Goal: Task Accomplishment & Management: Manage account settings

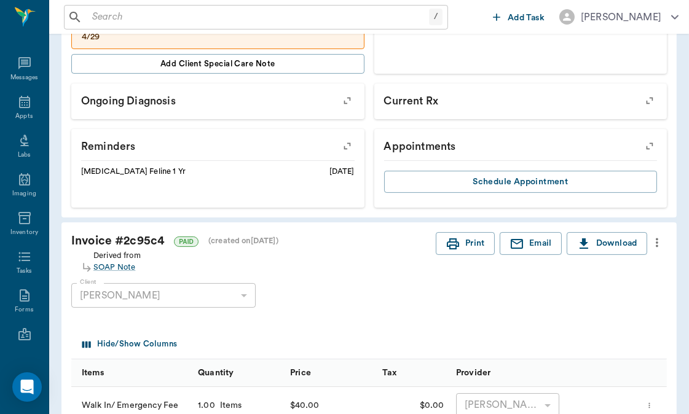
scroll to position [31, 0]
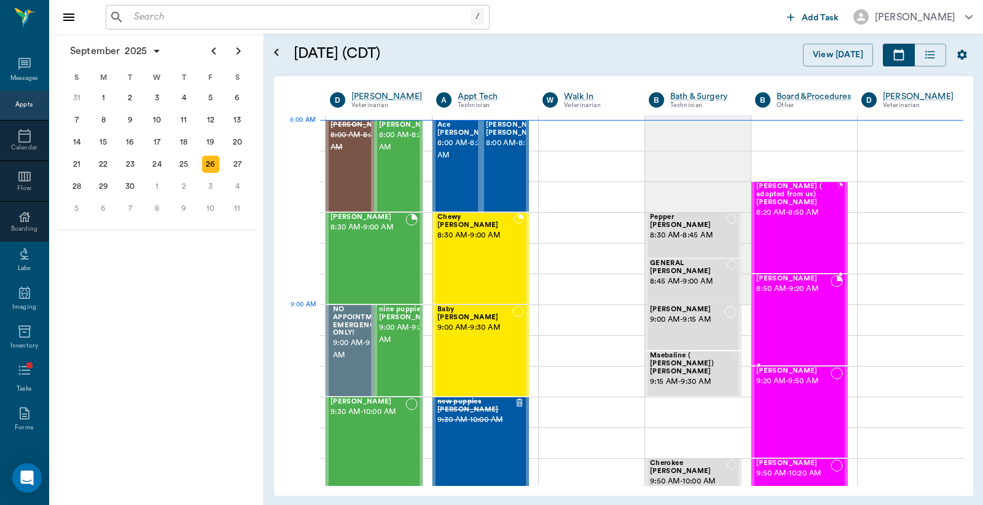
click at [779, 306] on div "Sunnie Kreps 8:50 AM - 9:20 AM" at bounding box center [794, 320] width 74 height 90
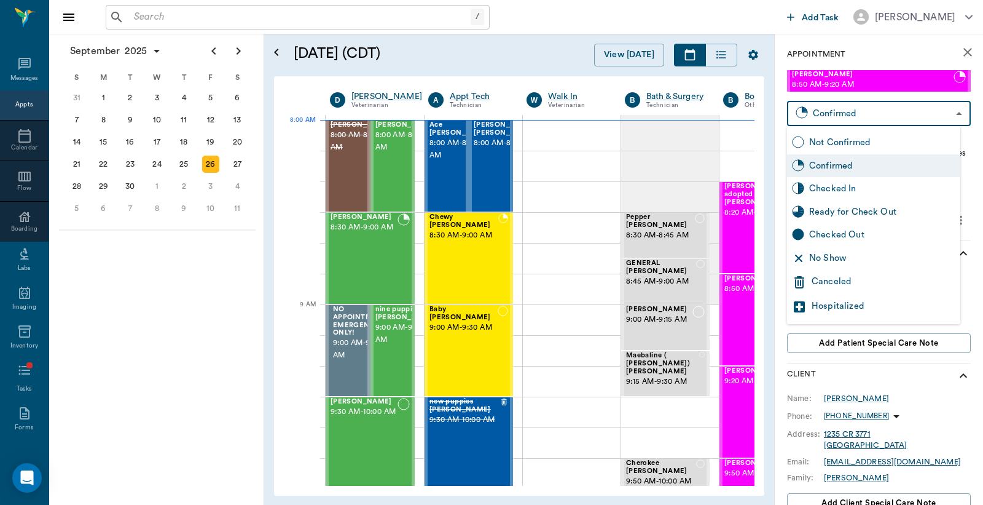
click at [838, 113] on body "/ ​ Add Task Dr. Bert Ellsworth Nectar Messages Appts Calendar Flow Boarding La…" at bounding box center [491, 252] width 983 height 505
click at [841, 187] on div "Checked In" at bounding box center [882, 189] width 146 height 14
type input "CHECKED_IN"
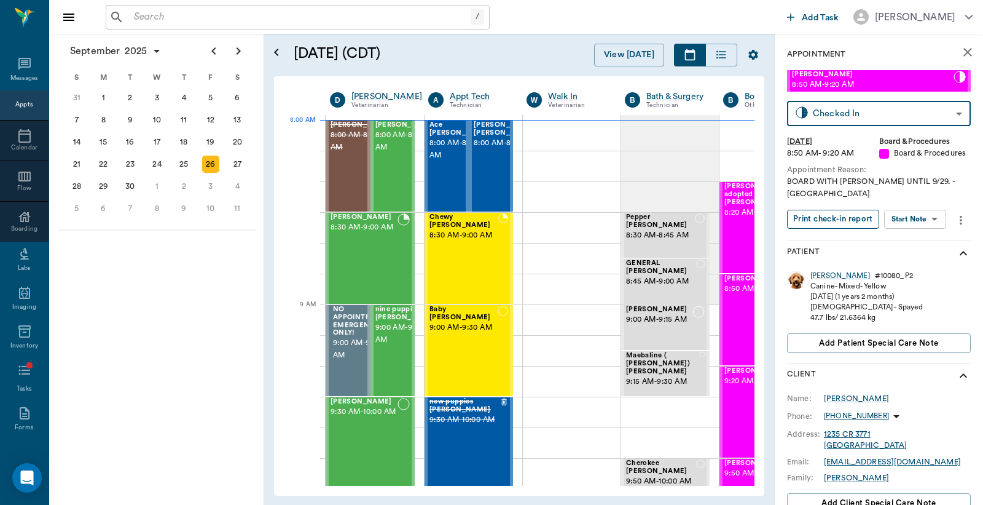
click at [843, 210] on button "Print check-in report" at bounding box center [833, 219] width 92 height 19
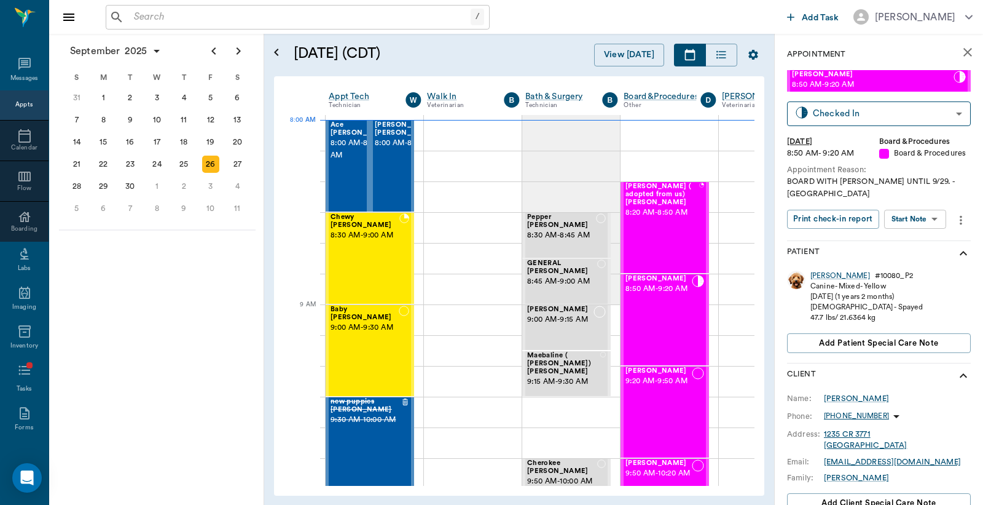
scroll to position [0, 124]
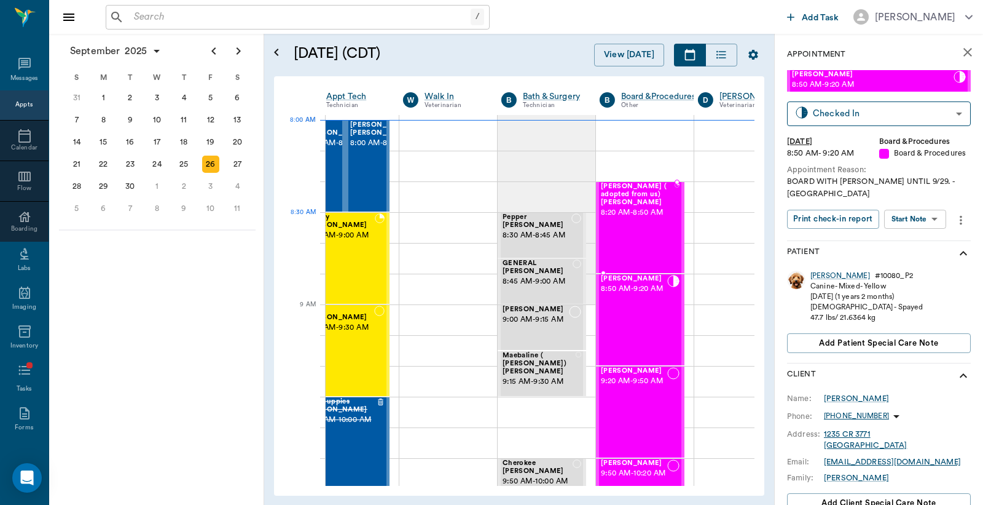
click at [643, 229] on div "Starr ( adopted from us) Kreps 8:20 AM - 8:50 AM" at bounding box center [638, 228] width 74 height 90
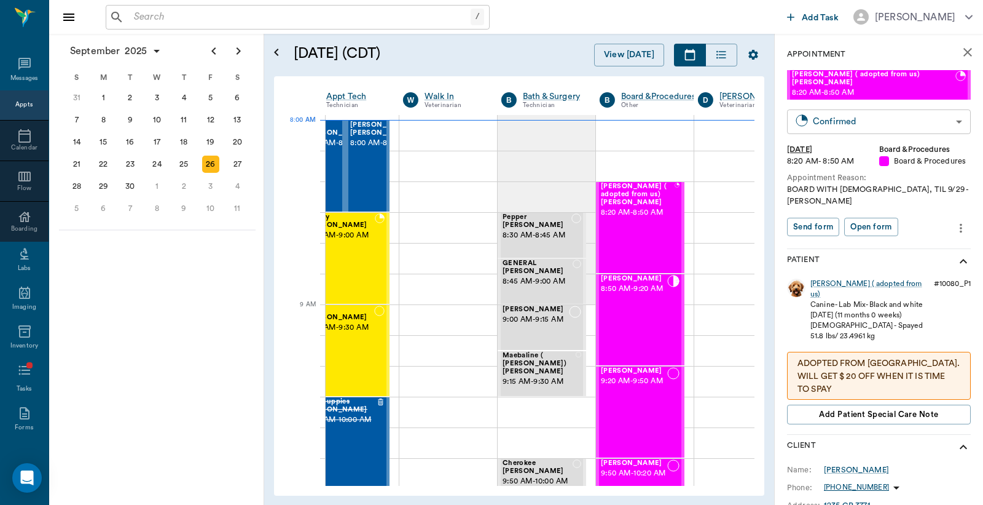
click at [871, 106] on body "/ ​ Add Task Dr. Bert Ellsworth Nectar Messages Appts Calendar Flow Boarding La…" at bounding box center [491, 252] width 983 height 505
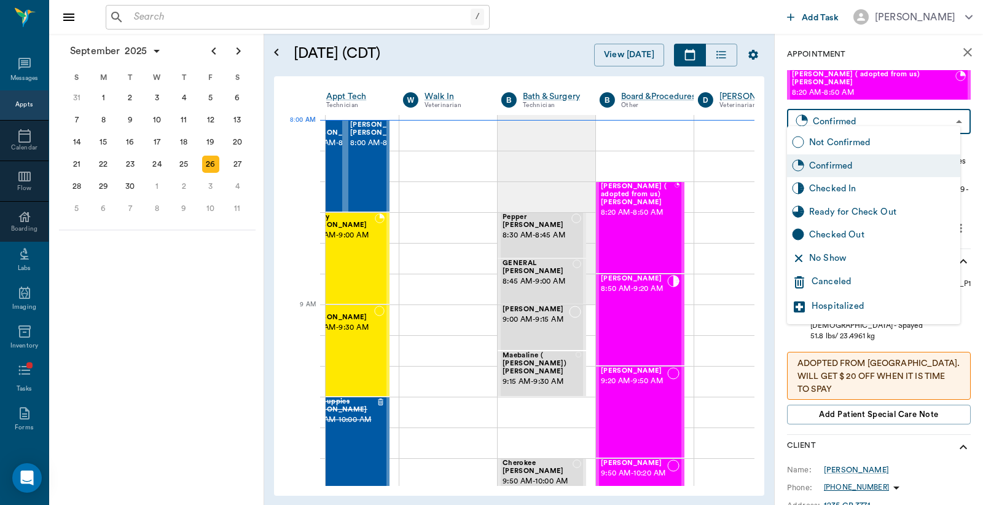
click at [834, 189] on div "Checked In" at bounding box center [882, 189] width 146 height 14
type input "CHECKED_IN"
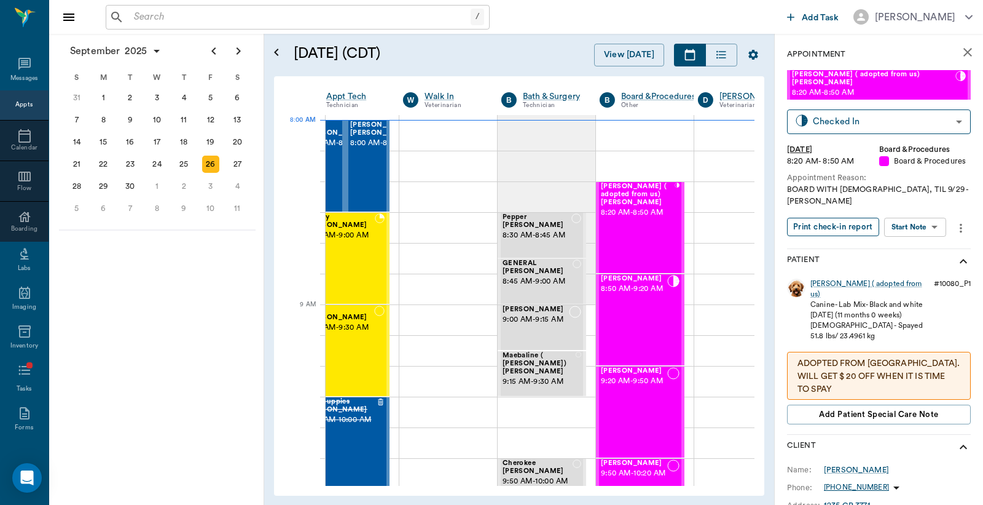
click at [838, 218] on button "Print check-in report" at bounding box center [833, 227] width 92 height 19
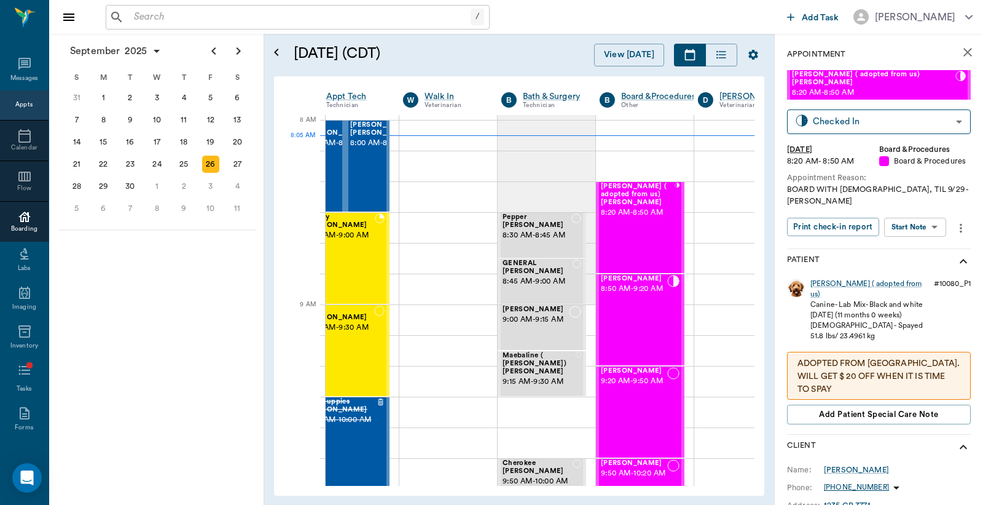
click at [17, 229] on div "Boarding" at bounding box center [24, 228] width 49 height 9
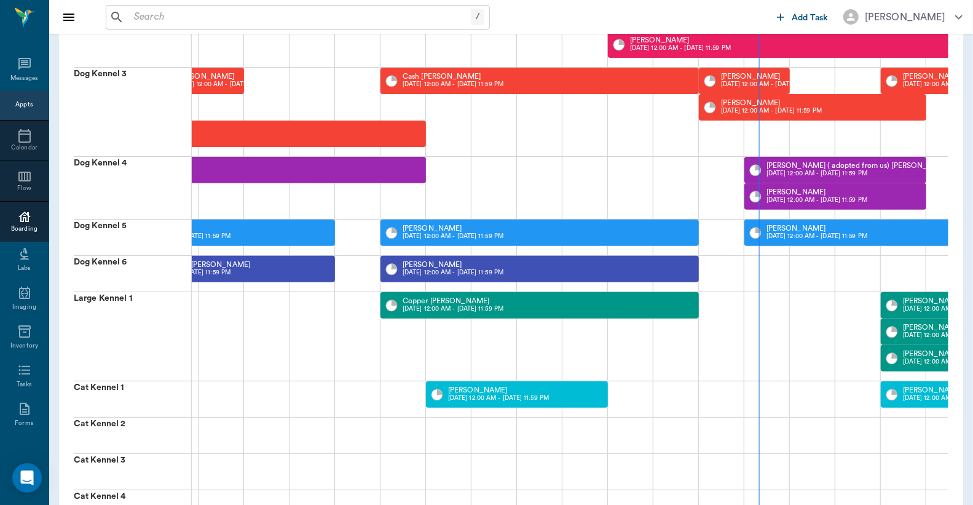
scroll to position [166, 0]
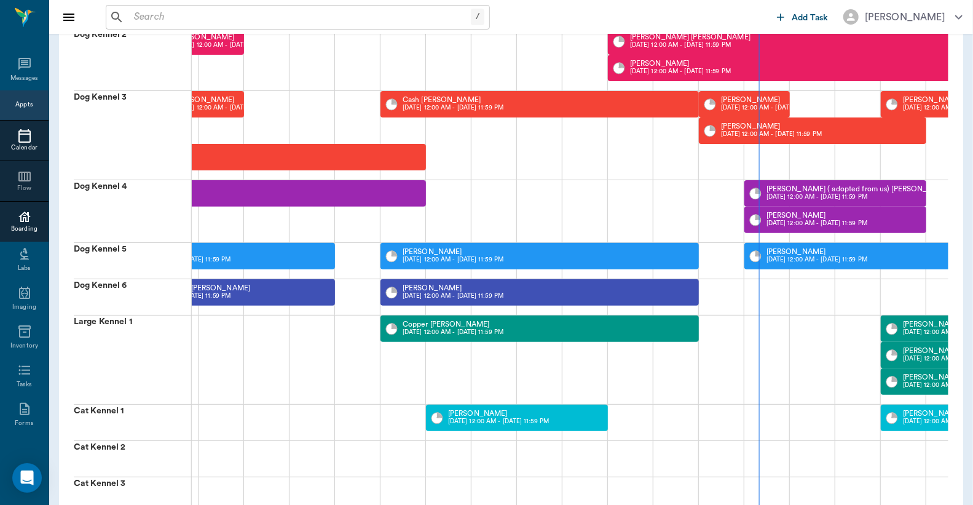
click at [27, 137] on div at bounding box center [24, 135] width 49 height 15
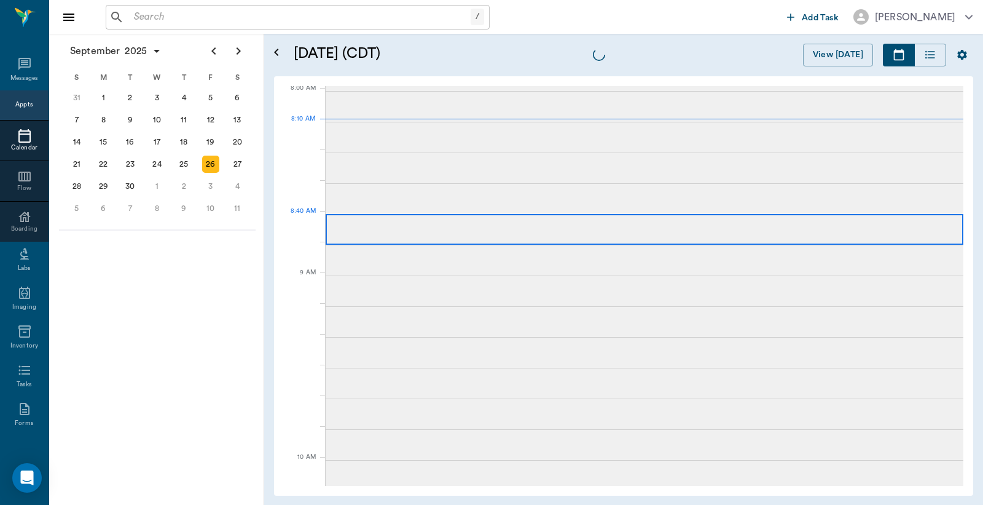
scroll to position [2, 0]
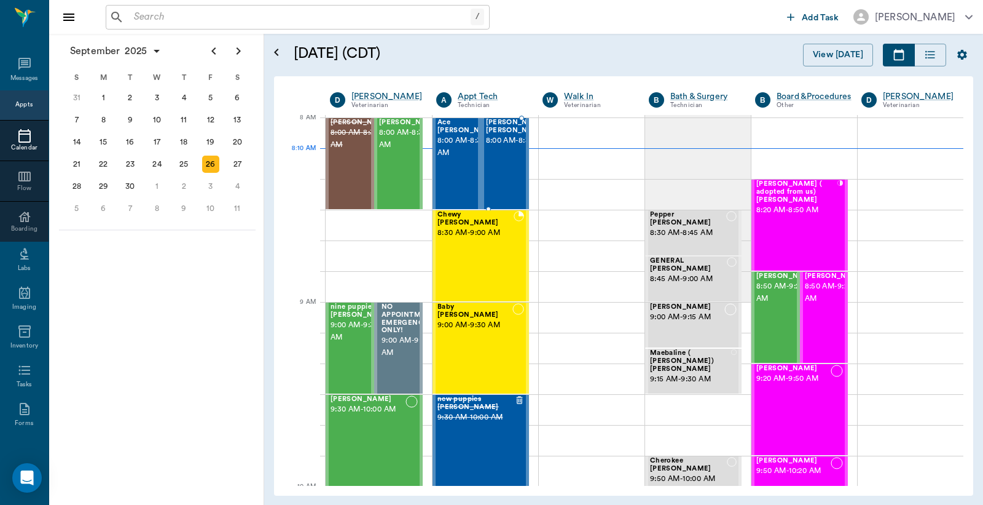
click at [497, 147] on span "8:00 AM - 8:30 AM" at bounding box center [518, 141] width 65 height 12
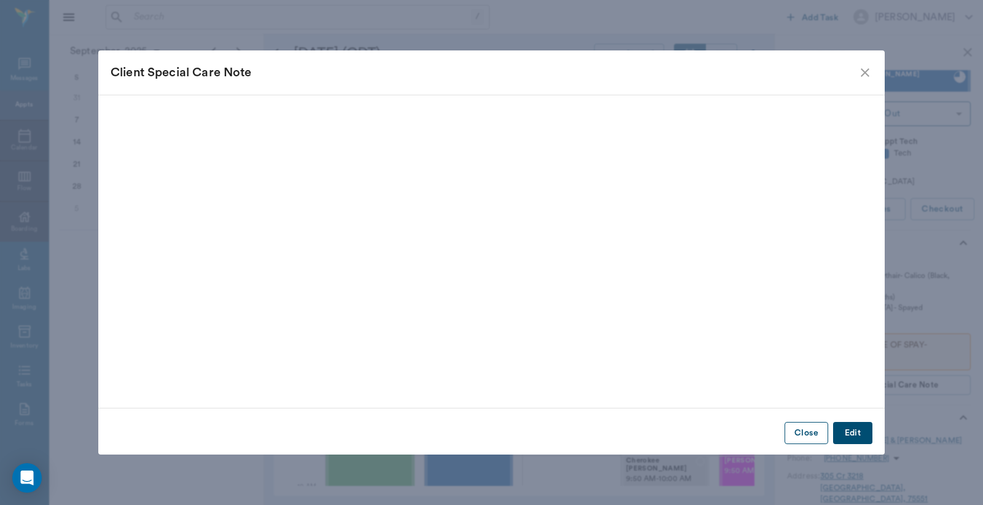
click at [809, 428] on button "Close" at bounding box center [807, 433] width 44 height 23
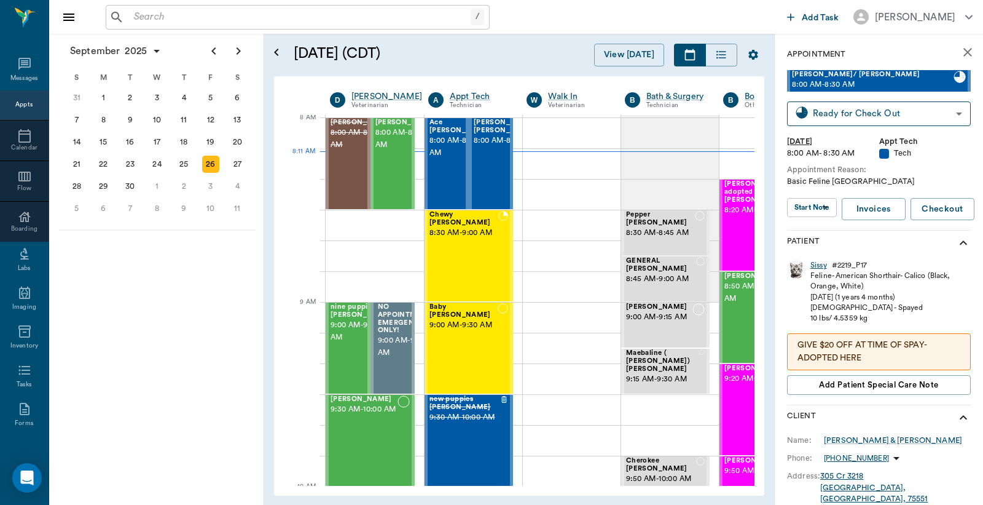
click at [818, 266] on div "Sissy" at bounding box center [819, 265] width 17 height 10
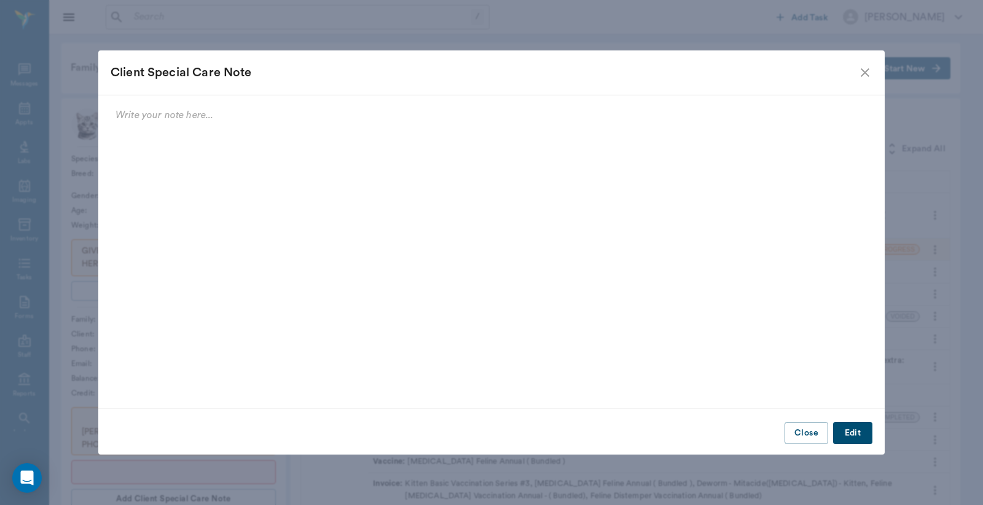
click at [854, 433] on button "Edit" at bounding box center [852, 433] width 39 height 23
click at [836, 431] on button "Update" at bounding box center [848, 433] width 49 height 23
click at [846, 429] on button "Edit" at bounding box center [852, 433] width 39 height 23
click at [864, 68] on icon "close" at bounding box center [865, 72] width 15 height 15
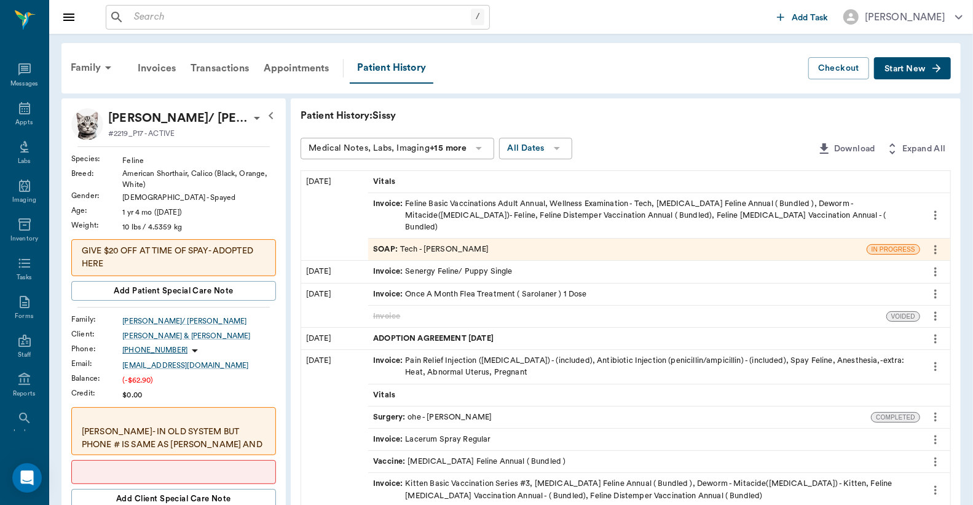
click at [472, 243] on div "SOAP : Tech - Julie Dickerson" at bounding box center [431, 249] width 116 height 12
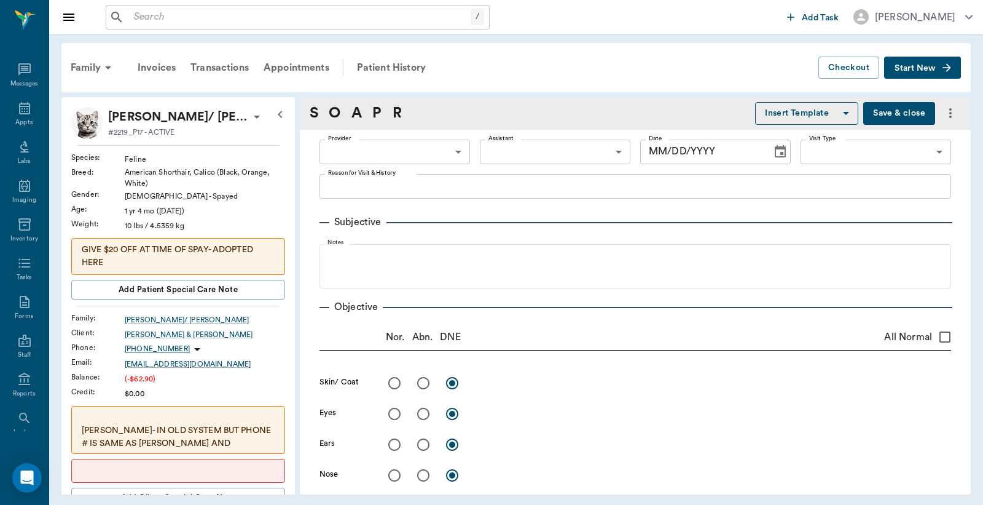
type input "63ec2e7e52e12b0ba117b124"
type input "65d2be4f46e3a538d89b8c1a"
type textarea "Basic Feline Caryn"
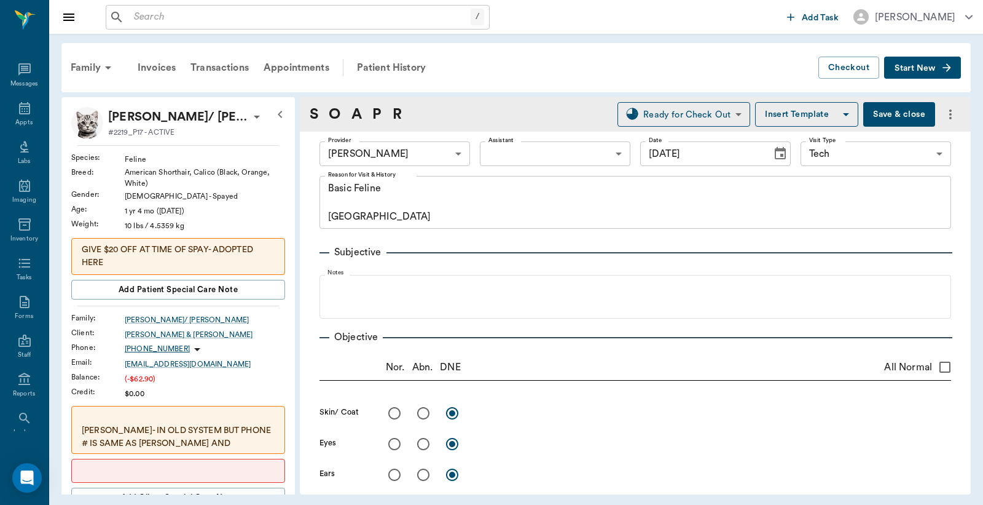
type input "[DATE]"
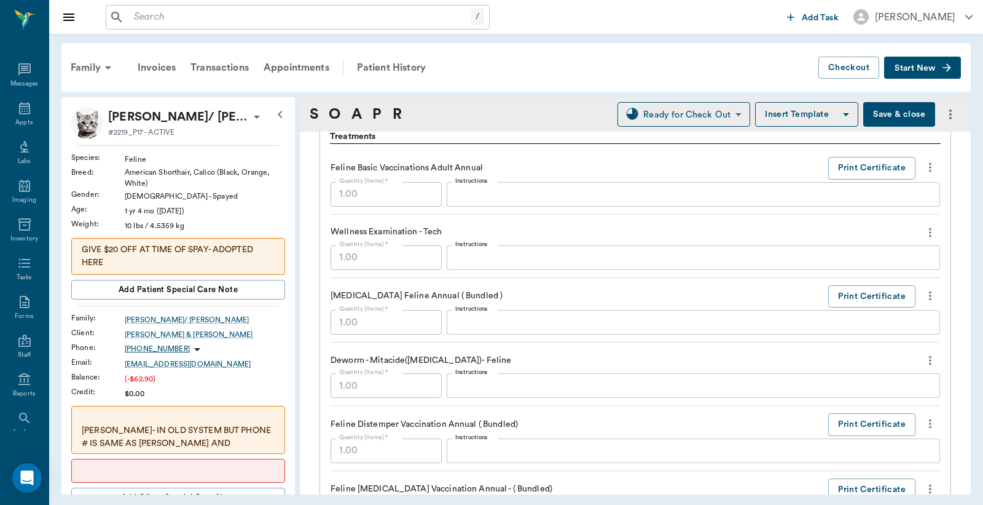
scroll to position [1002, 0]
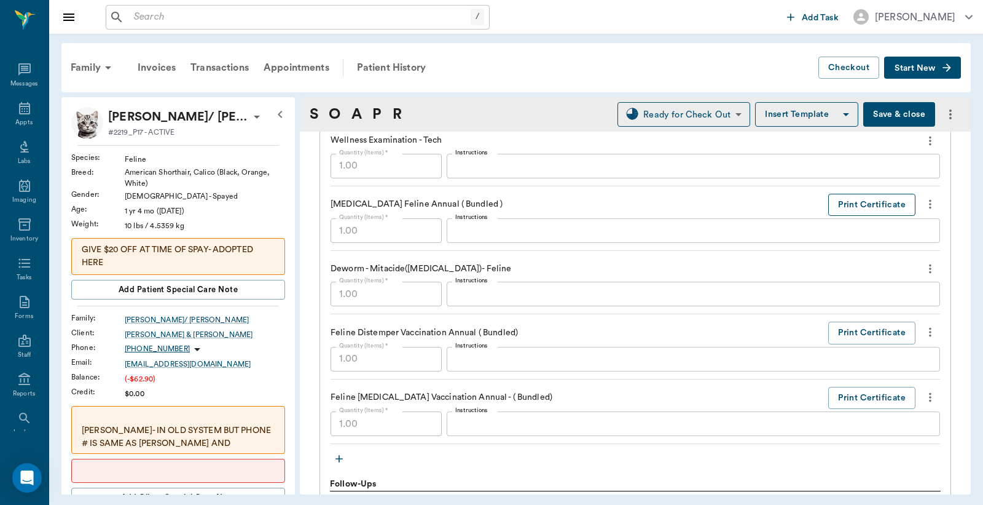
click at [840, 211] on button "Print Certificate" at bounding box center [871, 205] width 87 height 23
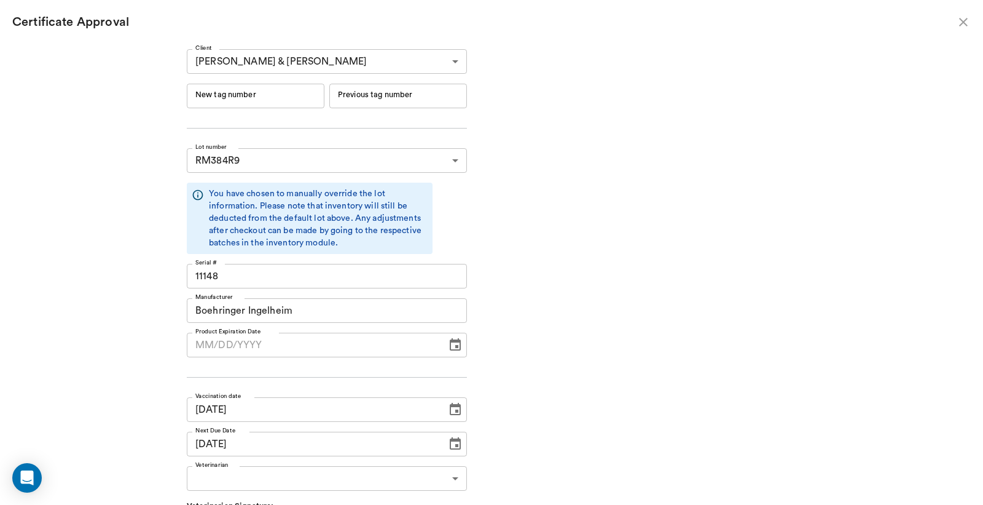
type input "[DATE]"
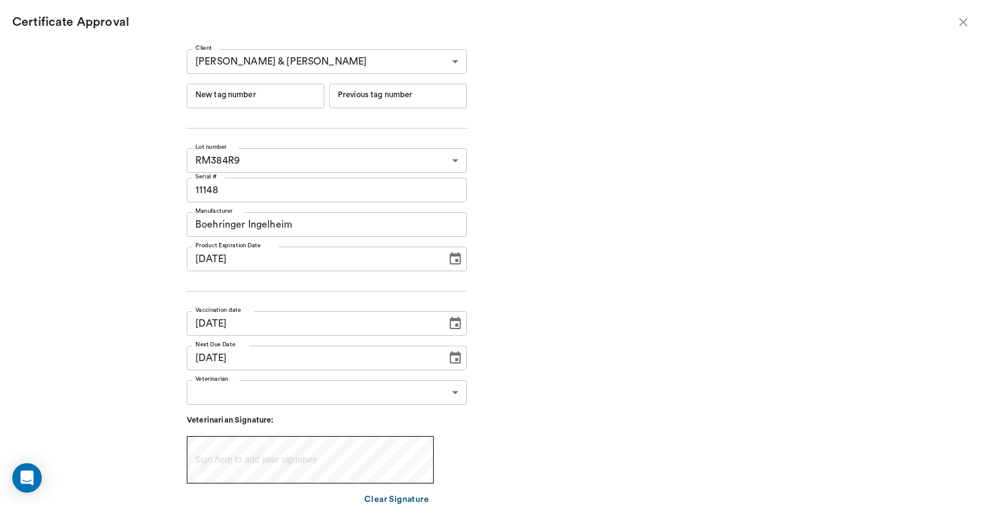
type input "241826"
type input "241825"
type input "241826"
type input "241825"
type input "09/23/2025"
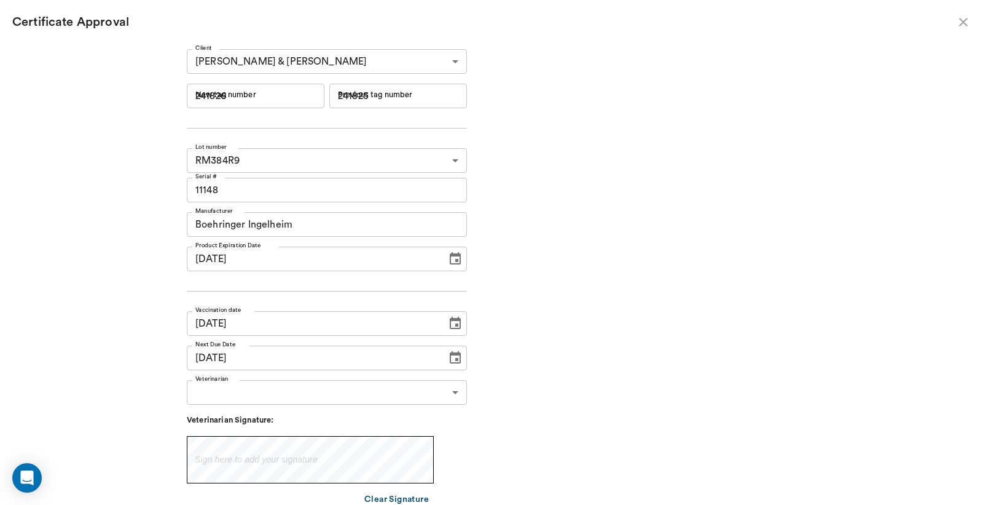
type input "[DATE]"
type input "09/23/2025"
type input "[DATE]"
drag, startPoint x: 270, startPoint y: 96, endPoint x: 185, endPoint y: 97, distance: 85.4
click at [185, 97] on div "Client Kellie & Tony Smith 63ec2e0b52e12b0ba117837c Client New tag number 24182…" at bounding box center [491, 268] width 665 height 448
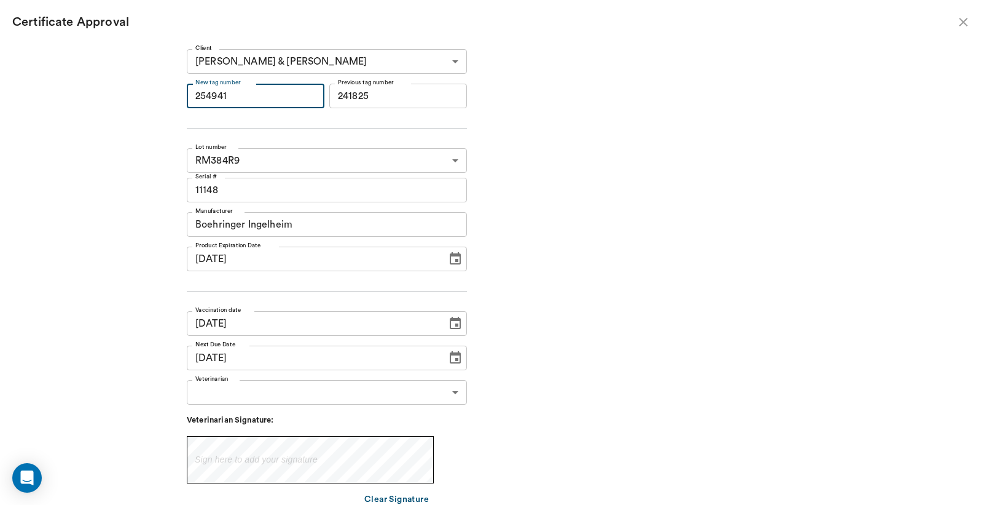
type input "254941"
click at [228, 389] on body "/ ​ Add Task Dr. Bert Ellsworth Nectar Messages Appts Labs Imaging Inventory Ta…" at bounding box center [491, 252] width 983 height 505
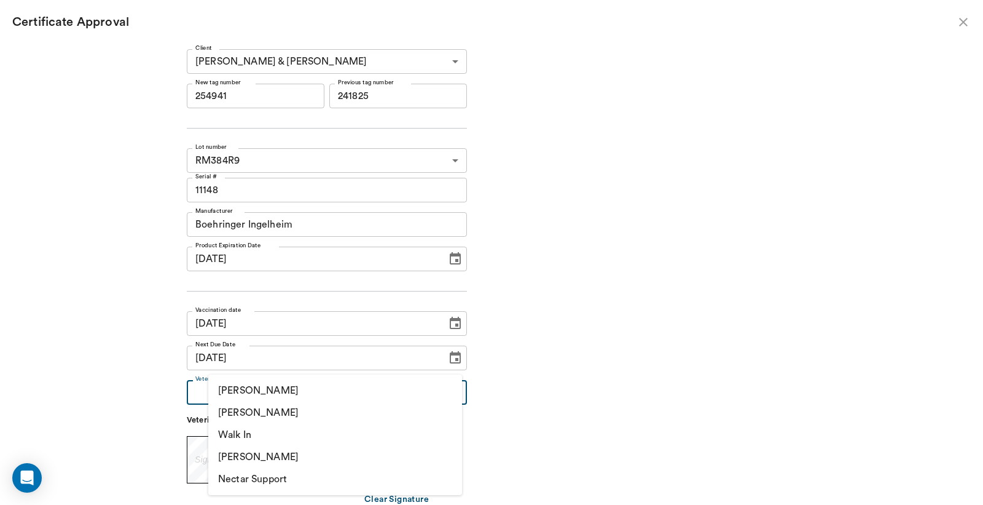
click at [237, 408] on li "[PERSON_NAME]" at bounding box center [335, 412] width 254 height 22
type input "63ec2f075fda476ae8351a4d"
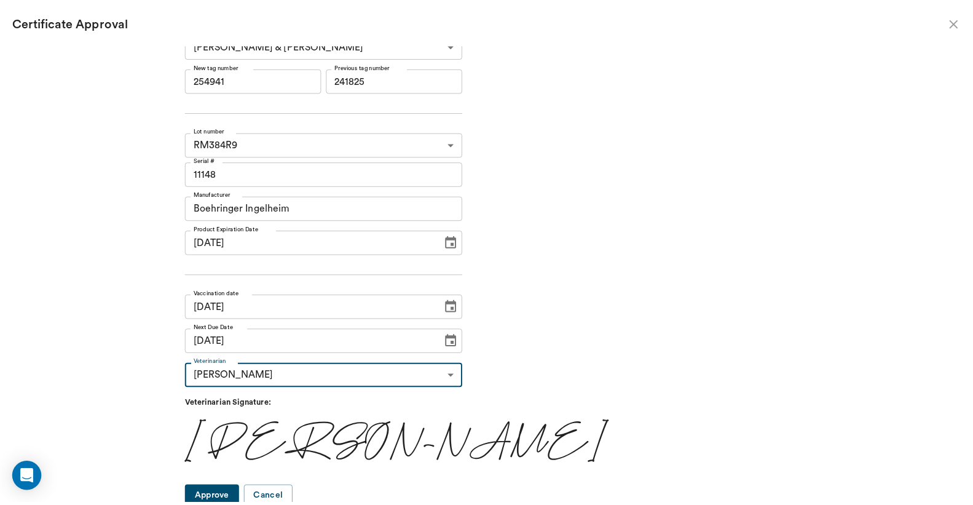
scroll to position [20, 0]
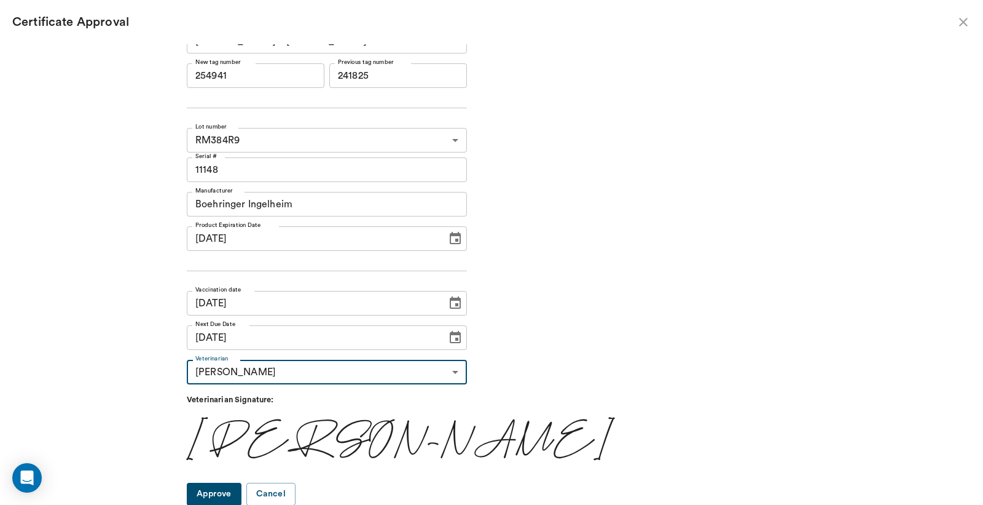
click at [238, 490] on button "Approve" at bounding box center [214, 493] width 55 height 23
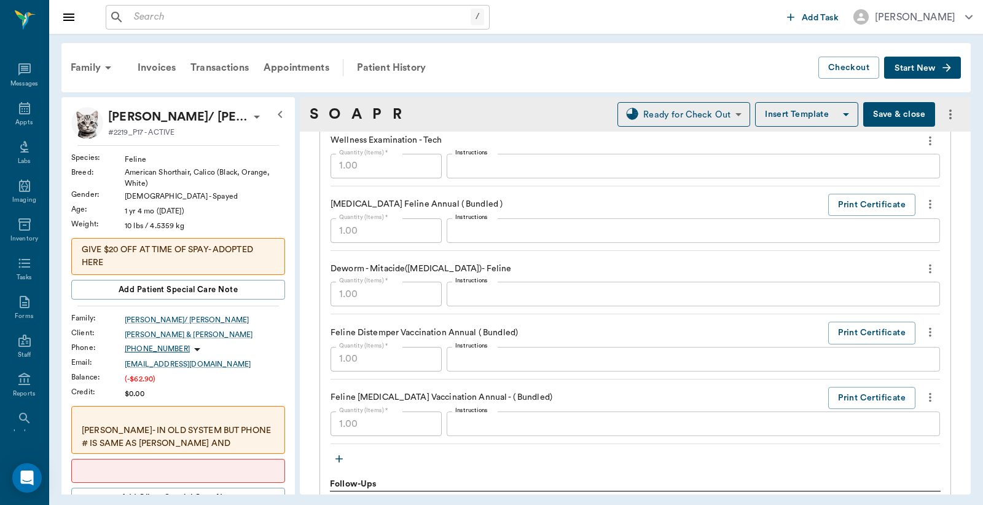
click at [883, 113] on button "Save & close" at bounding box center [900, 114] width 72 height 25
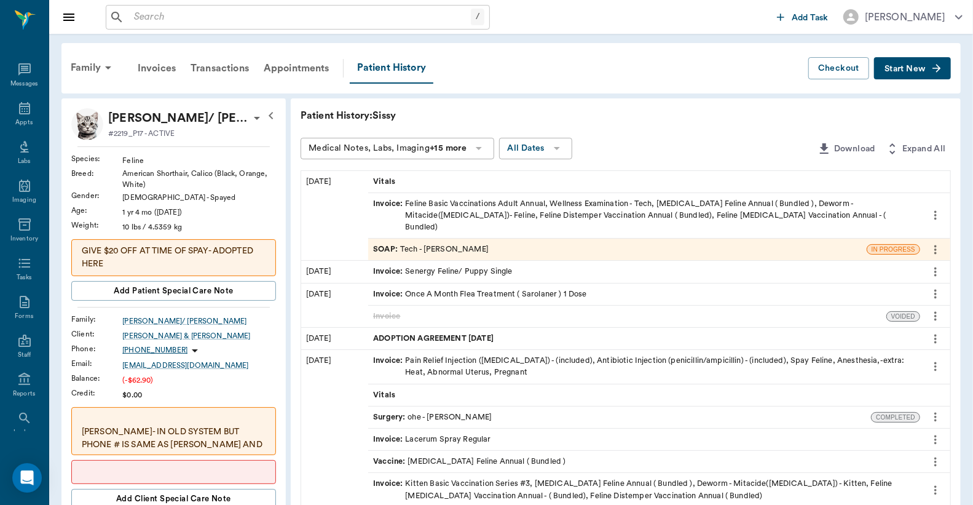
click at [524, 202] on div "Invoice : Feline Basic Vaccinations Adult Annual, Wellness Examination - Tech, …" at bounding box center [644, 216] width 542 height 36
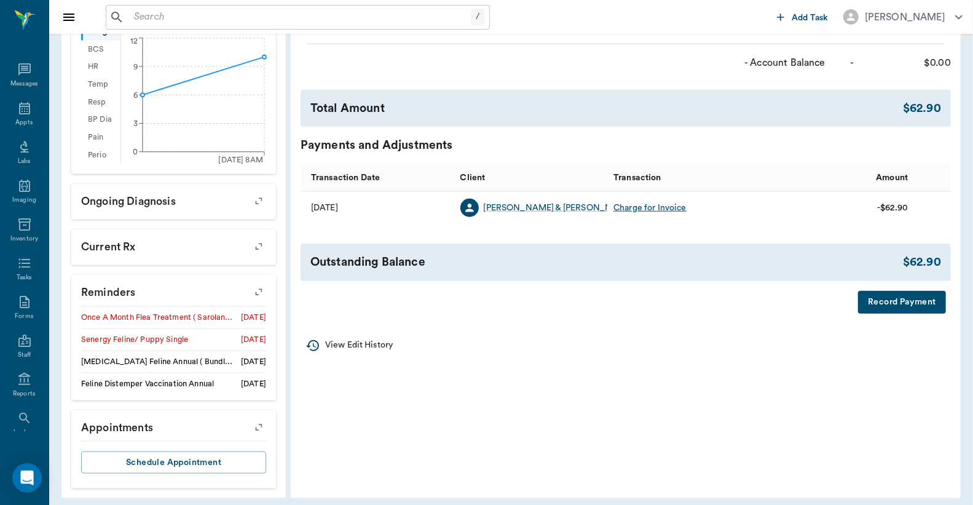
scroll to position [543, 0]
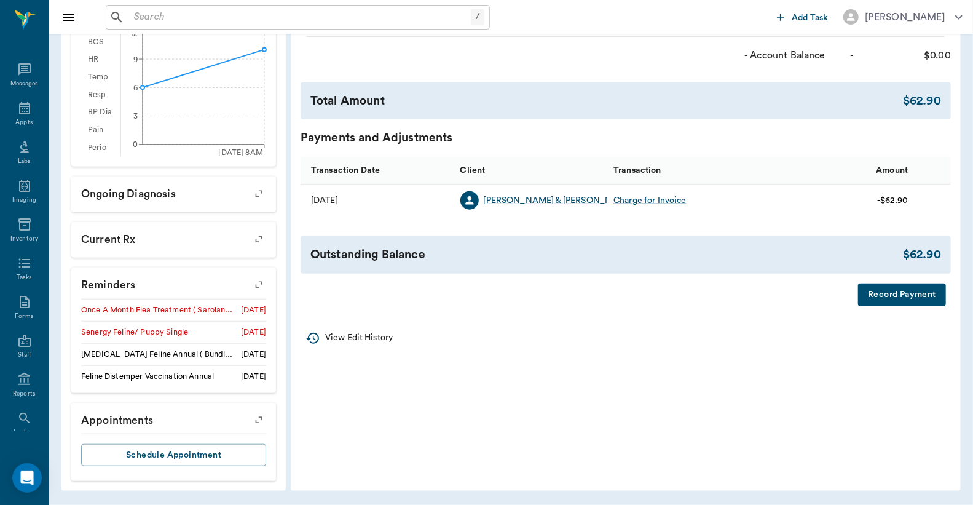
click at [900, 306] on button "Record Payment" at bounding box center [902, 294] width 88 height 23
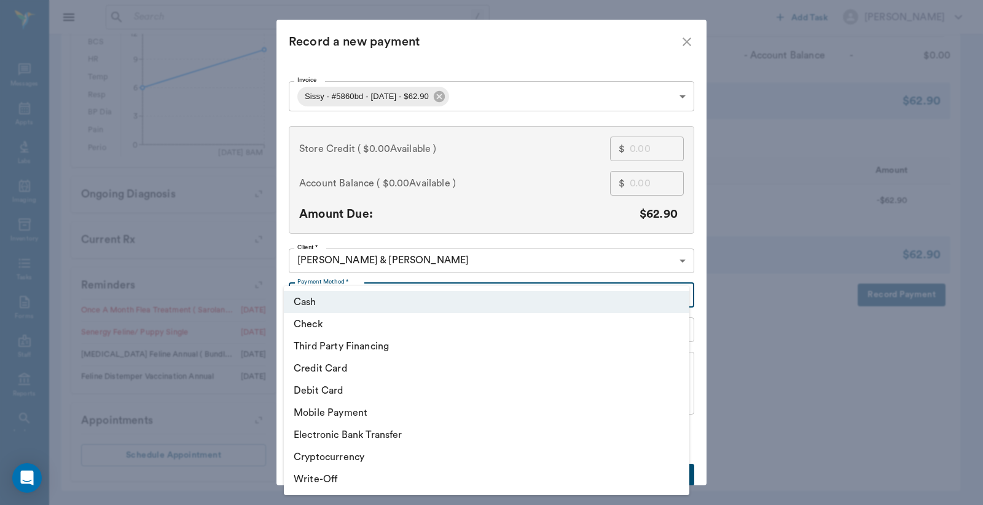
click at [345, 390] on li "Debit Card" at bounding box center [487, 390] width 406 height 22
type input "DEBIT_CARD"
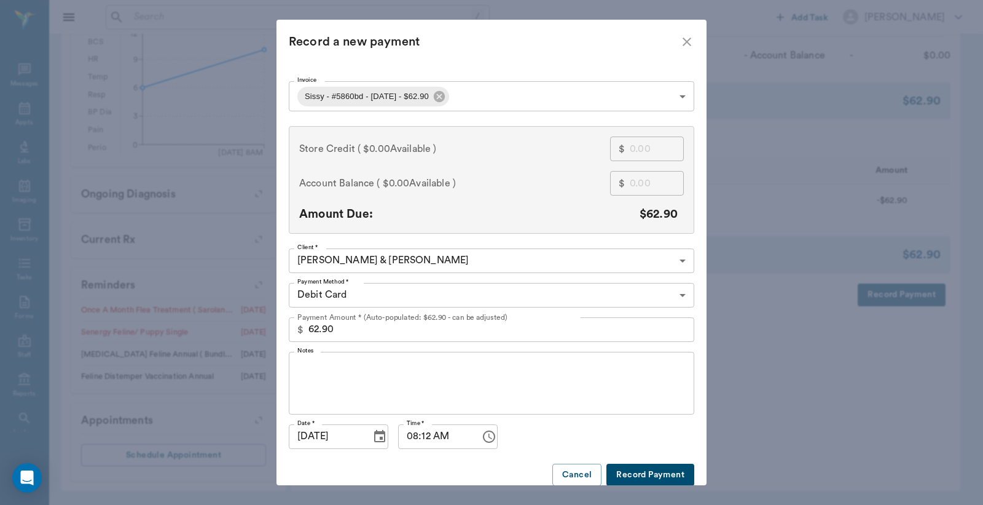
click at [626, 473] on button "Record Payment" at bounding box center [651, 474] width 88 height 23
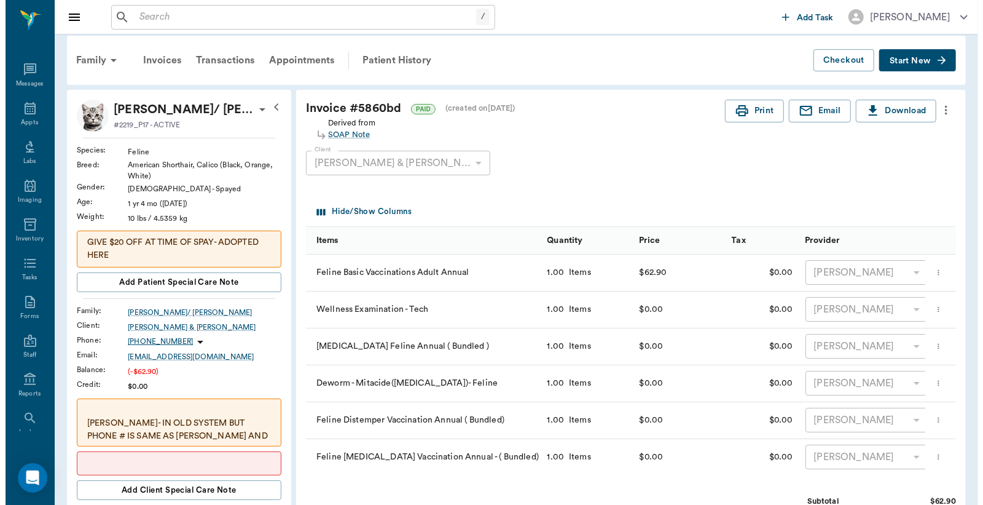
scroll to position [0, 0]
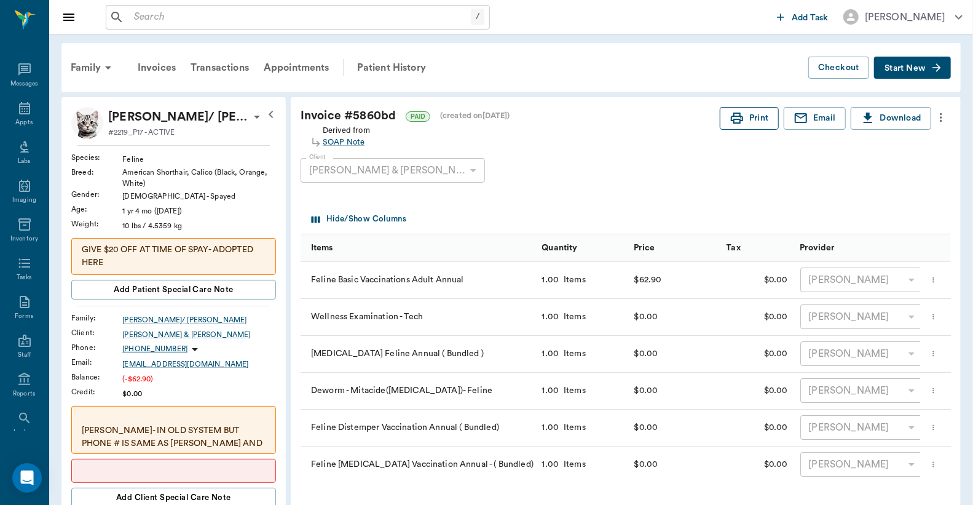
click at [747, 124] on button "Print" at bounding box center [749, 118] width 59 height 23
click at [23, 118] on div "Appts" at bounding box center [23, 122] width 17 height 9
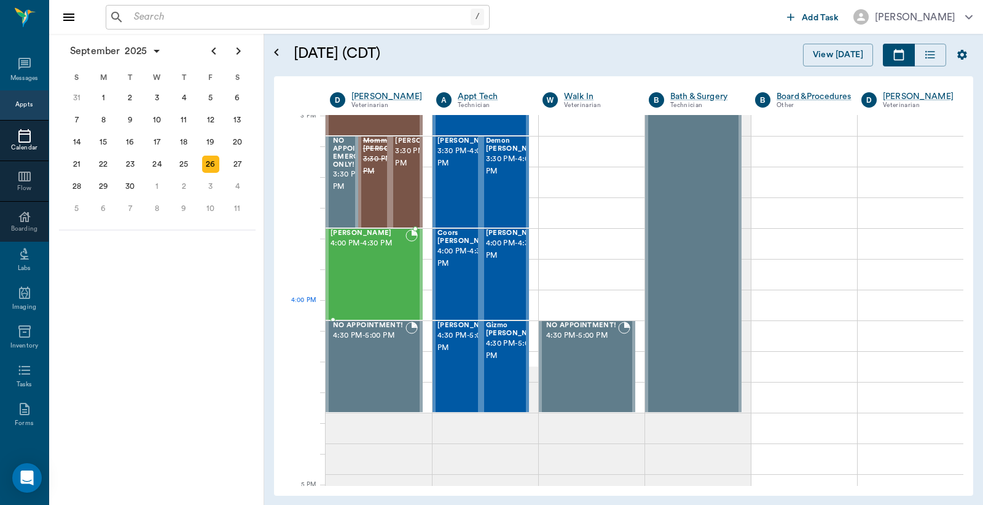
scroll to position [1368, 0]
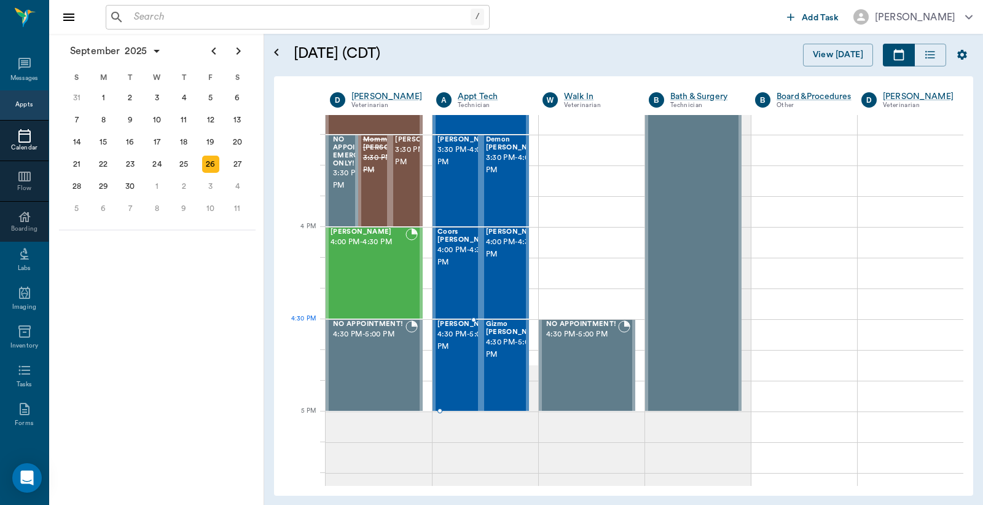
click at [445, 343] on span "4:30 PM - 5:00 PM" at bounding box center [468, 340] width 61 height 25
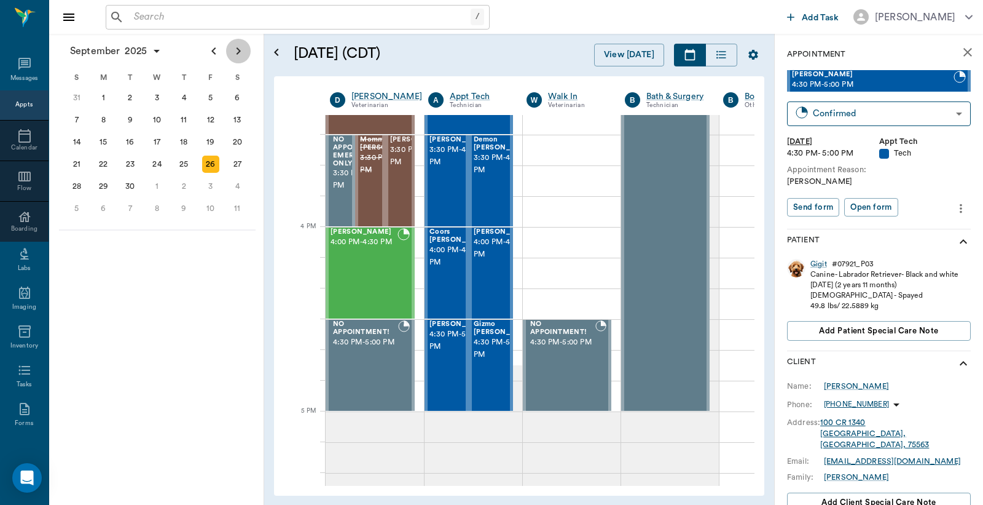
click at [238, 49] on icon "Next page" at bounding box center [239, 50] width 4 height 7
click at [104, 138] on div "13" at bounding box center [103, 141] width 17 height 17
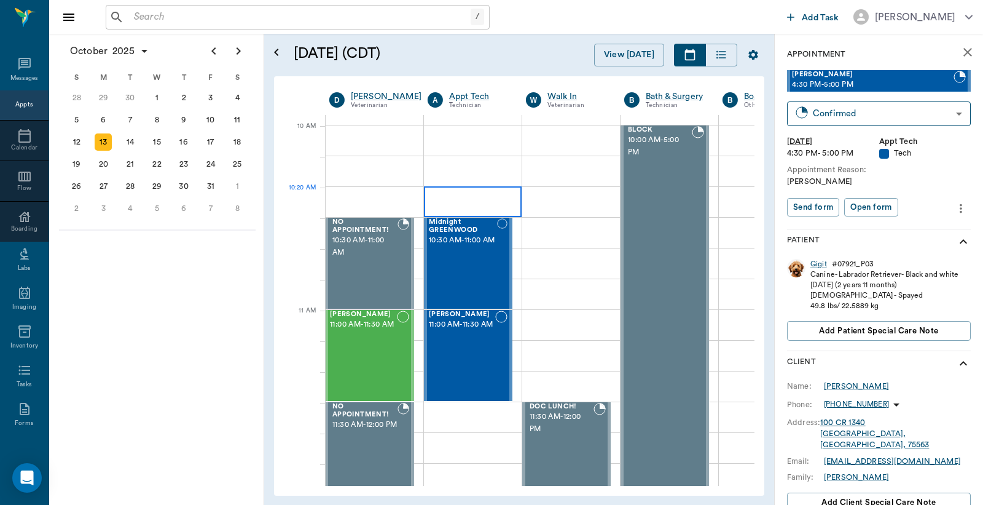
scroll to position [0, 1]
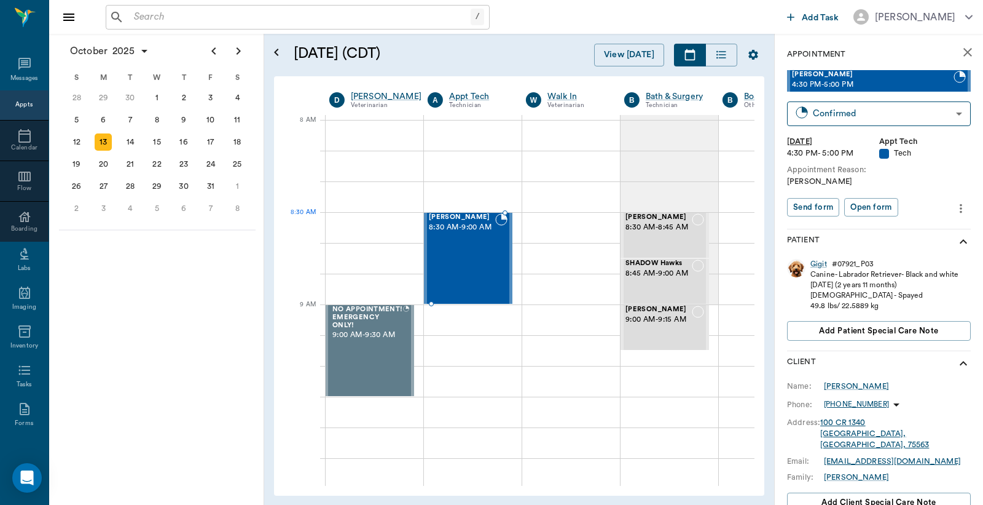
drag, startPoint x: 864, startPoint y: 80, endPoint x: 488, endPoint y: 224, distance: 402.1
click at [213, 53] on icon "Previous page" at bounding box center [213, 50] width 4 height 7
click at [211, 160] on div "26" at bounding box center [210, 163] width 17 height 17
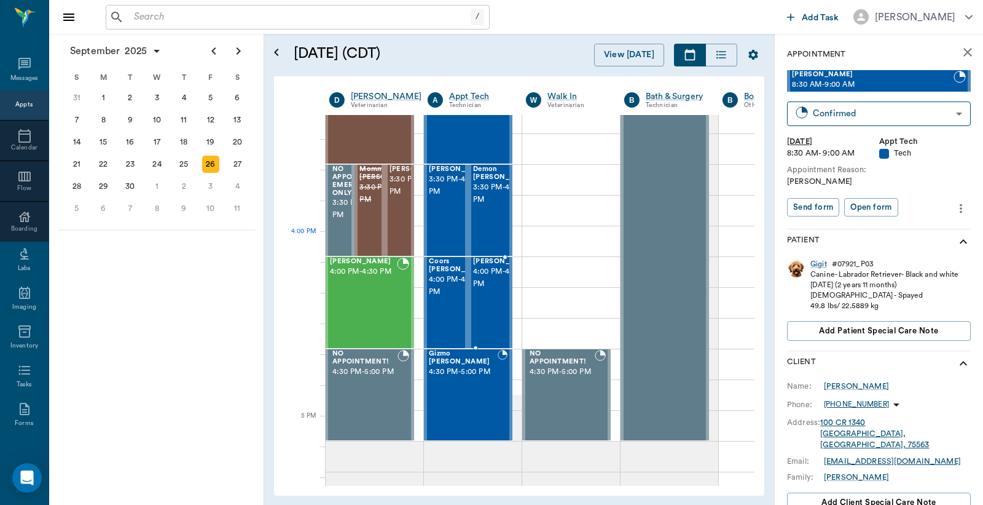
scroll to position [1366, 1]
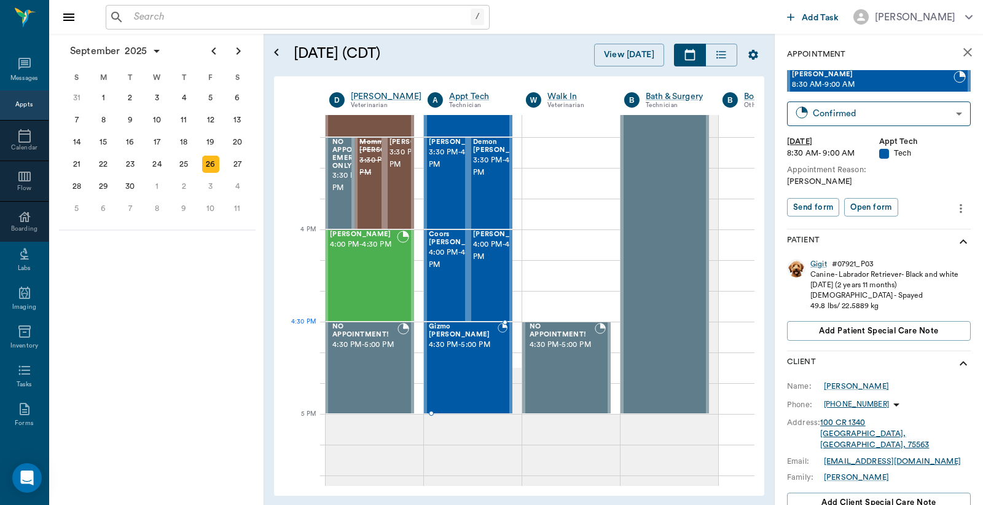
click at [460, 348] on div "Gizmo Sorrells 4:30 PM - 5:00 PM" at bounding box center [463, 368] width 69 height 90
click at [238, 52] on icon "Next page" at bounding box center [239, 50] width 4 height 7
click at [103, 139] on div "13" at bounding box center [103, 141] width 17 height 17
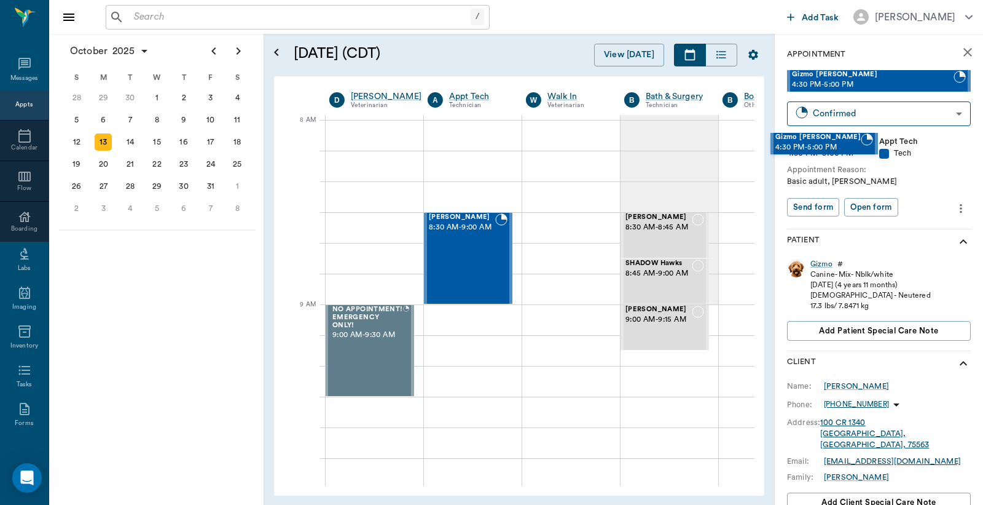
scroll to position [0, 7]
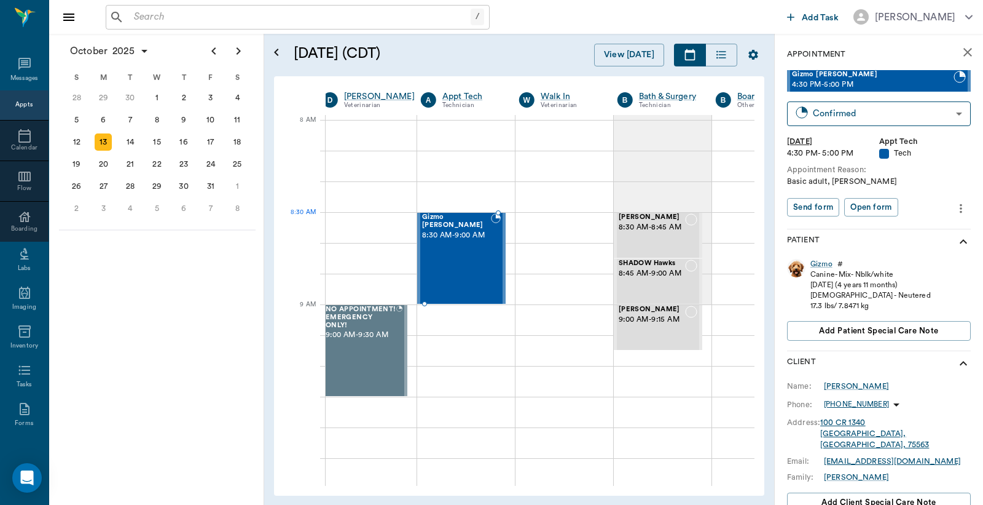
drag, startPoint x: 865, startPoint y: 81, endPoint x: 500, endPoint y: 228, distance: 393.5
click at [214, 53] on icon "Previous page" at bounding box center [213, 50] width 4 height 7
click at [216, 161] on div "26" at bounding box center [210, 163] width 17 height 17
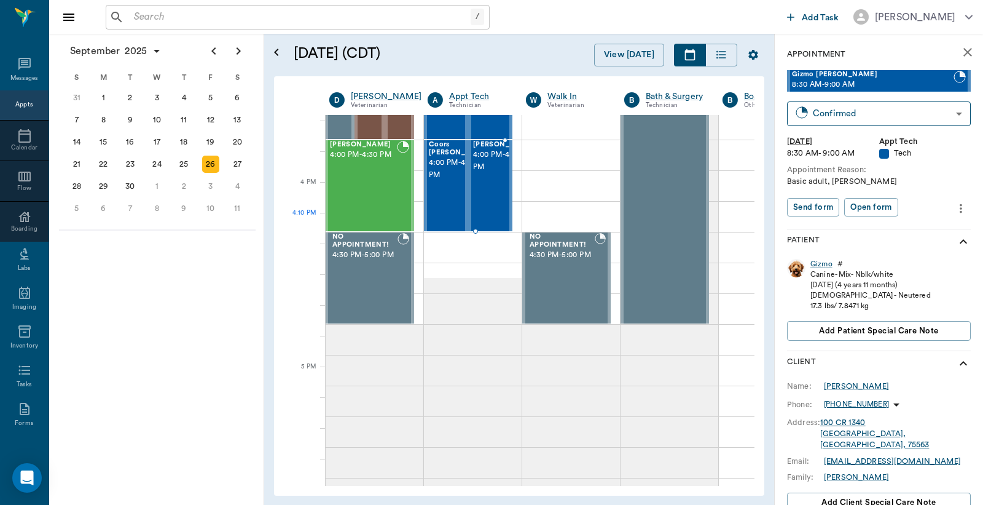
scroll to position [1366, 1]
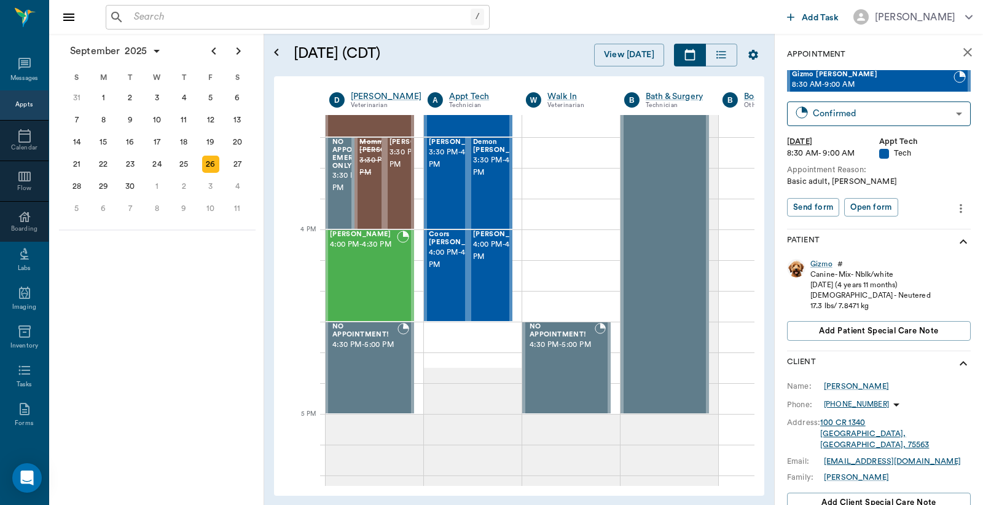
click at [132, 17] on input "text" at bounding box center [300, 17] width 342 height 17
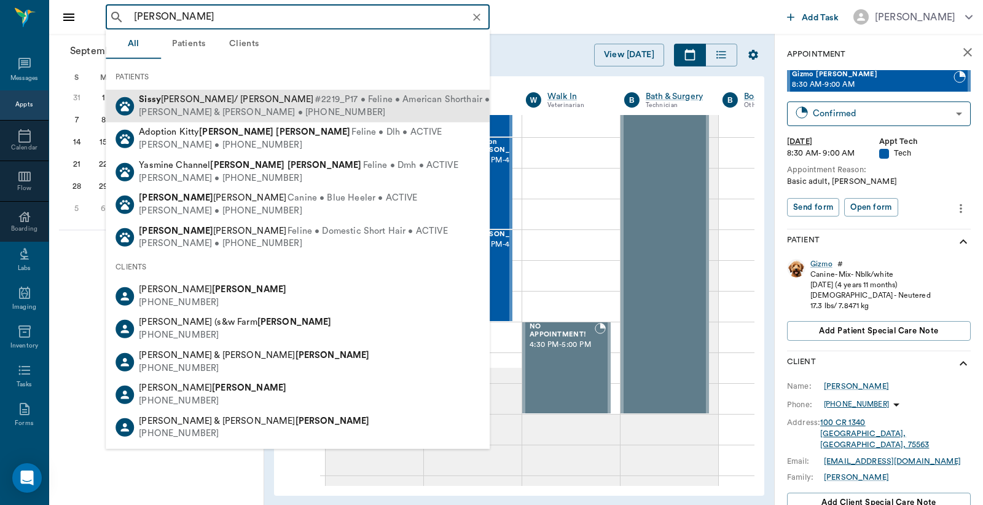
click at [200, 107] on div "Kellie & Tony Smith • (903) 748-6606" at bounding box center [331, 112] width 385 height 13
type input "Sissy Smith"
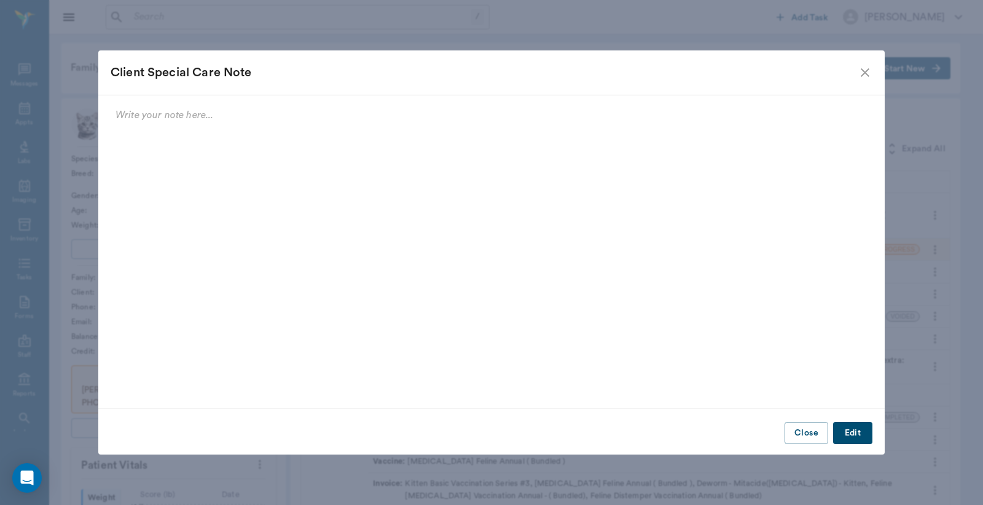
click at [807, 435] on button "Close" at bounding box center [807, 433] width 44 height 23
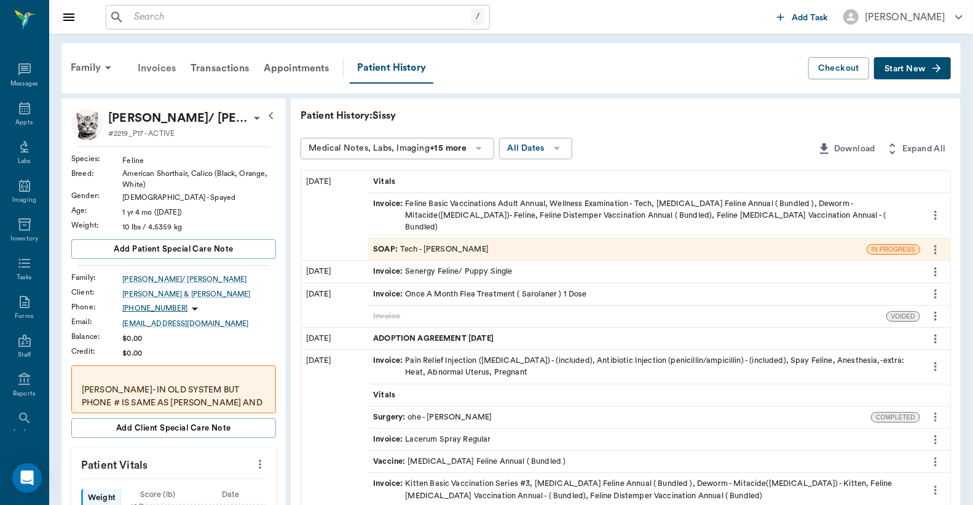
click at [168, 66] on div "Invoices" at bounding box center [156, 68] width 53 height 30
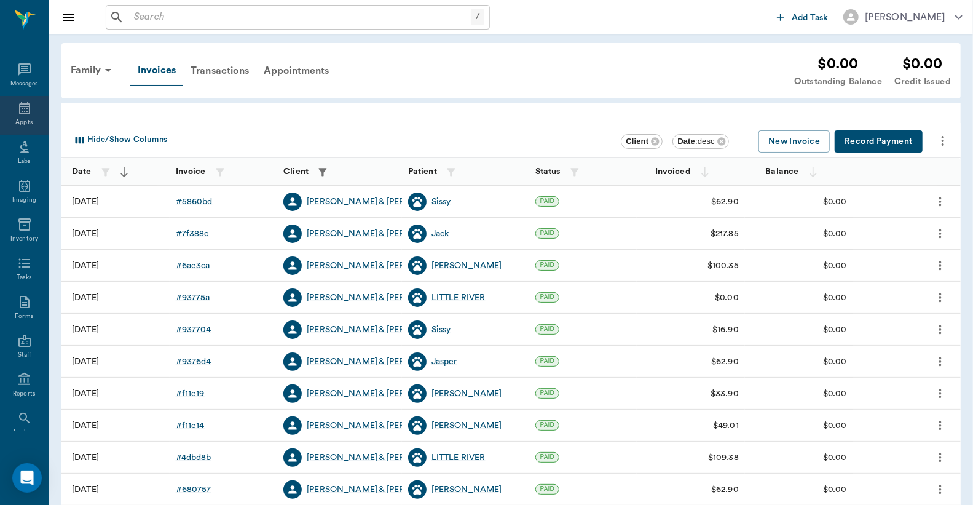
click at [23, 114] on icon at bounding box center [24, 108] width 15 height 15
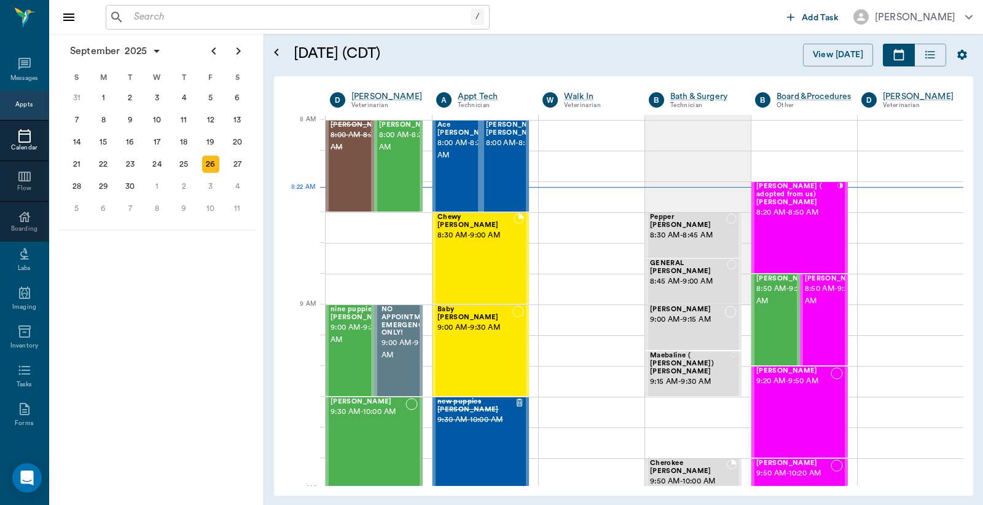
scroll to position [1, 0]
click at [505, 149] on span "8:00 AM - 8:30 AM" at bounding box center [518, 142] width 65 height 12
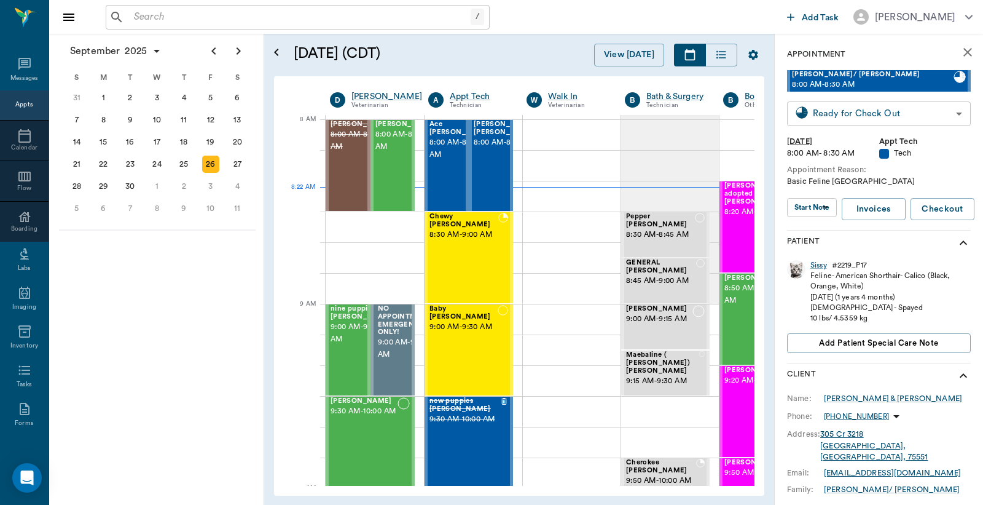
click at [871, 114] on body "/ ​ Add Task Dr. Bert Ellsworth Nectar Messages Appts Calendar Flow Boarding La…" at bounding box center [491, 252] width 983 height 505
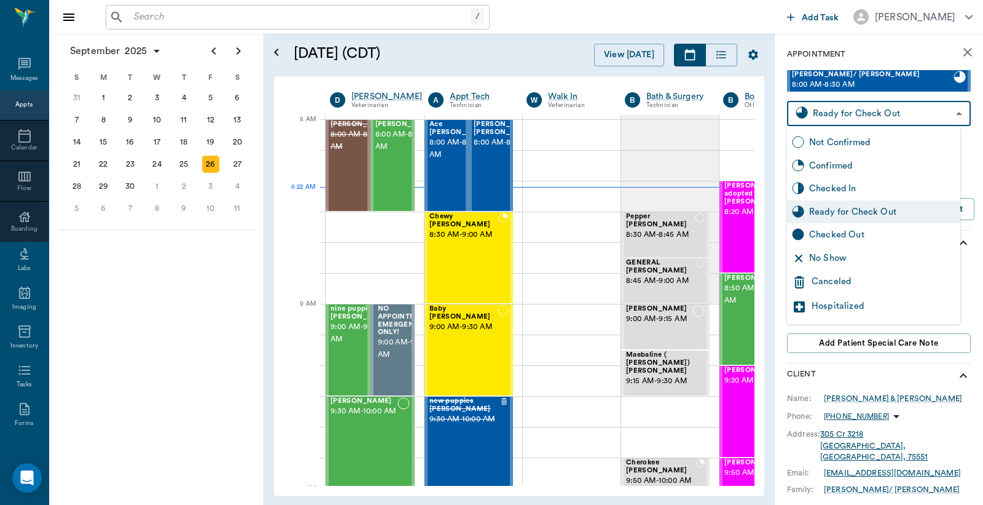
click at [828, 234] on div "Checked Out" at bounding box center [882, 235] width 146 height 14
type input "CHECKED_OUT"
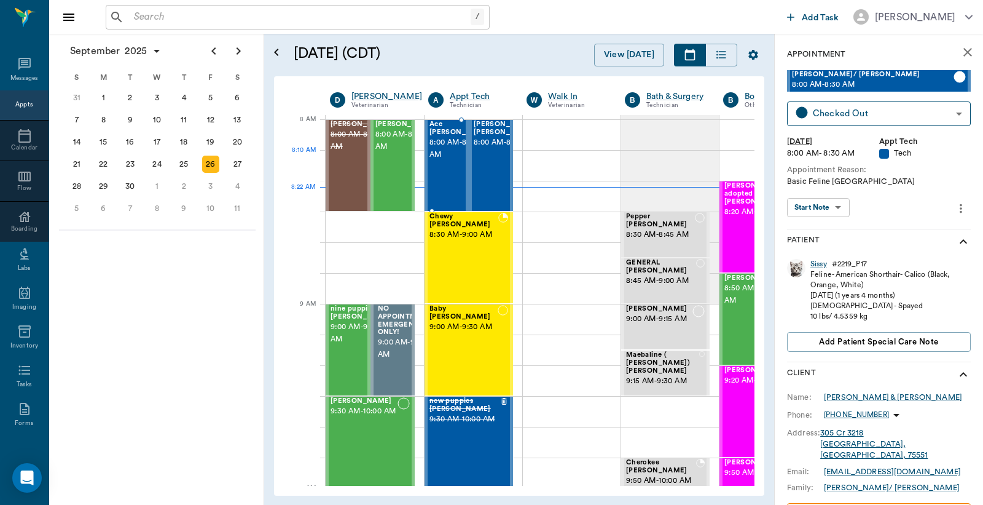
click at [447, 159] on span "8:00 AM - 8:30 AM" at bounding box center [460, 148] width 61 height 25
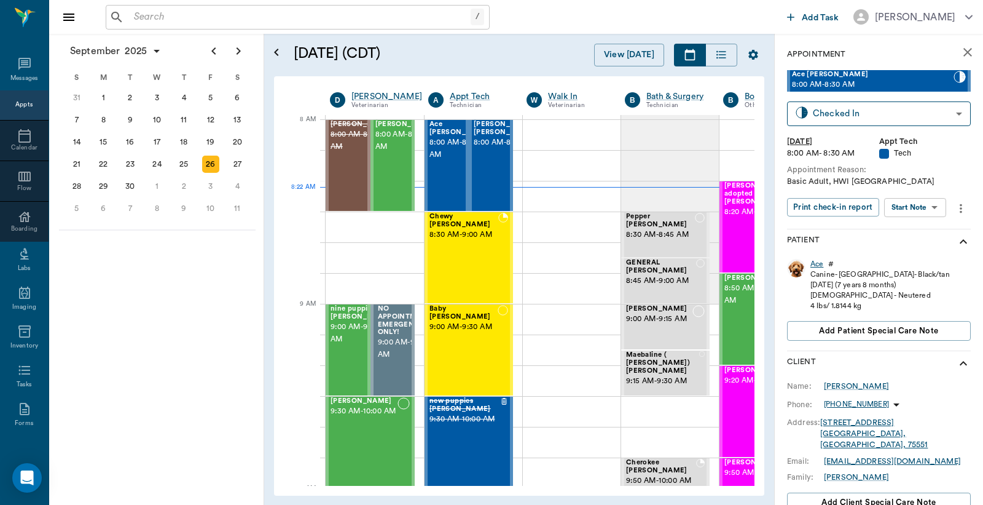
click at [819, 262] on div "Ace" at bounding box center [817, 264] width 13 height 10
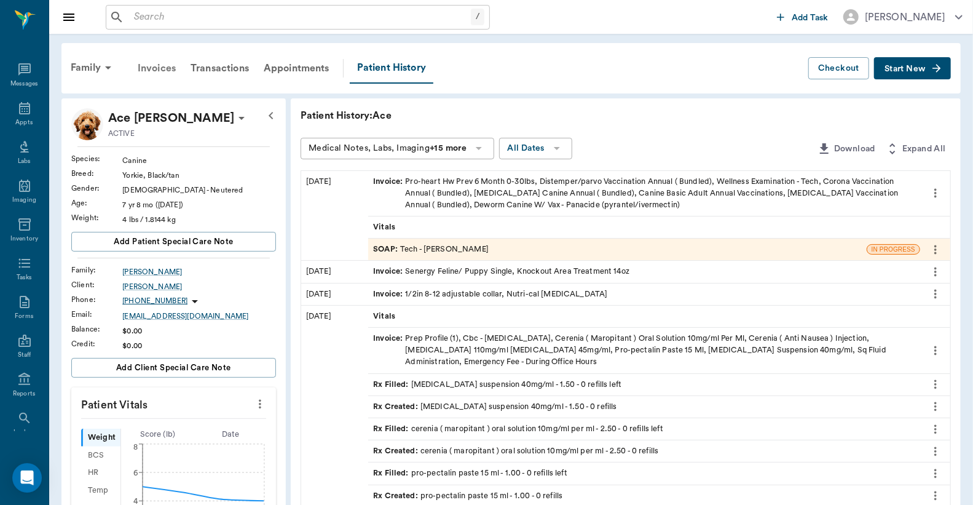
click at [160, 66] on div "Invoices" at bounding box center [156, 68] width 53 height 30
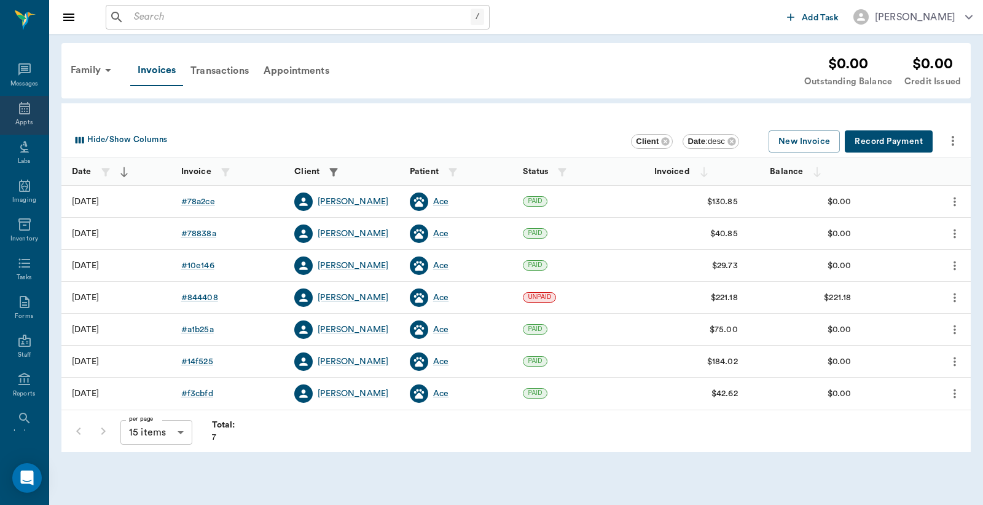
click at [17, 109] on icon at bounding box center [24, 108] width 15 height 15
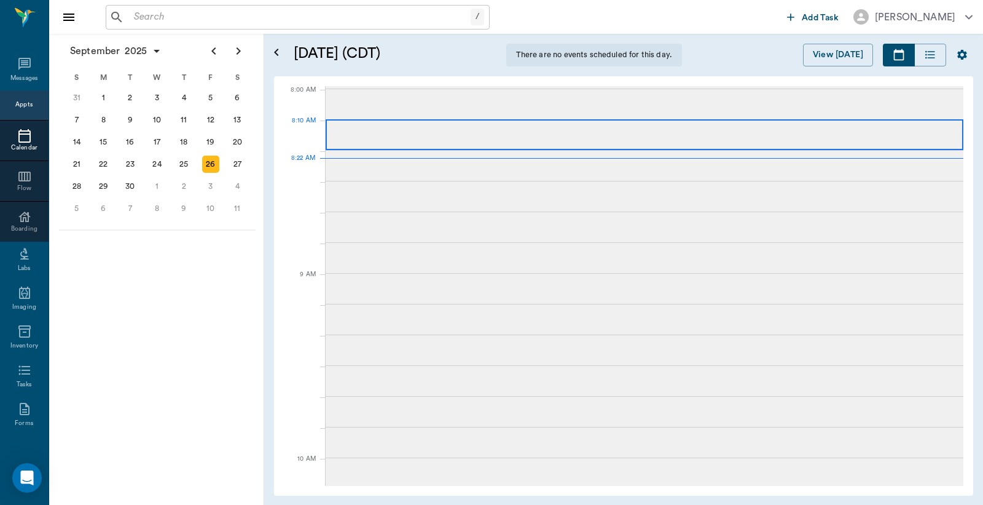
scroll to position [2, 0]
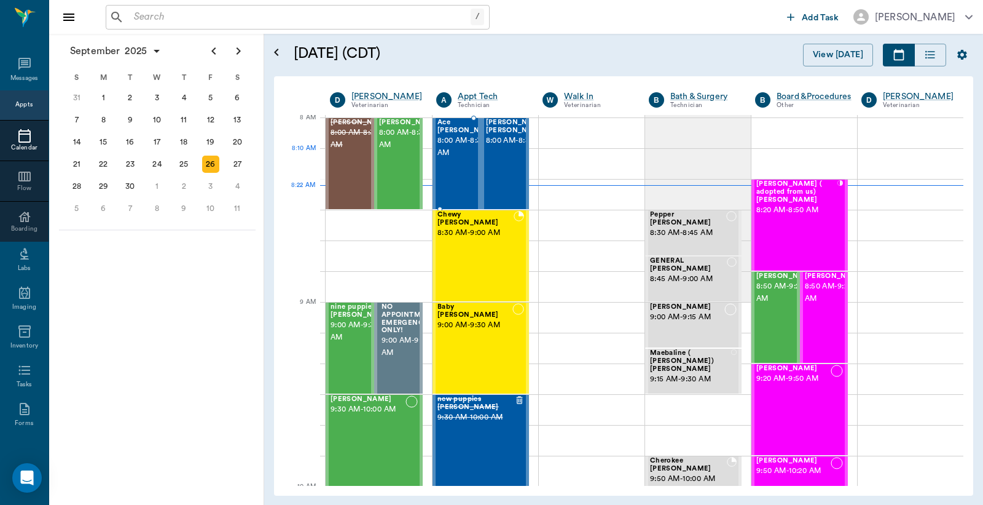
click at [455, 151] on span "8:00 AM - 8:30 AM" at bounding box center [468, 147] width 61 height 25
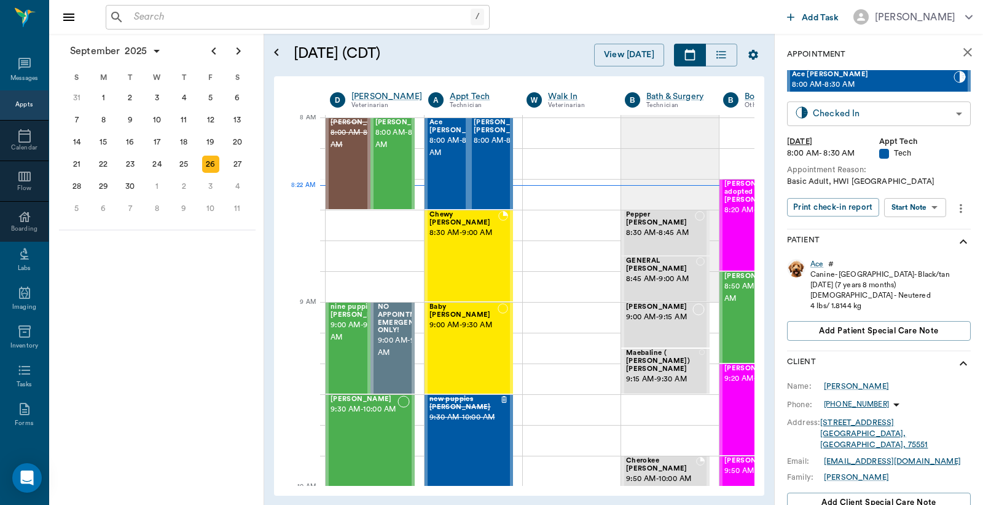
click at [828, 119] on body "/ ​ Add Task Dr. Bert Ellsworth Nectar Messages Appts Calendar Flow Boarding La…" at bounding box center [491, 252] width 983 height 505
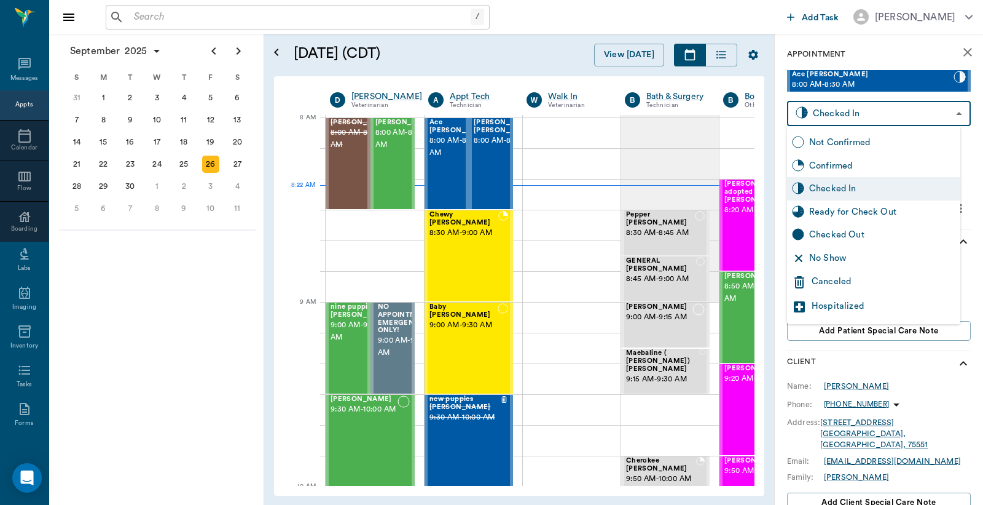
click at [832, 238] on div "Checked Out" at bounding box center [882, 235] width 146 height 14
type input "CHECKED_OUT"
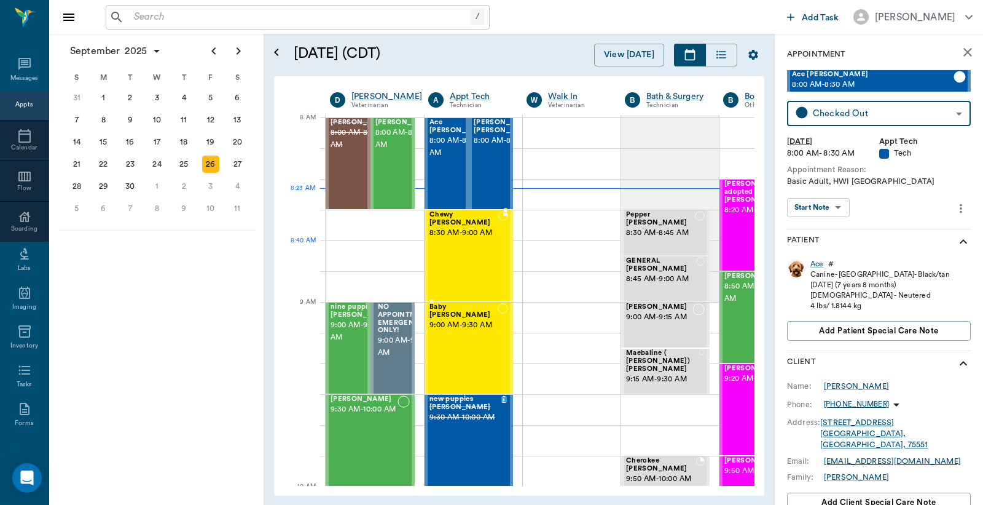
click at [467, 244] on div "Chewy Ayers 8:30 AM - 9:00 AM" at bounding box center [464, 256] width 69 height 90
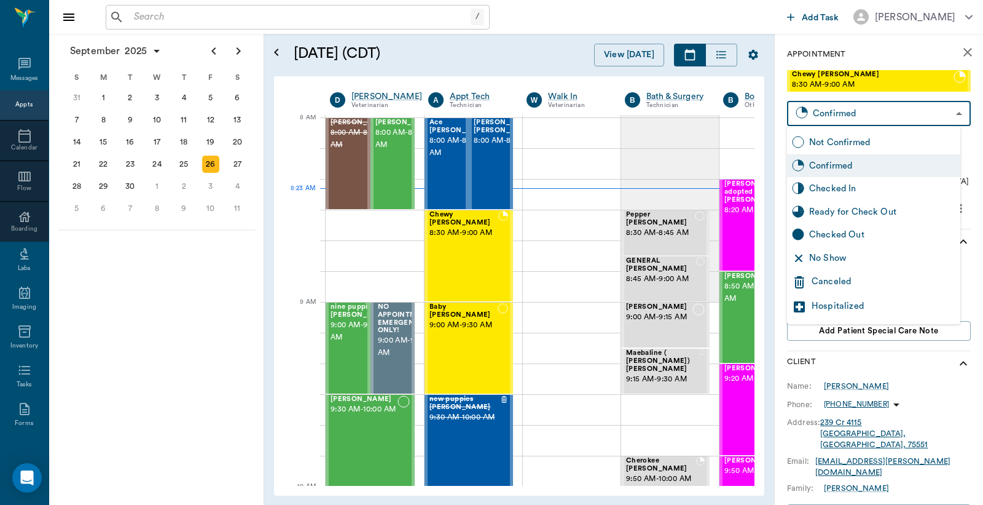
click at [830, 112] on body "/ ​ Add Task Dr. Bert Ellsworth Nectar Messages Appts Calendar Flow Boarding La…" at bounding box center [491, 252] width 983 height 505
click at [830, 191] on div "Checked In" at bounding box center [882, 189] width 146 height 14
type input "CHECKED_IN"
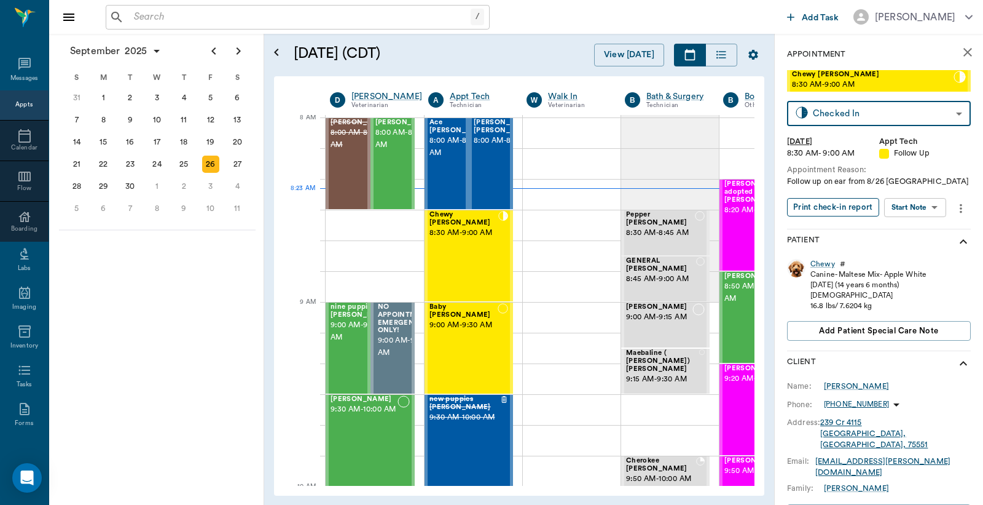
click at [826, 209] on button "Print check-in report" at bounding box center [833, 207] width 92 height 19
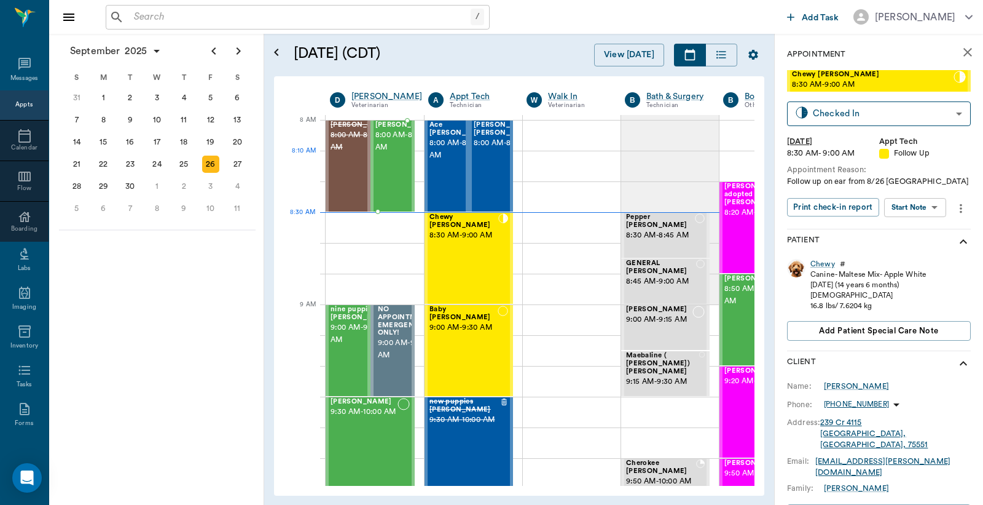
click at [389, 181] on div "Maggie Morphew 8:00 AM - 8:30 AM" at bounding box center [406, 166] width 61 height 90
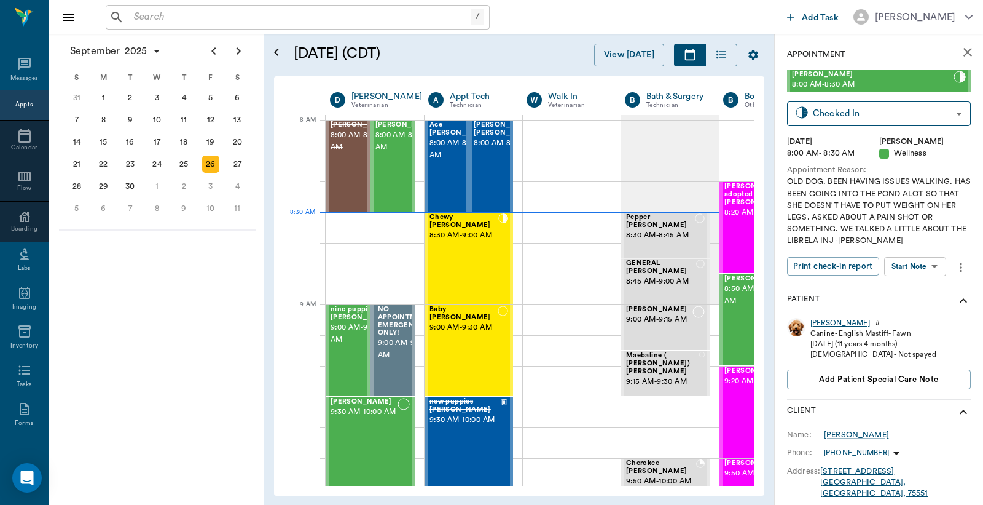
click at [820, 324] on div "[PERSON_NAME]" at bounding box center [841, 323] width 60 height 10
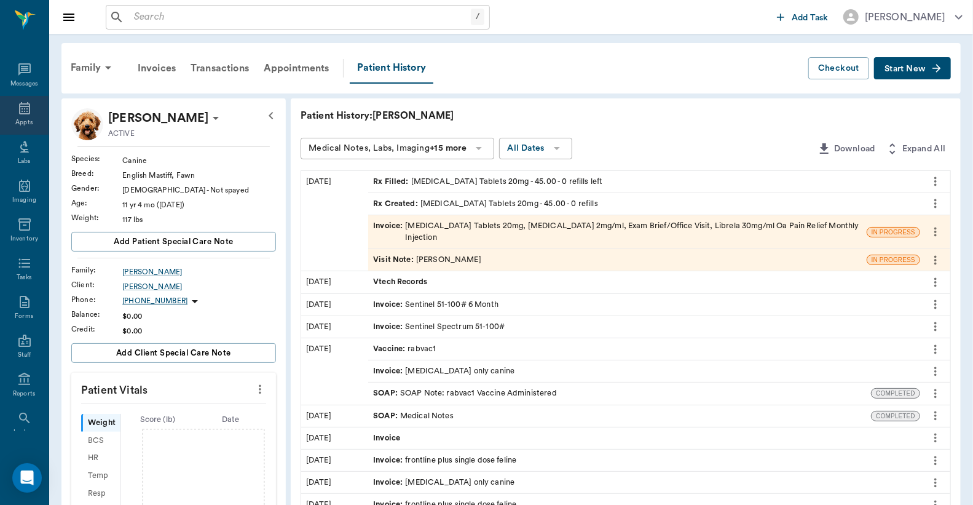
click at [20, 116] on div "Appts" at bounding box center [24, 115] width 49 height 39
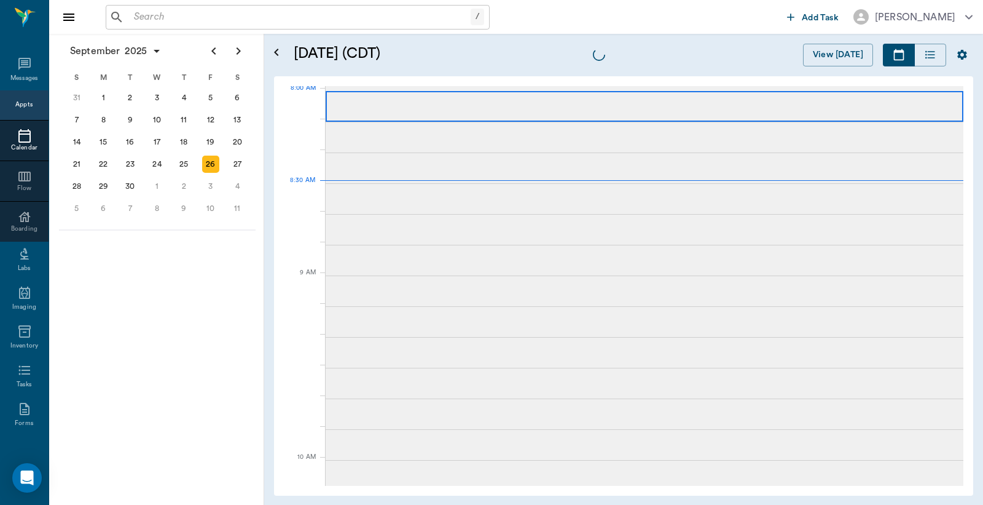
scroll to position [2, 0]
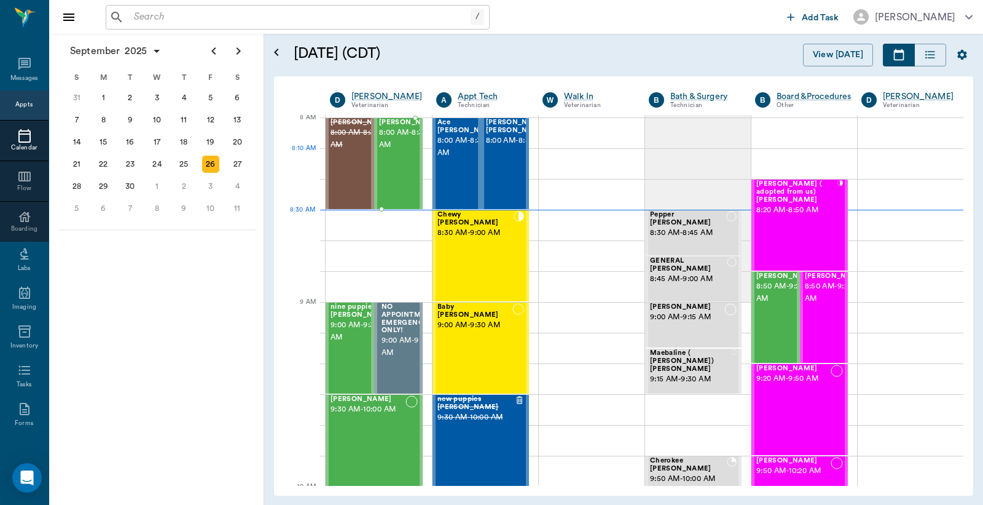
click at [392, 151] on span "8:00 AM - 8:30 AM" at bounding box center [409, 139] width 61 height 25
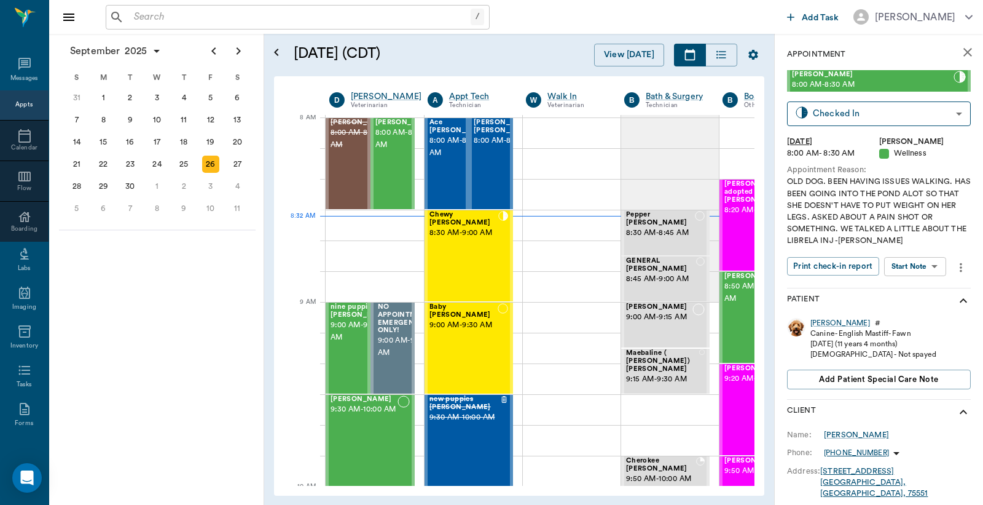
scroll to position [2, 1]
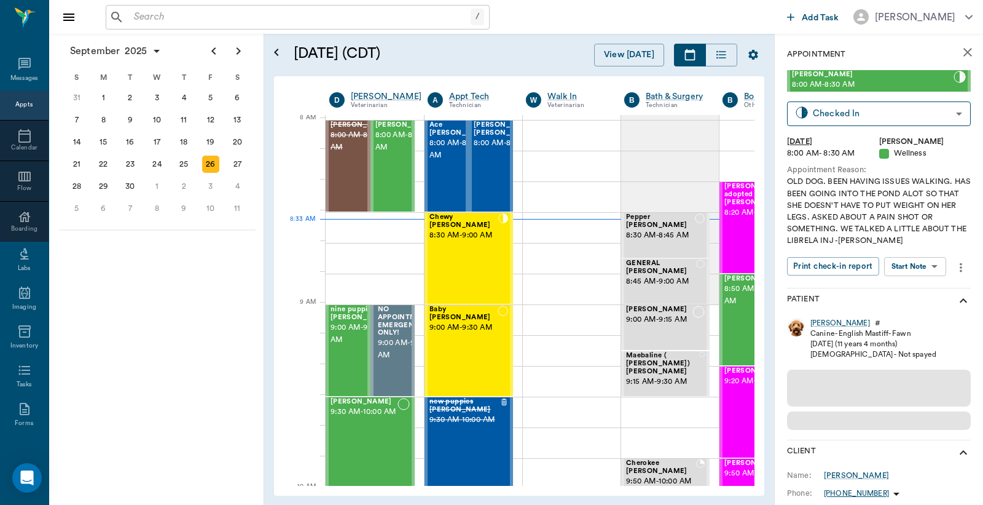
scroll to position [2, 1]
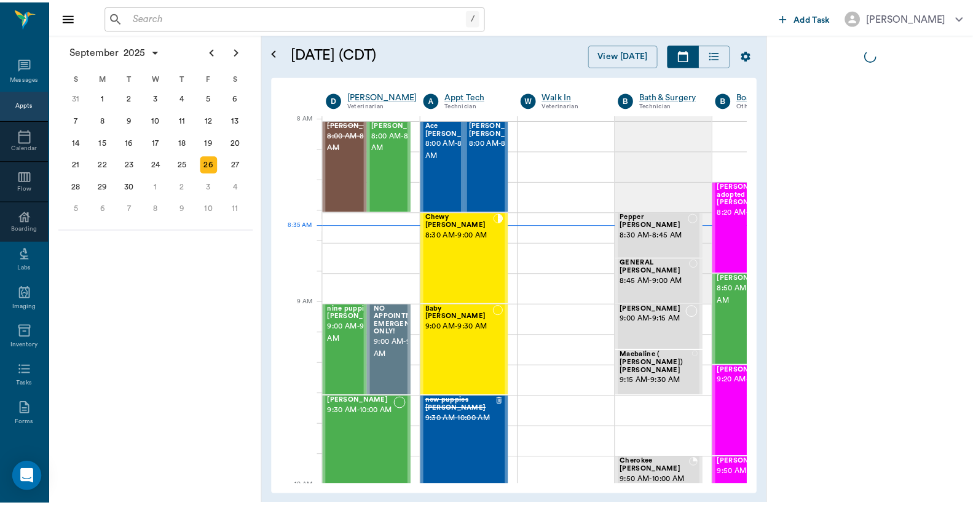
scroll to position [2, 1]
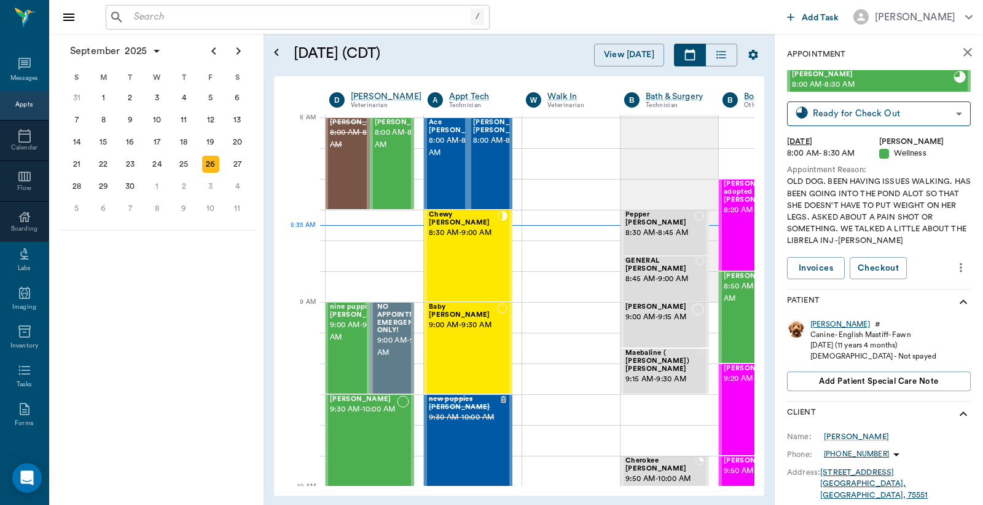
click at [822, 325] on div "[PERSON_NAME]" at bounding box center [841, 324] width 60 height 10
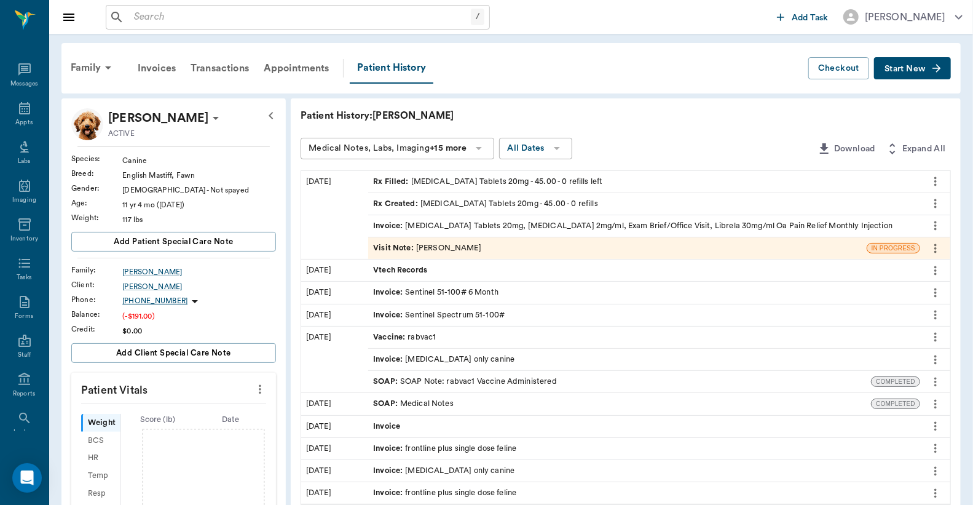
click at [451, 225] on div "Invoice : Prednisone Tablets 20mg, Dexamethasone 2mg/ml, Exam Brief/Office Visi…" at bounding box center [632, 226] width 519 height 12
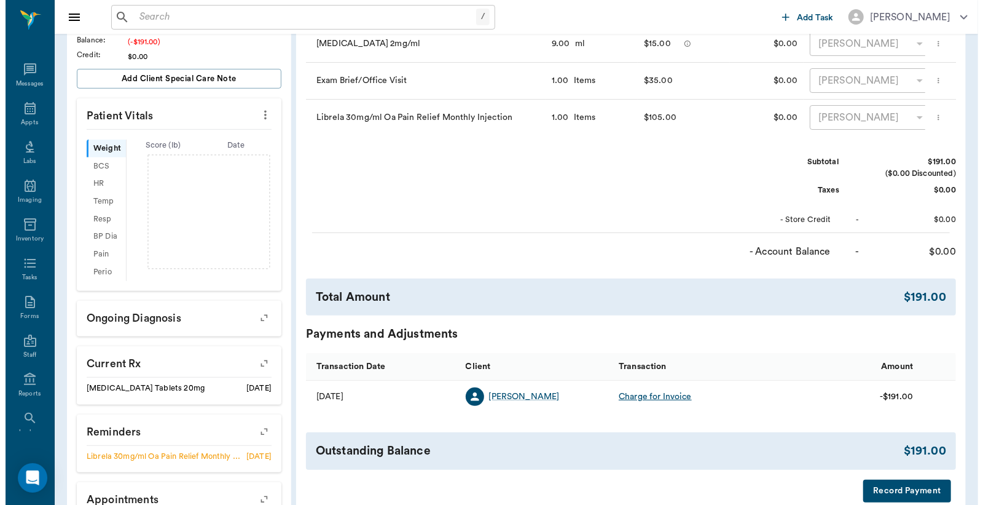
scroll to position [353, 0]
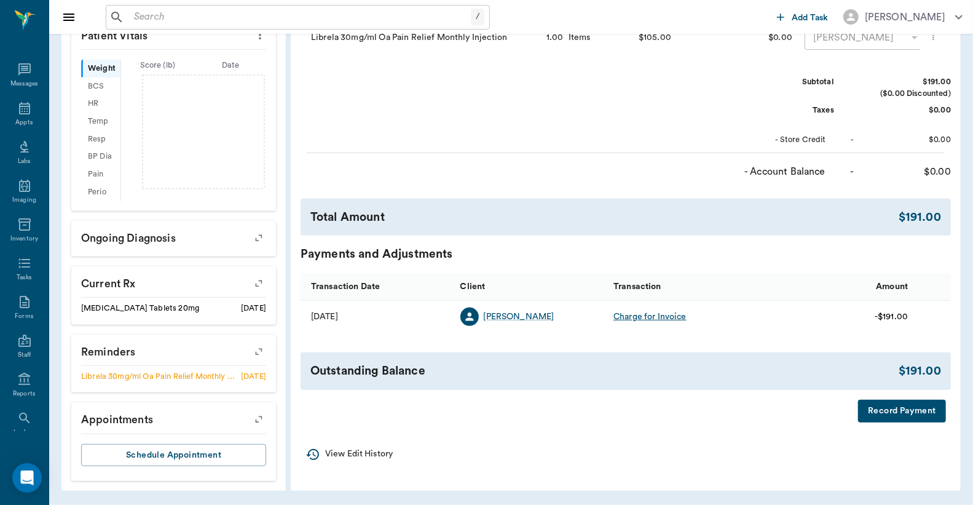
click at [881, 422] on button "Record Payment" at bounding box center [902, 410] width 88 height 23
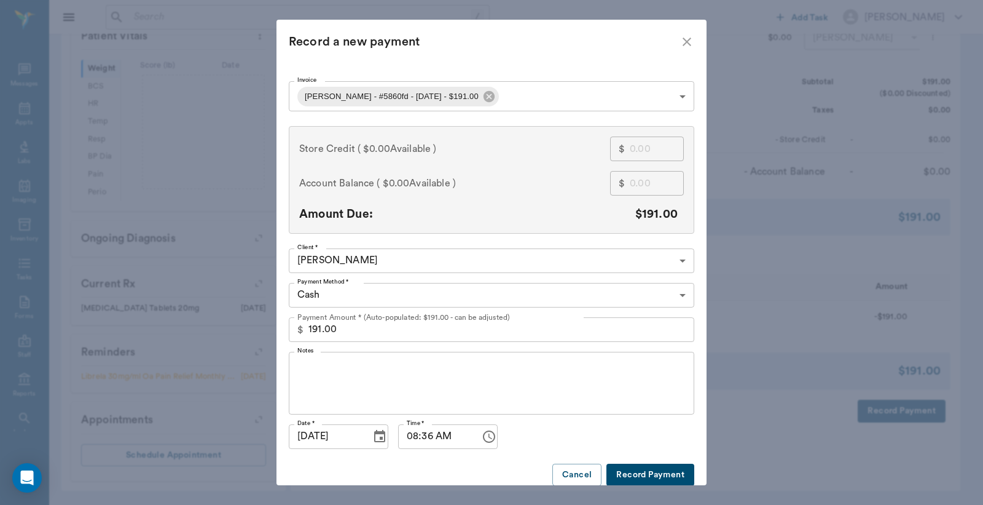
click at [679, 294] on body "/ ​ Add Task Dr. Bert Ellsworth Nectar Messages Appts Labs Imaging Inventory Ta…" at bounding box center [491, 75] width 983 height 857
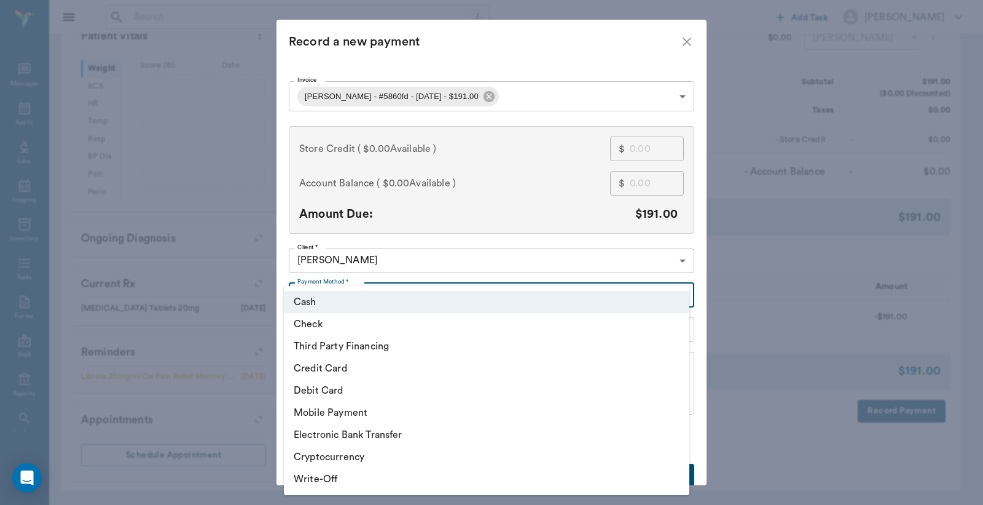
click at [366, 367] on li "Credit Card" at bounding box center [487, 368] width 406 height 22
type input "CREDIT_CARD"
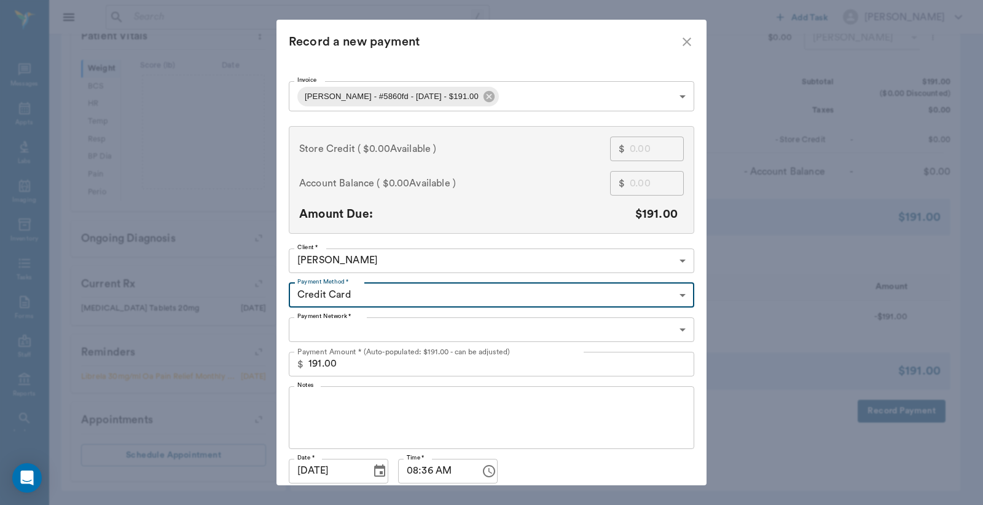
click at [679, 326] on body "/ ​ Add Task Dr. Bert Ellsworth Nectar Messages Appts Labs Imaging Inventory Ta…" at bounding box center [491, 75] width 983 height 857
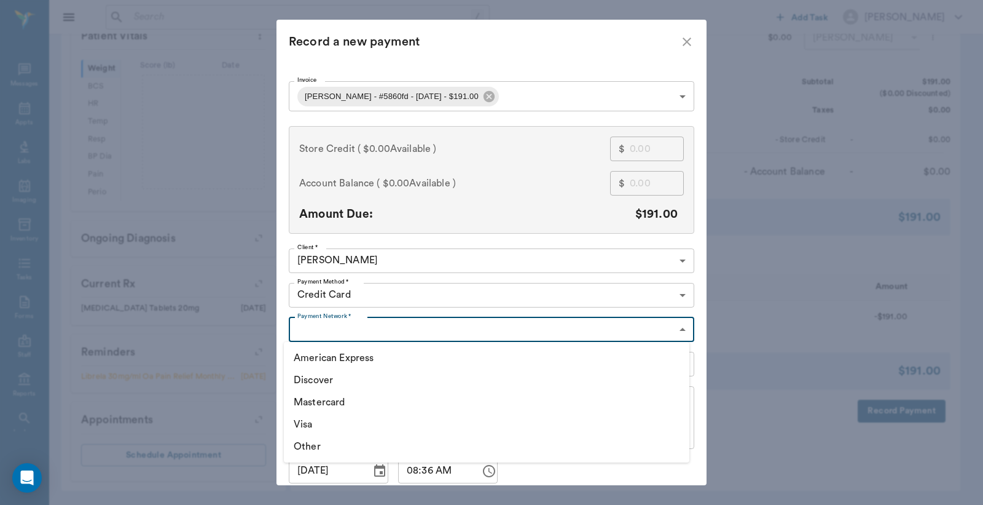
click at [336, 401] on li "Mastercard" at bounding box center [487, 402] width 406 height 22
type input "MASTERCARD"
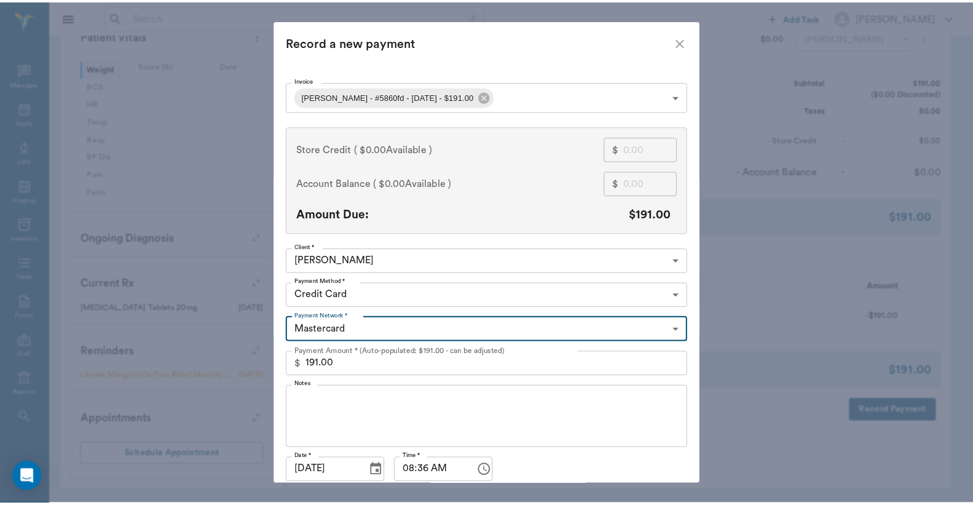
scroll to position [47, 0]
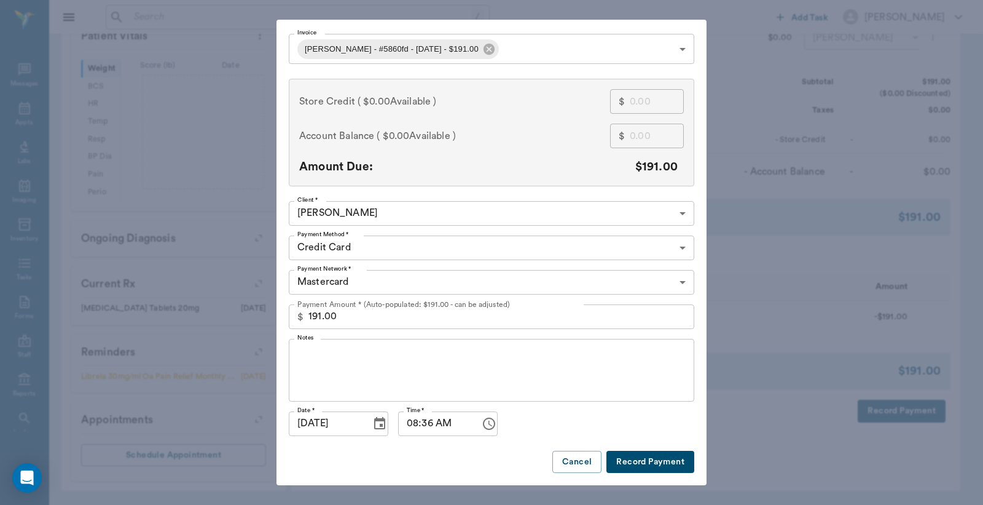
click at [630, 465] on button "Record Payment" at bounding box center [651, 461] width 88 height 23
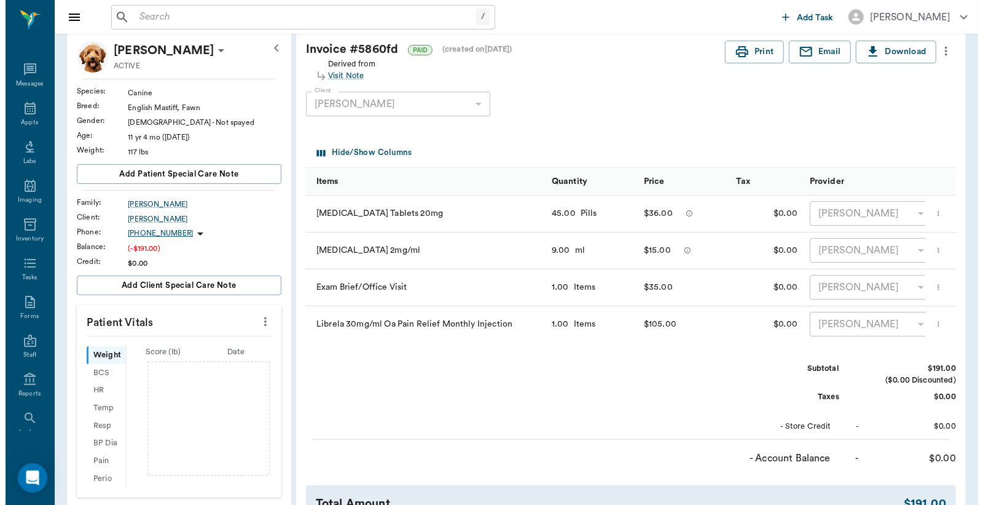
scroll to position [0, 0]
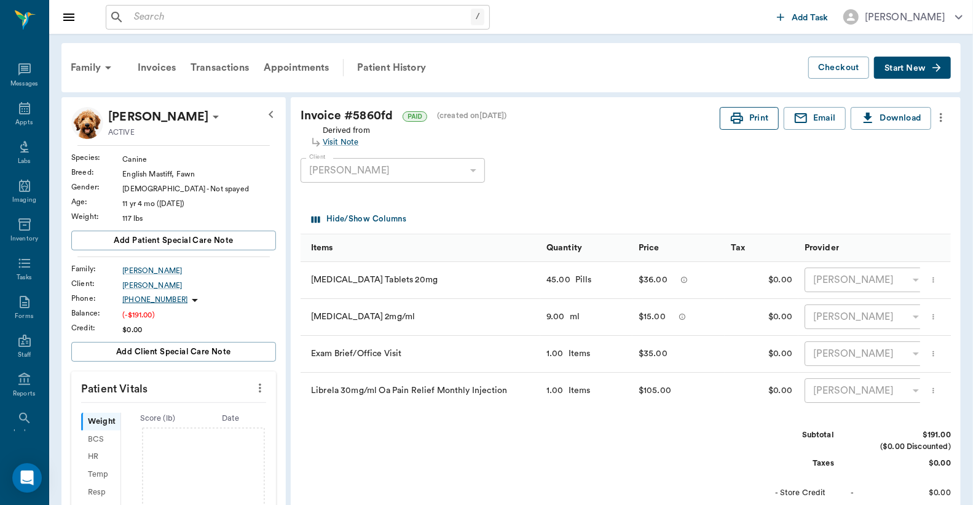
click at [736, 111] on icon "button" at bounding box center [737, 118] width 15 height 15
click at [20, 120] on div "Appts" at bounding box center [23, 122] width 17 height 9
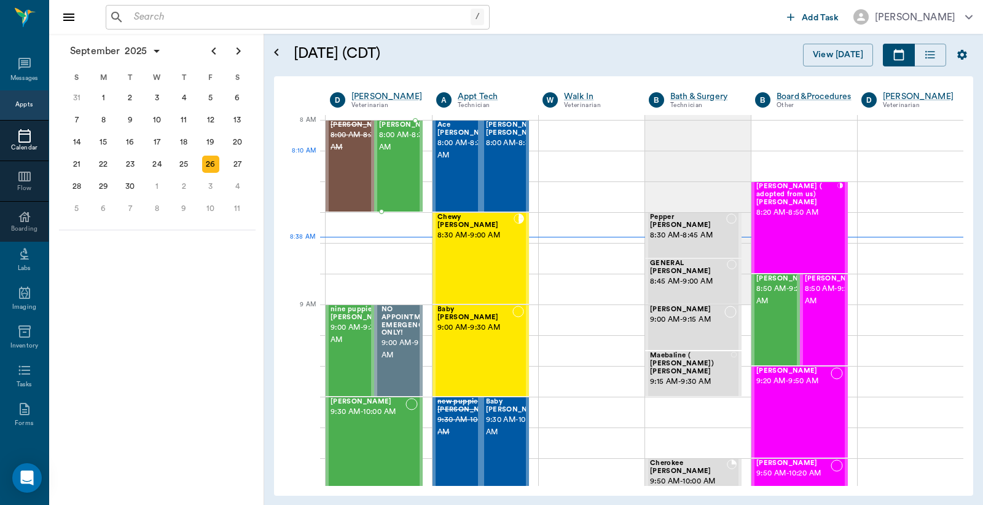
click at [394, 152] on span "8:00 AM - 8:30 AM" at bounding box center [409, 141] width 61 height 25
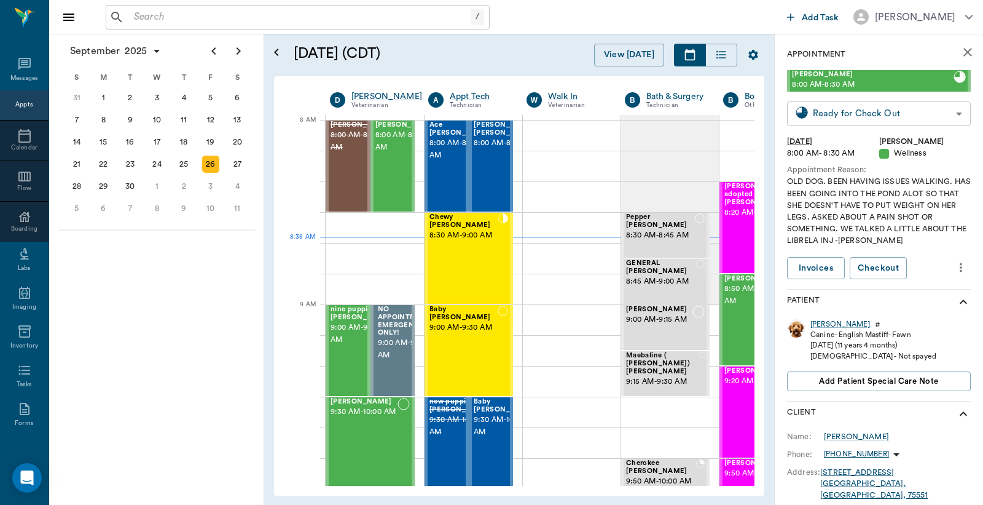
click at [852, 114] on body "/ ​ Add Task Dr. Bert Ellsworth Nectar Messages Appts Calendar Flow Boarding La…" at bounding box center [491, 252] width 983 height 505
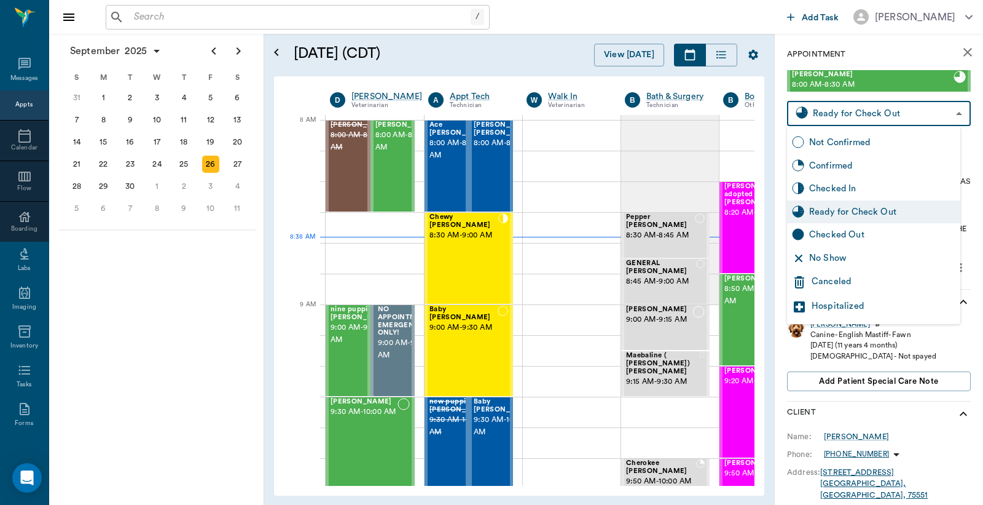
click at [825, 230] on div "Checked Out" at bounding box center [882, 235] width 146 height 14
type input "CHECKED_OUT"
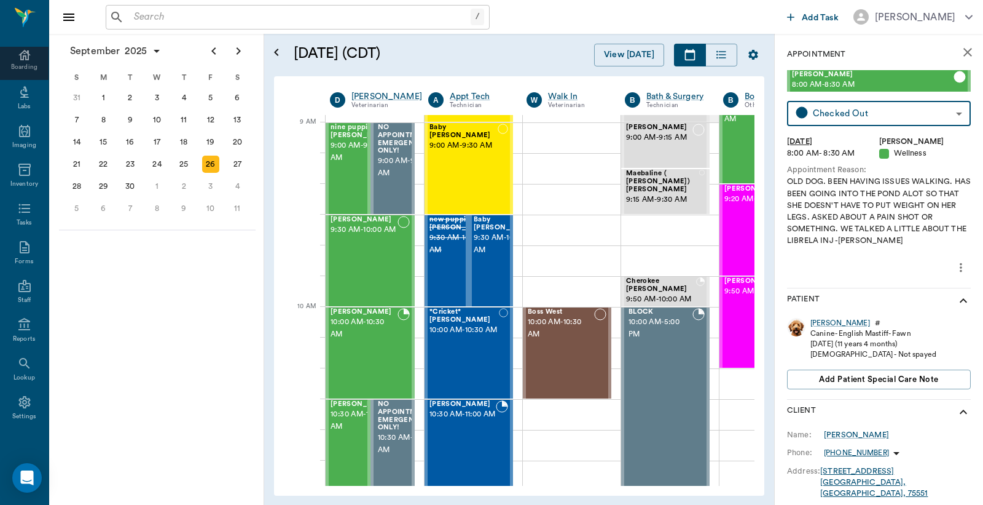
scroll to position [163, 0]
click at [17, 411] on div "Settings" at bounding box center [24, 415] width 25 height 9
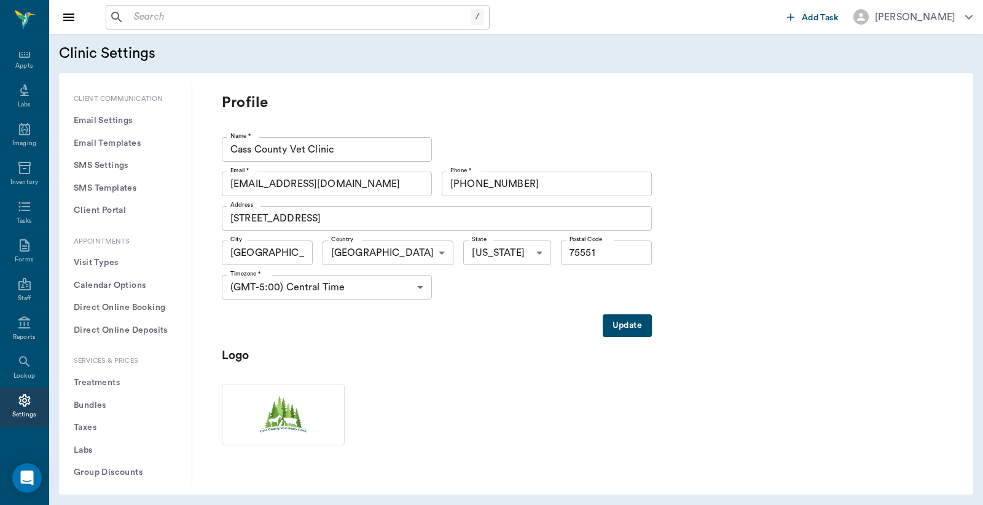
scroll to position [182, 0]
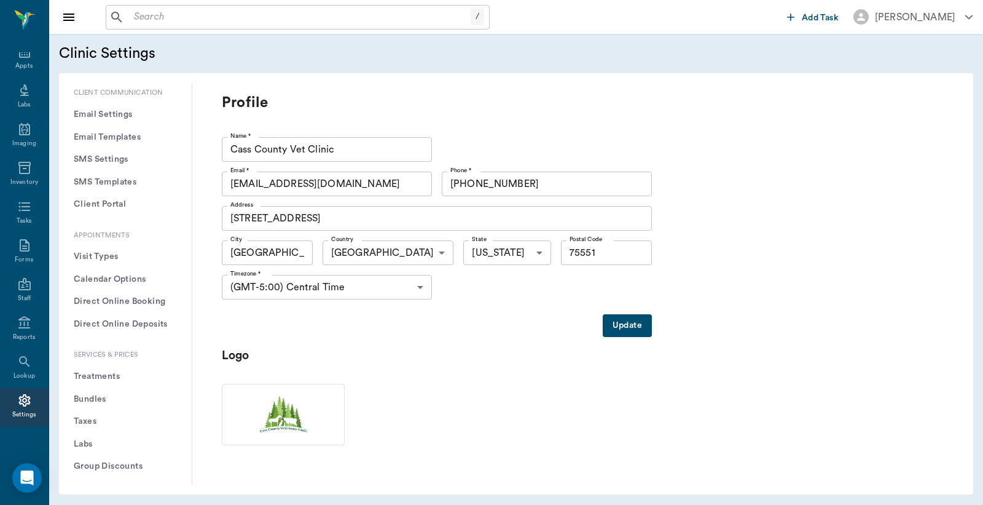
click at [107, 376] on button "Treatments" at bounding box center [125, 376] width 113 height 23
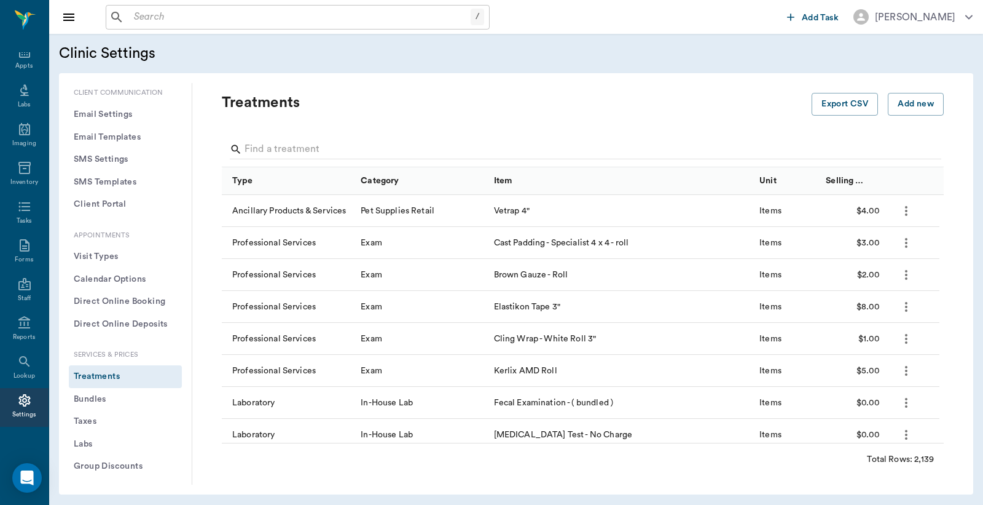
click at [96, 402] on button "Bundles" at bounding box center [125, 399] width 113 height 23
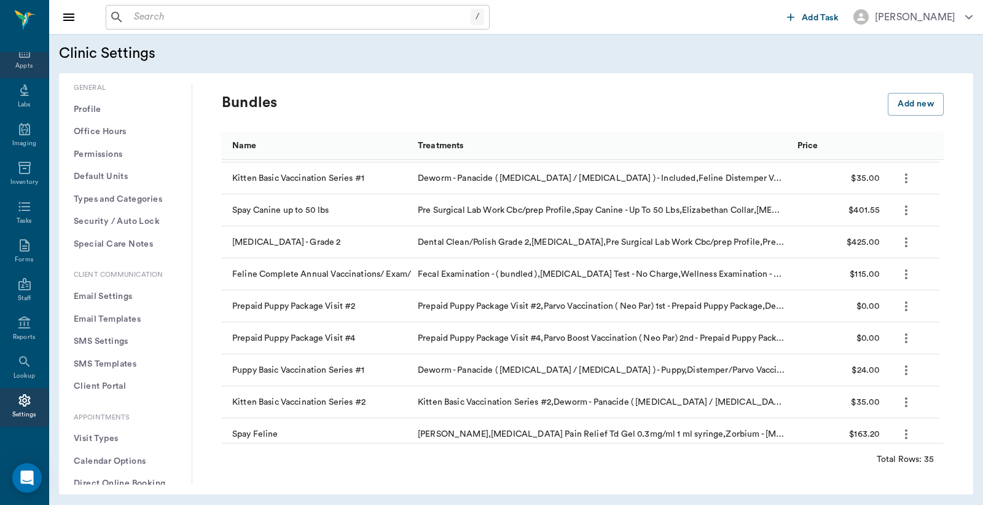
click at [15, 60] on div "Appts" at bounding box center [24, 58] width 49 height 39
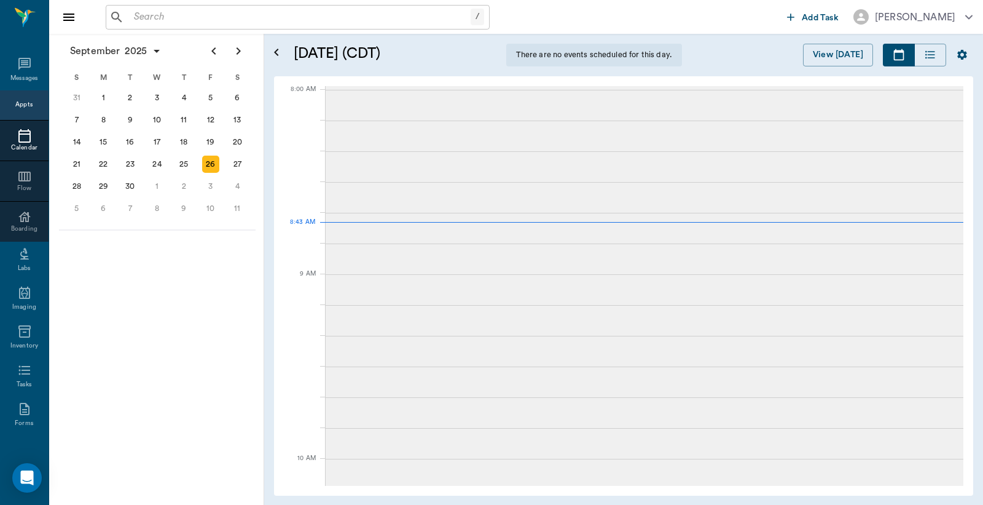
scroll to position [57, 0]
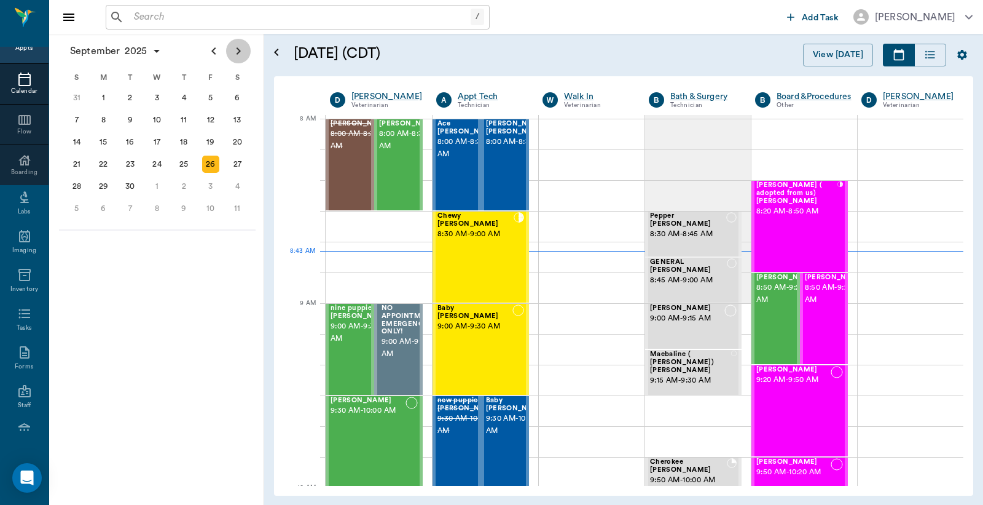
click at [231, 50] on icon "Next page" at bounding box center [238, 51] width 15 height 15
click at [209, 96] on div "3" at bounding box center [210, 97] width 17 height 17
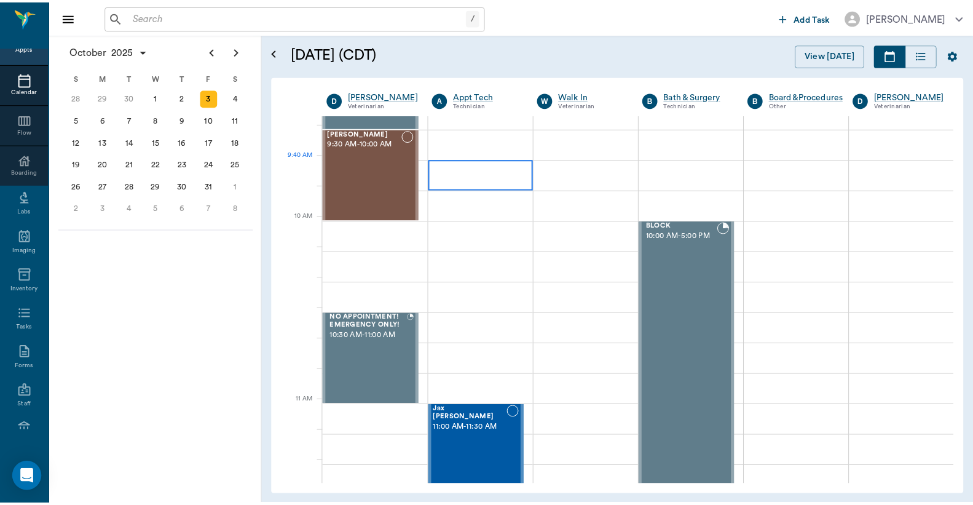
scroll to position [273, 0]
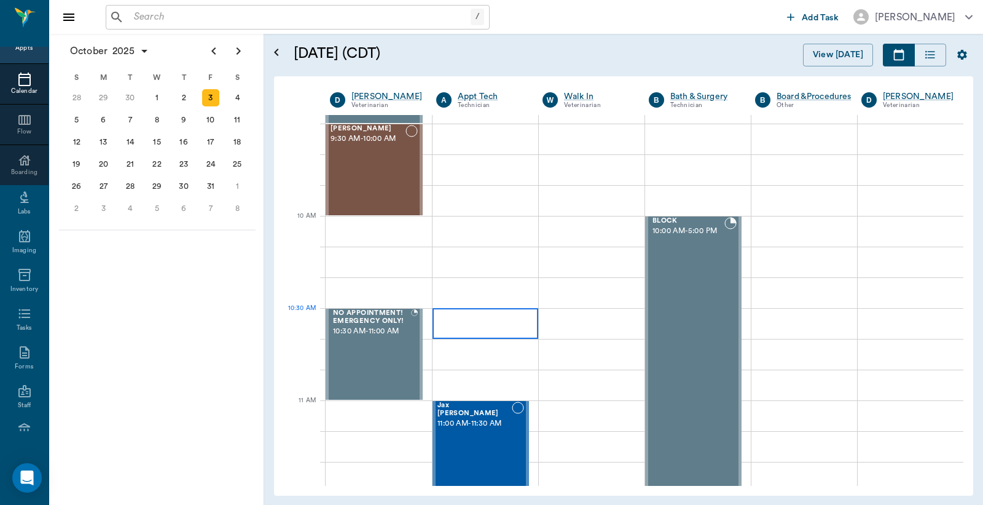
click at [463, 320] on div at bounding box center [486, 323] width 106 height 31
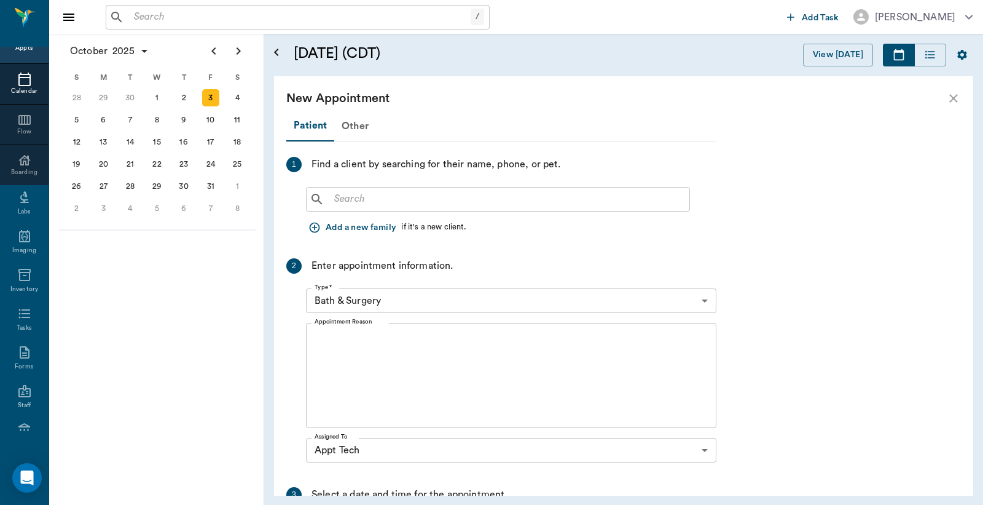
click at [342, 197] on input "text" at bounding box center [506, 199] width 355 height 17
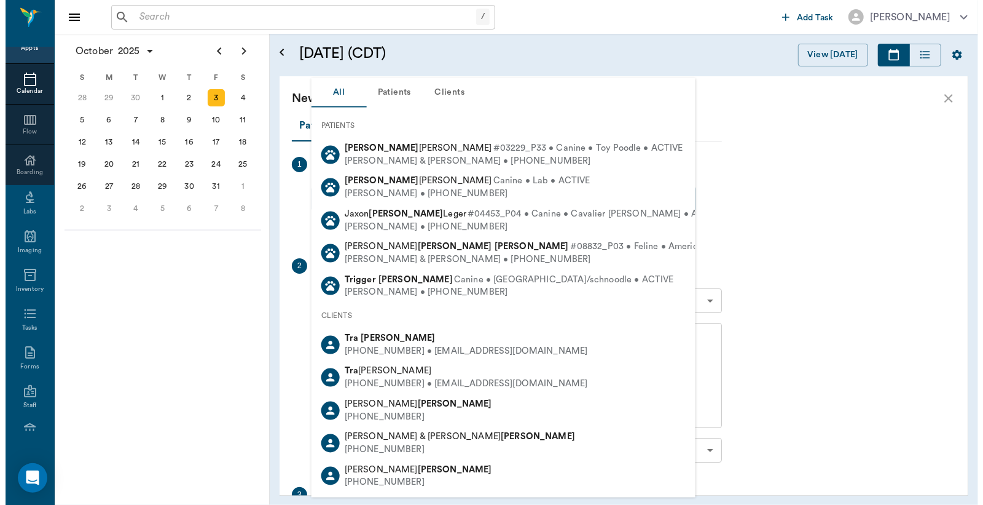
scroll to position [172, 0]
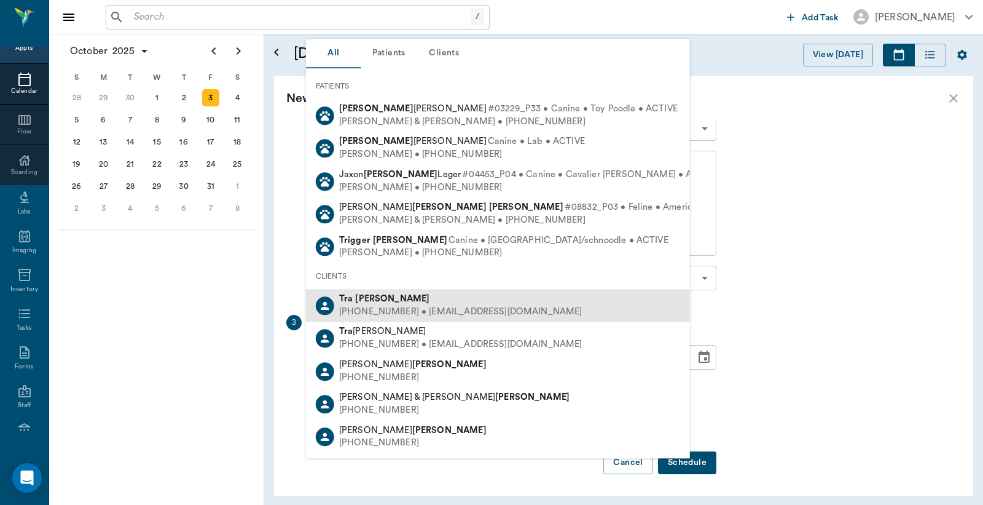
click at [378, 305] on div "(430) 342-2828 • Tragriffin1971@yahoo.com" at bounding box center [460, 311] width 243 height 13
type input "Tra Griffin"
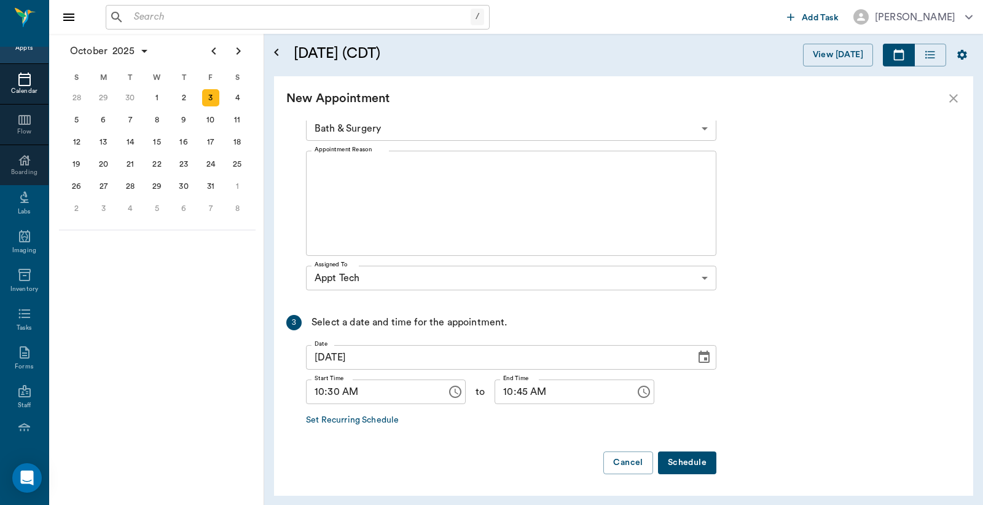
scroll to position [80, 0]
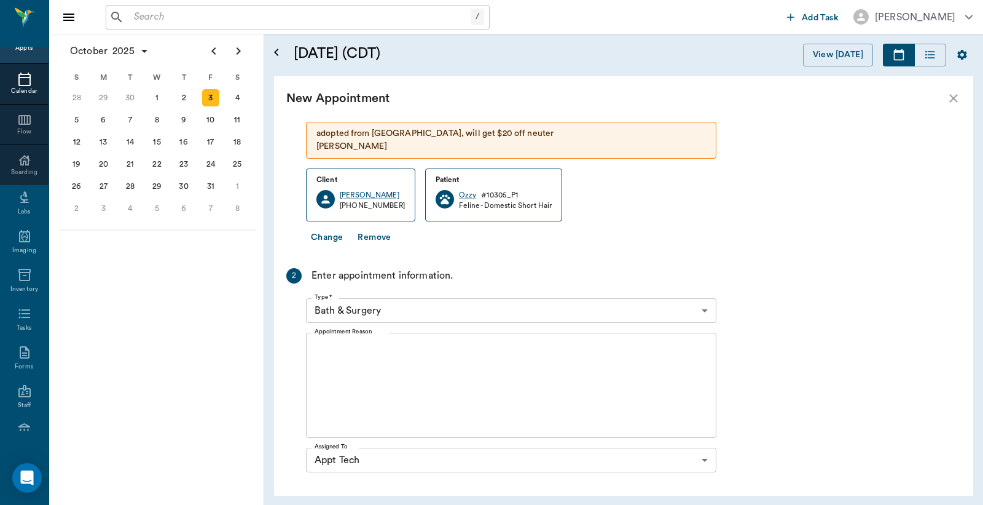
click at [704, 311] on body "/ ​ Add Task Dr. Bert Ellsworth Nectar Messages Appts Calendar Flow Boarding La…" at bounding box center [491, 252] width 983 height 505
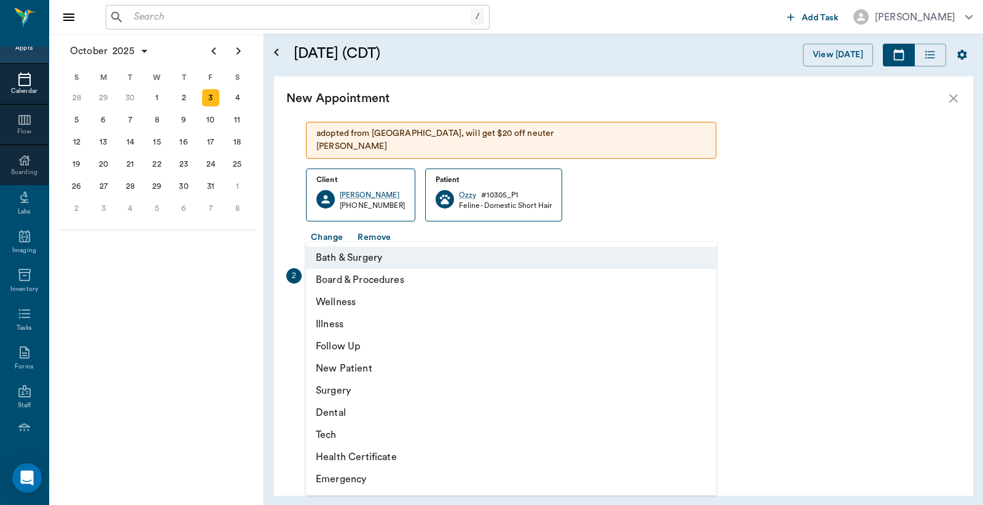
drag, startPoint x: 359, startPoint y: 433, endPoint x: 358, endPoint y: 427, distance: 6.8
click at [358, 433] on li "Tech" at bounding box center [511, 434] width 411 height 22
type input "65d2be4f46e3a538d89b8c1a"
type input "11:00 AM"
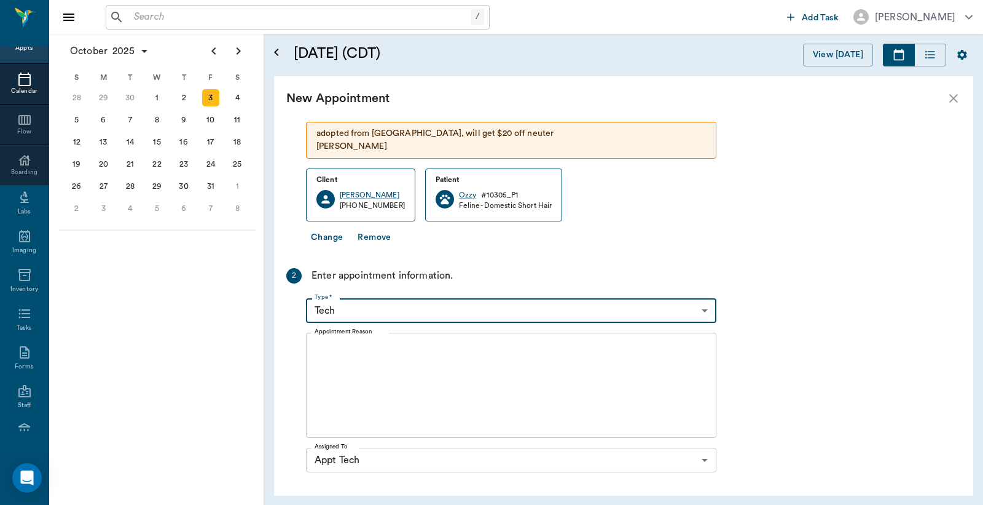
drag, startPoint x: 325, startPoint y: 350, endPoint x: 307, endPoint y: 355, distance: 17.9
click at [322, 350] on textarea "Appointment Reason" at bounding box center [511, 385] width 393 height 85
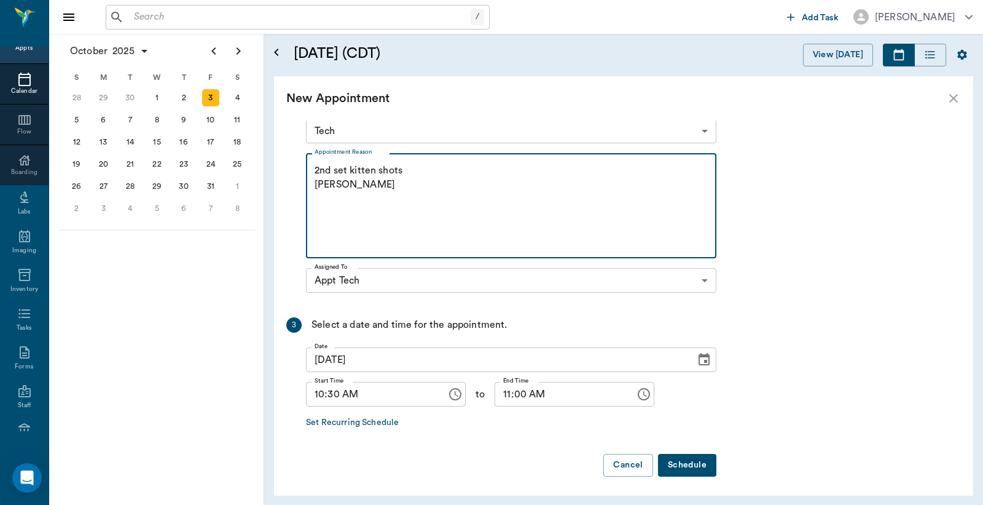
scroll to position [262, 0]
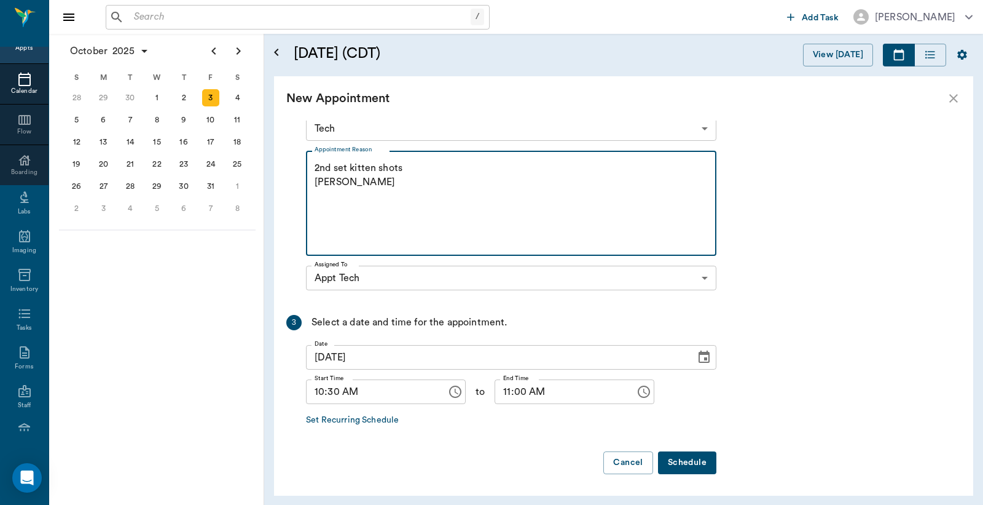
type textarea "2nd set kitten shots Christy"
click at [679, 458] on button "Schedule" at bounding box center [687, 462] width 58 height 23
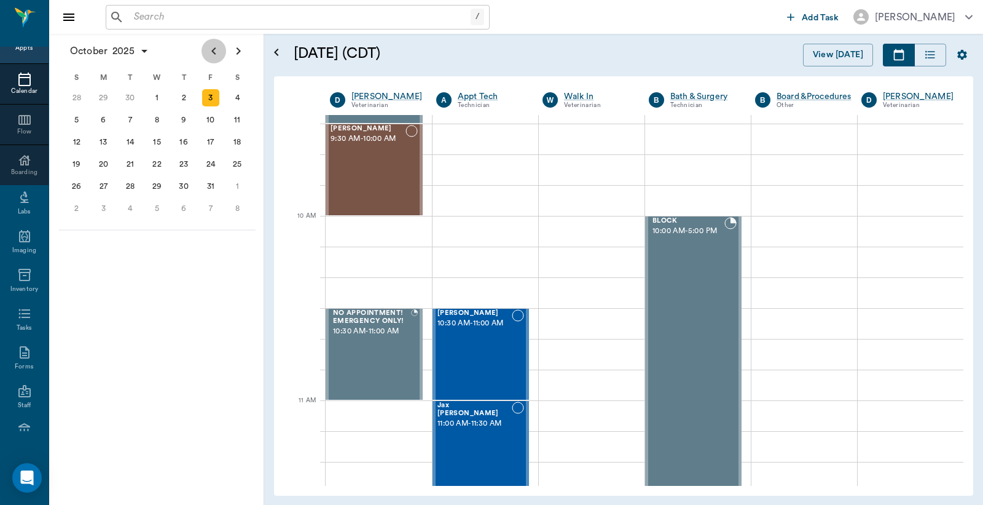
click at [216, 53] on icon "Previous page" at bounding box center [213, 50] width 4 height 7
click at [209, 160] on div "26" at bounding box center [210, 163] width 17 height 17
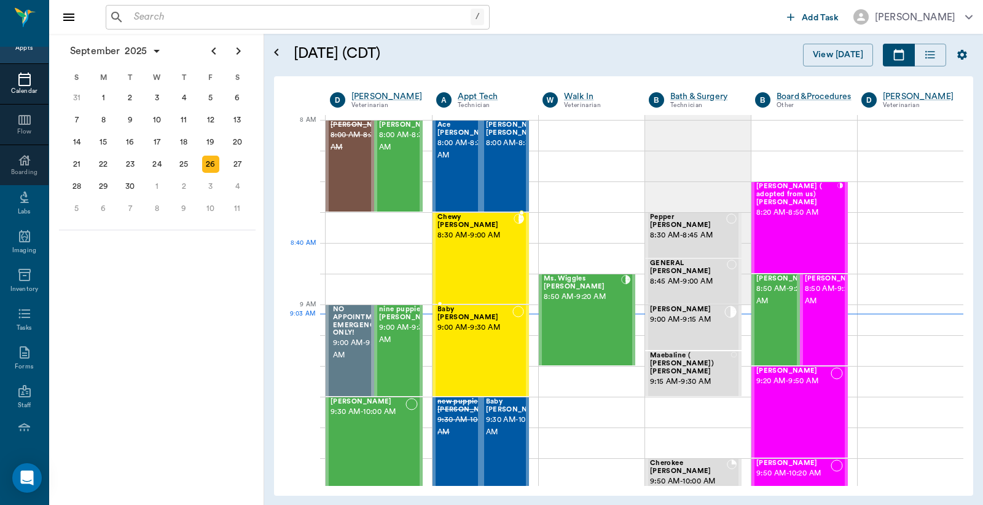
click at [492, 251] on div "Chewy Ayers 8:30 AM - 9:00 AM" at bounding box center [476, 258] width 76 height 90
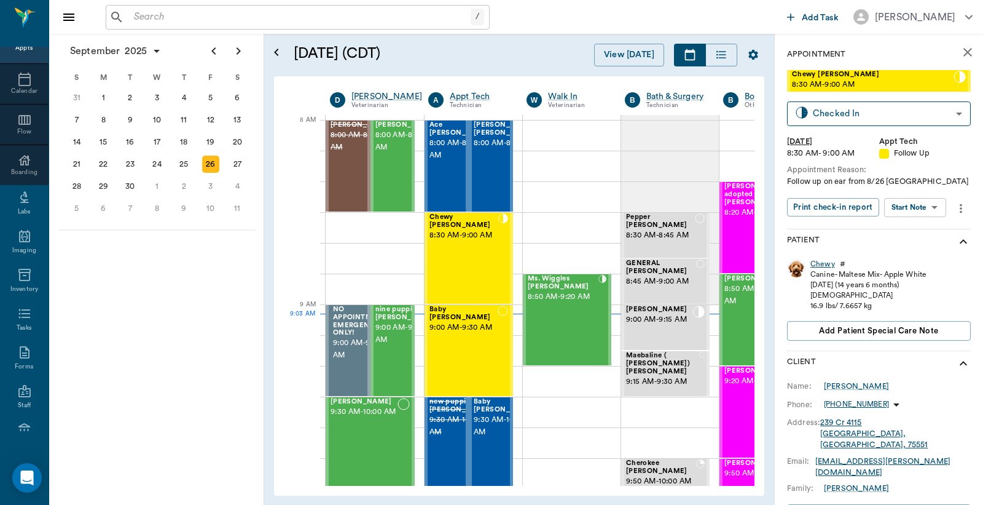
click at [820, 266] on div "Chewy" at bounding box center [823, 264] width 25 height 10
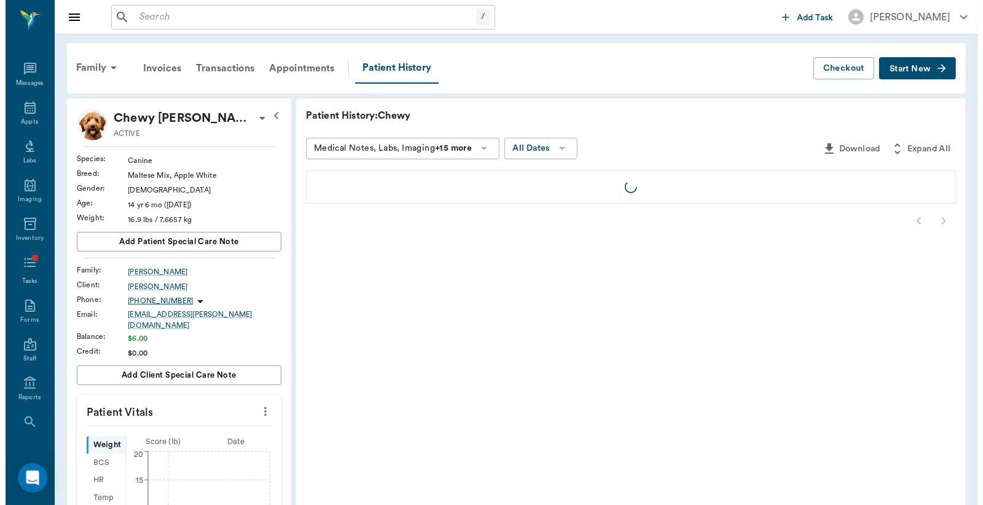
scroll to position [57, 0]
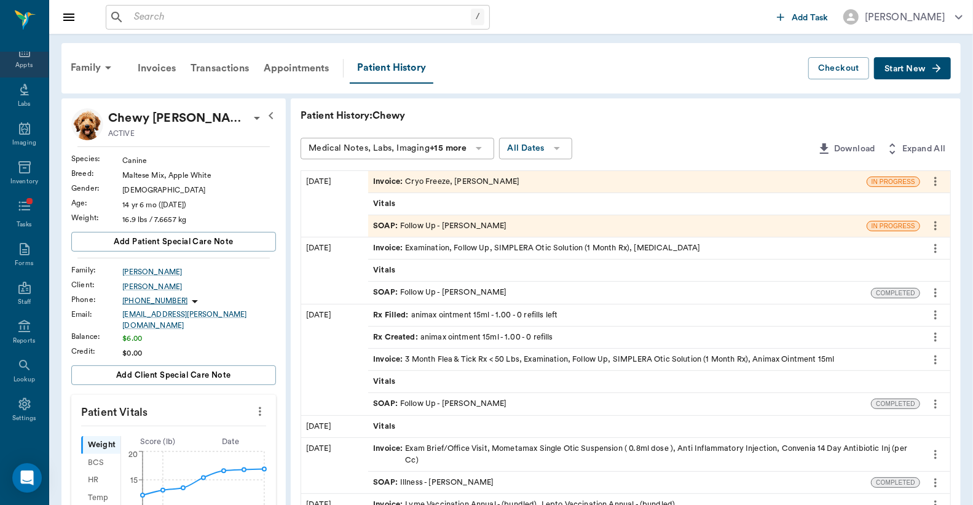
click at [17, 61] on div "Appts" at bounding box center [23, 65] width 17 height 9
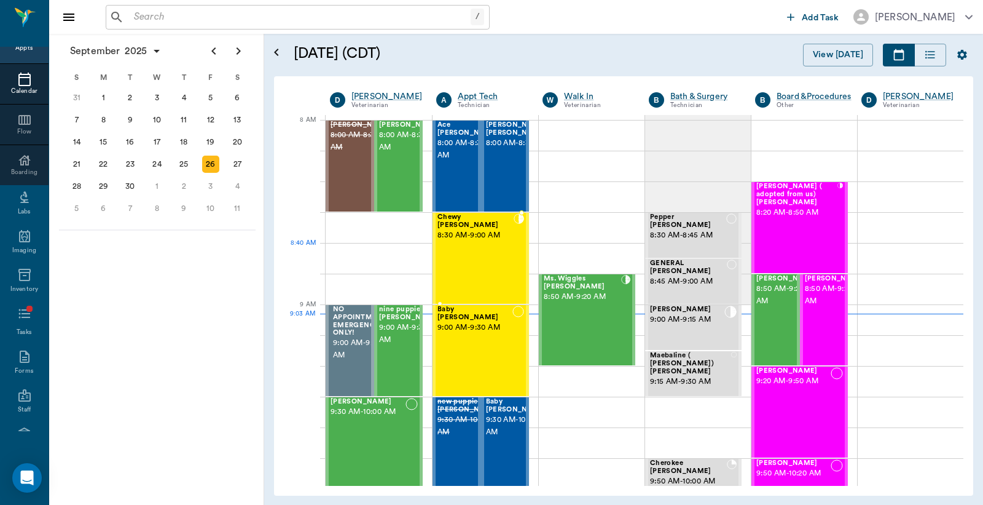
click at [482, 258] on div "Chewy Ayers 8:30 AM - 9:00 AM" at bounding box center [476, 258] width 76 height 90
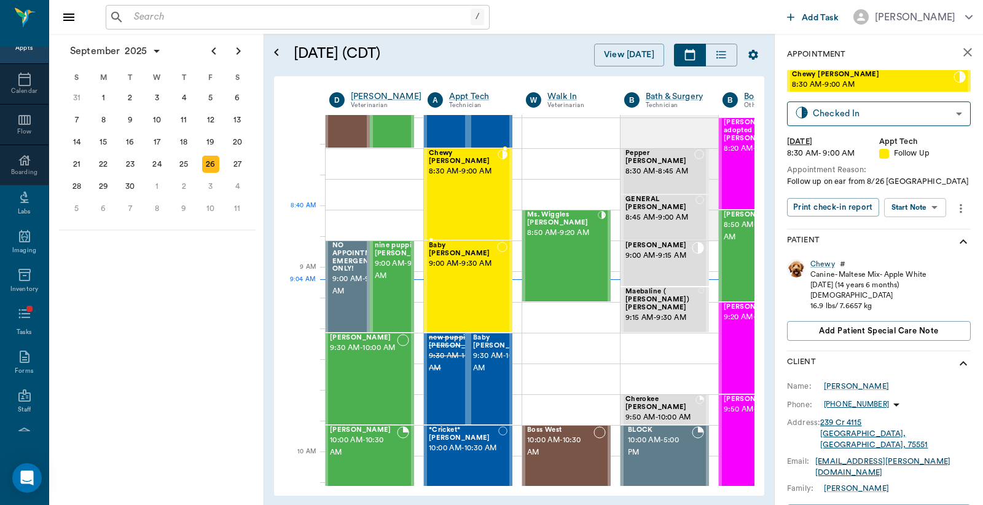
scroll to position [0, 1]
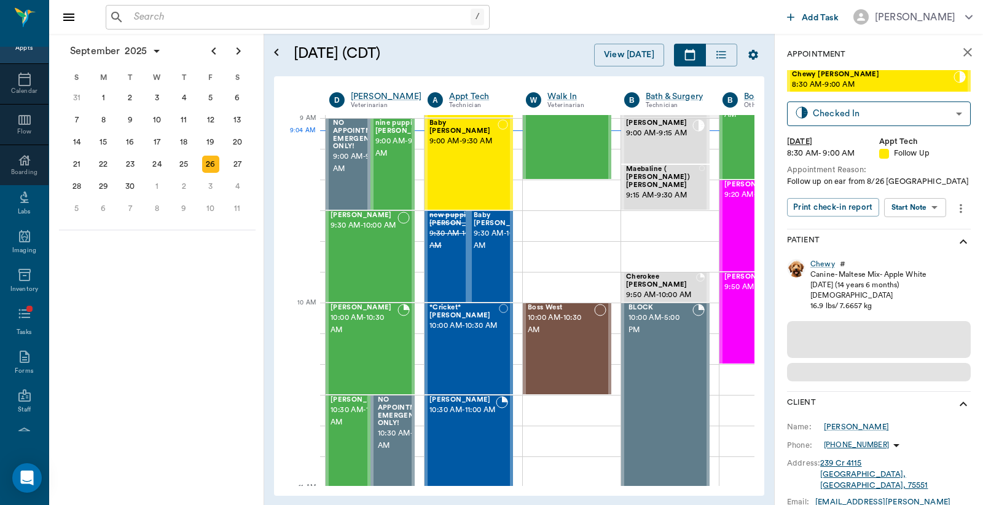
scroll to position [186, 1]
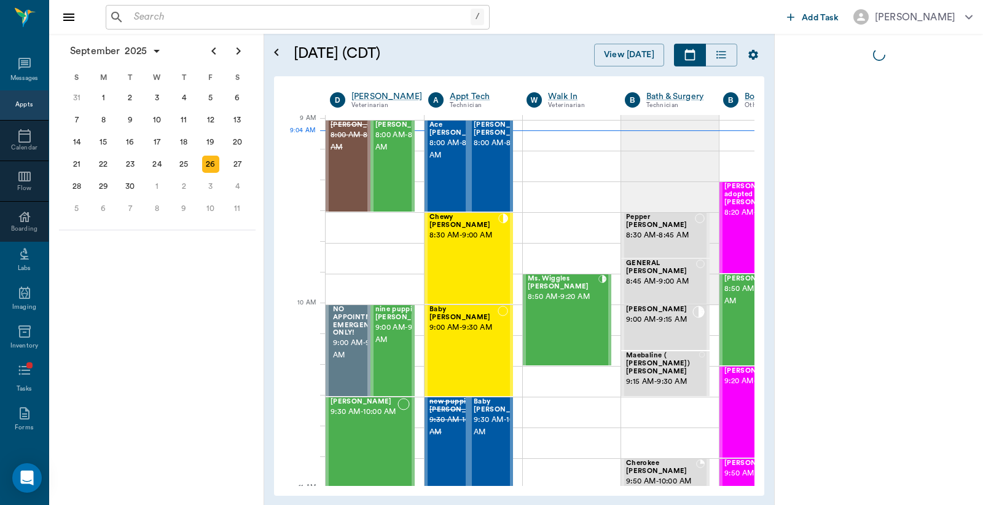
scroll to position [186, 1]
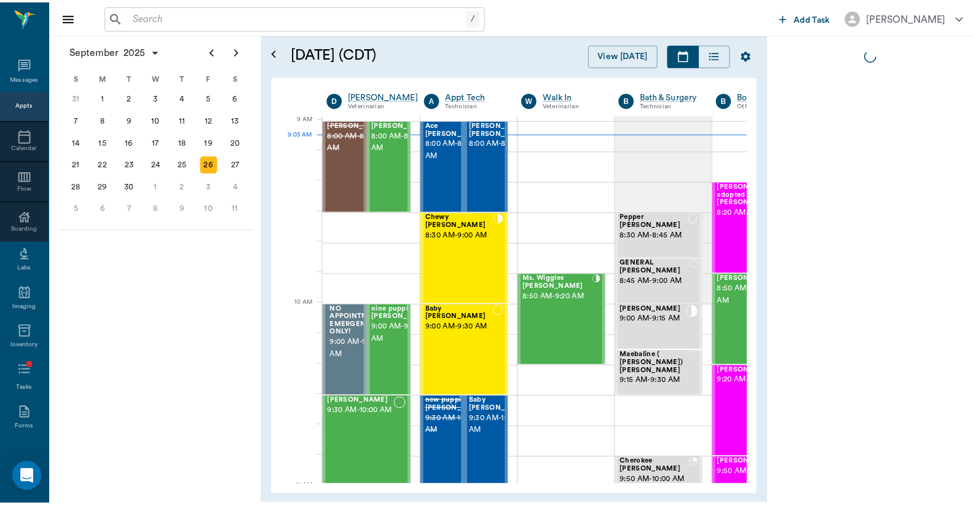
scroll to position [186, 1]
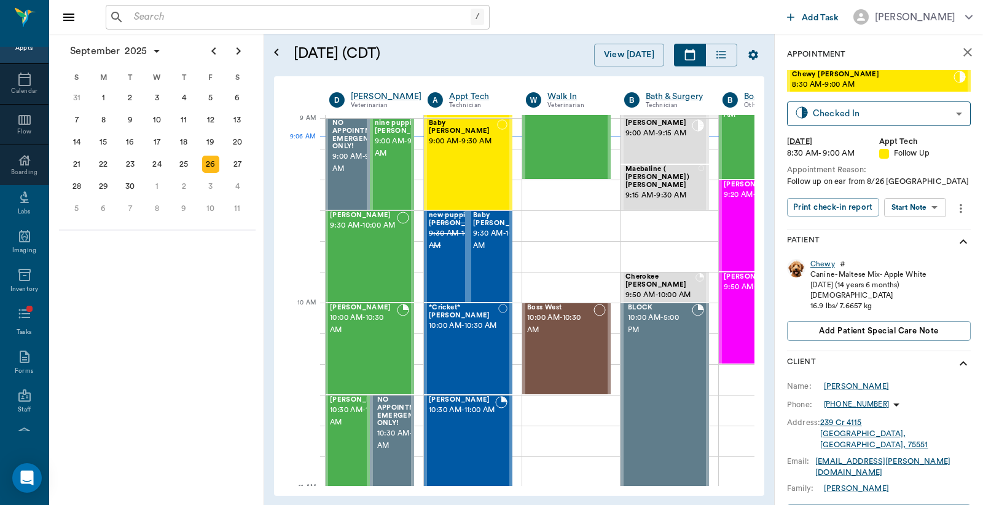
click at [820, 262] on div "Chewy" at bounding box center [823, 264] width 25 height 10
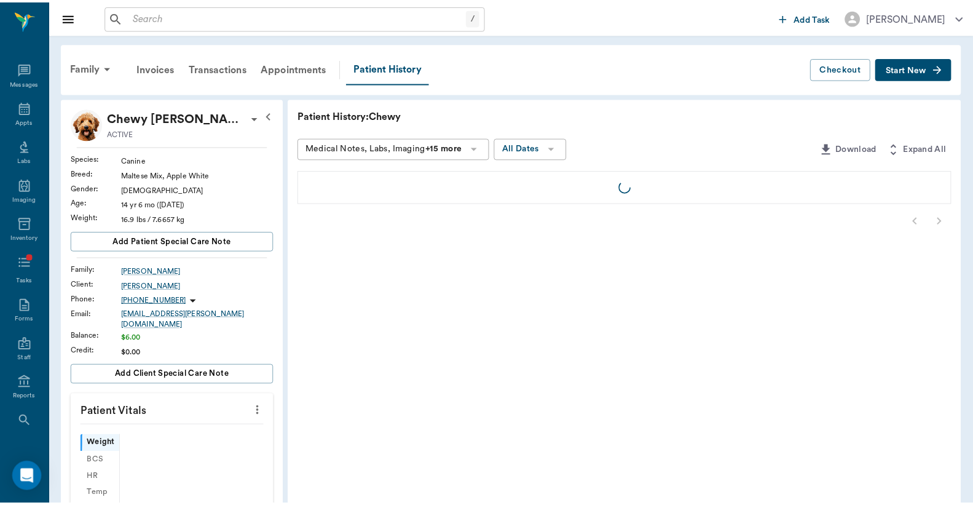
scroll to position [57, 0]
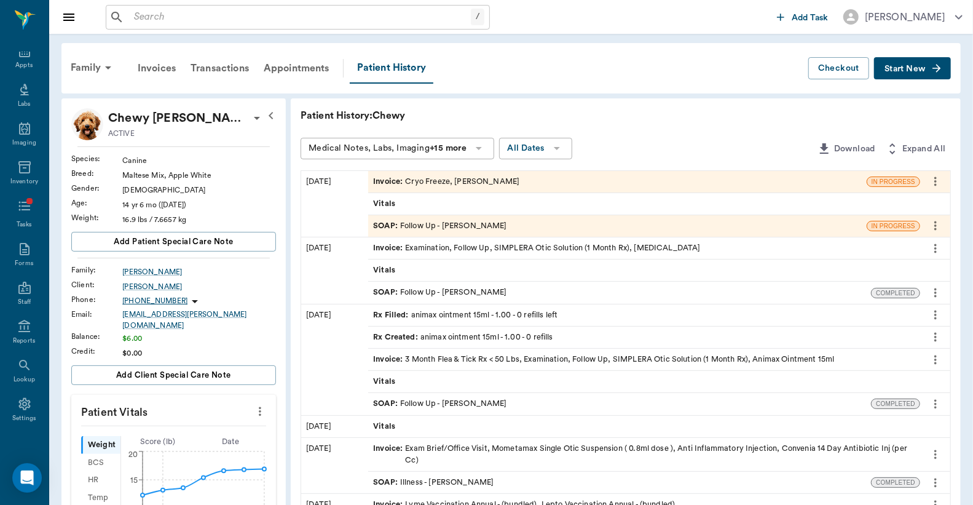
click at [436, 183] on div "Invoice : Cryo Freeze, [PERSON_NAME]" at bounding box center [446, 182] width 146 height 12
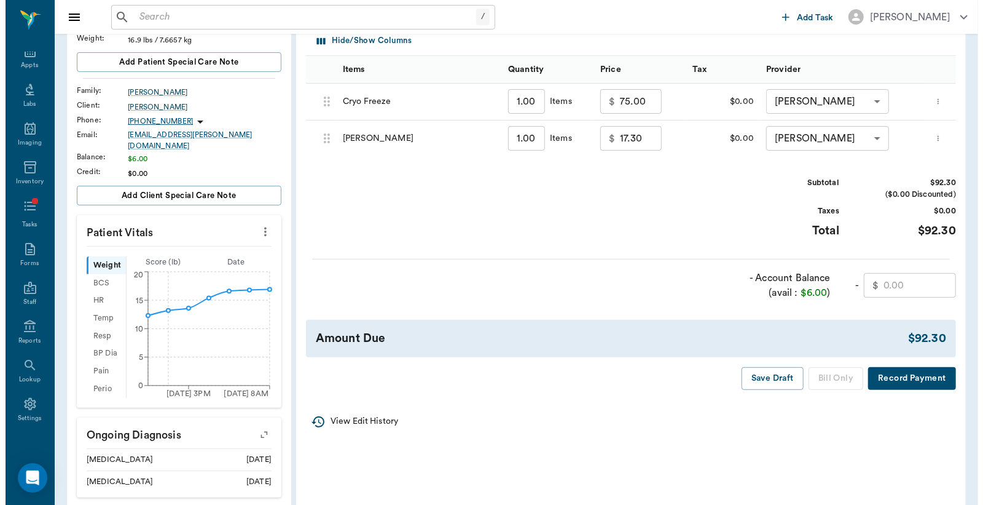
scroll to position [182, 0]
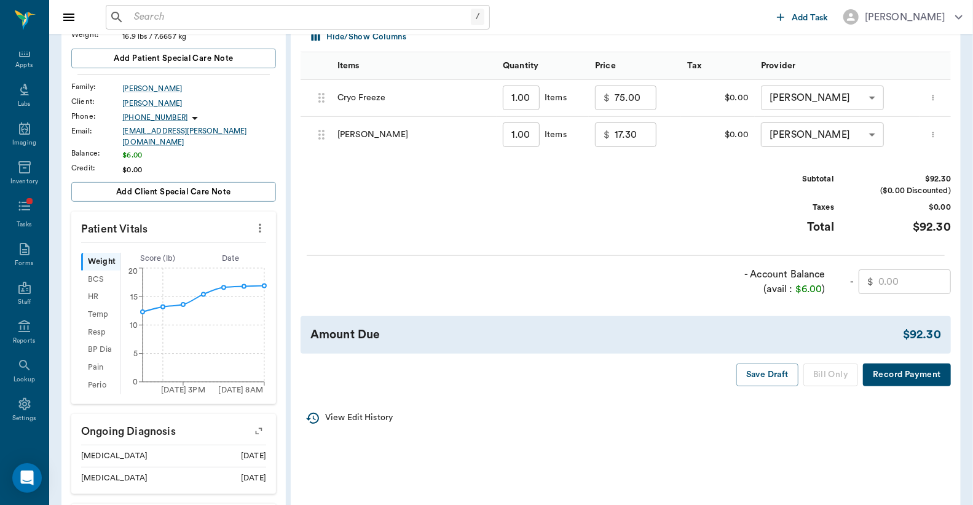
click at [893, 370] on button "Record Payment" at bounding box center [907, 374] width 88 height 23
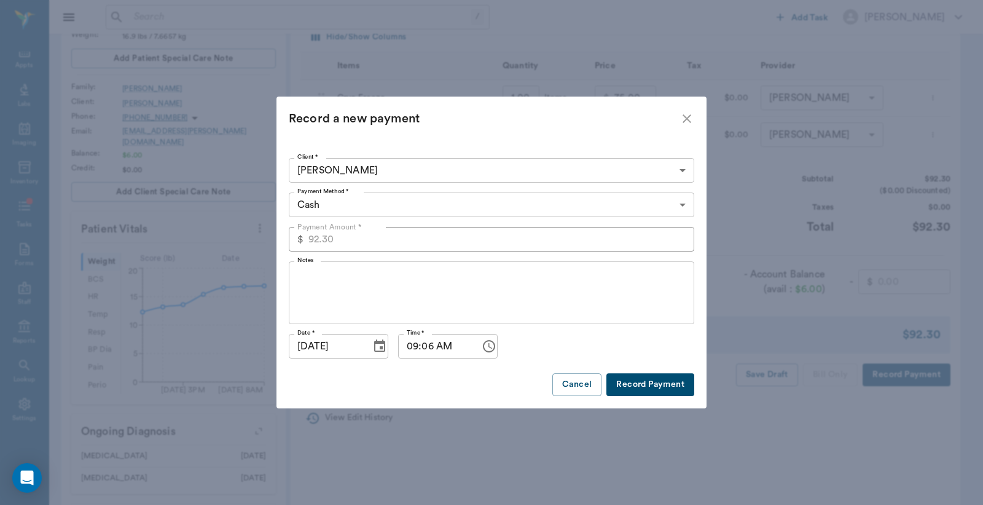
click at [687, 205] on body "/ ​ Add Task [PERSON_NAME] Nectar Messages Appts Labs Imaging Inventory Tasks F…" at bounding box center [491, 324] width 983 height 1013
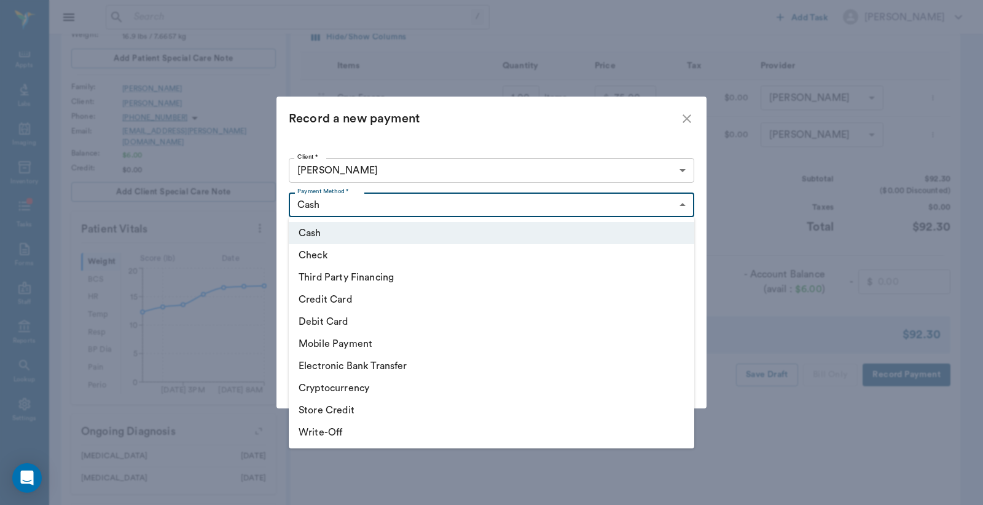
click at [342, 323] on li "Debit Card" at bounding box center [492, 321] width 406 height 22
type input "DEBIT_CARD"
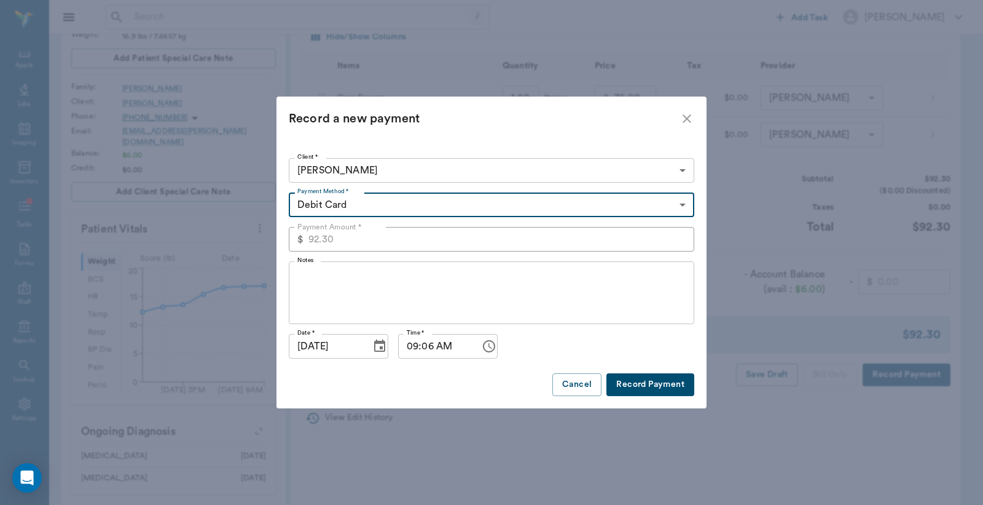
click at [639, 384] on button "Record Payment" at bounding box center [651, 384] width 88 height 23
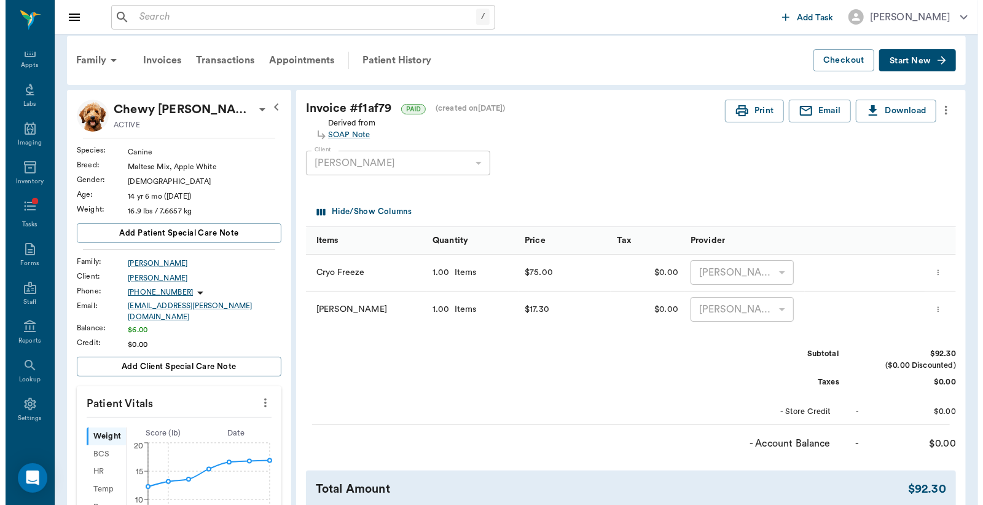
scroll to position [0, 0]
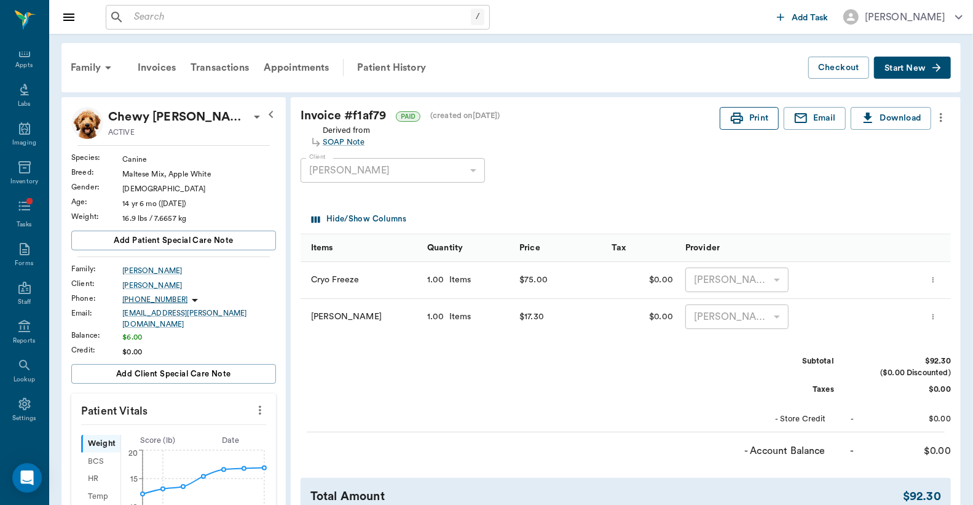
click at [746, 118] on button "Print" at bounding box center [749, 118] width 59 height 23
click at [17, 66] on div "Appts" at bounding box center [23, 65] width 17 height 9
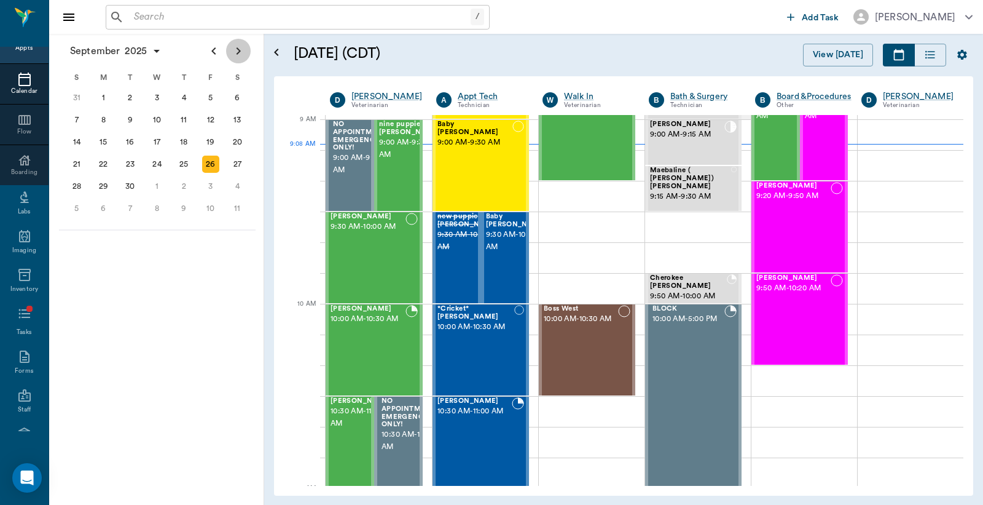
scroll to position [184, 0]
click at [238, 53] on icon "Next page" at bounding box center [239, 50] width 4 height 7
click at [210, 185] on div "31" at bounding box center [210, 186] width 17 height 17
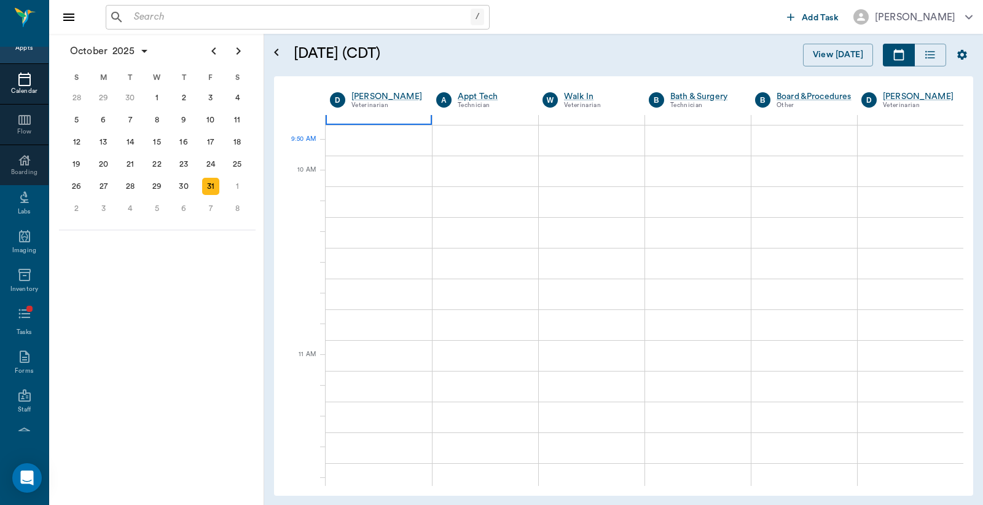
scroll to position [90, 0]
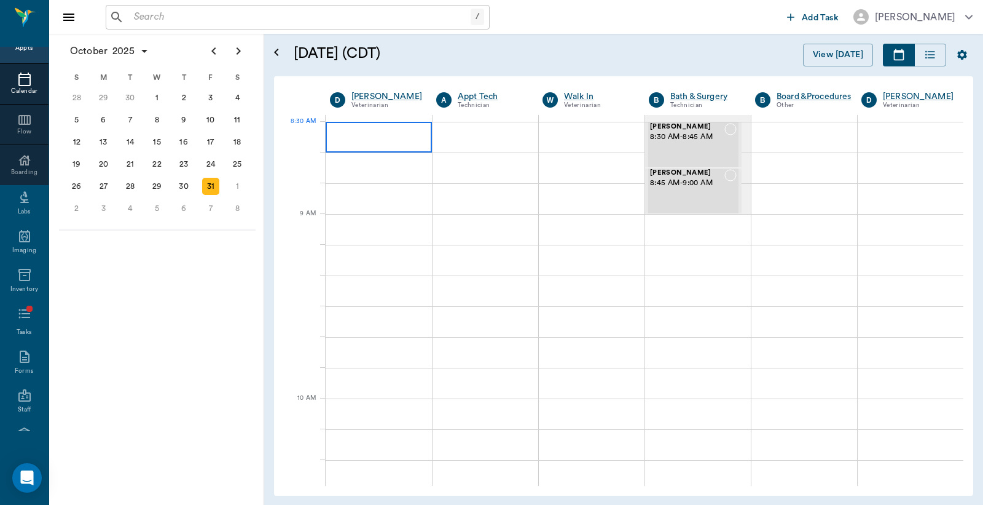
click at [371, 142] on div at bounding box center [379, 137] width 106 height 31
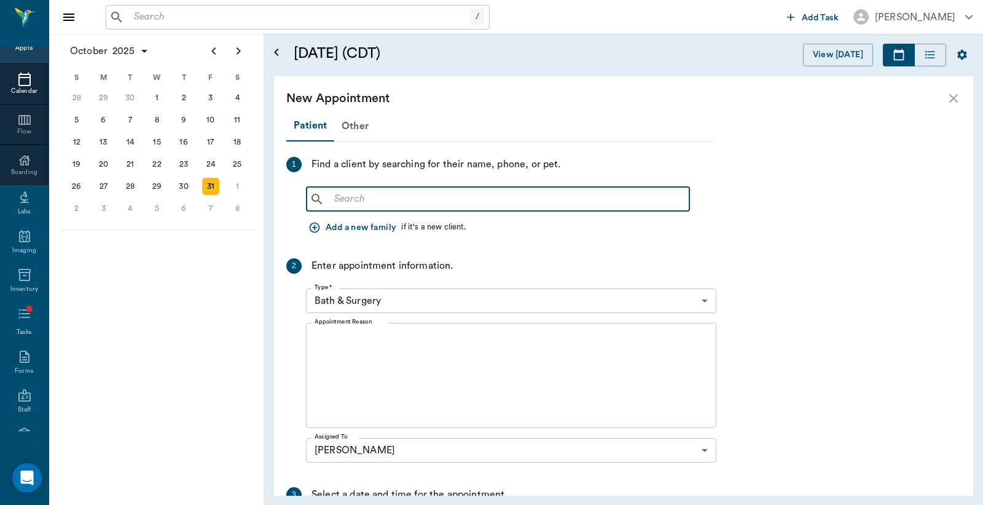
click at [333, 200] on input "text" at bounding box center [506, 199] width 355 height 17
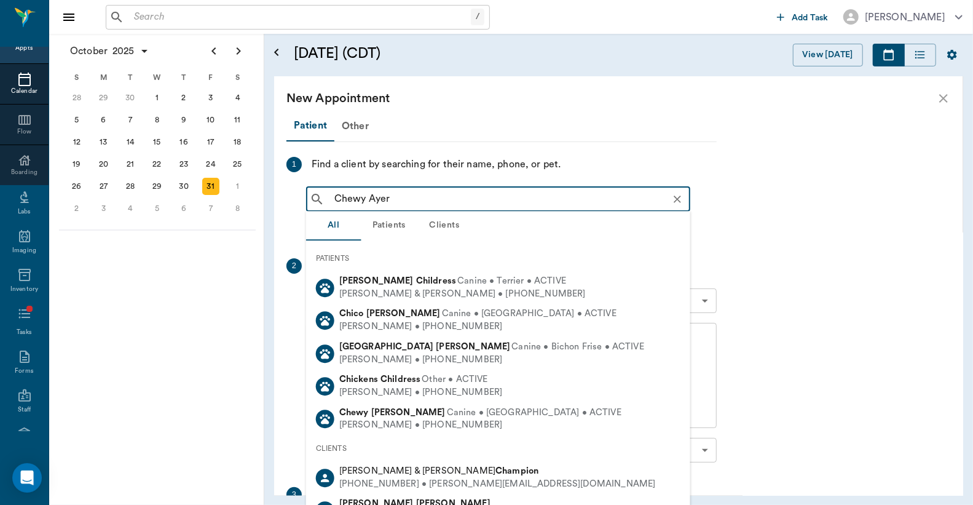
type input "Chewy [PERSON_NAME]"
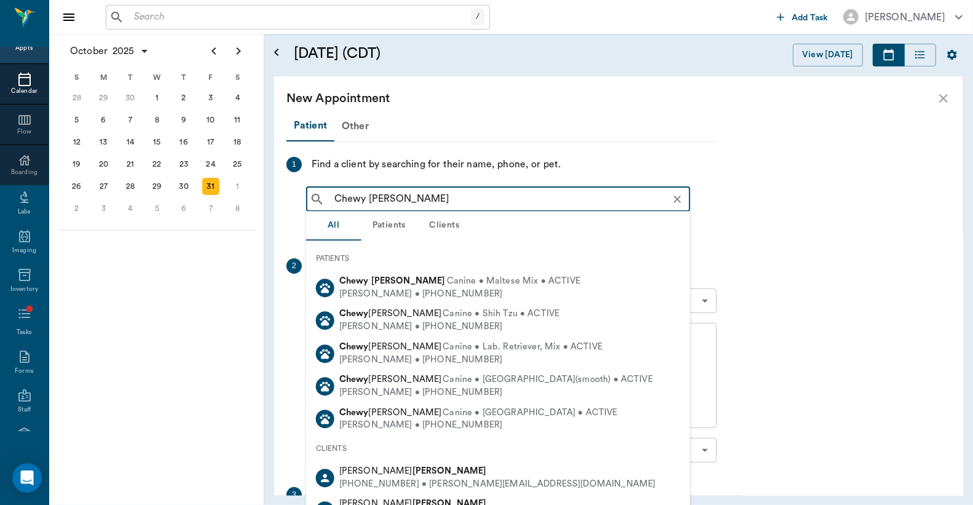
click at [391, 291] on div "Donna Ayers • (903) 691-9796" at bounding box center [459, 294] width 241 height 13
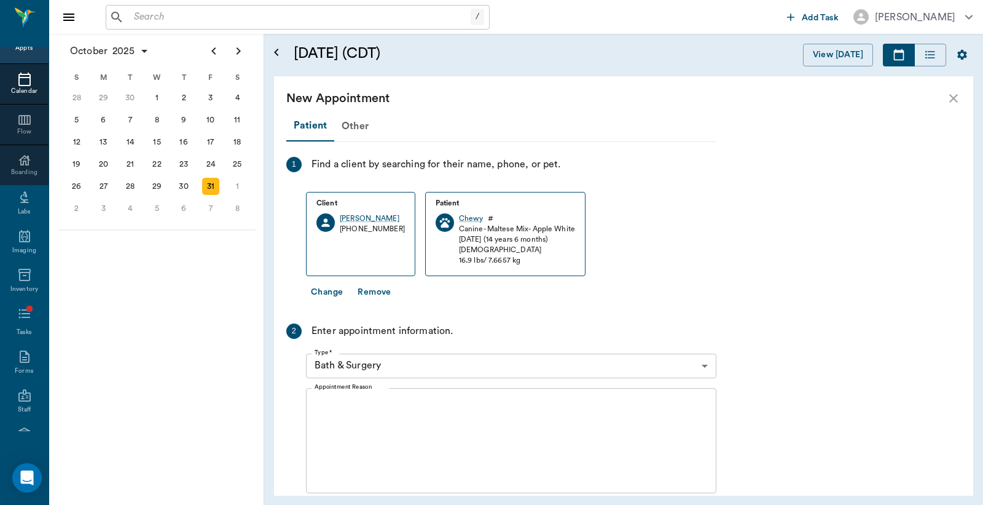
click at [704, 365] on body "/ ​ Add Task Dr. Bert Ellsworth Nectar Messages Appts Calendar Flow Boarding La…" at bounding box center [491, 252] width 983 height 505
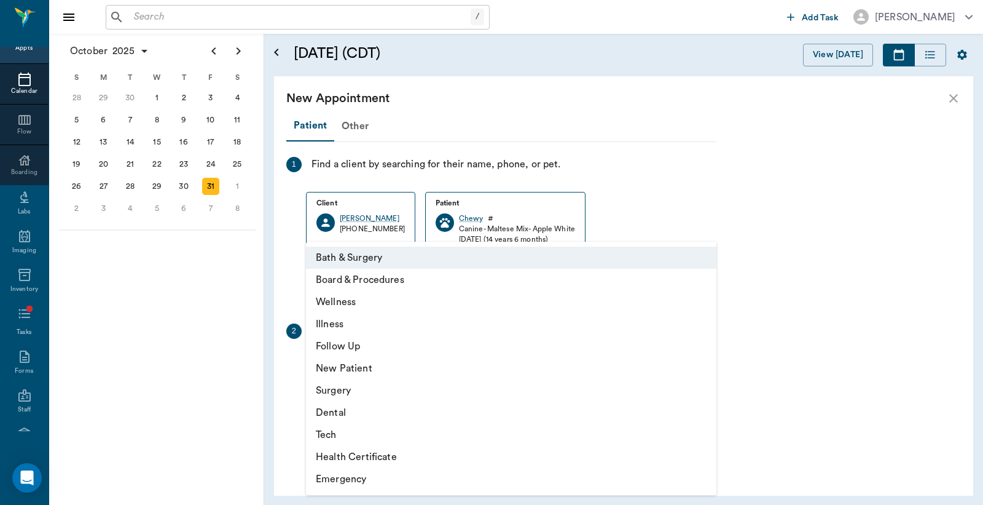
click at [360, 305] on li "Wellness" at bounding box center [511, 302] width 411 height 22
type input "65d2be4f46e3a538d89b8c14"
type input "09:00 AM"
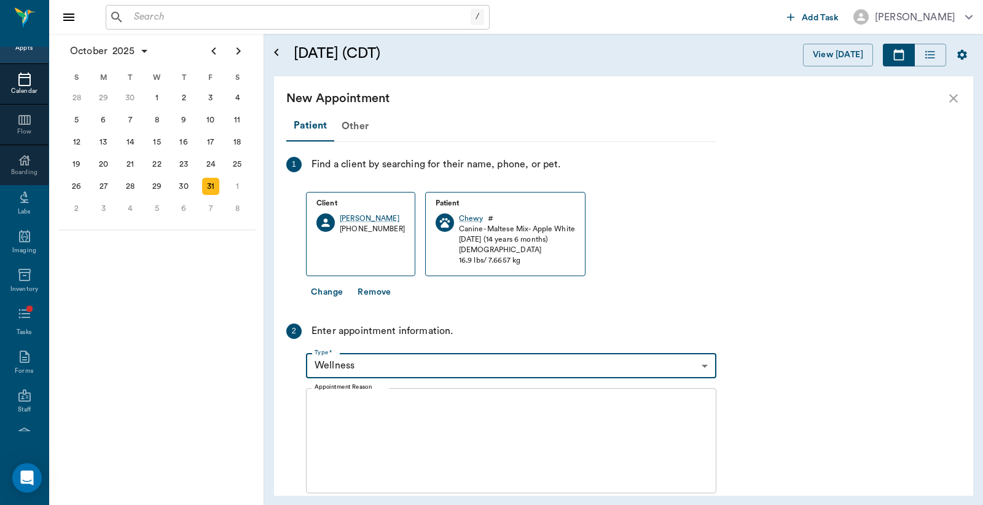
click at [316, 406] on textarea "Appointment Reason" at bounding box center [511, 440] width 393 height 85
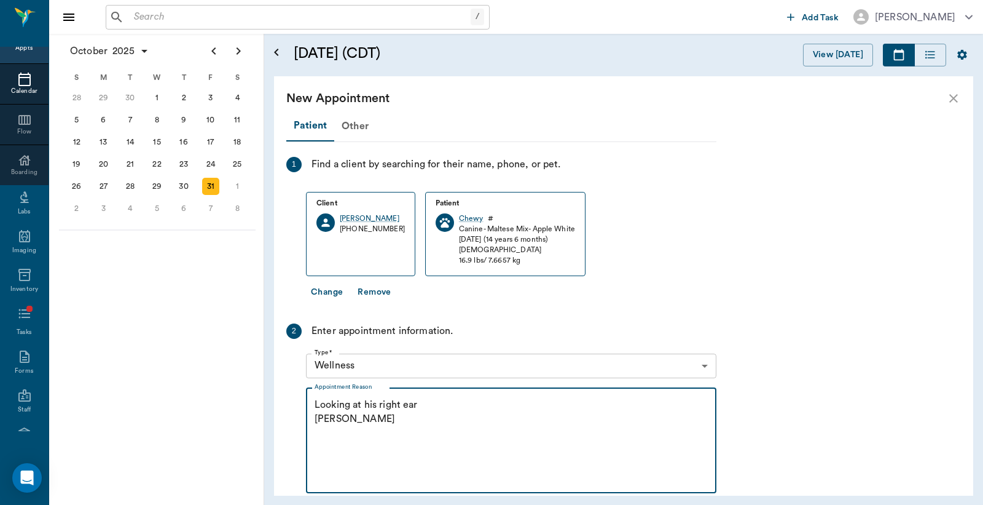
click at [419, 406] on textarea "Looking at his right ear Christy" at bounding box center [511, 440] width 393 height 85
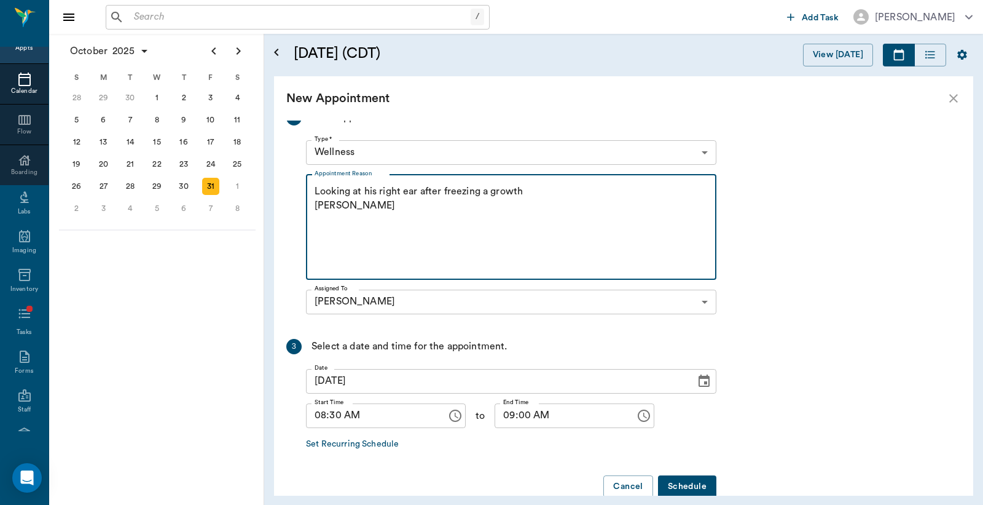
scroll to position [237, 0]
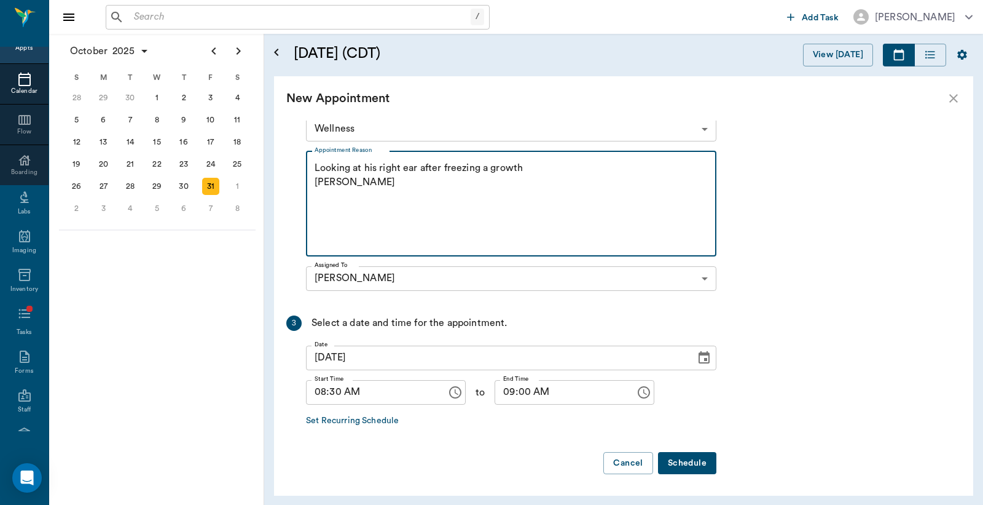
type textarea "Looking at his right ear after freezing a growth Christy"
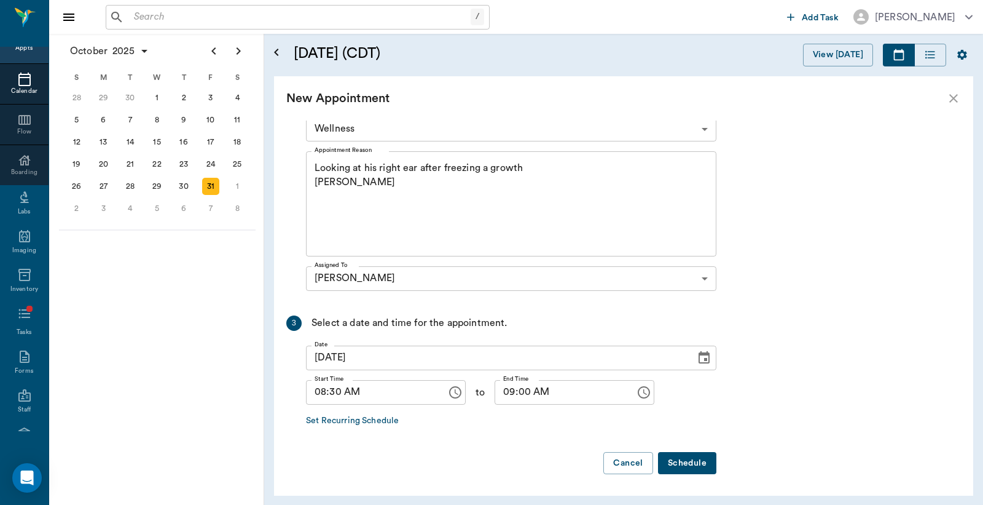
click at [692, 465] on button "Schedule" at bounding box center [687, 463] width 58 height 23
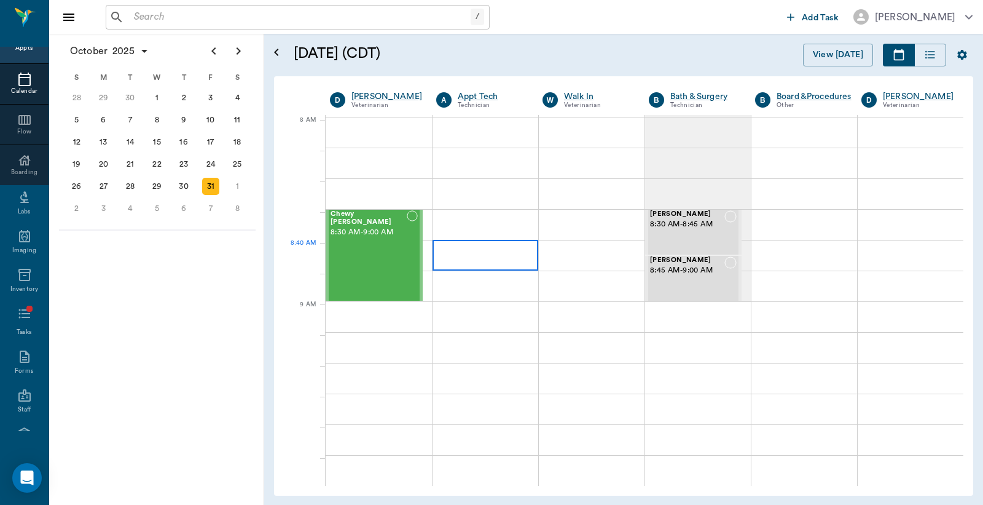
scroll to position [0, 0]
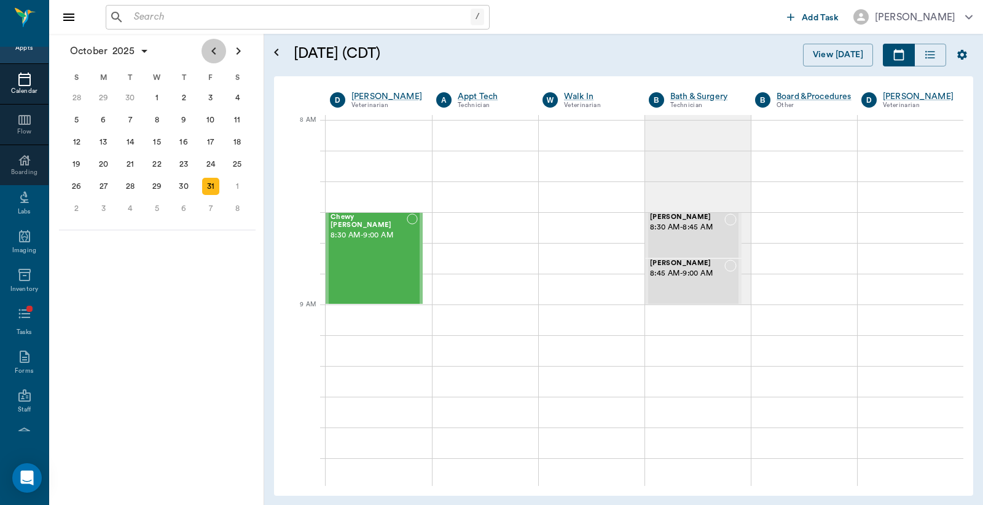
click at [213, 51] on icon "Previous page" at bounding box center [213, 50] width 4 height 7
click at [211, 161] on div "26" at bounding box center [210, 163] width 17 height 17
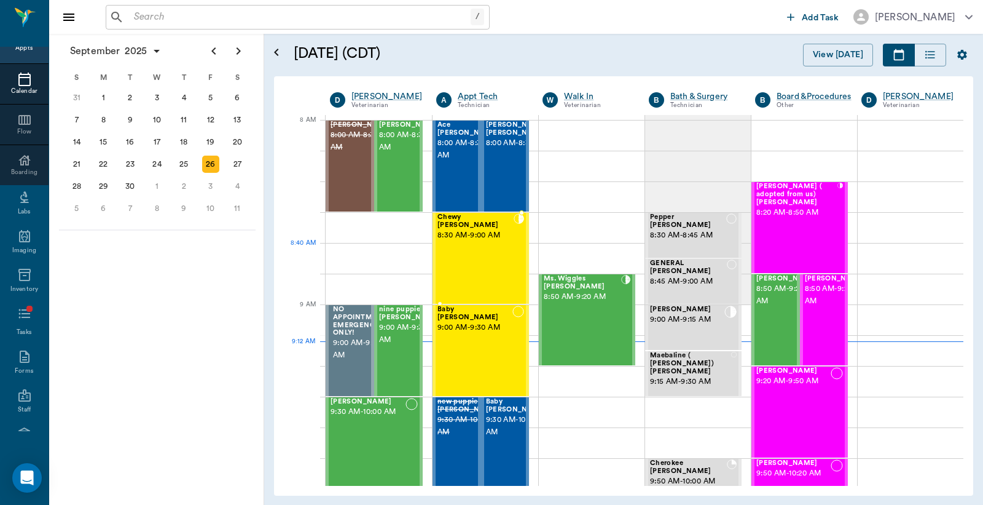
click at [488, 255] on div "Chewy Ayers 8:30 AM - 9:00 AM" at bounding box center [476, 258] width 76 height 90
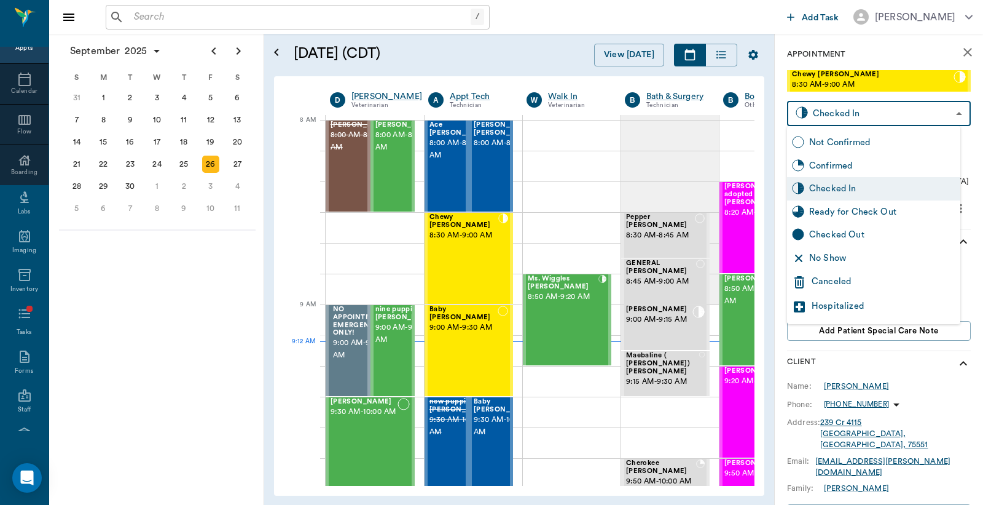
click at [847, 120] on body "/ ​ Add Task Dr. Bert Ellsworth Nectar Messages Appts Calendar Flow Boarding La…" at bounding box center [491, 252] width 983 height 505
click at [833, 234] on div "Checked Out" at bounding box center [882, 235] width 146 height 14
type input "CHECKED_OUT"
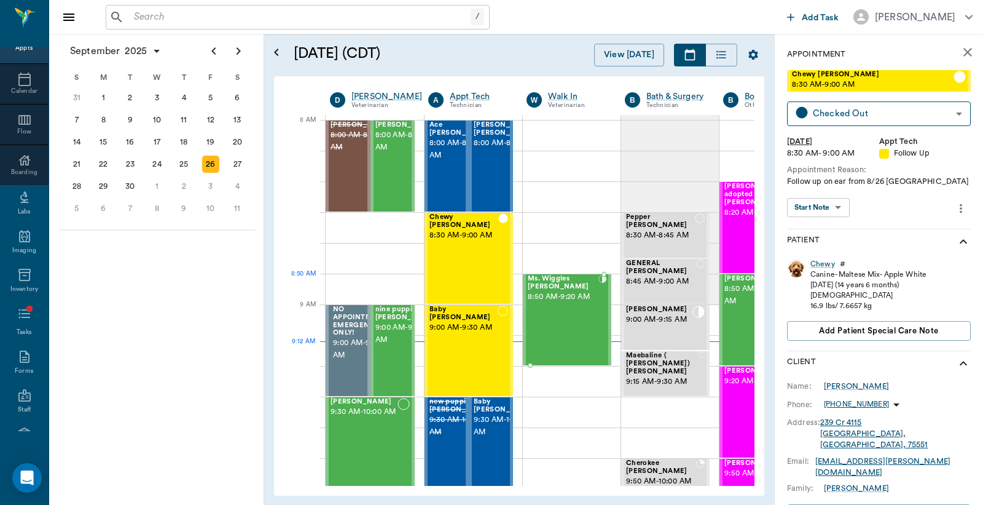
click at [579, 298] on span "8:50 AM - 9:20 AM" at bounding box center [563, 297] width 71 height 12
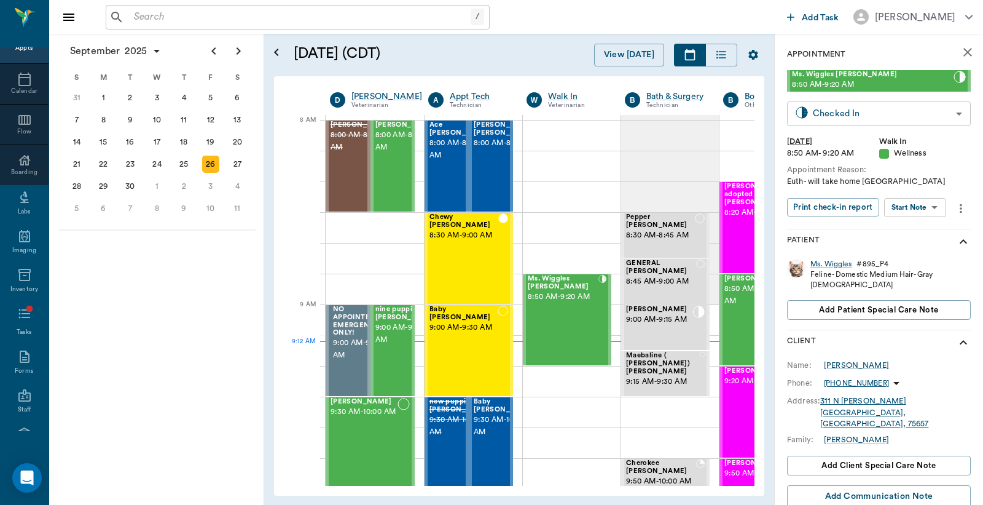
click at [856, 108] on body "/ ​ Add Task Dr. Bert Ellsworth Nectar Messages Appts Calendar Flow Boarding La…" at bounding box center [491, 252] width 983 height 505
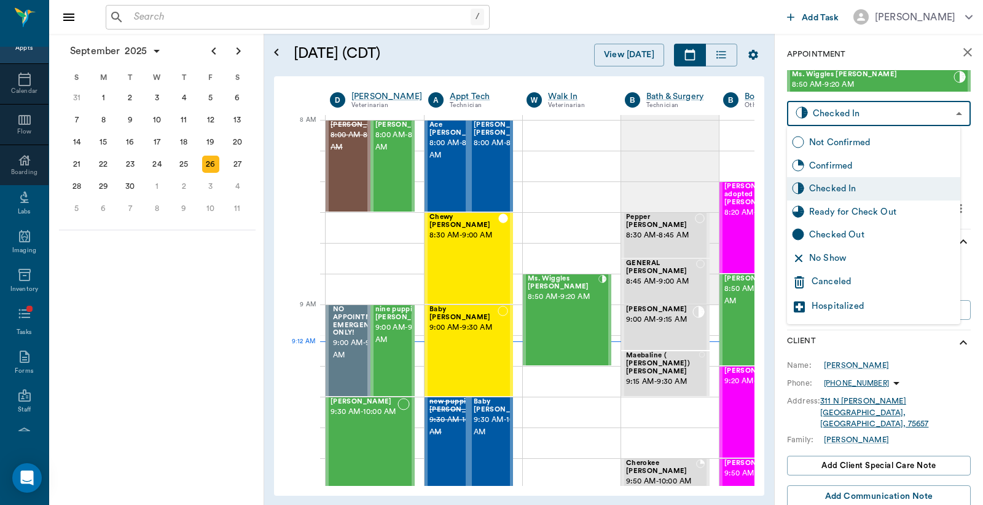
click at [844, 232] on div "Checked Out" at bounding box center [882, 235] width 146 height 14
type input "CHECKED_OUT"
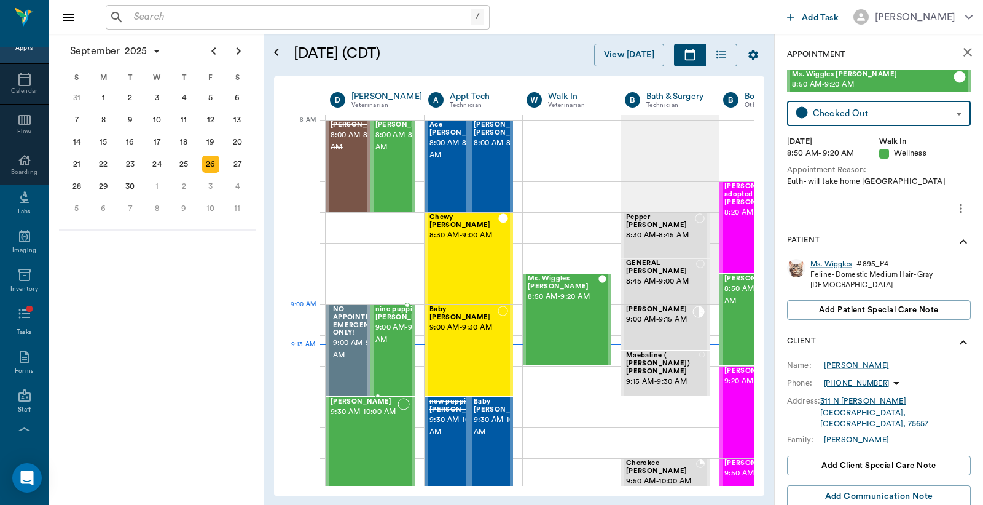
click at [381, 321] on span "nine puppies [PERSON_NAME]" at bounding box center [406, 313] width 61 height 16
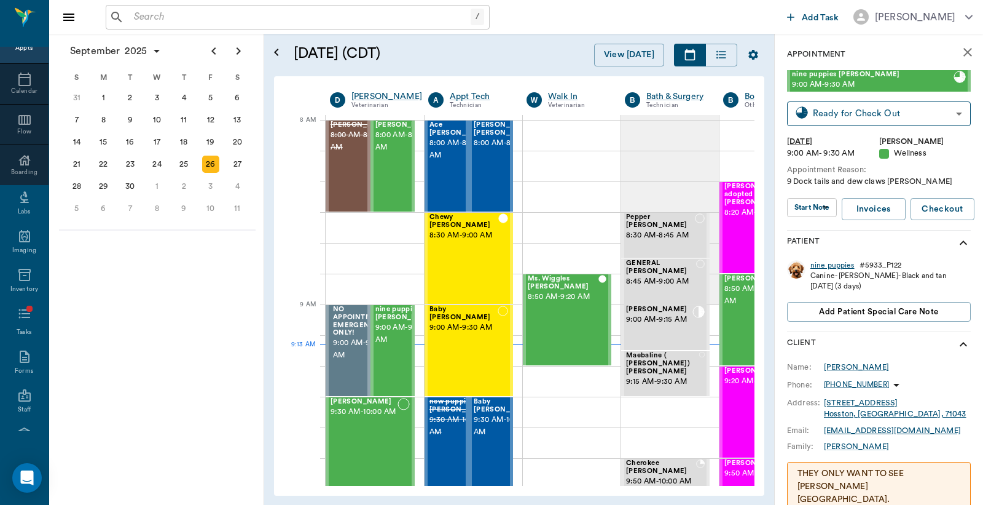
click at [833, 263] on div "nine puppies" at bounding box center [833, 265] width 44 height 10
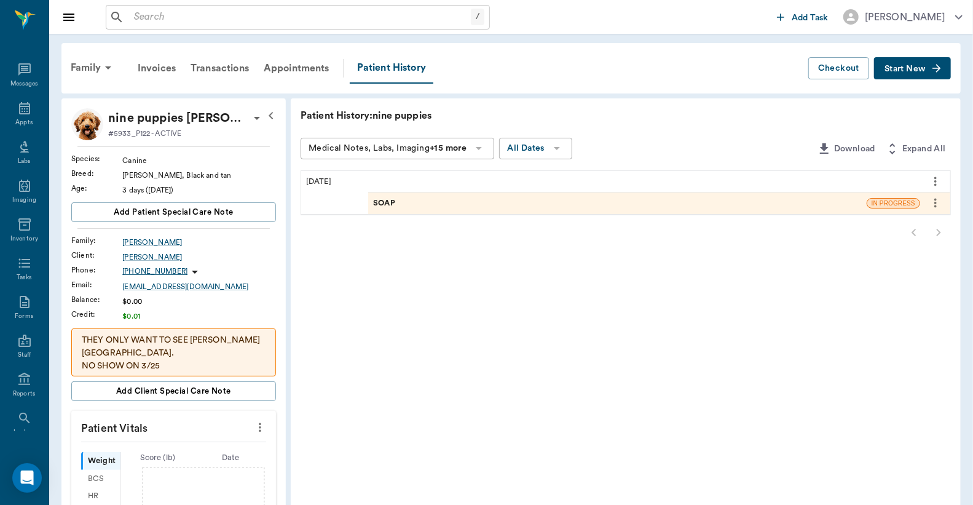
scroll to position [57, 0]
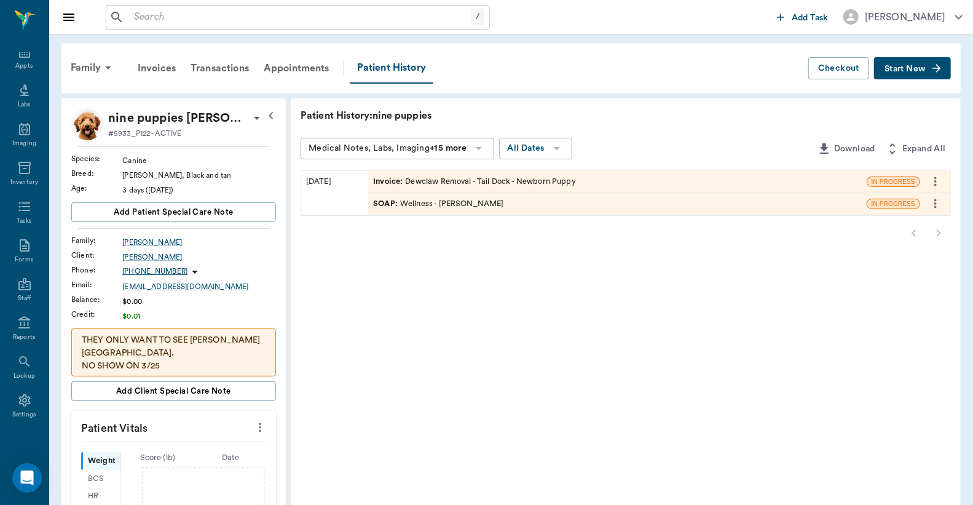
click at [429, 181] on div "Invoice : Dewclaw Removal - Tail Dock - Newborn Puppy" at bounding box center [474, 182] width 203 height 12
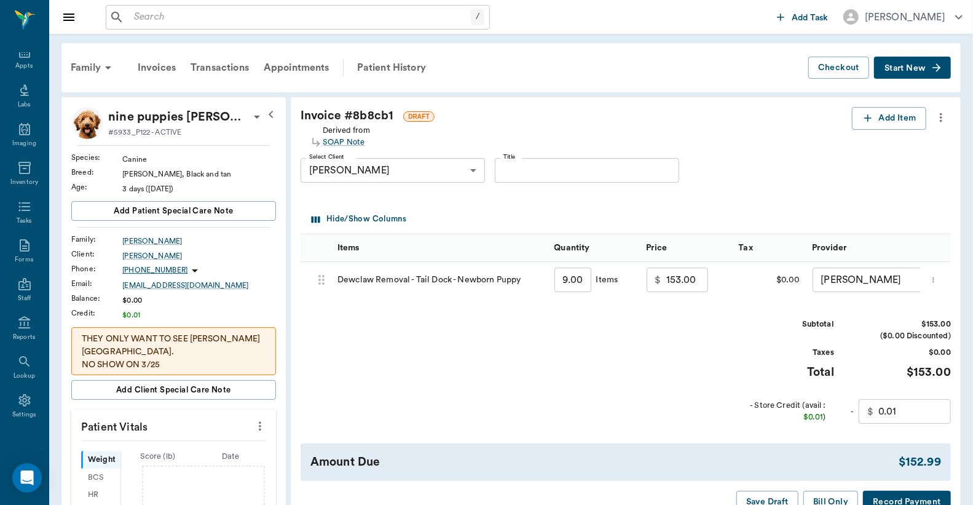
scroll to position [90, 0]
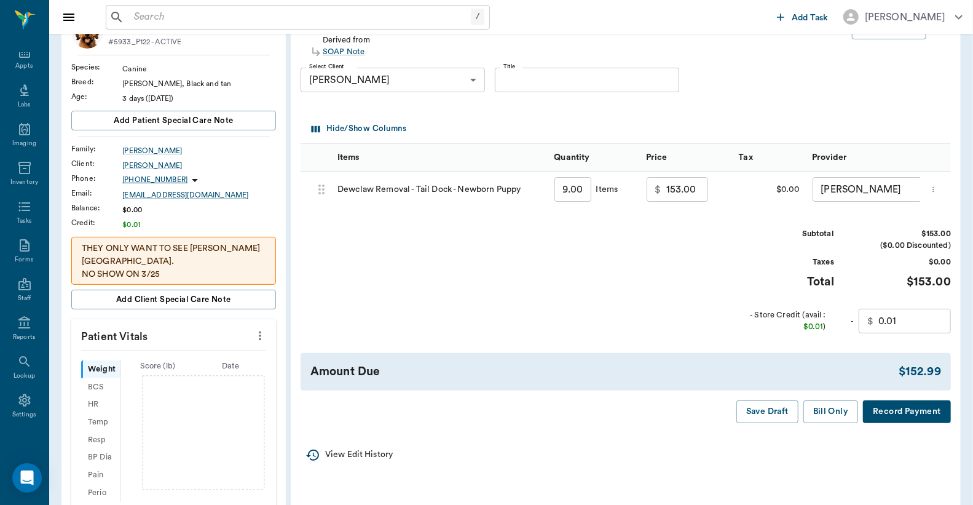
click at [895, 422] on button "Record Payment" at bounding box center [907, 411] width 88 height 23
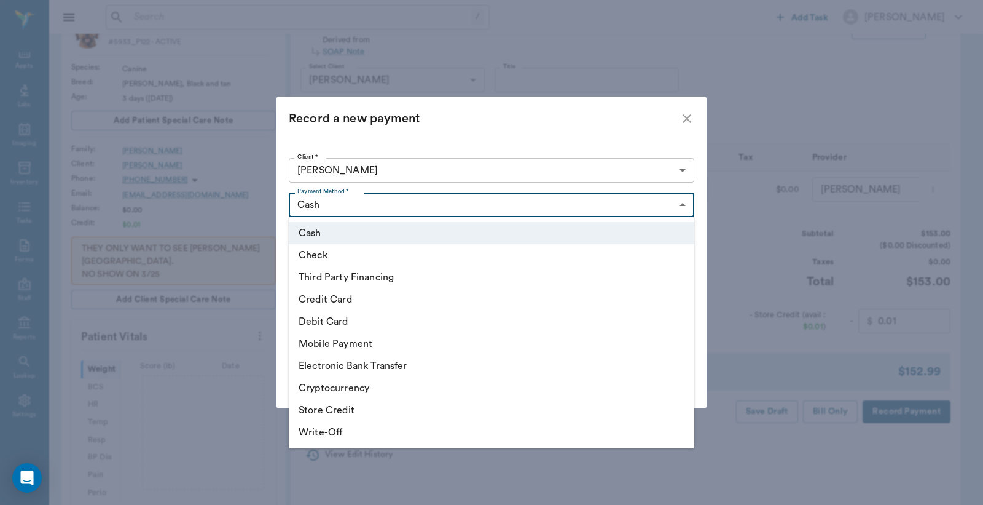
click at [680, 203] on body "/ ​ Add Task Dr. Bert Ellsworth Nectar Messages Appts Labs Imaging Inventory Ta…" at bounding box center [491, 335] width 983 height 851
click at [443, 326] on li "Debit Card" at bounding box center [492, 321] width 406 height 22
type input "DEBIT_CARD"
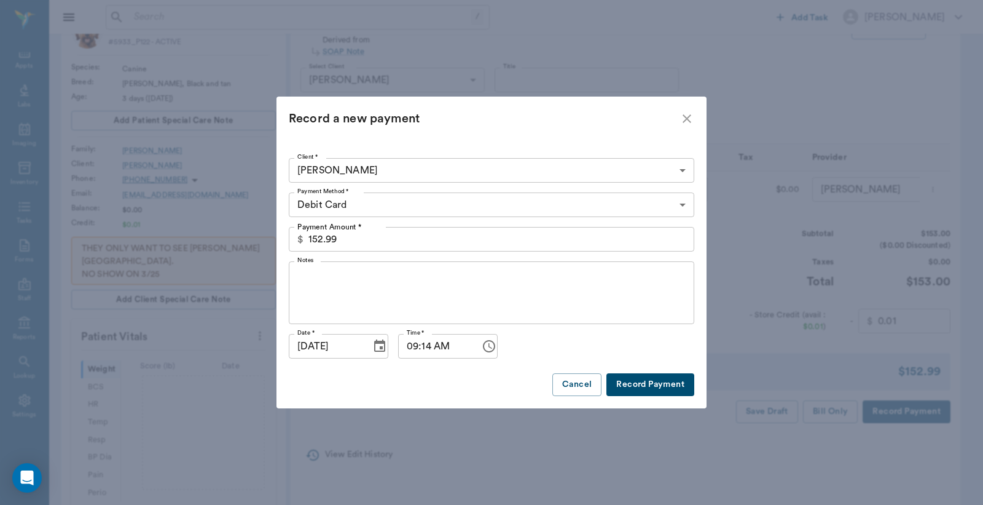
click at [626, 387] on button "Record Payment" at bounding box center [651, 384] width 88 height 23
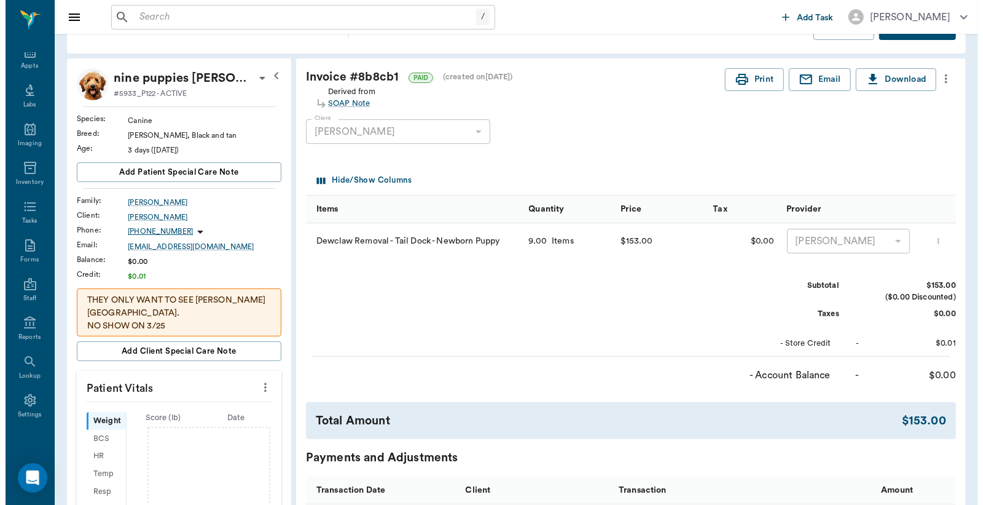
scroll to position [0, 0]
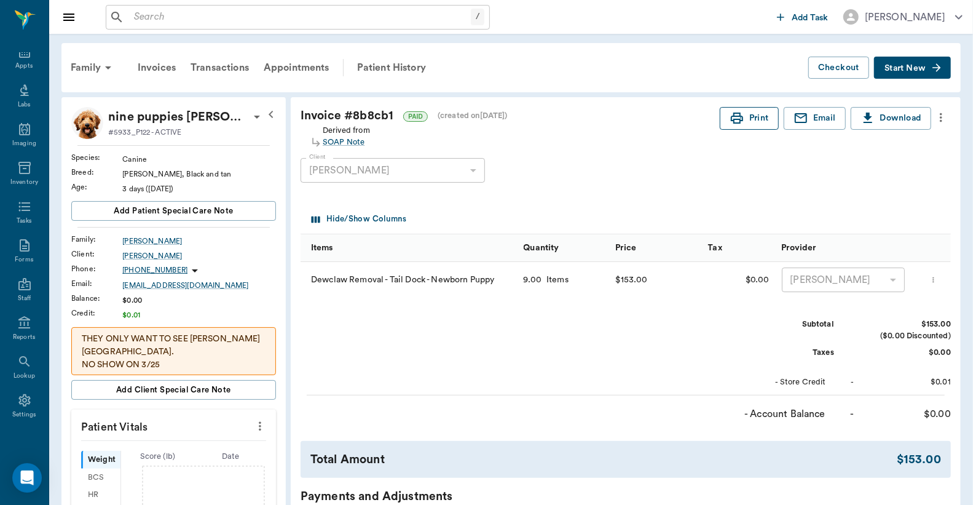
click at [755, 119] on button "Print" at bounding box center [749, 118] width 59 height 23
click at [17, 66] on div "Appts" at bounding box center [23, 65] width 17 height 9
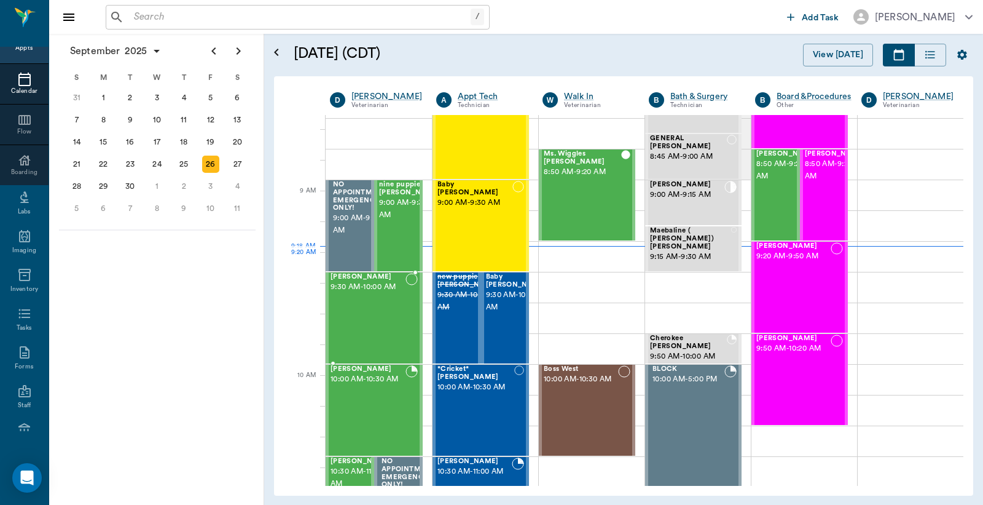
scroll to position [95, 0]
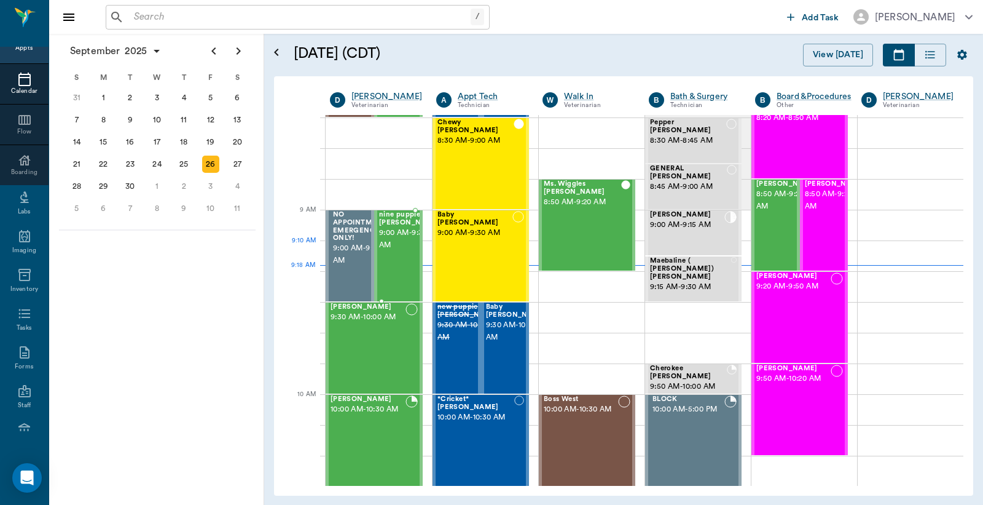
click at [395, 246] on span "9:00 AM - 9:30 AM" at bounding box center [409, 239] width 61 height 25
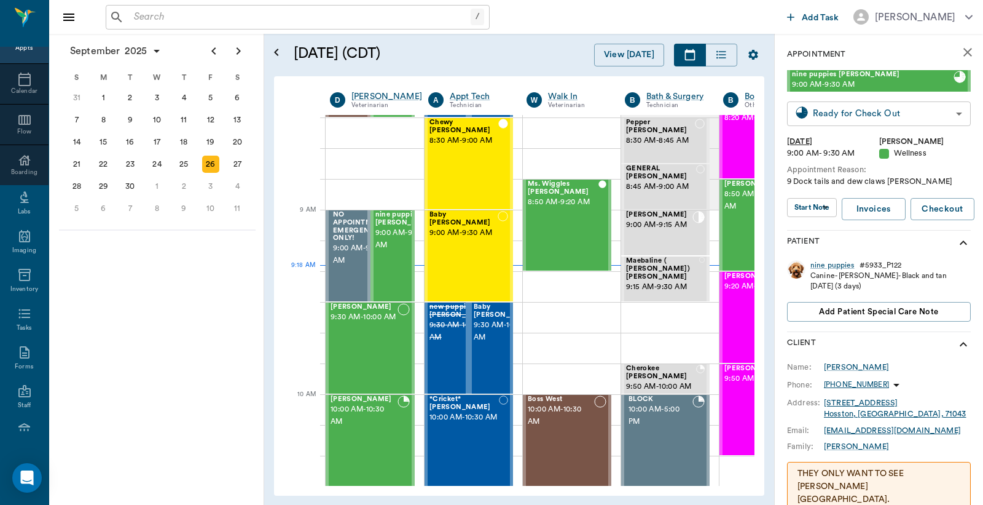
click at [858, 111] on body "/ ​ Add Task Dr. Bert Ellsworth Nectar Messages Appts Calendar Flow Boarding La…" at bounding box center [491, 252] width 983 height 505
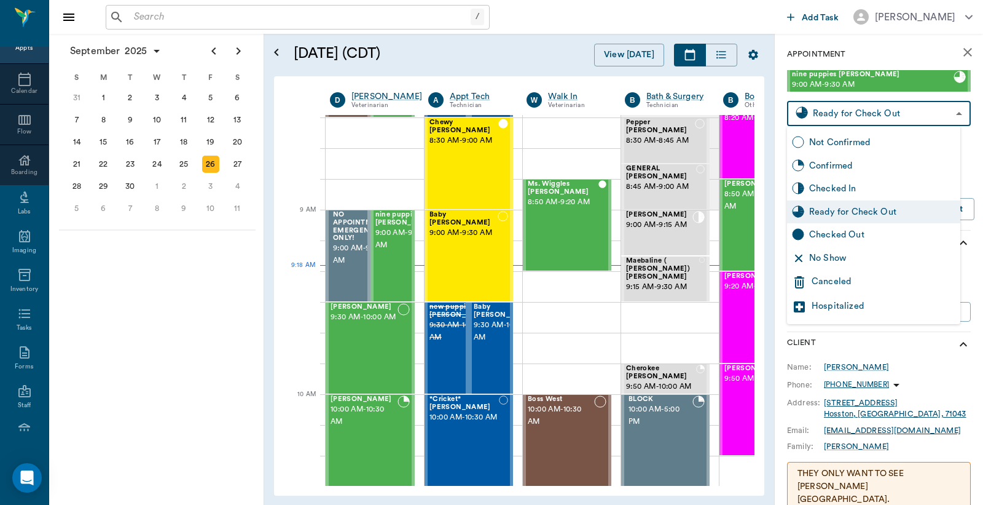
click at [830, 235] on div "Checked Out" at bounding box center [882, 235] width 146 height 14
type input "CHECKED_OUT"
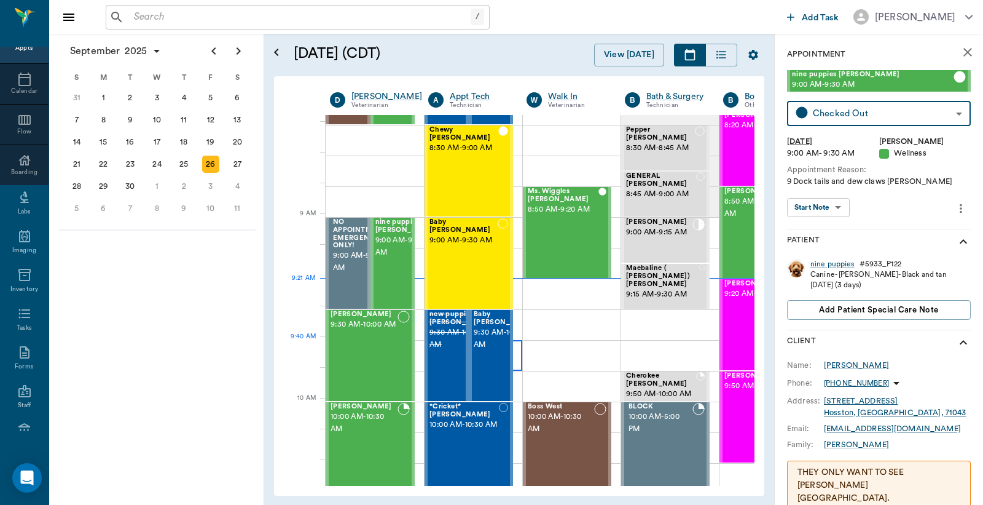
scroll to position [90, 0]
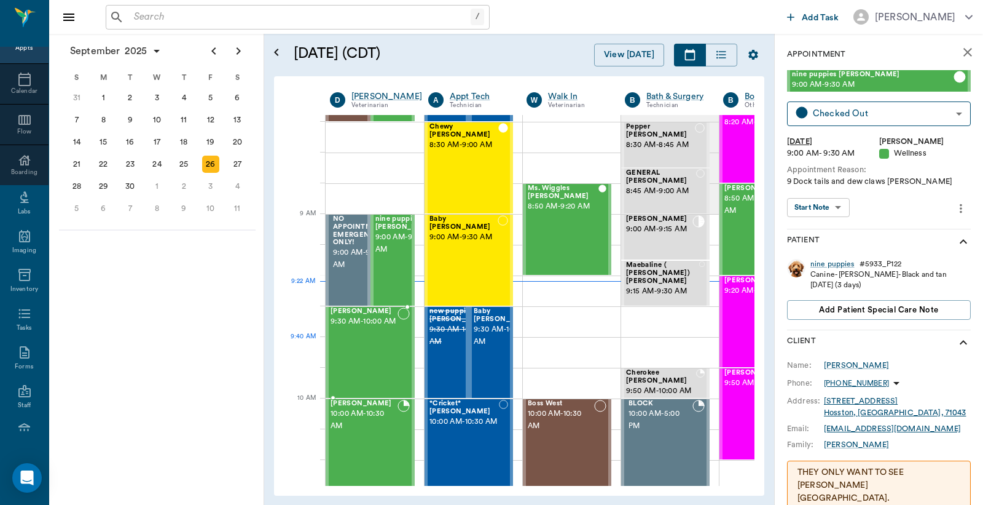
click at [357, 358] on div "[PERSON_NAME] 9:30 AM - 10:00 AM" at bounding box center [364, 352] width 67 height 90
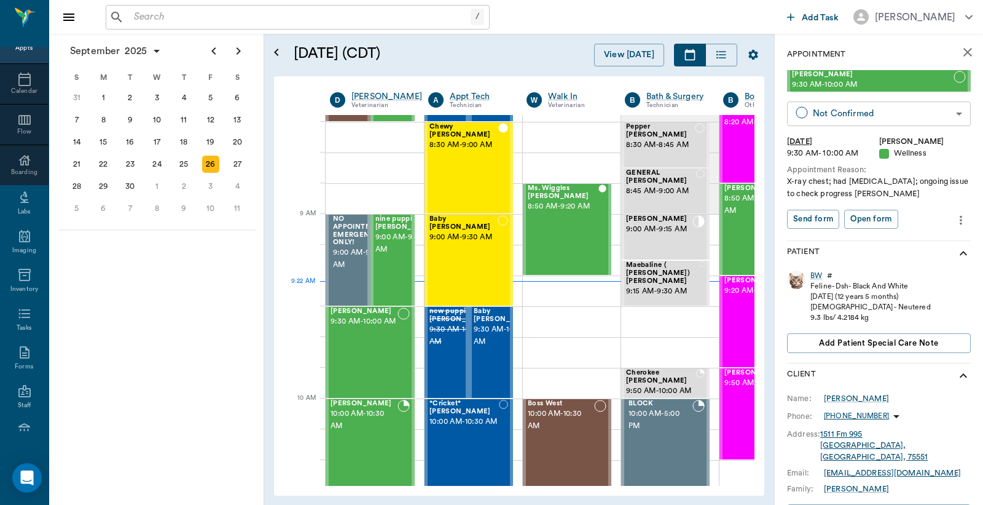
click at [833, 112] on body "/ ​ Add Task Dr. Bert Ellsworth Nectar Messages Appts Calendar Flow Boarding La…" at bounding box center [491, 252] width 983 height 505
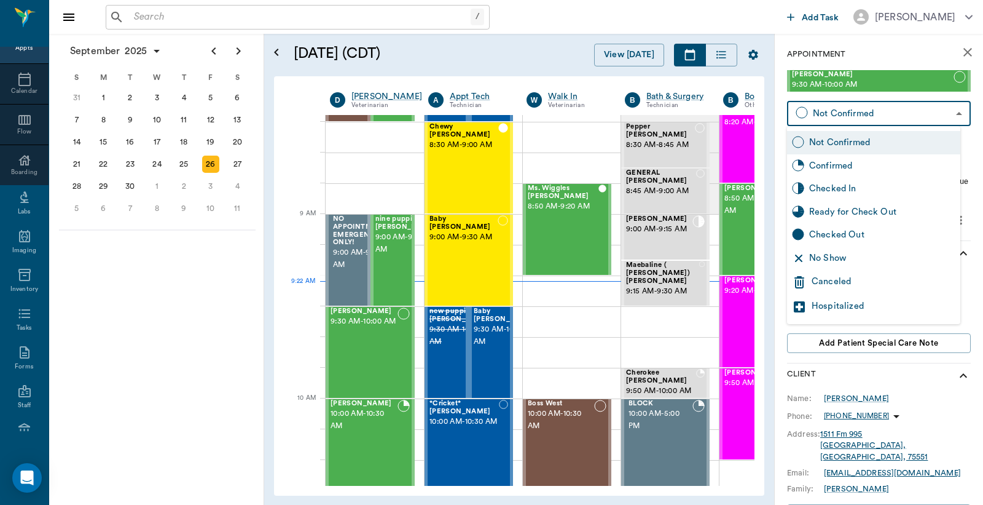
click at [830, 188] on div "Checked In" at bounding box center [882, 189] width 146 height 14
type input "CHECKED_IN"
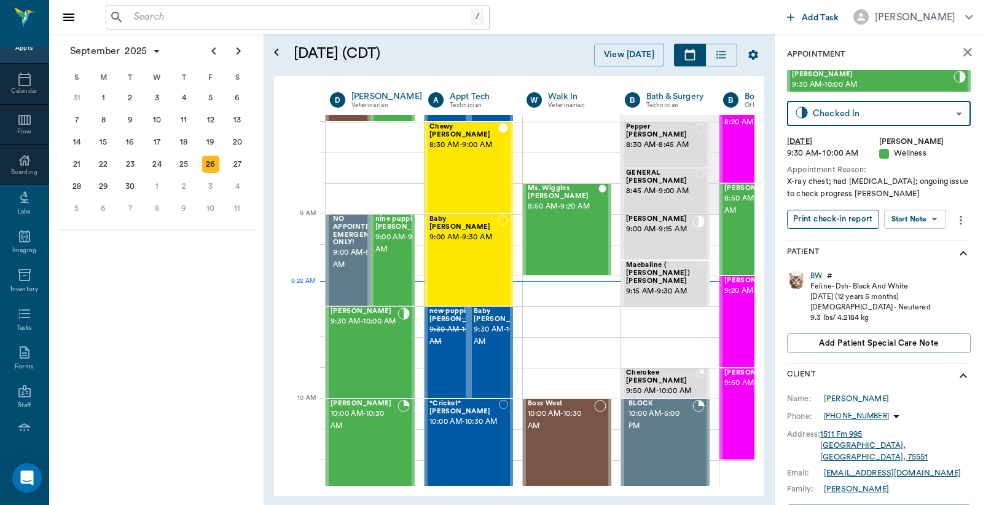
click at [822, 218] on button "Print check-in report" at bounding box center [833, 219] width 92 height 19
click at [489, 330] on span "9:30 AM - 10:00 AM" at bounding box center [504, 335] width 61 height 25
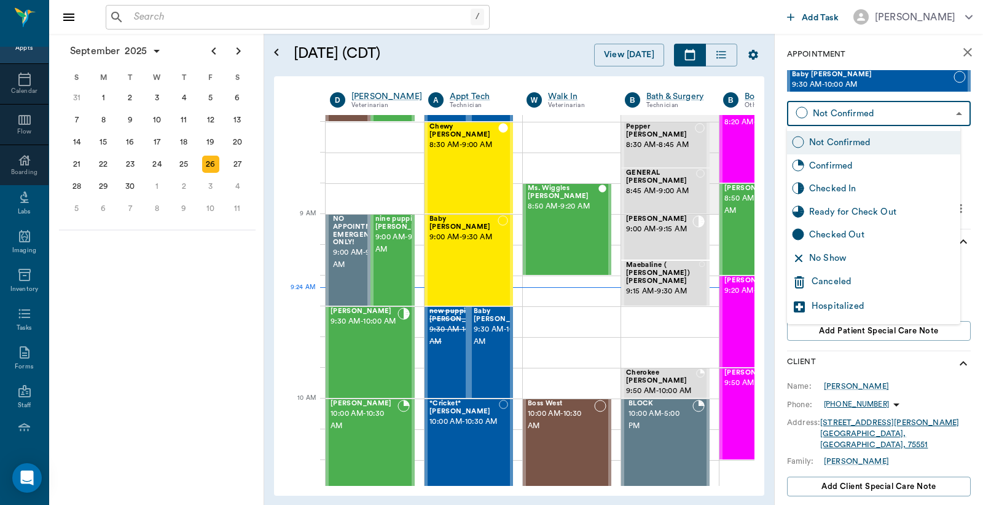
click at [862, 109] on body "/ ​ Add Task Dr. Bert Ellsworth Nectar Messages Appts Calendar Flow Boarding La…" at bounding box center [491, 252] width 983 height 505
click at [830, 189] on div "Checked In" at bounding box center [882, 189] width 146 height 14
type input "CHECKED_IN"
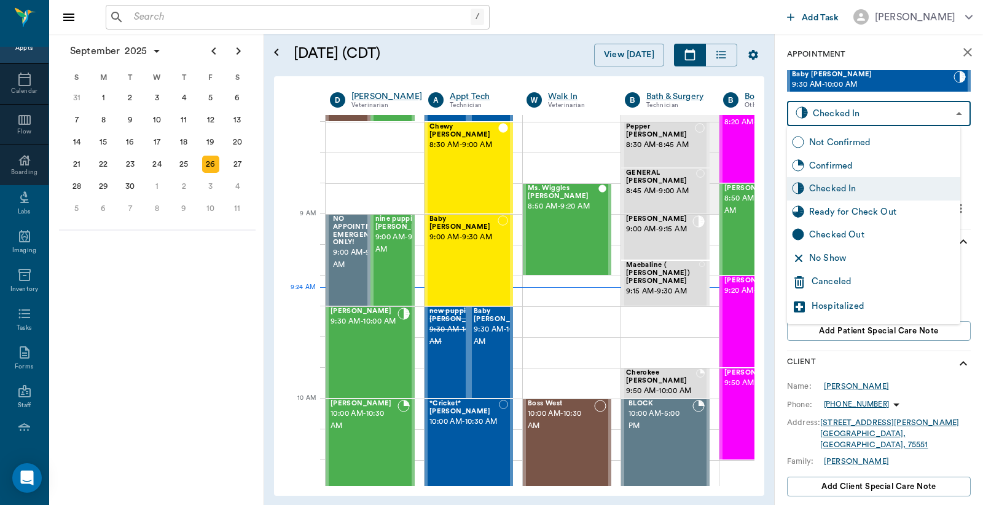
click at [855, 122] on body "/ ​ Add Task Dr. Bert Ellsworth Nectar Messages Appts Calendar Flow Boarding La…" at bounding box center [491, 252] width 983 height 505
click at [832, 192] on div "Checked In" at bounding box center [882, 189] width 146 height 14
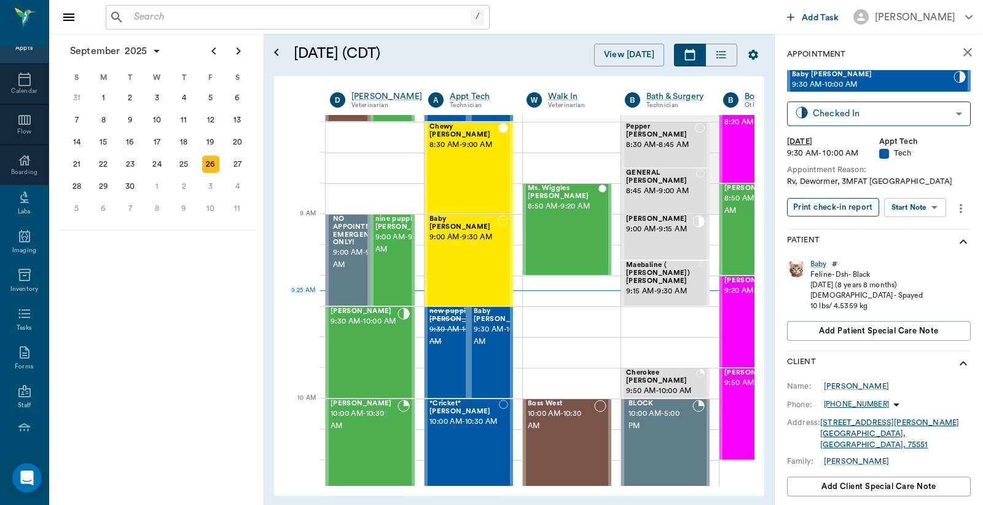
drag, startPoint x: 827, startPoint y: 211, endPoint x: 828, endPoint y: 205, distance: 6.3
click at [828, 209] on button "Print check-in report" at bounding box center [833, 207] width 92 height 19
click at [398, 256] on span "9:00 AM - 9:30 AM" at bounding box center [406, 243] width 61 height 25
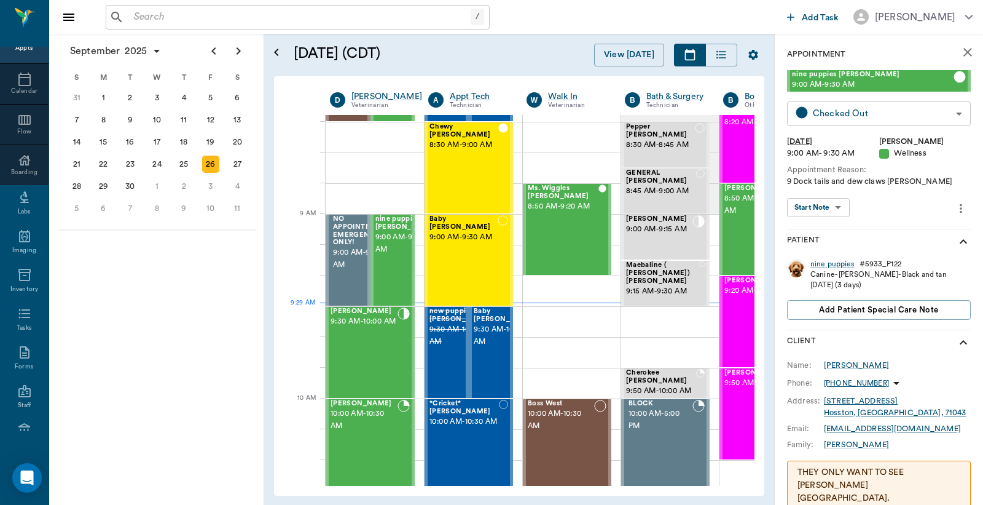
click at [838, 109] on body "/ ​ Add Task Dr. Bert Ellsworth Nectar Messages Appts Calendar Flow Boarding La…" at bounding box center [491, 252] width 983 height 505
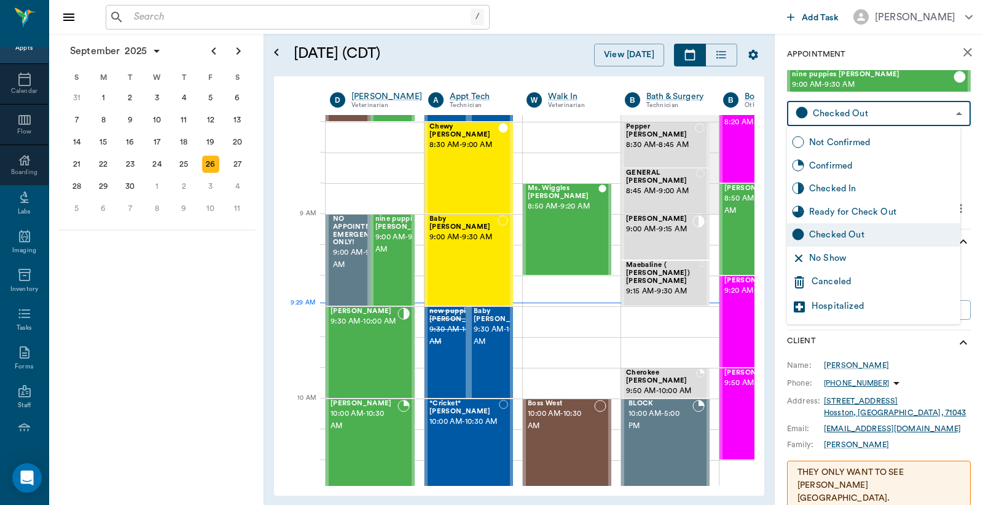
click at [826, 187] on div "Checked In" at bounding box center [882, 189] width 146 height 14
type input "CHECKED_IN"
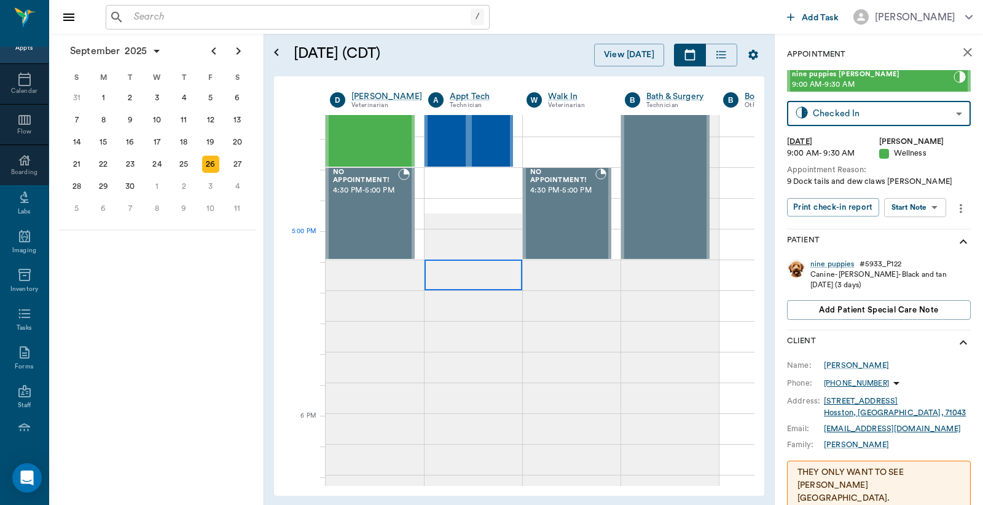
scroll to position [1548, 0]
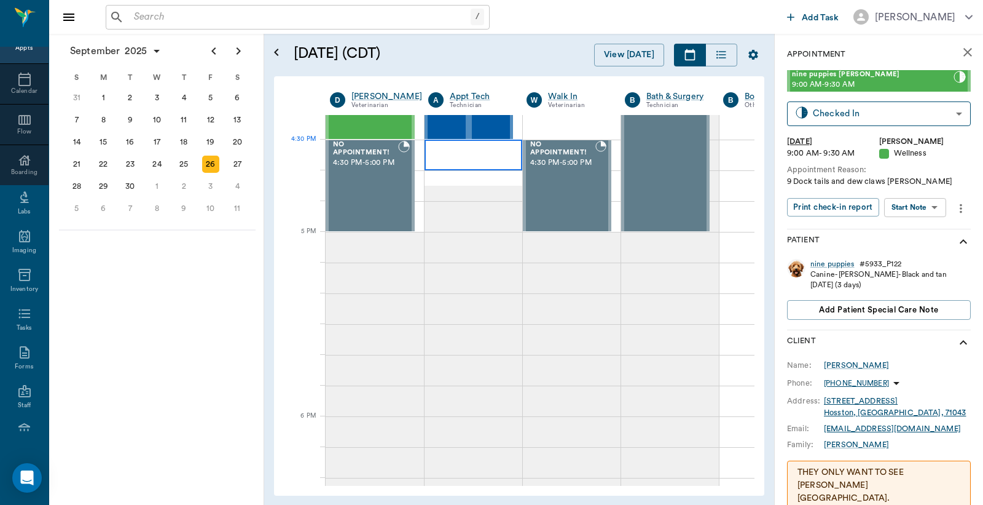
click at [455, 159] on div at bounding box center [474, 155] width 98 height 31
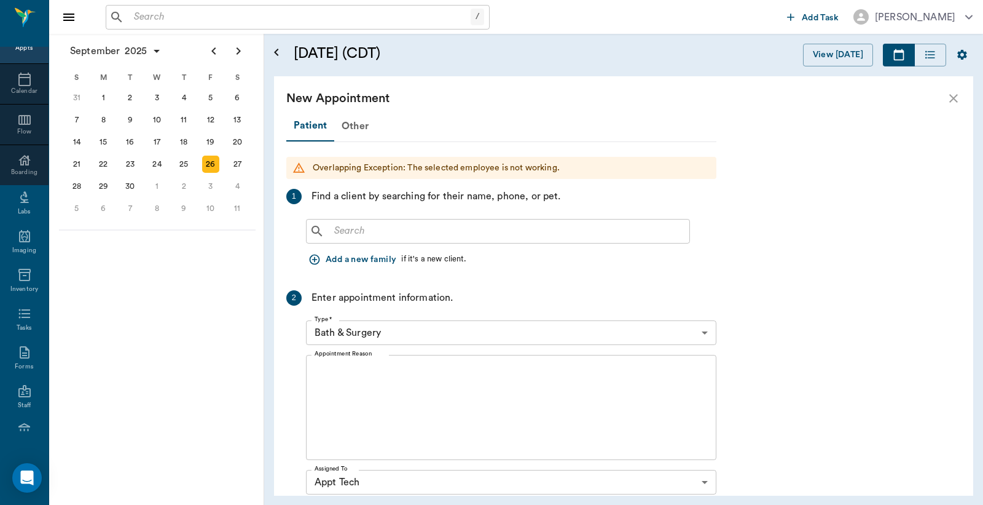
click at [338, 232] on input "text" at bounding box center [506, 230] width 355 height 17
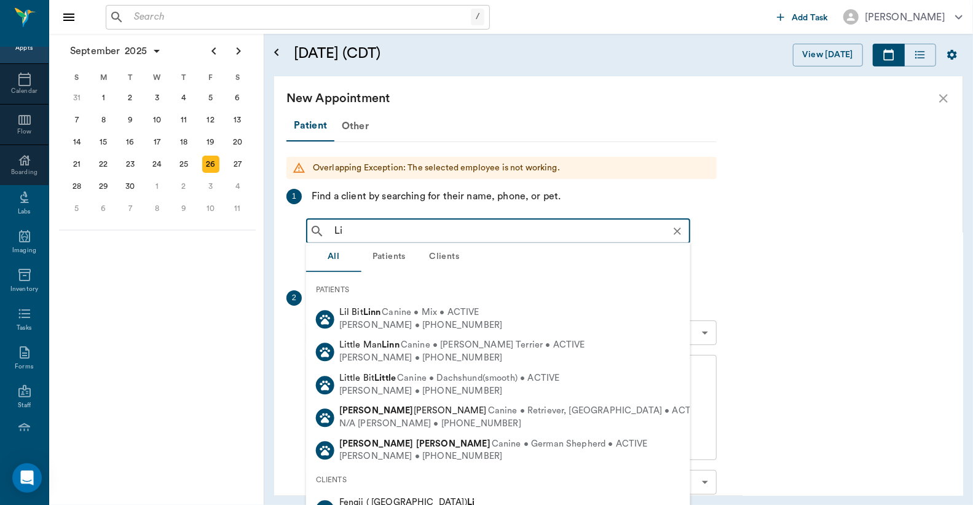
type input "L"
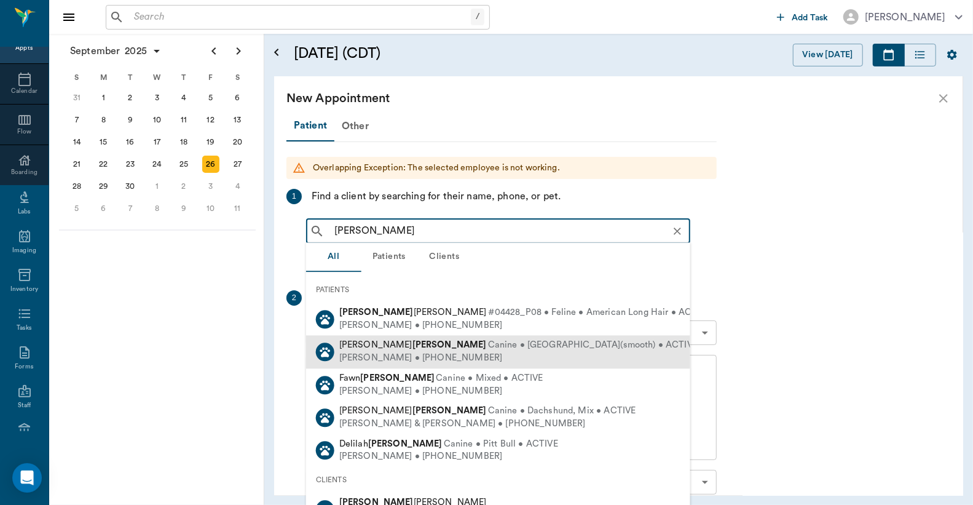
click at [435, 353] on div "G W Hobson • (903) 559-5353" at bounding box center [518, 358] width 358 height 13
type input "Gerald Hobson"
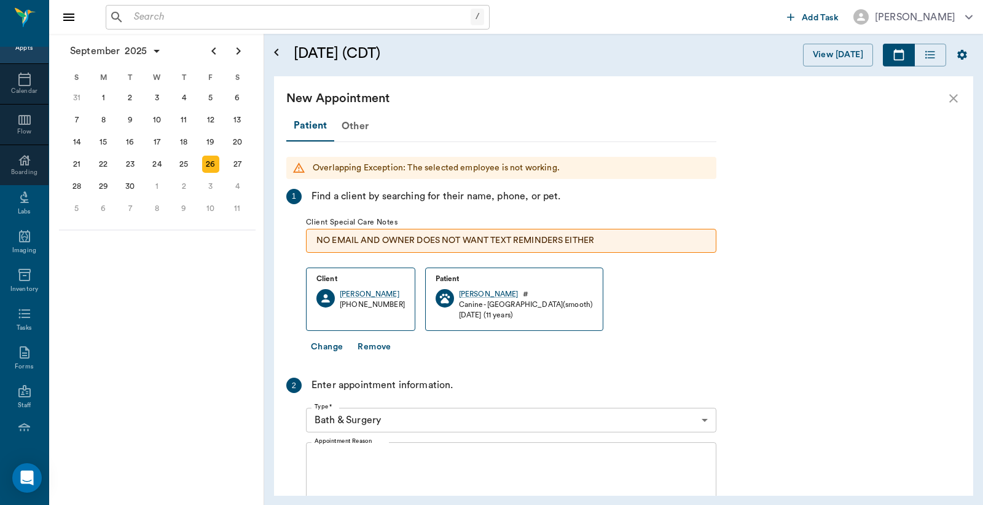
click at [706, 418] on body "/ ​ Add Task Dr. Bert Ellsworth Nectar Messages Appts Calendar Flow Boarding La…" at bounding box center [491, 252] width 983 height 505
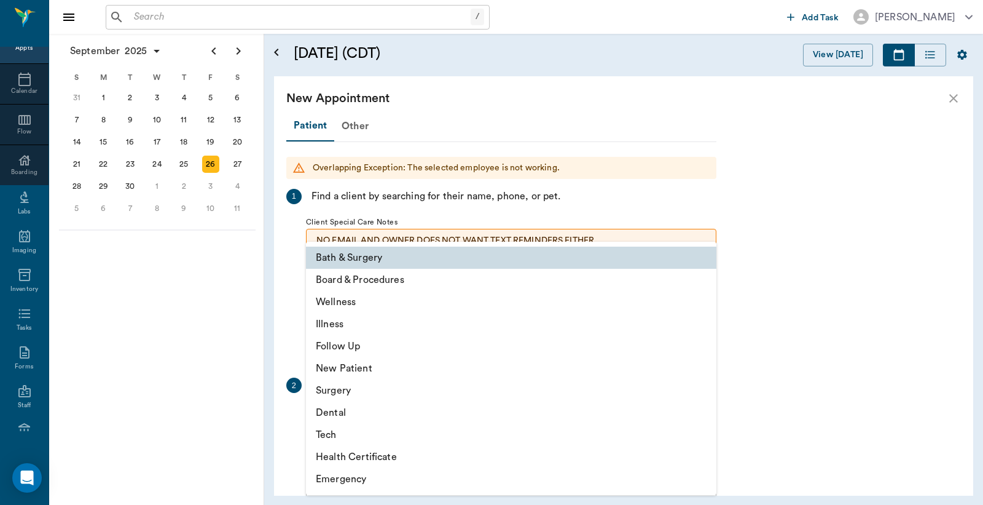
click at [349, 435] on li "Tech" at bounding box center [511, 434] width 411 height 22
type input "65d2be4f46e3a538d89b8c1a"
type input "05:00 PM"
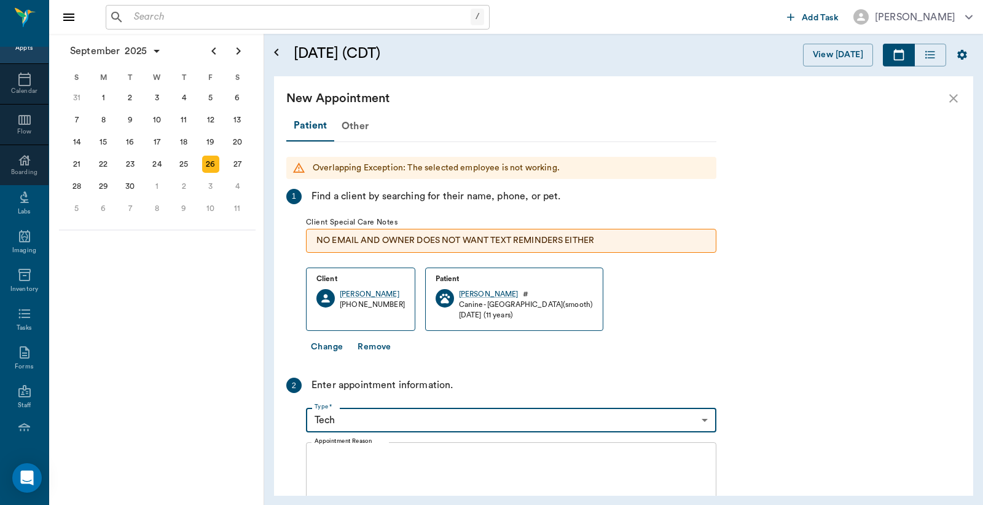
click at [321, 452] on textarea "Appointment Reason" at bounding box center [511, 494] width 393 height 85
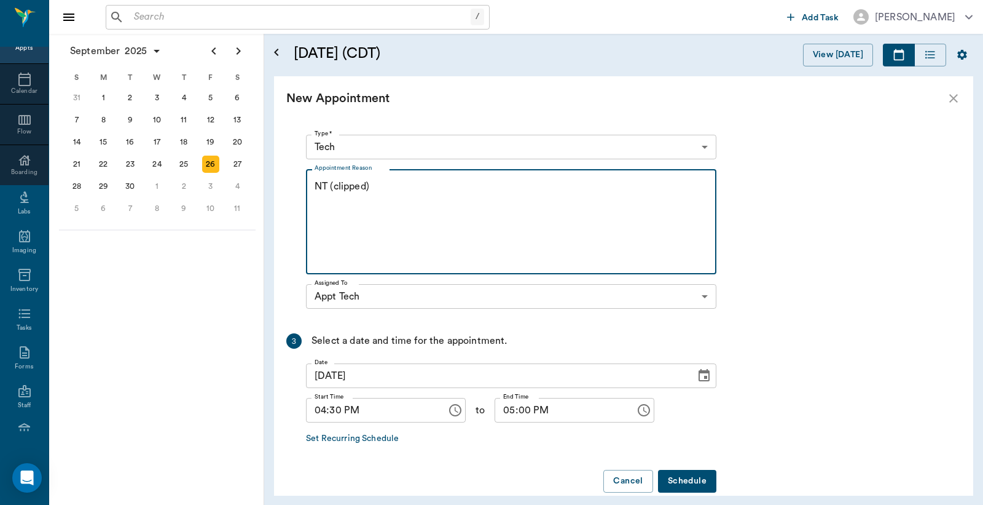
scroll to position [291, 0]
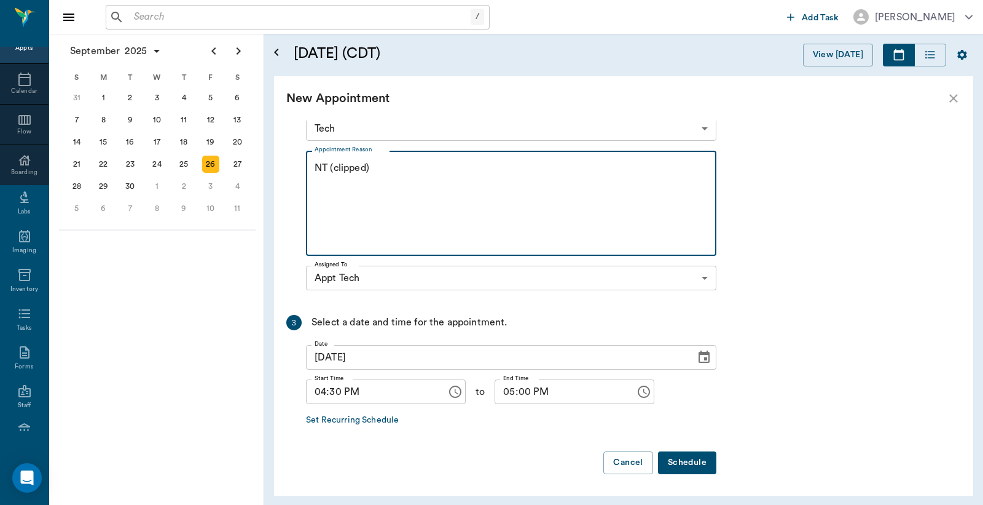
type textarea "NT (clipped)"
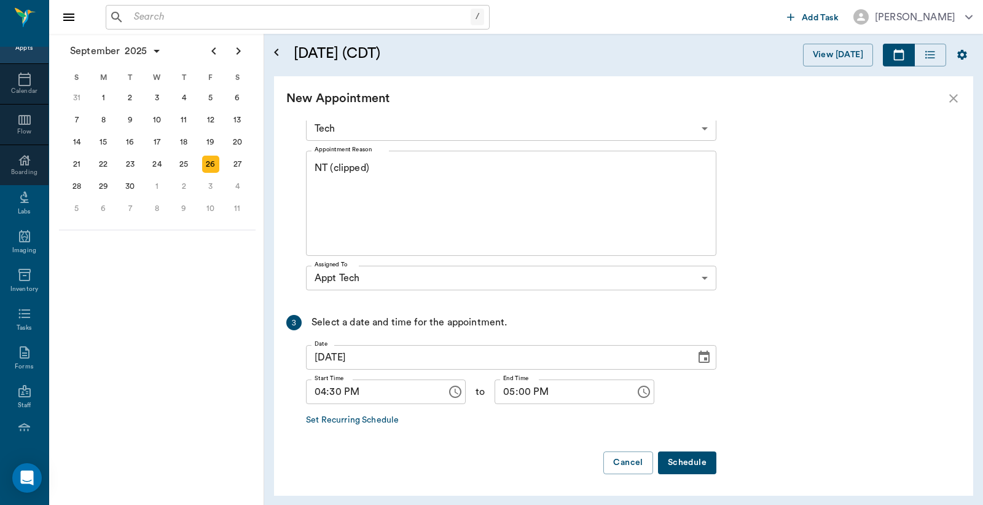
click at [697, 460] on button "Schedule" at bounding box center [687, 462] width 58 height 23
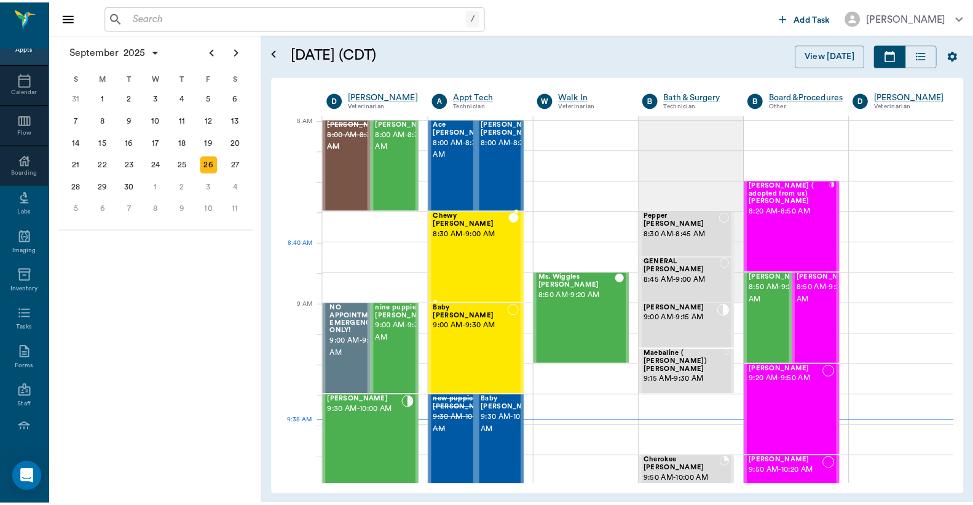
scroll to position [0, 0]
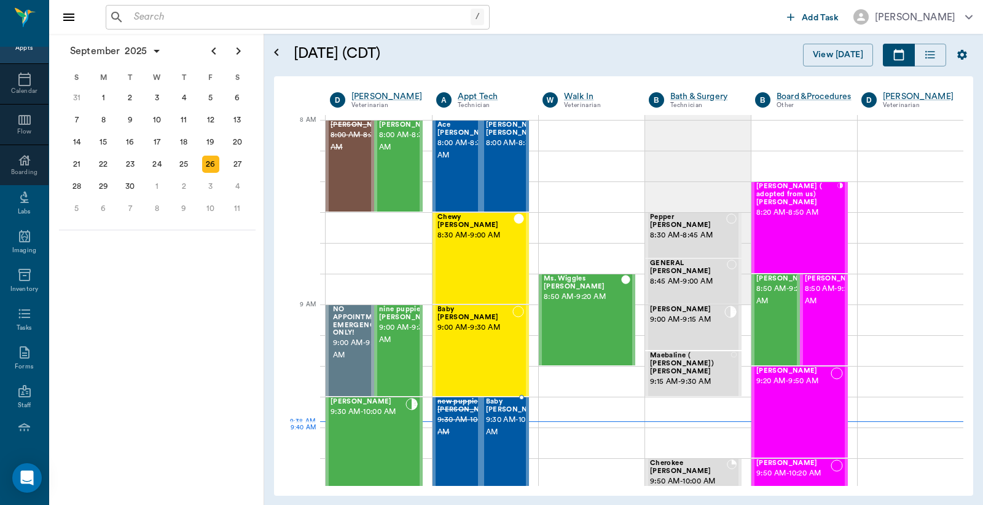
click at [504, 430] on span "9:30 AM - 10:00 AM" at bounding box center [516, 426] width 61 height 25
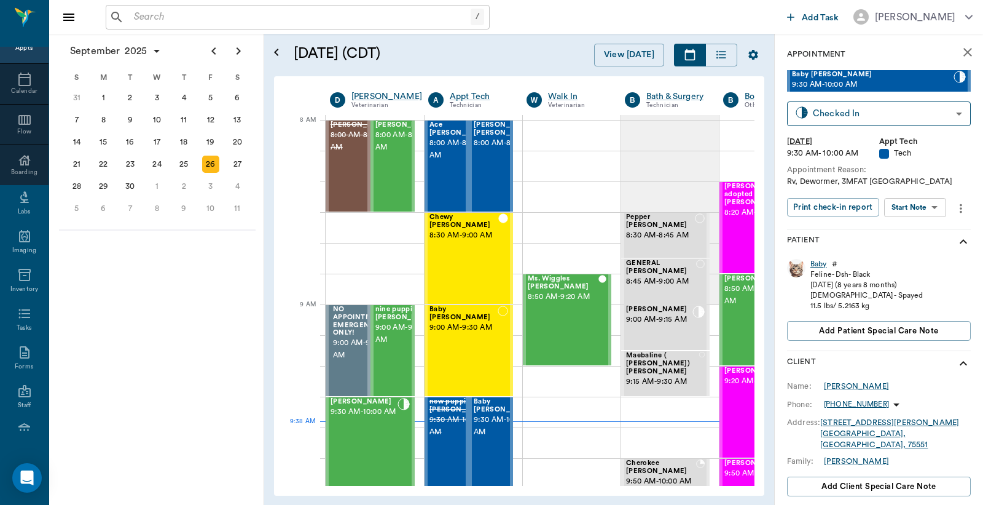
click at [821, 262] on div "Baby" at bounding box center [819, 264] width 17 height 10
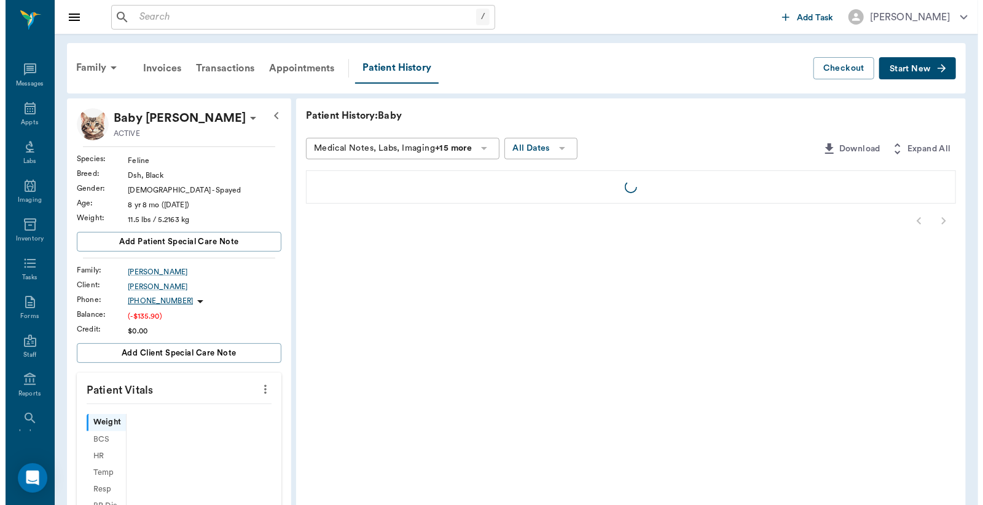
scroll to position [57, 0]
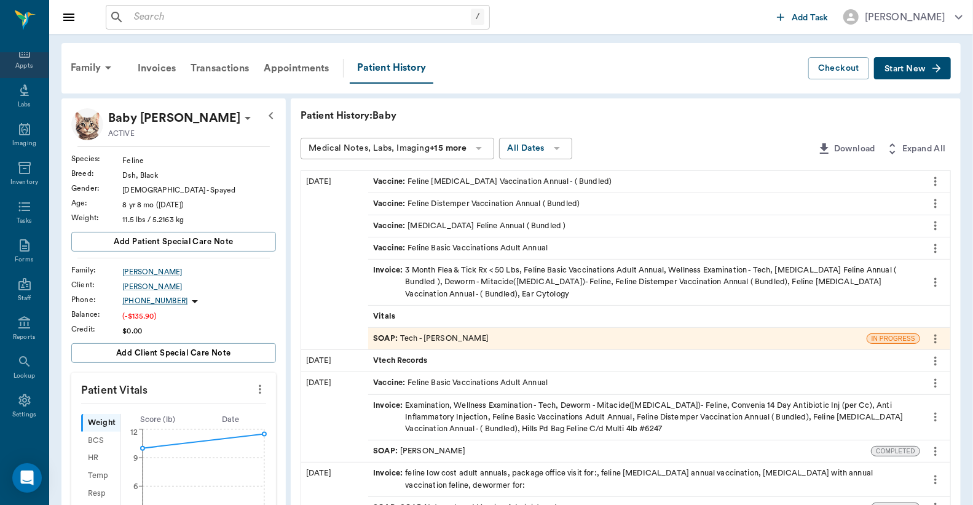
click at [18, 63] on div "Appts" at bounding box center [23, 65] width 17 height 9
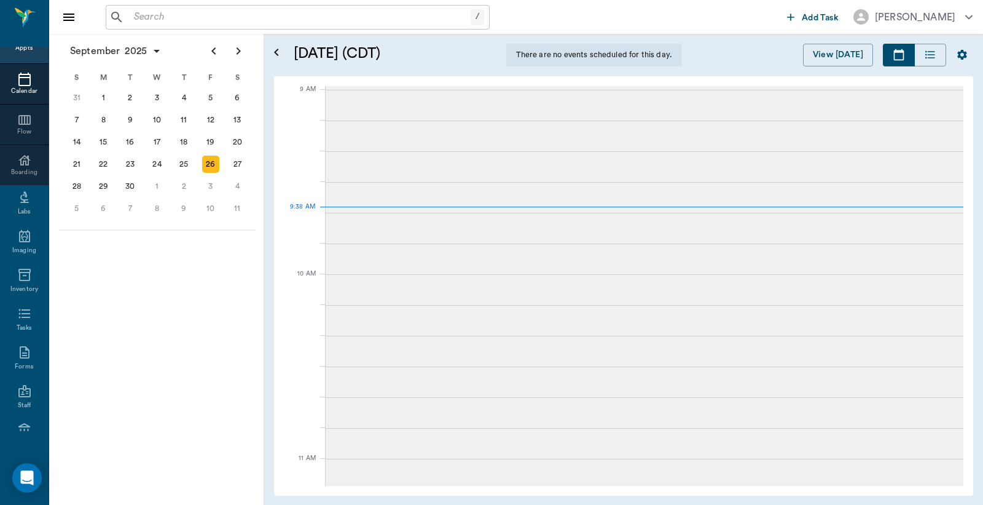
scroll to position [186, 0]
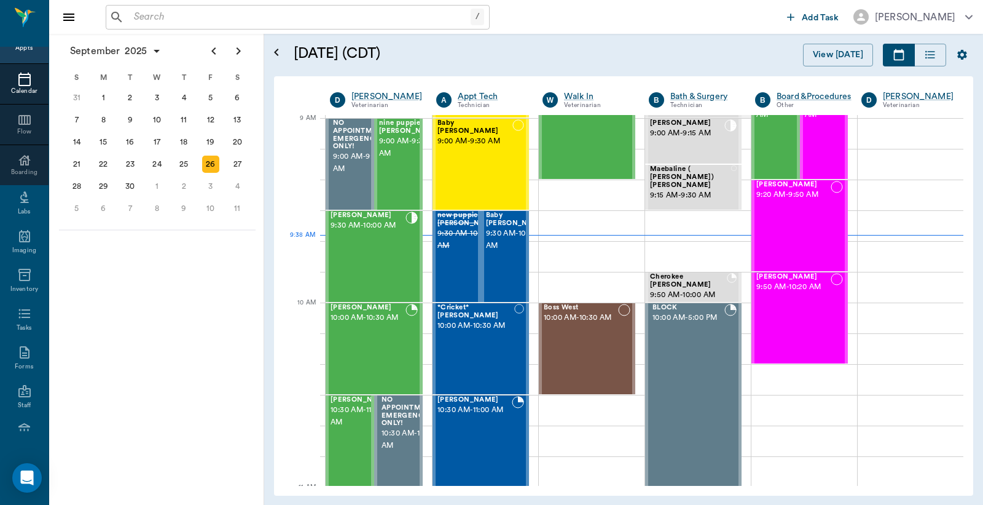
click at [20, 49] on div "Appts" at bounding box center [23, 48] width 17 height 9
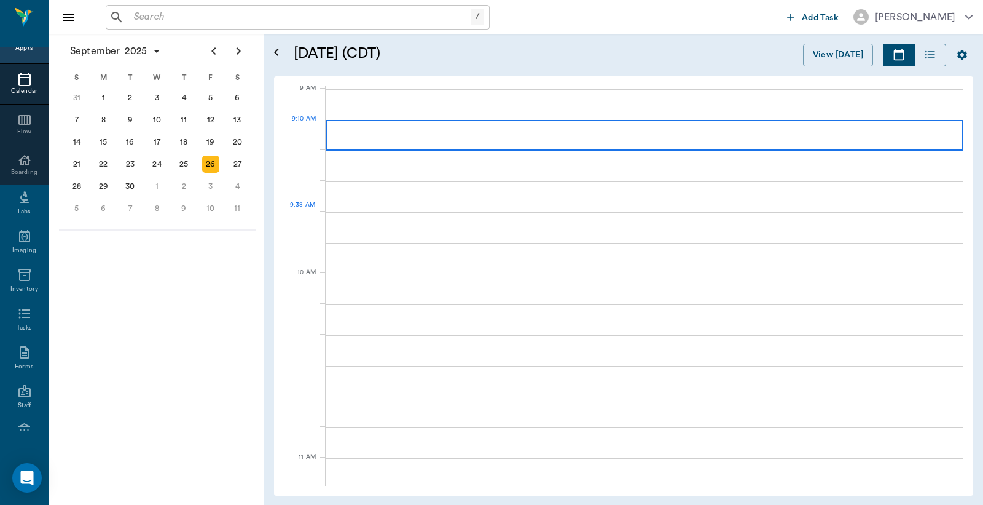
scroll to position [187, 0]
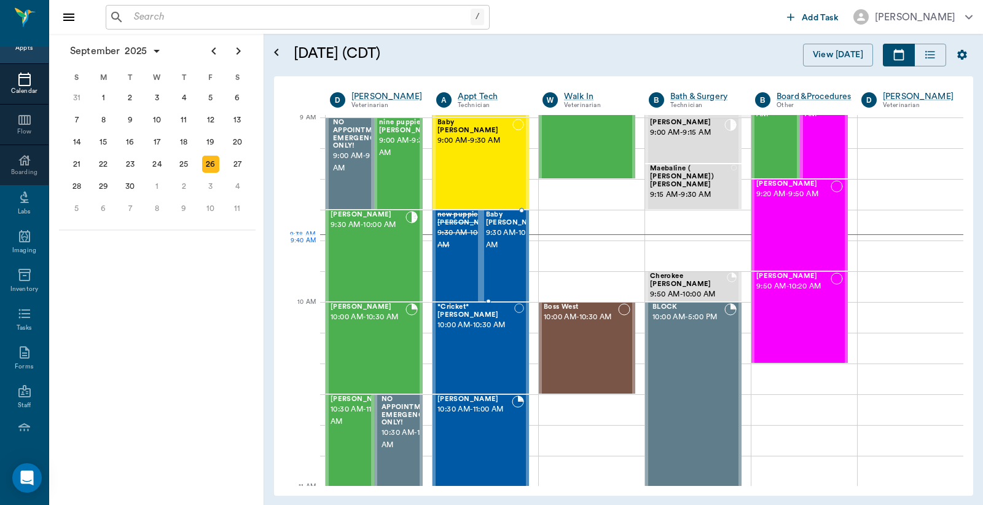
click at [503, 242] on span "9:30 AM - 10:00 AM" at bounding box center [516, 239] width 61 height 25
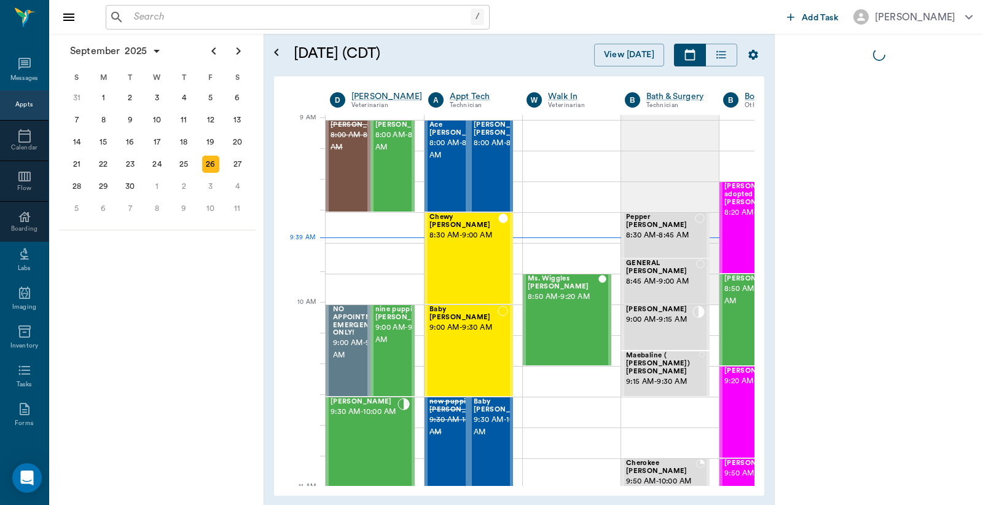
scroll to position [187, 1]
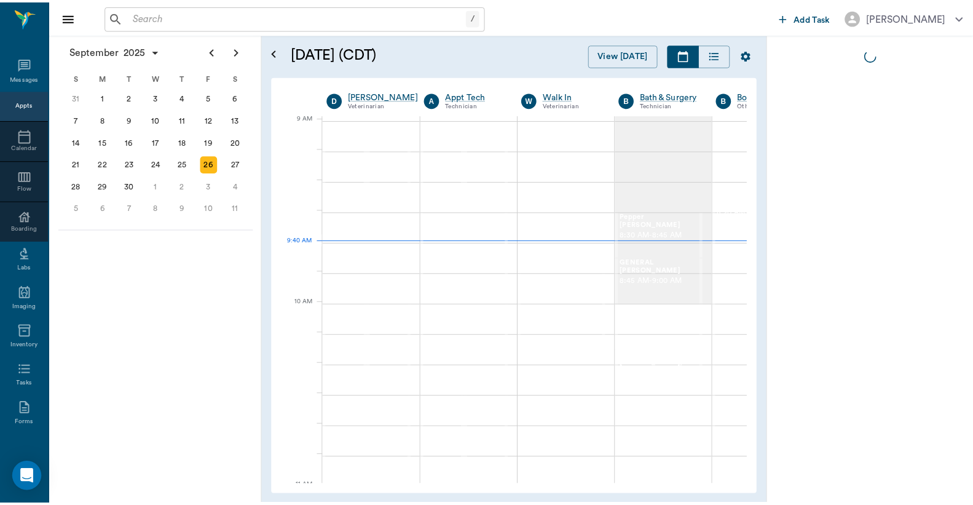
scroll to position [187, 1]
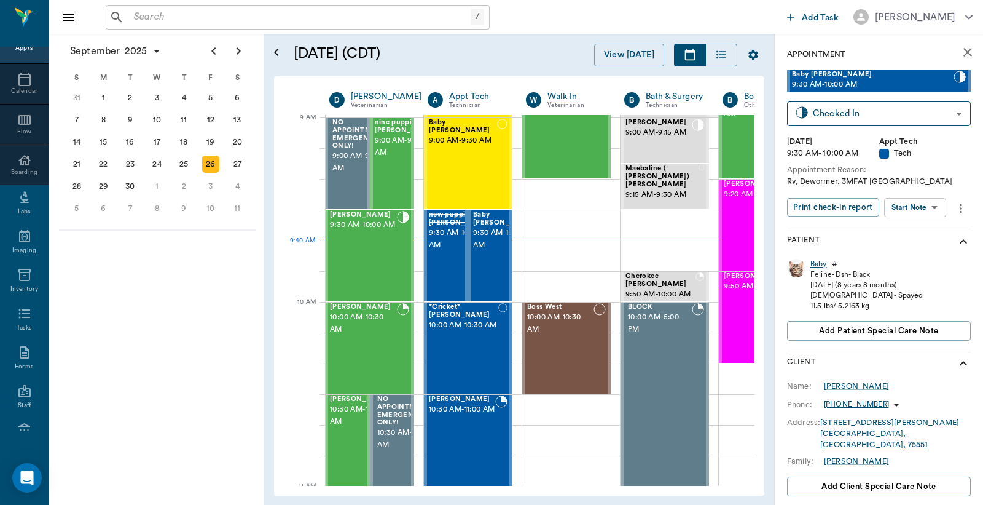
click at [818, 265] on div "Baby" at bounding box center [819, 264] width 17 height 10
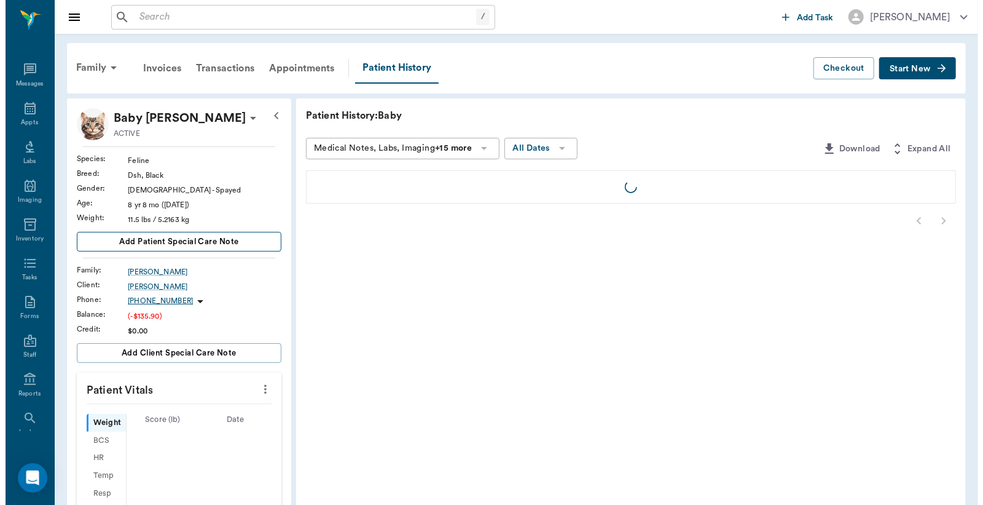
scroll to position [57, 0]
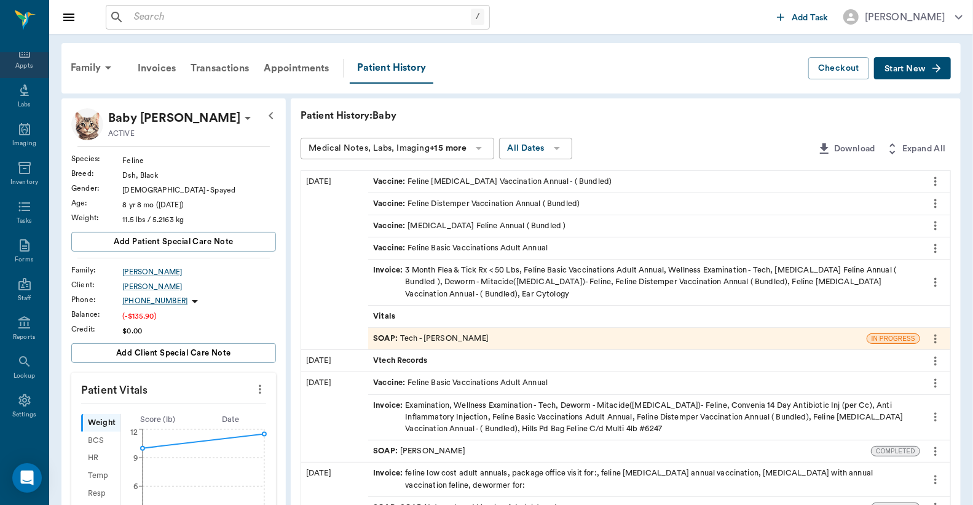
click at [22, 65] on div "Appts" at bounding box center [23, 65] width 17 height 9
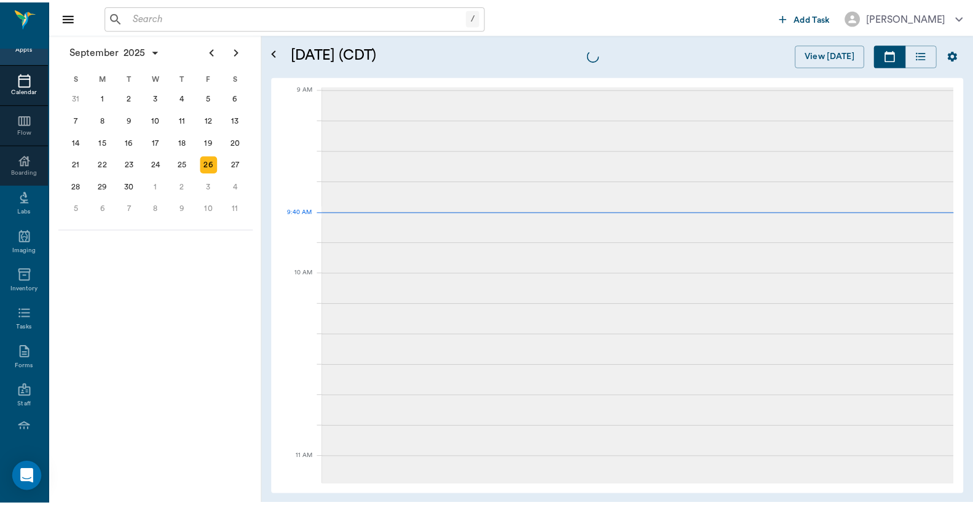
scroll to position [186, 0]
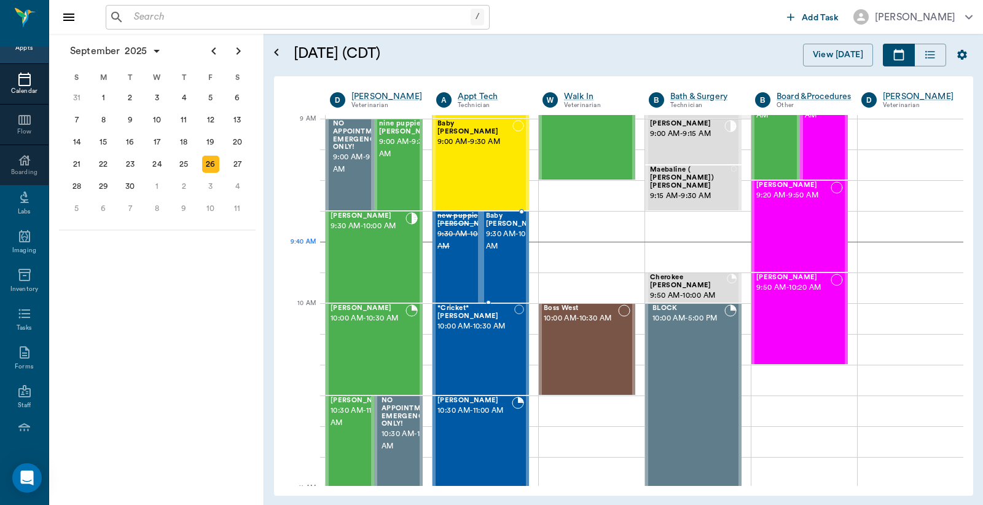
click at [496, 243] on span "9:30 AM - 10:00 AM" at bounding box center [516, 240] width 61 height 25
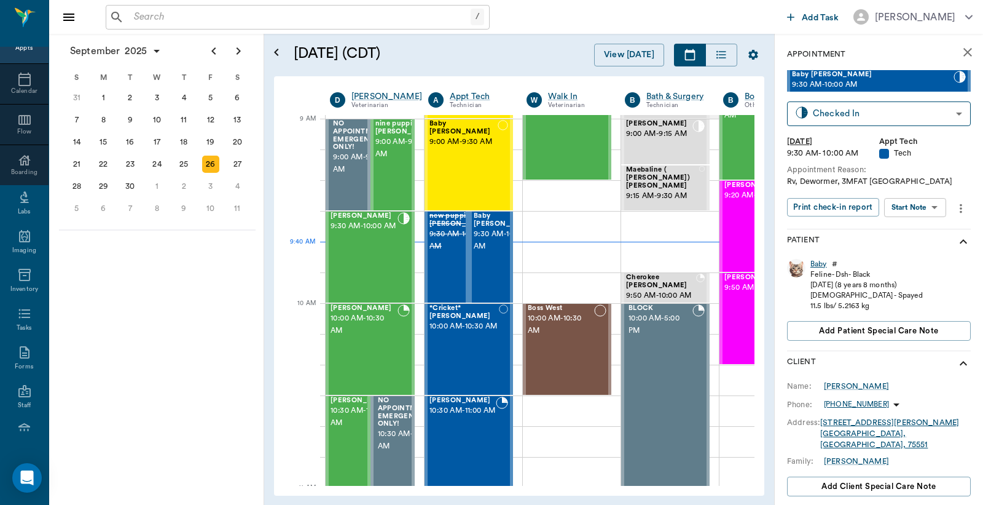
click at [819, 262] on div "Baby" at bounding box center [819, 264] width 17 height 10
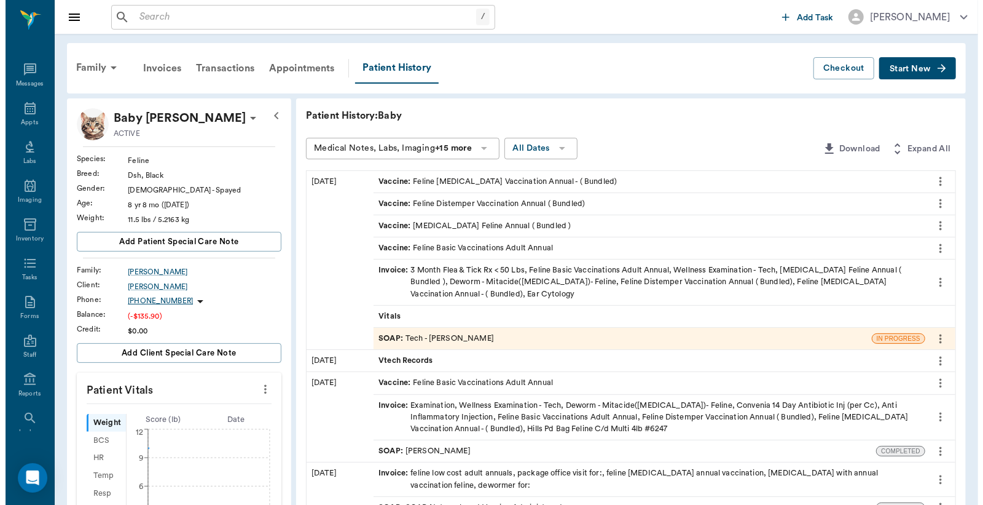
scroll to position [57, 0]
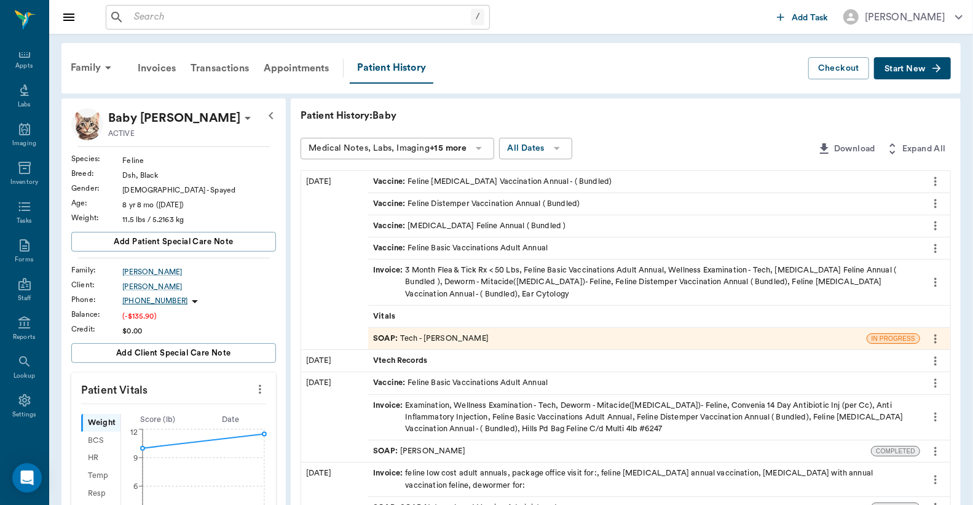
click at [476, 339] on div "SOAP : Tech - [PERSON_NAME]" at bounding box center [617, 339] width 498 height 22
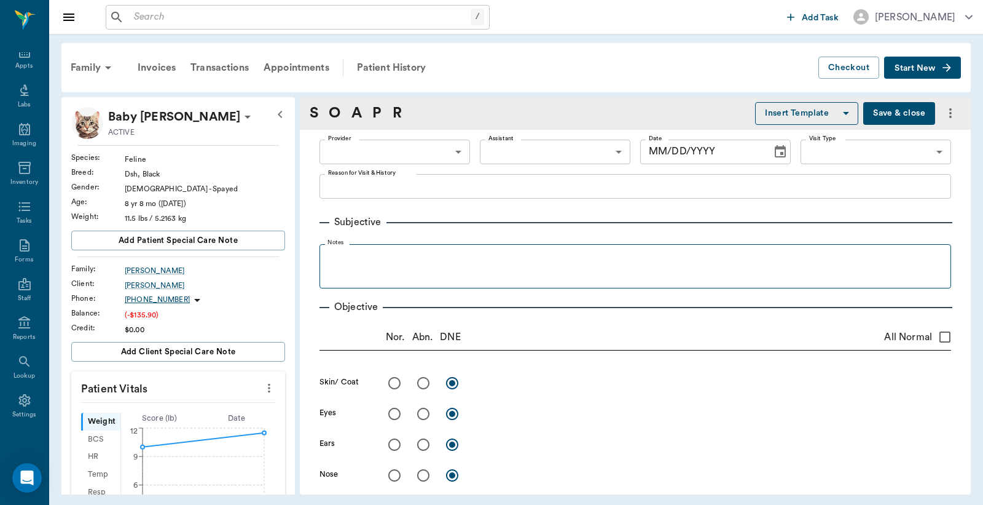
type input "642ef10e332a41444de2bad1"
type input "65d2be4f46e3a538d89b8c1a"
type textarea "Rv, Dewormer, 3MFAT [GEOGRAPHIC_DATA]"
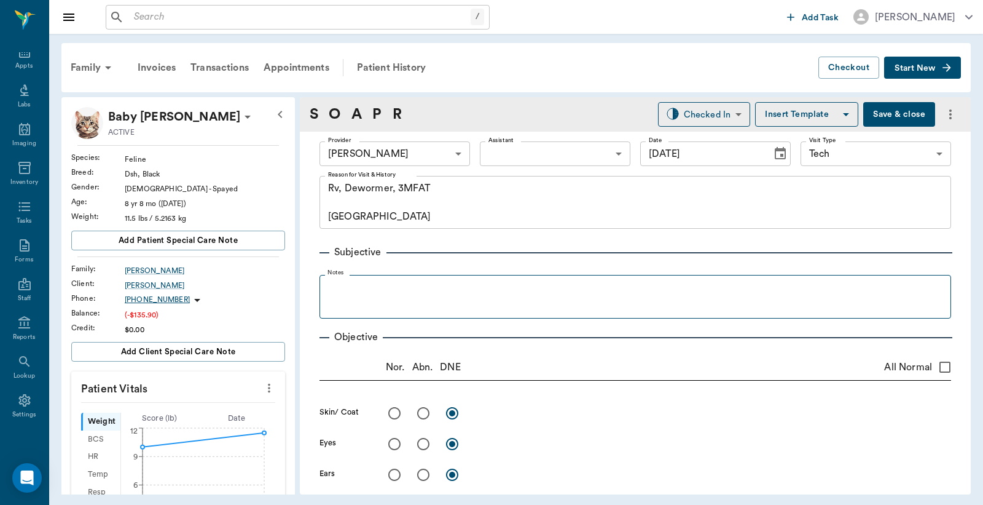
type input "[DATE]"
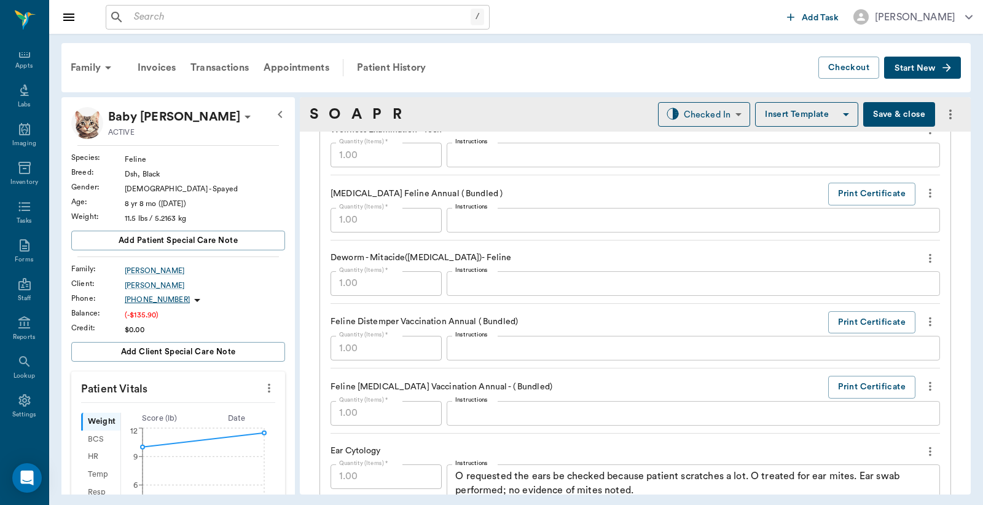
scroll to position [1183, 0]
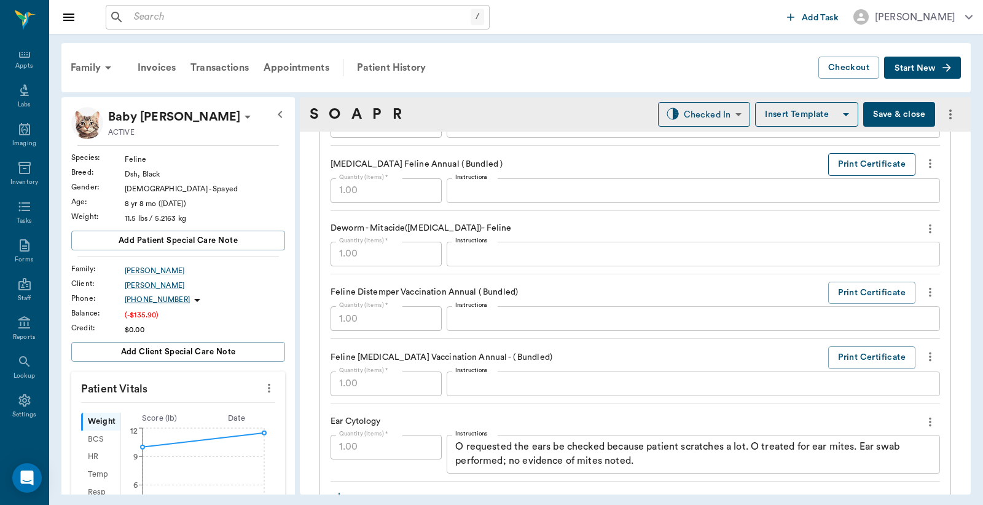
click at [883, 167] on button "Print Certificate" at bounding box center [871, 164] width 87 height 23
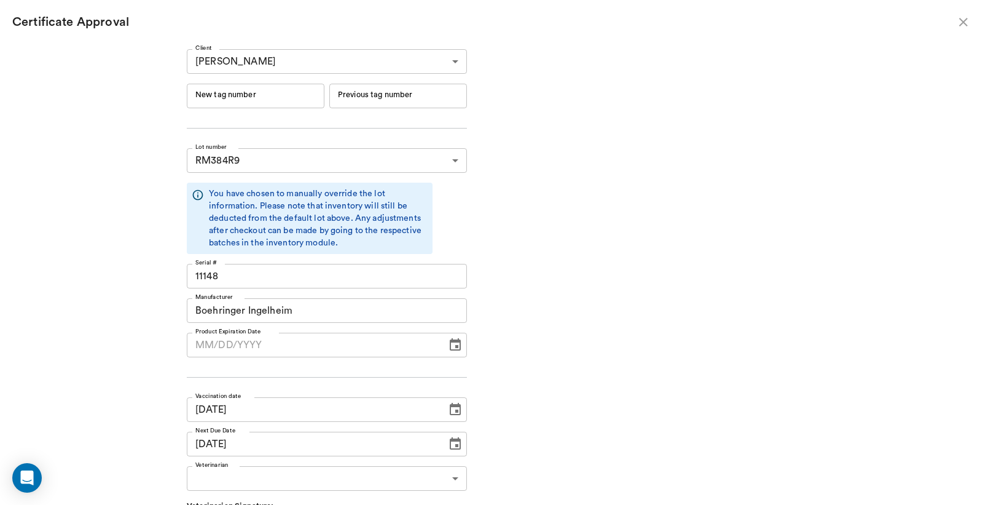
type input "[DATE]"
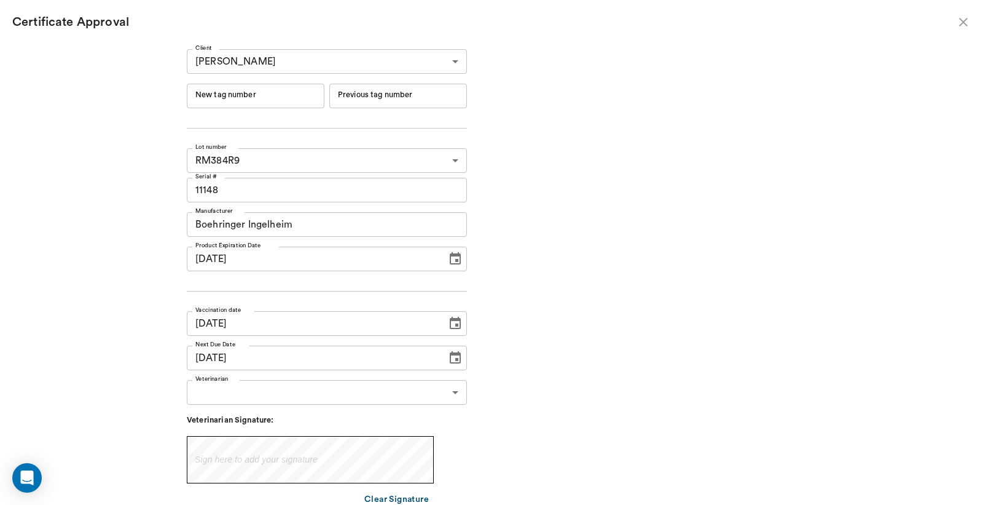
type input "[DATE]"
click at [218, 97] on input "New tag number" at bounding box center [256, 96] width 138 height 25
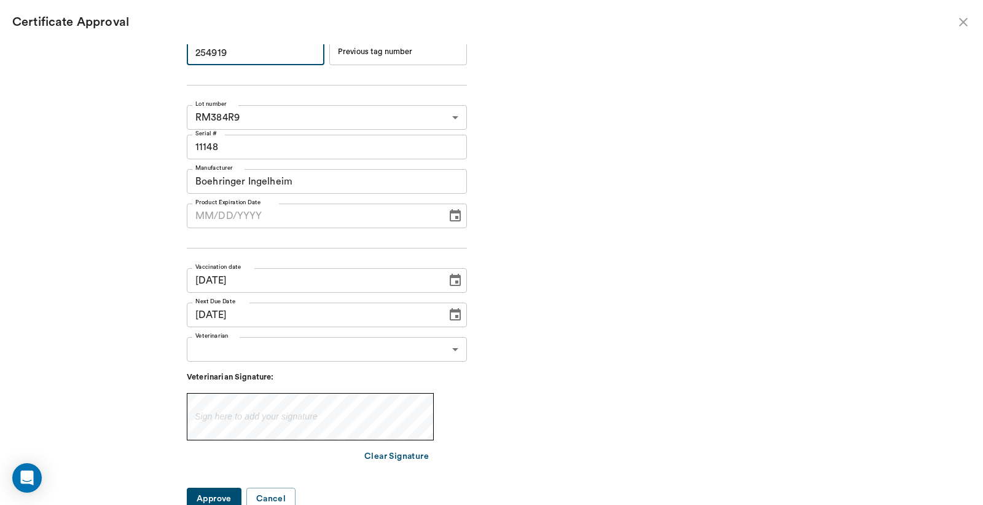
scroll to position [47, 0]
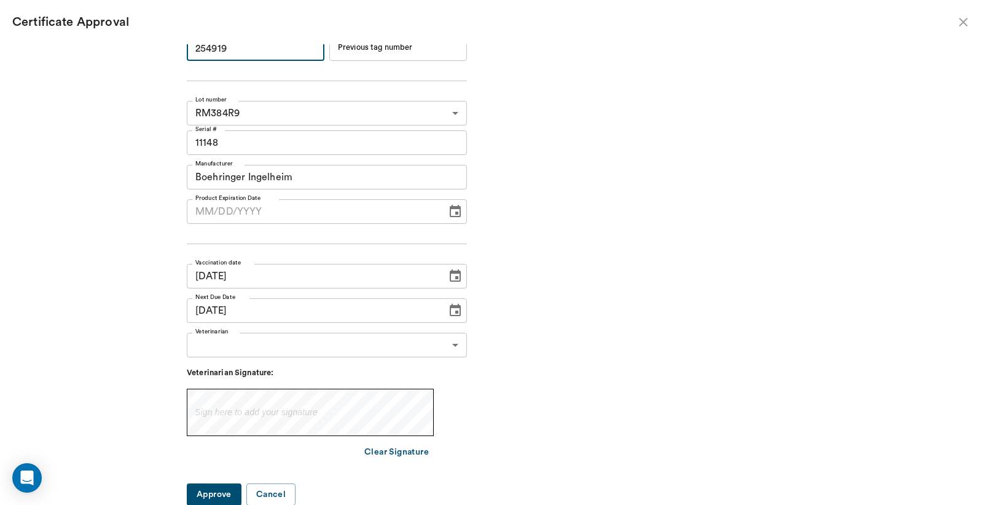
type input "254919"
click at [449, 345] on body "/ ​ Add Task [PERSON_NAME] Nectar Messages Appts Labs Imaging Inventory Tasks F…" at bounding box center [491, 252] width 983 height 505
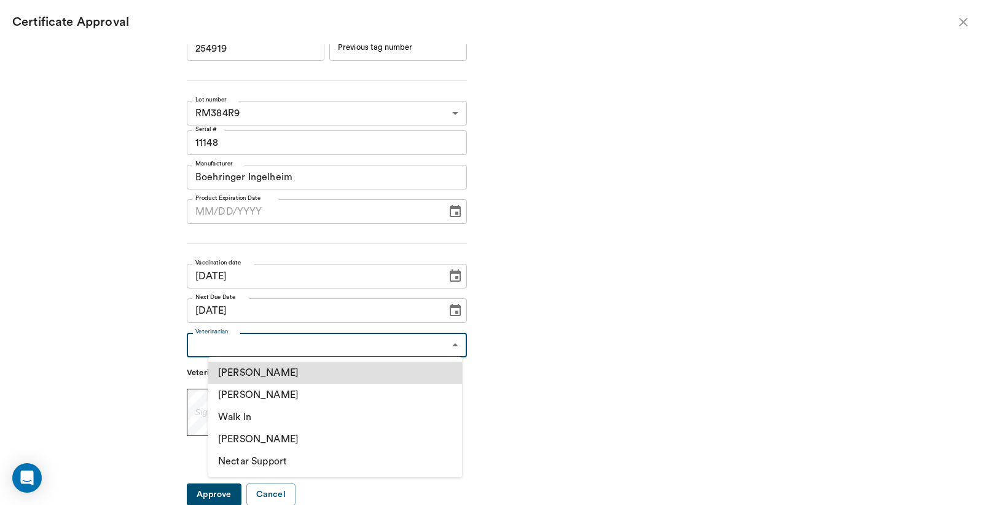
click at [270, 399] on li "[PERSON_NAME]" at bounding box center [335, 395] width 254 height 22
type input "63ec2f075fda476ae8351a4d"
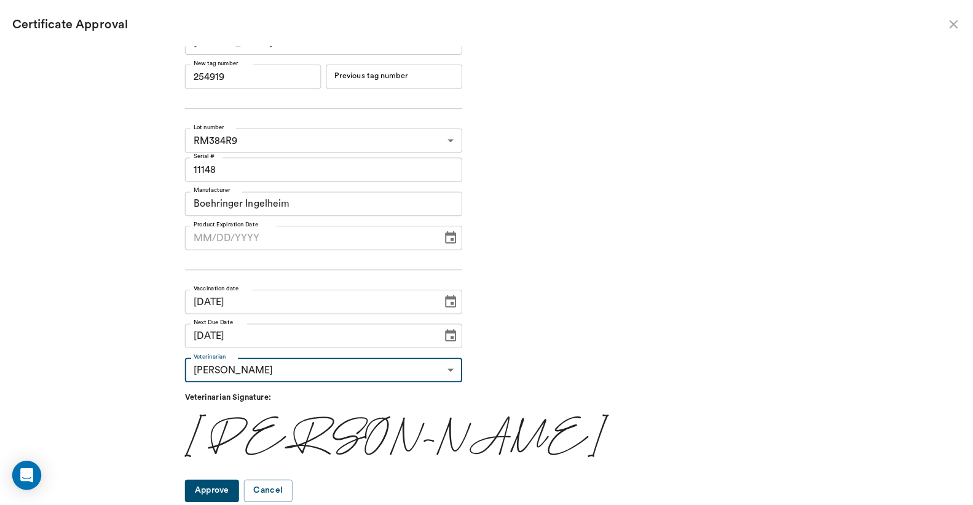
scroll to position [20, 0]
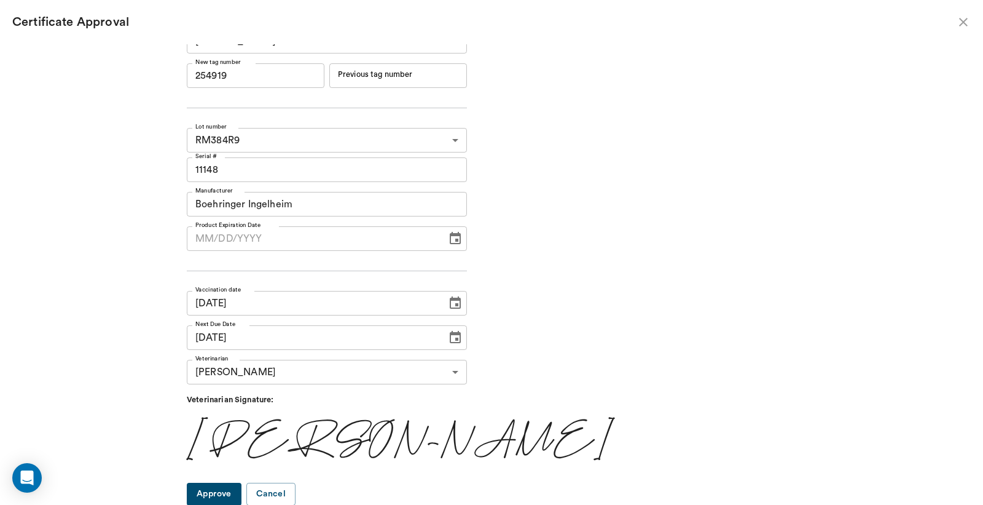
click at [238, 492] on button "Approve" at bounding box center [214, 493] width 55 height 23
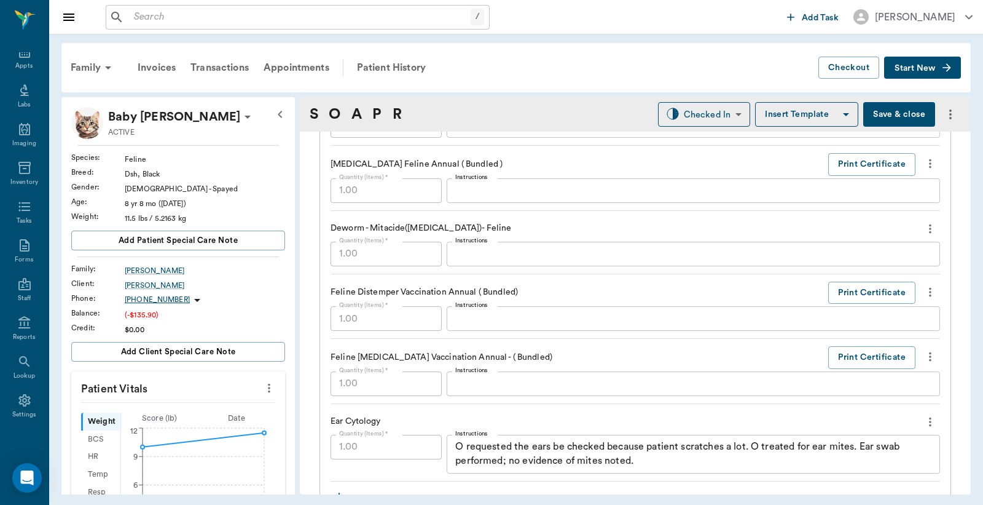
click at [889, 117] on button "Save & close" at bounding box center [900, 114] width 72 height 25
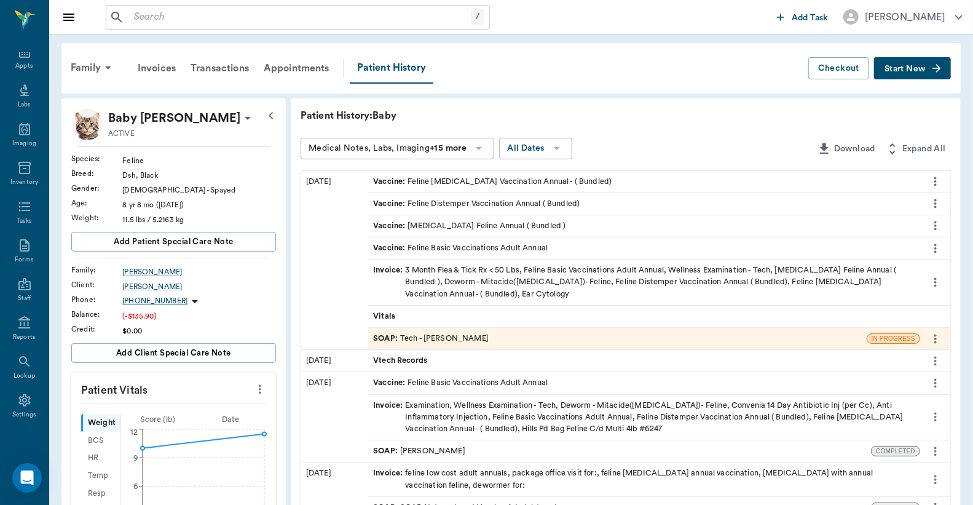
click at [604, 285] on div "Invoice : 3 Month Flea & Tick Rx < 50 Lbs, Feline Basic Vaccinations Adult Annu…" at bounding box center [644, 282] width 542 height 36
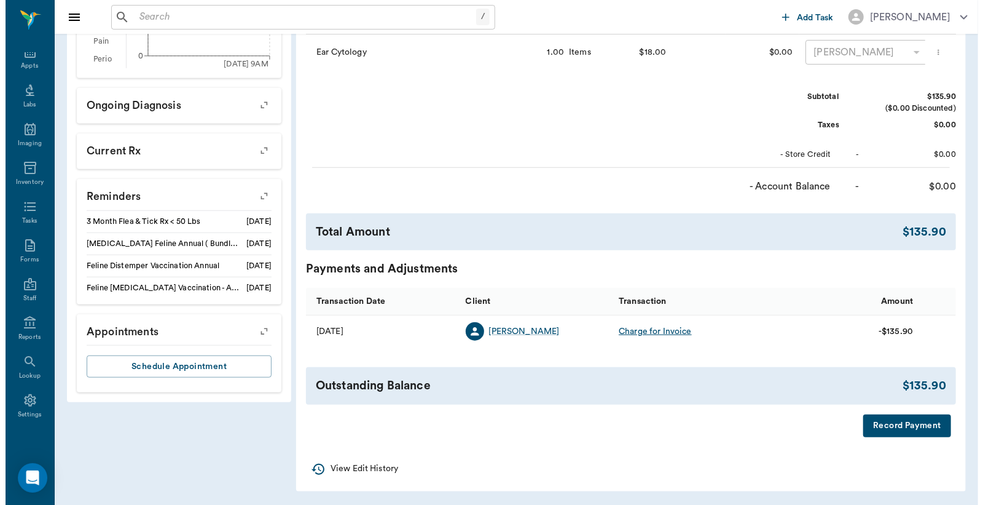
scroll to position [495, 0]
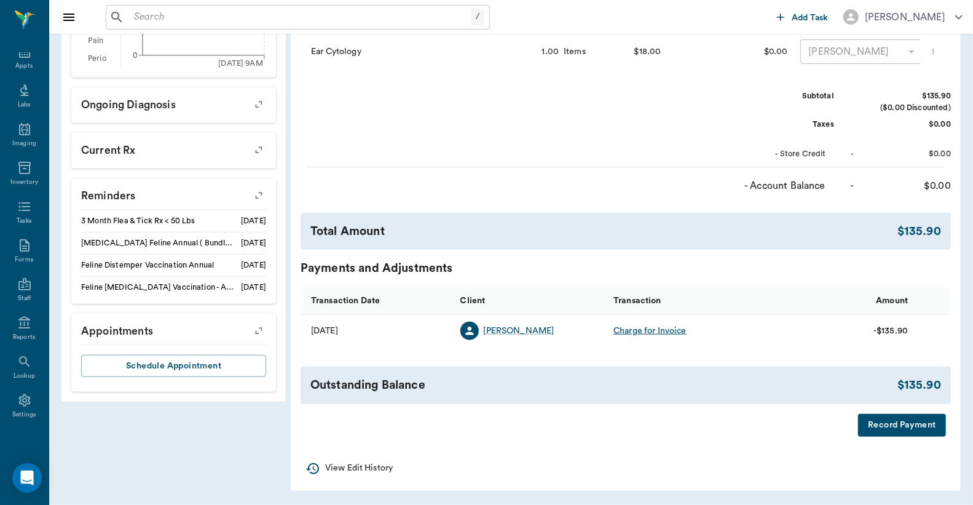
click at [912, 430] on button "Record Payment" at bounding box center [902, 425] width 88 height 23
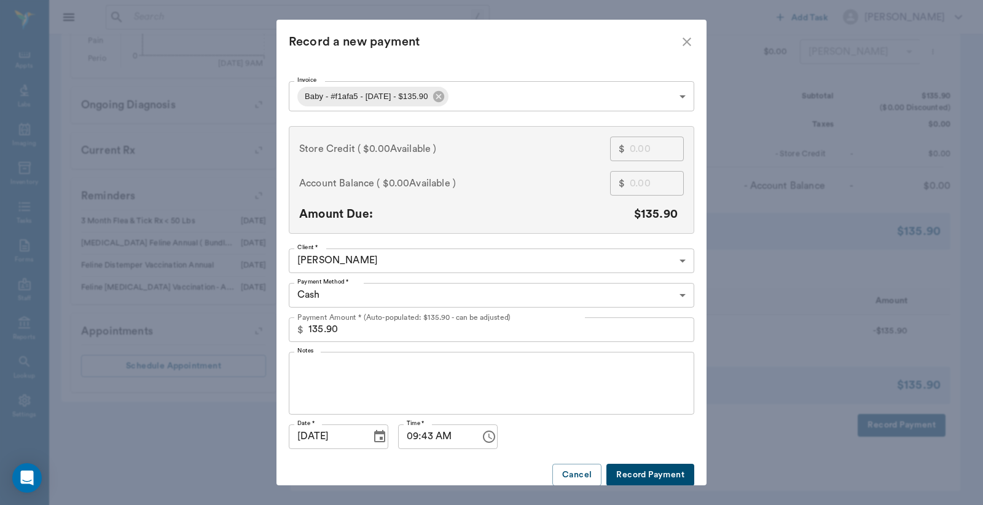
click at [679, 293] on body "/ ​ Add Task [PERSON_NAME] Nectar Messages Appts Labs Imaging Inventory Tasks F…" at bounding box center [491, 9] width 983 height 991
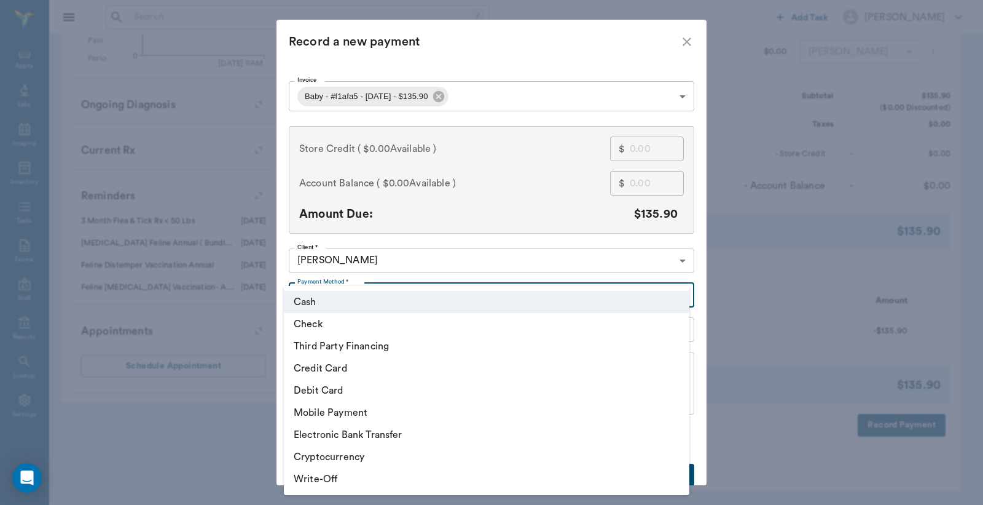
click at [391, 325] on li "Check" at bounding box center [487, 324] width 406 height 22
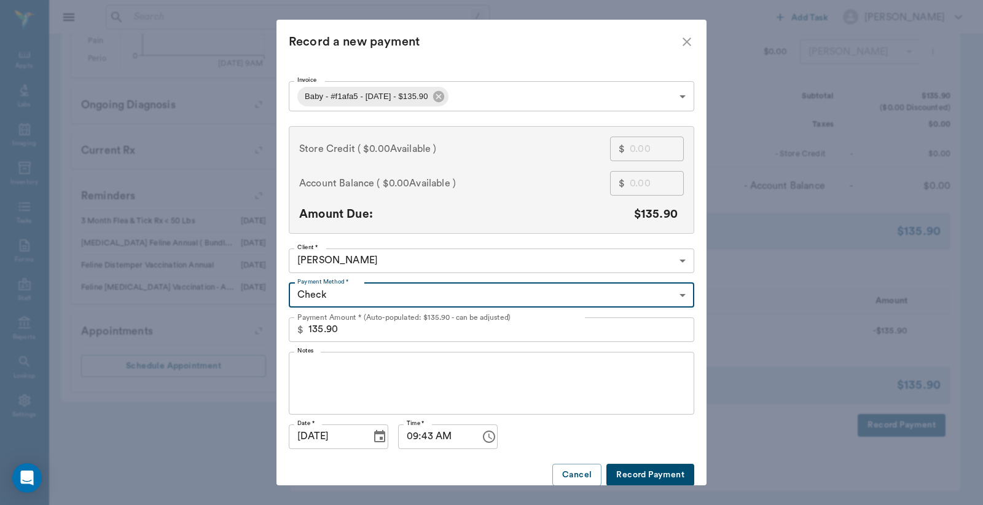
type input "CHECK"
click at [634, 471] on button "Record Payment" at bounding box center [651, 474] width 88 height 23
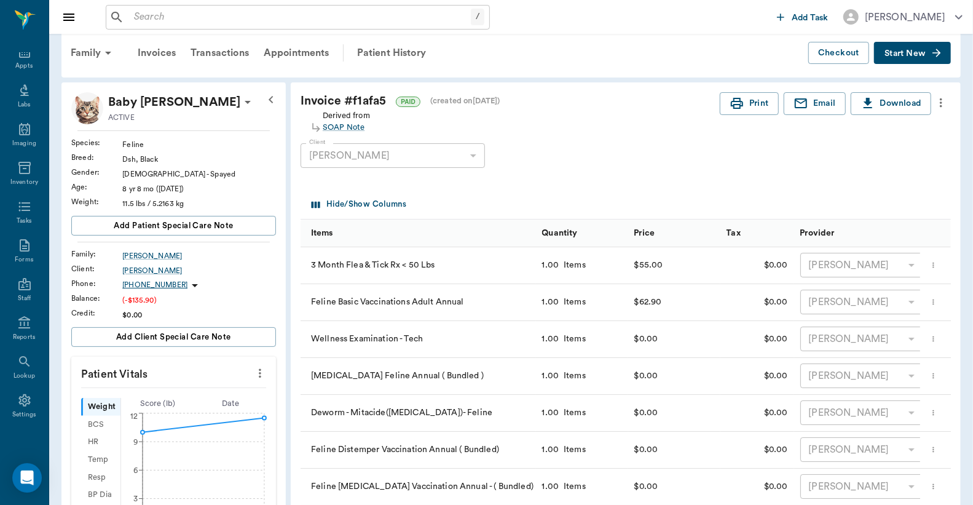
scroll to position [0, 0]
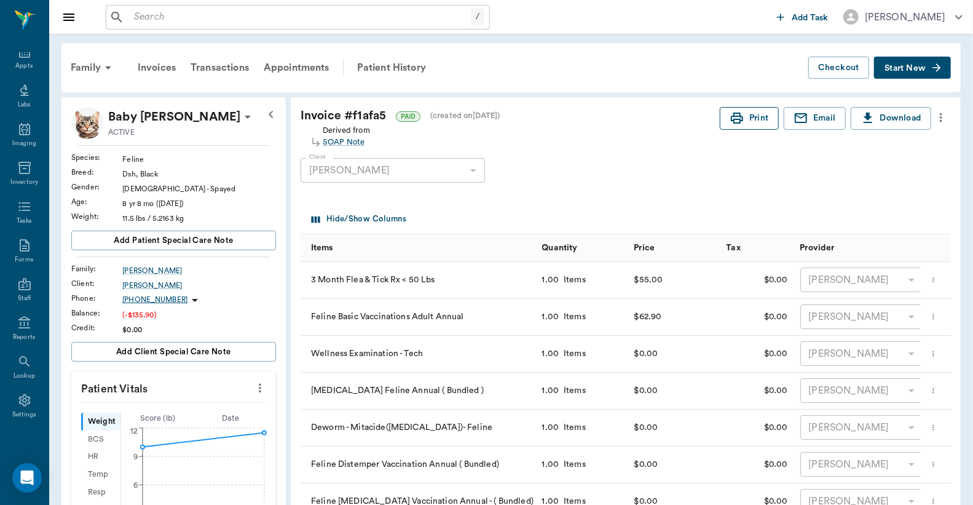
click at [756, 114] on button "Print" at bounding box center [749, 118] width 59 height 23
click at [23, 62] on div "Appts" at bounding box center [23, 65] width 17 height 9
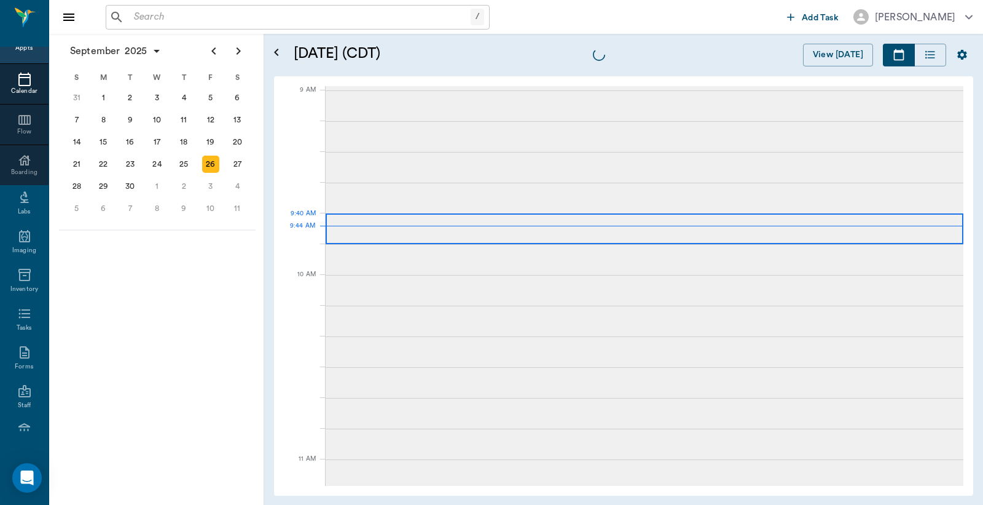
scroll to position [184, 0]
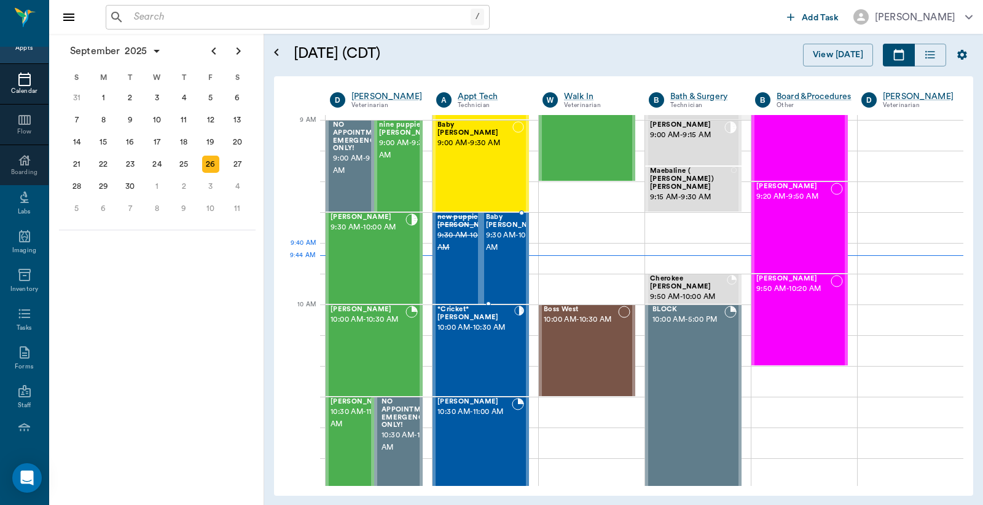
click at [494, 248] on span "9:30 AM - 10:00 AM" at bounding box center [516, 241] width 61 height 25
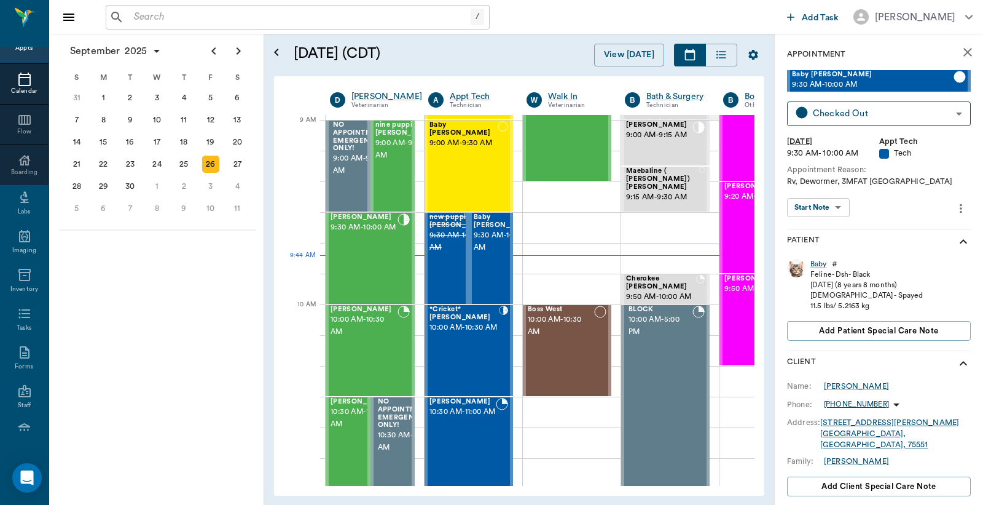
type input "CHECKED_OUT"
drag, startPoint x: 391, startPoint y: 166, endPoint x: 396, endPoint y: 163, distance: 6.3
click at [391, 162] on span "9:00 AM - 9:30 AM" at bounding box center [406, 149] width 61 height 25
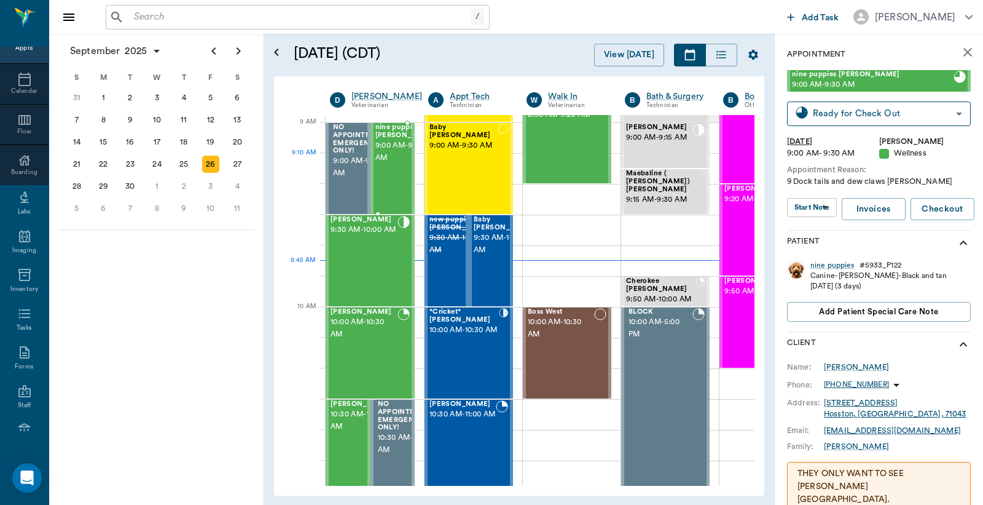
scroll to position [90, 0]
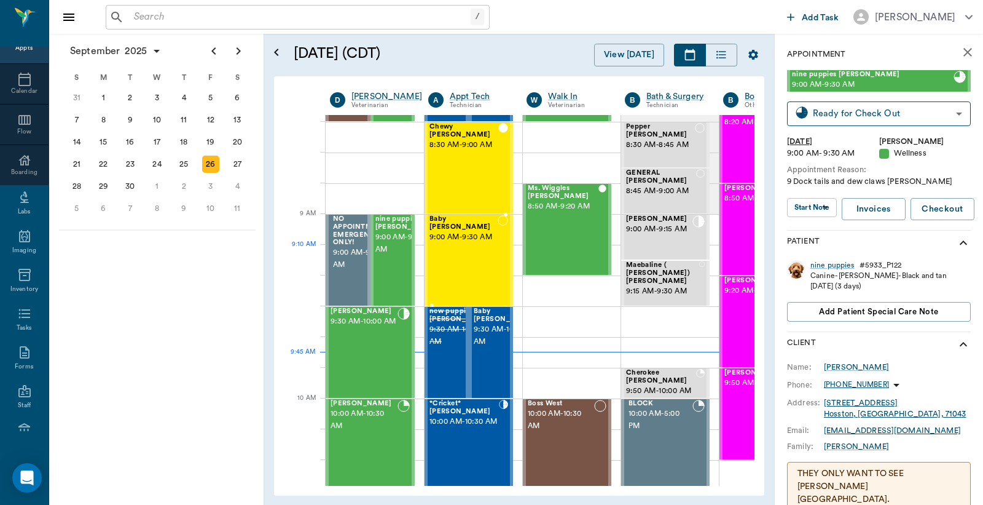
click at [458, 248] on div "Baby [PERSON_NAME] 9:00 AM - 9:30 AM" at bounding box center [464, 260] width 68 height 90
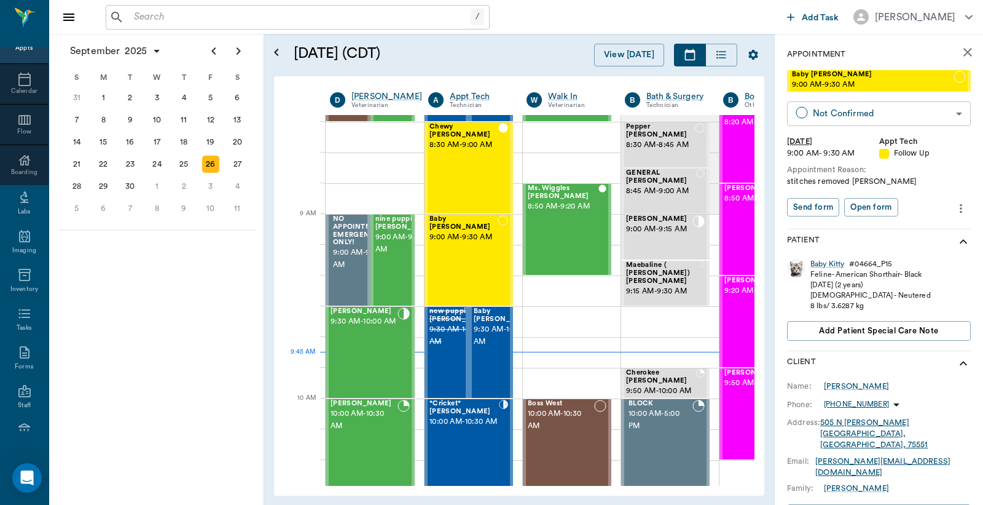
click at [852, 119] on body "/ ​ Add Task [PERSON_NAME] Nectar Messages Appts Calendar Flow Boarding Labs Im…" at bounding box center [491, 252] width 983 height 505
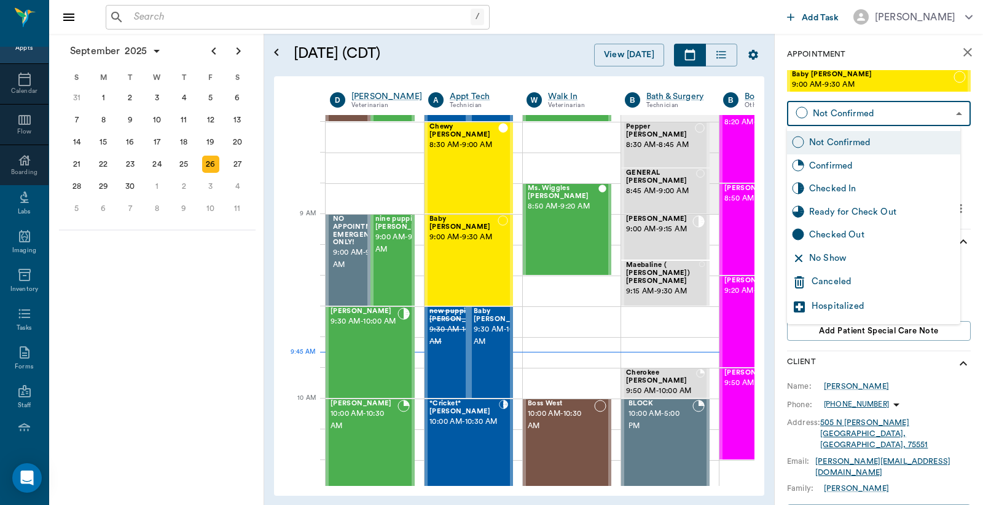
click at [856, 363] on div at bounding box center [491, 252] width 983 height 505
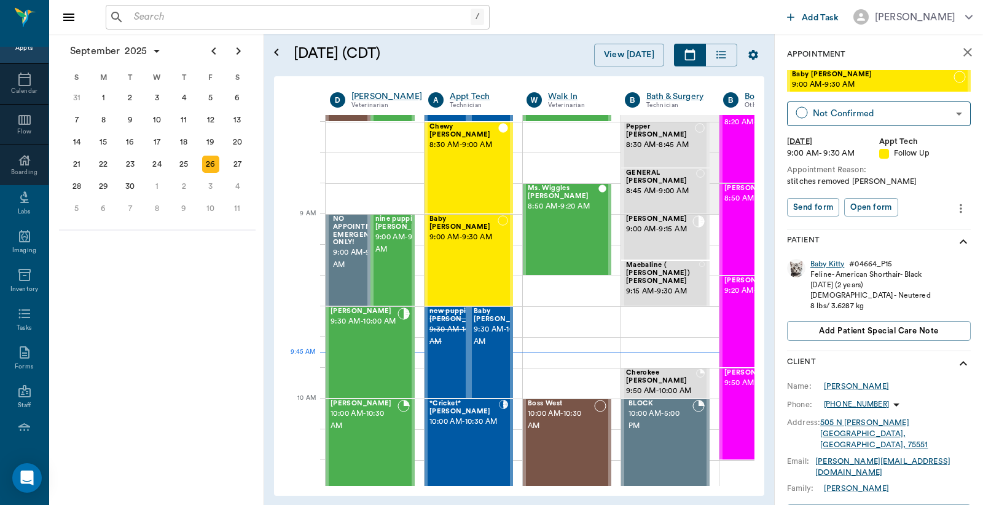
click at [825, 267] on div "Baby Kitty" at bounding box center [828, 264] width 34 height 10
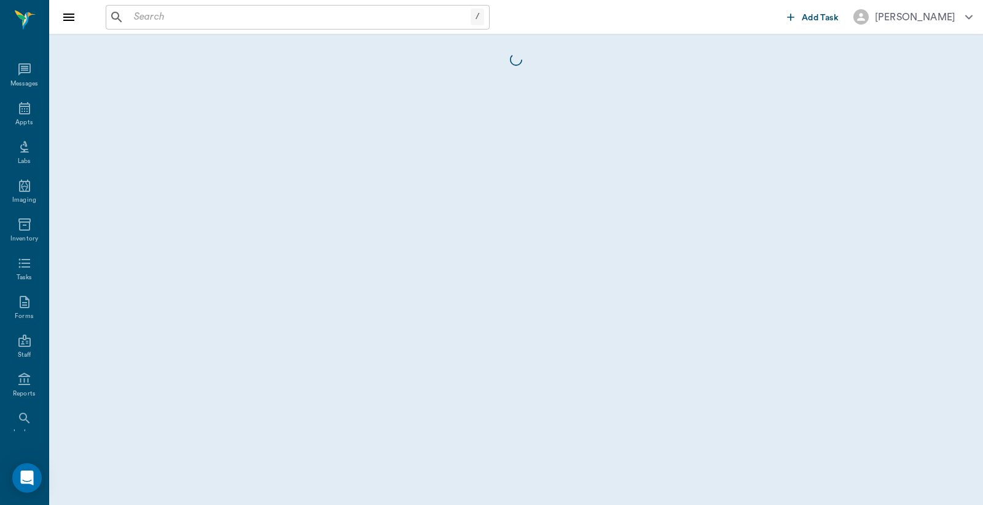
scroll to position [57, 0]
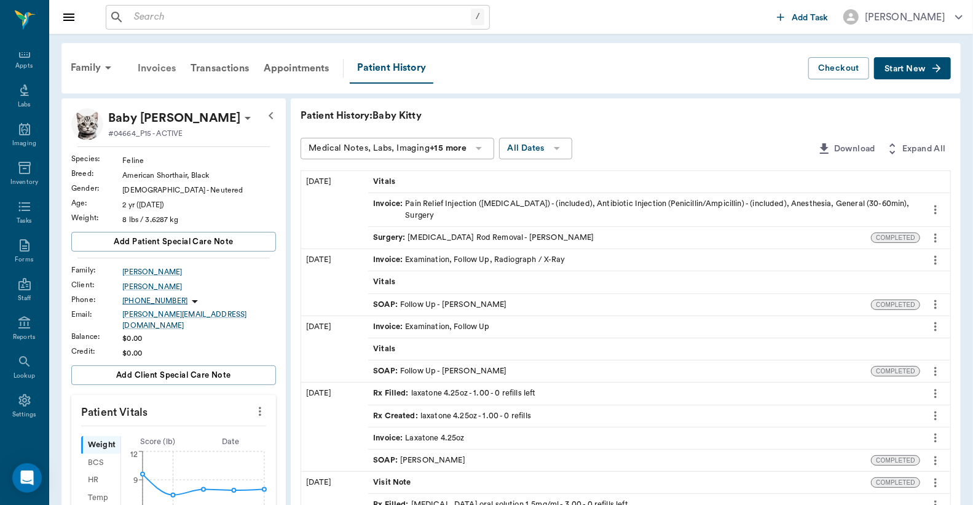
click at [163, 69] on div "Invoices" at bounding box center [156, 68] width 53 height 30
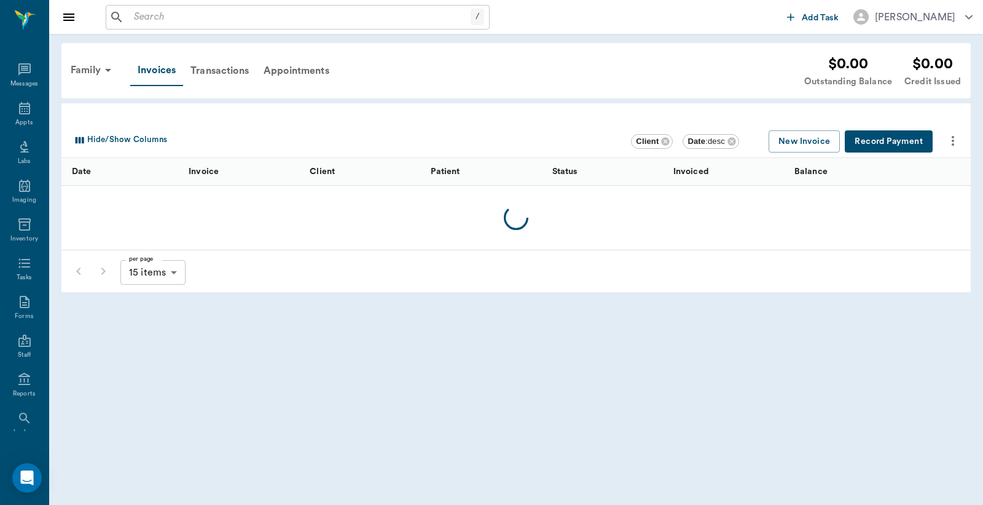
scroll to position [57, 0]
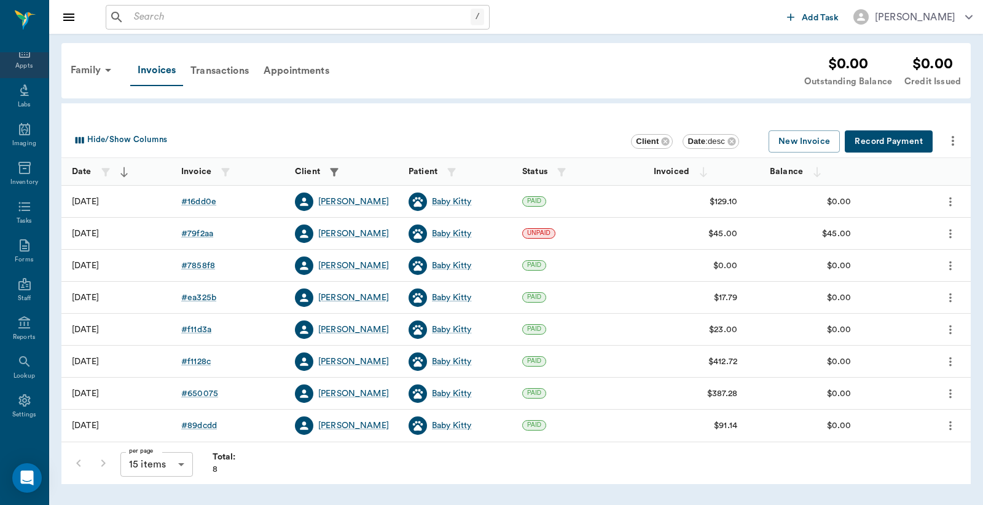
click at [17, 63] on div "Appts" at bounding box center [23, 65] width 17 height 9
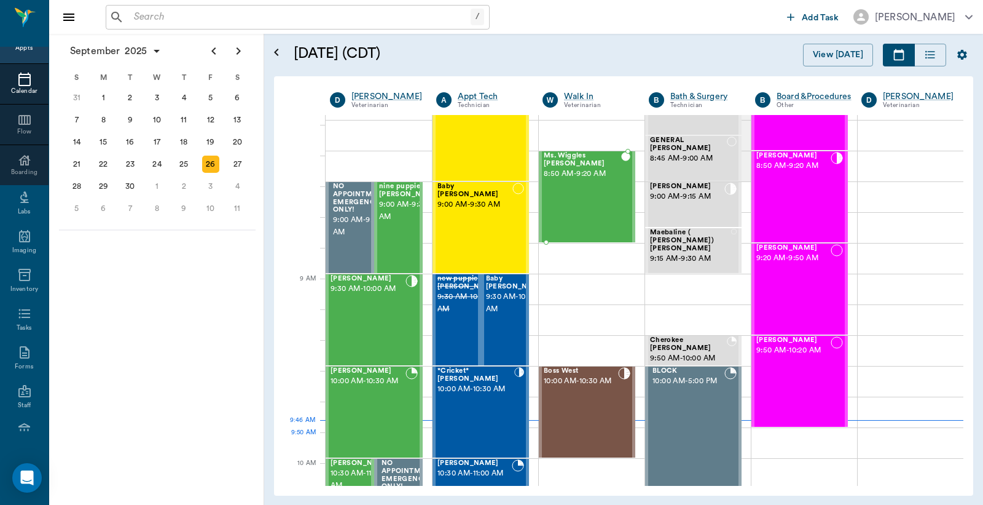
scroll to position [2, 0]
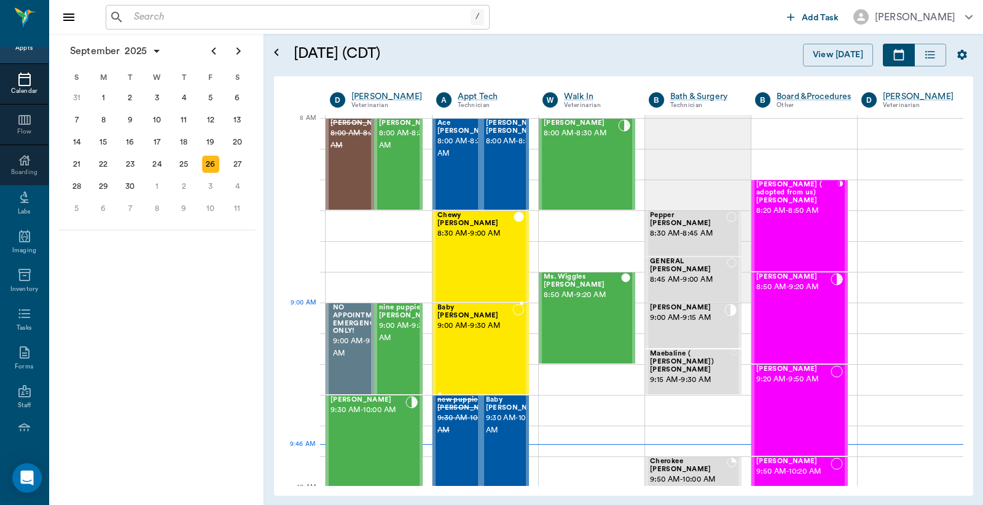
click at [476, 323] on div "Baby [PERSON_NAME] 9:00 AM - 9:30 AM" at bounding box center [475, 349] width 75 height 90
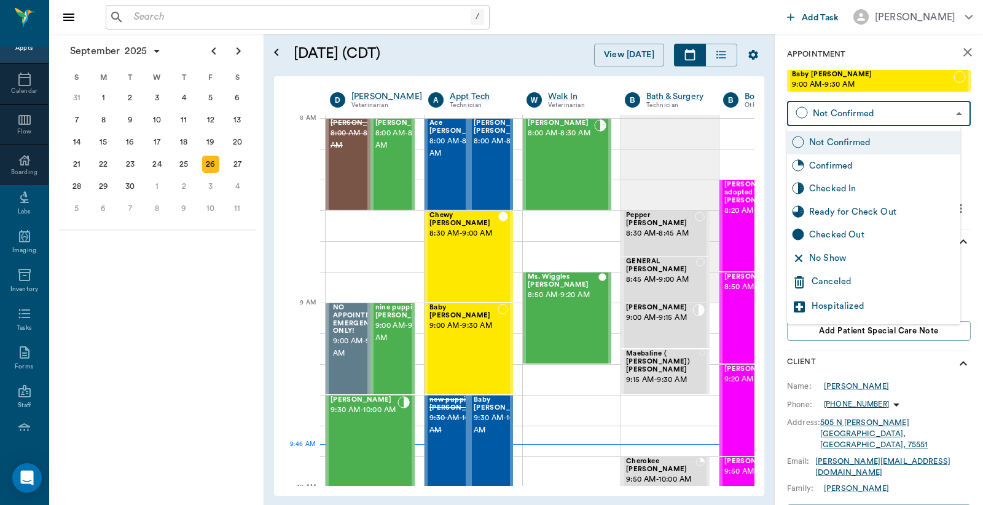
click at [831, 117] on body "/ ​ Add Task [PERSON_NAME] Nectar Messages Appts Calendar Flow Boarding Labs Im…" at bounding box center [491, 252] width 983 height 505
click at [827, 260] on div "No Show" at bounding box center [882, 258] width 146 height 14
type input "NO_SHOW"
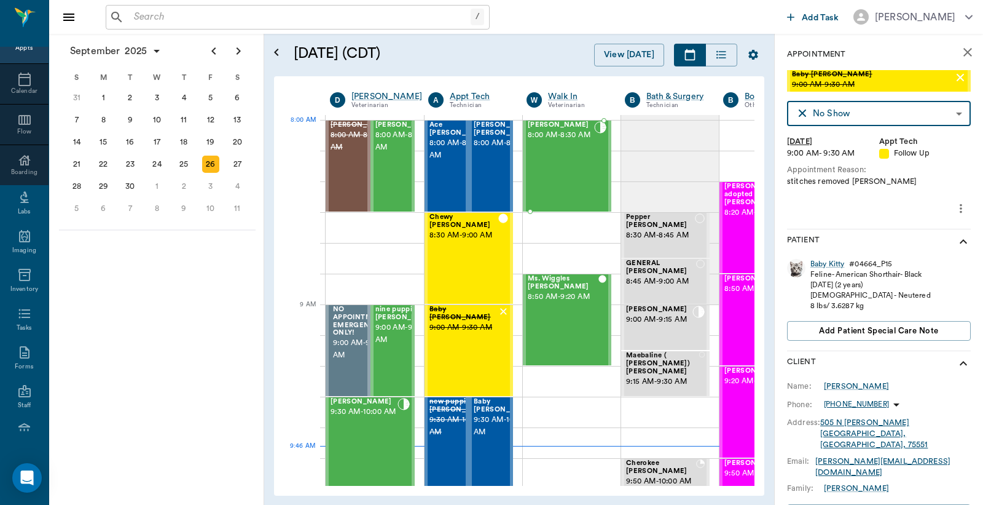
click at [567, 140] on span "8:00 AM - 8:30 AM" at bounding box center [561, 135] width 66 height 12
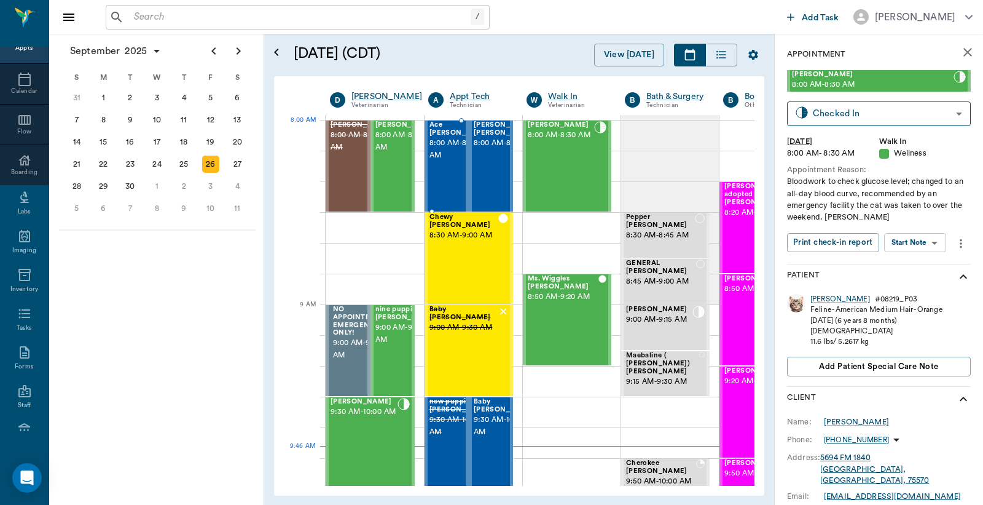
click at [443, 151] on span "8:00 AM - 8:30 AM" at bounding box center [460, 149] width 61 height 25
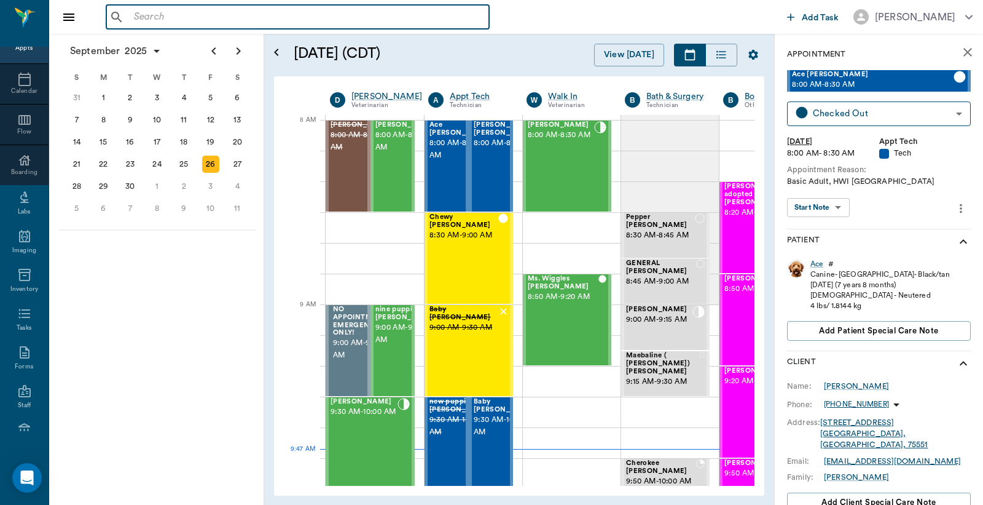
click at [136, 15] on input "text" at bounding box center [306, 17] width 355 height 17
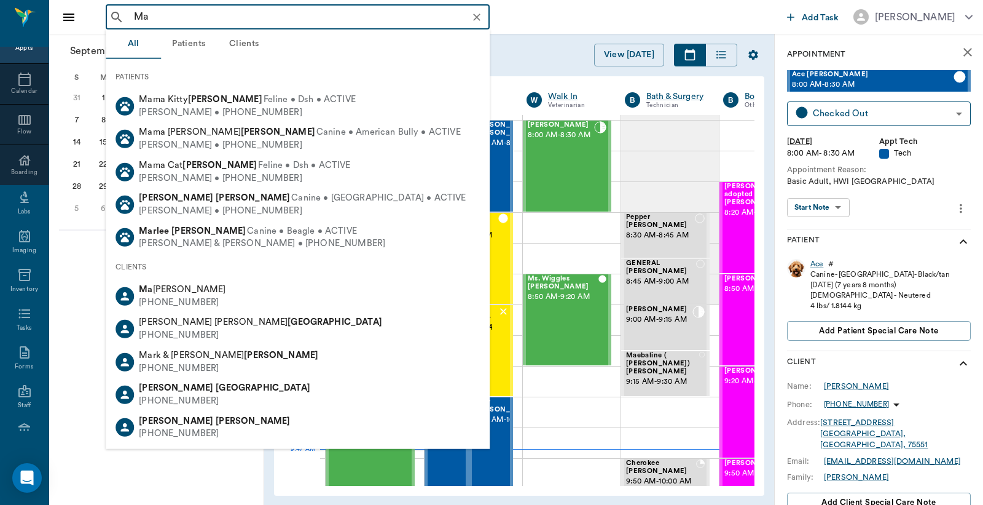
type input "M"
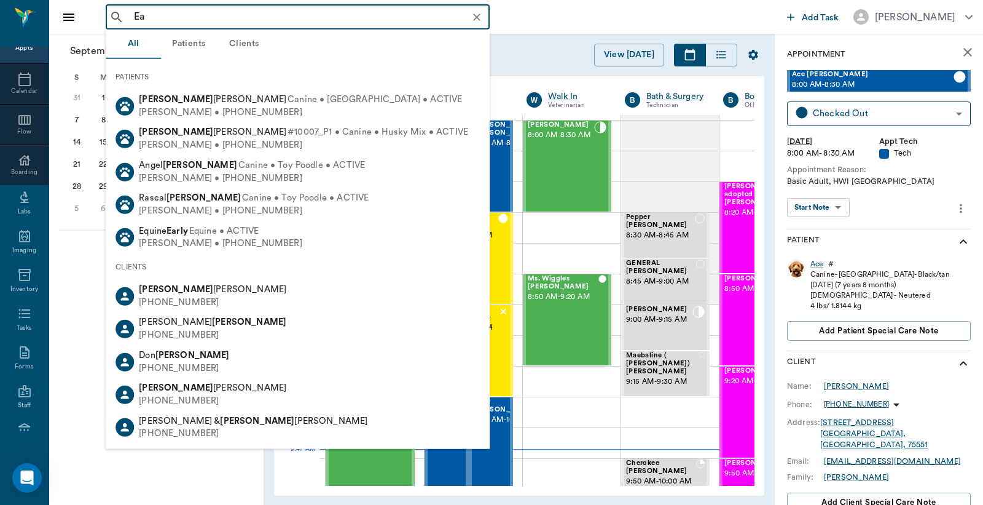
type input "E"
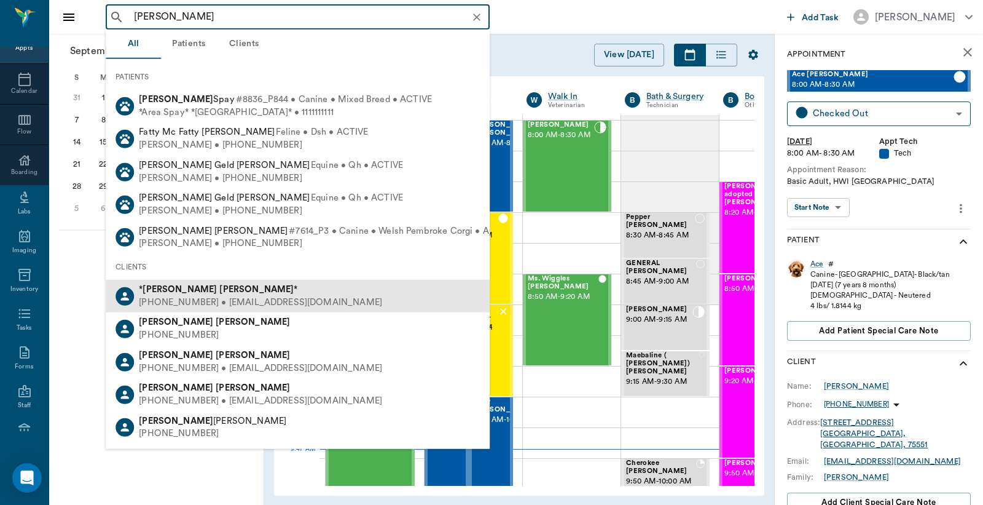
click at [197, 296] on div "(903) 796-5239 • MARTHAMCCASLAND@att.net" at bounding box center [260, 302] width 243 height 13
type input "Martha Mc"
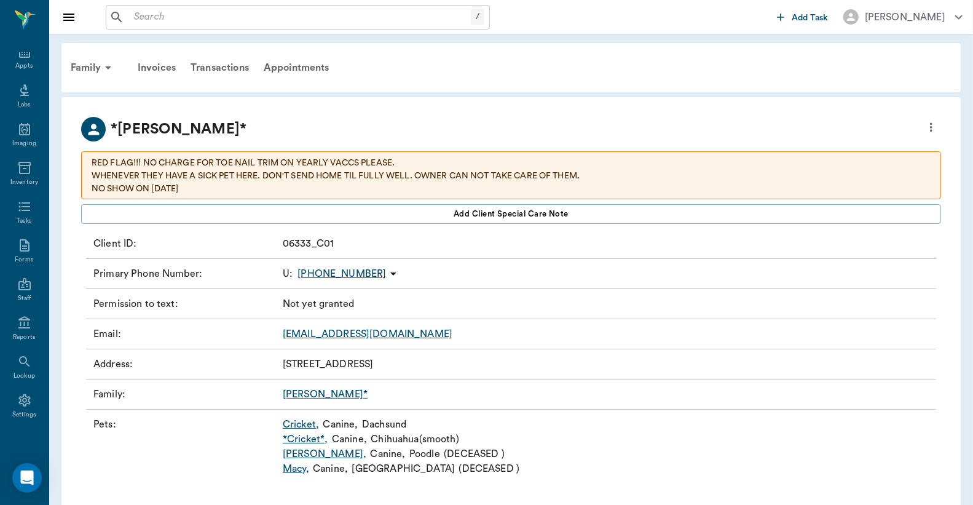
click at [301, 424] on link "Cricket ," at bounding box center [301, 424] width 36 height 15
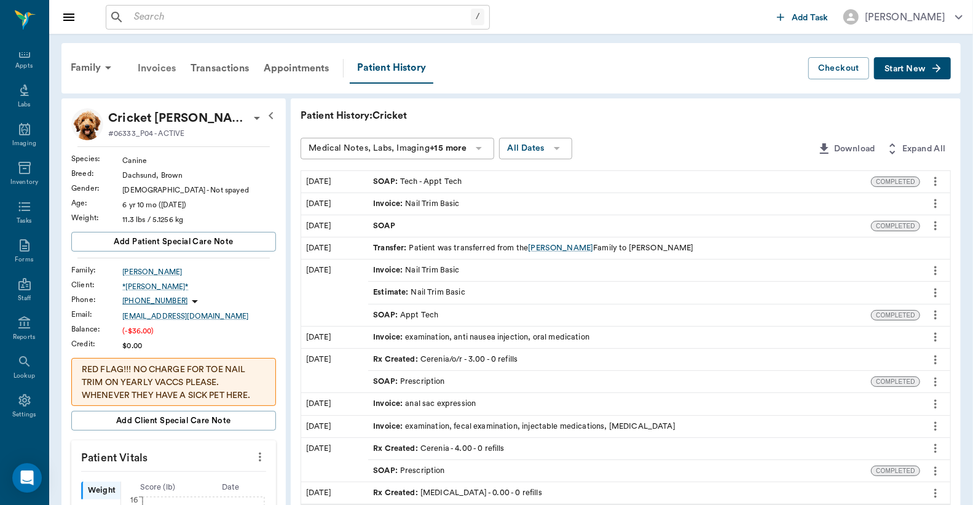
click at [156, 69] on div "Invoices" at bounding box center [156, 68] width 53 height 30
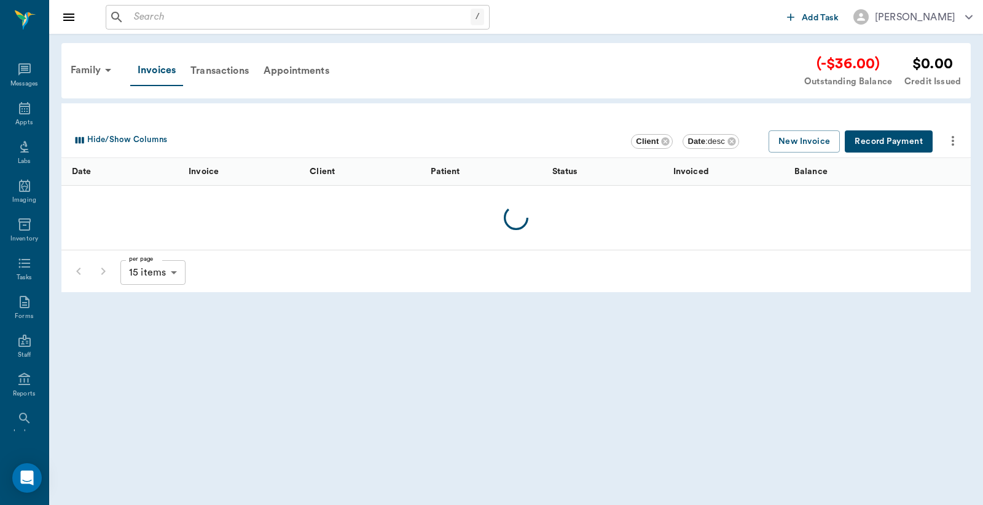
scroll to position [57, 0]
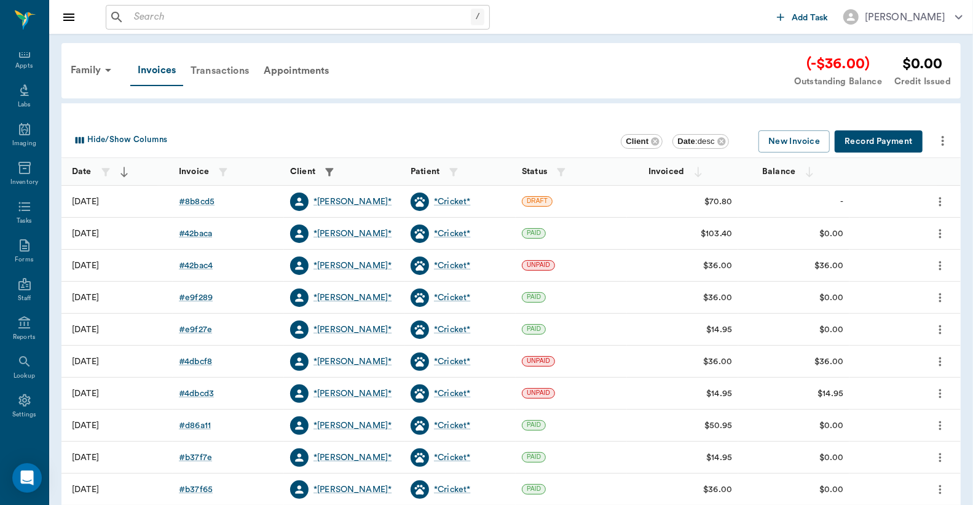
click at [230, 69] on div "Transactions" at bounding box center [219, 71] width 73 height 30
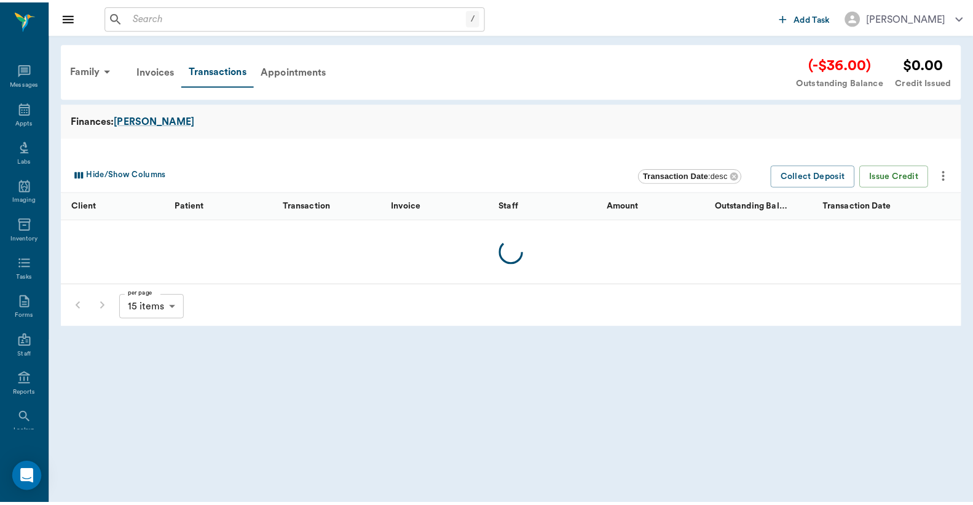
scroll to position [57, 0]
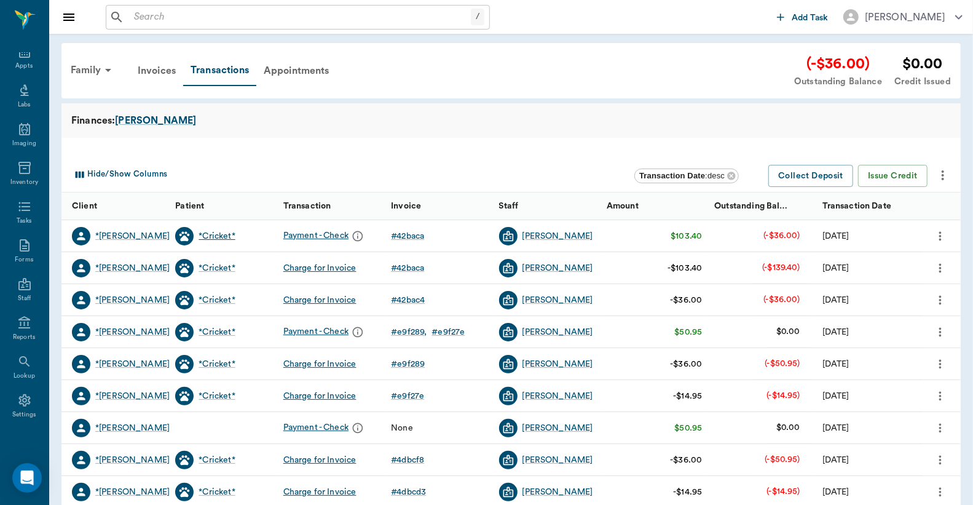
click at [213, 235] on div "*Cricket*" at bounding box center [217, 236] width 36 height 12
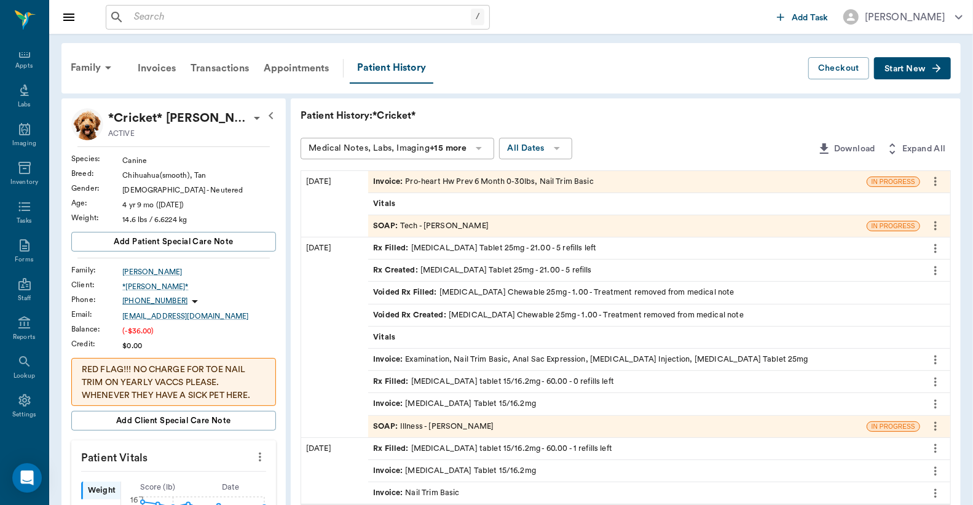
scroll to position [90, 0]
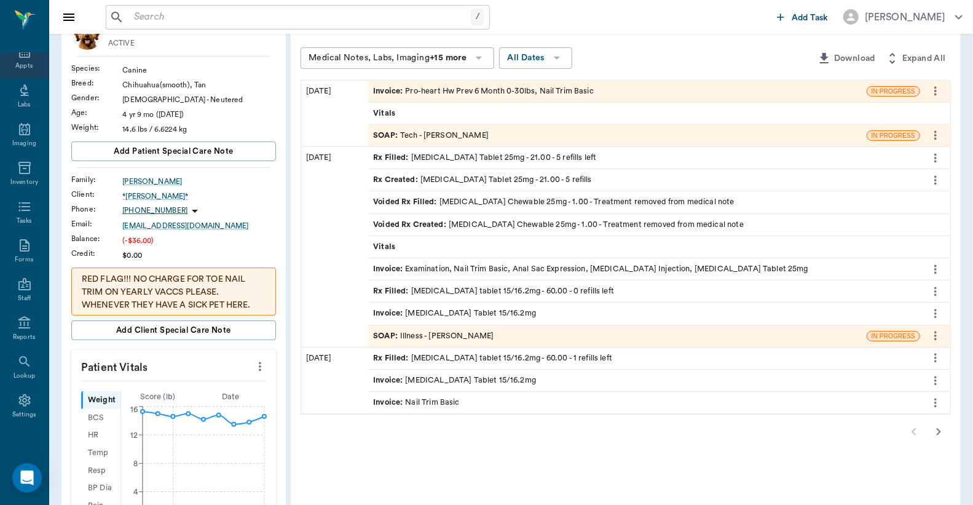
click at [25, 62] on div "Appts" at bounding box center [23, 65] width 17 height 9
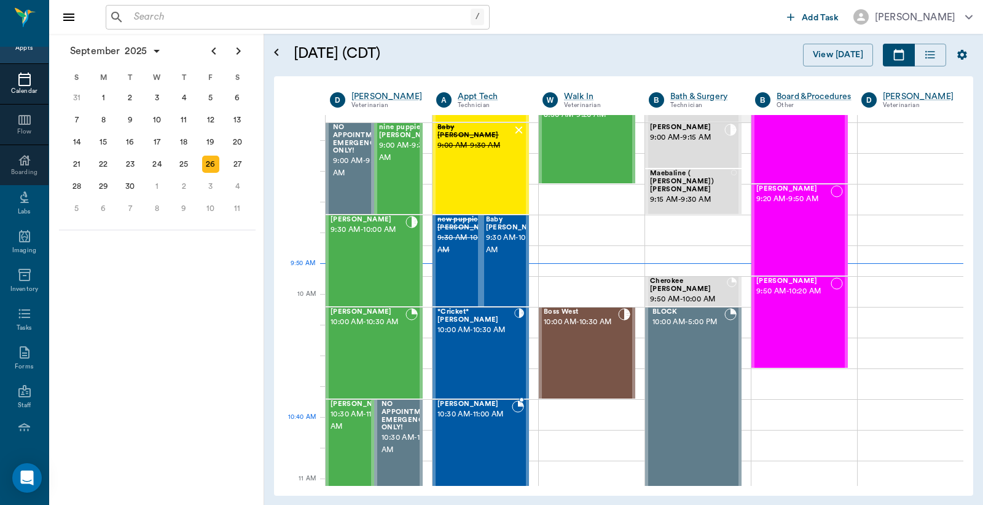
scroll to position [273, 0]
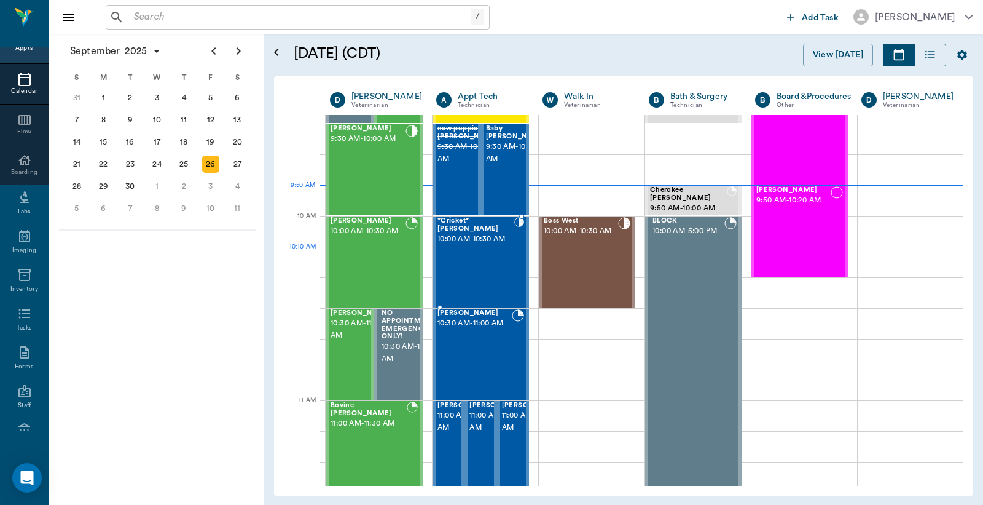
click at [460, 250] on div "*Cricket* McCasland 10:00 AM - 10:30 AM" at bounding box center [476, 262] width 77 height 90
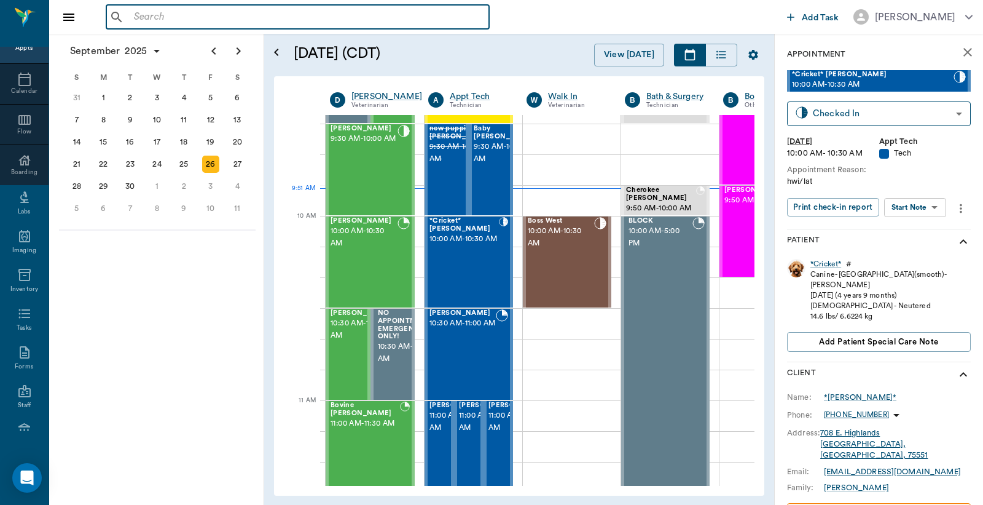
click at [136, 13] on input "text" at bounding box center [306, 17] width 355 height 17
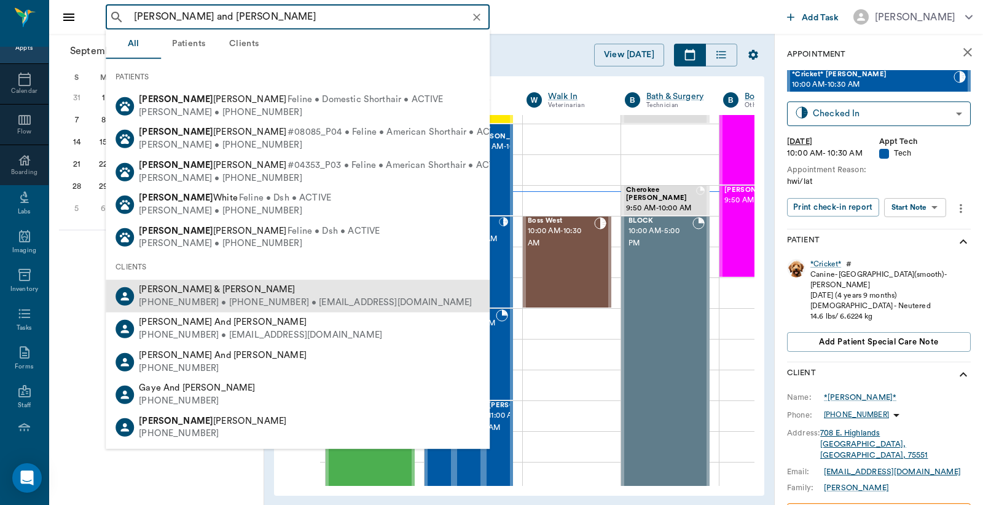
click at [195, 294] on div "Kellie & Tony Smith" at bounding box center [305, 289] width 333 height 13
type input "Kellie and Tony"
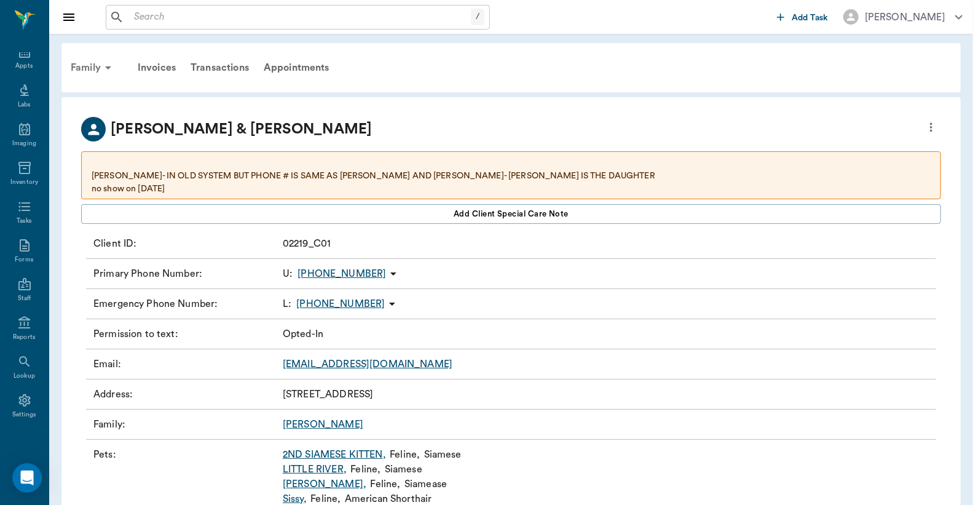
click at [86, 65] on div "Family" at bounding box center [93, 68] width 60 height 30
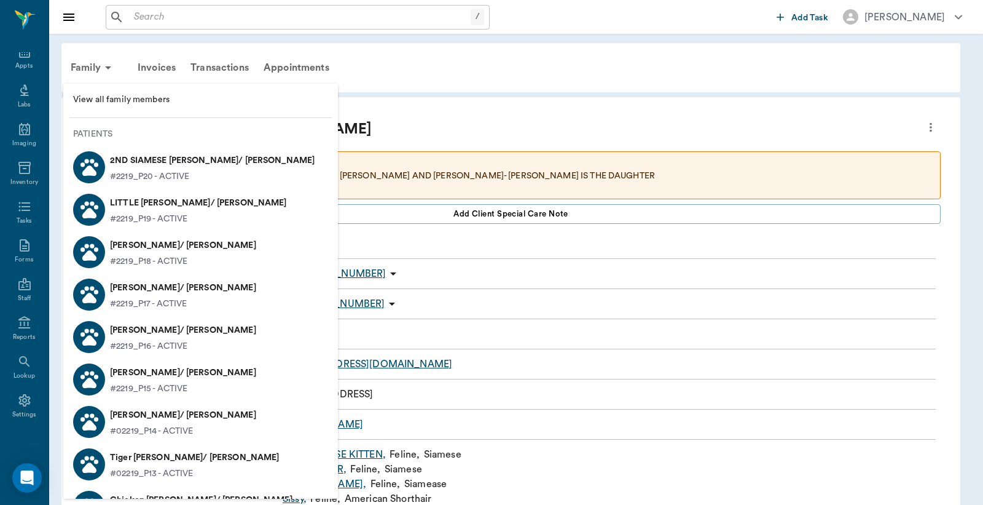
click at [172, 293] on p "[PERSON_NAME]/ [PERSON_NAME]" at bounding box center [183, 288] width 146 height 20
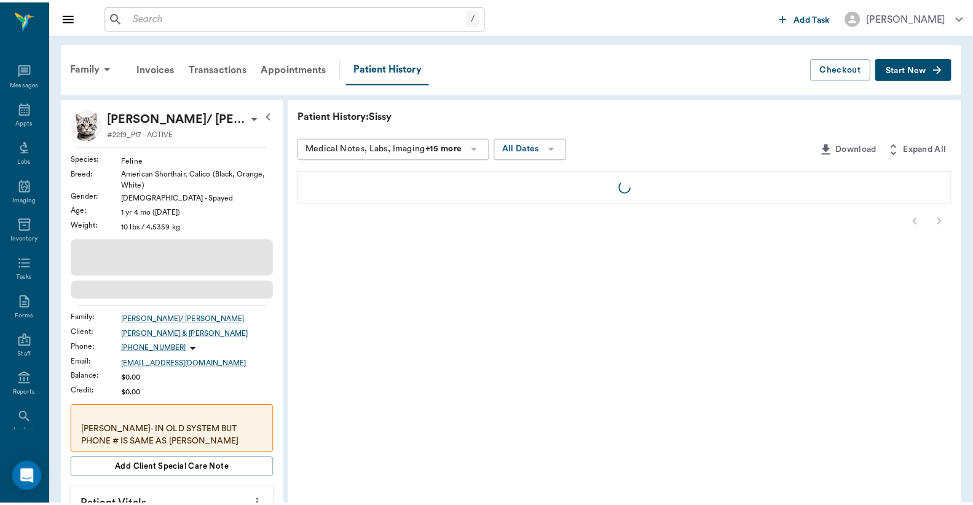
scroll to position [57, 0]
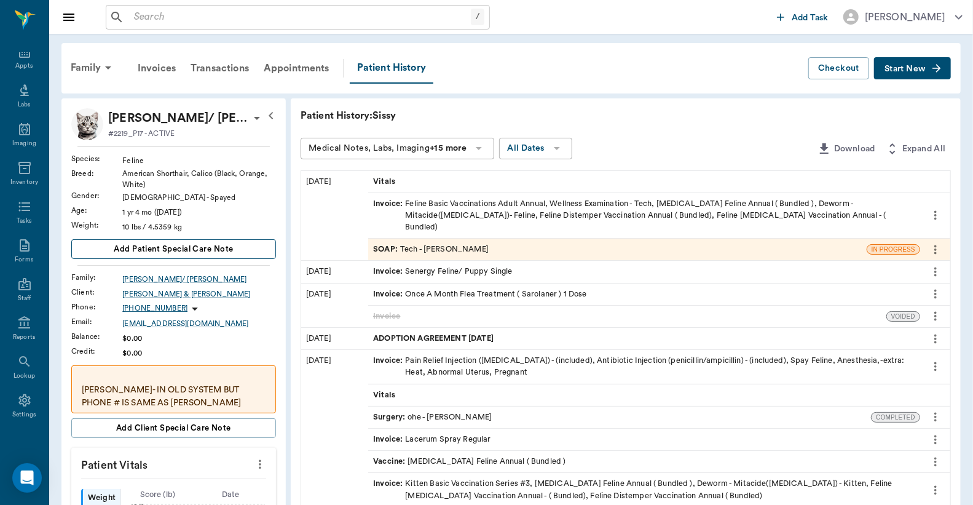
click at [194, 246] on span "Add patient Special Care Note" at bounding box center [173, 249] width 119 height 14
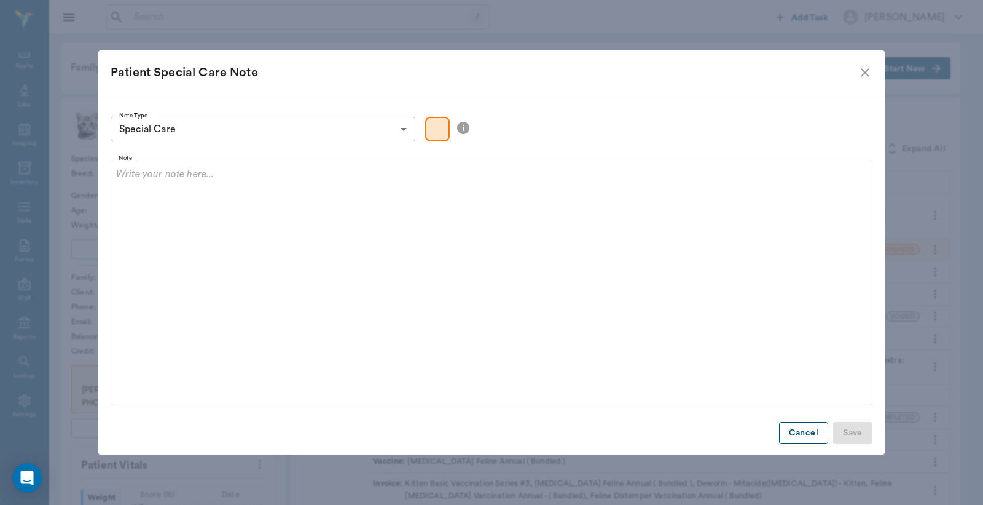
click at [803, 432] on button "Cancel" at bounding box center [803, 433] width 49 height 23
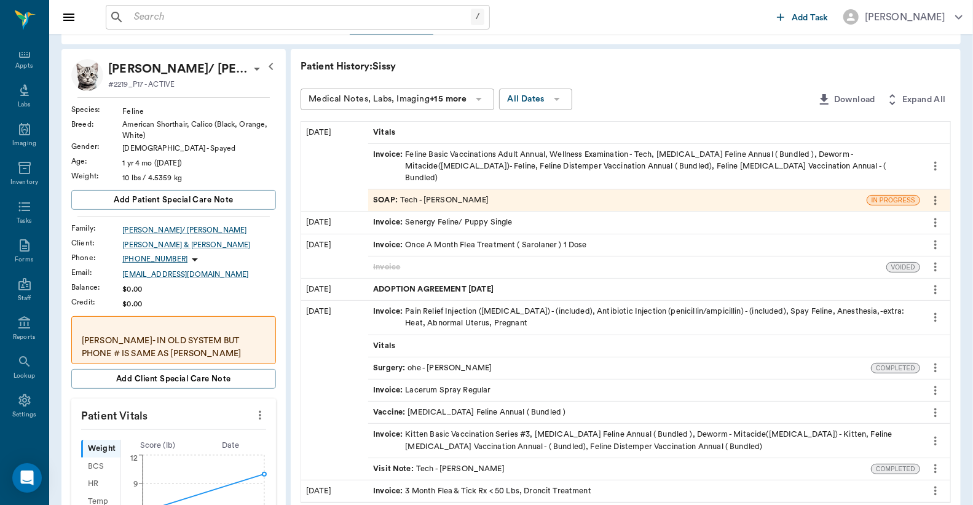
scroll to position [18, 0]
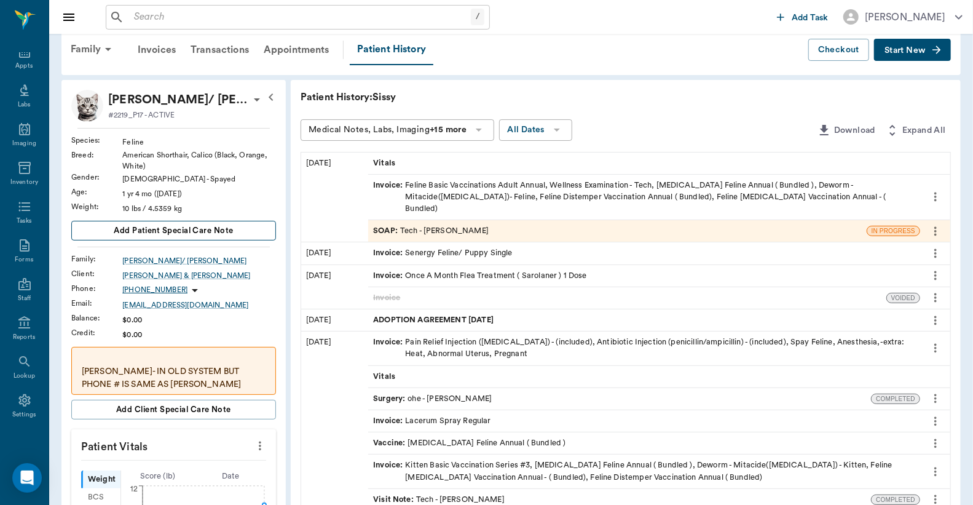
click at [209, 226] on span "Add patient Special Care Note" at bounding box center [173, 231] width 119 height 14
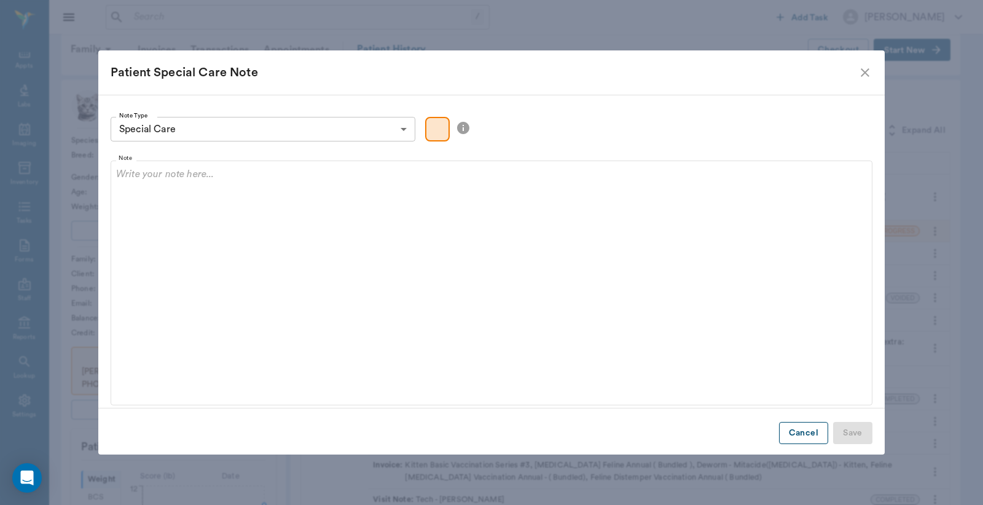
click at [798, 435] on button "Cancel" at bounding box center [803, 433] width 49 height 23
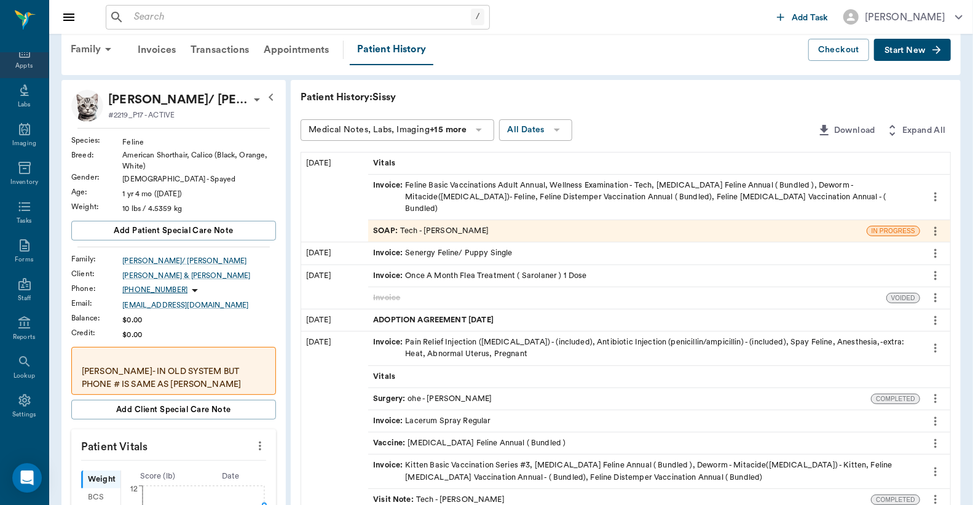
click at [25, 63] on div "Appts" at bounding box center [23, 65] width 17 height 9
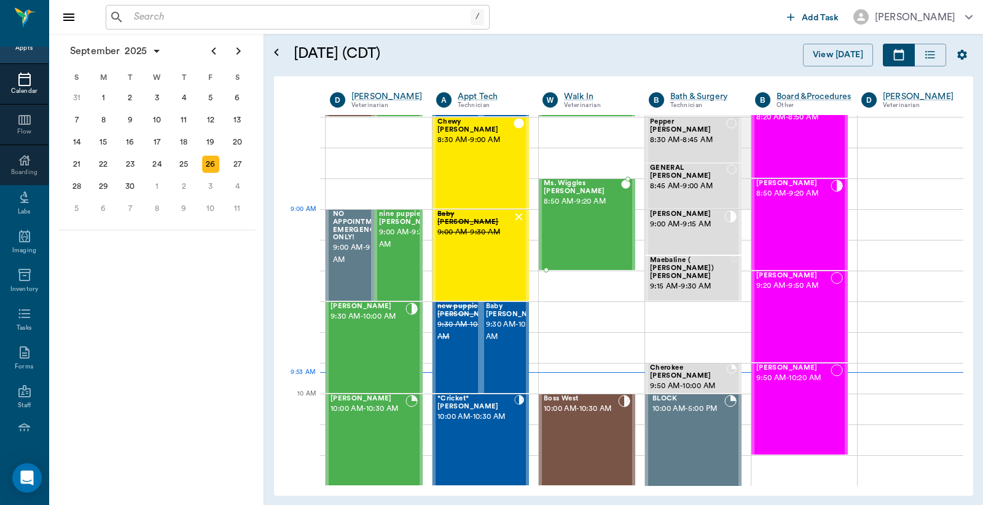
scroll to position [186, 0]
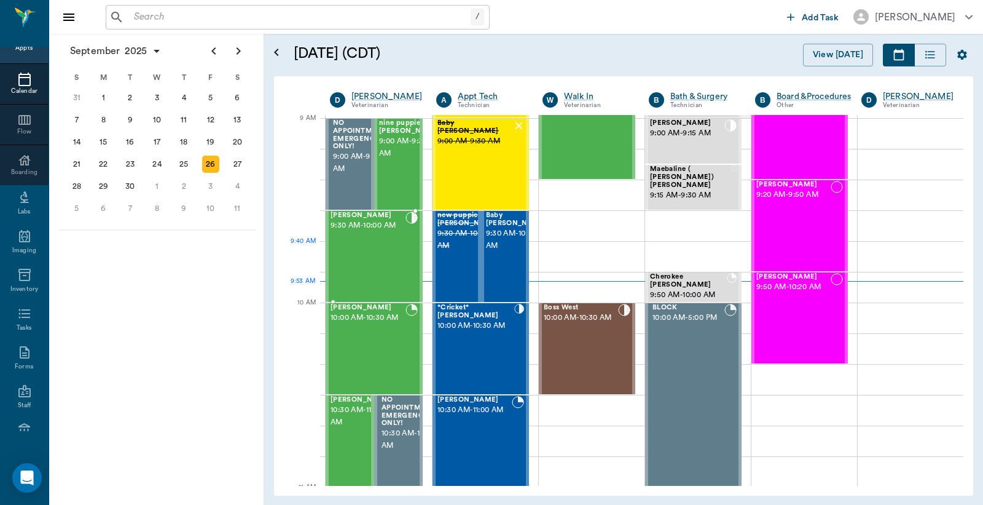
click at [381, 258] on div "BW Steger 9:30 AM - 10:00 AM" at bounding box center [368, 256] width 75 height 90
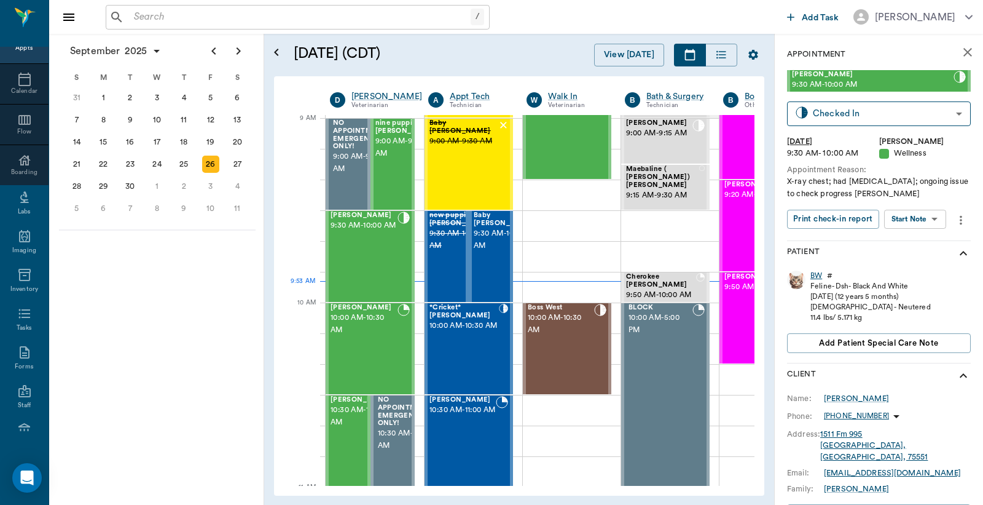
click at [816, 275] on div "BW" at bounding box center [817, 275] width 12 height 10
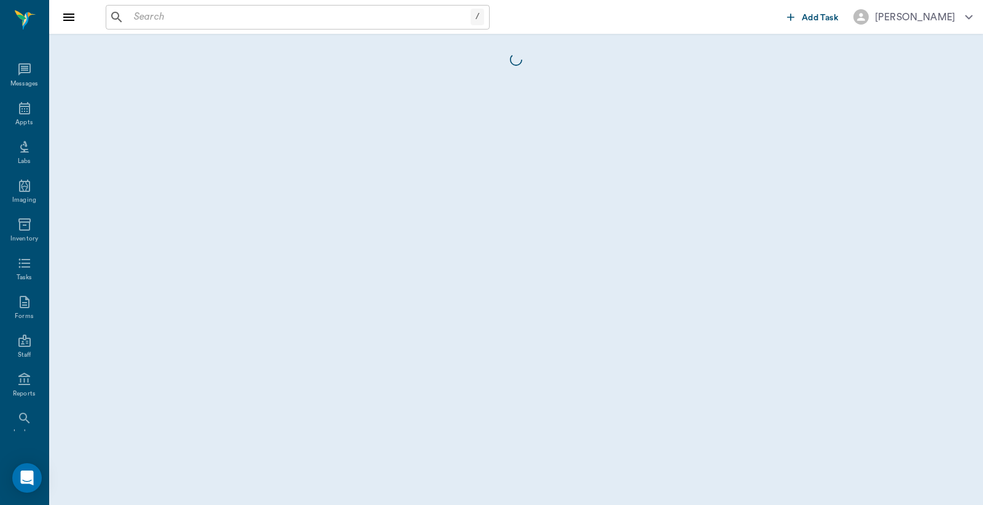
scroll to position [57, 0]
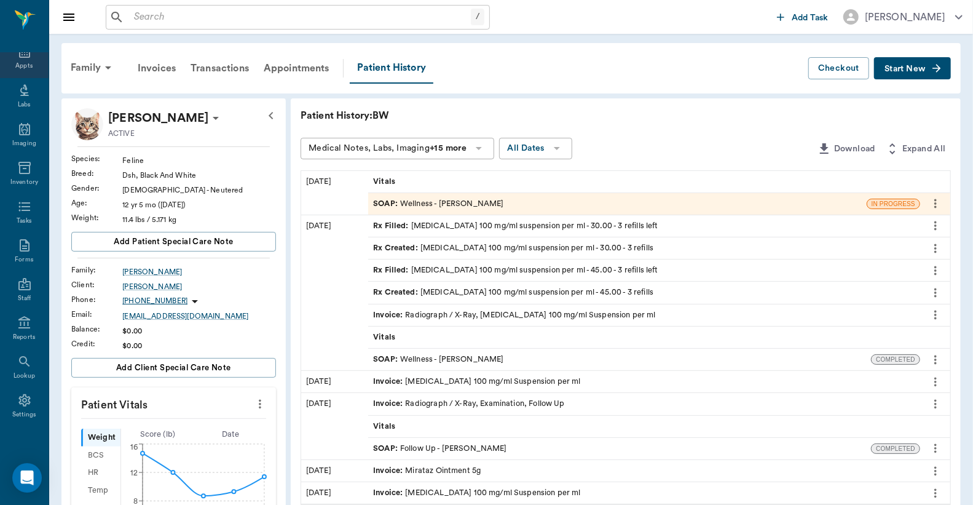
click at [19, 63] on div "Appts" at bounding box center [23, 65] width 17 height 9
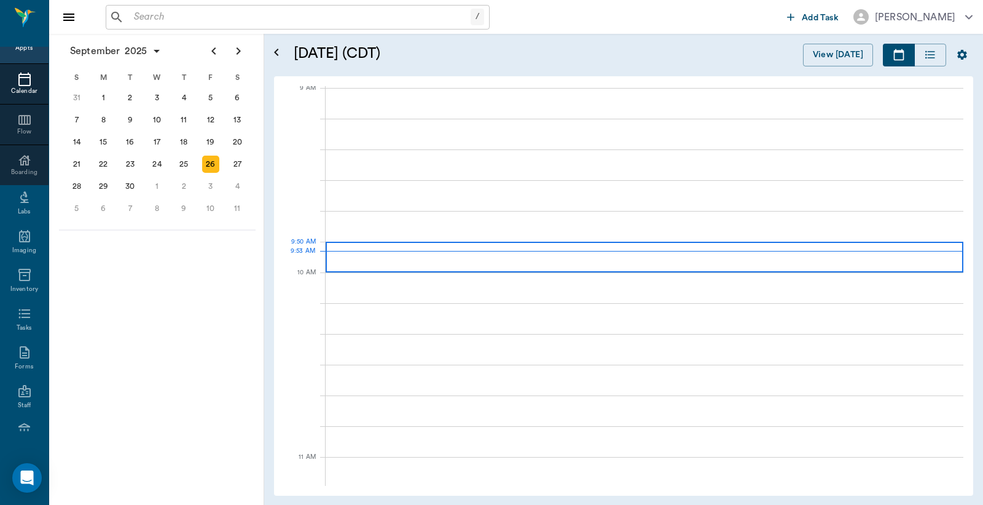
scroll to position [187, 0]
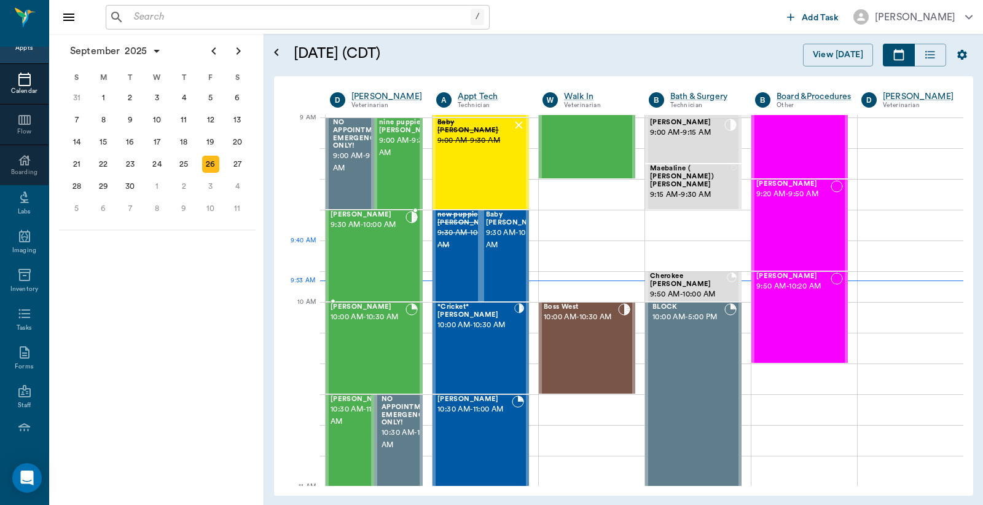
click at [355, 244] on div "BW Steger 9:30 AM - 10:00 AM" at bounding box center [368, 256] width 75 height 90
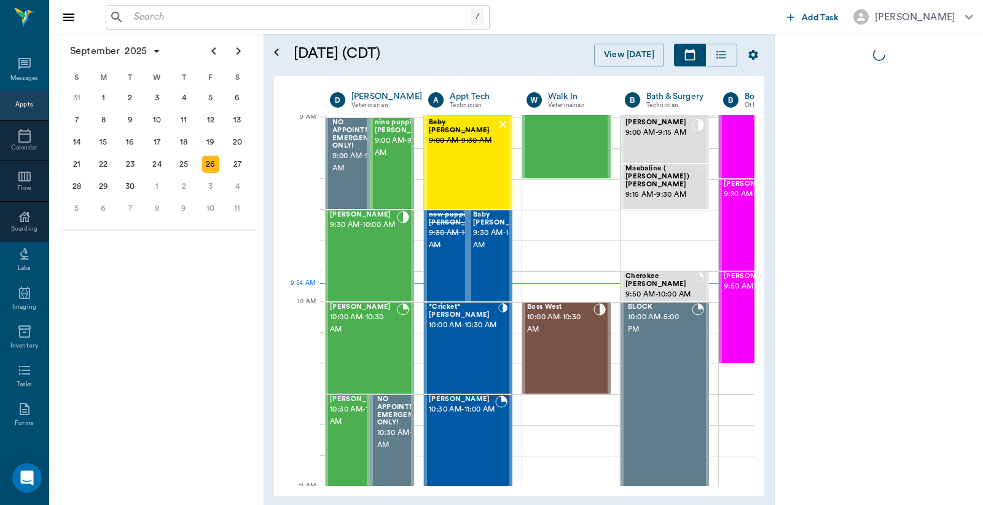
scroll to position [57, 0]
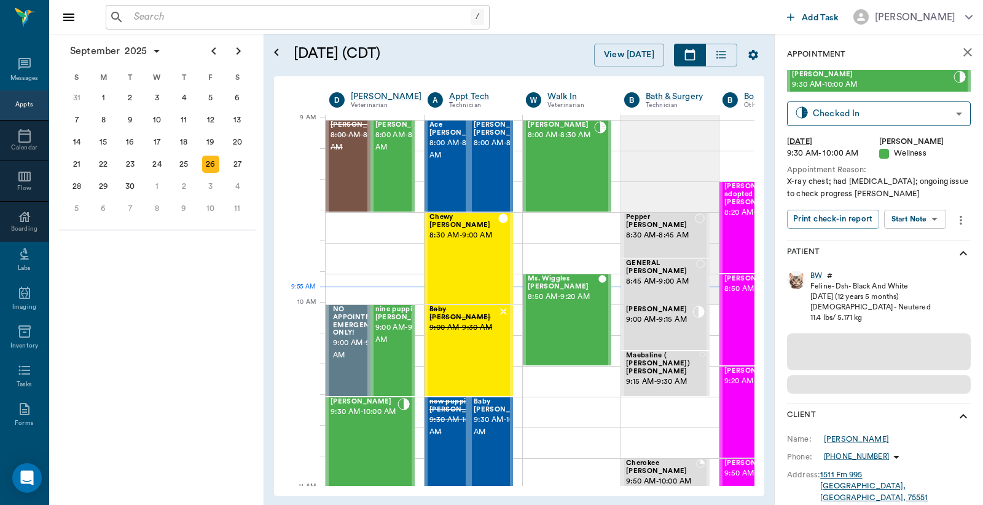
scroll to position [187, 1]
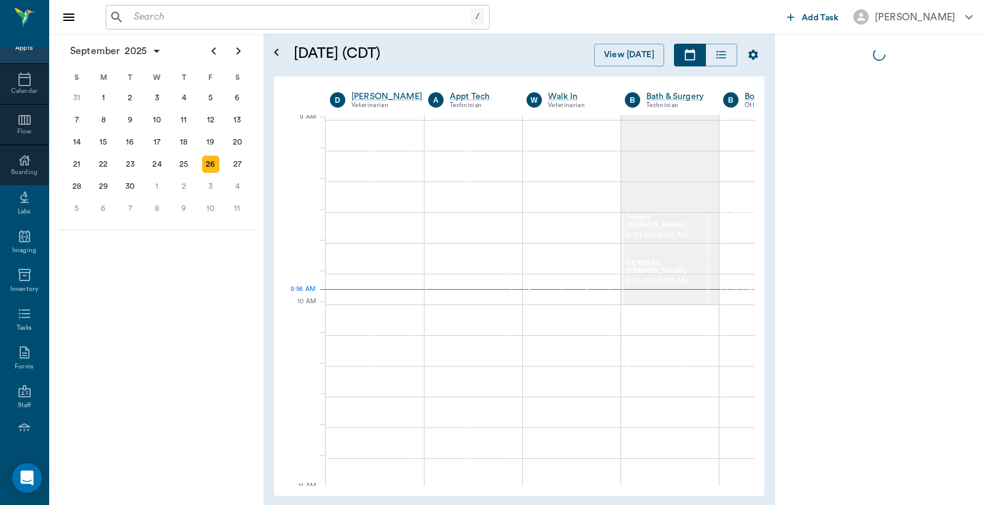
scroll to position [187, 1]
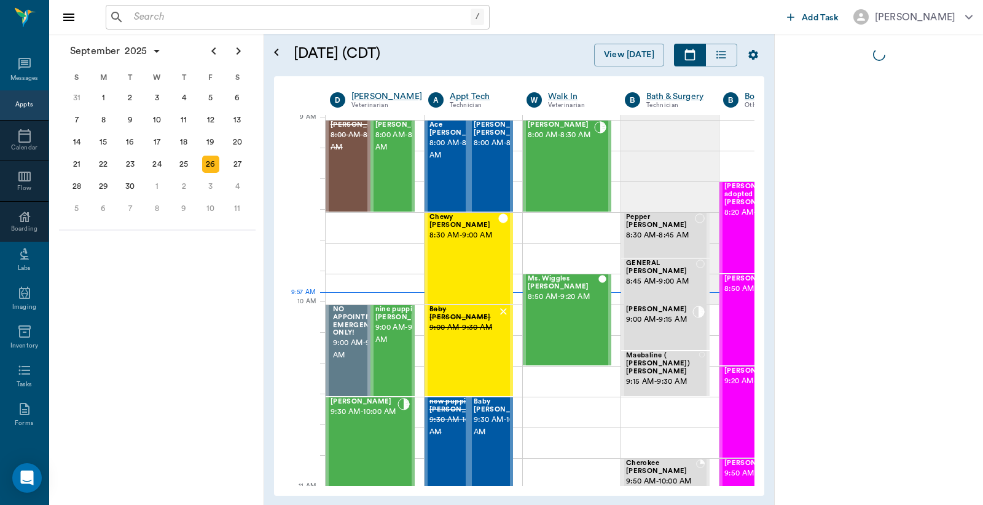
scroll to position [187, 1]
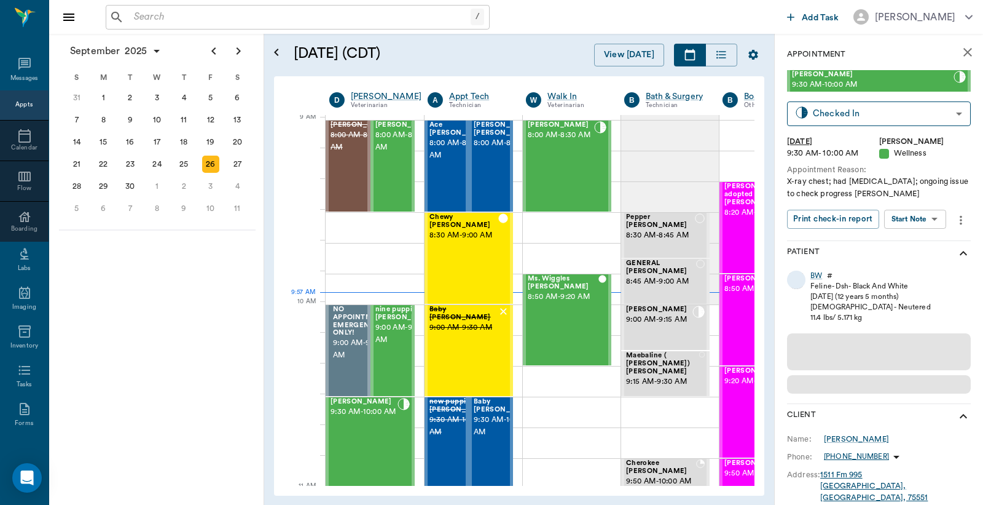
scroll to position [187, 1]
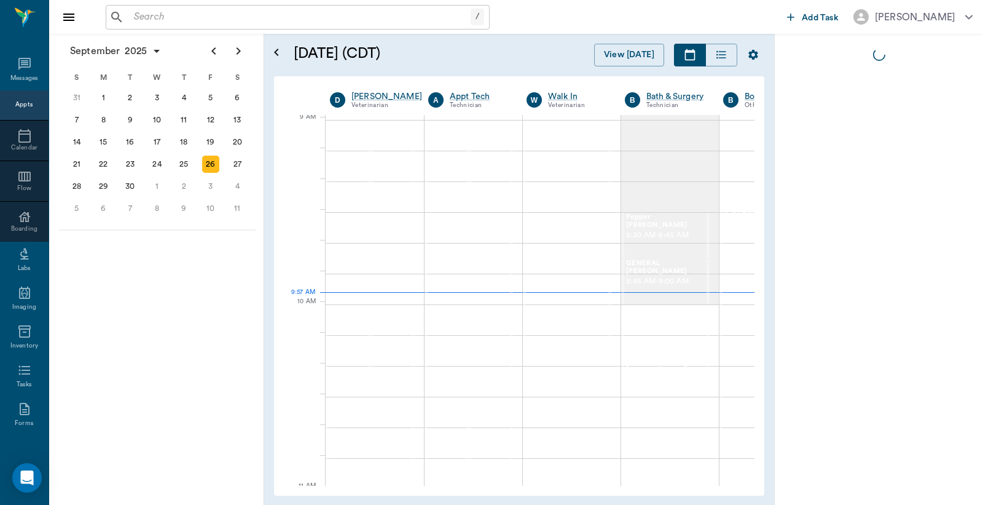
scroll to position [57, 0]
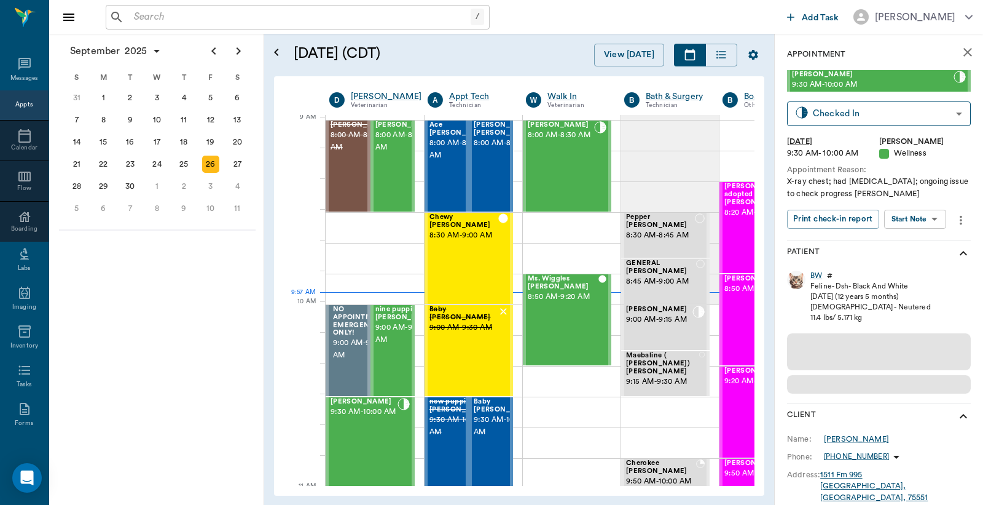
scroll to position [187, 1]
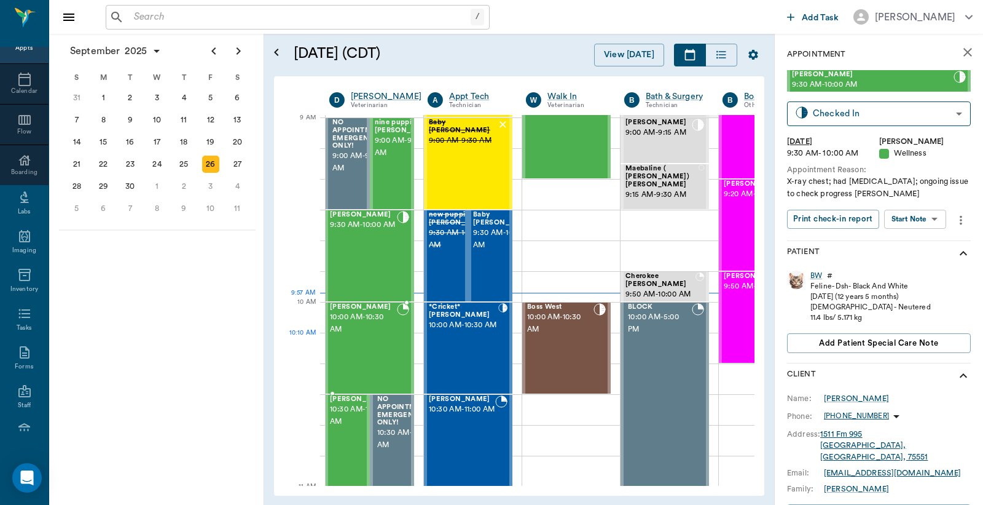
click at [355, 336] on div "Blanca Quintero 10:00 AM - 10:30 AM" at bounding box center [363, 348] width 67 height 90
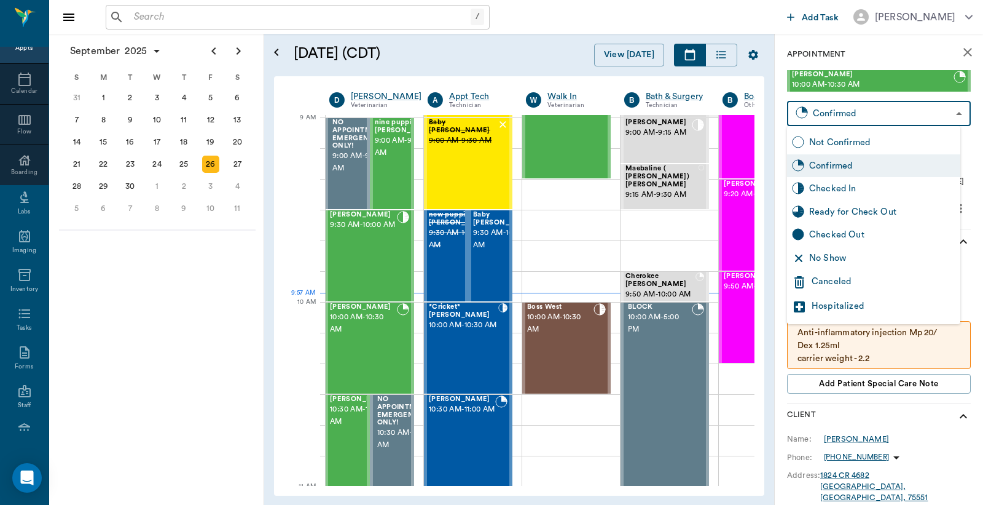
click at [832, 112] on body "/ ​ Add Task Dr. Bert Ellsworth Nectar Messages Appts Calendar Flow Boarding La…" at bounding box center [491, 252] width 983 height 505
click at [828, 188] on div "Checked In" at bounding box center [882, 189] width 146 height 14
type input "CHECKED_IN"
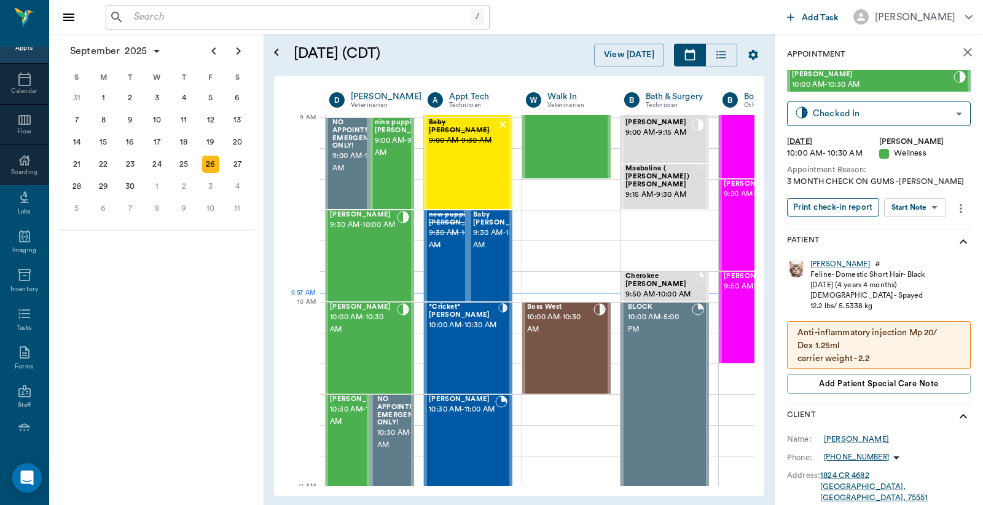
click at [821, 211] on button "Print check-in report" at bounding box center [833, 207] width 92 height 19
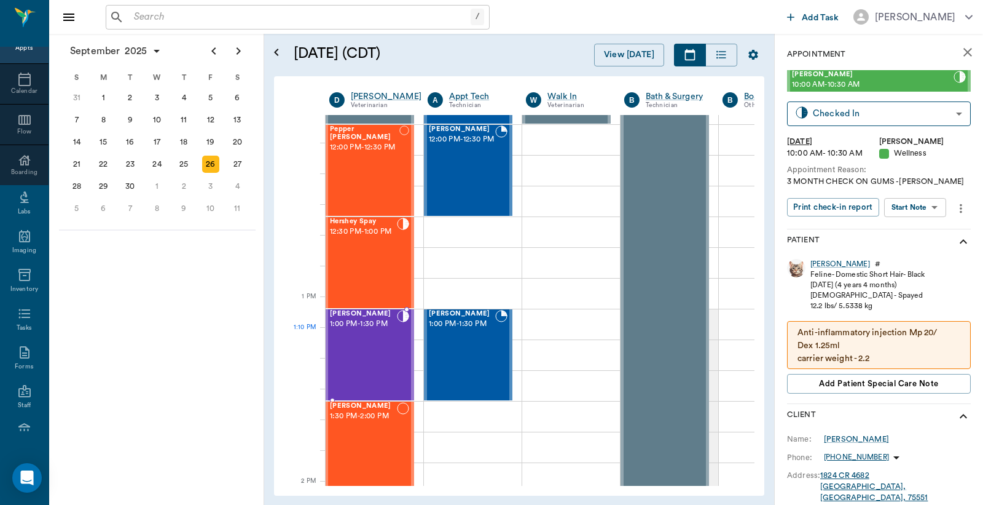
scroll to position [824, 1]
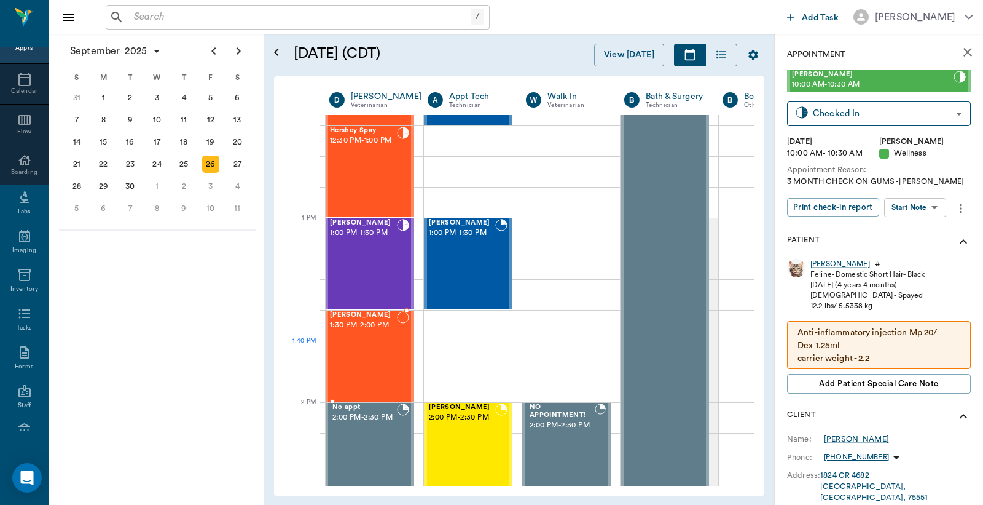
click at [372, 346] on div "Kilo Woodle 1:30 PM - 2:00 PM" at bounding box center [363, 356] width 67 height 90
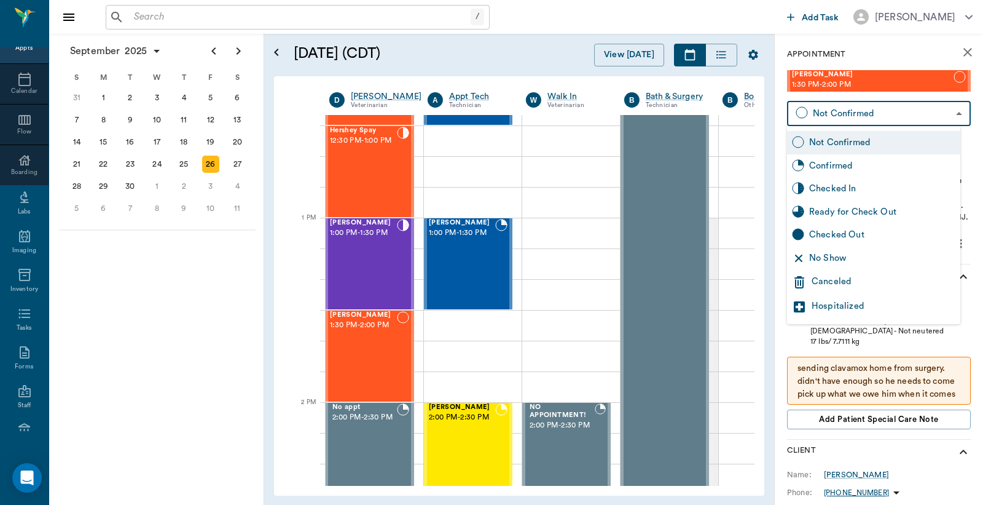
click at [840, 112] on body "/ ​ Add Task Dr. Bert Ellsworth Nectar Messages Appts Calendar Flow Boarding La…" at bounding box center [491, 252] width 983 height 505
click at [832, 192] on div "Checked In" at bounding box center [882, 189] width 146 height 14
type input "CHECKED_IN"
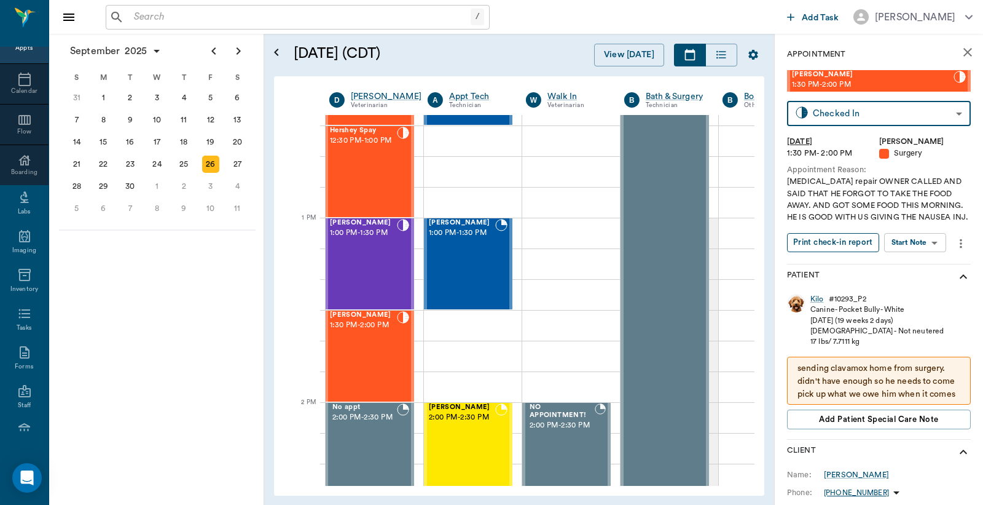
click at [830, 242] on button "Print check-in report" at bounding box center [833, 242] width 92 height 19
click at [961, 47] on icon "close" at bounding box center [968, 52] width 15 height 15
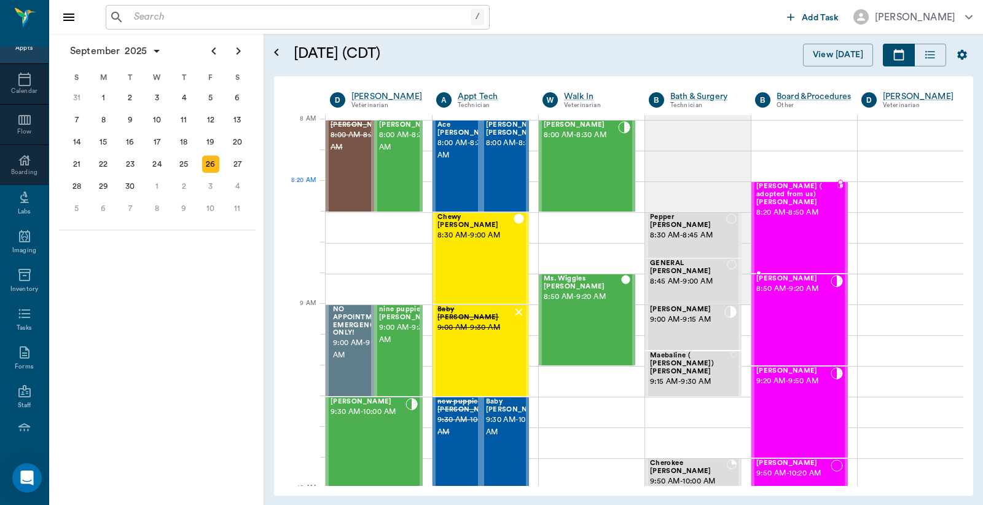
scroll to position [90, 0]
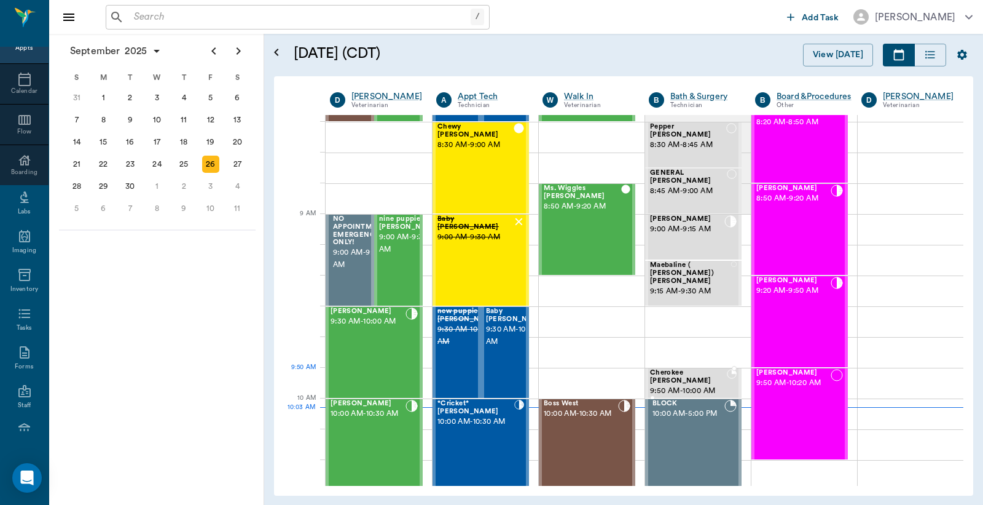
click at [677, 385] on span "9:50 AM - 10:00 AM" at bounding box center [688, 391] width 77 height 12
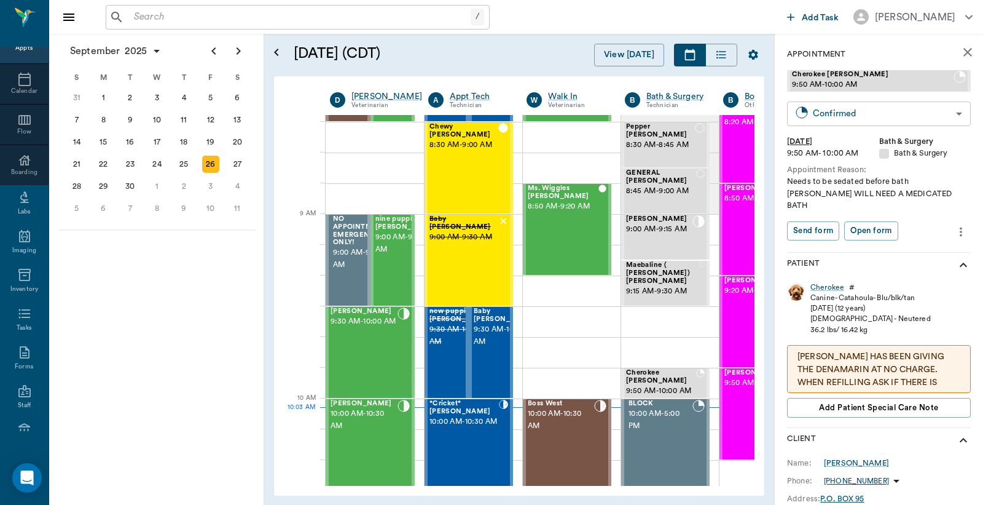
click at [930, 121] on body "/ ​ Add Task Dr. Bert Ellsworth Nectar Messages Appts Calendar Flow Boarding La…" at bounding box center [491, 252] width 983 height 505
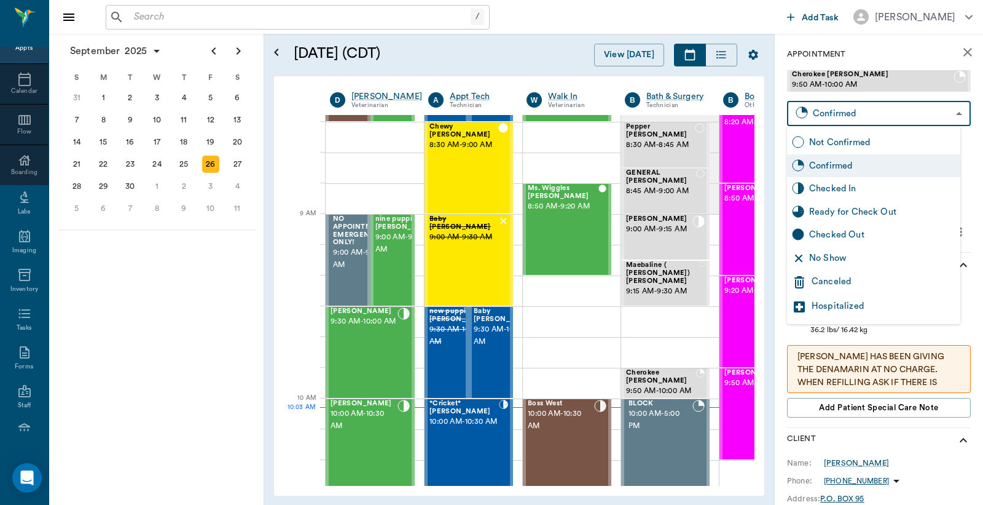
click at [864, 181] on div "Checked In" at bounding box center [873, 188] width 173 height 23
type input "CHECKED_IN"
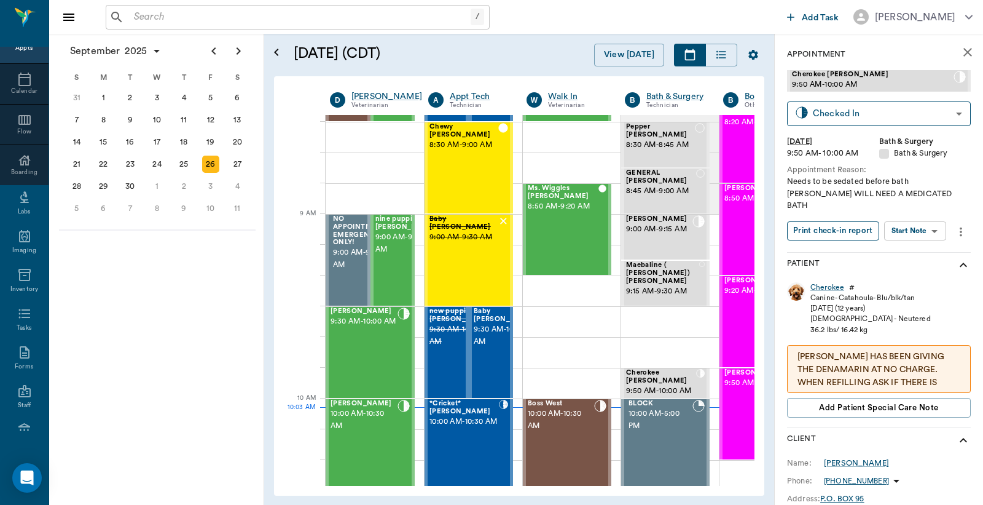
click at [833, 221] on button "Print check-in report" at bounding box center [833, 230] width 92 height 19
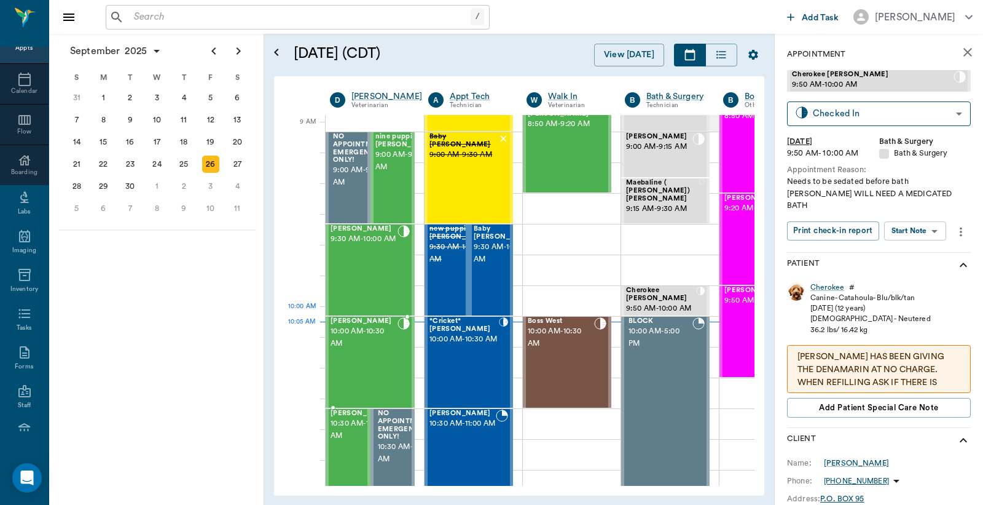
scroll to position [182, 0]
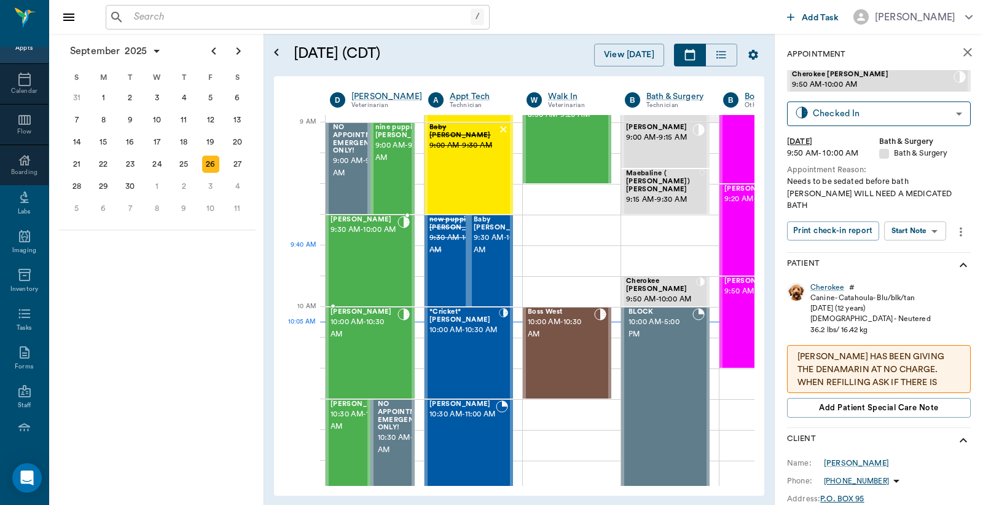
click at [372, 259] on div "BW Steger 9:30 AM - 10:00 AM" at bounding box center [364, 261] width 67 height 90
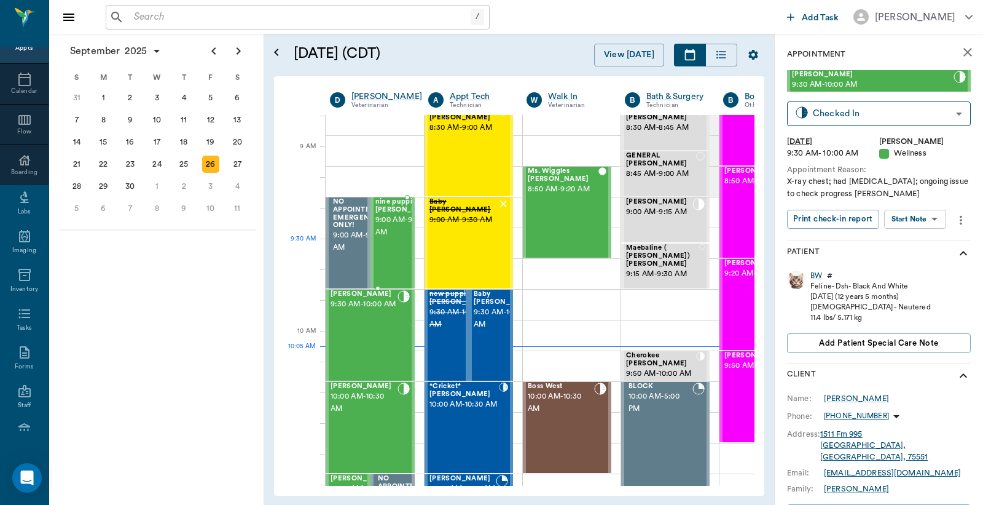
scroll to position [182, 0]
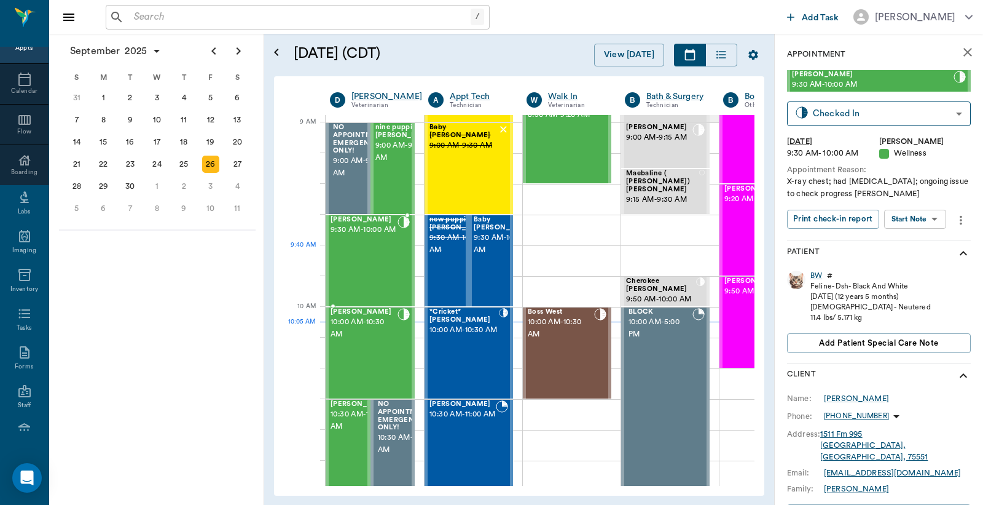
click at [364, 250] on div "BW Steger 9:30 AM - 10:00 AM" at bounding box center [364, 261] width 67 height 90
click at [817, 274] on div "BW" at bounding box center [817, 275] width 12 height 10
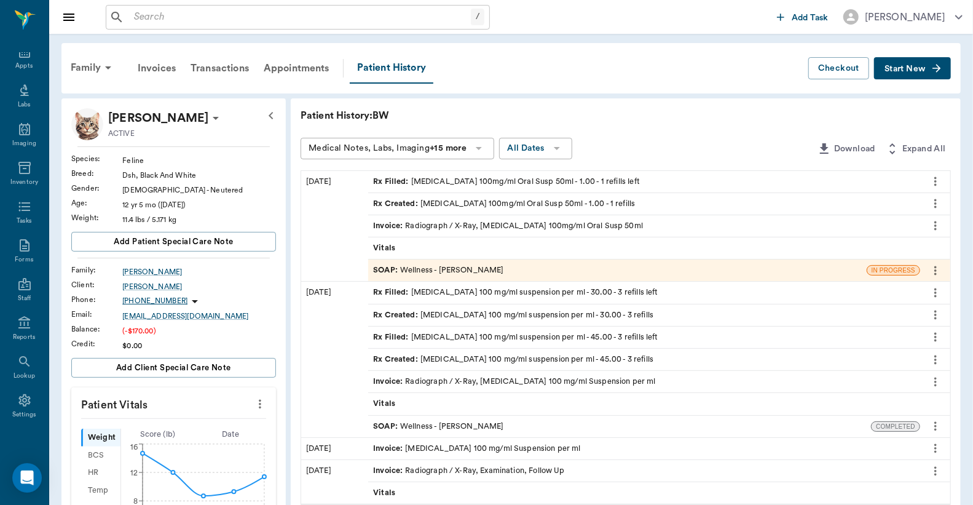
click at [450, 226] on div "Invoice : Radiograph / X-Ray, Itraconazole 100mg/ml Oral Susp 50ml" at bounding box center [508, 226] width 270 height 12
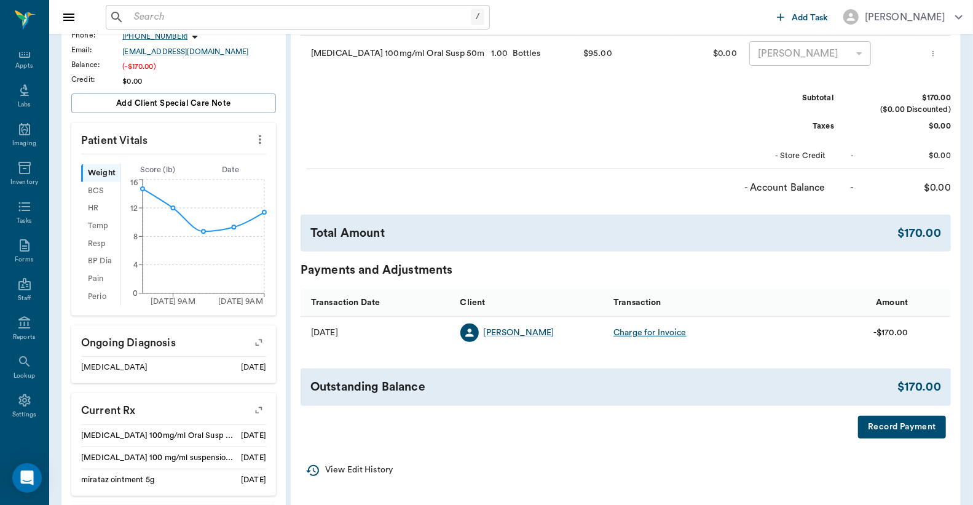
scroll to position [273, 0]
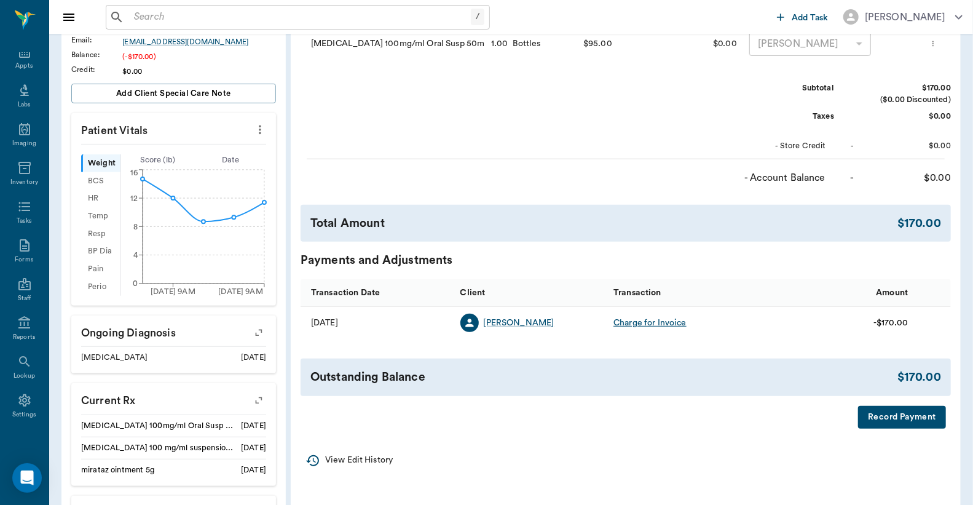
click at [879, 417] on button "Record Payment" at bounding box center [902, 417] width 88 height 23
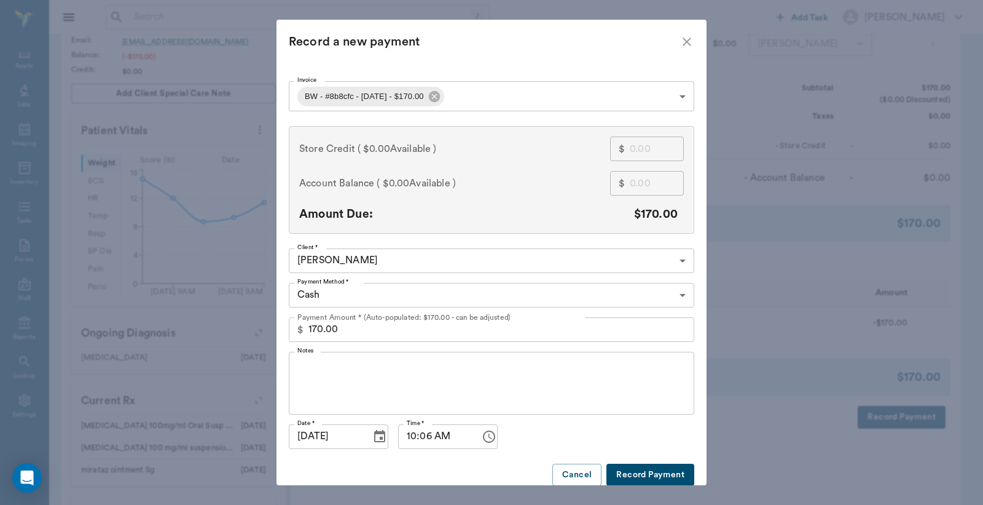
click at [677, 293] on body "/ ​ Add Task Dr. Bert Ellsworth Nectar Messages Appts Labs Imaging Inventory Ta…" at bounding box center [491, 196] width 983 height 939
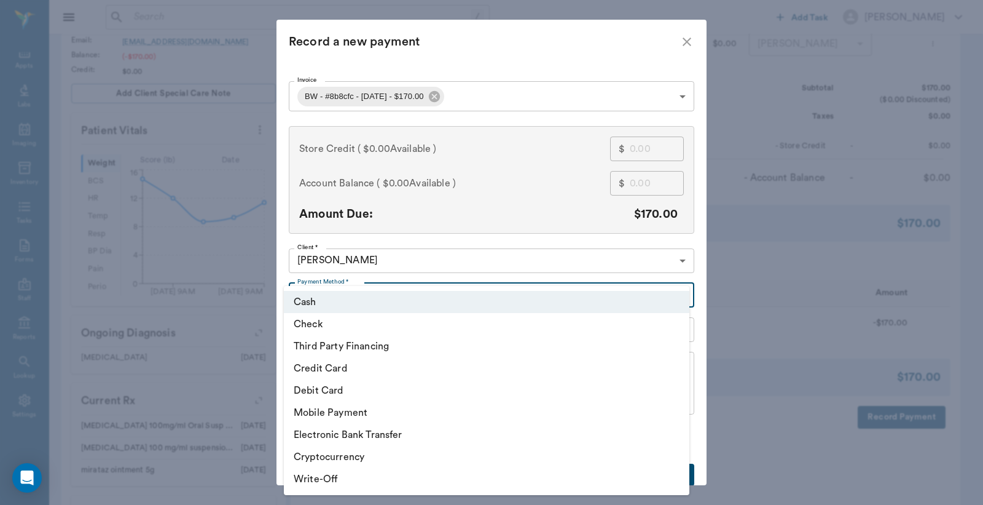
click at [360, 394] on li "Debit Card" at bounding box center [487, 390] width 406 height 22
type input "DEBIT_CARD"
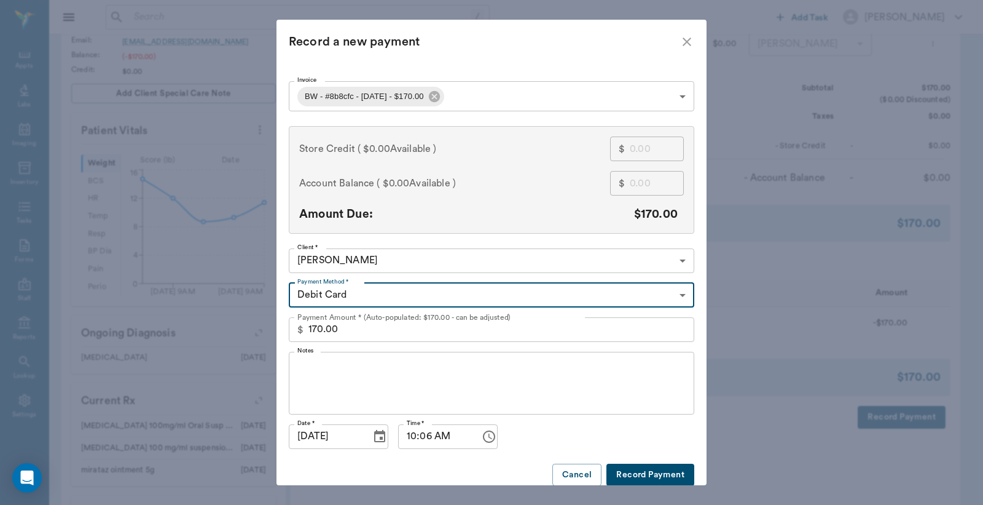
click at [631, 474] on button "Record Payment" at bounding box center [651, 474] width 88 height 23
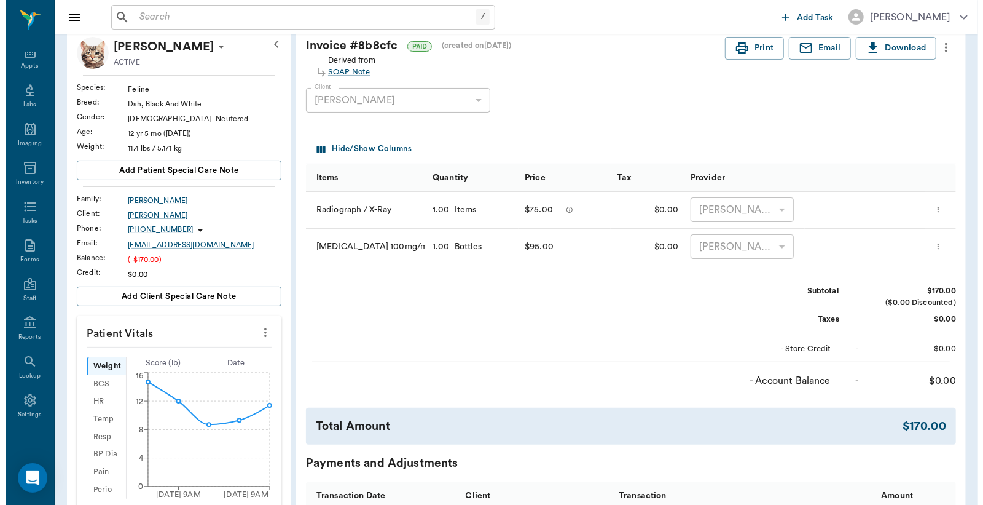
scroll to position [0, 0]
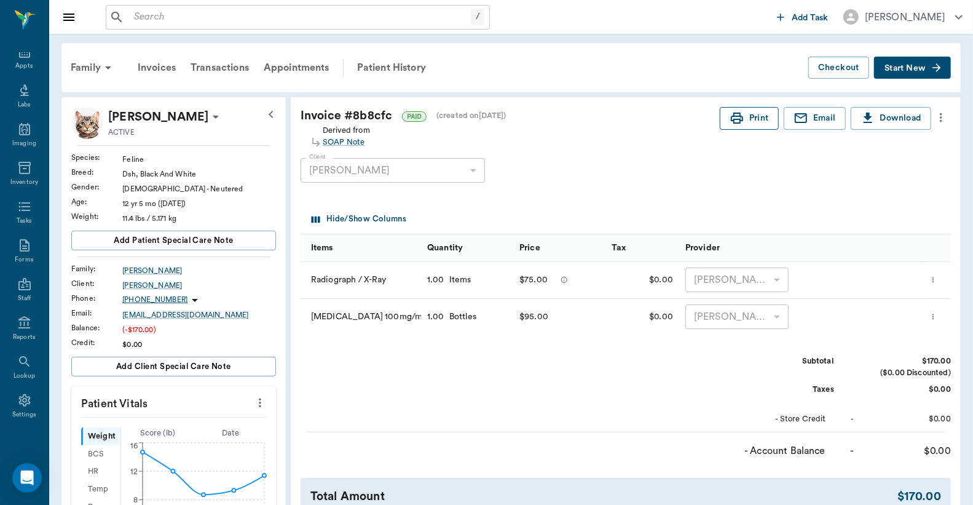
click at [754, 120] on button "Print" at bounding box center [749, 118] width 59 height 23
click at [19, 65] on div "Appts" at bounding box center [23, 65] width 17 height 9
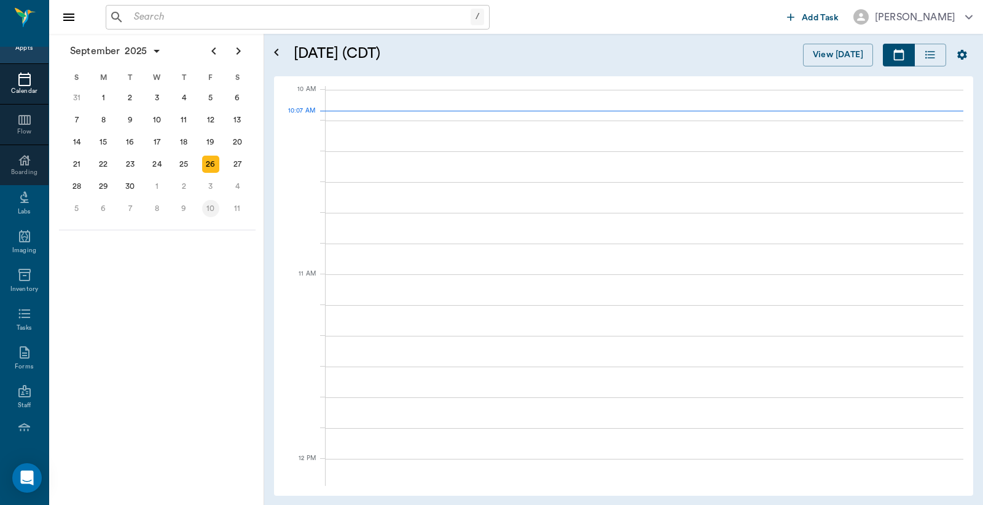
scroll to position [369, 0]
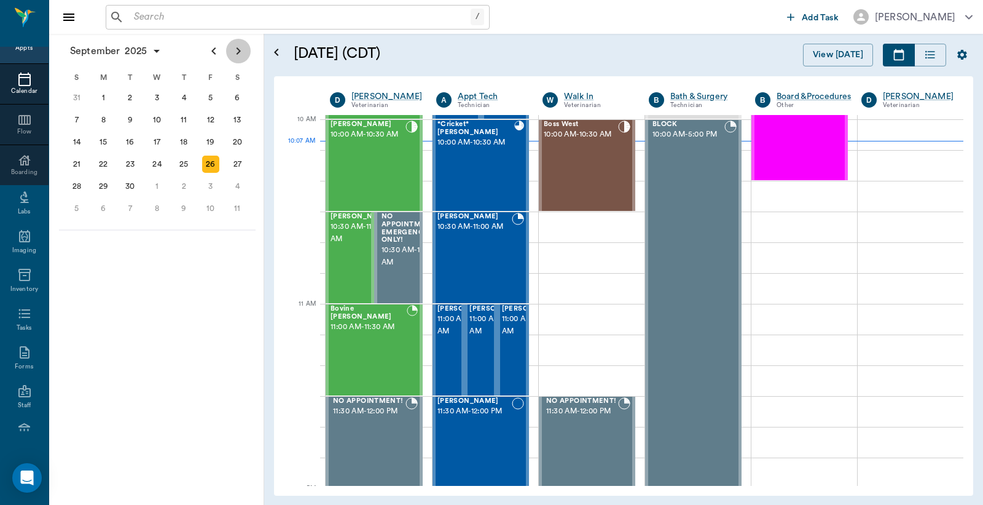
click at [240, 55] on icon "Next page" at bounding box center [238, 51] width 15 height 15
click at [211, 117] on div "10" at bounding box center [210, 119] width 17 height 17
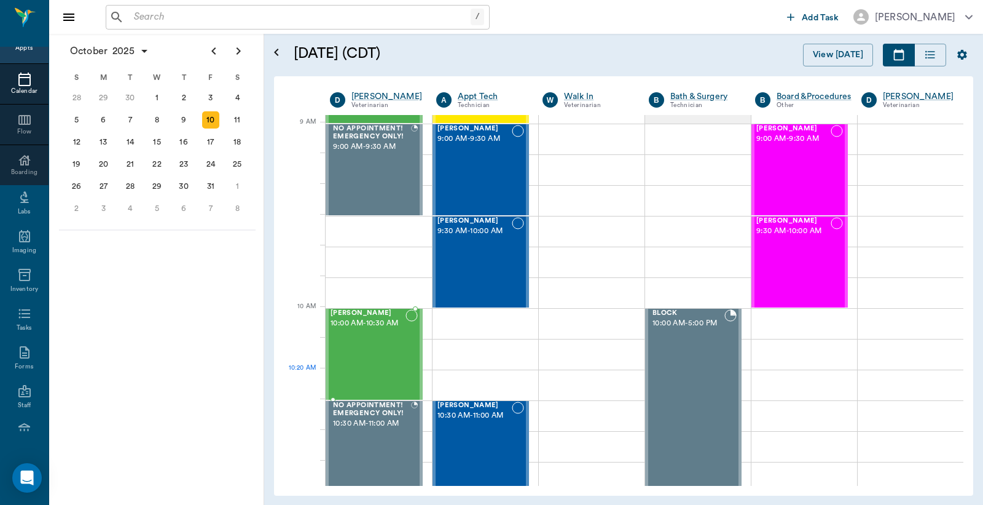
scroll to position [182, 0]
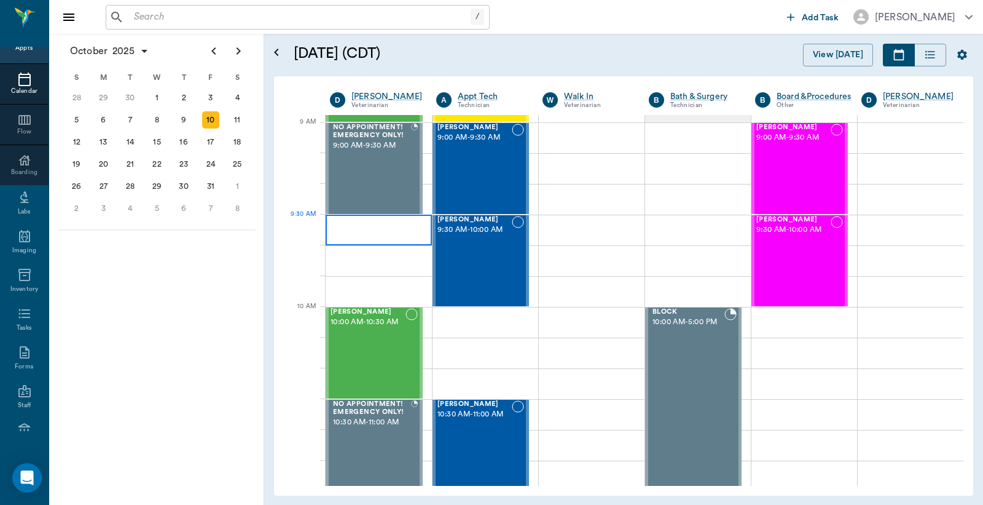
click at [345, 236] on div at bounding box center [379, 229] width 106 height 31
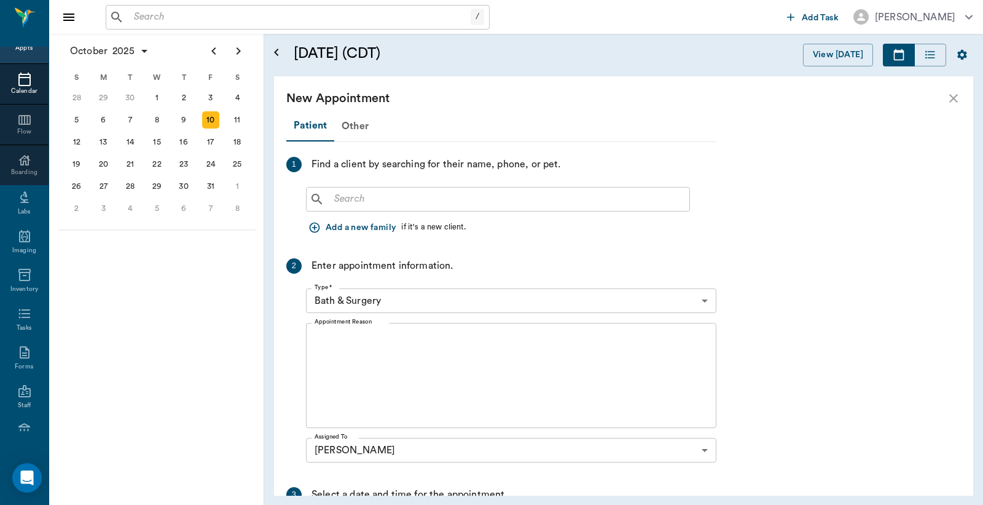
click at [334, 199] on input "text" at bounding box center [506, 199] width 355 height 17
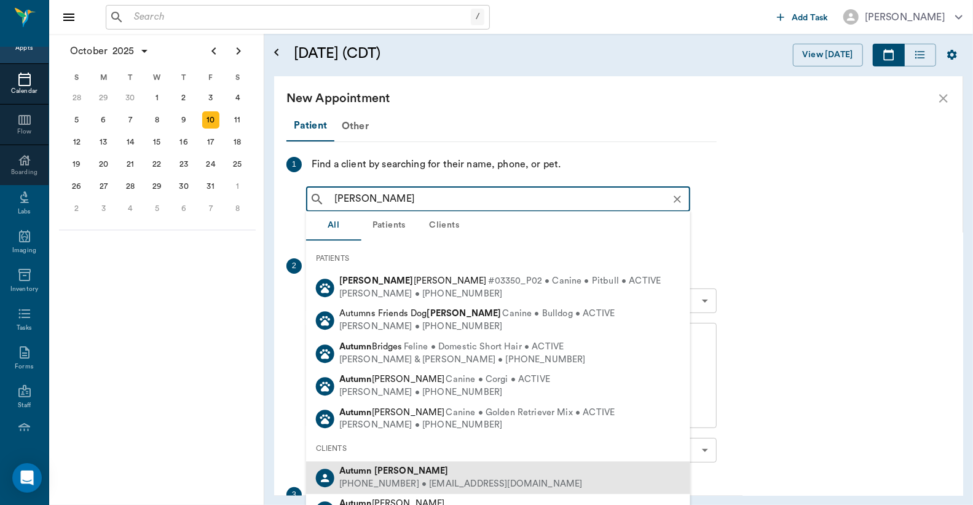
click at [393, 476] on div "Autumn Steger" at bounding box center [460, 471] width 243 height 13
type input "Autumn Steger"
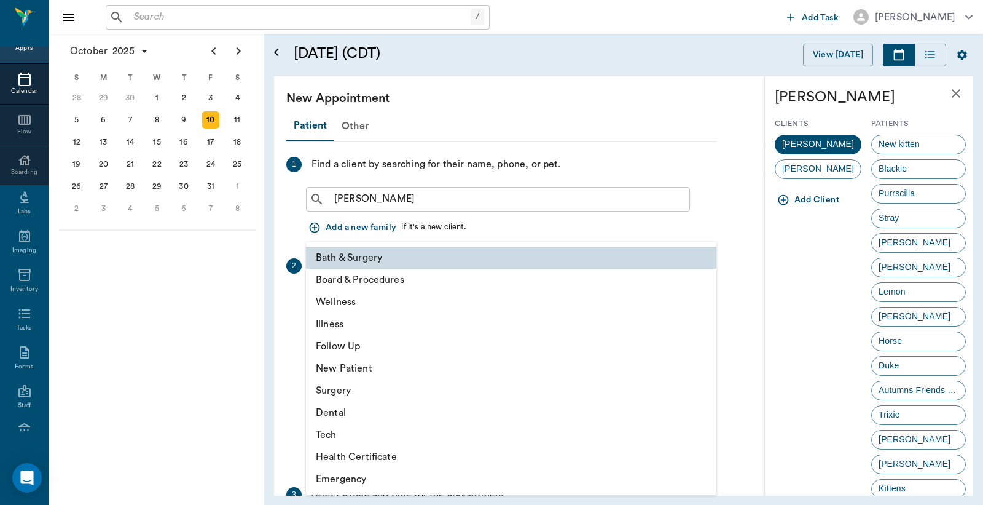
click at [703, 301] on body "/ ​ Add Task Dr. Bert Ellsworth Nectar Messages Appts Calendar Flow Boarding La…" at bounding box center [491, 252] width 983 height 505
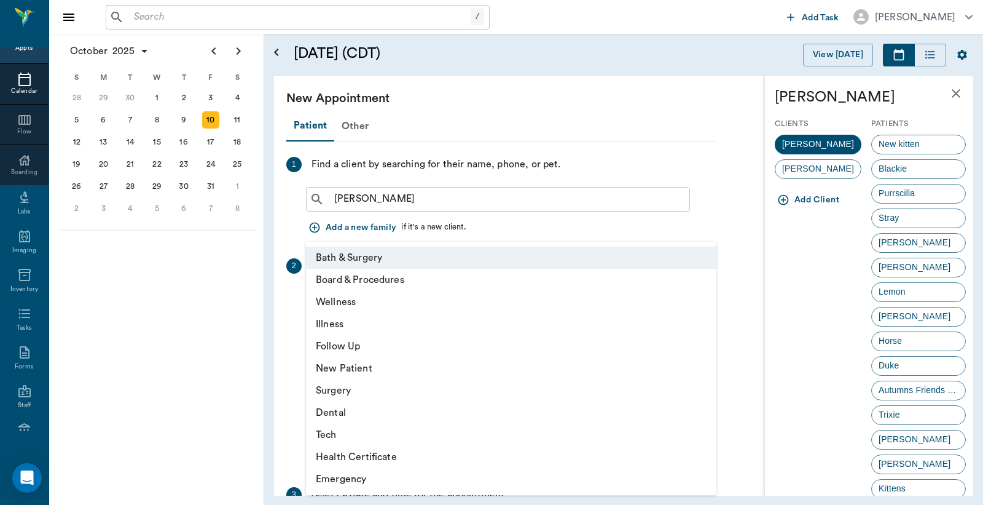
click at [380, 304] on li "Wellness" at bounding box center [511, 302] width 411 height 22
type input "65d2be4f46e3a538d89b8c14"
type input "10:00 AM"
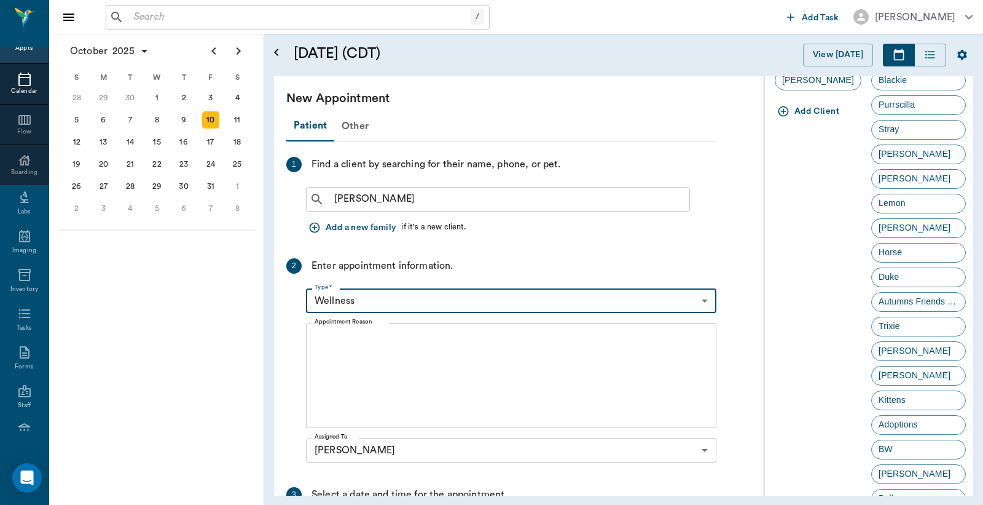
scroll to position [90, 0]
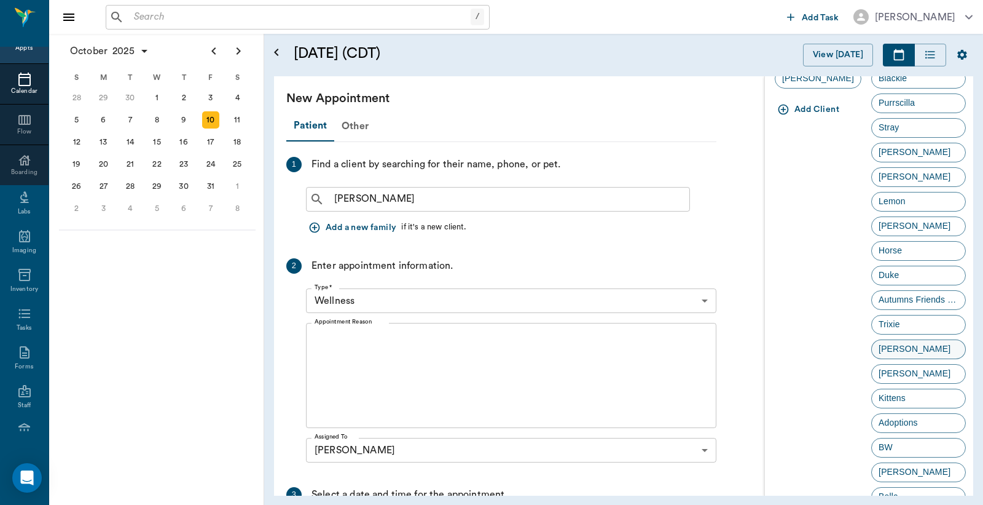
click at [895, 349] on span "Juliette" at bounding box center [914, 348] width 85 height 13
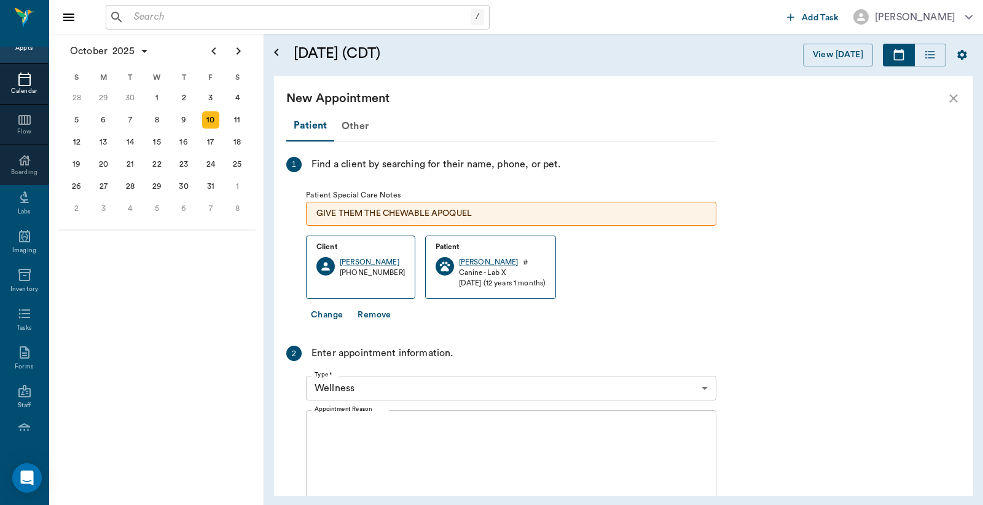
click at [318, 430] on textarea "Appointment Reason" at bounding box center [511, 462] width 393 height 85
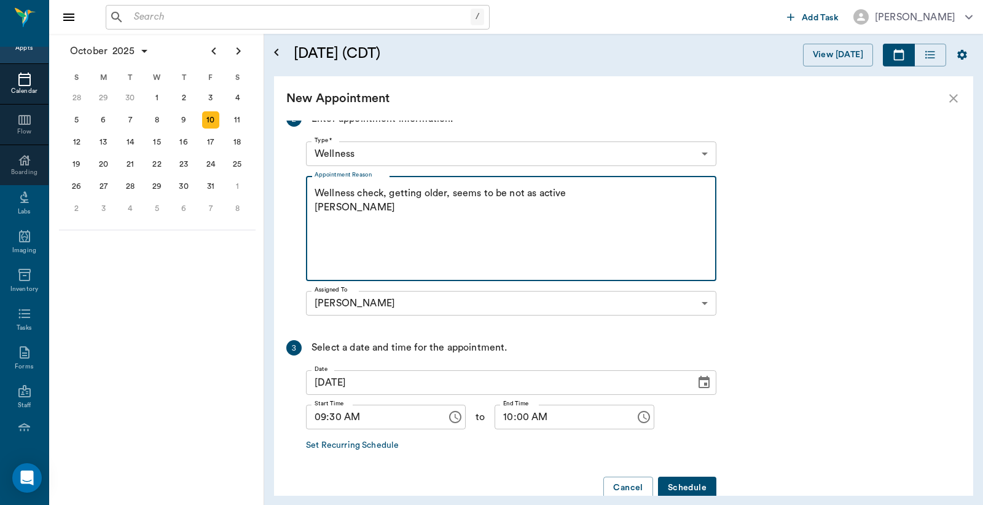
scroll to position [260, 0]
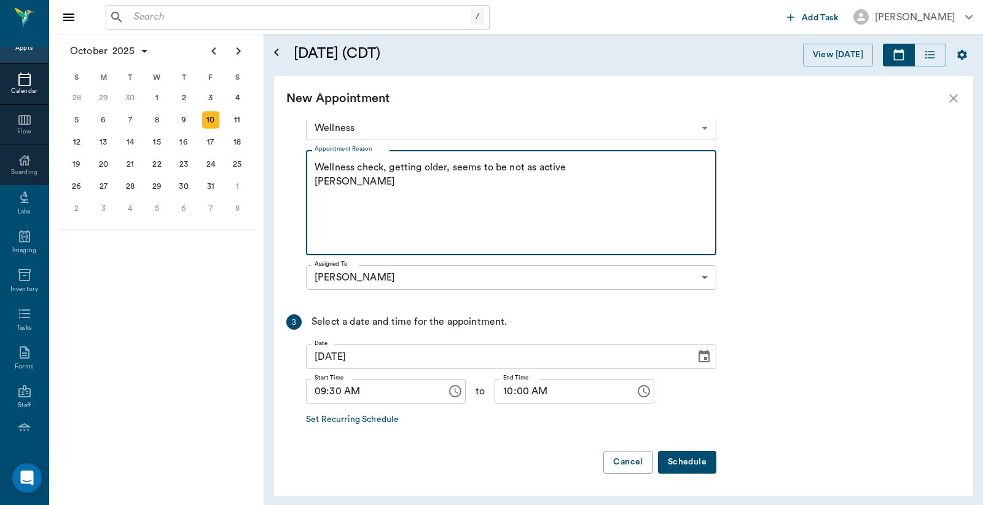
type textarea "Wellness check, getting older, seems to be not as active Christy"
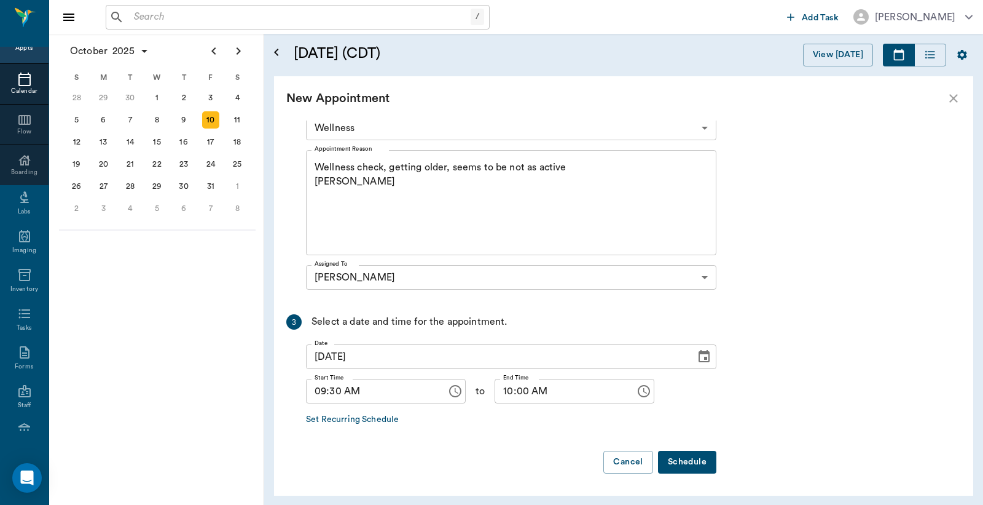
click at [683, 467] on button "Schedule" at bounding box center [687, 461] width 58 height 23
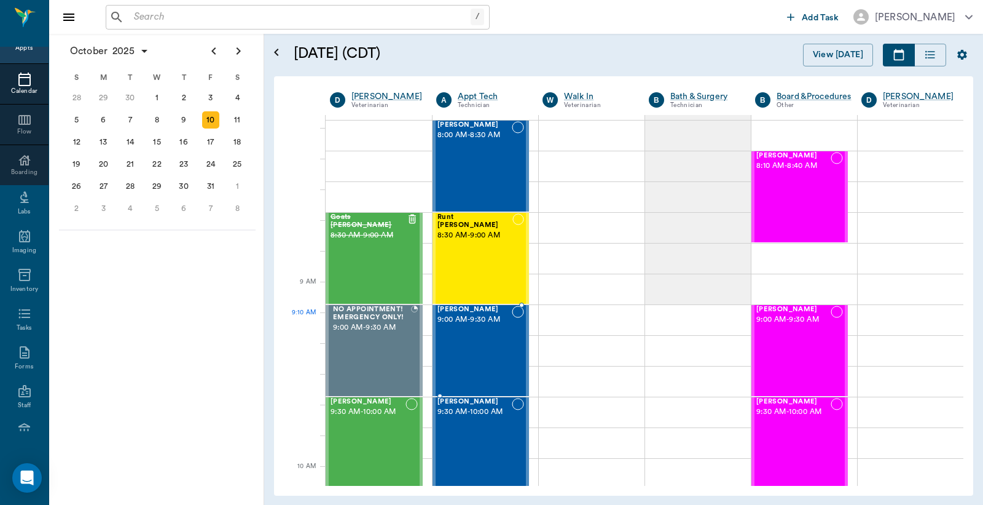
scroll to position [182, 0]
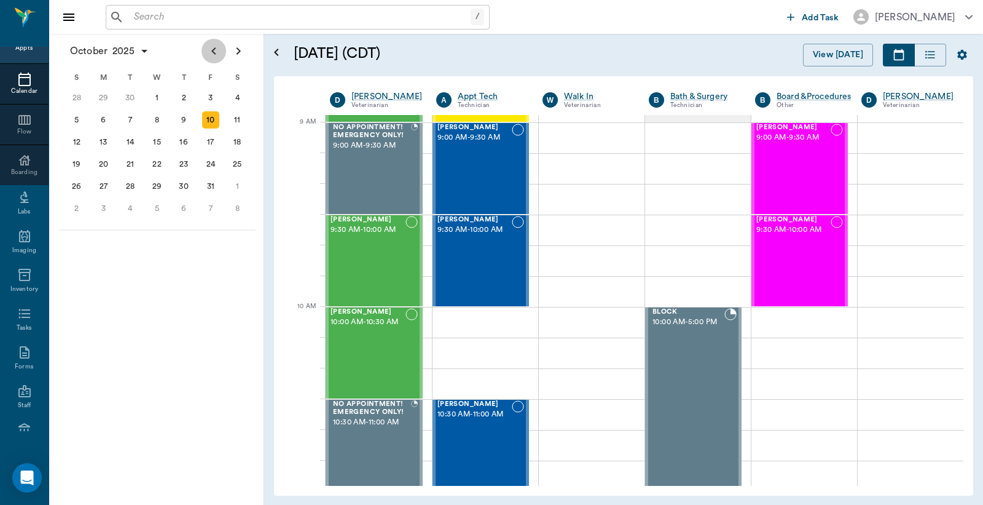
click at [211, 52] on icon "Previous page" at bounding box center [214, 51] width 15 height 15
click at [211, 157] on div "26" at bounding box center [210, 163] width 17 height 17
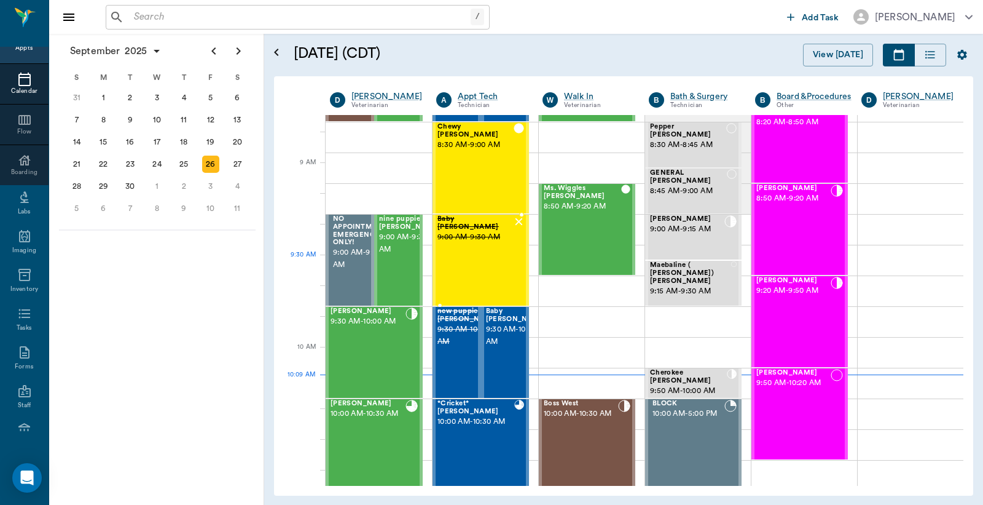
scroll to position [181, 0]
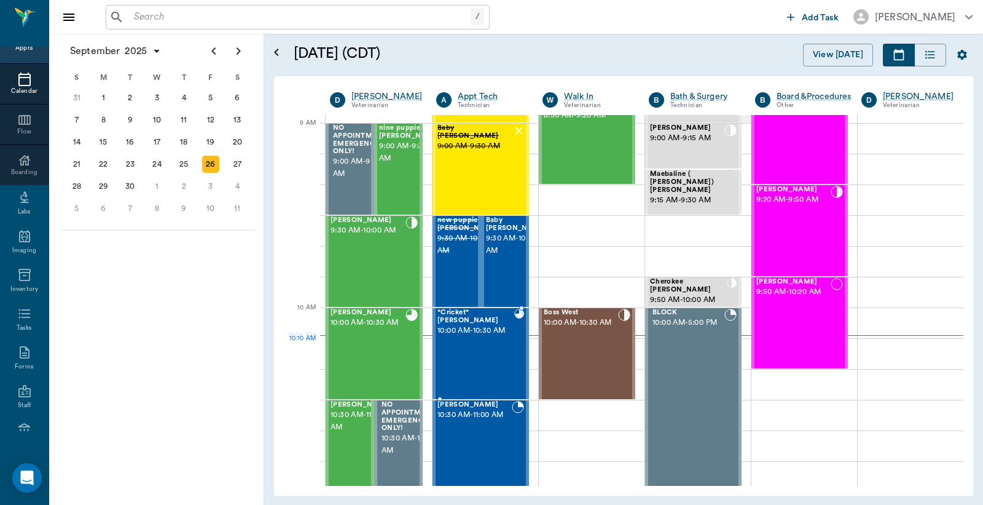
click at [481, 344] on div "*Cricket* McCasland 10:00 AM - 10:30 AM" at bounding box center [476, 354] width 77 height 90
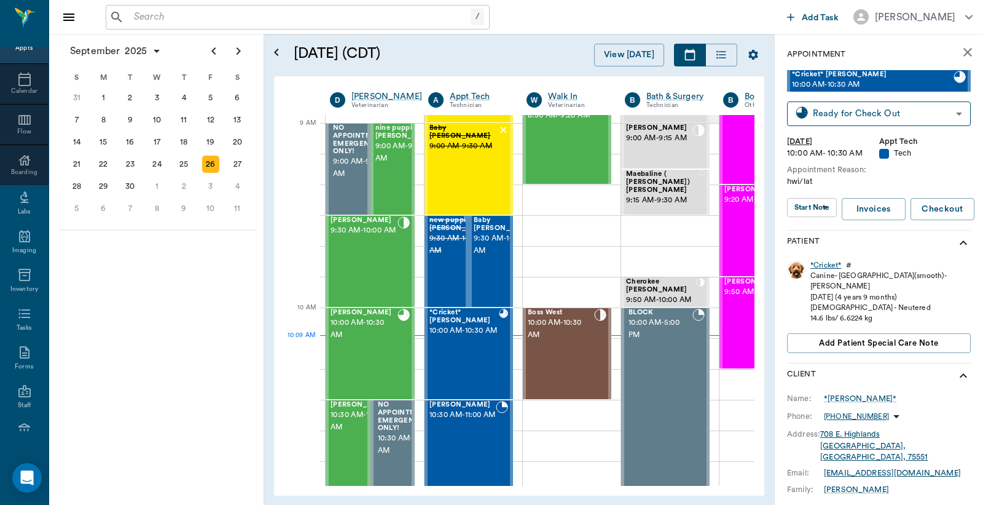
click at [825, 268] on div "*Cricket*" at bounding box center [826, 265] width 31 height 10
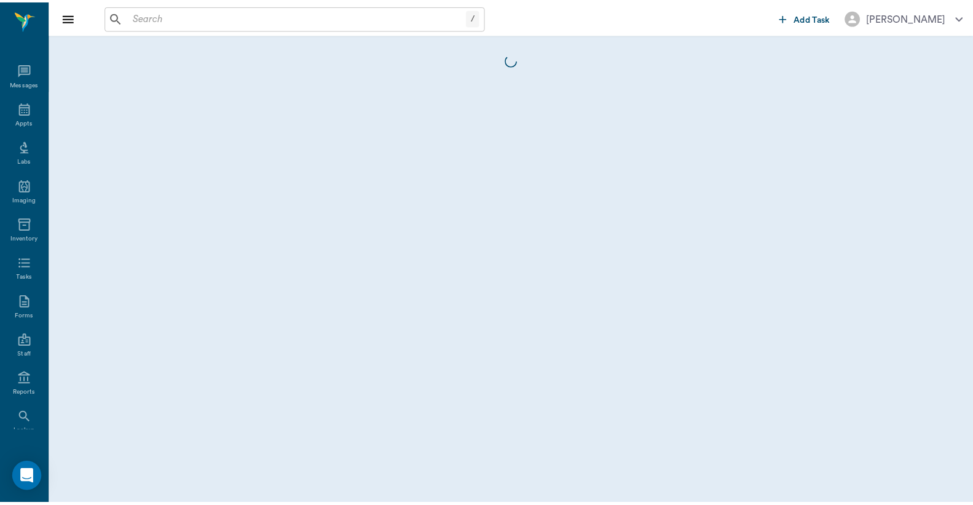
scroll to position [57, 0]
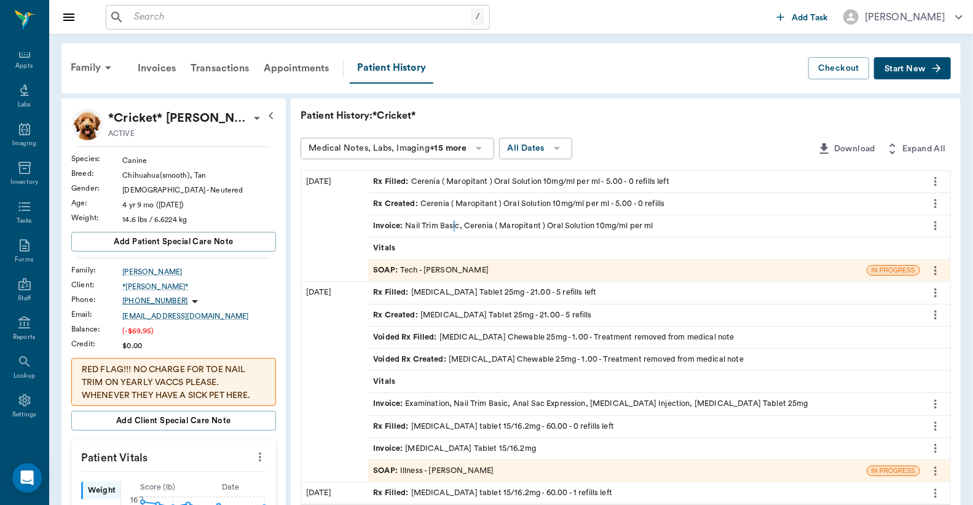
click at [454, 226] on div "Invoice : Nail Trim Basic, Cerenia ( Maropitant ) Oral Solution 10mg/ml per ml" at bounding box center [513, 226] width 280 height 12
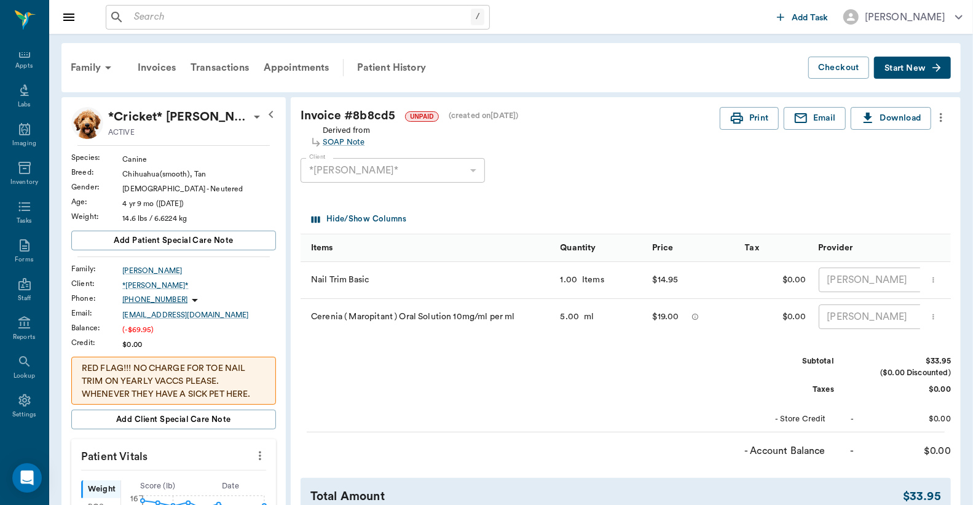
click at [939, 119] on icon "more" at bounding box center [941, 117] width 14 height 15
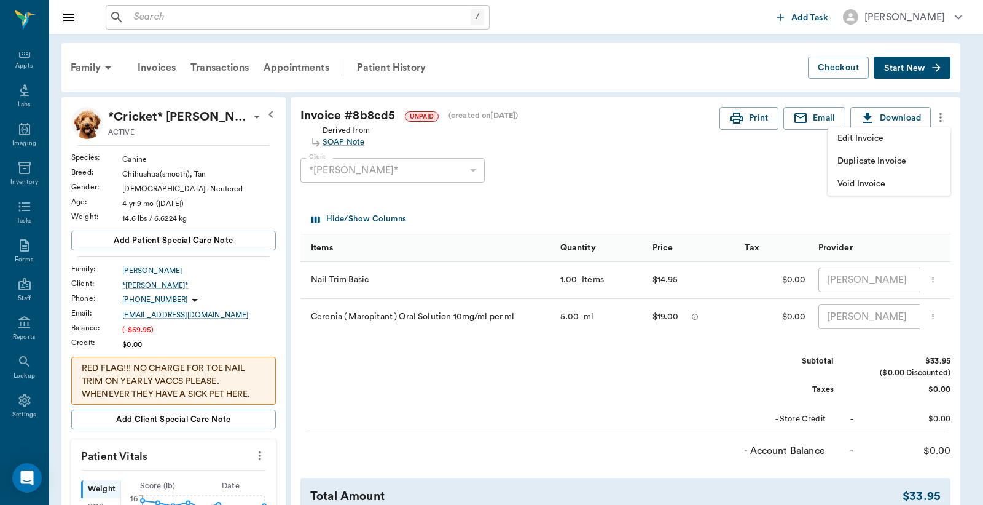
click at [895, 140] on span "Edit Invoice" at bounding box center [889, 138] width 103 height 13
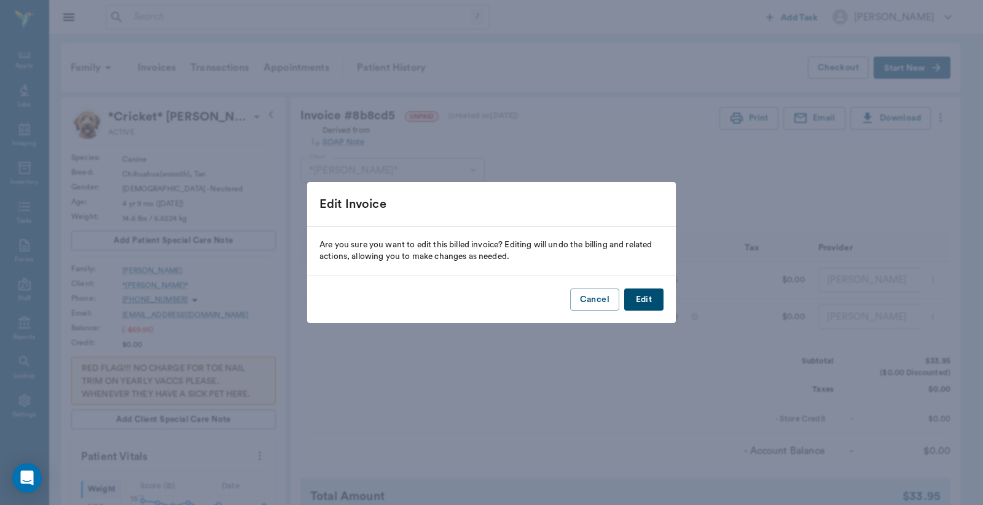
click at [646, 300] on button "Edit" at bounding box center [643, 299] width 39 height 23
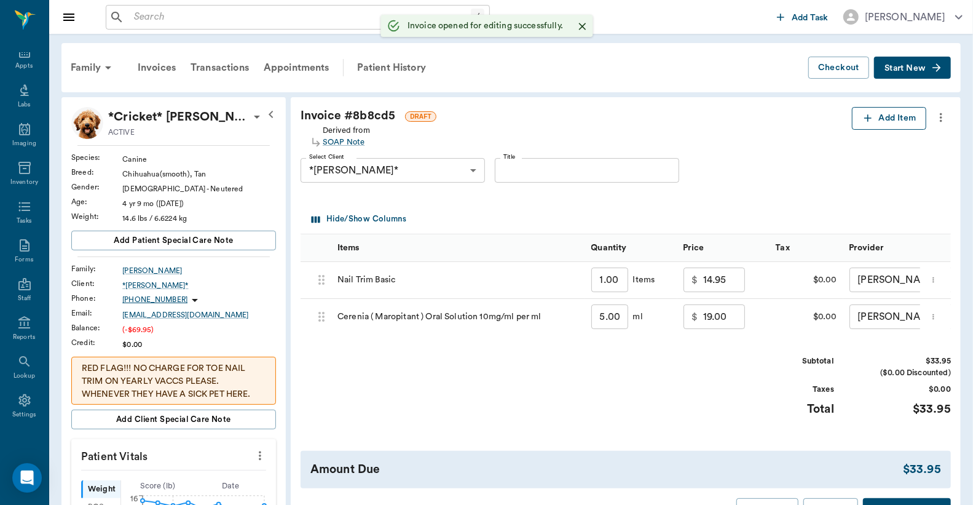
click at [885, 119] on button "Add Item" at bounding box center [889, 118] width 74 height 23
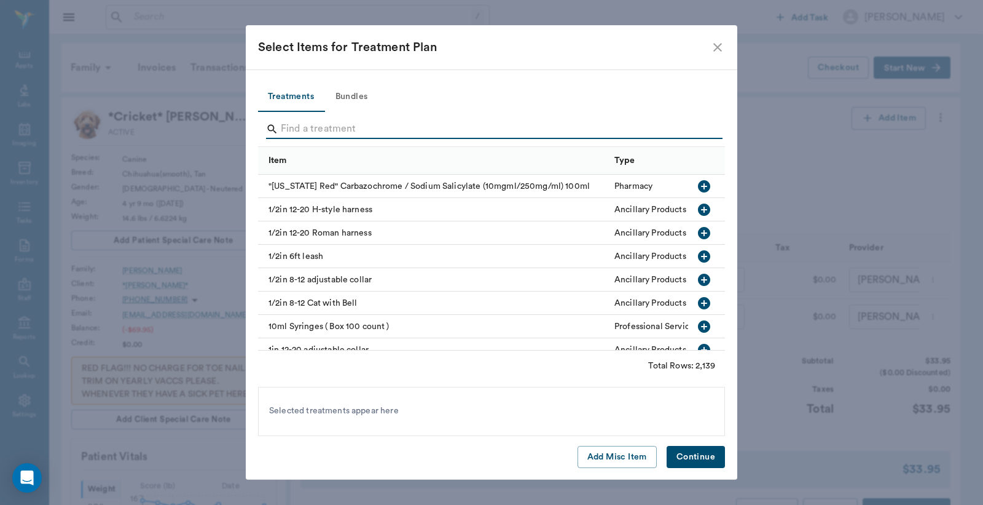
click at [284, 132] on input "Search" at bounding box center [492, 129] width 423 height 20
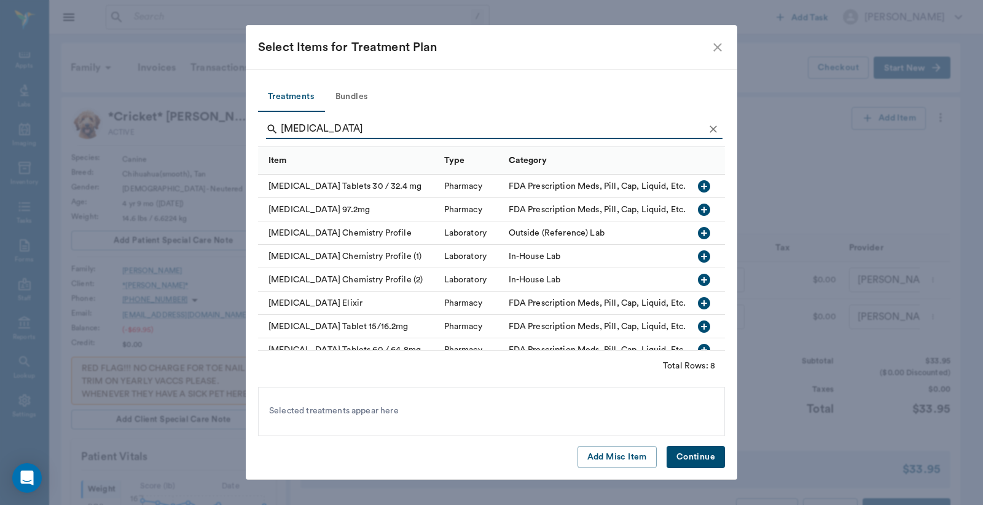
type input "phenobarb"
click at [697, 326] on icon "button" at bounding box center [704, 326] width 15 height 15
drag, startPoint x: 690, startPoint y: 456, endPoint x: 671, endPoint y: 450, distance: 19.8
click at [690, 455] on button "Continue" at bounding box center [696, 457] width 58 height 23
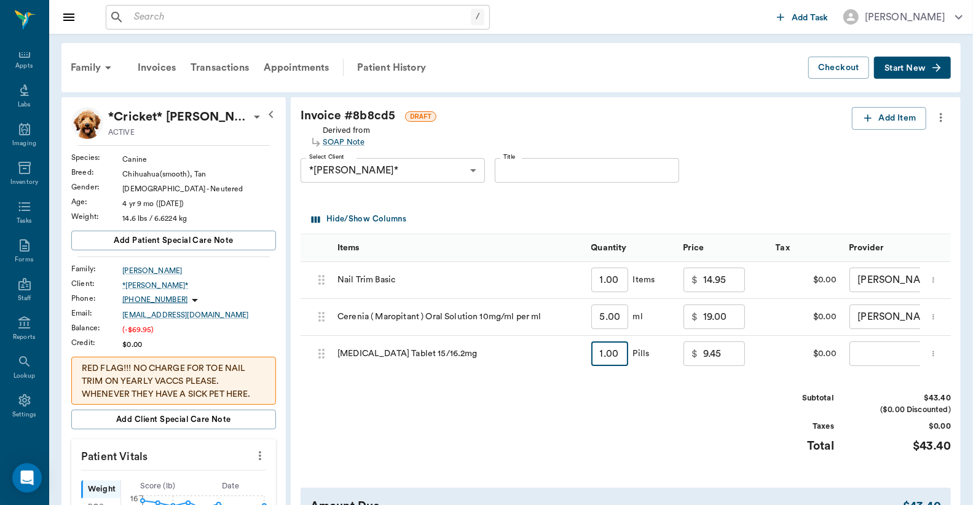
type input "60"
type input "36.00"
type input "60.00"
click at [859, 369] on div "​ ​" at bounding box center [922, 354] width 159 height 37
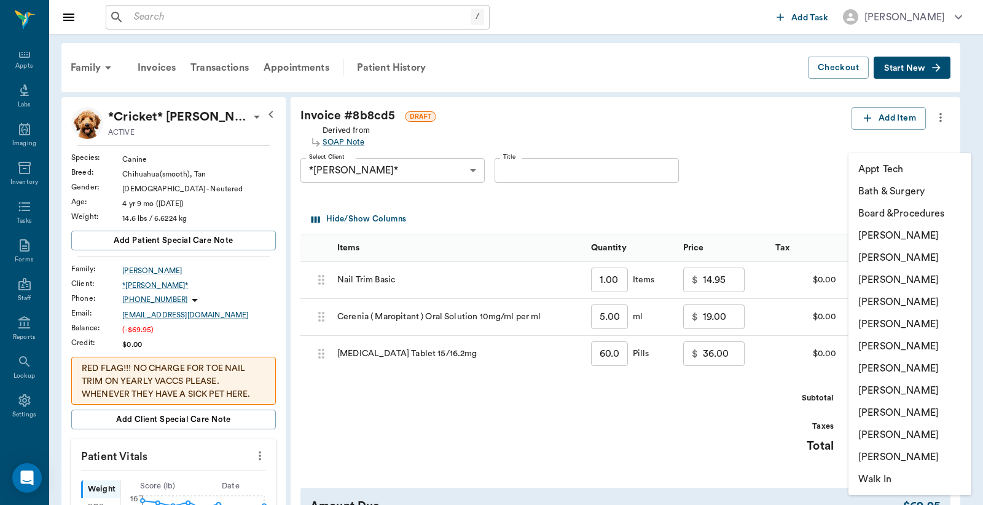
click at [904, 259] on li "Christy Dudley" at bounding box center [910, 257] width 123 height 22
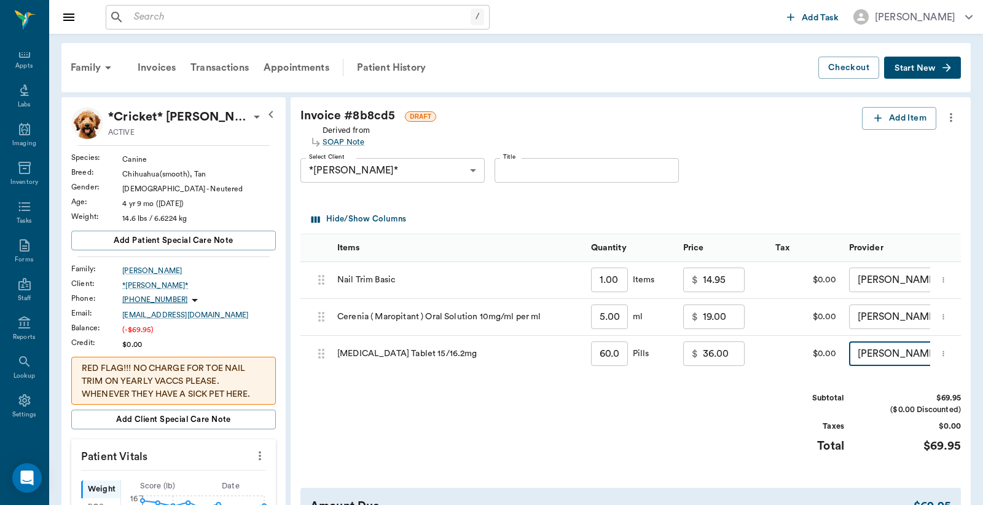
type input "none-63ec2e2852e12b0ba117910e"
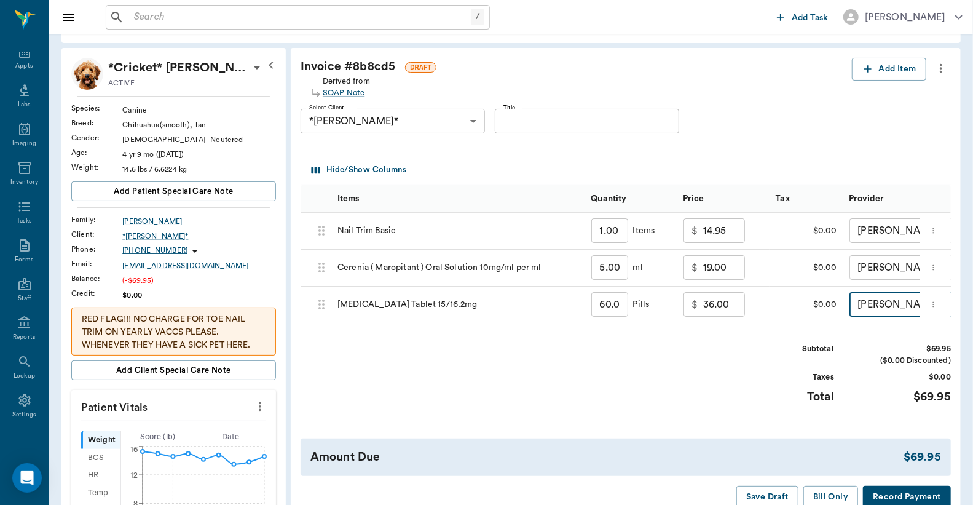
scroll to position [90, 0]
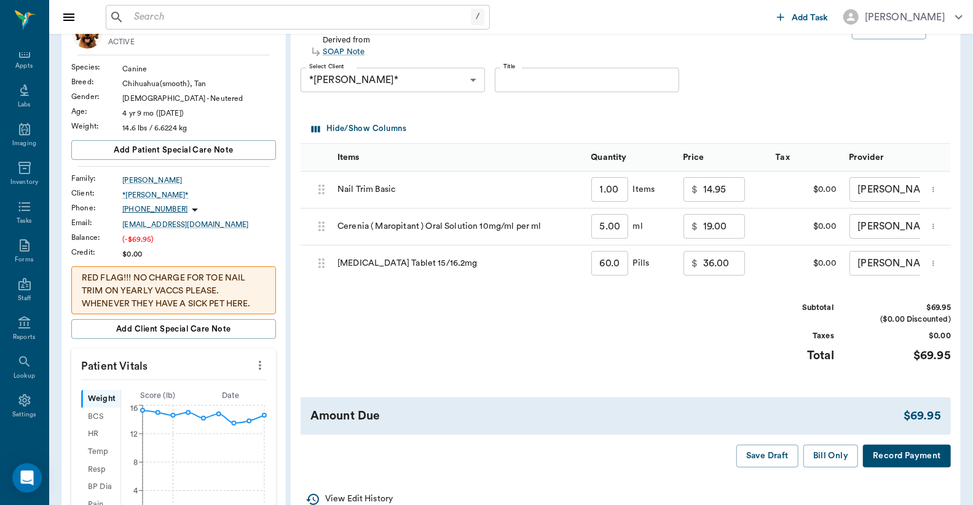
click at [905, 467] on button "Record Payment" at bounding box center [907, 455] width 88 height 23
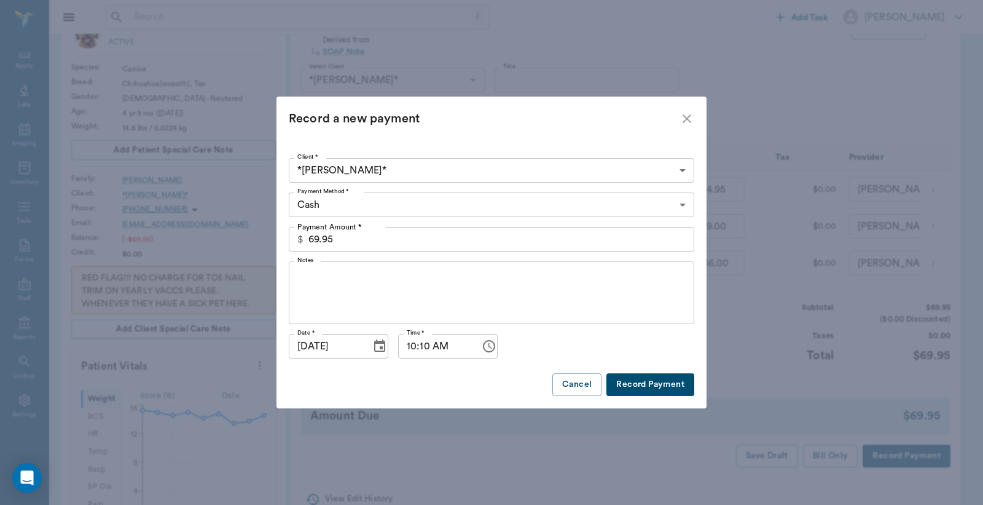
click at [682, 203] on body "/ ​ Add Task Dr. Bert Ellsworth Nectar Messages Appts Labs Imaging Inventory Ta…" at bounding box center [491, 439] width 983 height 1058
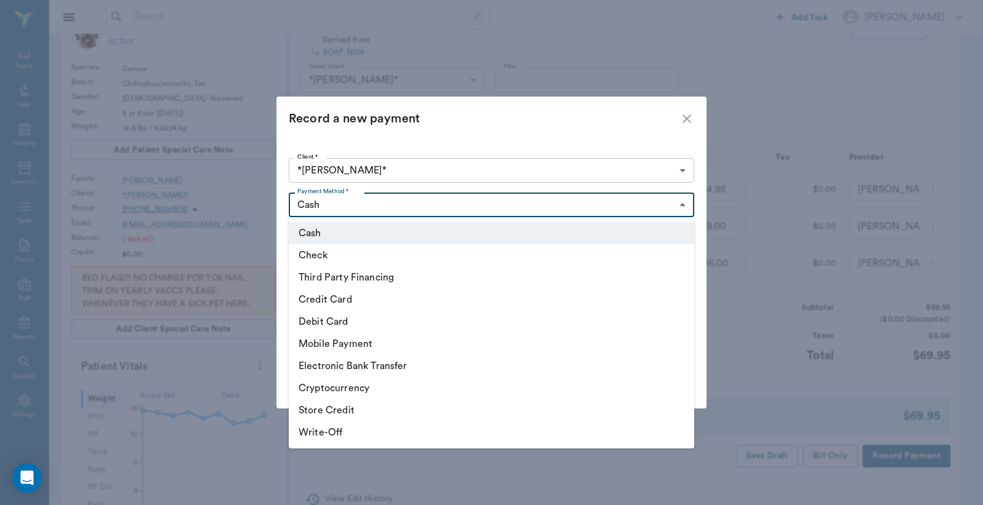
click at [349, 258] on li "Check" at bounding box center [492, 255] width 406 height 22
type input "CHECK"
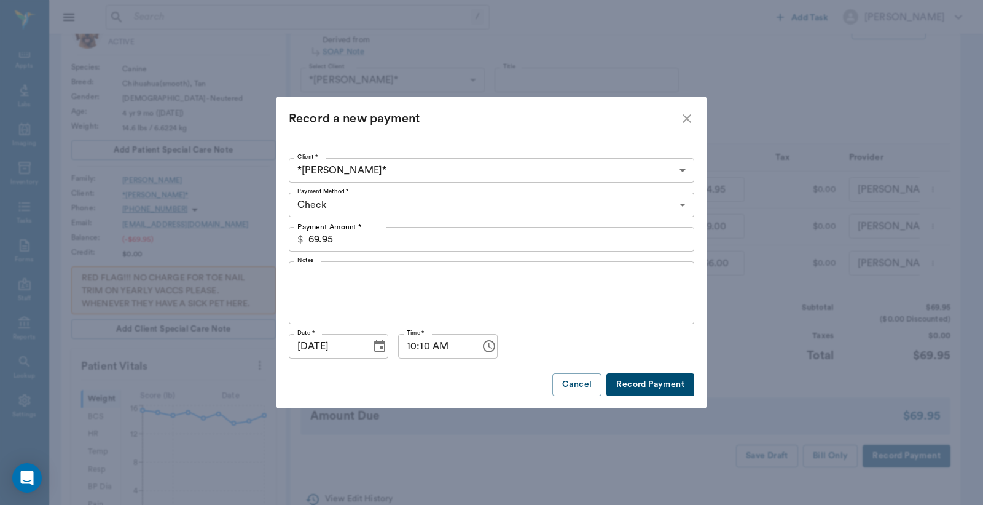
click at [651, 384] on button "Record Payment" at bounding box center [651, 384] width 88 height 23
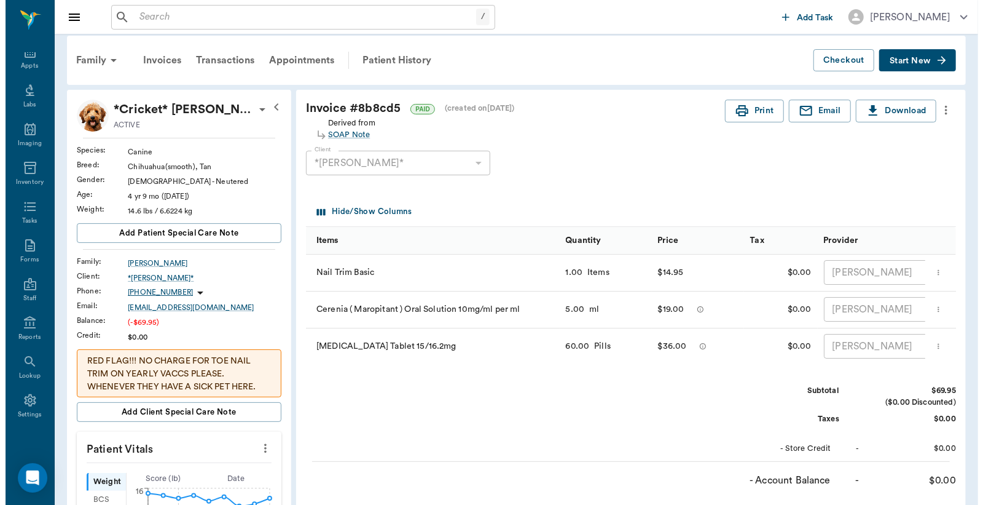
scroll to position [0, 0]
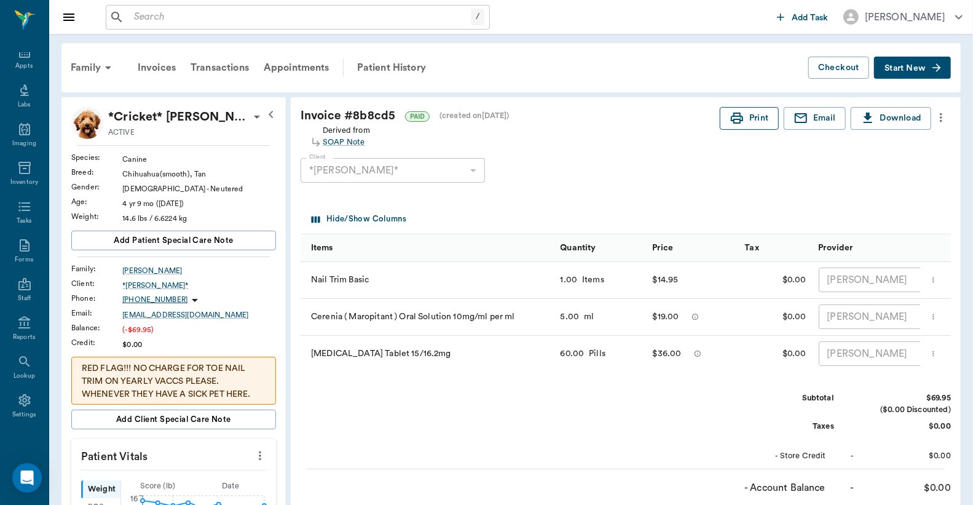
click at [752, 122] on button "Print" at bounding box center [749, 118] width 59 height 23
click at [18, 63] on div "Appts" at bounding box center [23, 65] width 17 height 9
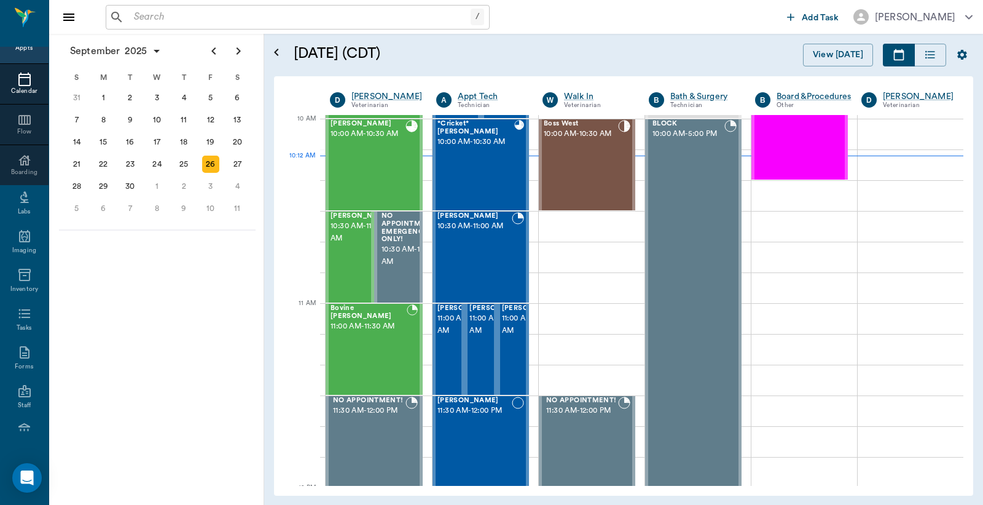
scroll to position [369, 0]
click at [237, 53] on icon "Next page" at bounding box center [239, 50] width 4 height 7
click at [240, 50] on icon "Next page" at bounding box center [239, 50] width 4 height 7
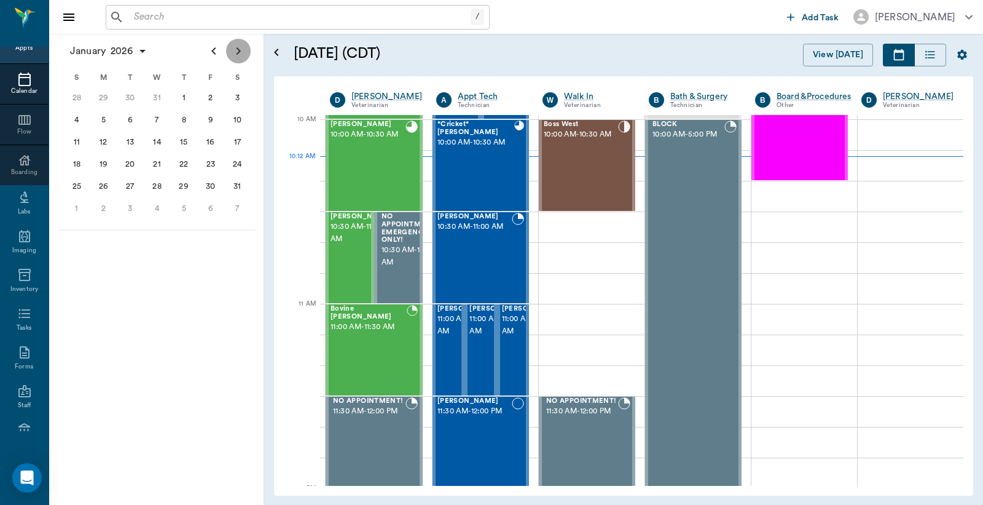
click at [240, 50] on icon "Next page" at bounding box center [239, 50] width 4 height 7
click at [183, 159] on div "26" at bounding box center [183, 163] width 17 height 17
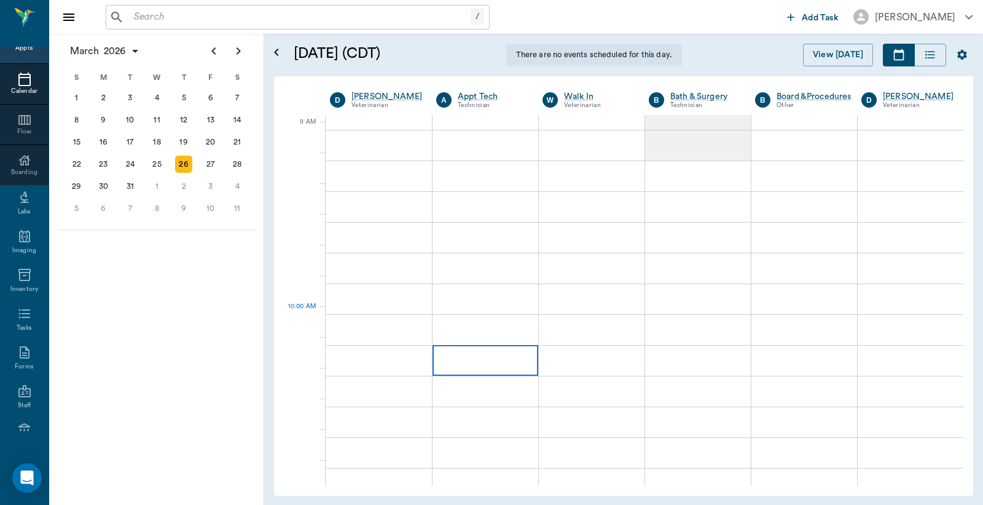
scroll to position [182, 0]
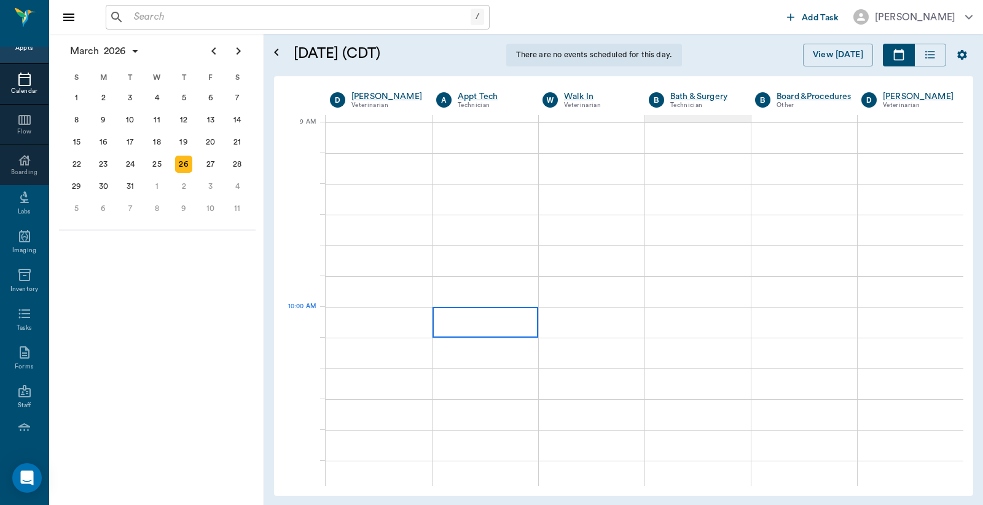
click at [474, 320] on div at bounding box center [486, 322] width 106 height 31
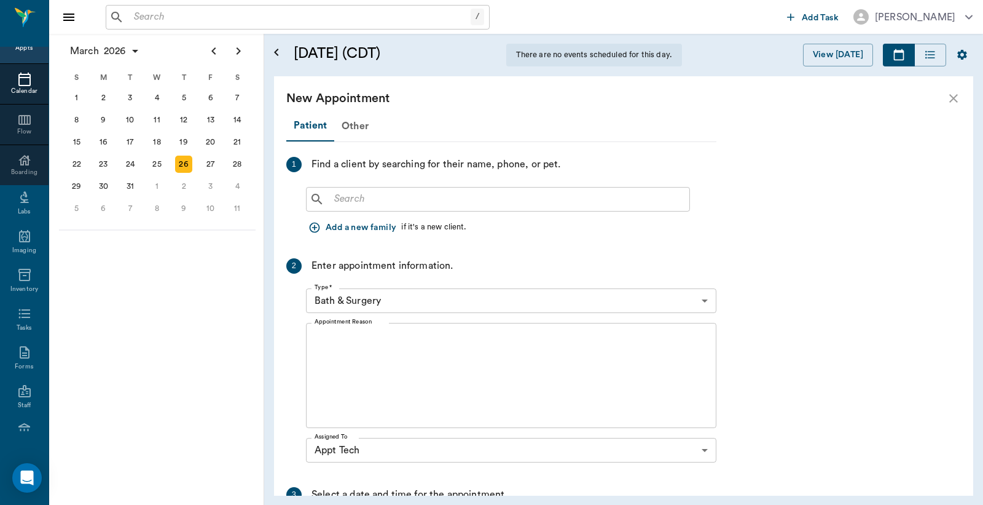
click at [332, 198] on input "text" at bounding box center [506, 199] width 355 height 17
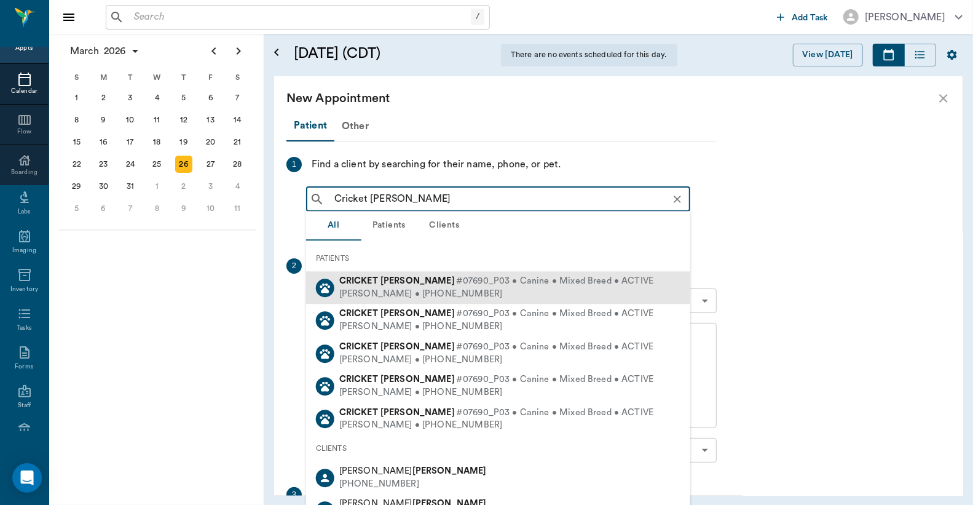
click at [424, 290] on div "Rhonda Croschere • (903) 650-2629" at bounding box center [496, 294] width 314 height 13
type input "Cricket McCasland"
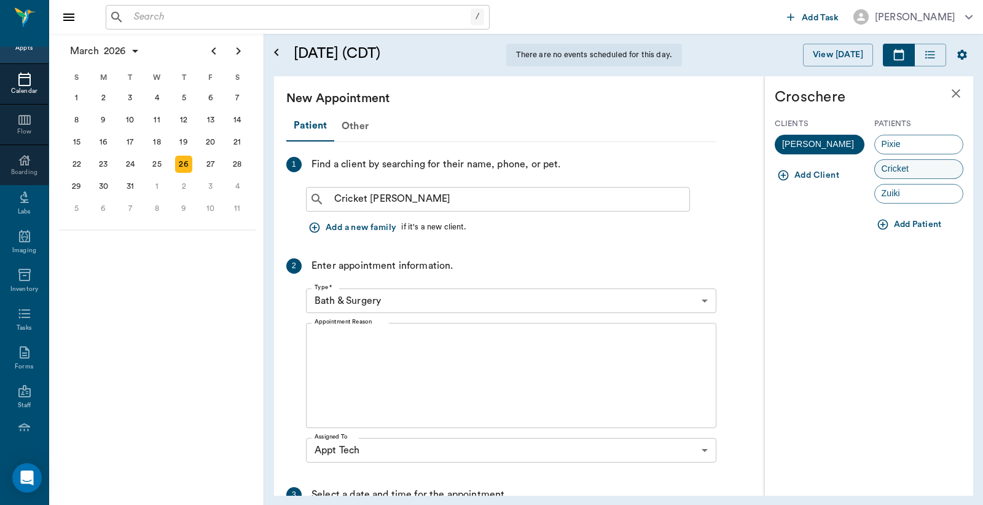
click at [896, 171] on span "Cricket" at bounding box center [895, 168] width 41 height 13
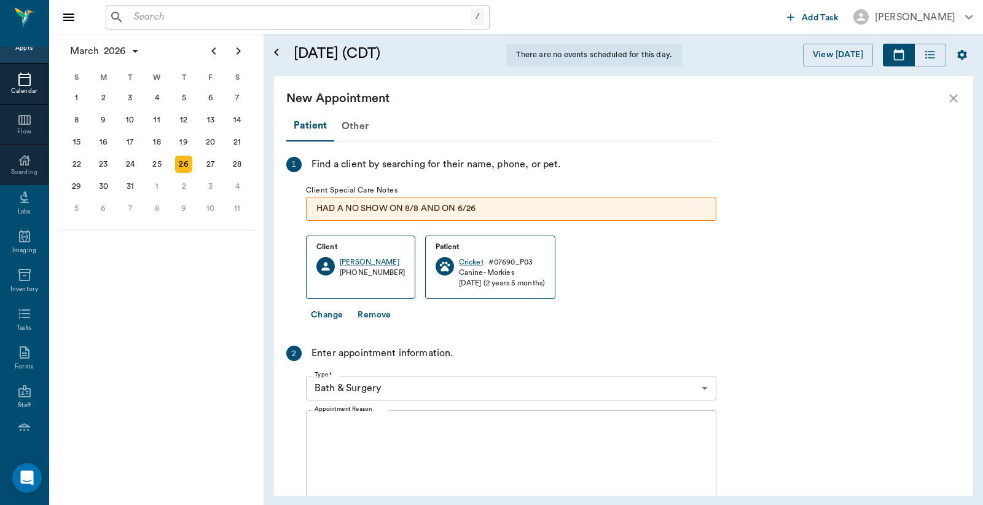
click at [704, 391] on body "/ ​ Add Task Dr. Bert Ellsworth Nectar Messages Appts Calendar Flow Boarding La…" at bounding box center [491, 252] width 983 height 505
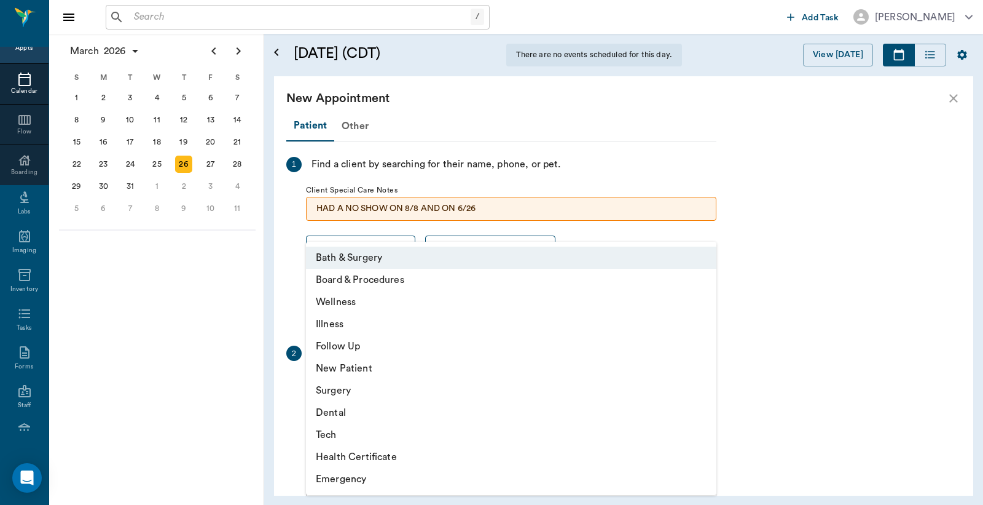
click at [342, 435] on li "Tech" at bounding box center [511, 434] width 411 height 22
type input "65d2be4f46e3a538d89b8c1a"
type input "10:30 AM"
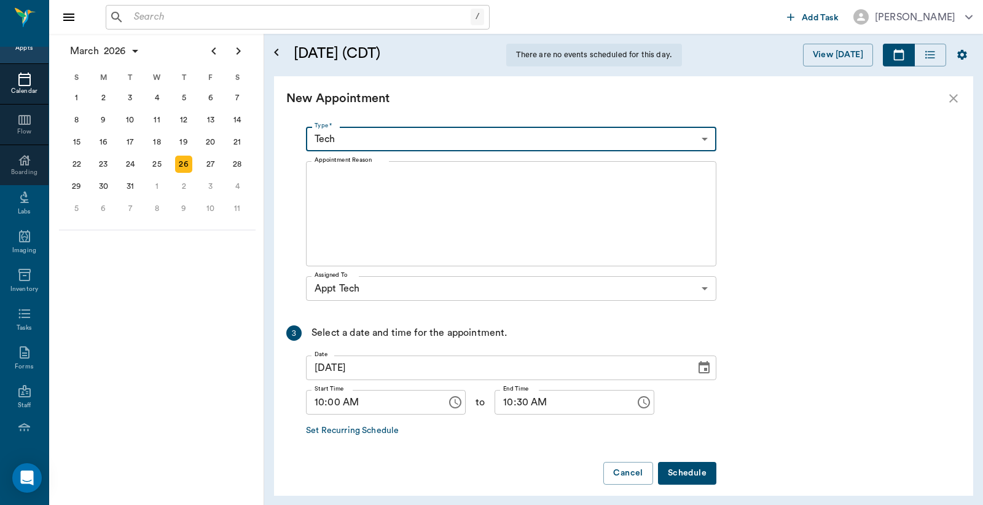
scroll to position [260, 0]
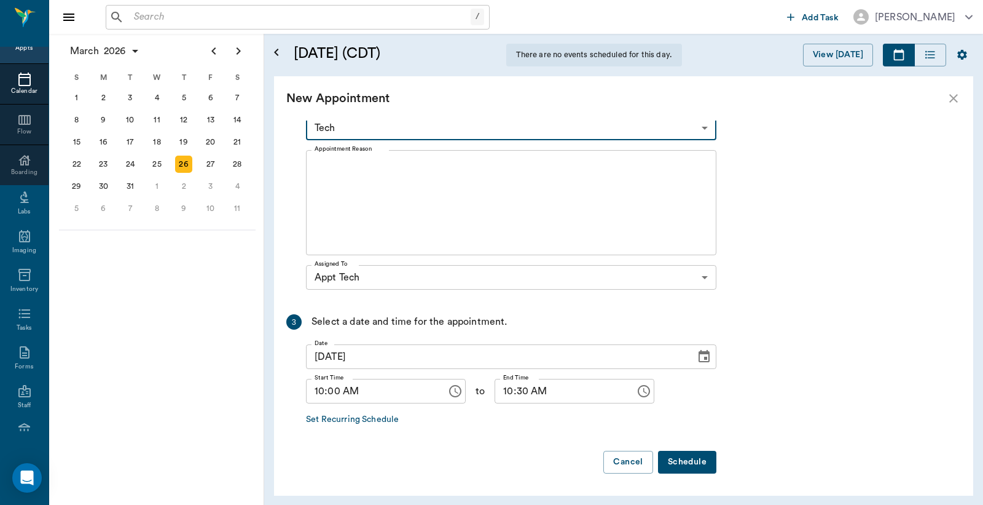
click at [317, 160] on textarea "Appointment Reason" at bounding box center [511, 202] width 393 height 85
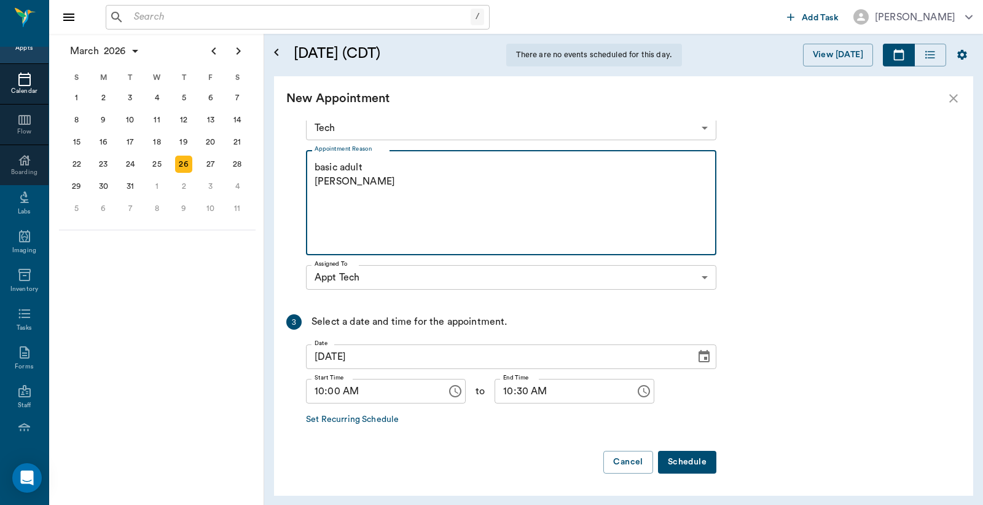
type textarea "basic adult Christy"
click at [699, 462] on button "Schedule" at bounding box center [687, 461] width 58 height 23
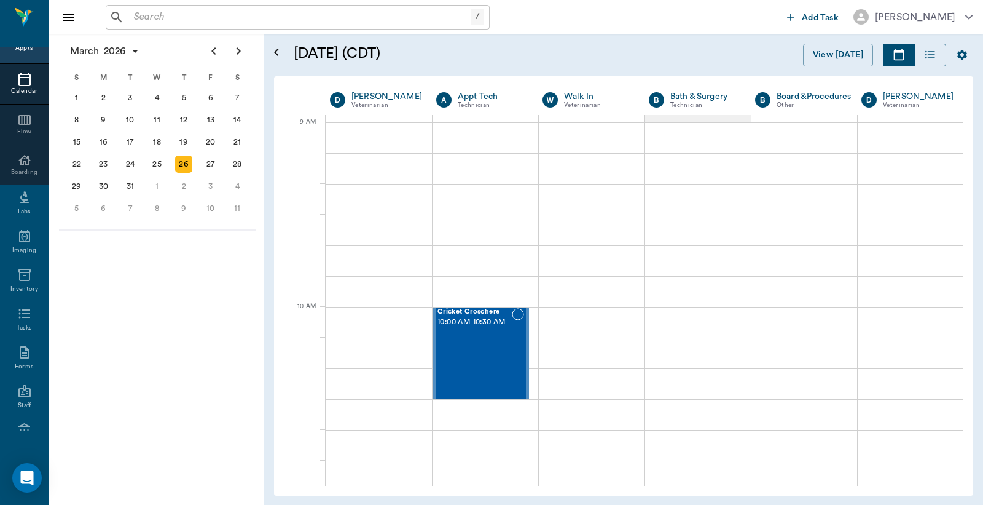
click at [22, 48] on div "Appts" at bounding box center [23, 48] width 17 height 9
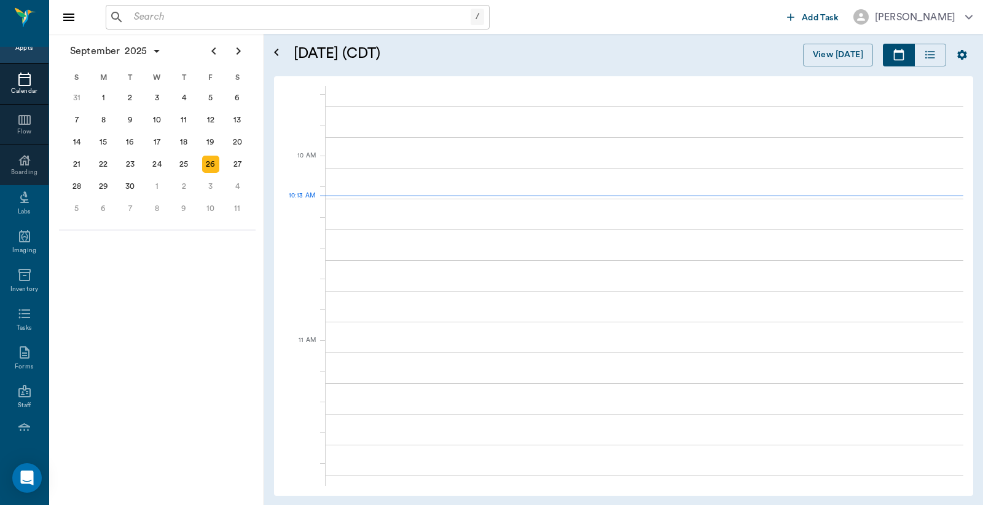
scroll to position [370, 0]
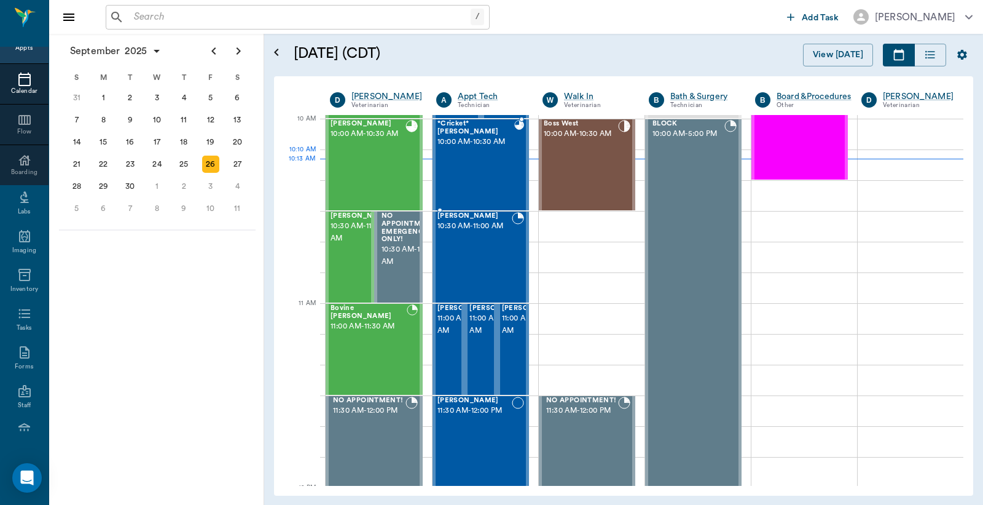
click at [456, 156] on div "*Cricket* McCasland 10:00 AM - 10:30 AM" at bounding box center [476, 165] width 77 height 90
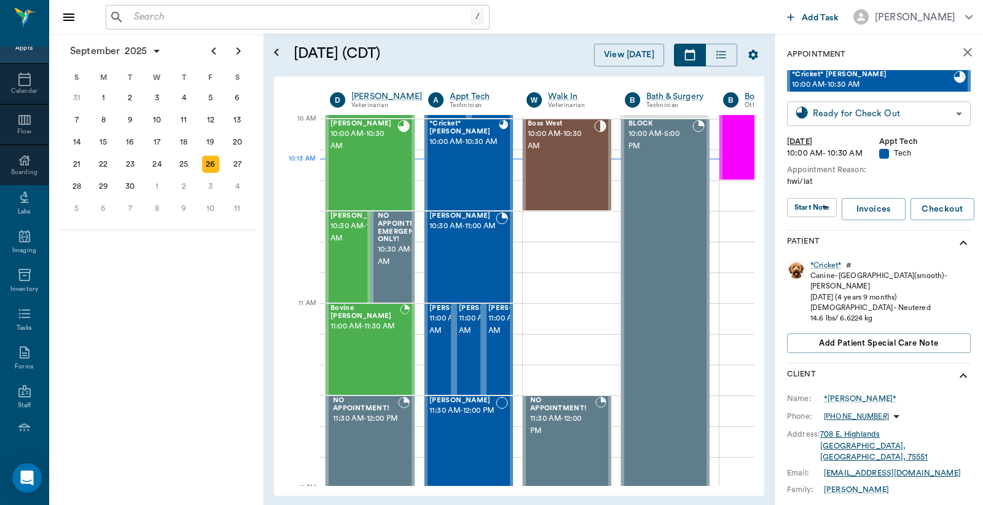
click at [888, 116] on body "/ ​ Add Task Dr. Bert Ellsworth Nectar Messages Appts Calendar Flow Boarding La…" at bounding box center [491, 252] width 983 height 505
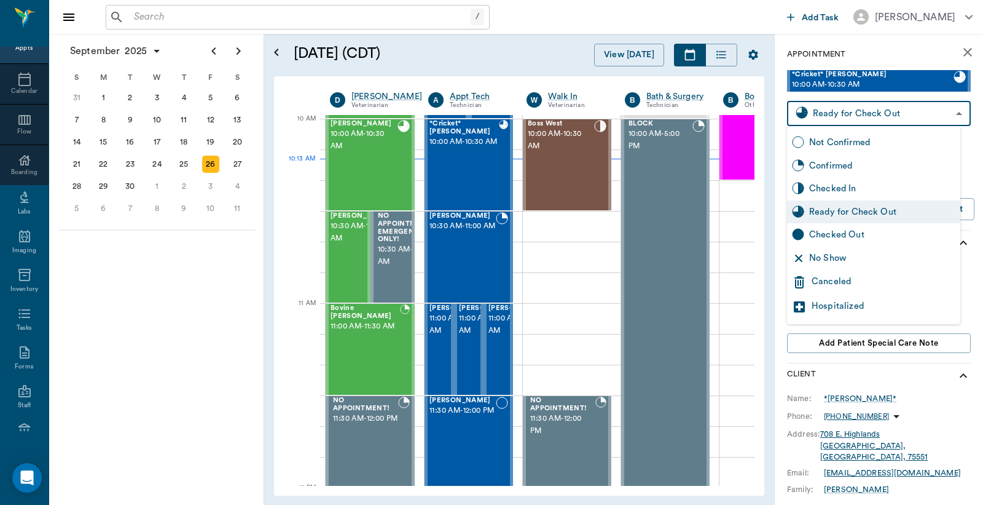
click at [850, 237] on div "Checked Out" at bounding box center [882, 235] width 146 height 14
type input "CHECKED_OUT"
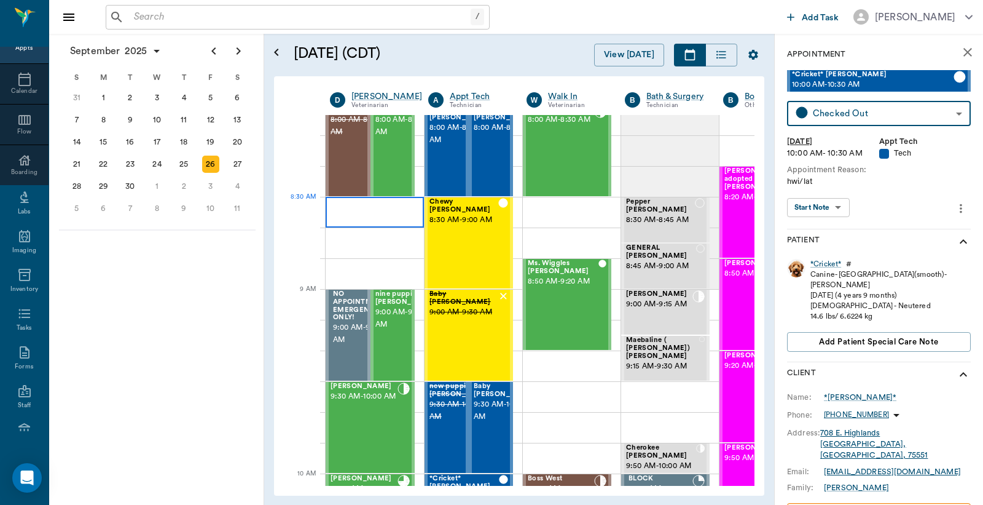
scroll to position [5, 0]
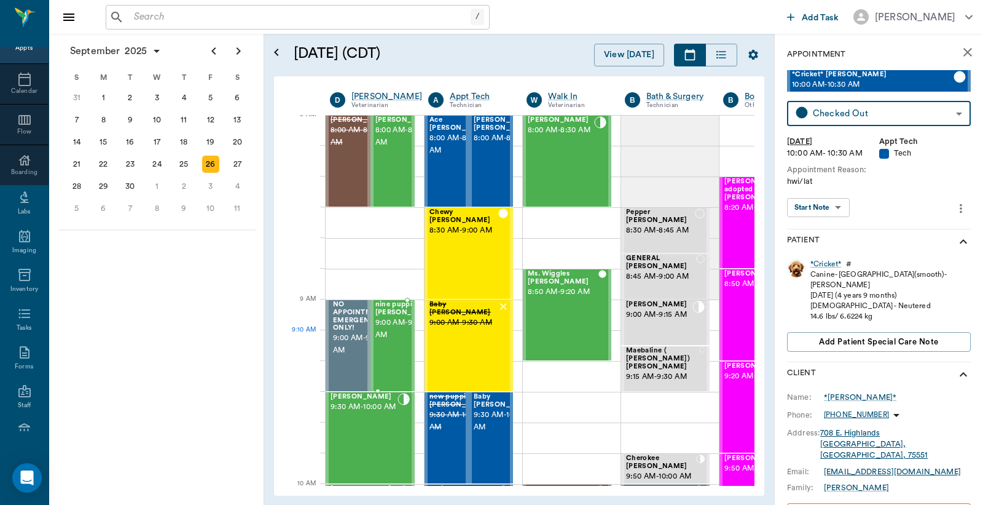
click at [392, 331] on span "9:00 AM - 9:30 AM" at bounding box center [406, 329] width 61 height 25
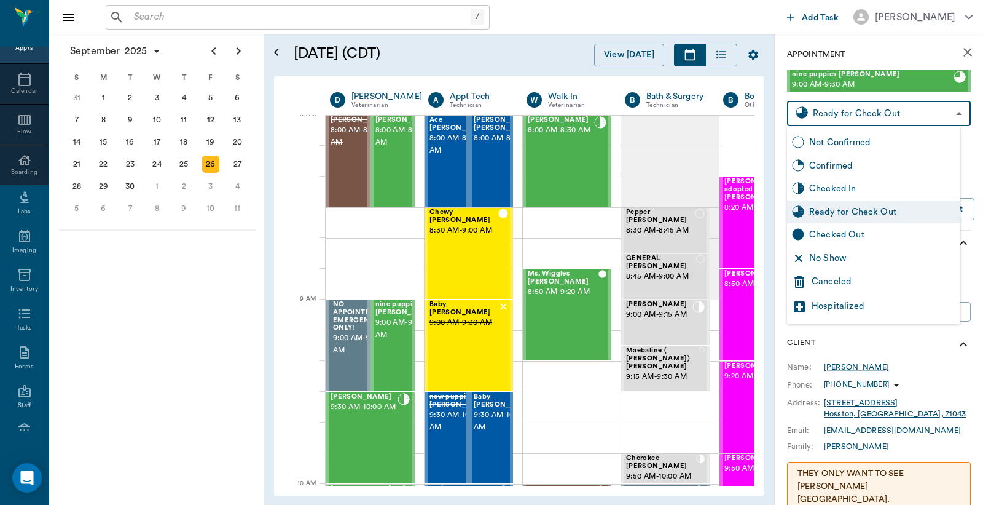
click at [864, 107] on body "/ ​ Add Task Dr. Bert Ellsworth Nectar Messages Appts Calendar Flow Boarding La…" at bounding box center [491, 252] width 983 height 505
click at [835, 235] on div "Checked Out" at bounding box center [882, 235] width 146 height 14
type input "CHECKED_OUT"
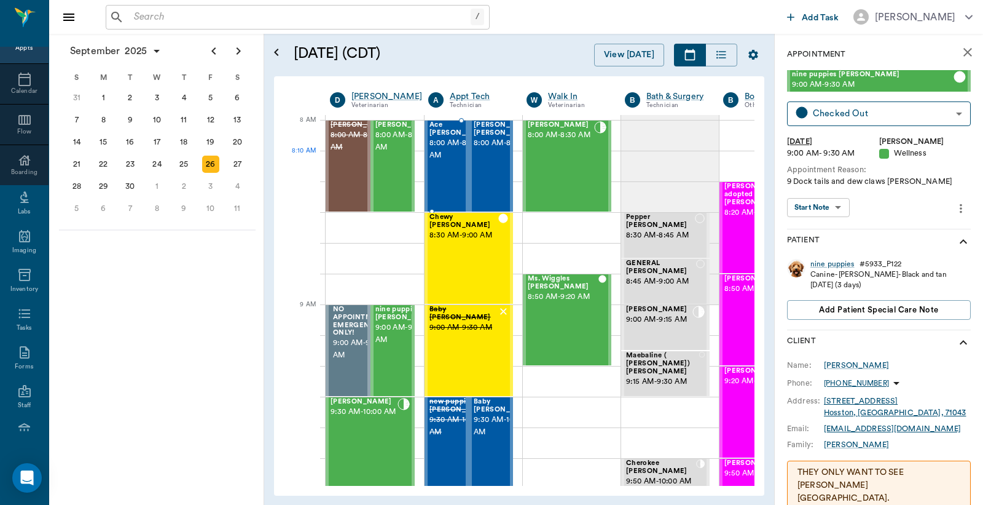
click at [446, 158] on span "8:00 AM - 8:30 AM" at bounding box center [460, 149] width 61 height 25
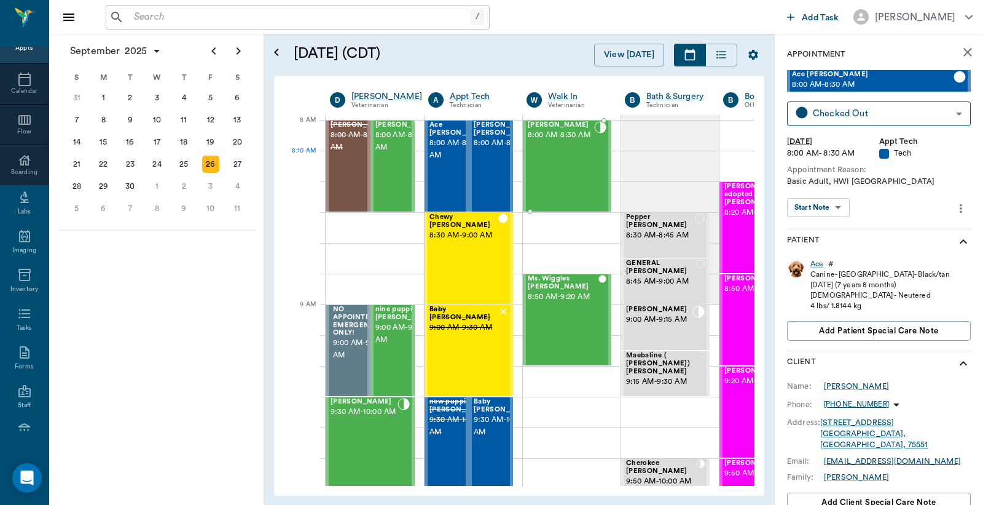
click at [557, 141] on span "8:00 AM - 8:30 AM" at bounding box center [561, 135] width 66 height 12
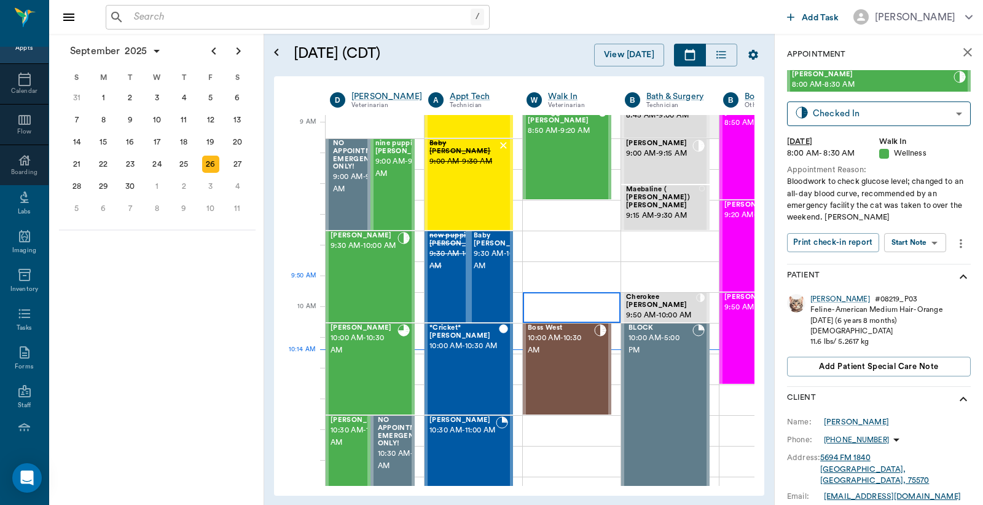
scroll to position [182, 0]
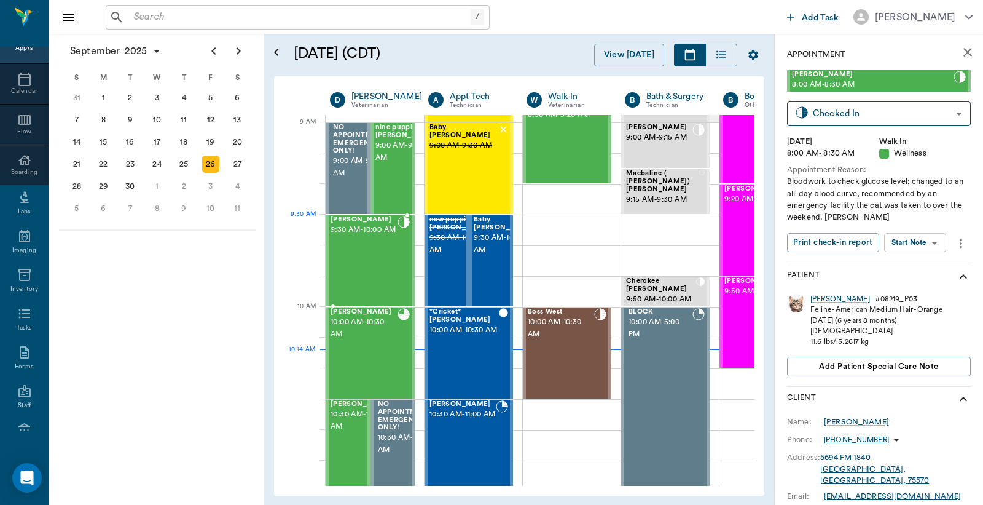
click at [363, 236] on span "9:30 AM - 10:00 AM" at bounding box center [364, 230] width 67 height 12
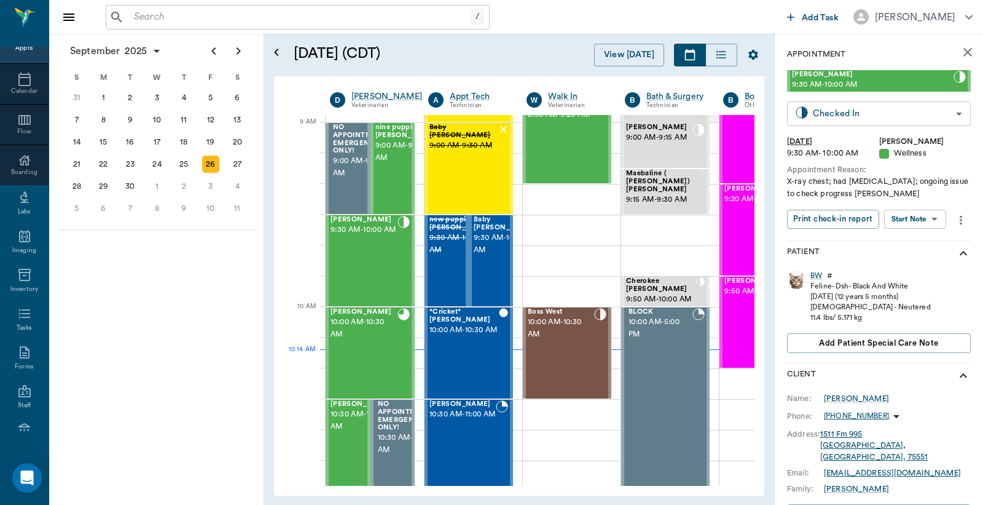
click at [858, 114] on body "/ ​ Add Task Dr. Bert Ellsworth Nectar Messages Appts Calendar Flow Boarding La…" at bounding box center [491, 252] width 983 height 505
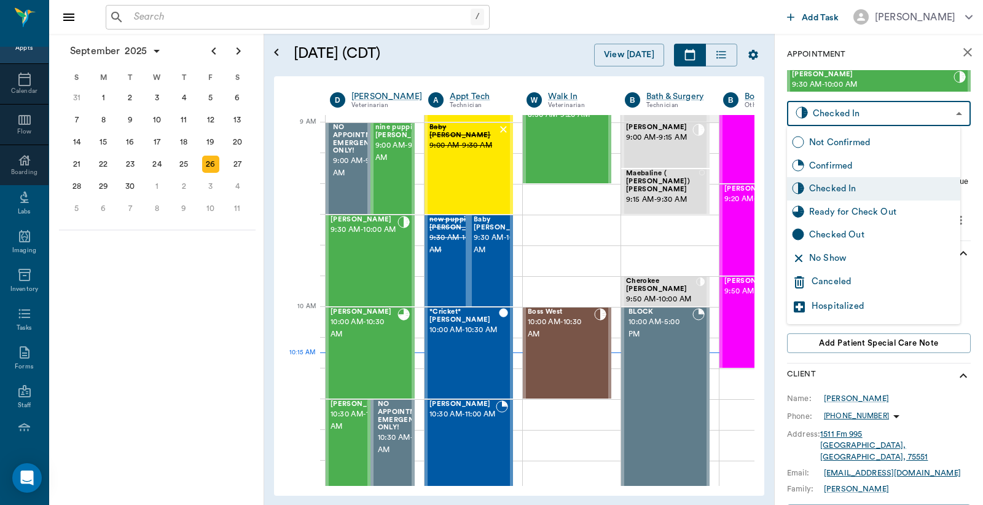
click at [822, 232] on div "Checked Out" at bounding box center [882, 235] width 146 height 14
type input "CHECKED_OUT"
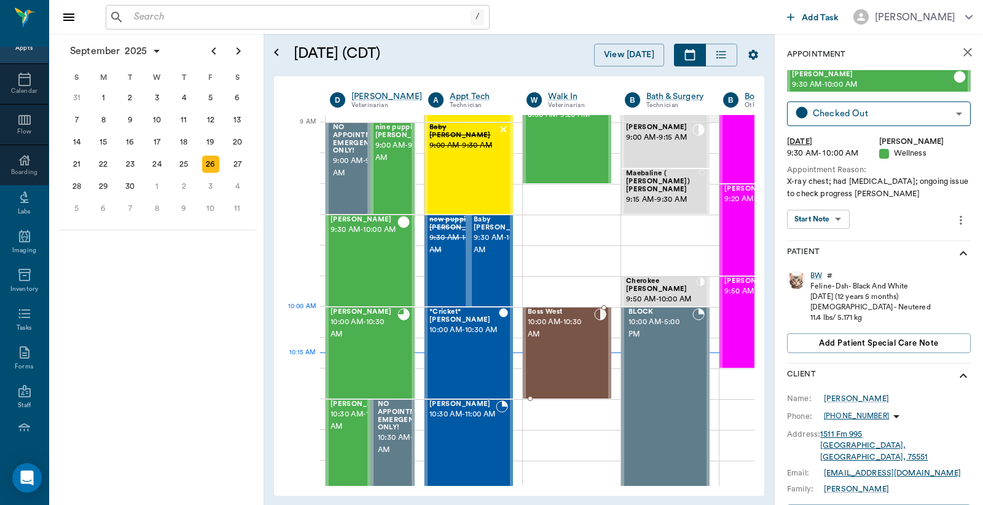
click at [574, 322] on span "10:00 AM - 10:30 AM" at bounding box center [561, 328] width 66 height 25
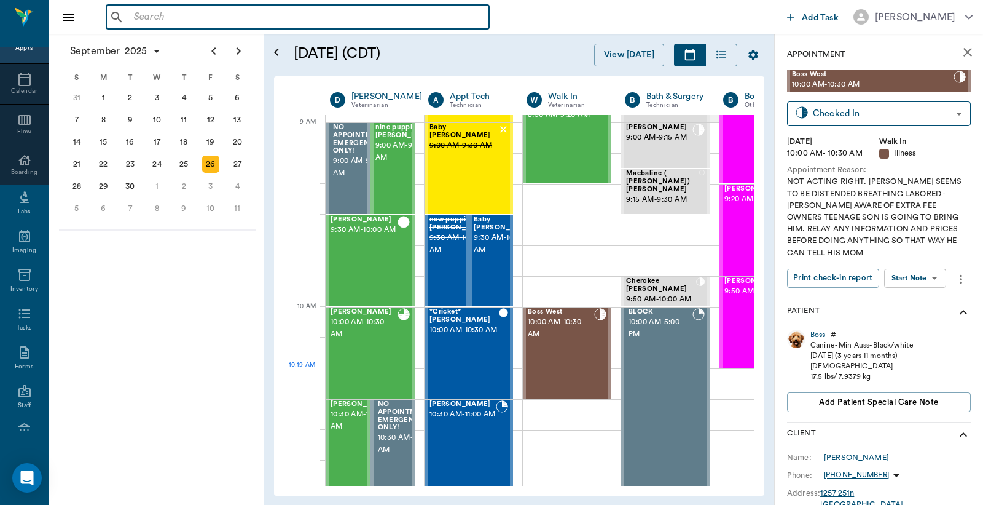
click at [137, 17] on input "text" at bounding box center [306, 17] width 355 height 17
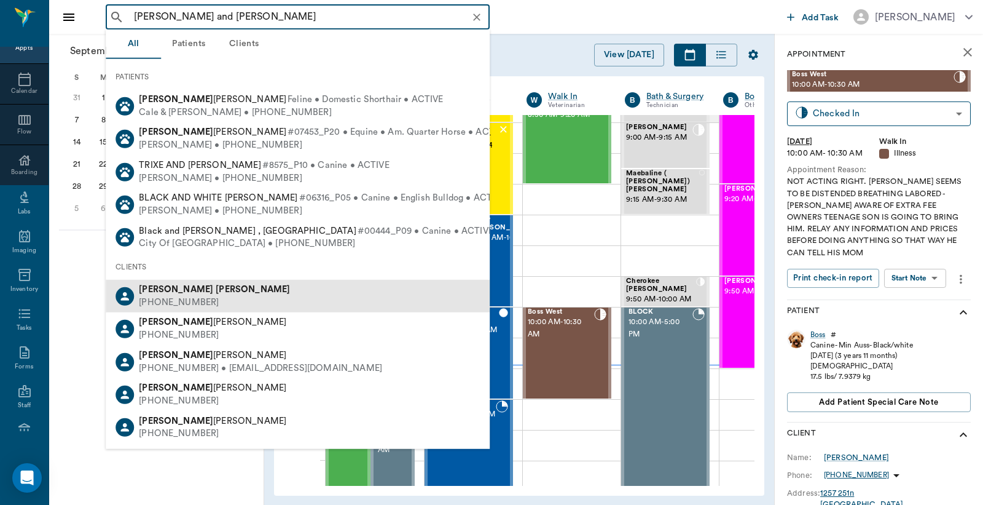
click at [168, 302] on div "(903) 824-7589" at bounding box center [214, 302] width 151 height 13
type input "Paul and Toni Stringer"
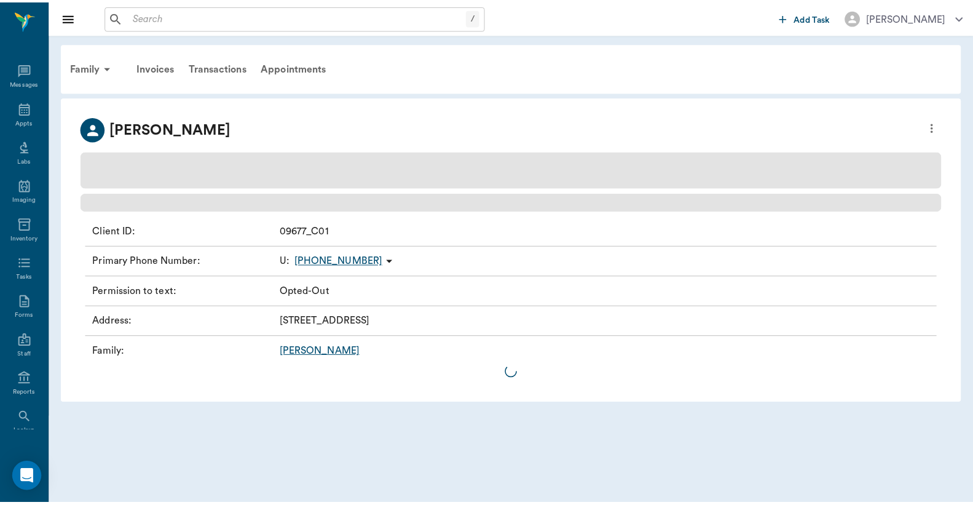
scroll to position [57, 0]
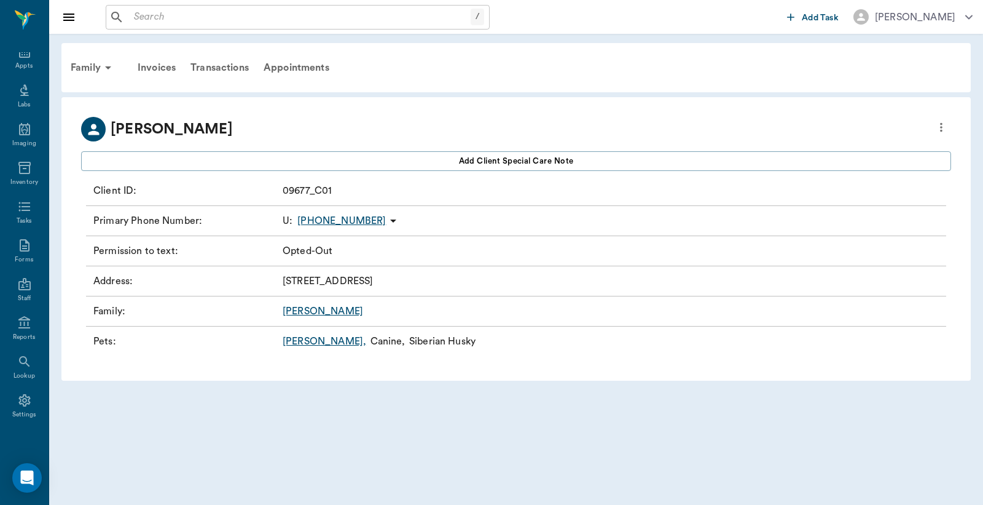
click at [293, 342] on link "Lottie ," at bounding box center [325, 341] width 84 height 15
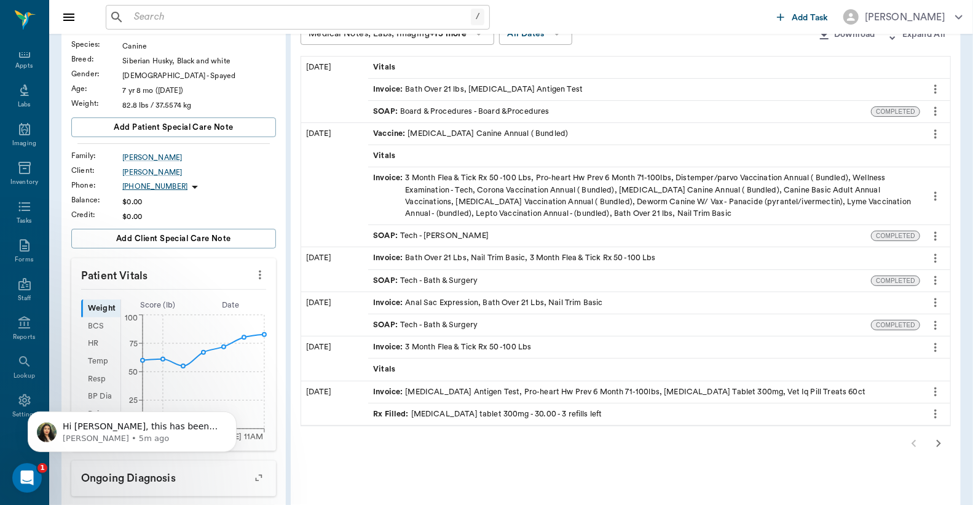
scroll to position [182, 0]
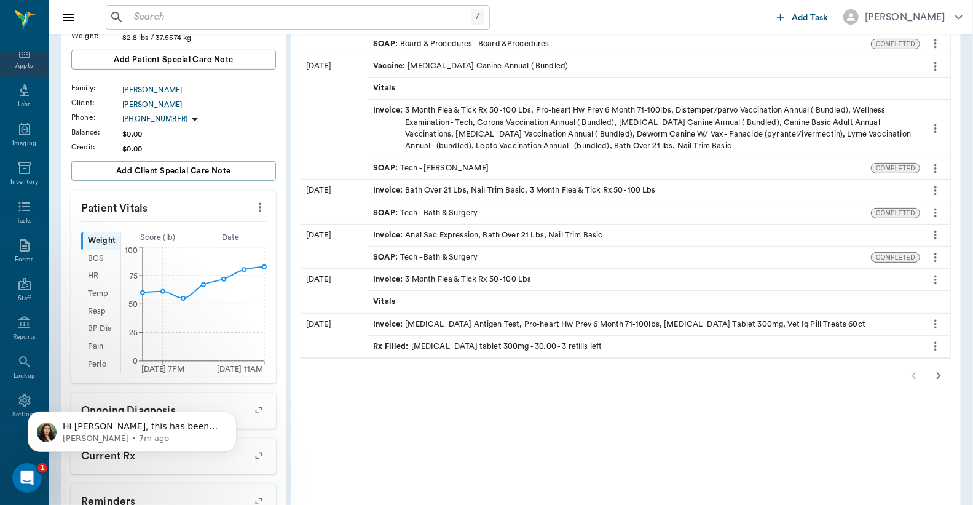
click at [21, 66] on div "Appts" at bounding box center [23, 65] width 17 height 9
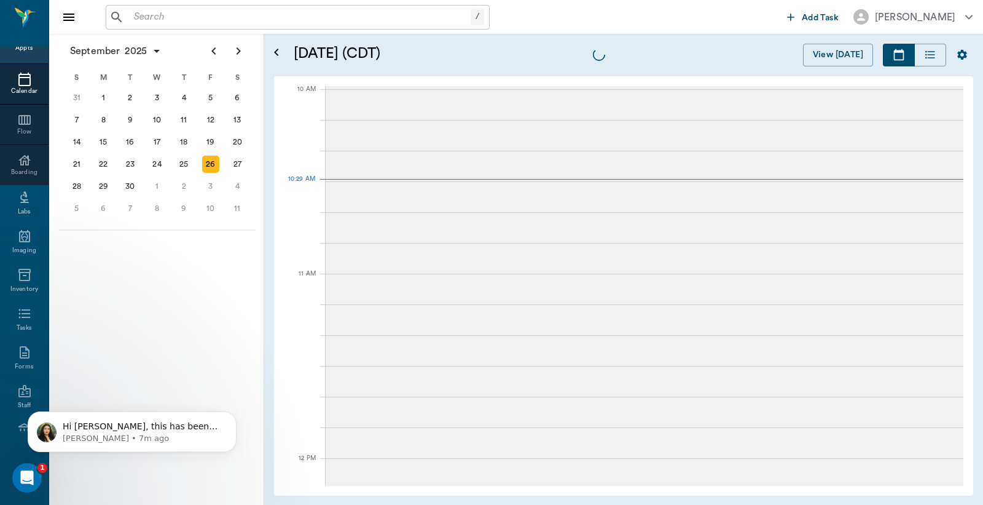
scroll to position [369, 0]
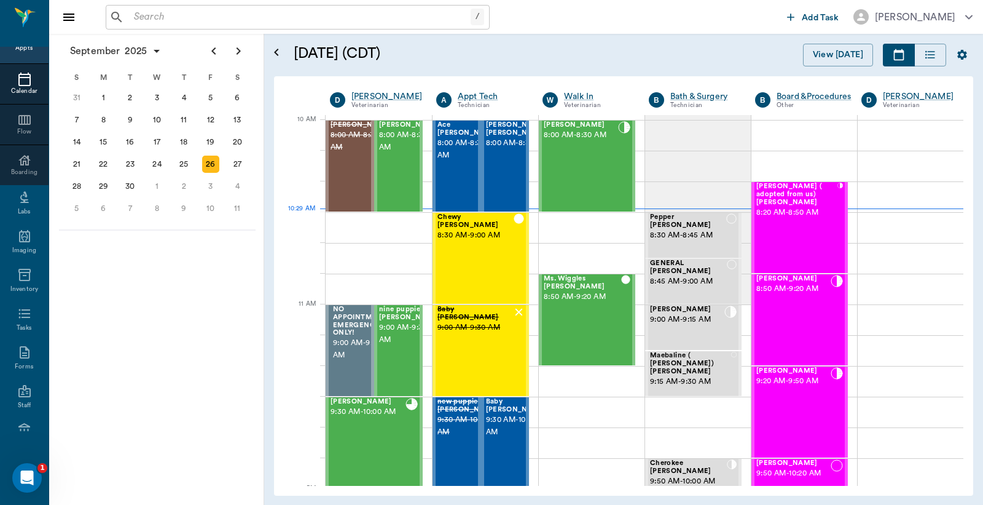
scroll to position [369, 0]
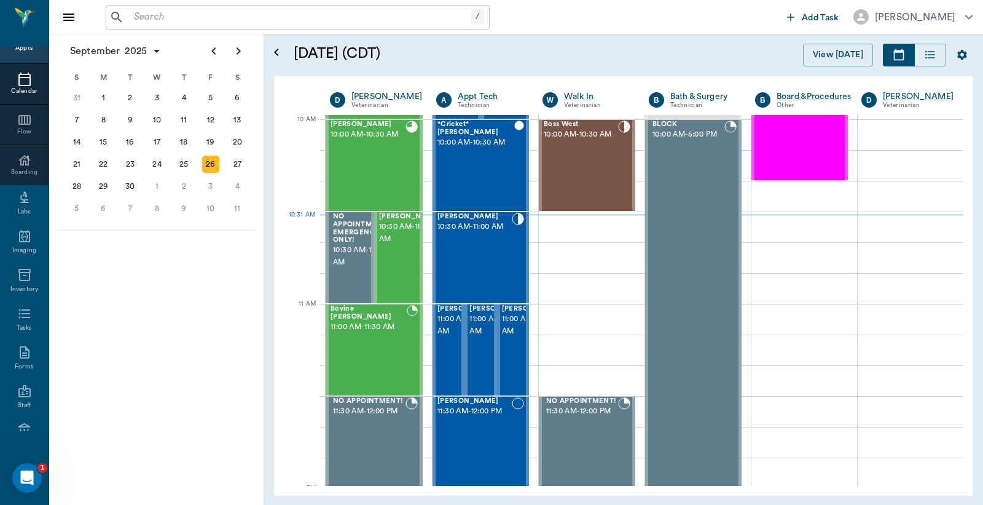
click at [15, 47] on div "Appts" at bounding box center [23, 48] width 17 height 9
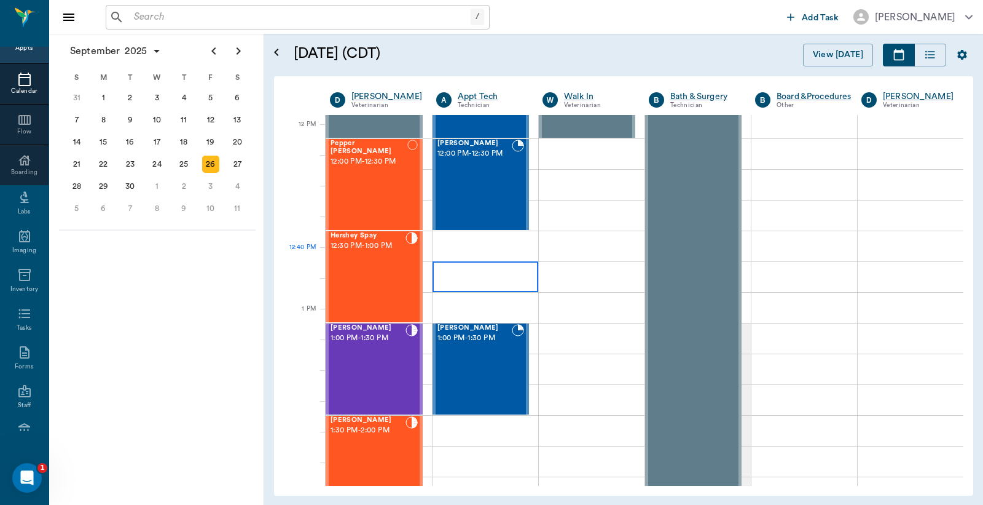
scroll to position [733, 0]
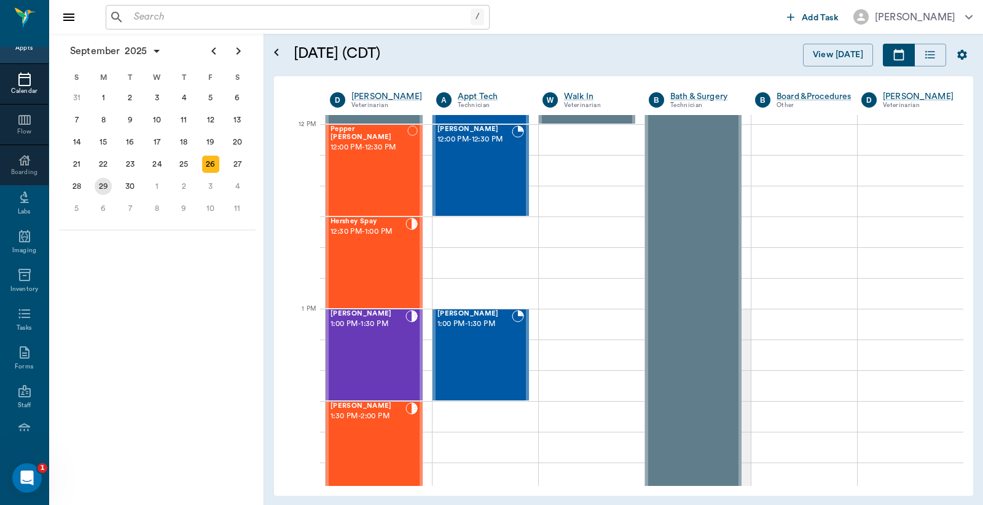
click at [102, 180] on div "29" at bounding box center [103, 186] width 17 height 17
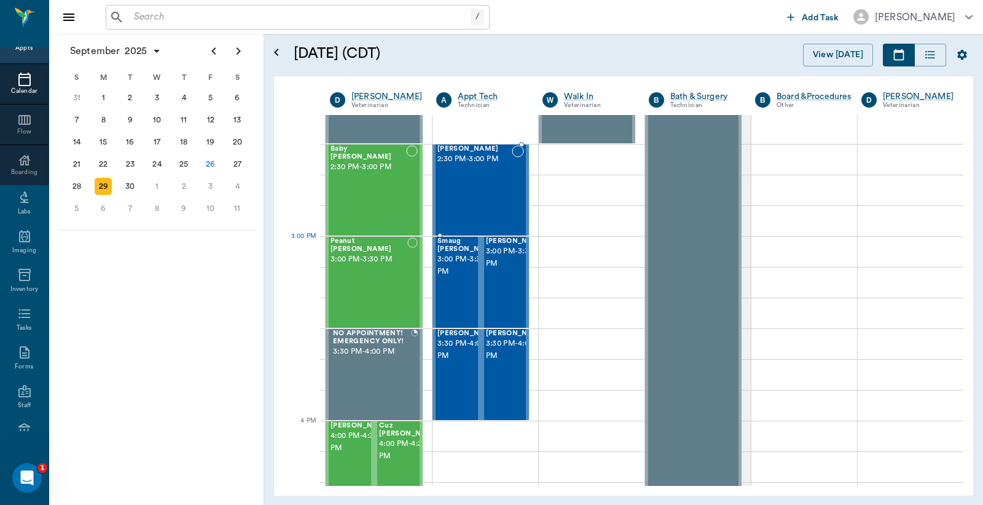
scroll to position [1366, 0]
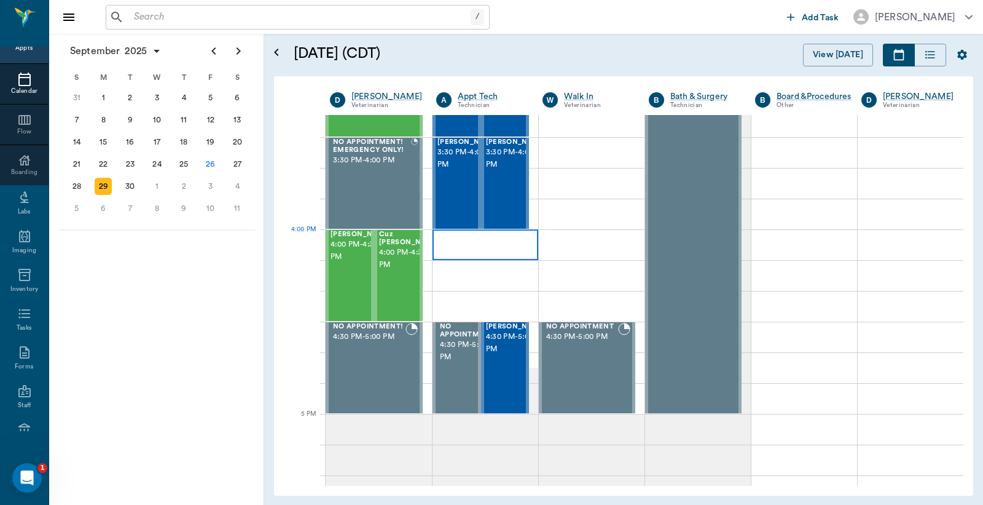
click at [450, 242] on div at bounding box center [486, 244] width 106 height 31
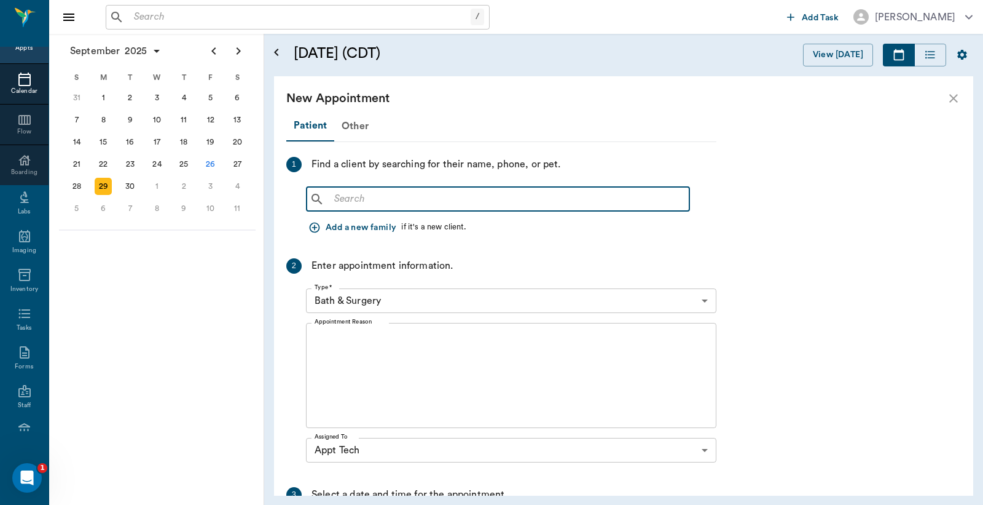
click at [331, 201] on input "text" at bounding box center [506, 199] width 355 height 17
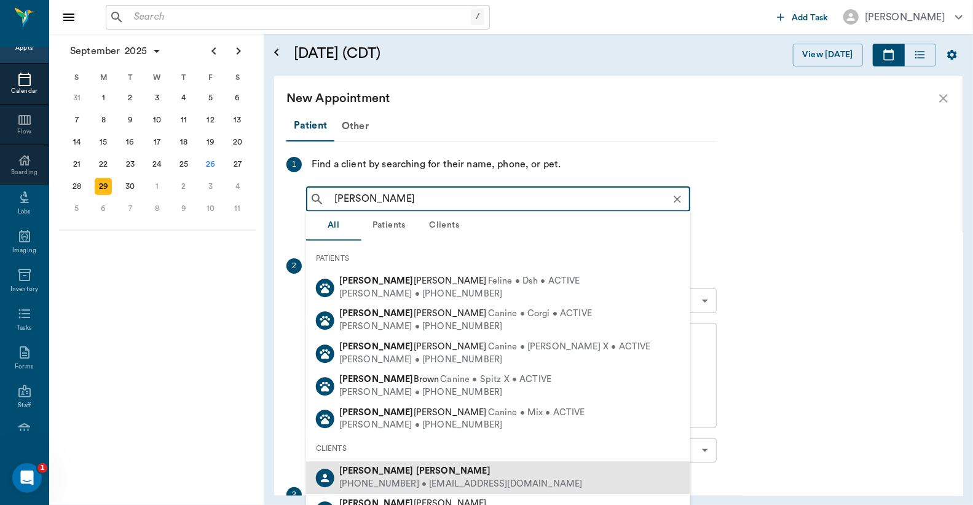
click at [388, 482] on div "[PHONE_NUMBER] • [EMAIL_ADDRESS][DOMAIN_NAME]" at bounding box center [460, 484] width 243 height 13
type input "[PERSON_NAME]"
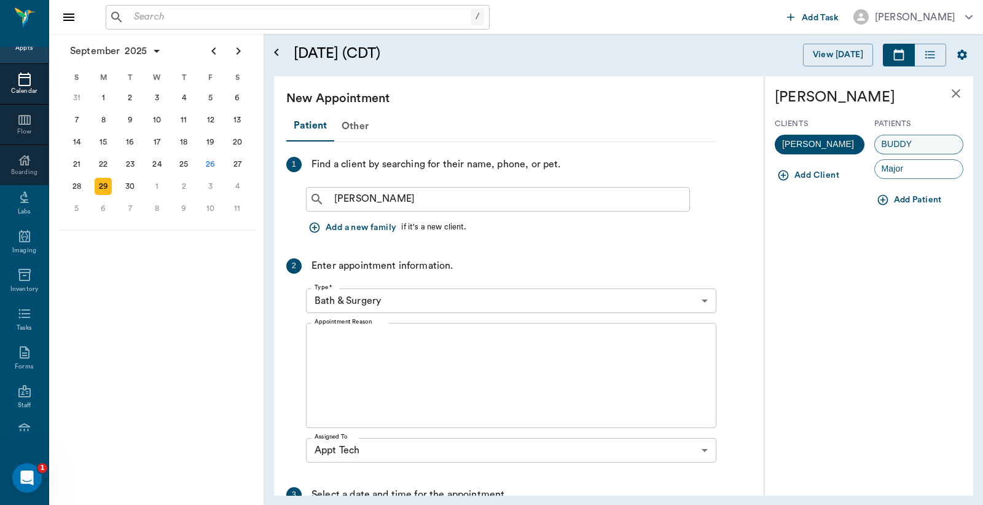
click at [906, 145] on span "BUDDY" at bounding box center [897, 144] width 44 height 13
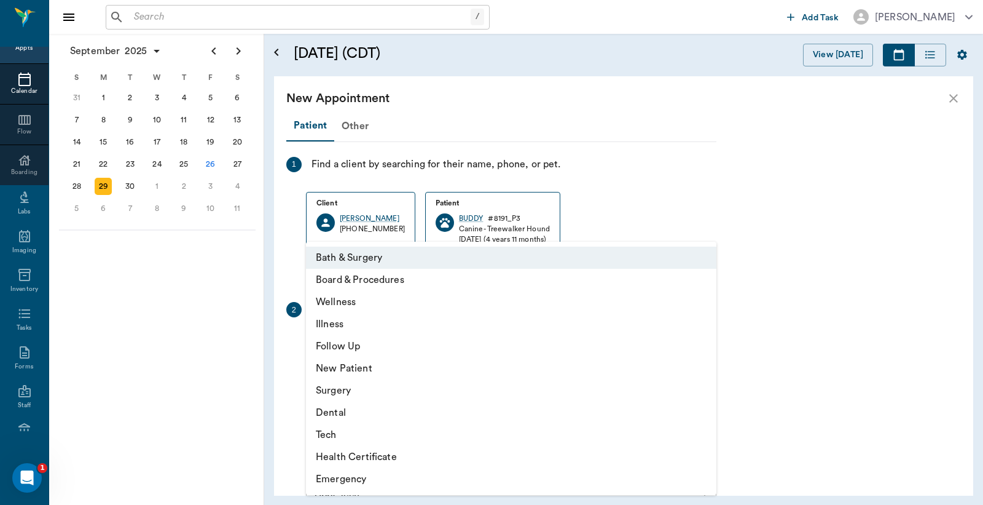
click at [704, 342] on body "/ ​ Add Task [PERSON_NAME] Nectar Messages Appts Calendar Flow Boarding Labs Im…" at bounding box center [491, 252] width 983 height 505
click at [349, 438] on li "Tech" at bounding box center [511, 434] width 411 height 22
type input "65d2be4f46e3a538d89b8c1a"
type input "04:30 PM"
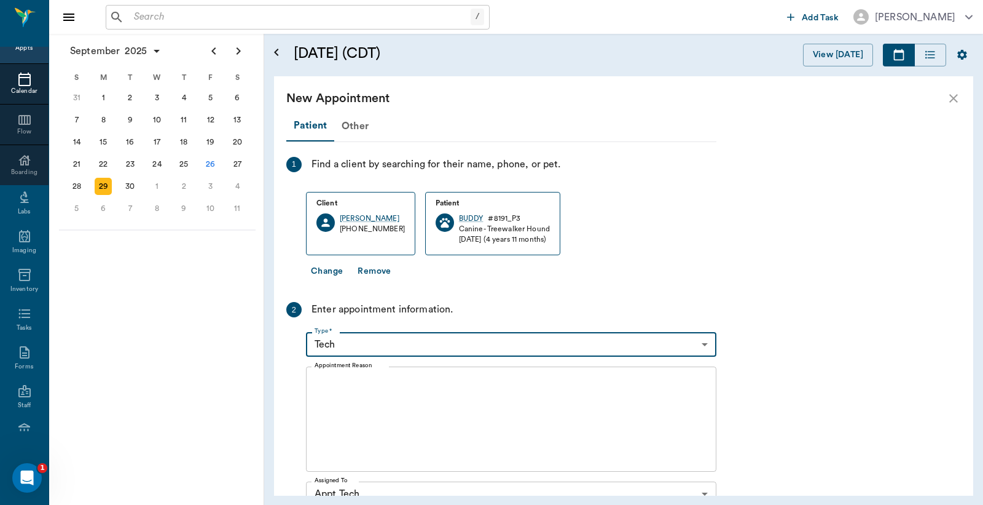
click at [317, 388] on textarea "Appointment Reason" at bounding box center [511, 419] width 393 height 85
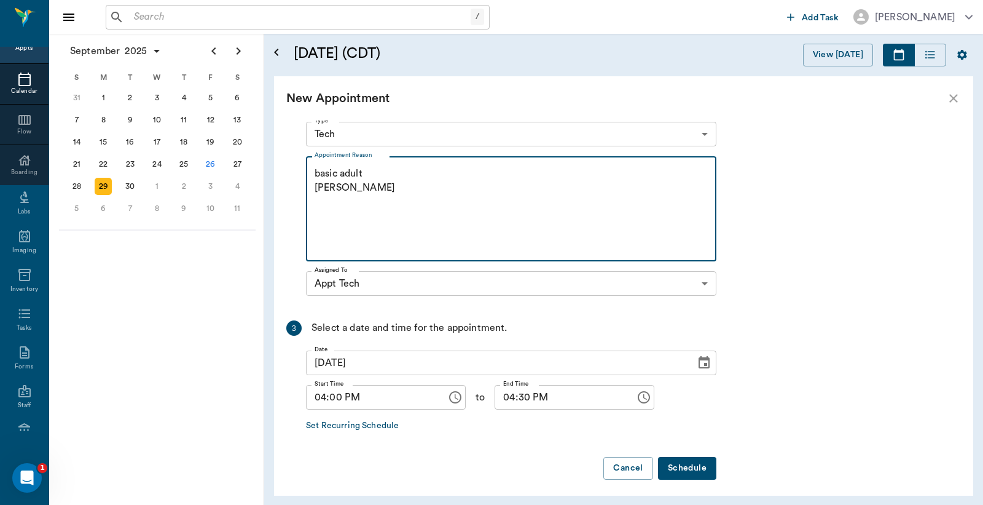
scroll to position [216, 0]
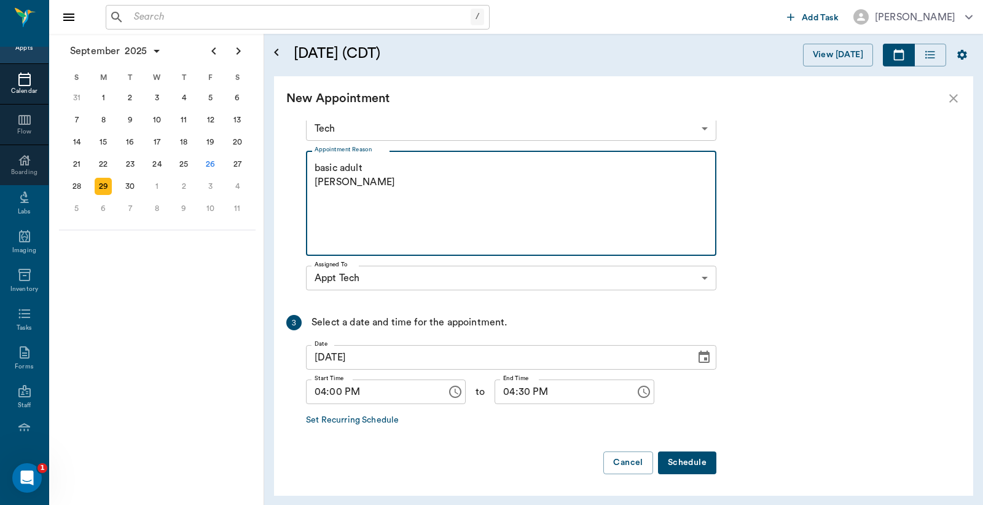
type textarea "basic adult [PERSON_NAME]"
click at [676, 462] on button "Schedule" at bounding box center [687, 462] width 58 height 23
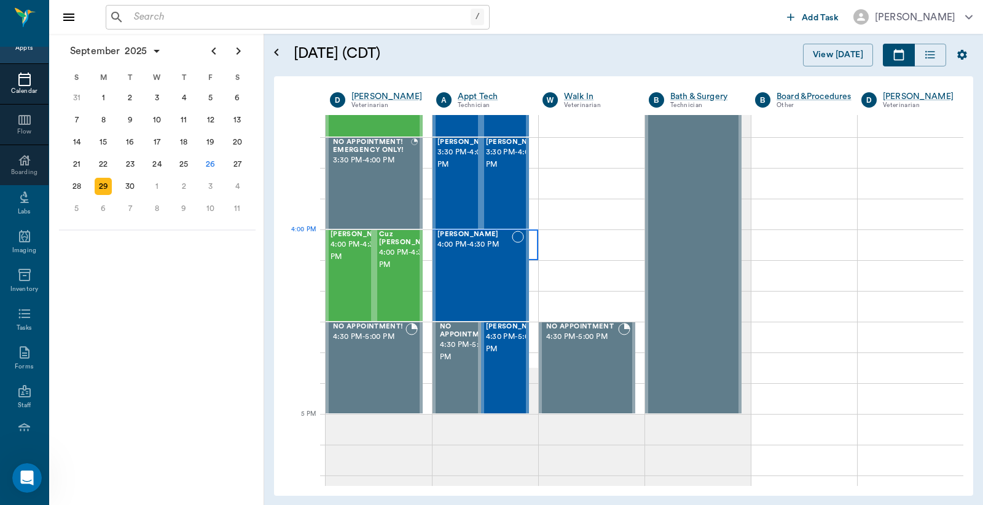
click at [530, 254] on div at bounding box center [486, 244] width 106 height 31
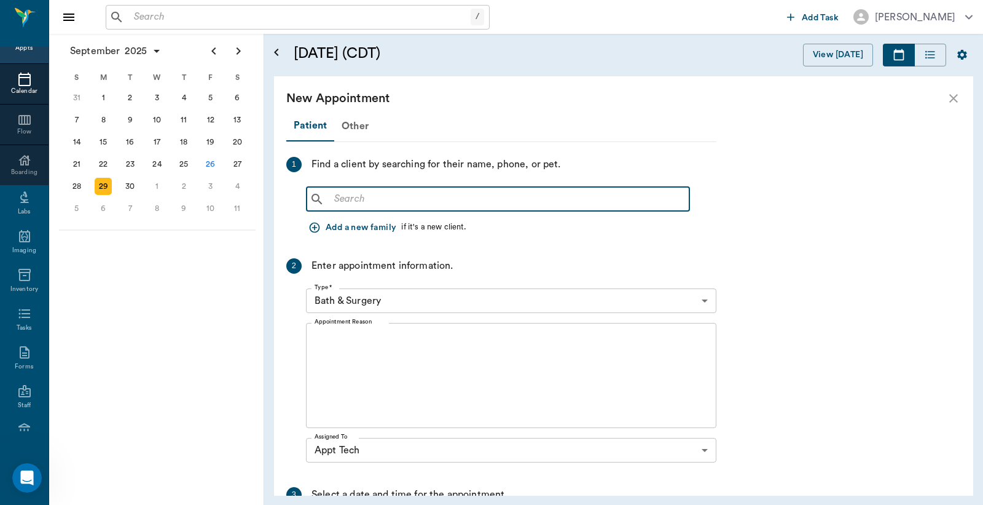
click at [336, 197] on input "text" at bounding box center [506, 199] width 355 height 17
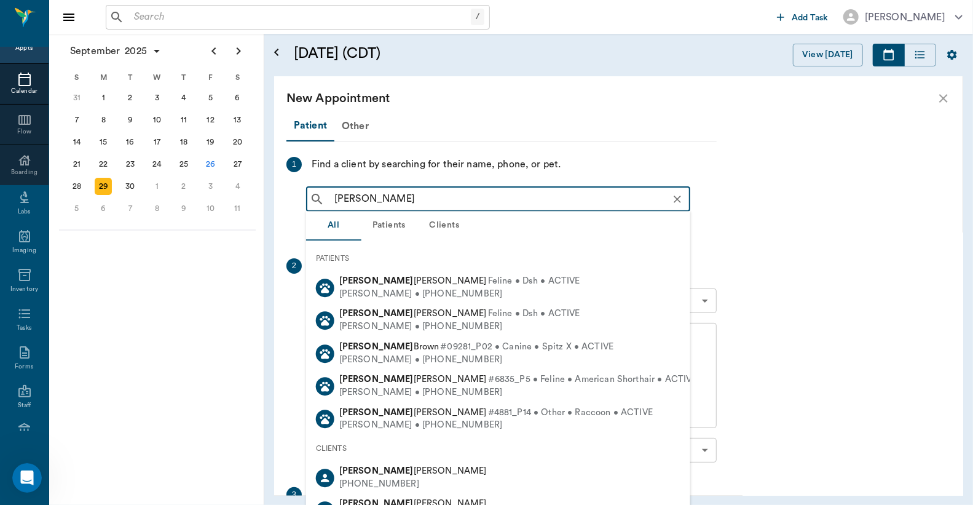
type input "[PERSON_NAME]"
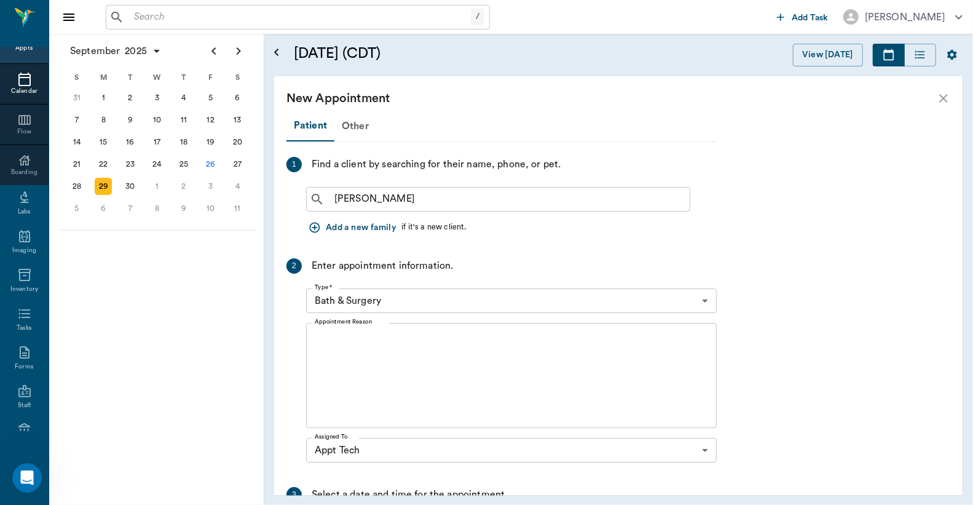
click at [17, 49] on div "Appts" at bounding box center [23, 48] width 17 height 9
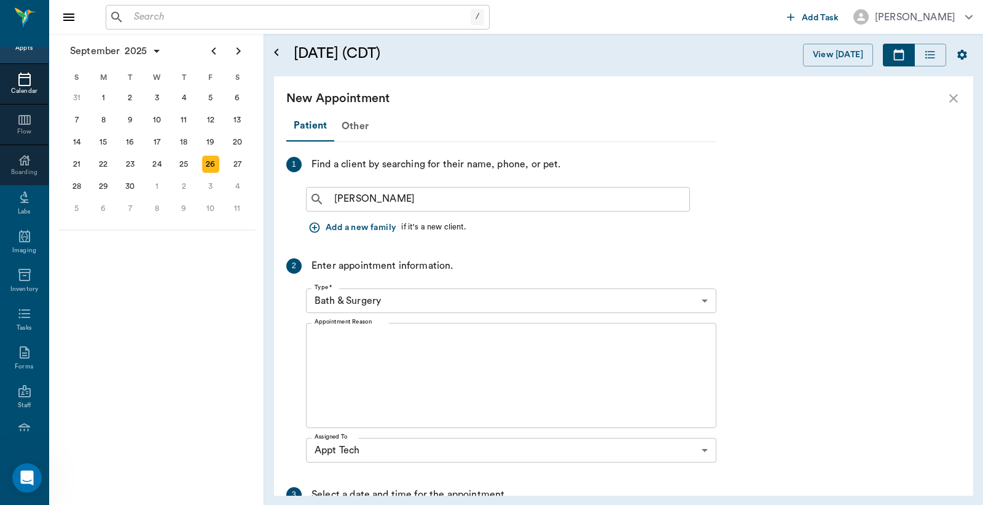
scroll to position [371, 0]
click at [103, 181] on div "29" at bounding box center [103, 186] width 17 height 17
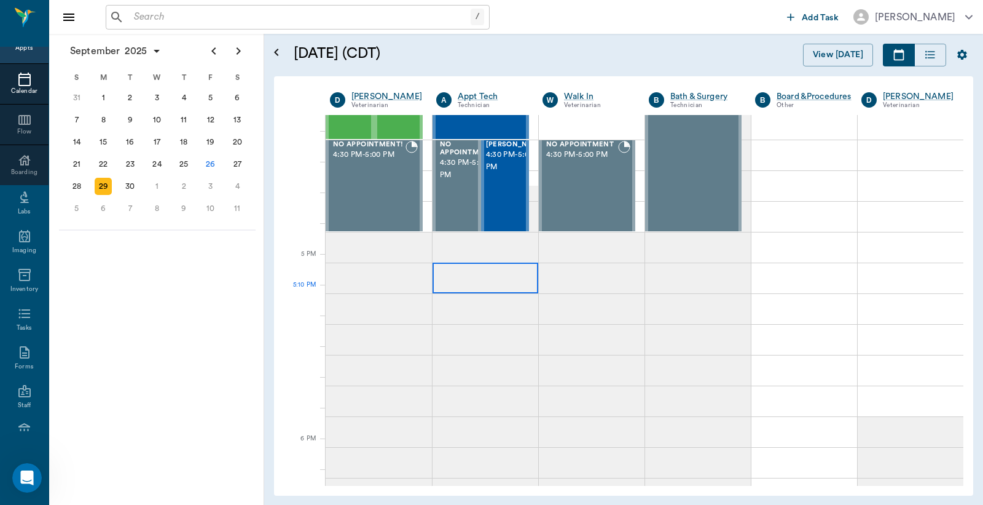
scroll to position [1457, 0]
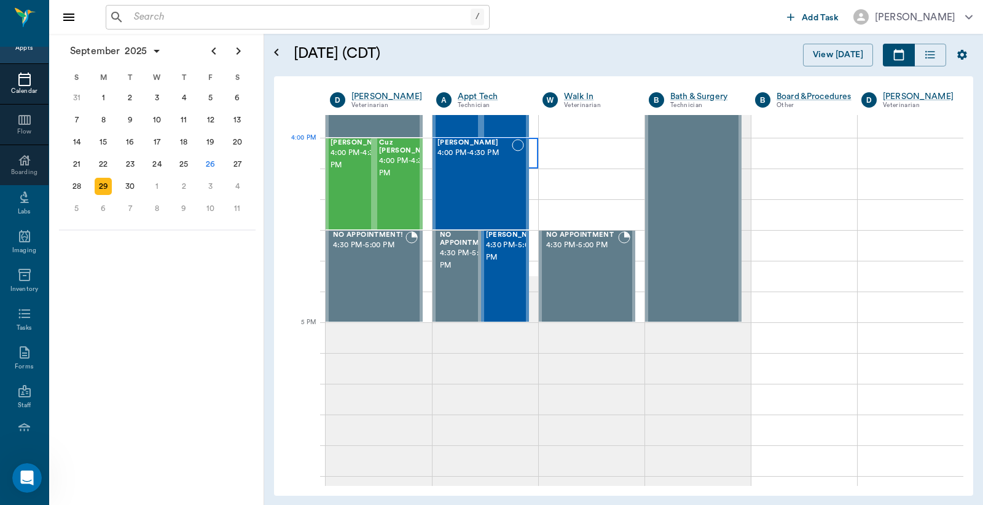
click at [529, 165] on div at bounding box center [486, 153] width 106 height 31
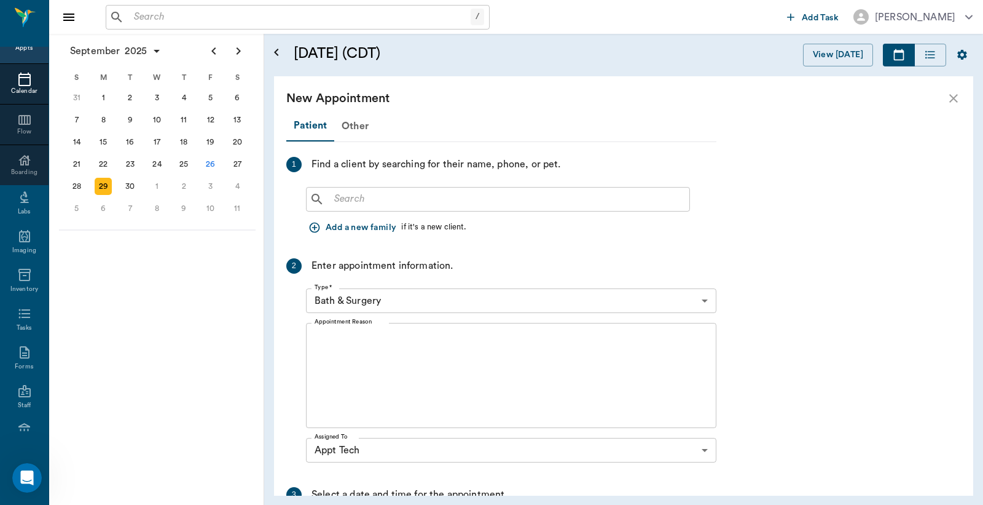
click at [335, 203] on input "text" at bounding box center [506, 199] width 355 height 17
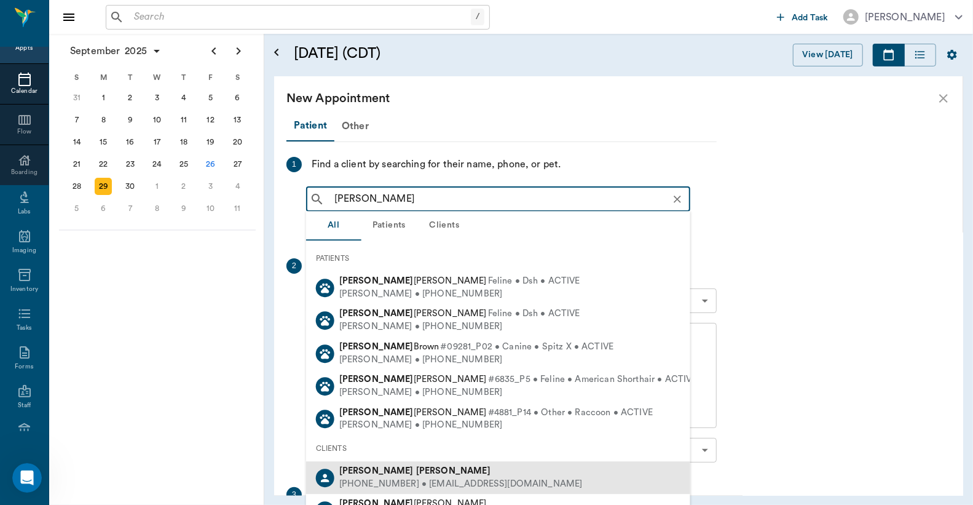
click at [377, 478] on div "[PHONE_NUMBER] • [EMAIL_ADDRESS][DOMAIN_NAME]" at bounding box center [460, 484] width 243 height 13
type input "[PERSON_NAME]"
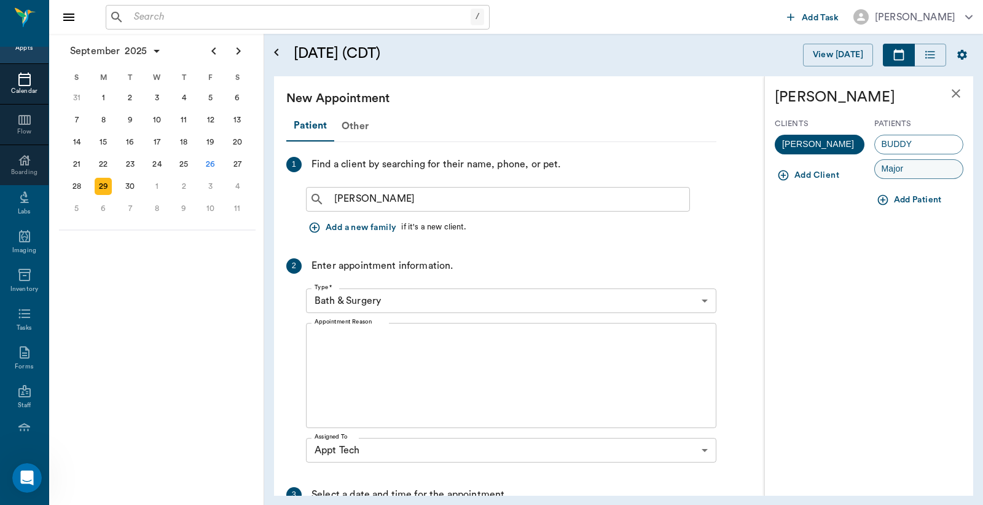
click at [920, 172] on div "Major" at bounding box center [920, 169] width 90 height 20
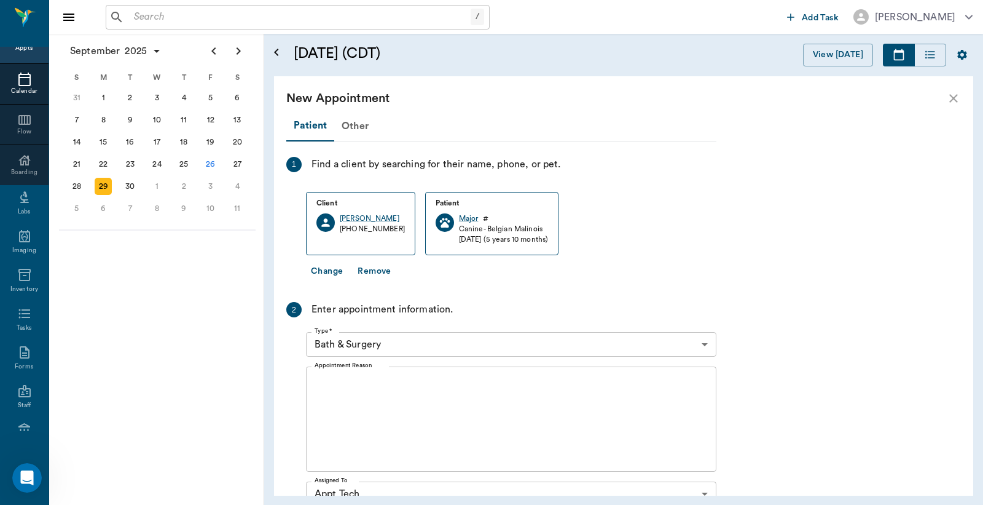
click at [707, 342] on body "/ ​ Add Task [PERSON_NAME] Nectar Messages Appts Calendar Flow Boarding Labs Im…" at bounding box center [491, 252] width 983 height 505
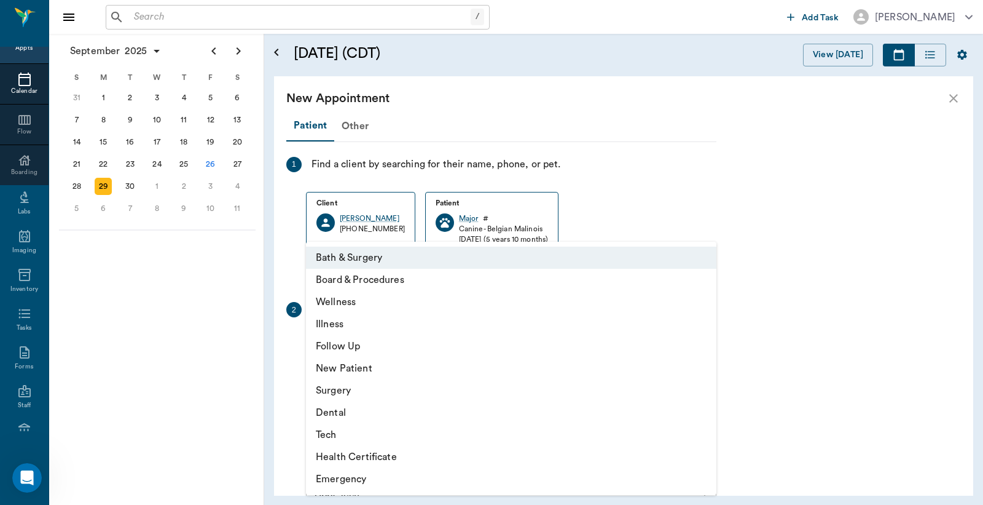
click at [339, 437] on li "Tech" at bounding box center [511, 434] width 411 height 22
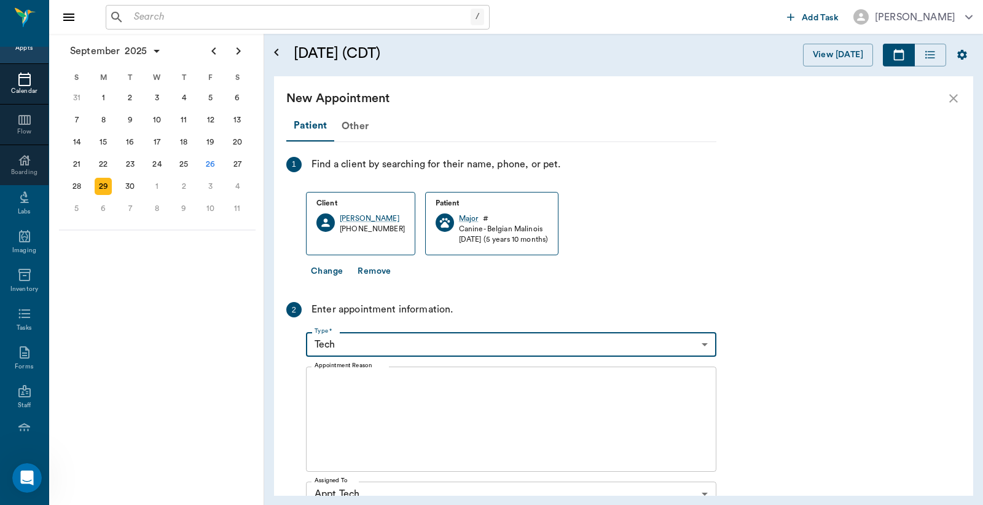
type input "65d2be4f46e3a538d89b8c1a"
type input "04:30 PM"
click at [321, 377] on textarea "Appointment Reason" at bounding box center [511, 419] width 393 height 85
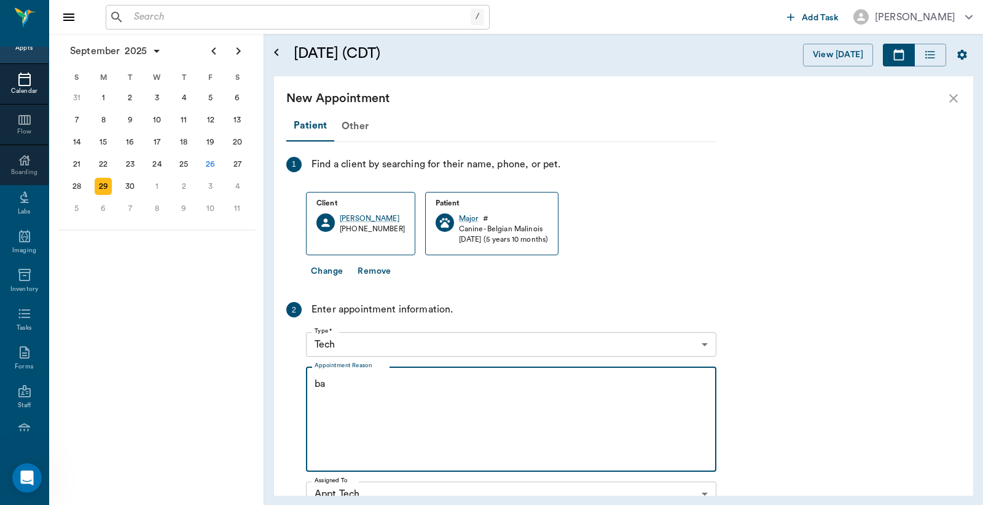
type textarea "b"
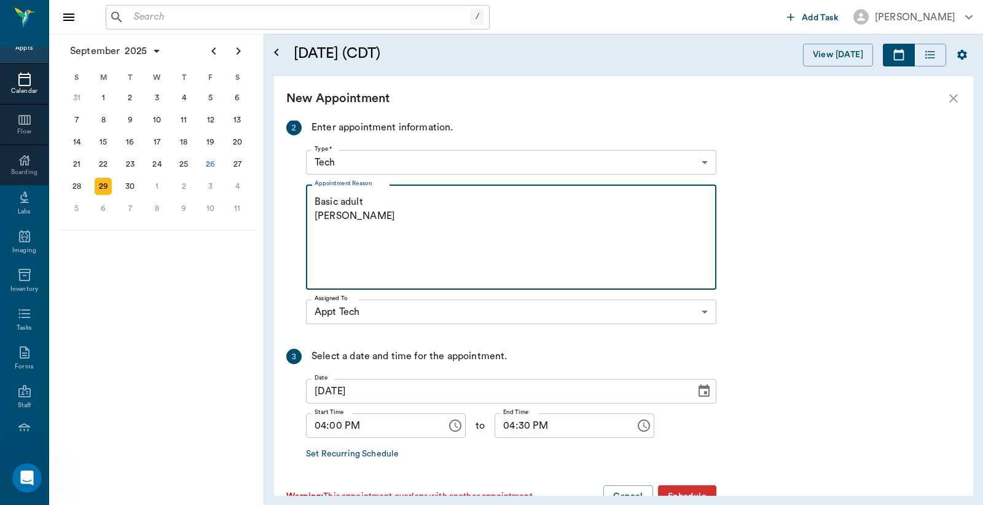
scroll to position [216, 0]
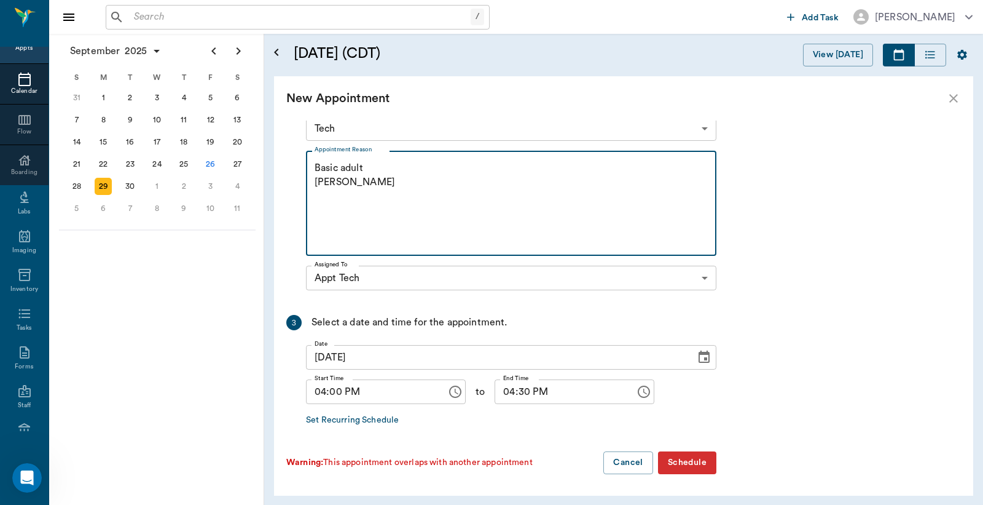
type textarea "Basic adult Christy"
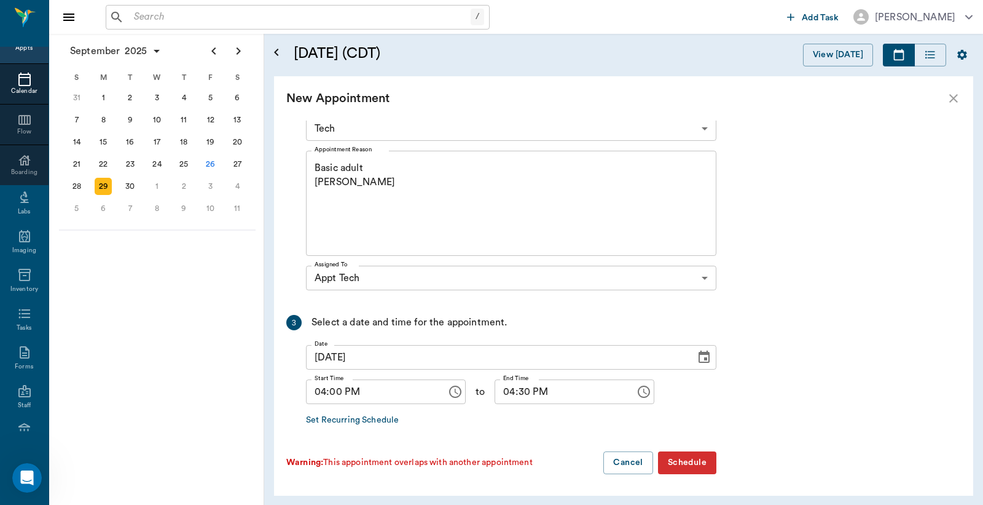
click at [684, 462] on button "Schedule" at bounding box center [687, 462] width 58 height 23
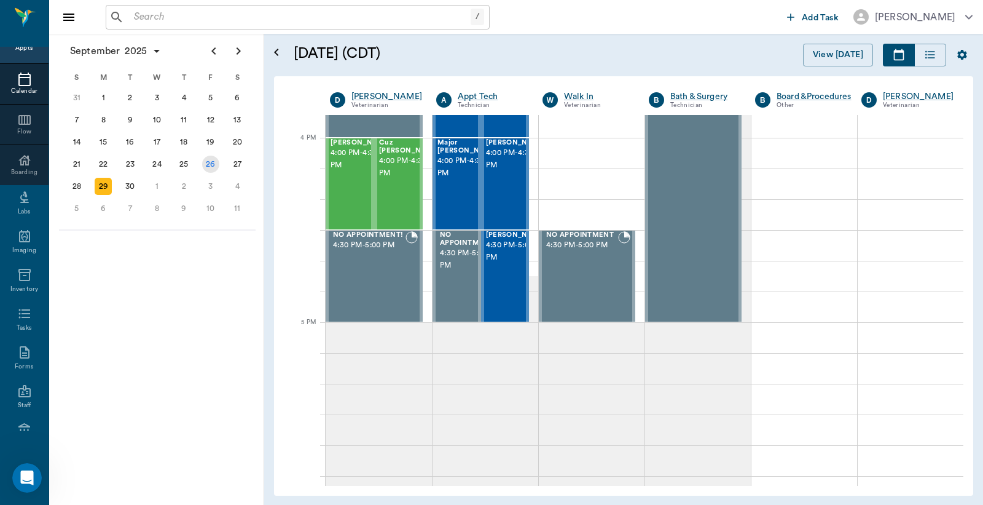
click at [211, 163] on div "26" at bounding box center [210, 163] width 17 height 17
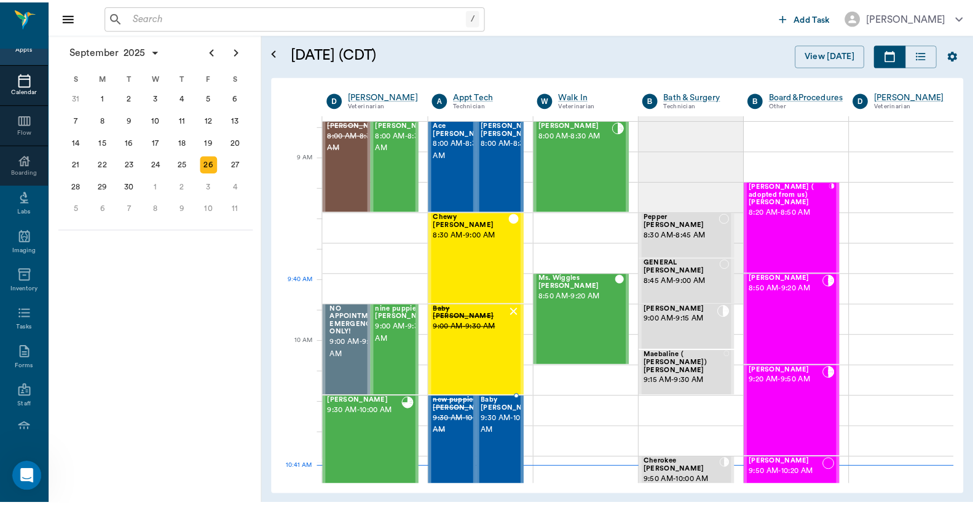
scroll to position [182, 0]
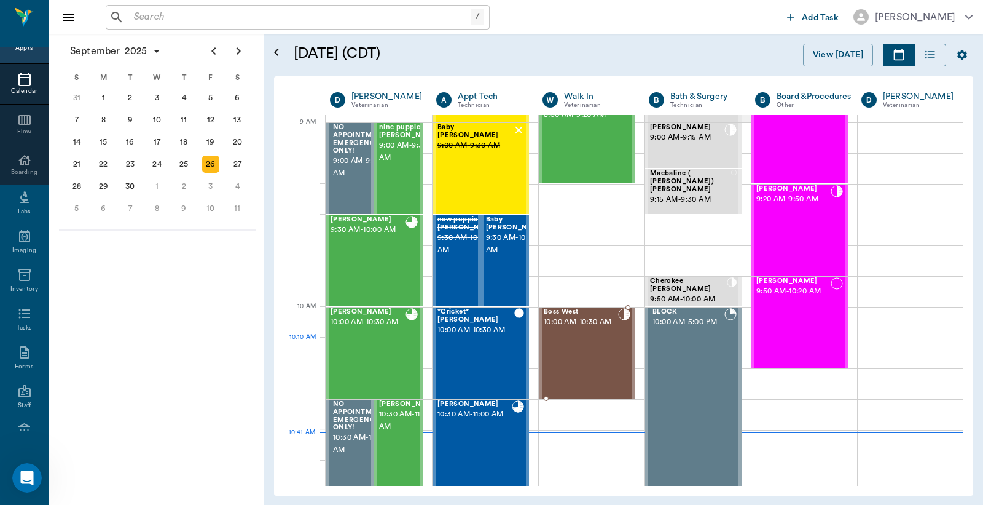
click at [560, 347] on div "Boss West 10:00 AM - 10:30 AM" at bounding box center [581, 353] width 74 height 90
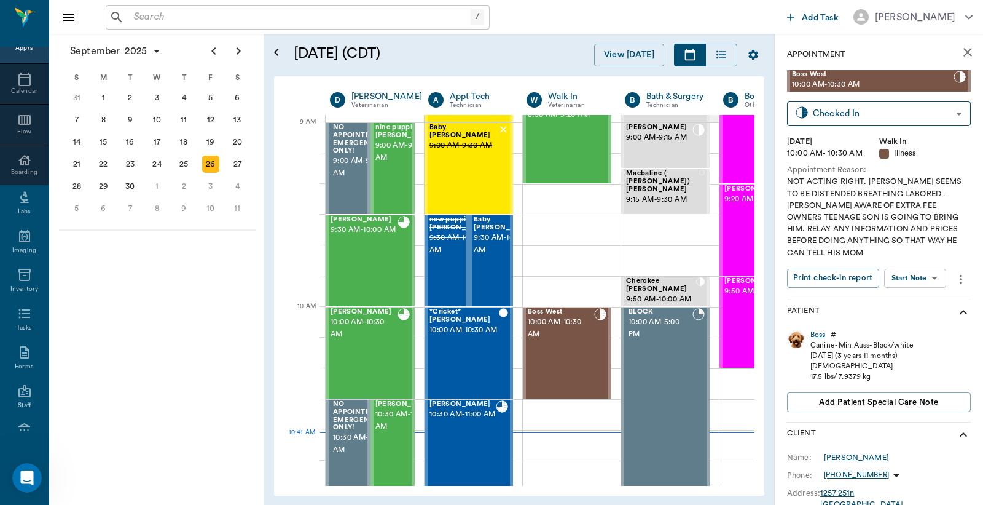
click at [819, 333] on div "Boss" at bounding box center [818, 334] width 15 height 10
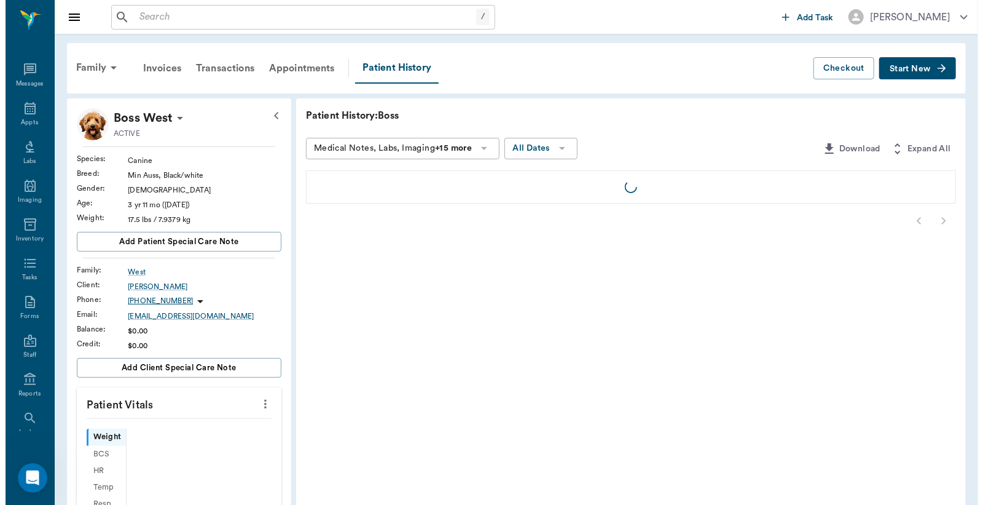
scroll to position [57, 0]
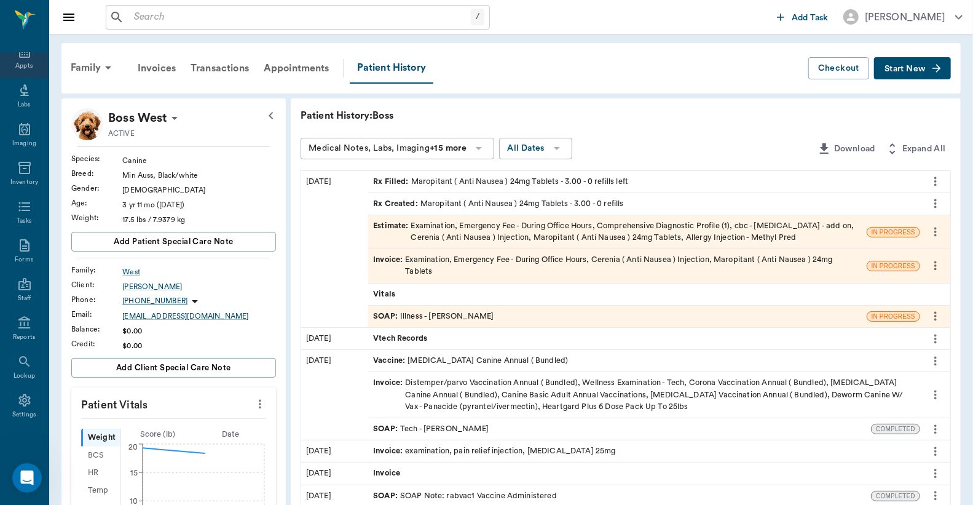
click at [17, 59] on div "Appts" at bounding box center [24, 58] width 49 height 39
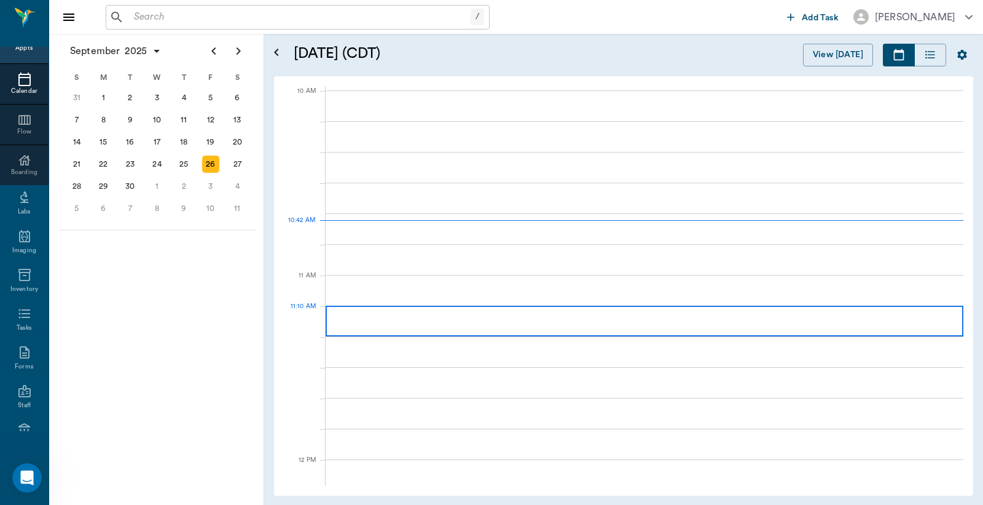
scroll to position [369, 0]
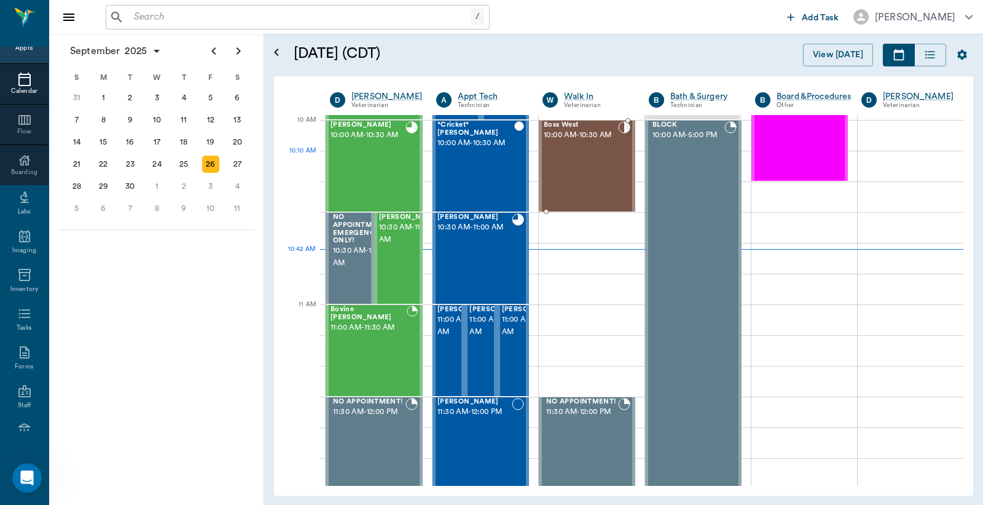
click at [595, 157] on div "Boss West 10:00 AM - 10:30 AM" at bounding box center [581, 166] width 74 height 90
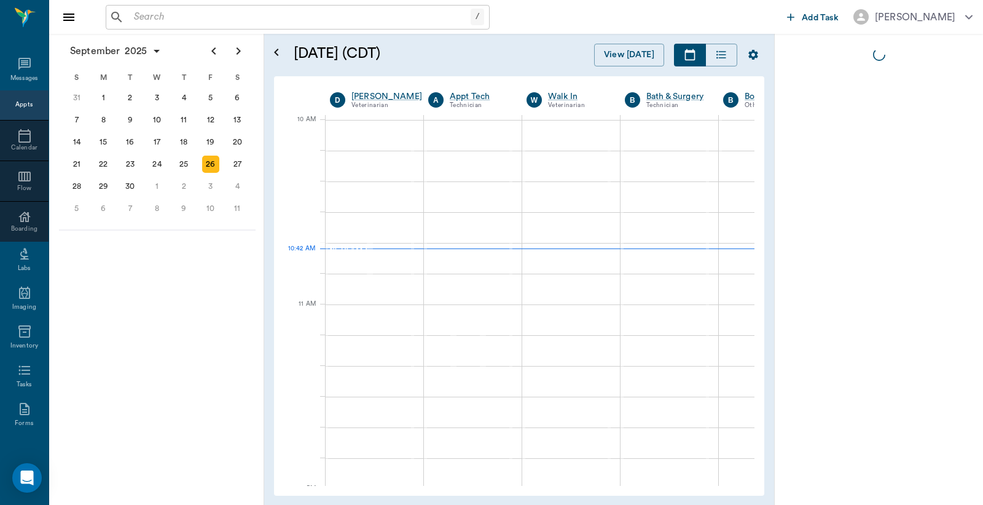
scroll to position [57, 0]
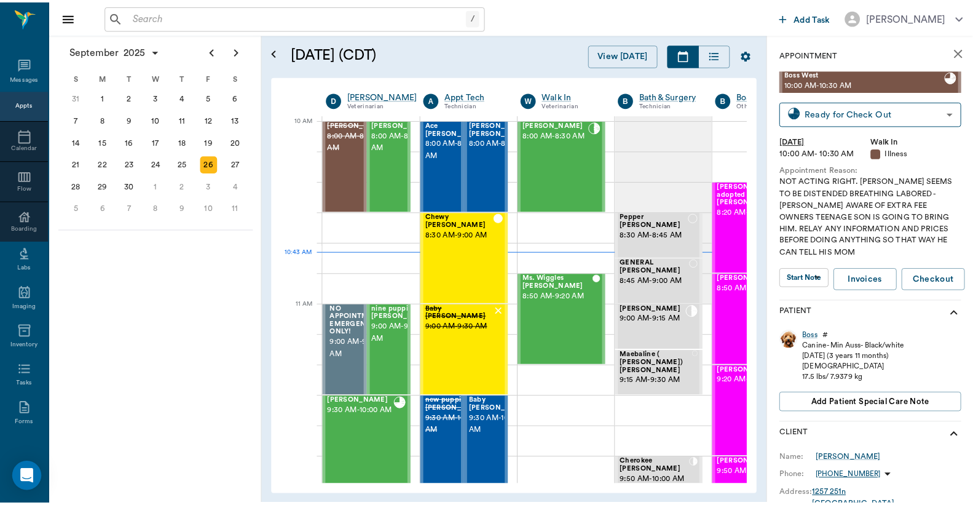
scroll to position [369, 1]
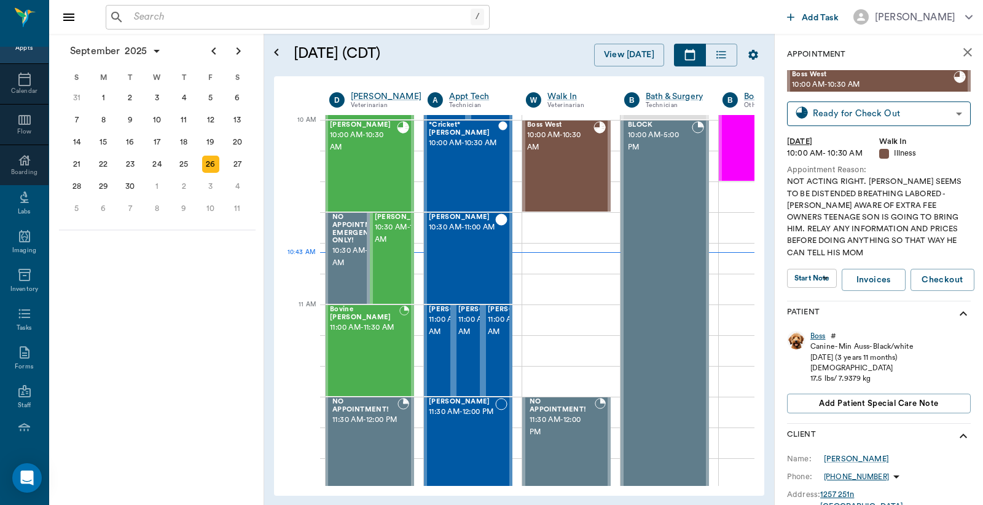
click at [818, 336] on div "Boss" at bounding box center [818, 336] width 15 height 10
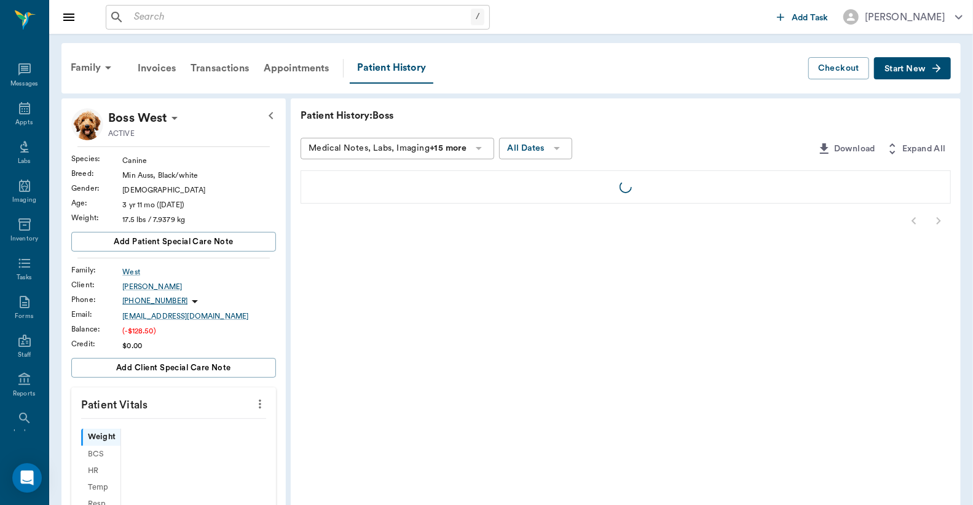
scroll to position [57, 0]
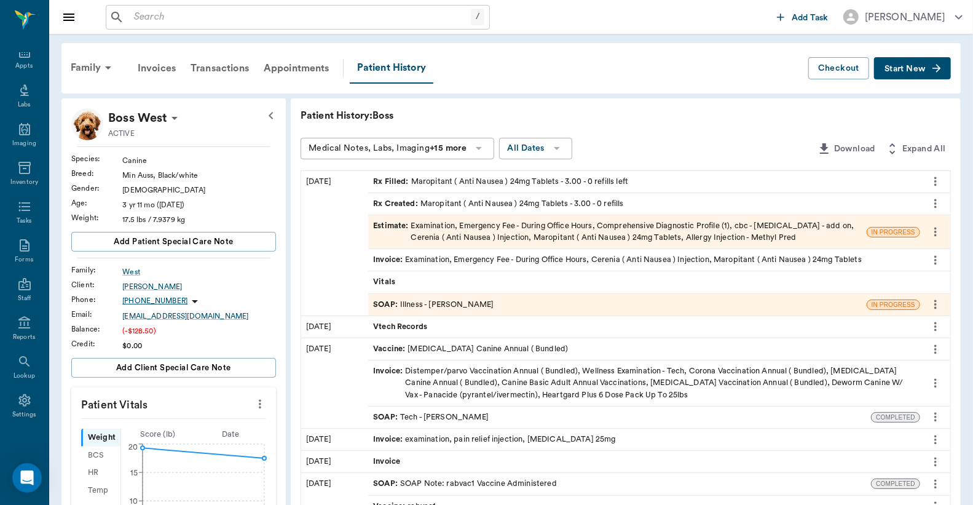
click at [524, 262] on div "Invoice : Examination, Emergency Fee - During Office Hours, Cerenia ( Anti Naus…" at bounding box center [617, 260] width 489 height 12
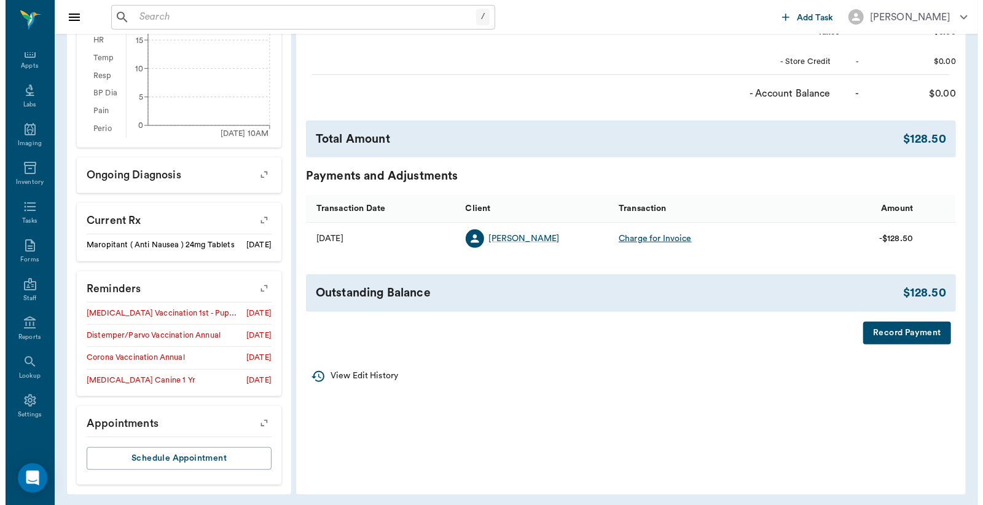
scroll to position [435, 0]
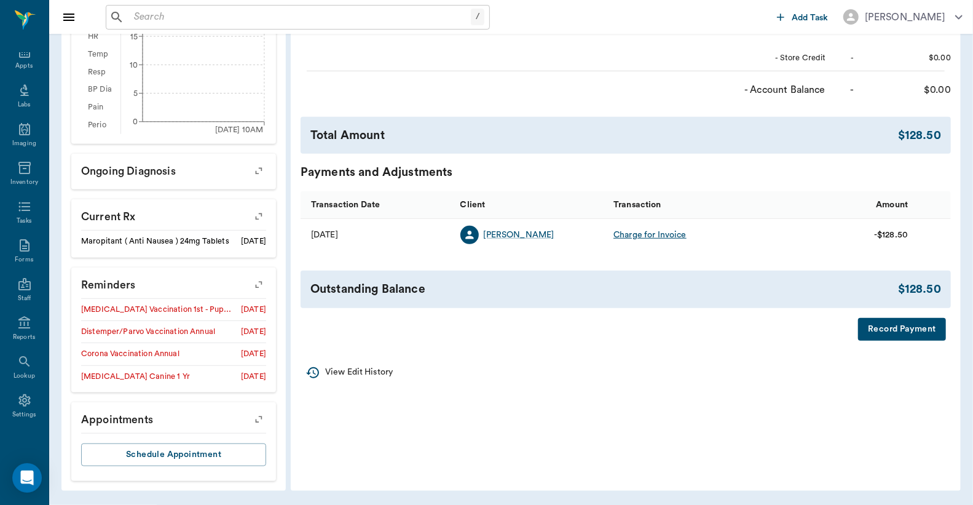
click at [892, 335] on button "Record Payment" at bounding box center [902, 329] width 88 height 23
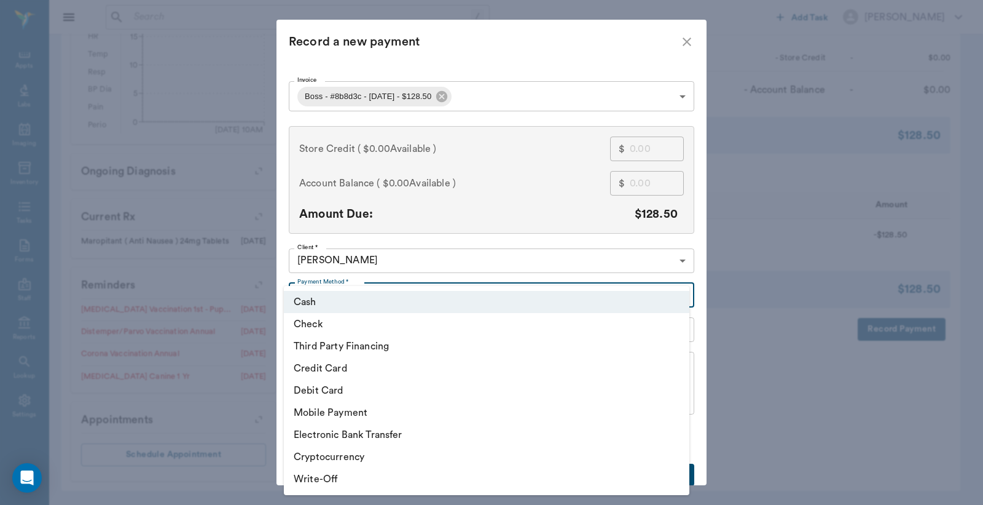
click at [680, 295] on body "/ ​ Add Task [PERSON_NAME] Nectar Messages Appts Labs Imaging Inventory Tasks F…" at bounding box center [491, 34] width 983 height 939
click at [338, 390] on li "Debit Card" at bounding box center [487, 390] width 406 height 22
type input "DEBIT_CARD"
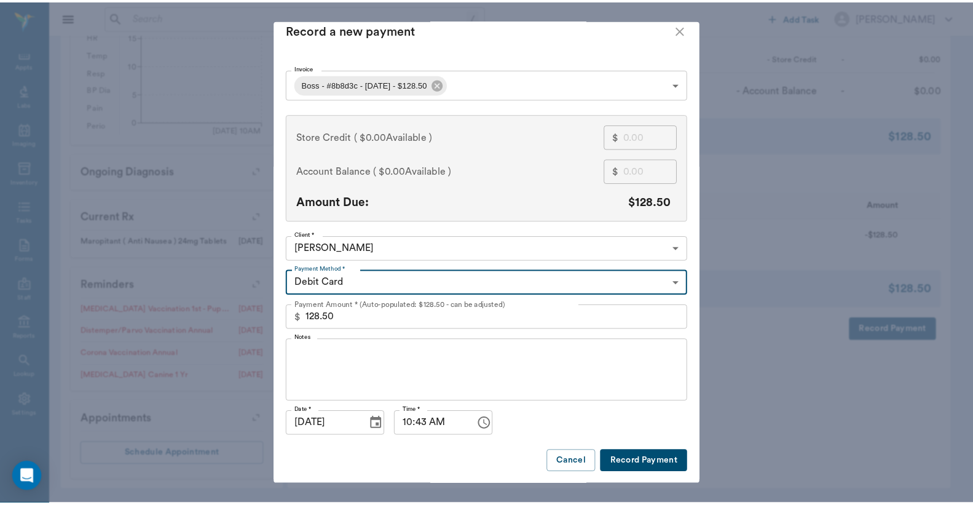
scroll to position [13, 0]
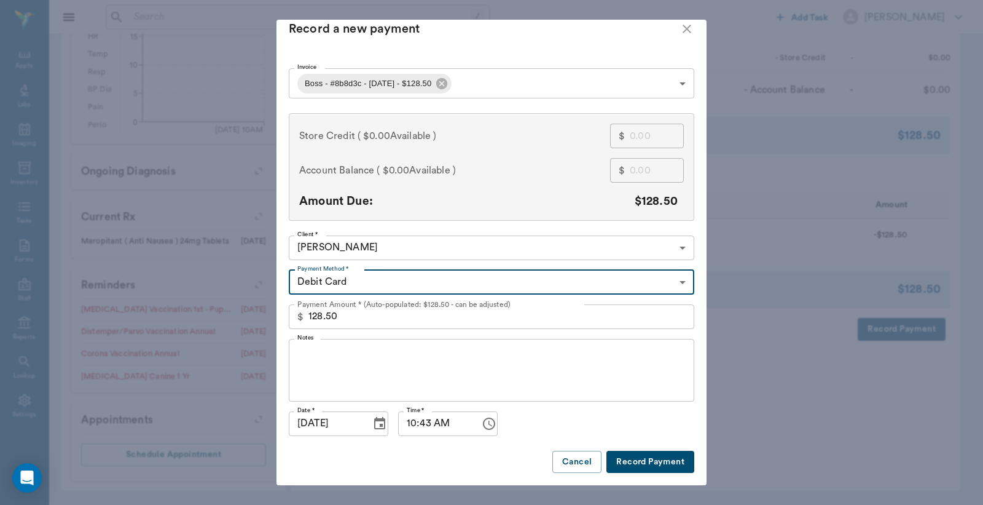
click at [648, 462] on button "Record Payment" at bounding box center [651, 461] width 88 height 23
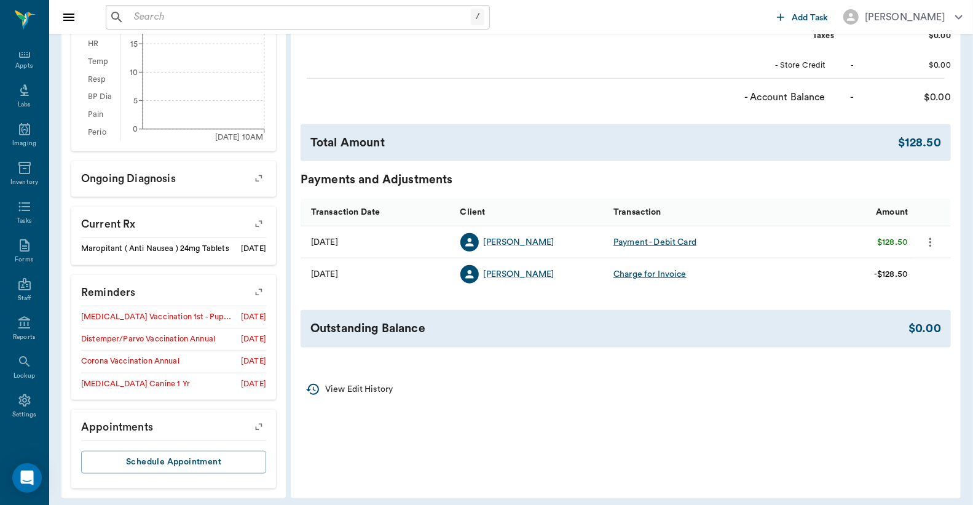
scroll to position [71, 0]
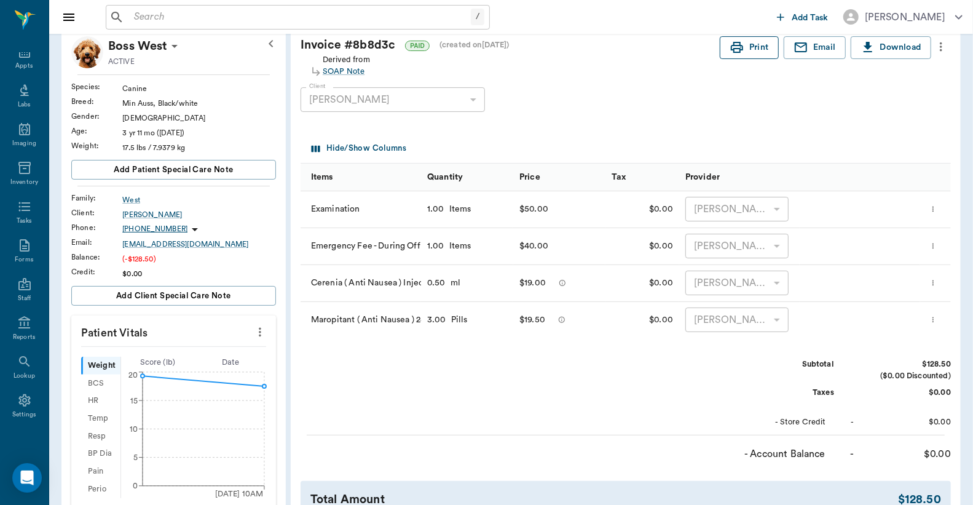
click at [753, 45] on button "Print" at bounding box center [749, 47] width 59 height 23
click at [22, 66] on div "Appts" at bounding box center [23, 65] width 17 height 9
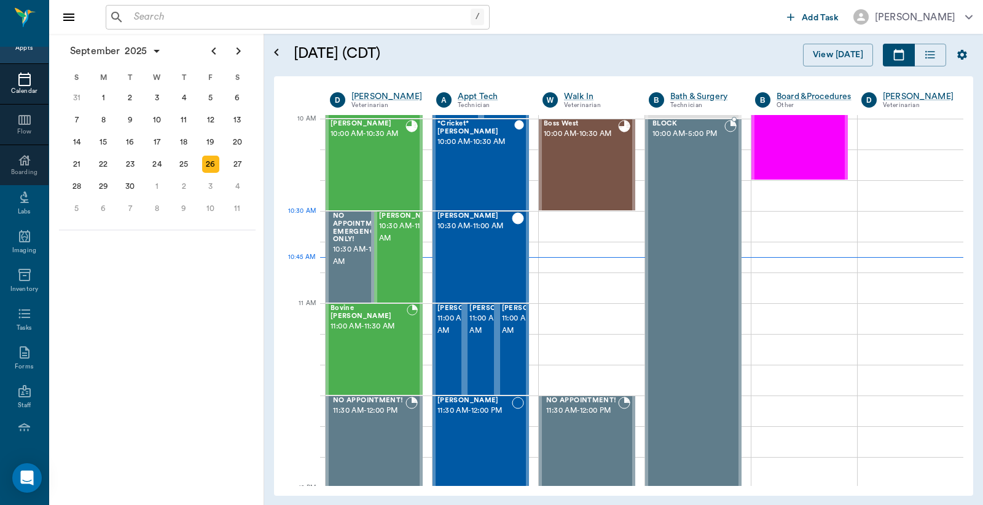
scroll to position [369, 0]
click at [588, 160] on div "Boss West 10:00 AM - 10:30 AM" at bounding box center [581, 165] width 74 height 90
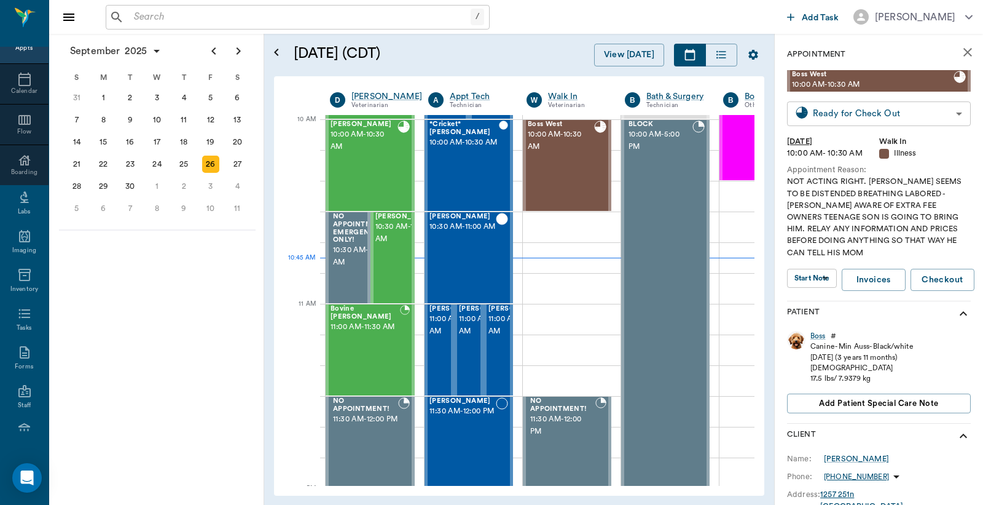
click at [865, 113] on body "/ ​ Add Task Dr. Bert Ellsworth Nectar Messages Appts Calendar Flow Boarding La…" at bounding box center [491, 252] width 983 height 505
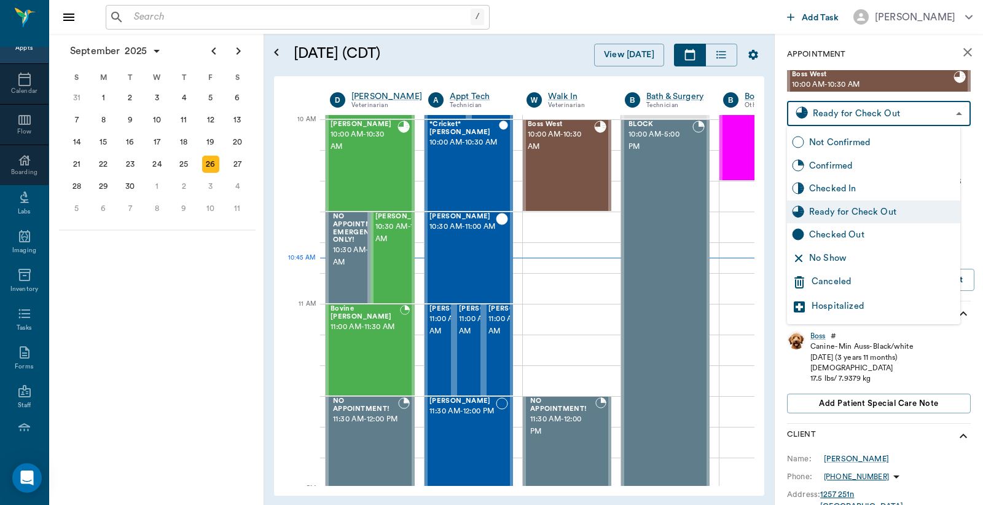
click at [836, 236] on div "Checked Out" at bounding box center [882, 235] width 146 height 14
type input "CHECKED_OUT"
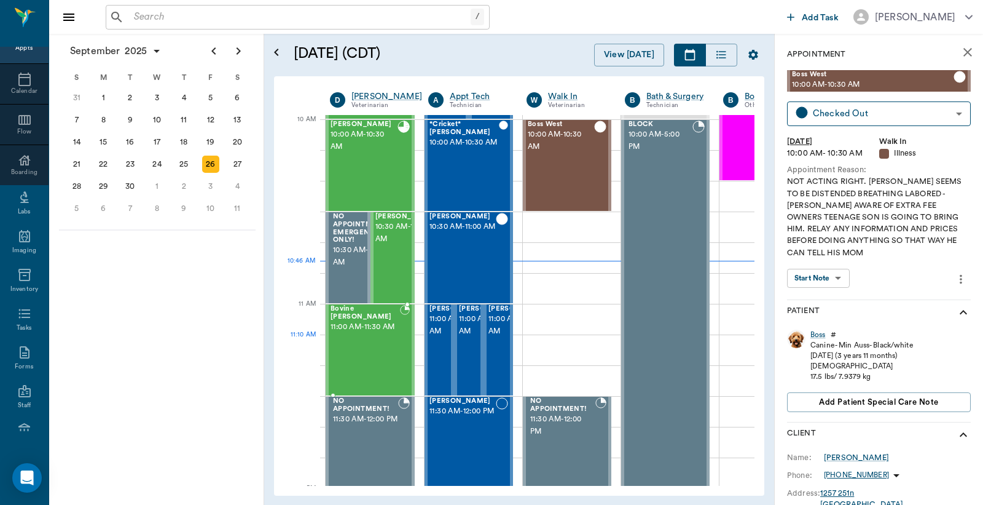
click at [367, 345] on div "Bovine Wilburn 11:00 AM - 11:30 AM" at bounding box center [365, 350] width 69 height 90
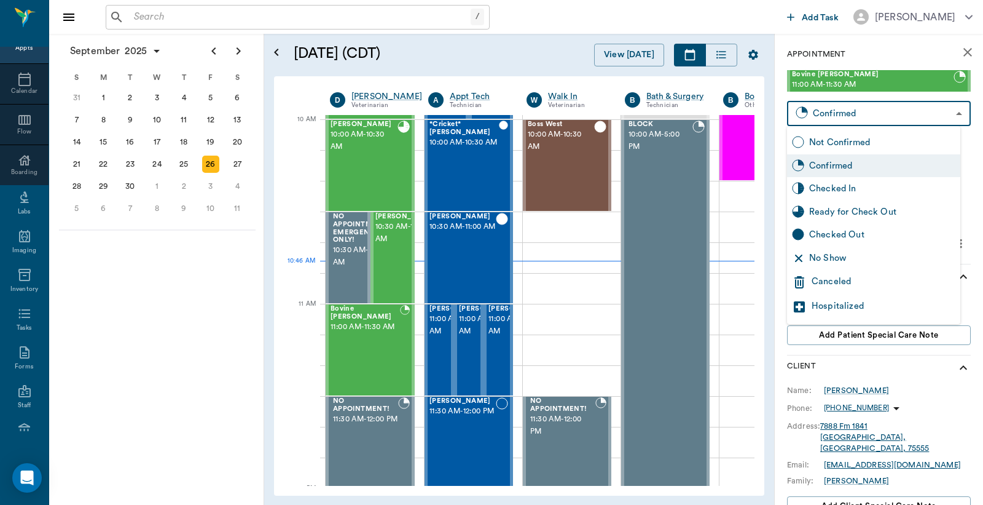
click at [830, 117] on body "/ ​ Add Task Dr. Bert Ellsworth Nectar Messages Appts Calendar Flow Boarding La…" at bounding box center [491, 252] width 983 height 505
click at [819, 192] on div "Checked In" at bounding box center [882, 189] width 146 height 14
type input "CHECKED_IN"
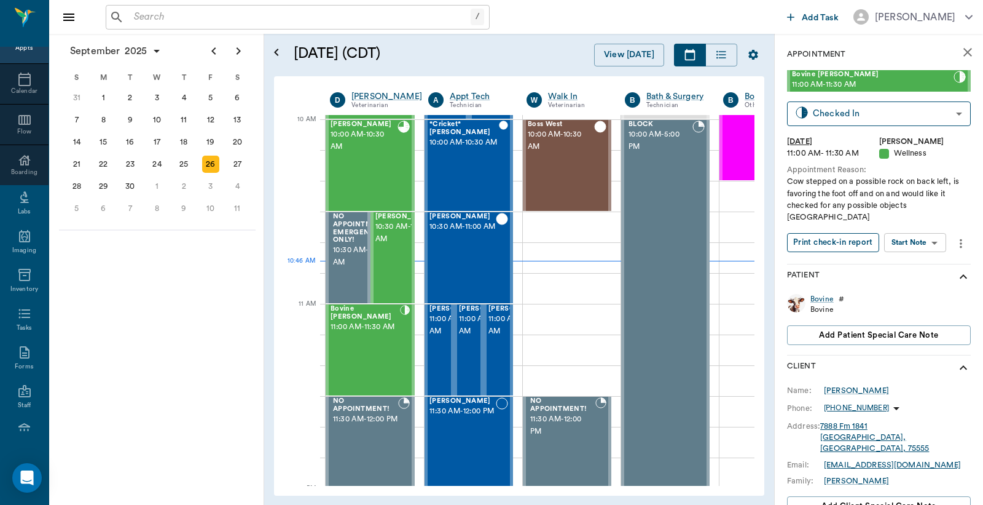
click at [824, 233] on button "Print check-in report" at bounding box center [833, 242] width 92 height 19
click at [390, 240] on span "10:30 AM - 11:00 AM" at bounding box center [406, 233] width 61 height 25
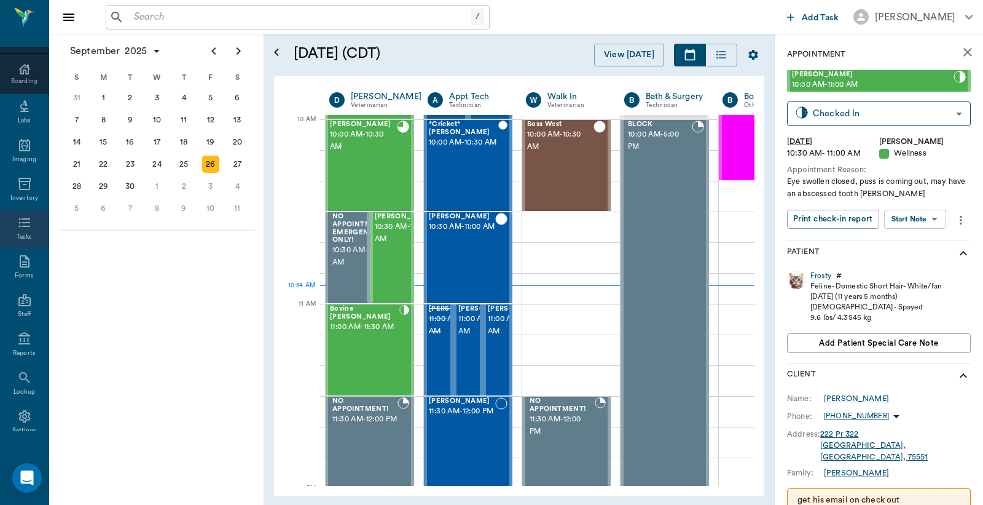
scroll to position [163, 0]
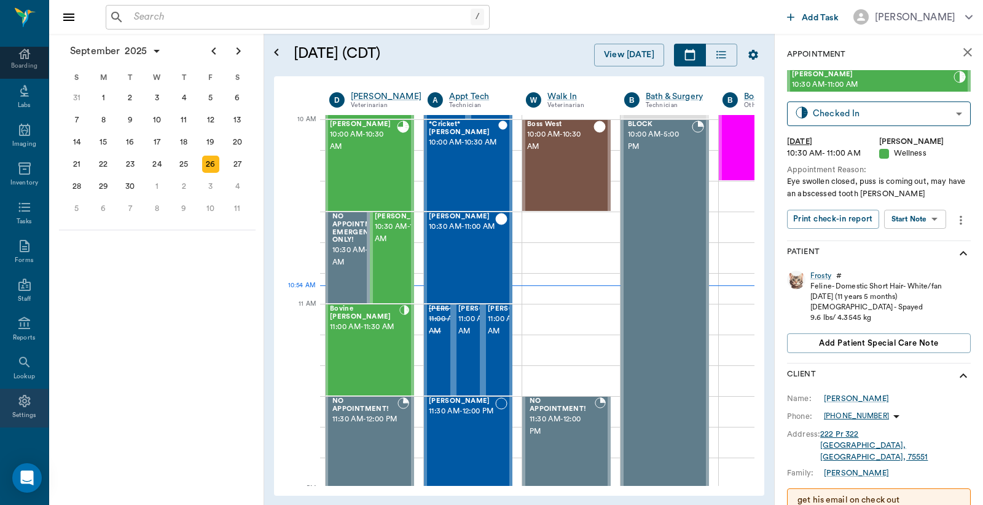
click at [19, 408] on div "Settings" at bounding box center [24, 407] width 49 height 39
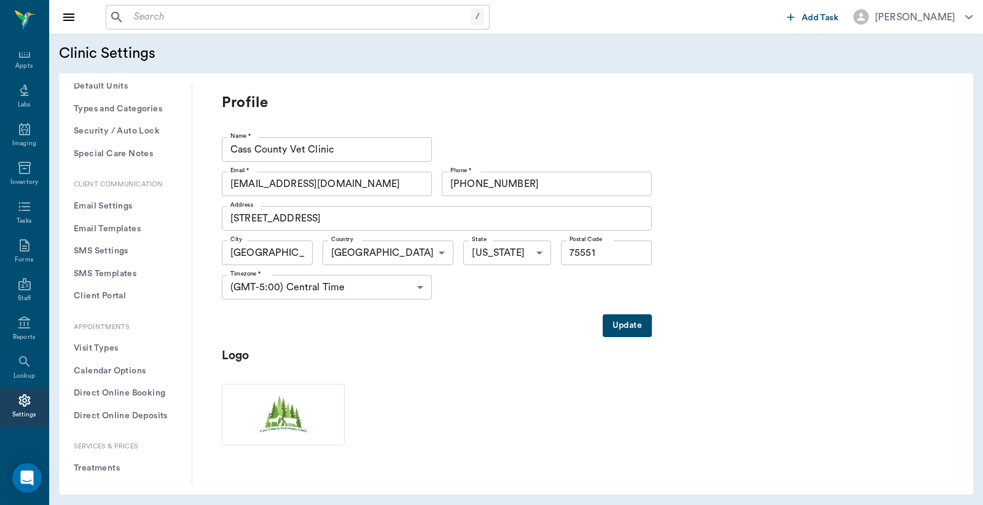
scroll to position [273, 0]
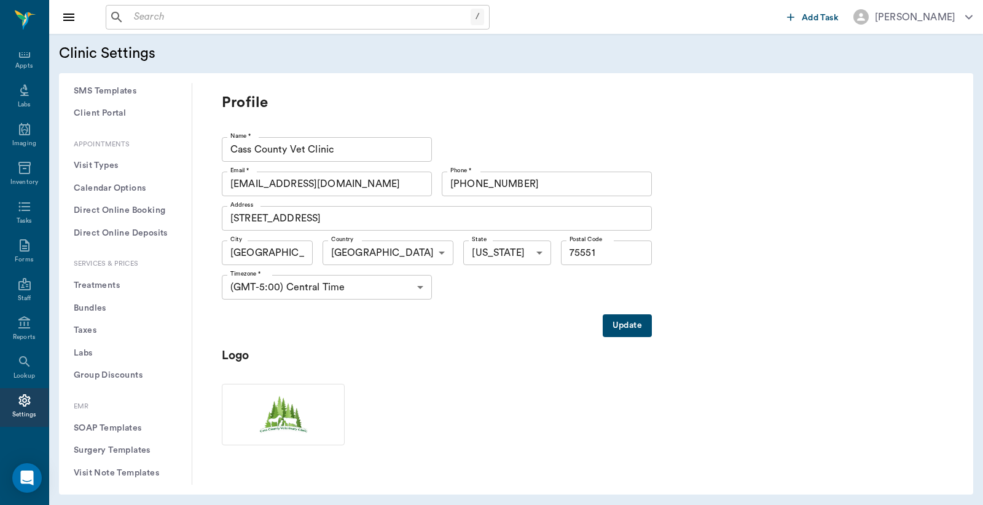
click at [102, 285] on button "Treatments" at bounding box center [125, 285] width 113 height 23
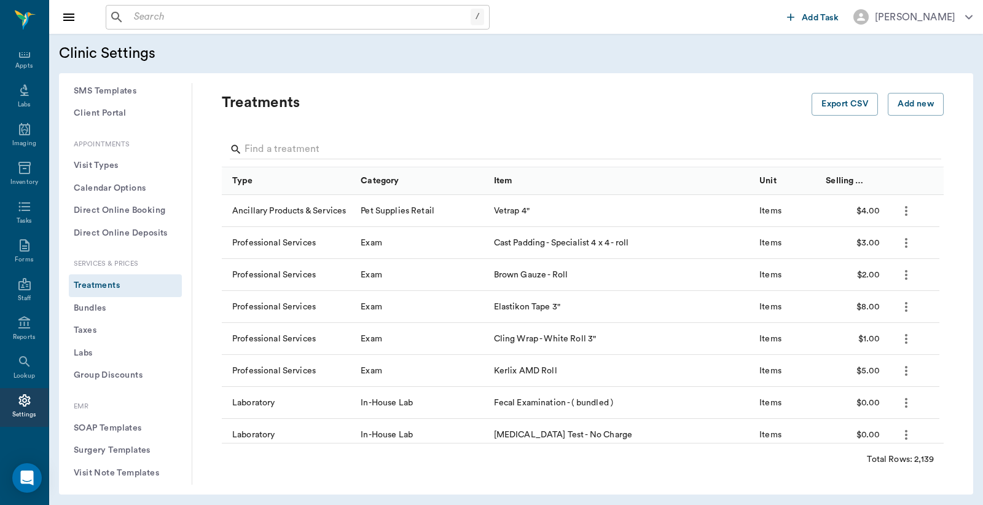
click at [253, 138] on div at bounding box center [586, 151] width 712 height 32
click at [248, 149] on input "Search" at bounding box center [584, 150] width 679 height 20
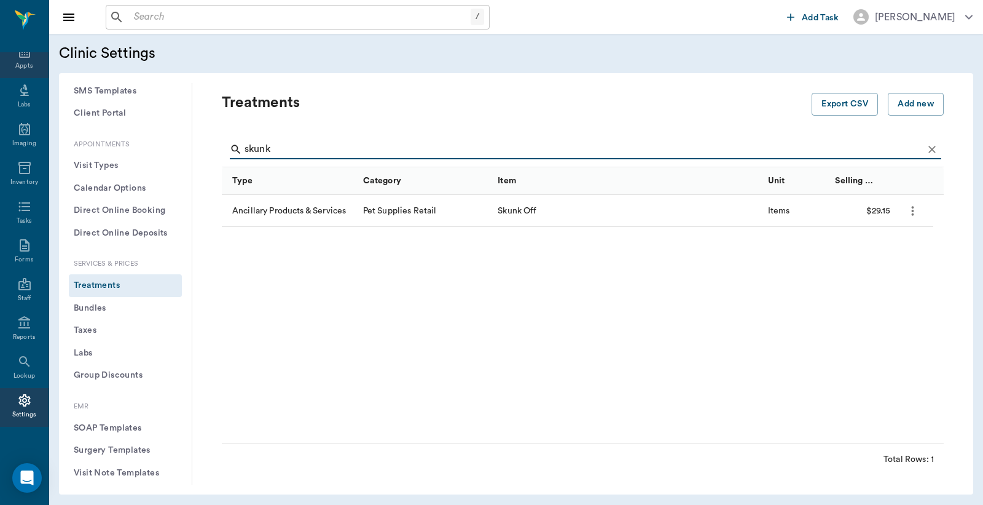
type input "skunk"
click at [18, 58] on icon at bounding box center [24, 51] width 15 height 15
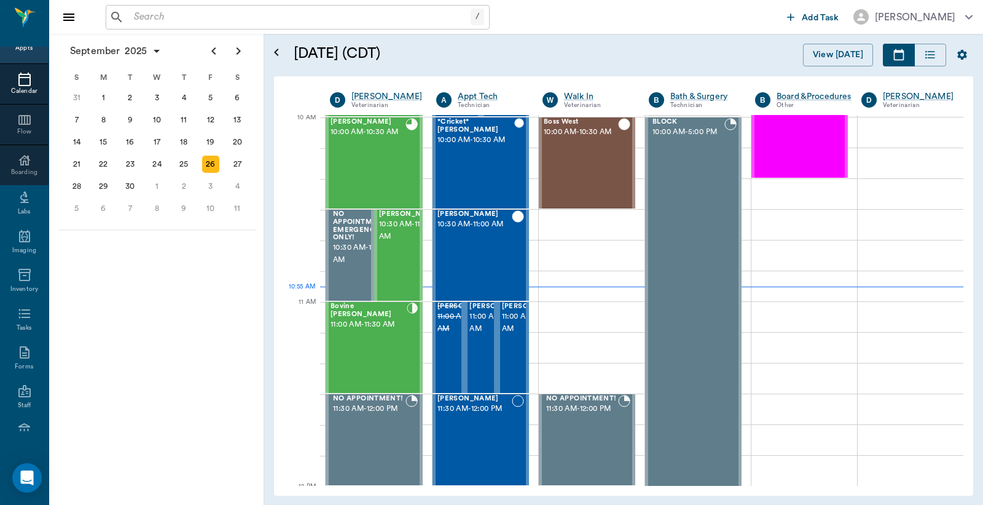
scroll to position [371, 0]
click at [391, 243] on span "10:30 AM - 11:00 AM" at bounding box center [409, 231] width 61 height 25
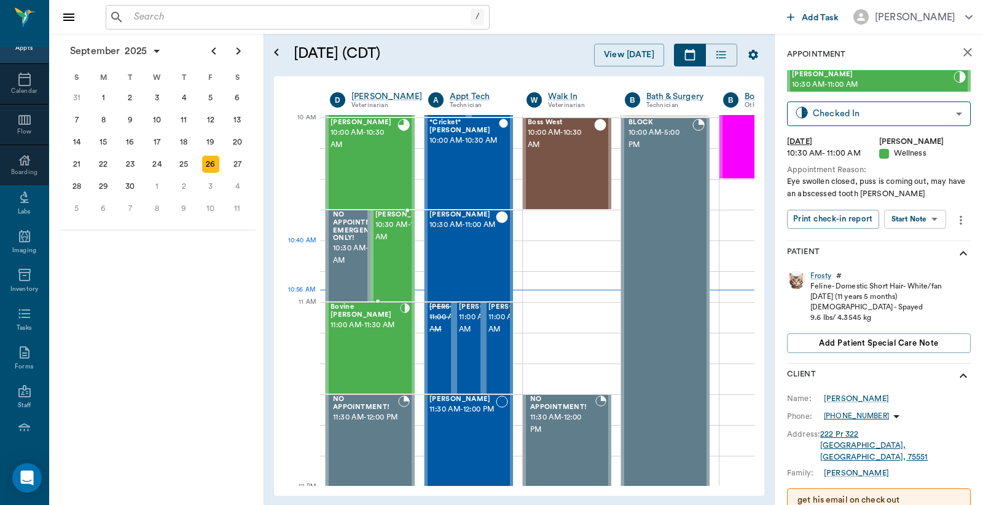
click at [390, 243] on span "10:30 AM - 11:00 AM" at bounding box center [406, 231] width 61 height 25
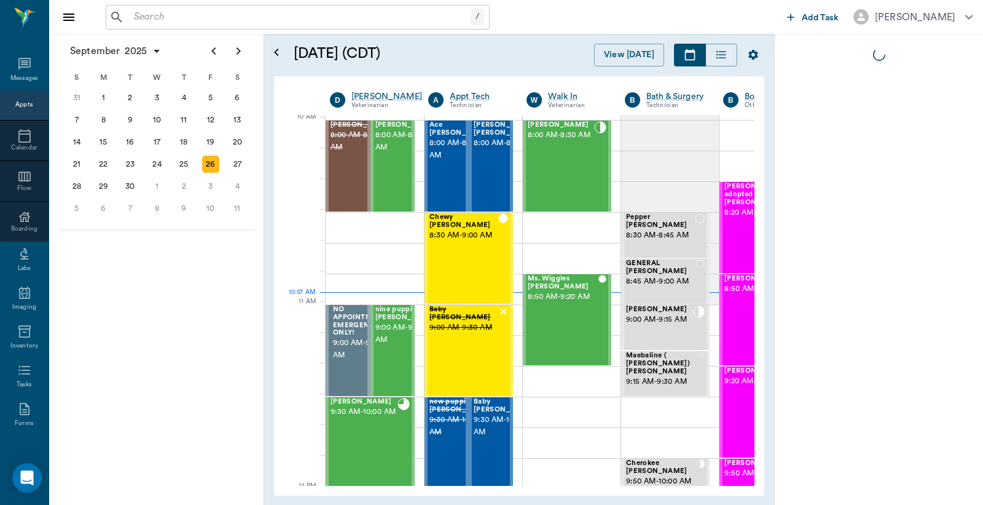
scroll to position [57, 0]
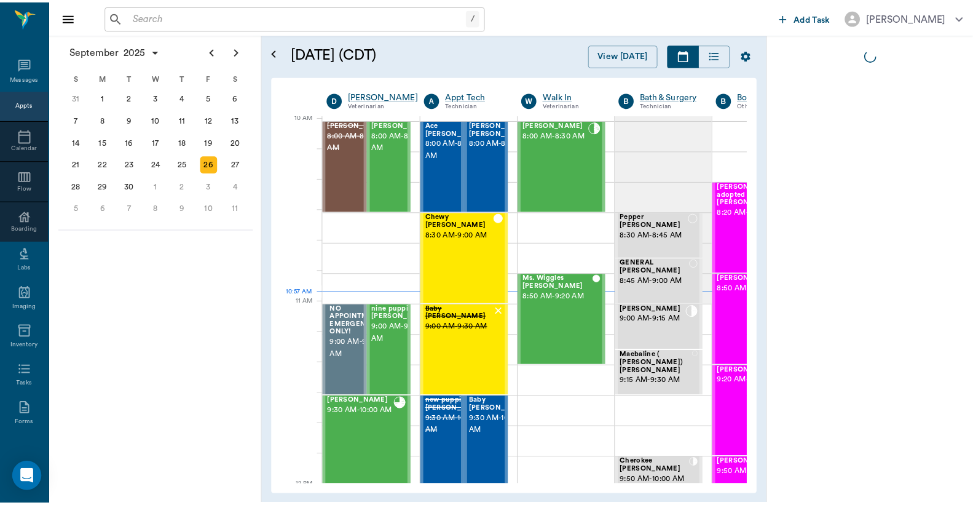
scroll to position [371, 1]
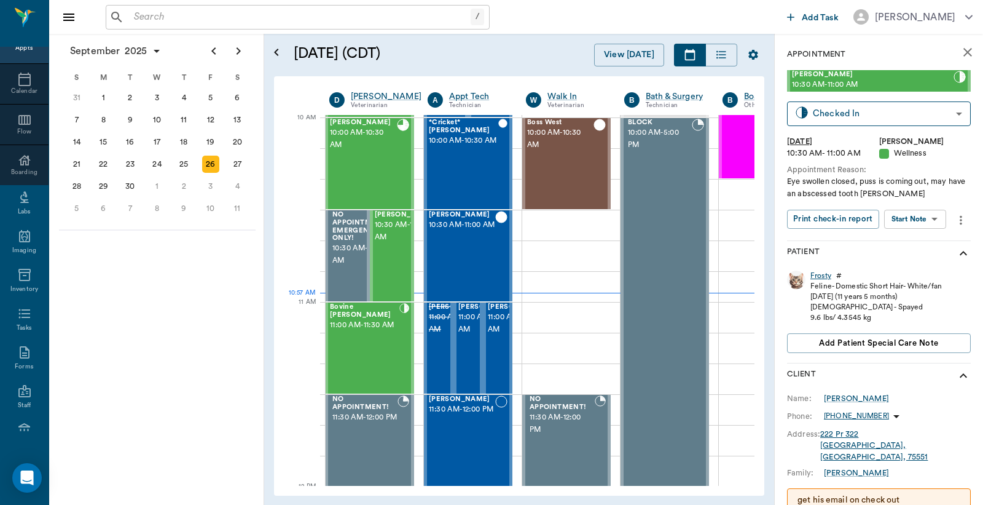
click at [821, 275] on div "Frosty" at bounding box center [821, 275] width 21 height 10
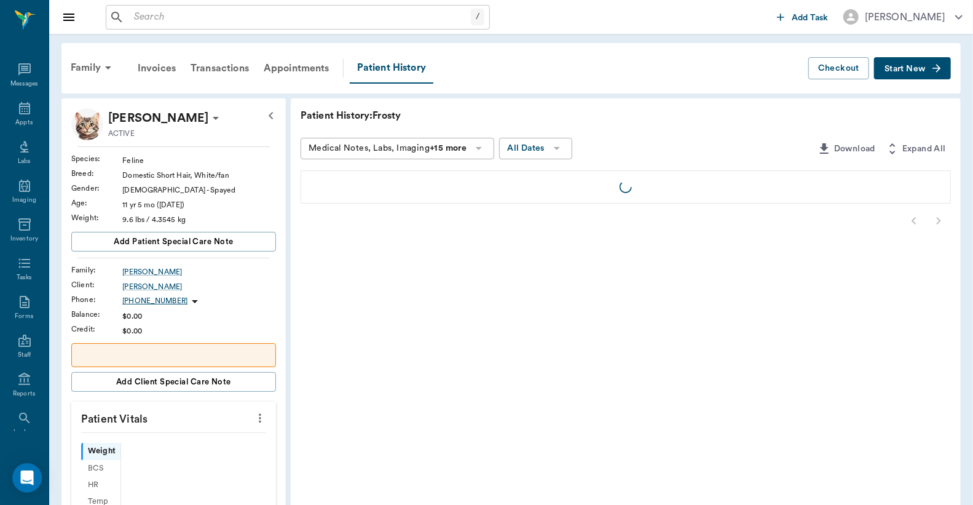
scroll to position [57, 0]
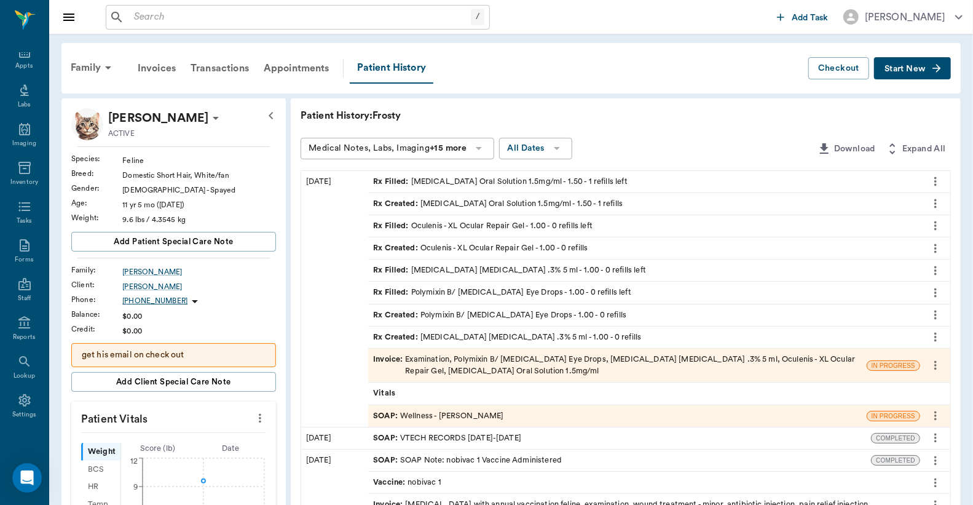
click at [482, 361] on div "Invoice : Examination, Polymixin B/ [MEDICAL_DATA] Eye Drops, [MEDICAL_DATA] [M…" at bounding box center [617, 364] width 489 height 23
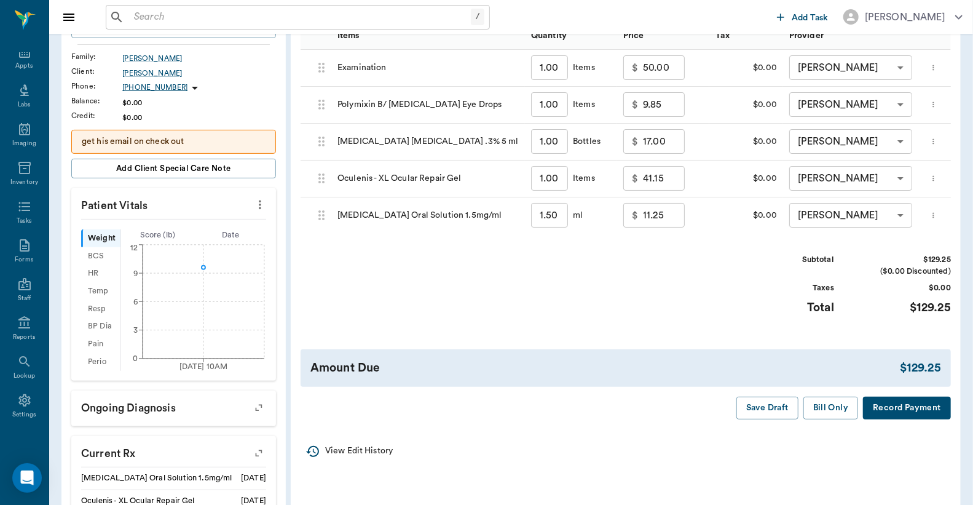
scroll to position [182, 0]
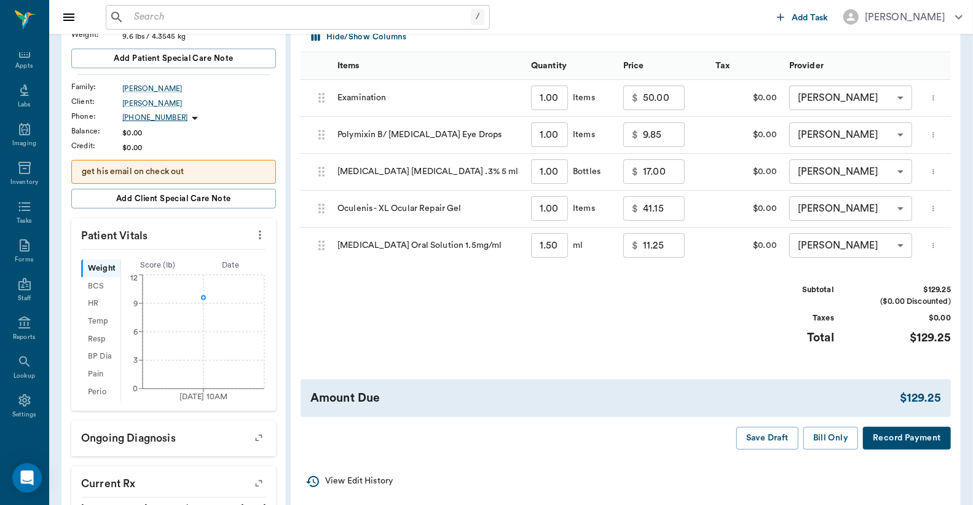
click at [919, 449] on button "Record Payment" at bounding box center [907, 438] width 88 height 23
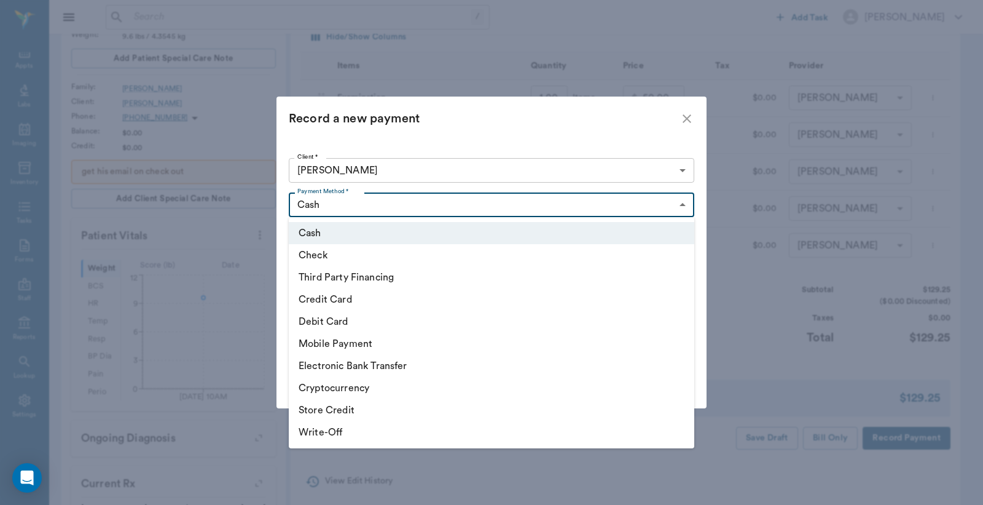
click at [682, 203] on body "/ ​ Add Task Dr. Bert Ellsworth Nectar Messages Appts Labs Imaging Inventory Ta…" at bounding box center [491, 283] width 983 height 930
click at [353, 326] on li "Debit Card" at bounding box center [492, 321] width 406 height 22
type input "DEBIT_CARD"
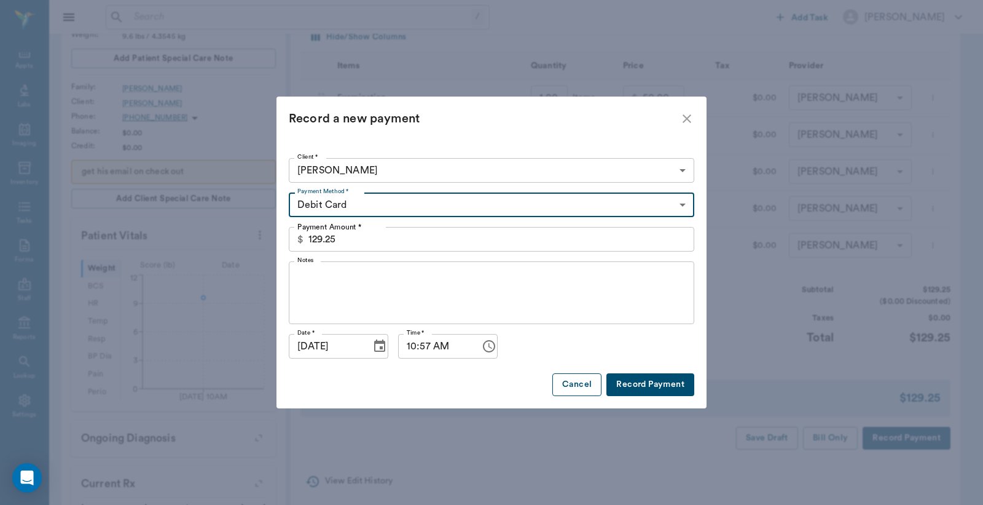
click at [569, 385] on button "Cancel" at bounding box center [577, 384] width 49 height 23
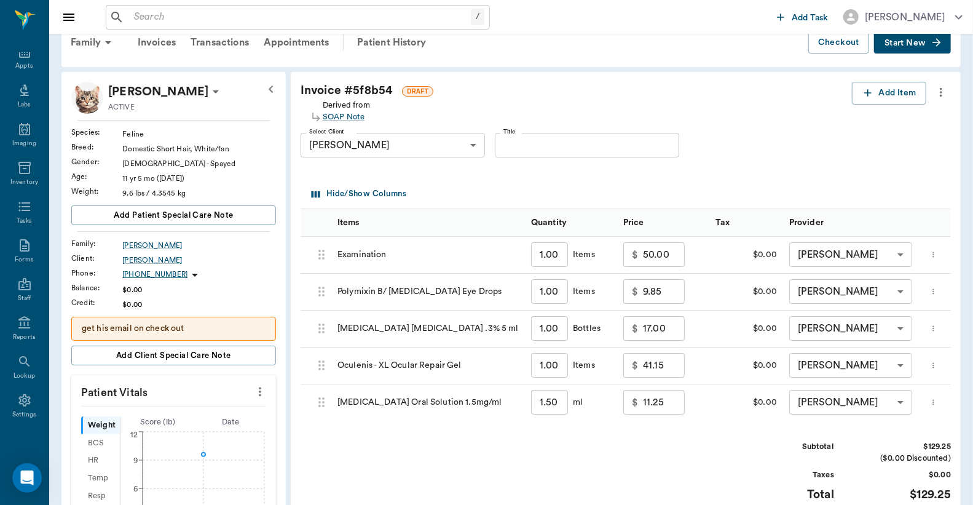
scroll to position [0, 0]
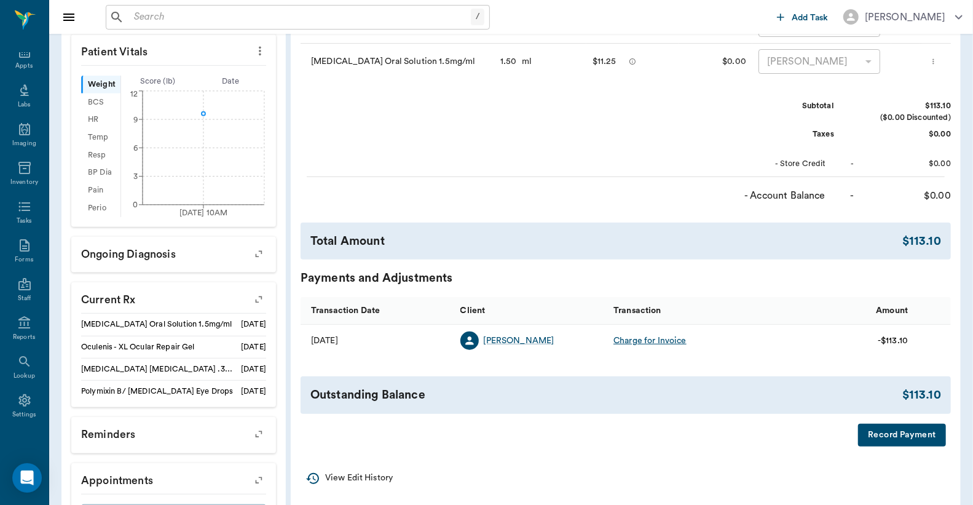
scroll to position [336, 0]
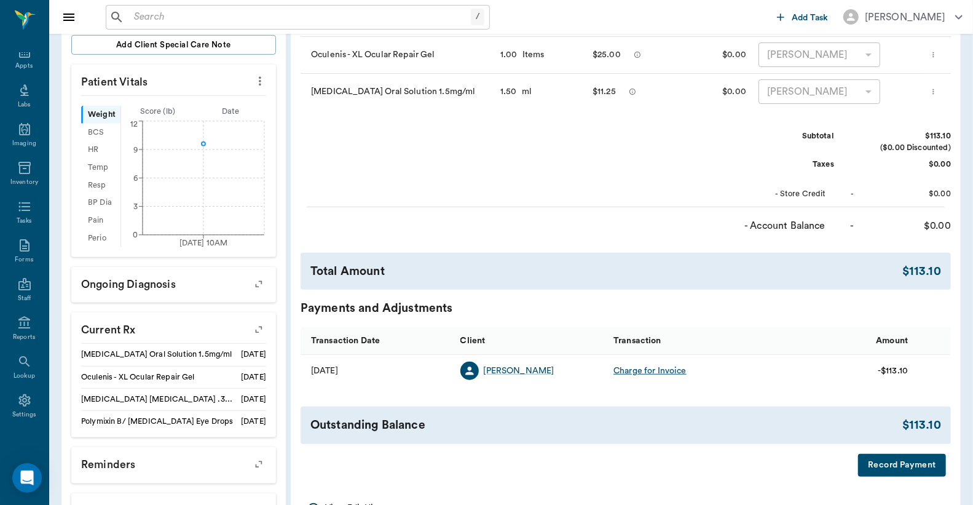
click at [888, 476] on button "Record Payment" at bounding box center [902, 465] width 88 height 23
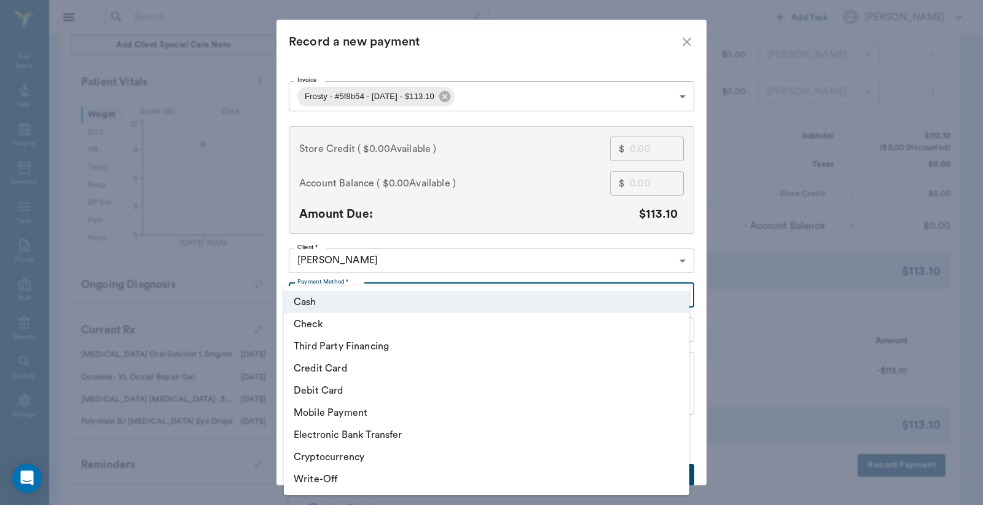
click at [677, 294] on body "/ ​ Add Task [PERSON_NAME] Nectar Messages Appts Labs Imaging Inventory Tasks F…" at bounding box center [491, 129] width 983 height 930
click at [369, 391] on li "Debit Card" at bounding box center [487, 390] width 406 height 22
type input "DEBIT_CARD"
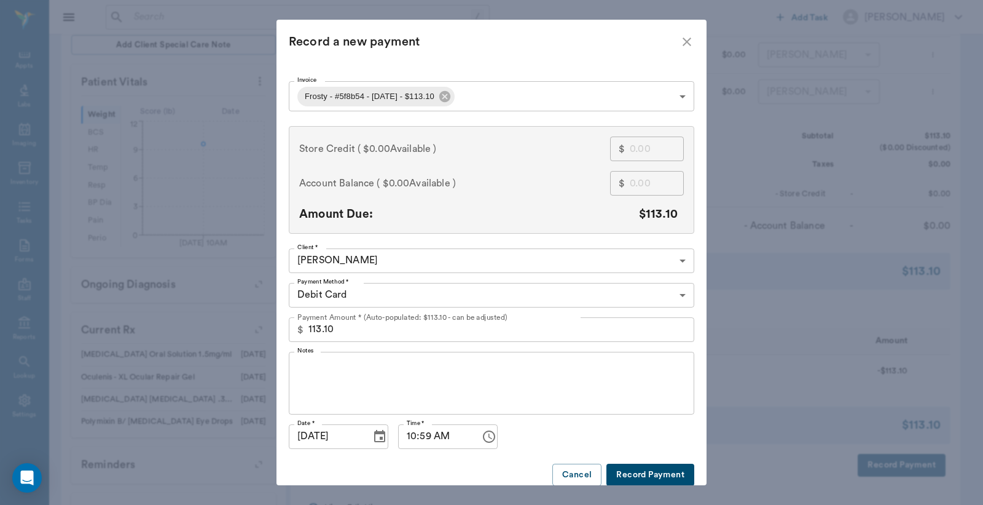
click at [638, 471] on button "Record Payment" at bounding box center [651, 474] width 88 height 23
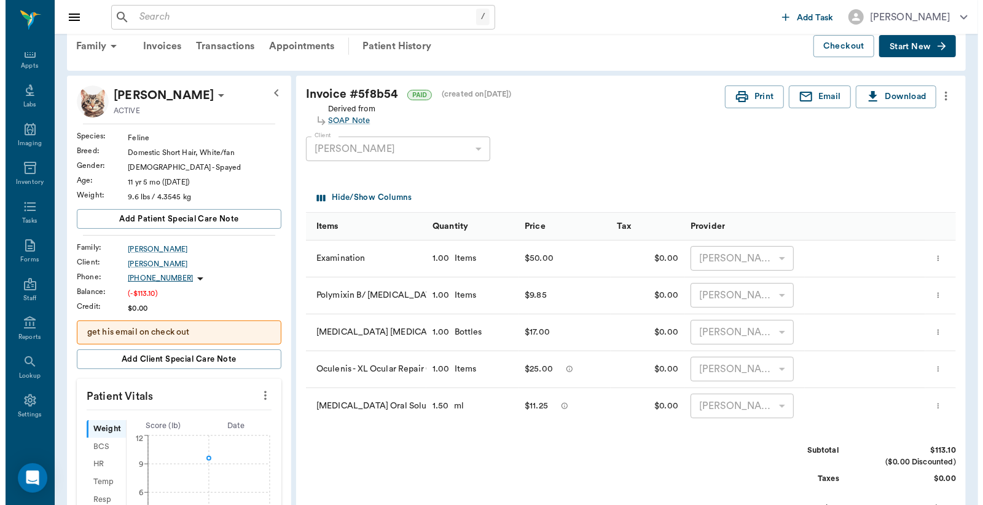
scroll to position [0, 0]
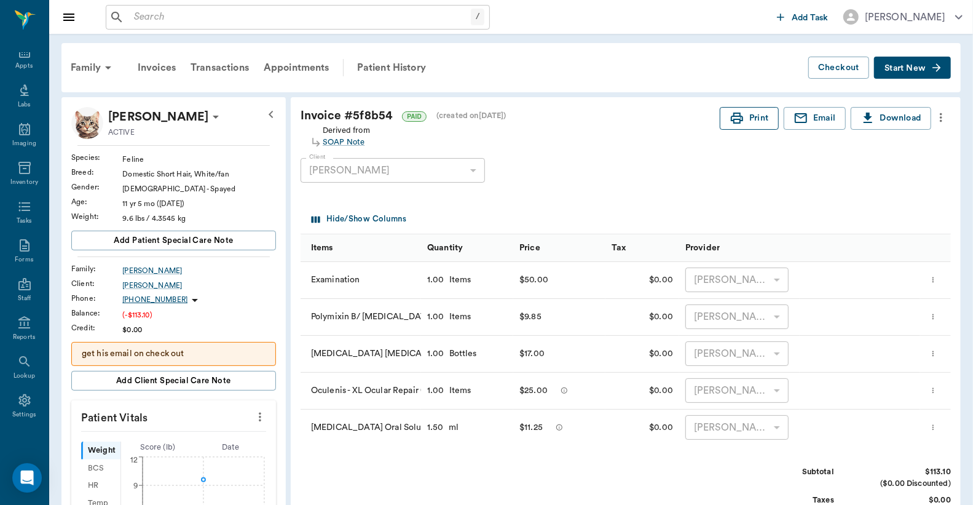
click at [752, 120] on button "Print" at bounding box center [749, 118] width 59 height 23
click at [23, 61] on div "Appts" at bounding box center [23, 65] width 17 height 9
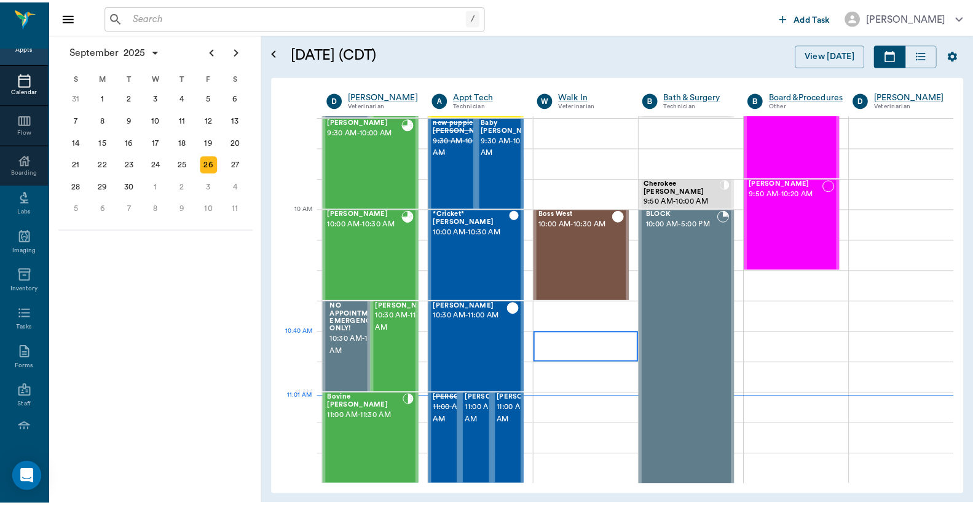
scroll to position [371, 0]
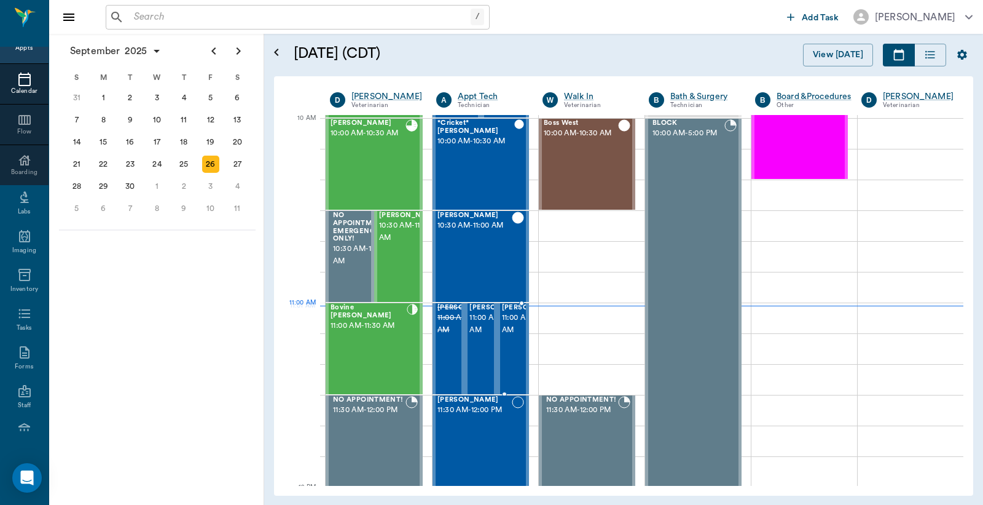
click at [512, 329] on span "11:00 AM - 11:30 AM" at bounding box center [532, 324] width 61 height 25
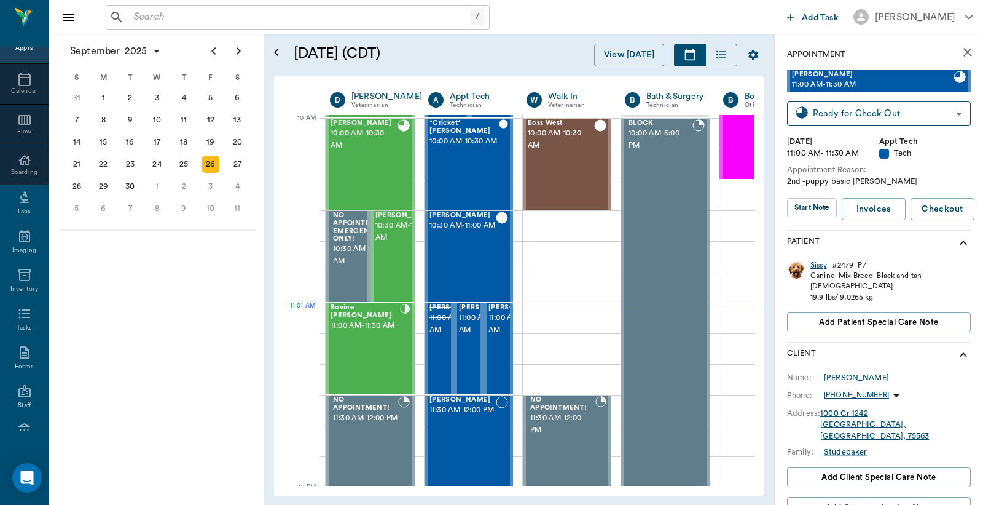
click at [819, 266] on div "Sissy" at bounding box center [819, 265] width 17 height 10
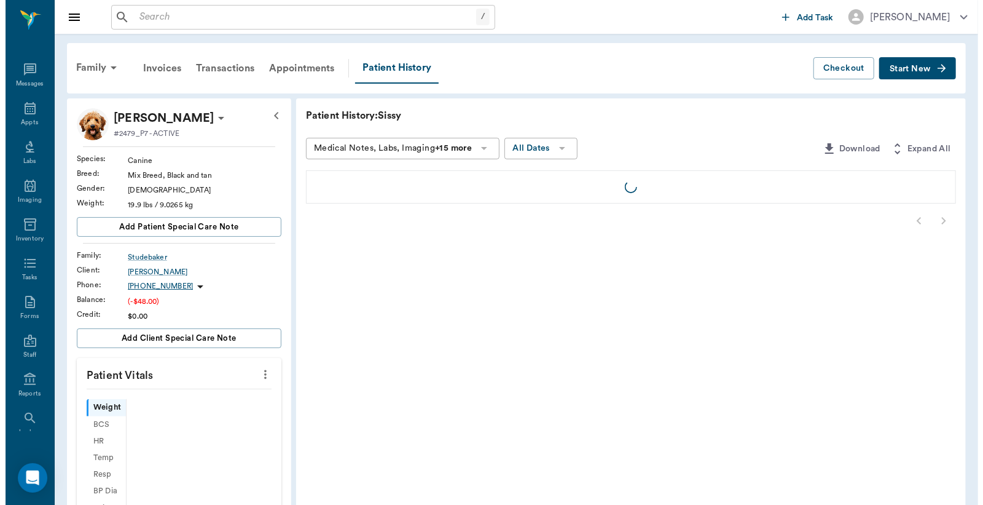
scroll to position [57, 0]
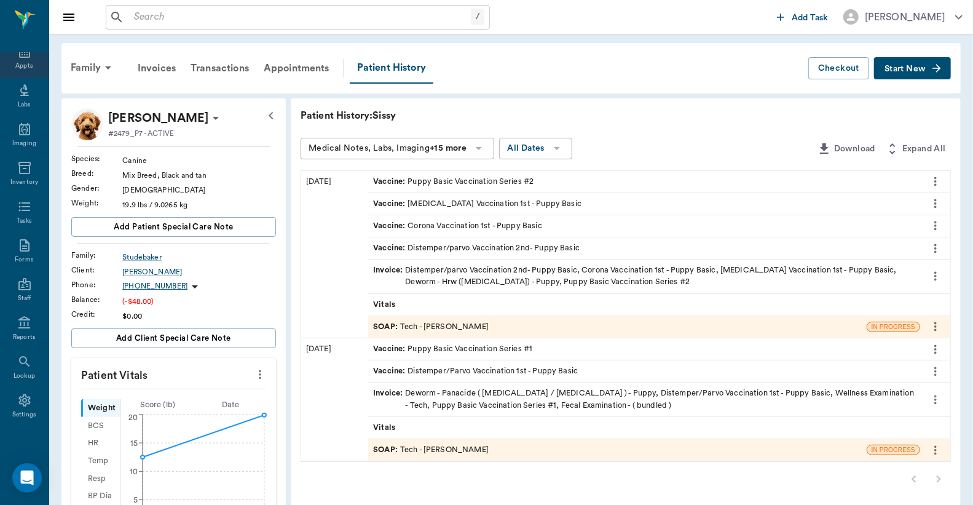
click at [17, 66] on div "Appts" at bounding box center [23, 65] width 17 height 9
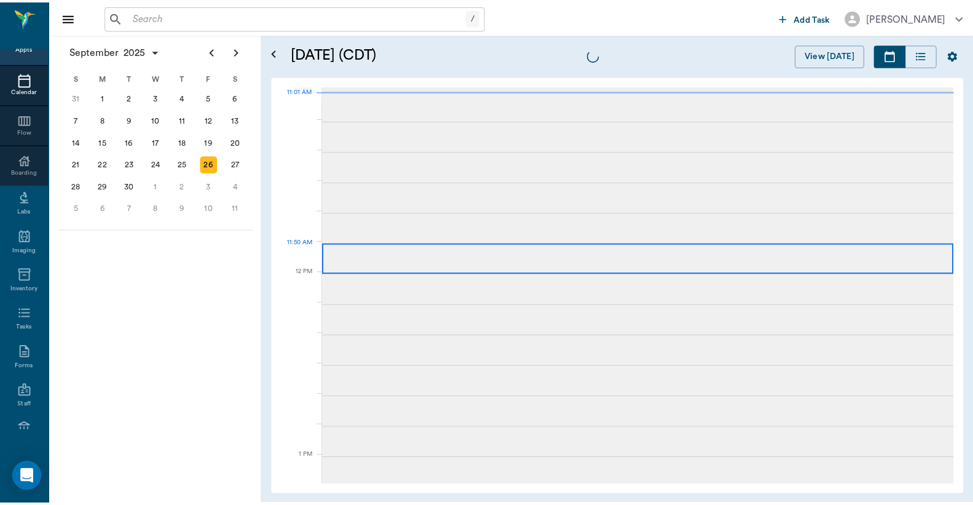
scroll to position [555, 0]
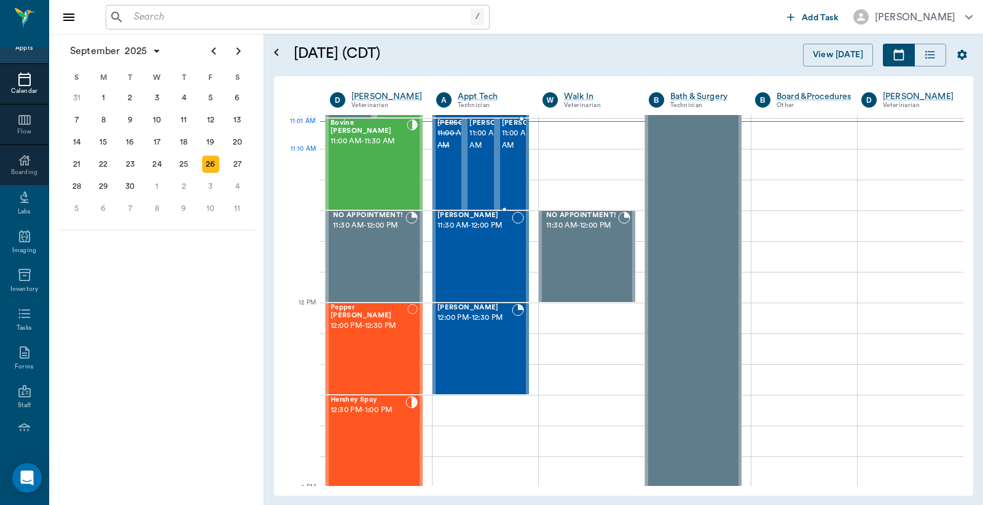
click at [508, 149] on span "11:00 AM - 11:30 AM" at bounding box center [532, 139] width 61 height 25
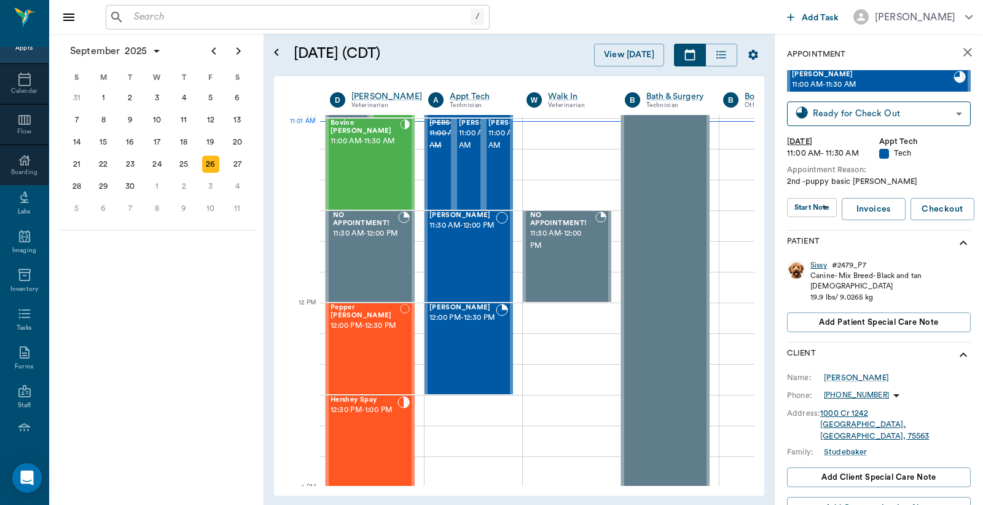
click at [816, 264] on div "Sissy" at bounding box center [819, 265] width 17 height 10
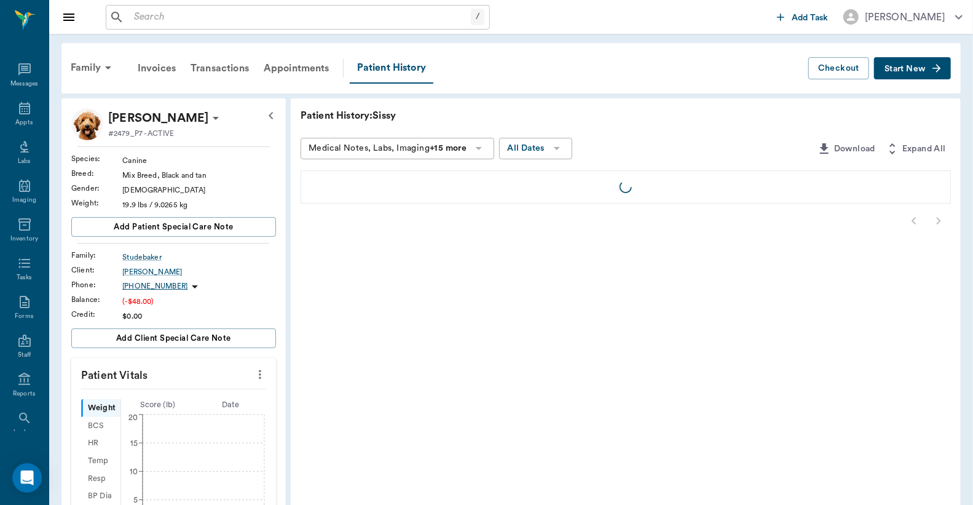
scroll to position [57, 0]
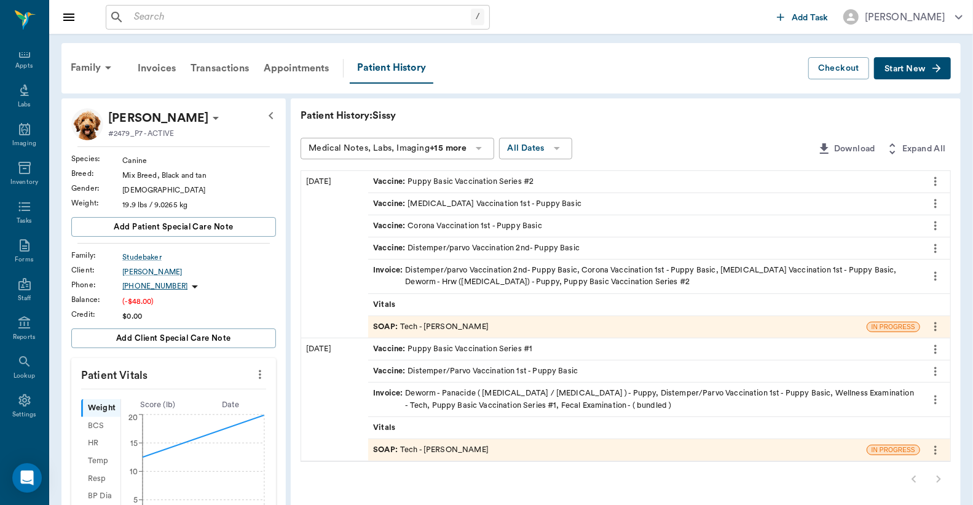
click at [465, 275] on div "Invoice : Distemper/parvo Vaccination 2nd- Puppy Basic, Corona Vaccination 1st …" at bounding box center [644, 275] width 542 height 23
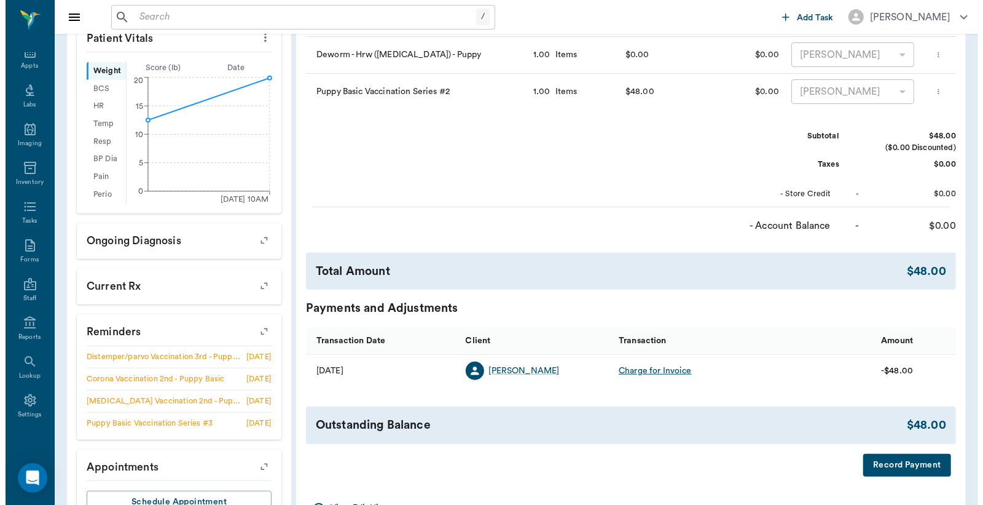
scroll to position [385, 0]
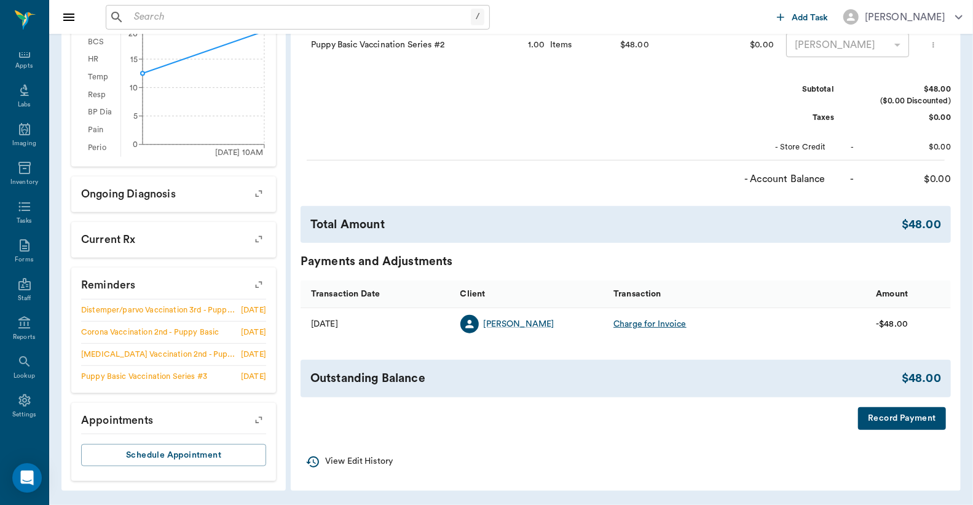
click at [883, 423] on button "Record Payment" at bounding box center [902, 418] width 88 height 23
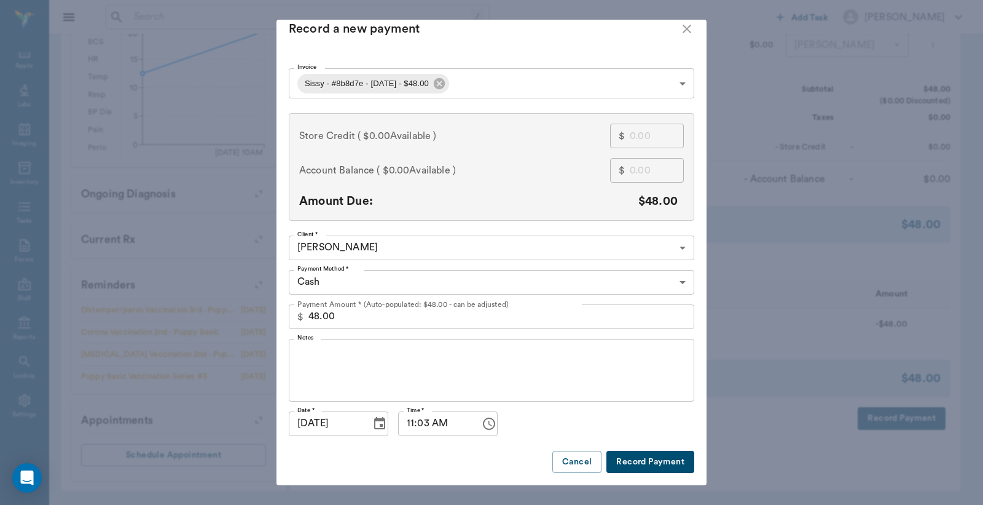
scroll to position [23, 0]
click at [623, 453] on button "Record Payment" at bounding box center [651, 461] width 88 height 23
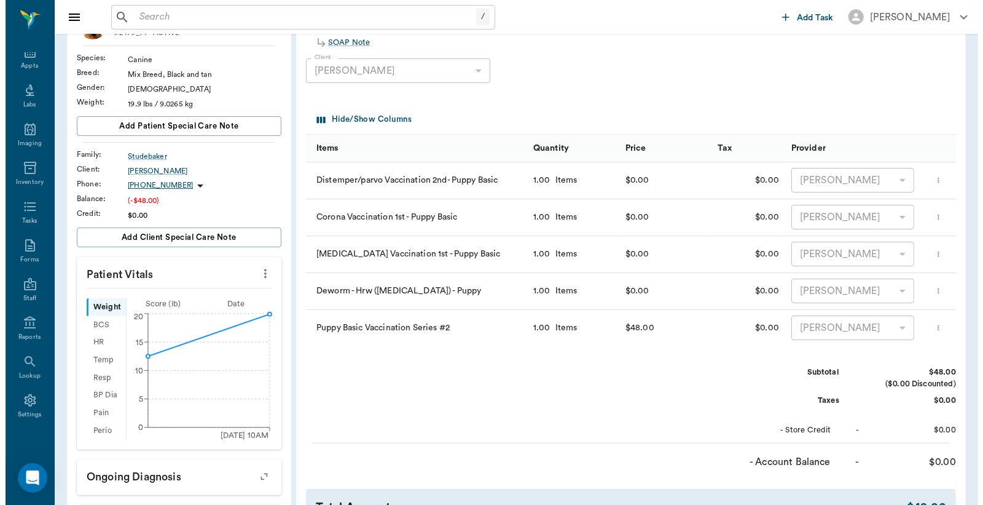
scroll to position [0, 0]
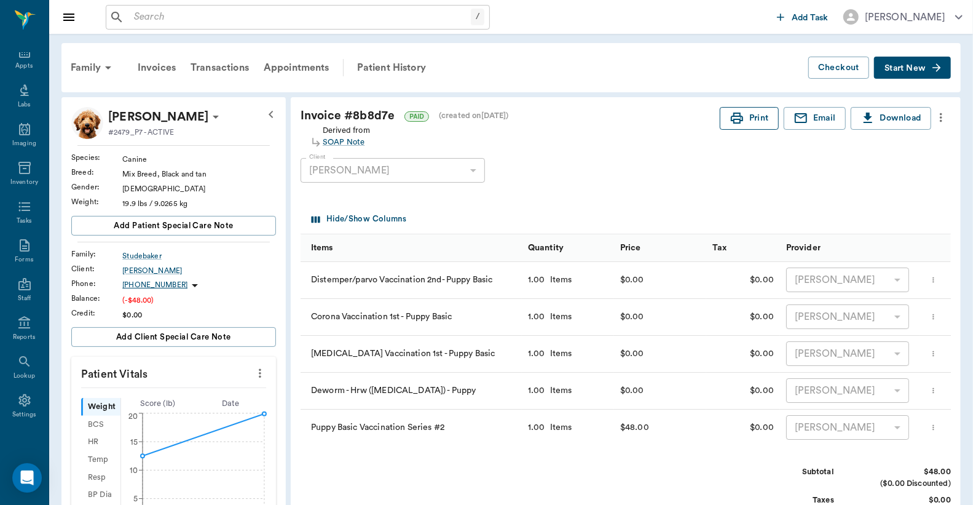
click at [740, 121] on icon "button" at bounding box center [737, 118] width 15 height 15
click at [20, 65] on div "Appts" at bounding box center [23, 65] width 17 height 9
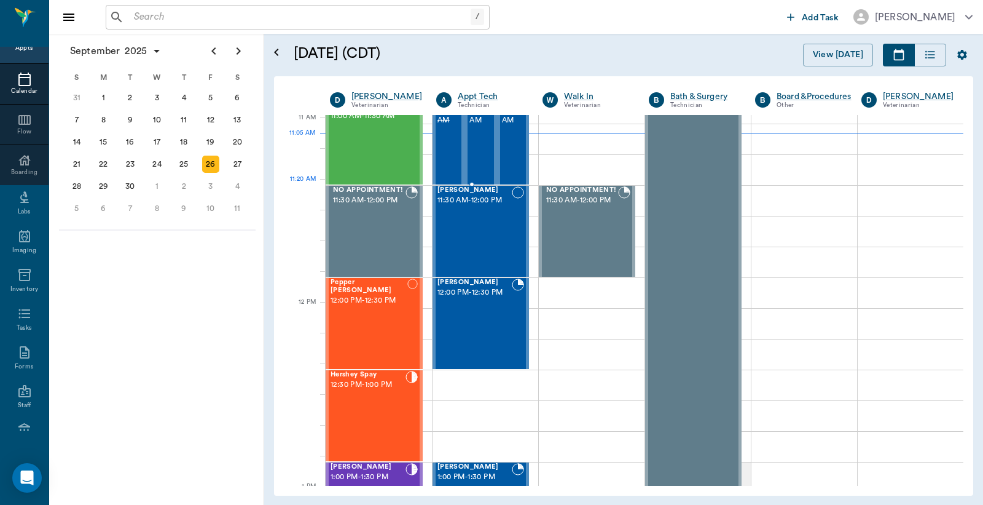
scroll to position [556, 0]
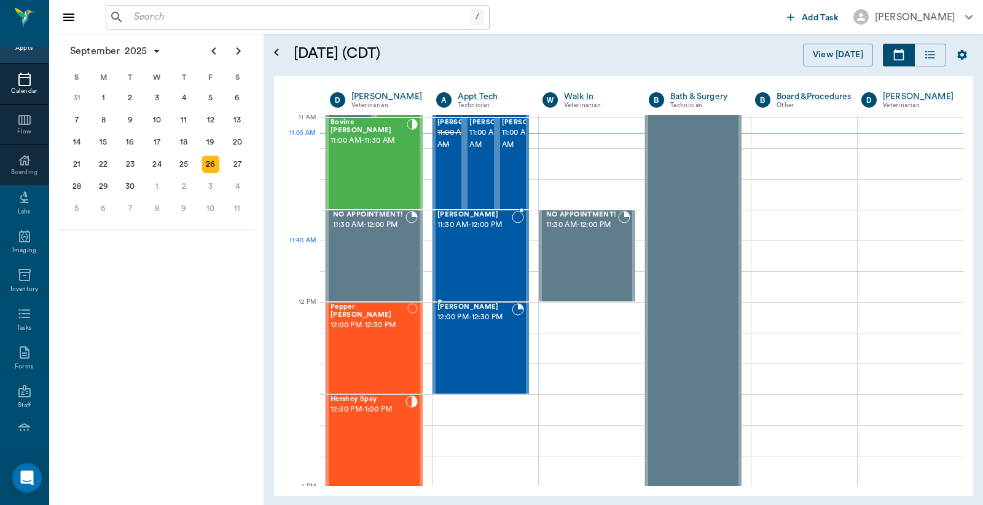
click at [481, 248] on div "[PERSON_NAME] 11:30 AM - 12:00 PM" at bounding box center [475, 256] width 74 height 90
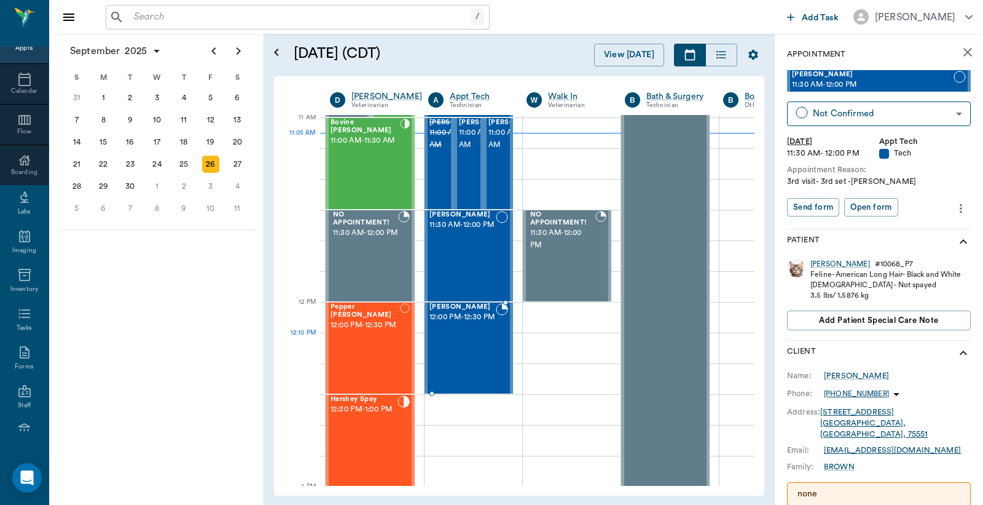
click at [475, 347] on div "Maggie Neff 12:00 PM - 12:30 PM" at bounding box center [463, 348] width 66 height 90
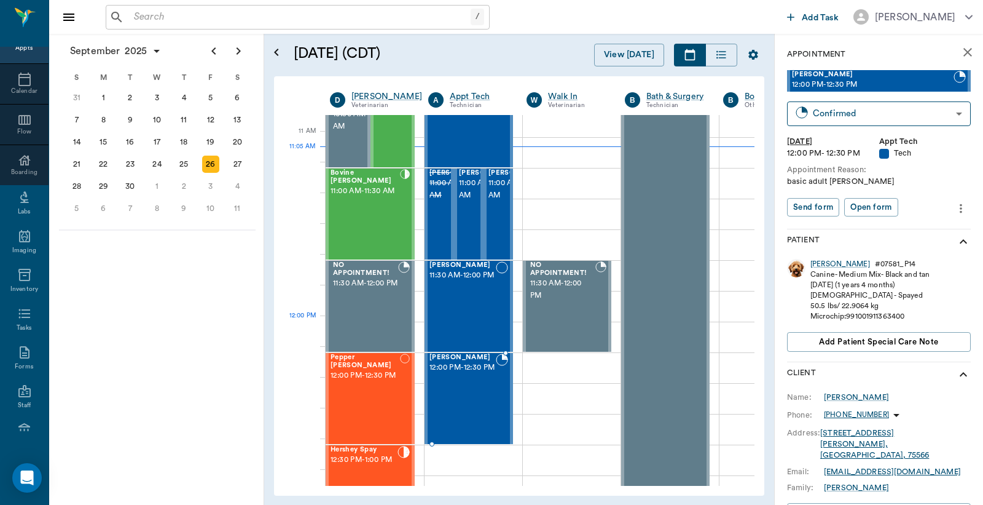
scroll to position [465, 0]
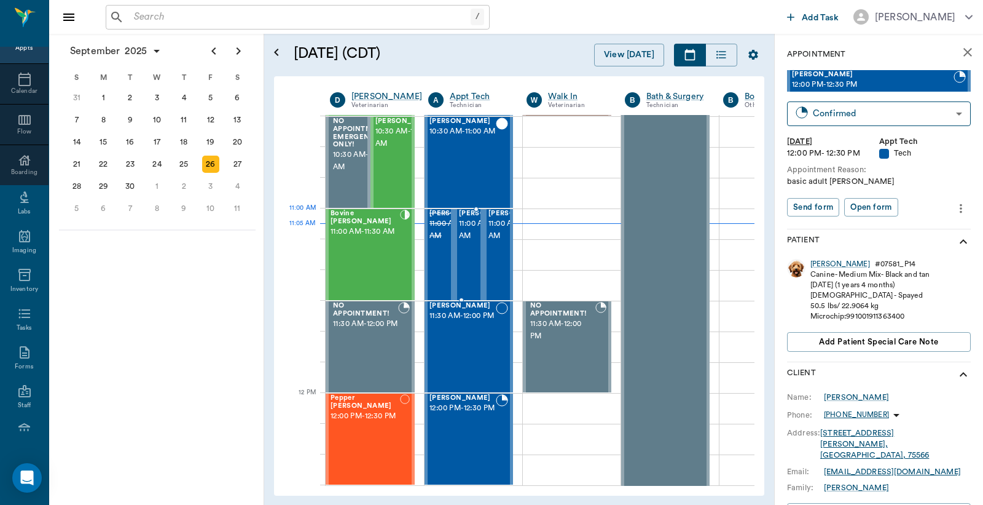
click at [466, 237] on span "11:00 AM - 11:30 AM" at bounding box center [489, 230] width 61 height 25
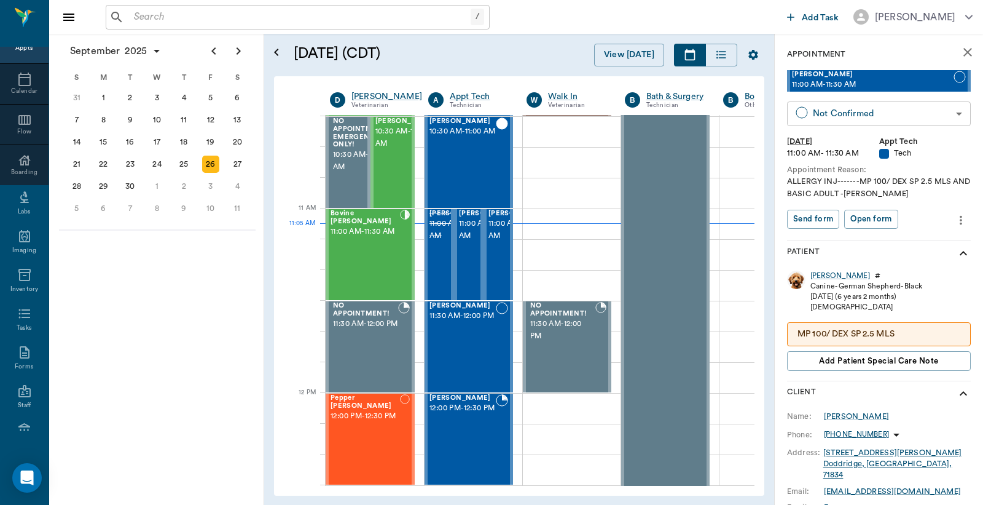
click at [824, 109] on body "/ ​ Add Task Dr. Bert Ellsworth Nectar Messages Appts Calendar Flow Boarding La…" at bounding box center [491, 252] width 983 height 505
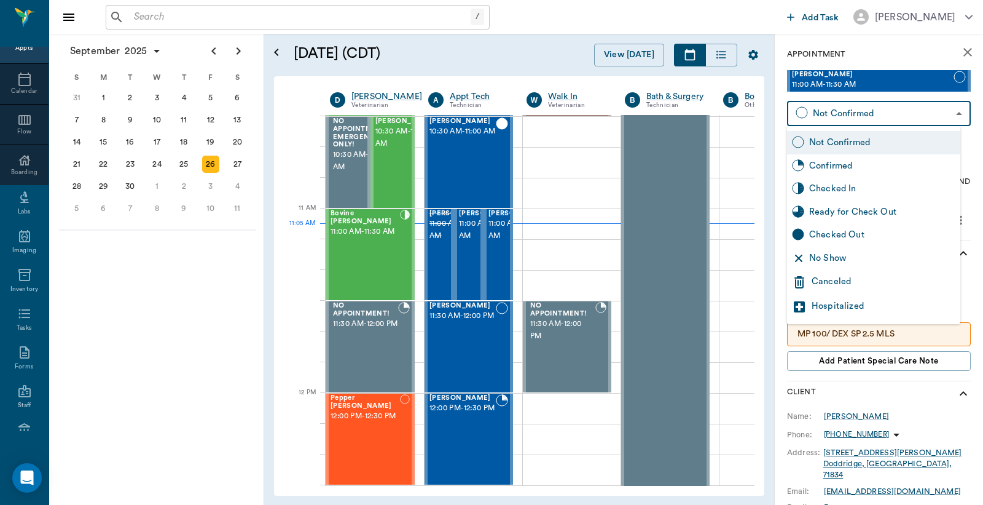
click at [835, 191] on div "Checked In" at bounding box center [882, 189] width 146 height 14
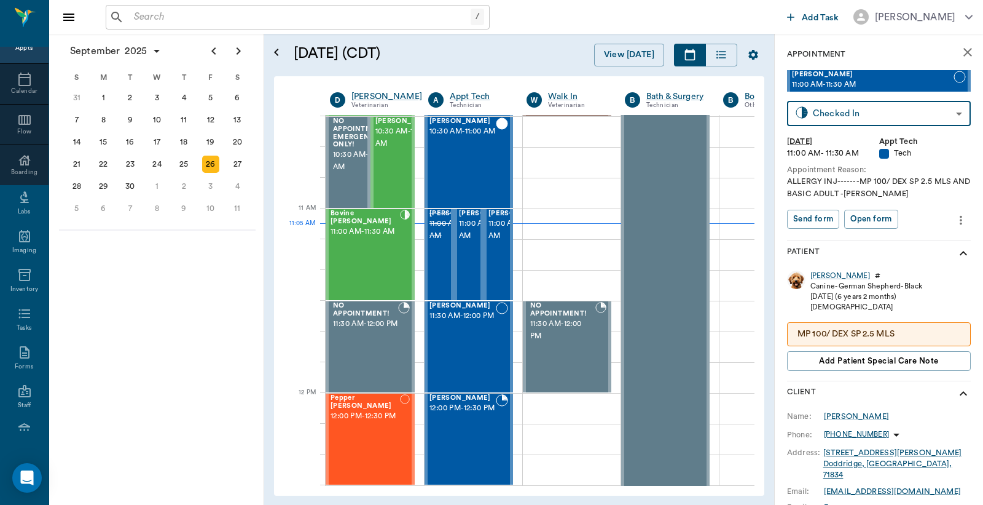
type input "CHECKED_IN"
click at [835, 222] on button "Print check-in report" at bounding box center [833, 219] width 92 height 19
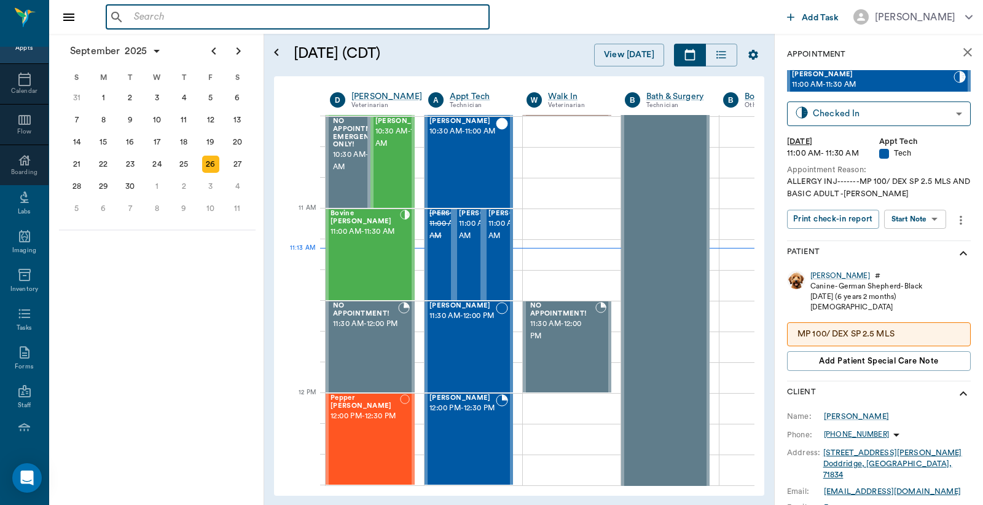
click at [133, 17] on input "text" at bounding box center [306, 17] width 355 height 17
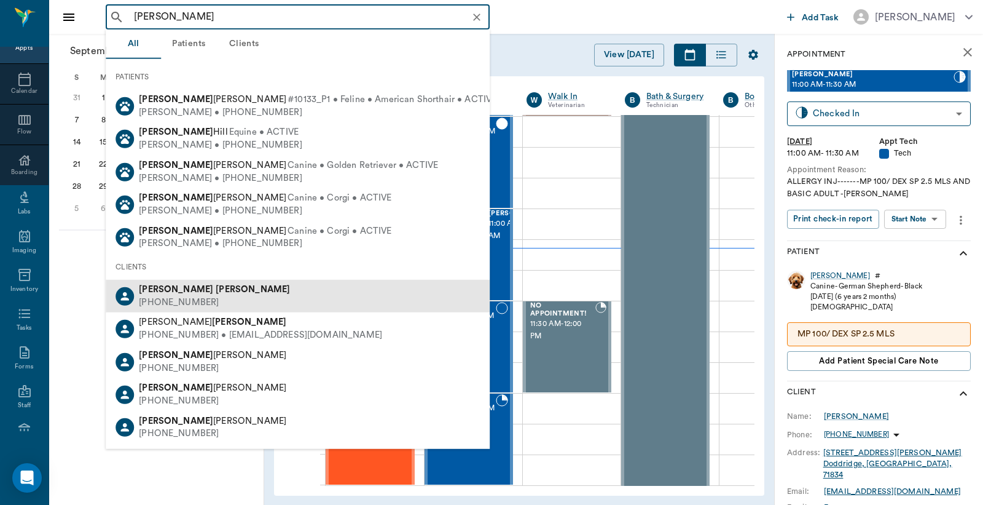
click at [204, 291] on div "Betty Kenward (903) 756-7742" at bounding box center [298, 296] width 384 height 33
type input "Betty Kenward"
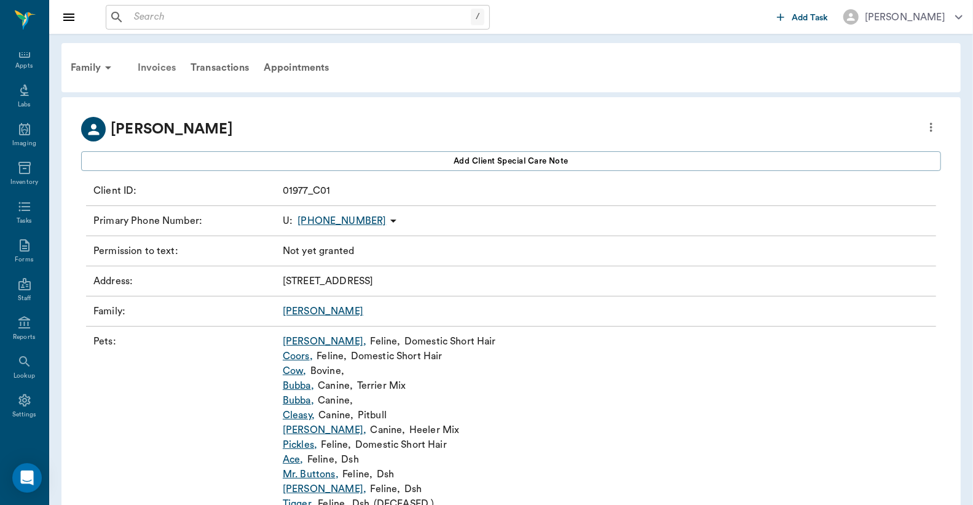
click at [154, 70] on div "Invoices" at bounding box center [156, 68] width 53 height 30
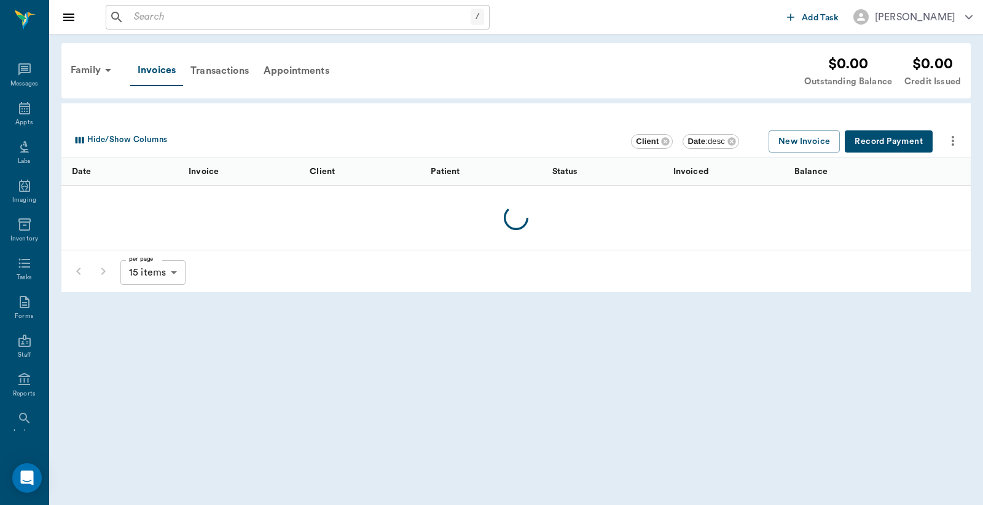
scroll to position [57, 0]
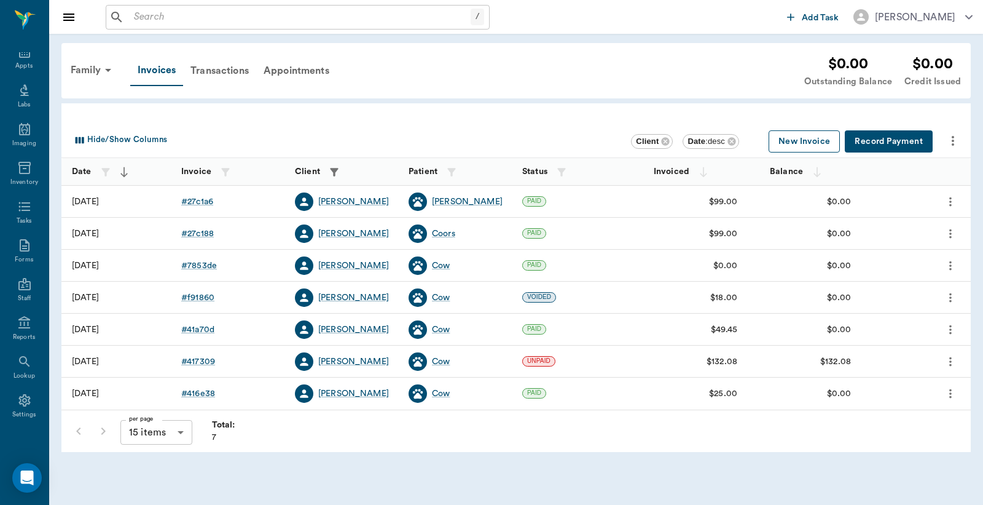
click at [816, 144] on button "New Invoice" at bounding box center [804, 141] width 71 height 23
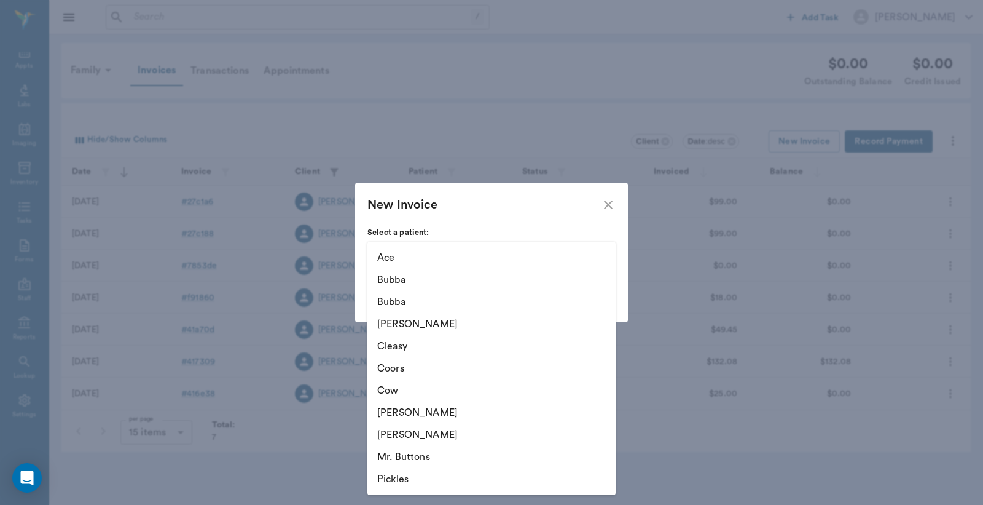
click at [606, 255] on body "/ ​ Add Task Dr. Bert Ellsworth Nectar Messages Appts Labs Imaging Inventory Ta…" at bounding box center [491, 252] width 983 height 505
click at [403, 393] on li "Cow" at bounding box center [492, 390] width 248 height 22
type input "650368892c30683ff4416e1c"
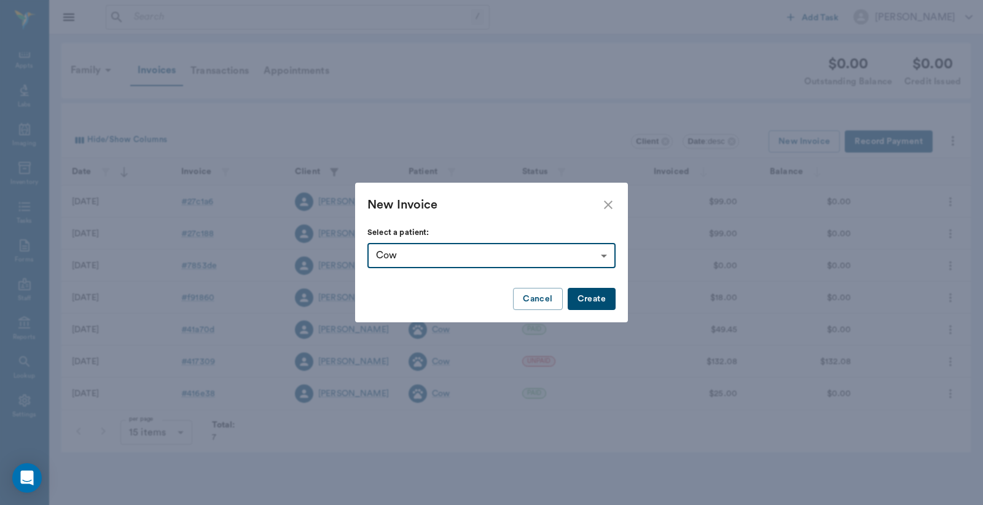
click at [594, 302] on button "Create" at bounding box center [592, 299] width 48 height 23
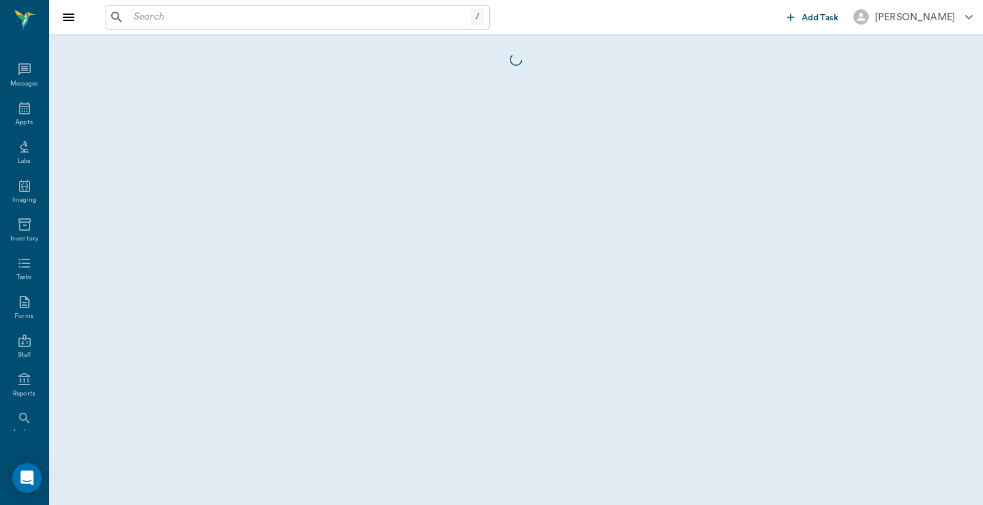
scroll to position [57, 0]
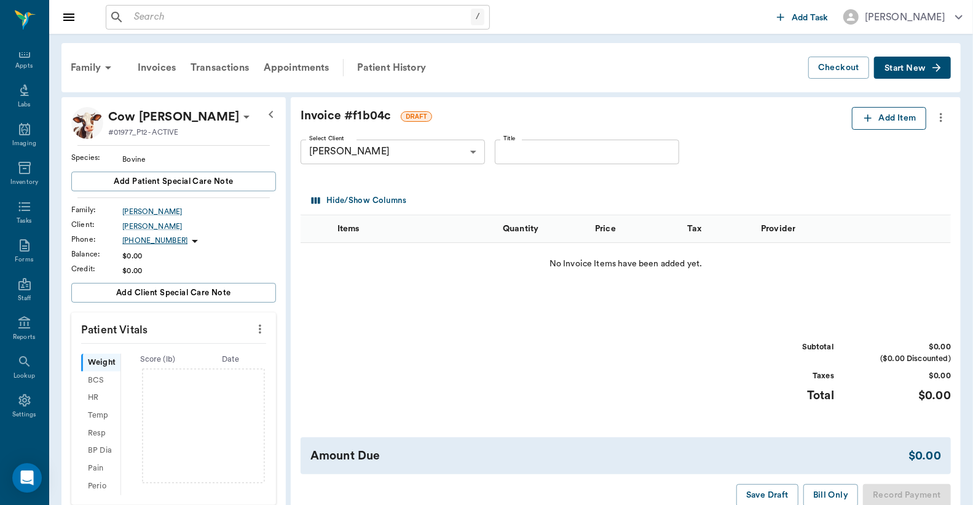
click at [879, 122] on button "Add Item" at bounding box center [889, 118] width 74 height 23
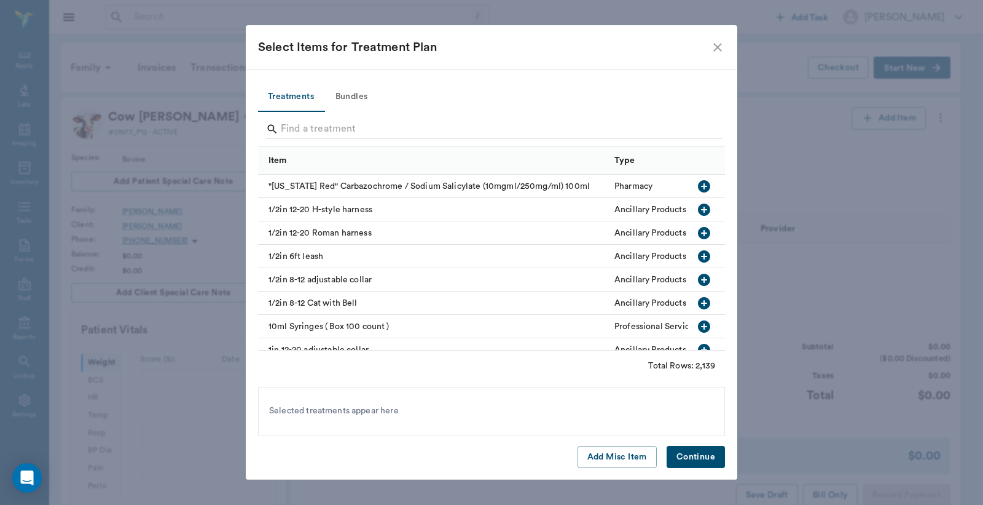
click at [717, 46] on icon "close" at bounding box center [718, 47] width 9 height 9
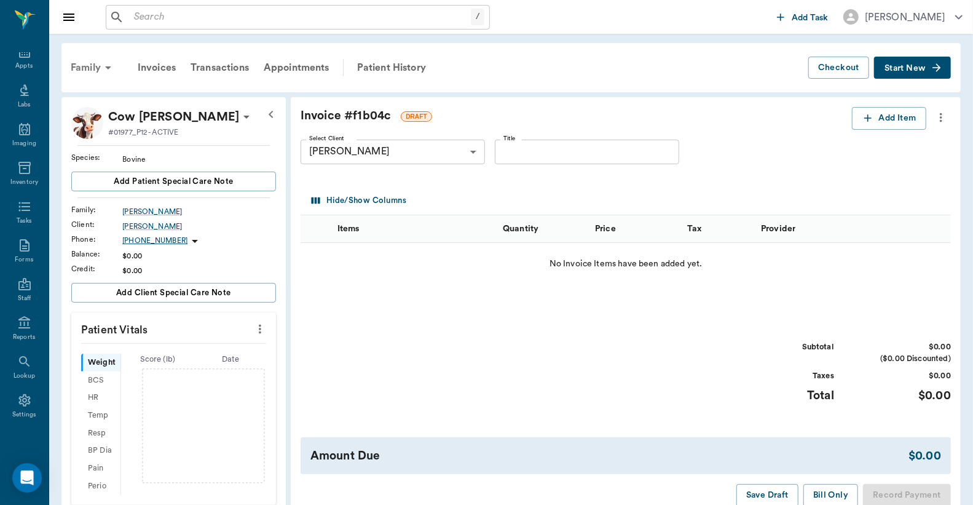
click at [84, 63] on div "Family" at bounding box center [93, 68] width 60 height 30
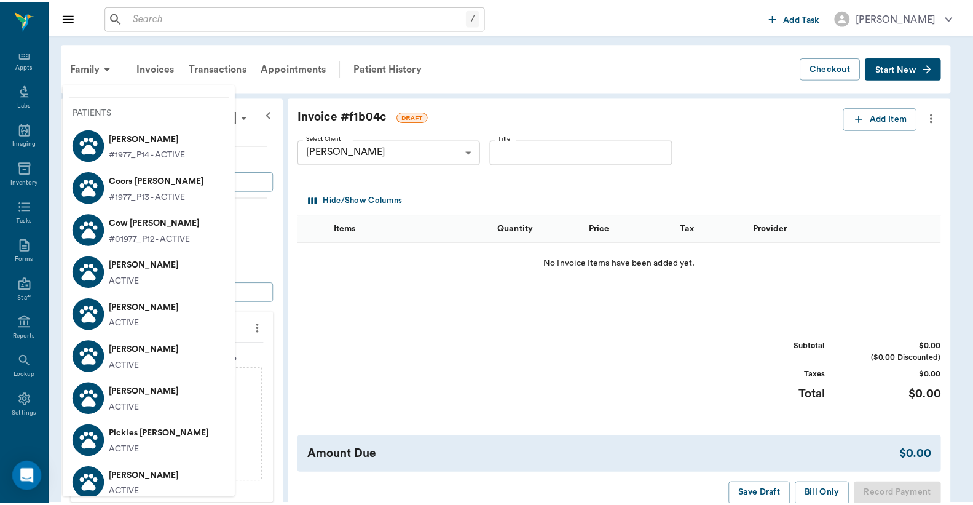
scroll to position [12, 0]
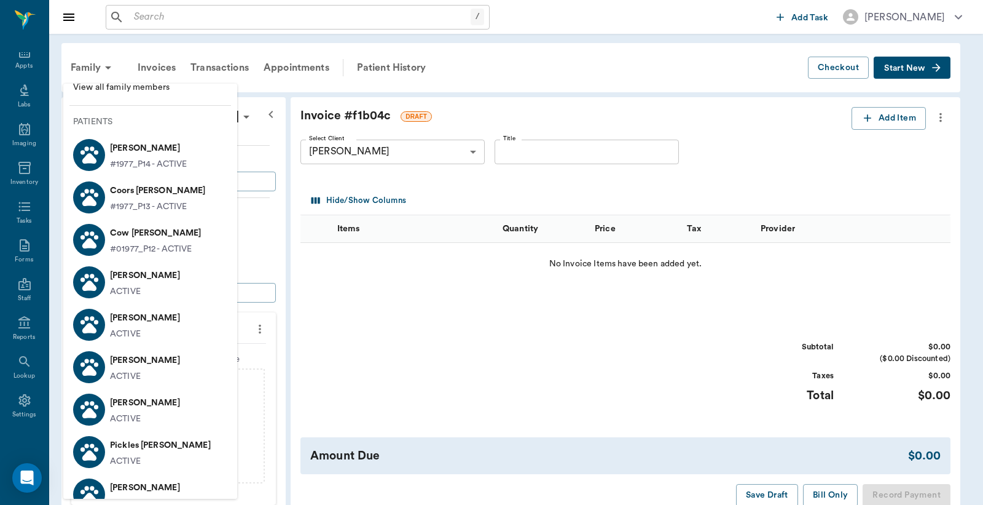
click at [100, 89] on span "View all family members" at bounding box center [150, 87] width 154 height 13
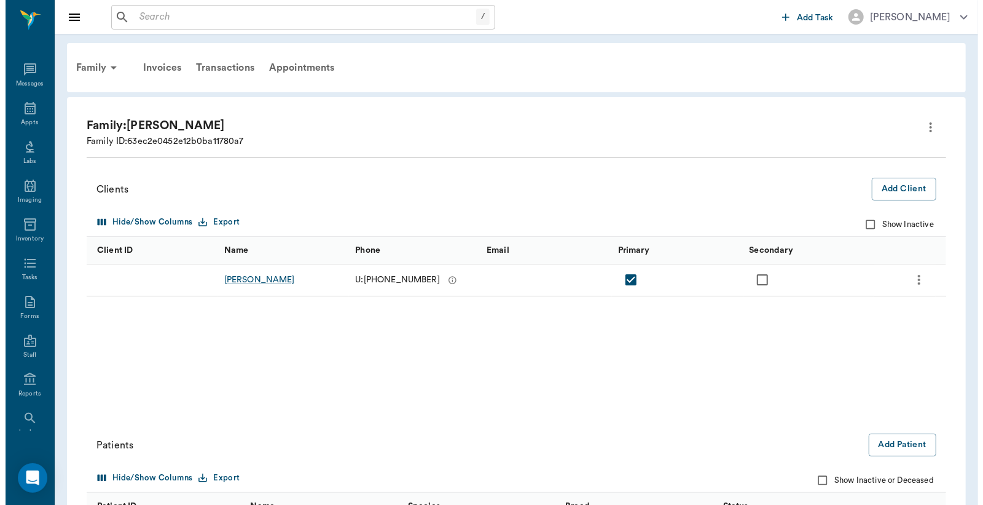
scroll to position [57, 0]
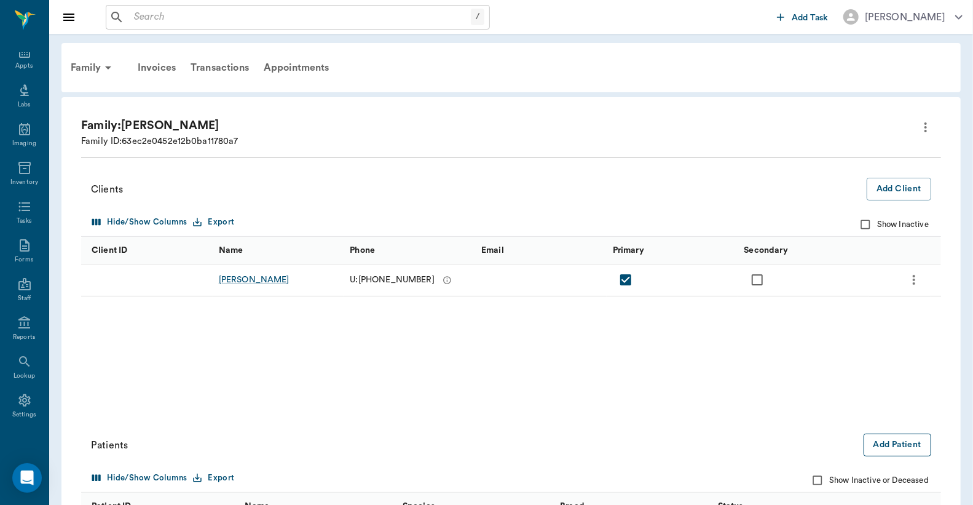
click at [899, 447] on button "Add Patient" at bounding box center [898, 444] width 68 height 23
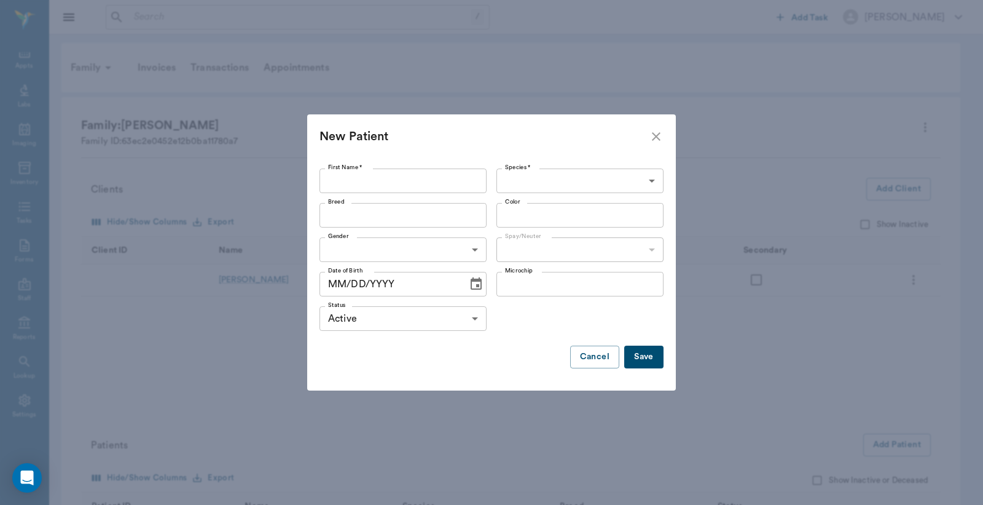
click at [334, 182] on input "First Name *" at bounding box center [403, 180] width 167 height 25
type input "Cletus"
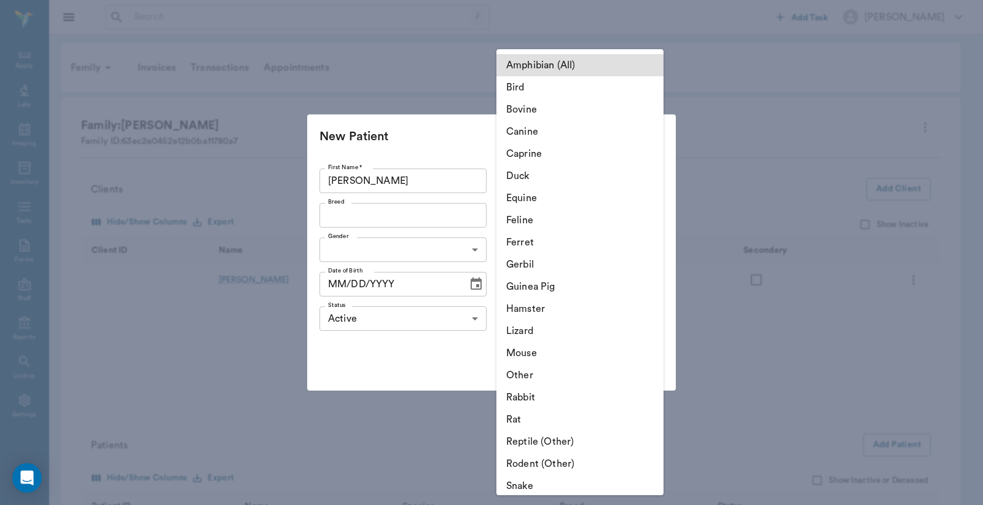
drag, startPoint x: 655, startPoint y: 183, endPoint x: 647, endPoint y: 179, distance: 8.8
click at [652, 183] on body "/ ​ Add Task Dr. Bert Ellsworth Nectar Messages Appts Labs Imaging Inventory Ta…" at bounding box center [491, 447] width 983 height 895
click at [531, 203] on li "Equine" at bounding box center [580, 198] width 167 height 22
type input "Equine"
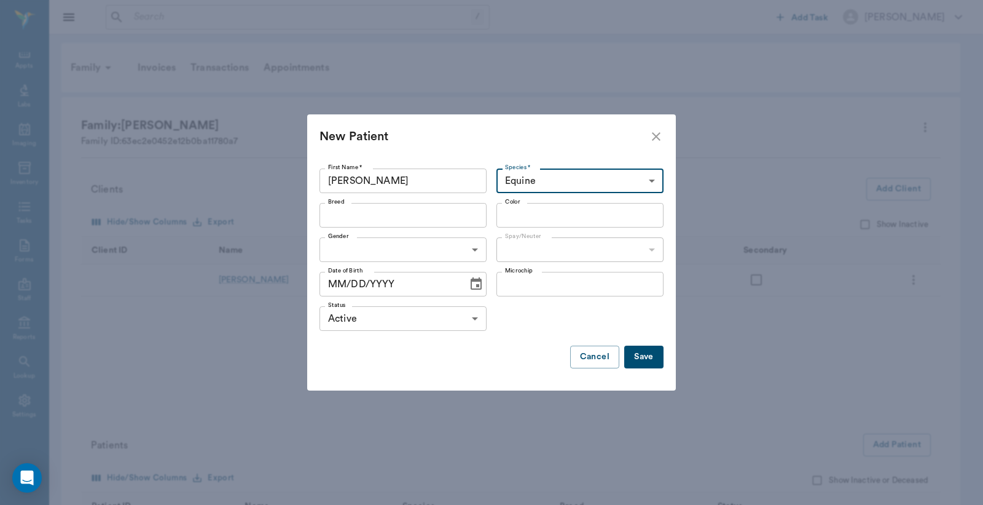
click at [329, 211] on input "Breed" at bounding box center [393, 215] width 140 height 17
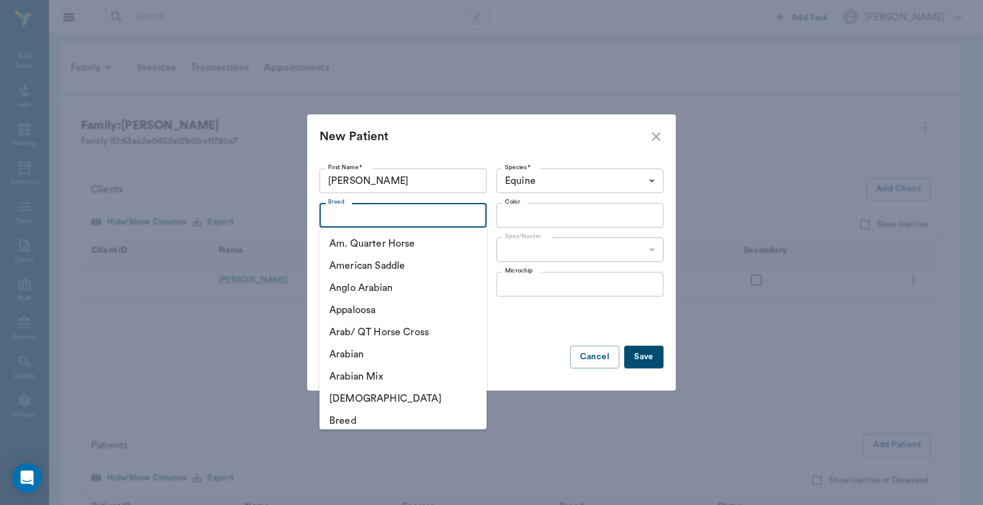
click at [372, 246] on li "Am. Quarter Horse" at bounding box center [403, 243] width 167 height 22
type input "Am. Quarter Horse"
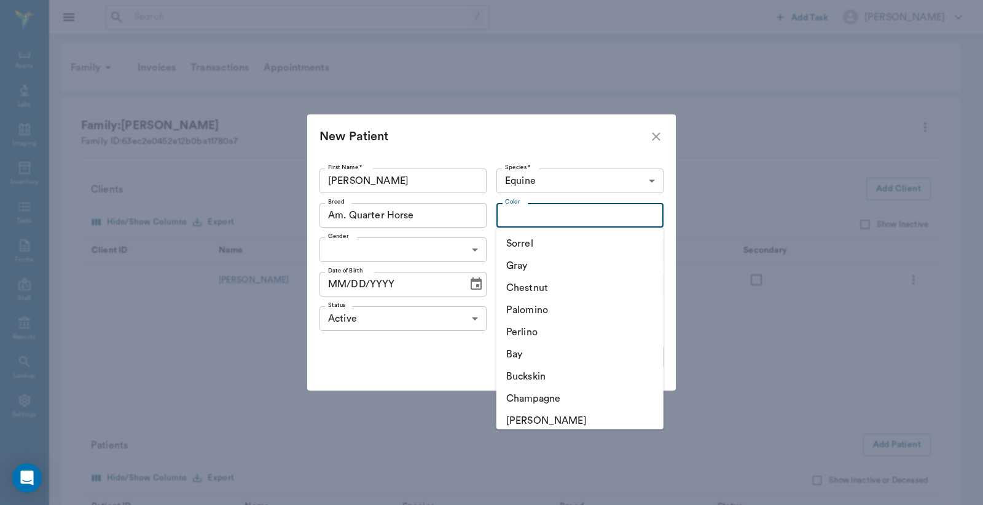
click at [512, 214] on input "Color" at bounding box center [570, 215] width 140 height 17
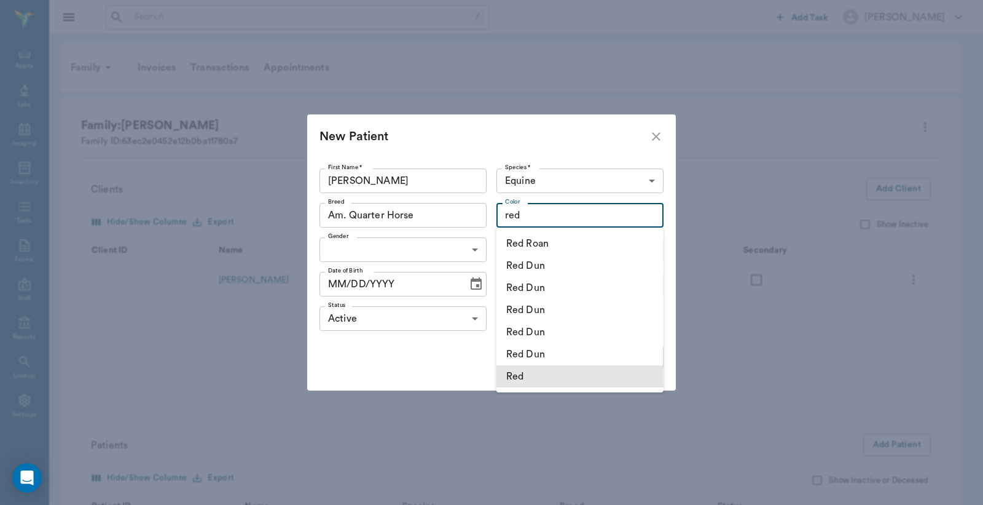
click at [533, 380] on li "Red" at bounding box center [580, 376] width 167 height 22
type input "Red"
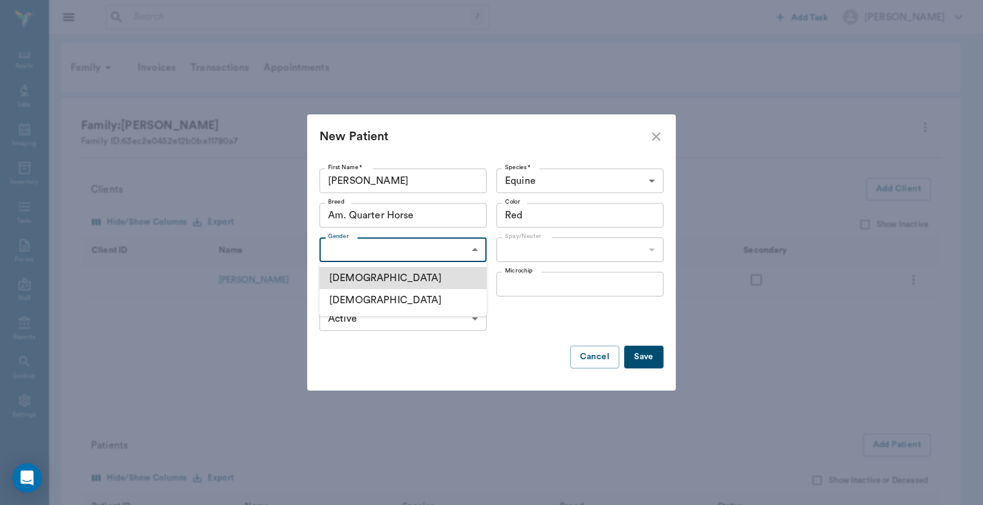
click at [478, 252] on body "/ ​ Add Task Dr. Bert Ellsworth Nectar Messages Appts Labs Imaging Inventory Ta…" at bounding box center [491, 447] width 983 height 895
click at [364, 280] on li "Male" at bounding box center [403, 278] width 167 height 22
type input "MALE"
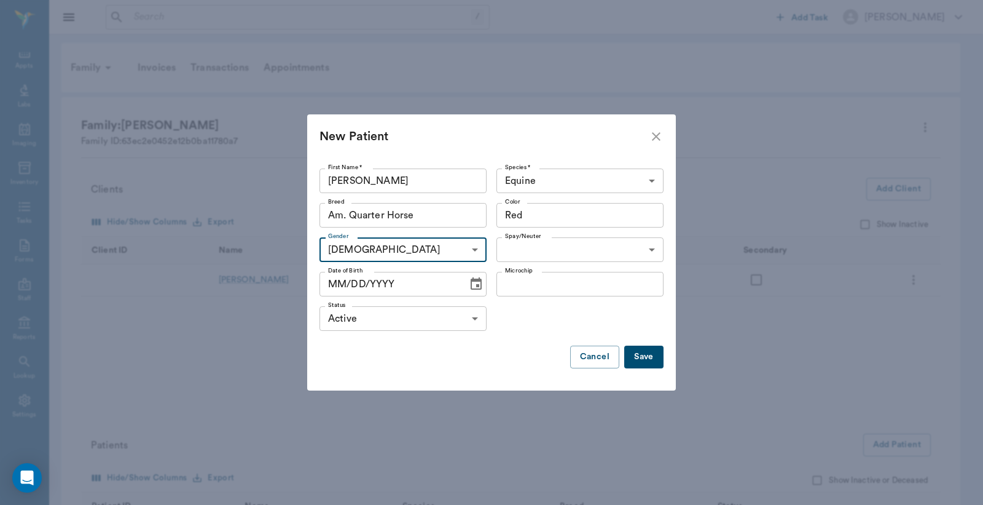
click at [653, 250] on body "/ ​ Add Task Dr. Bert Ellsworth Nectar Messages Appts Labs Imaging Inventory Ta…" at bounding box center [491, 447] width 983 height 895
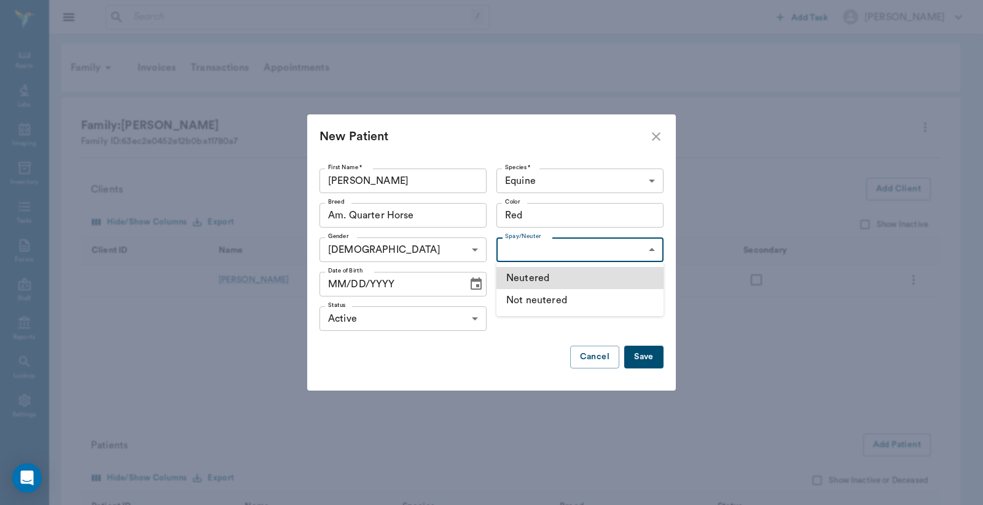
click at [533, 274] on li "Neutered" at bounding box center [580, 278] width 167 height 22
type input "true"
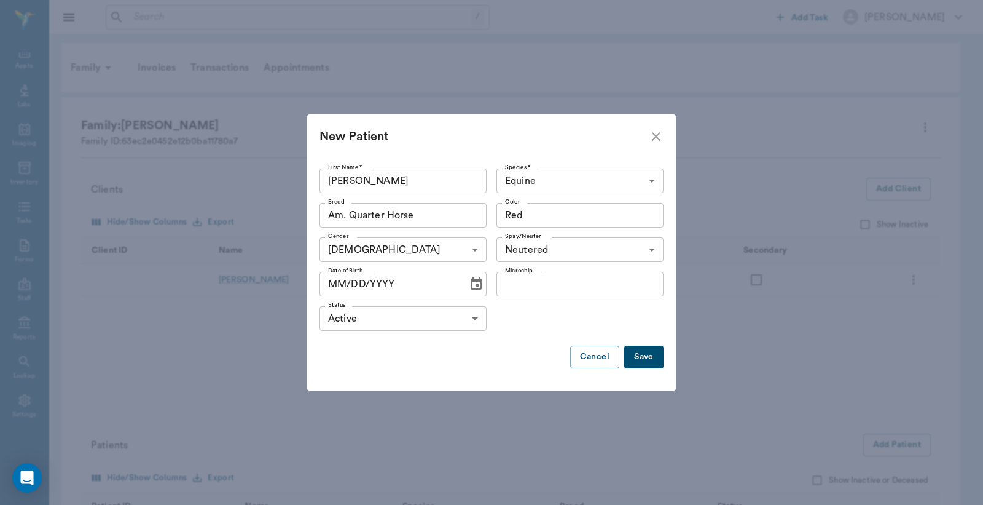
click at [652, 360] on button "Save" at bounding box center [643, 356] width 39 height 23
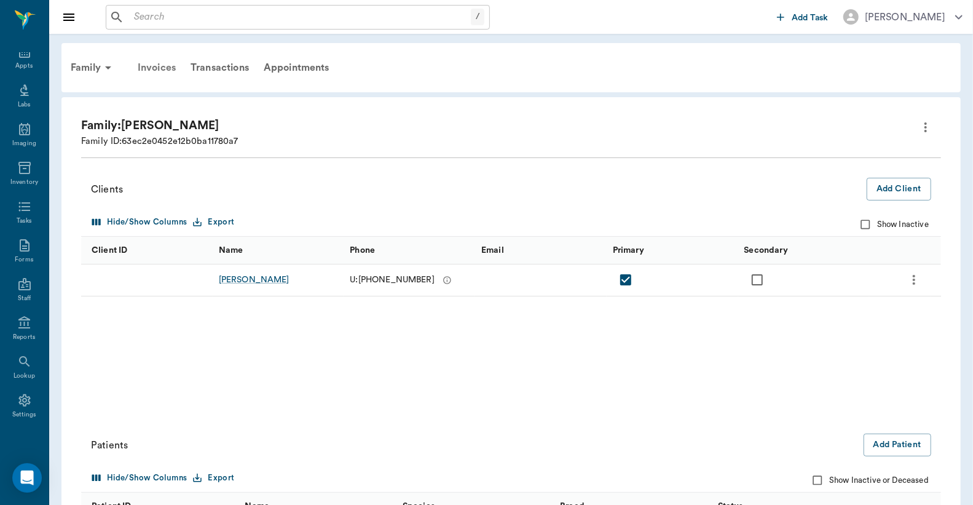
click at [168, 66] on div "Invoices" at bounding box center [156, 68] width 53 height 30
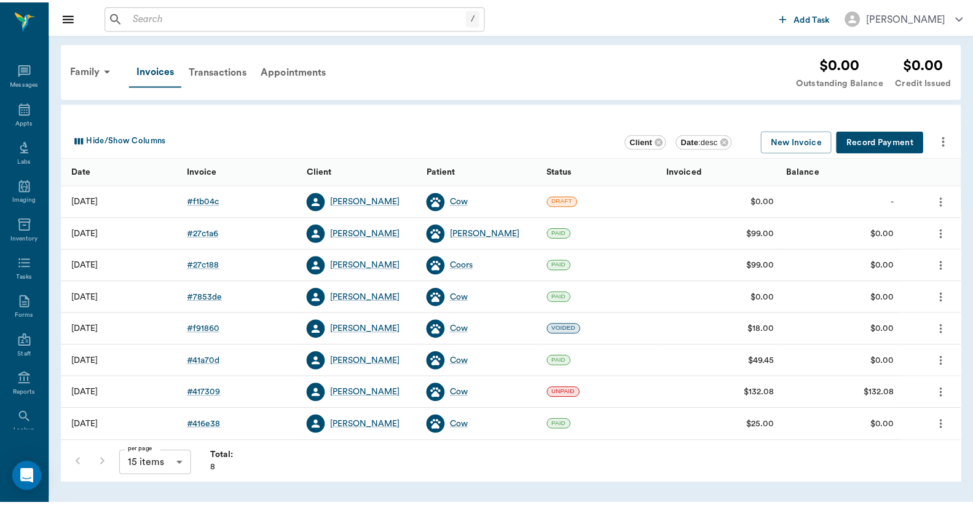
scroll to position [57, 0]
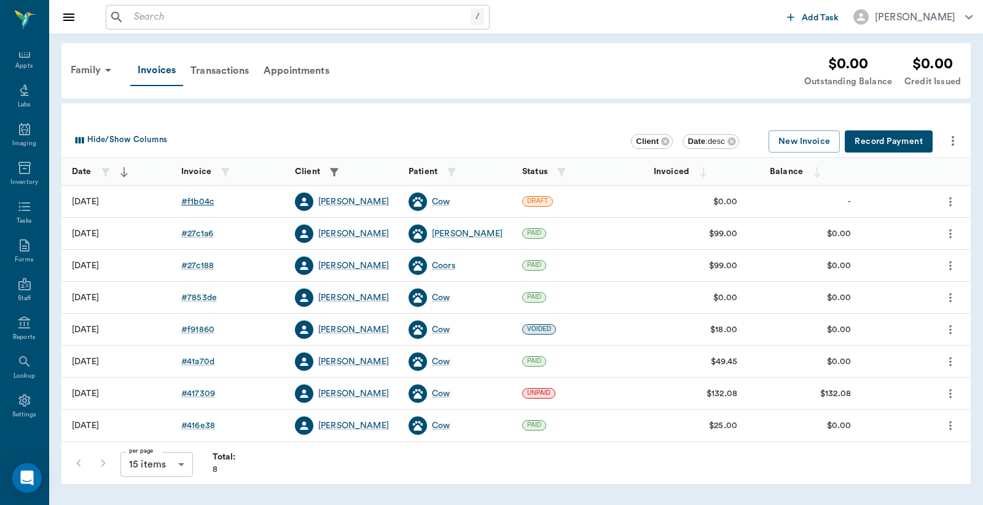
click at [202, 202] on div "# f1b04c" at bounding box center [197, 201] width 33 height 12
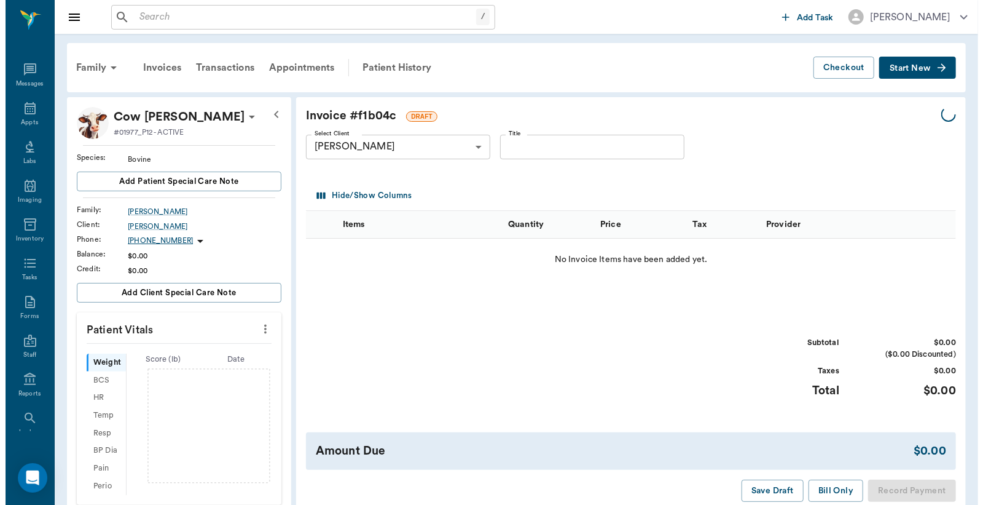
scroll to position [57, 0]
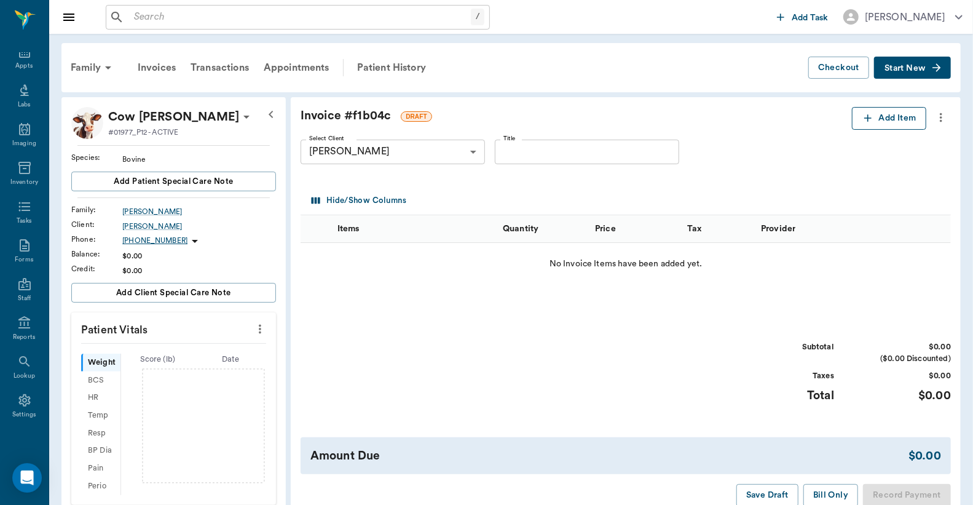
click at [878, 119] on button "Add Item" at bounding box center [889, 118] width 74 height 23
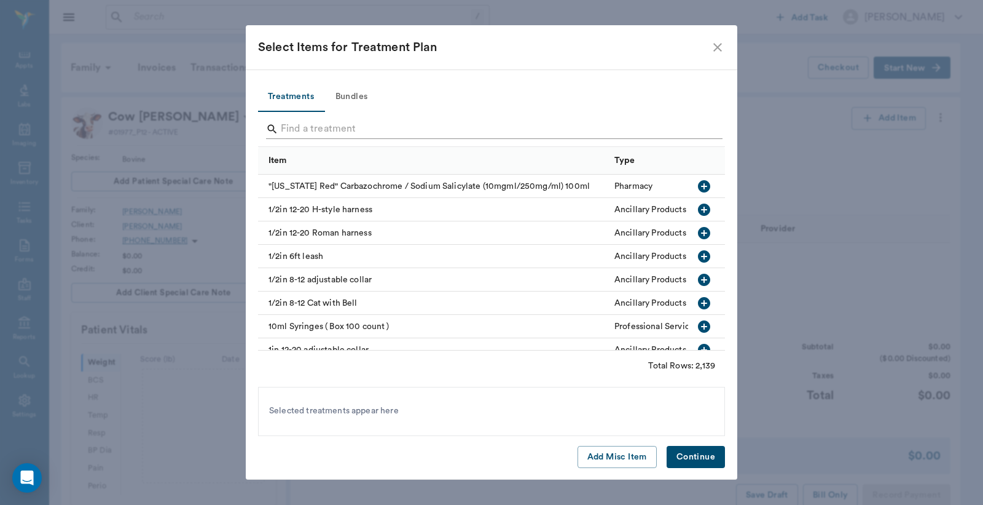
click at [290, 127] on input "Search" at bounding box center [492, 129] width 423 height 20
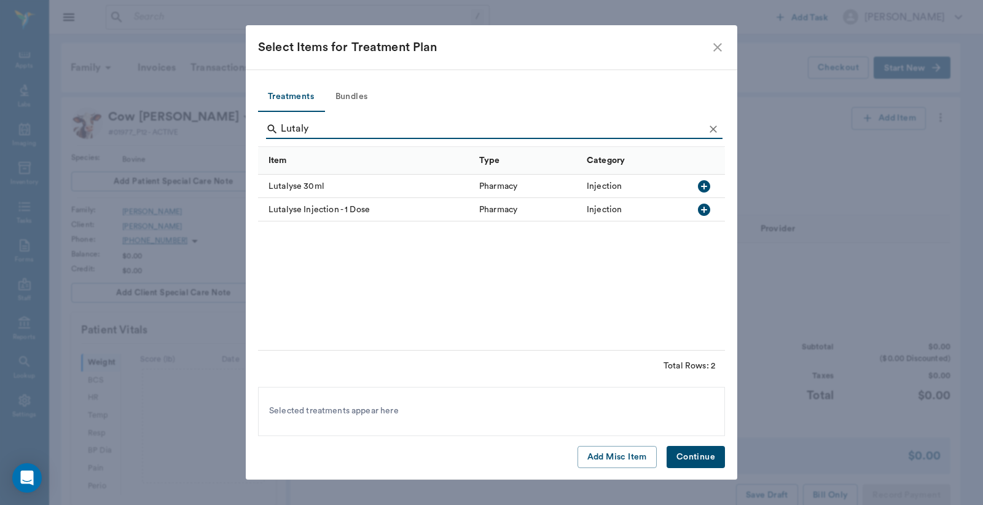
type input "Lutaly"
click at [704, 207] on icon "button" at bounding box center [704, 209] width 15 height 15
click at [693, 458] on button "Continue" at bounding box center [696, 457] width 58 height 23
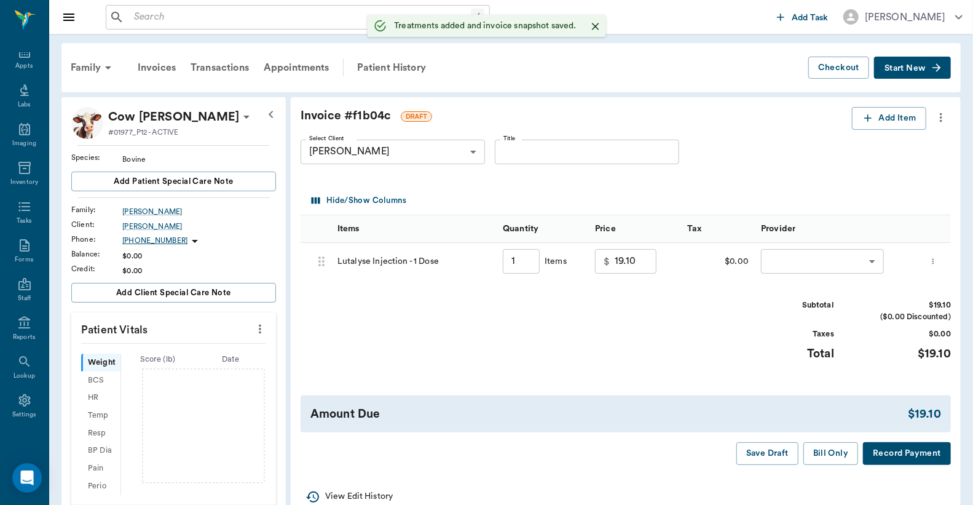
type input "1.00"
click at [789, 262] on body "/ ​ Add Task Dr. Bert Ellsworth Nectar Messages Appts Labs Imaging Inventory Ta…" at bounding box center [486, 377] width 973 height 754
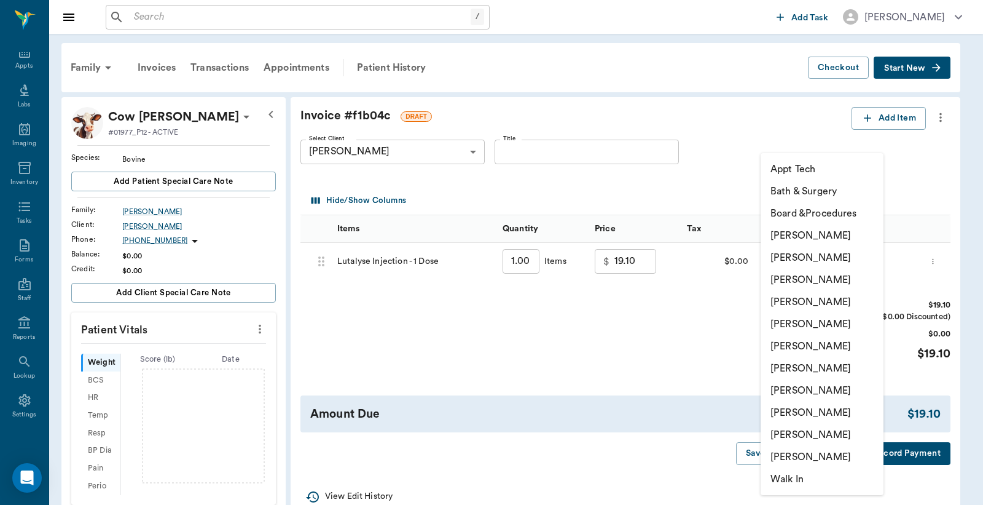
click at [789, 258] on li "[PERSON_NAME]" at bounding box center [822, 257] width 123 height 22
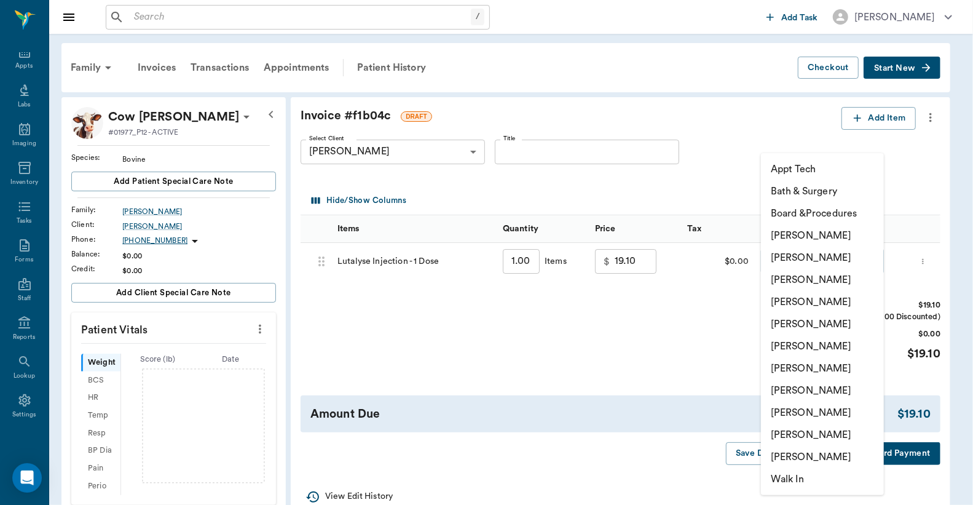
type input "none-63ec2e2852e12b0ba117910e"
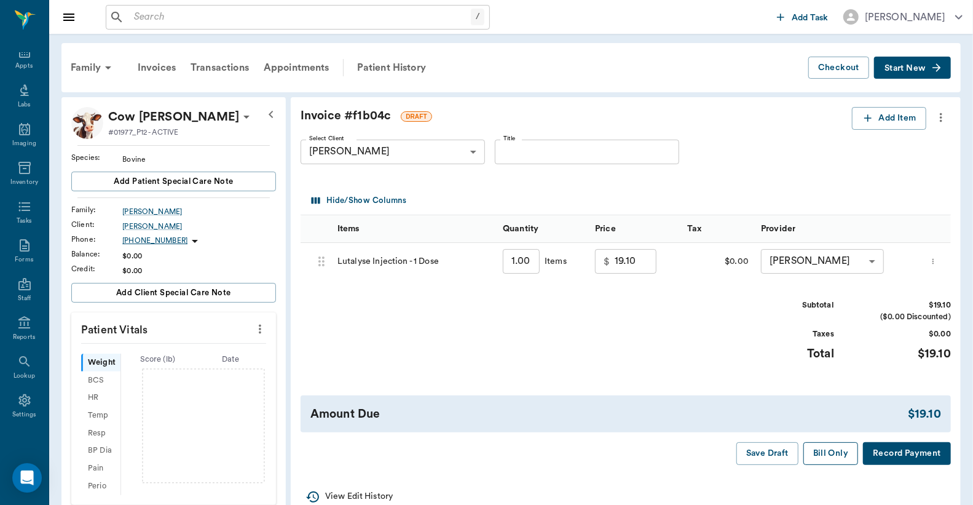
click at [824, 457] on button "Bill Only" at bounding box center [830, 453] width 55 height 23
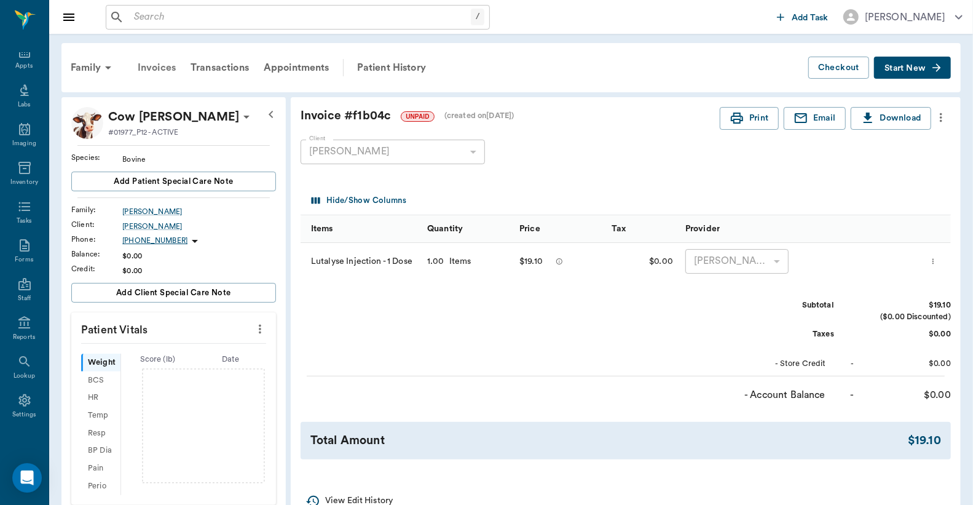
click at [161, 66] on div "Invoices" at bounding box center [156, 68] width 53 height 30
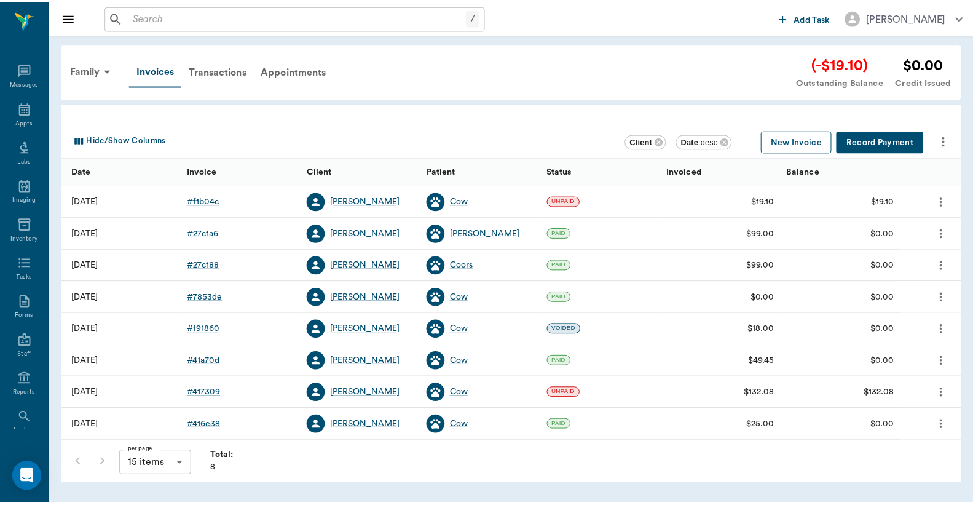
scroll to position [57, 0]
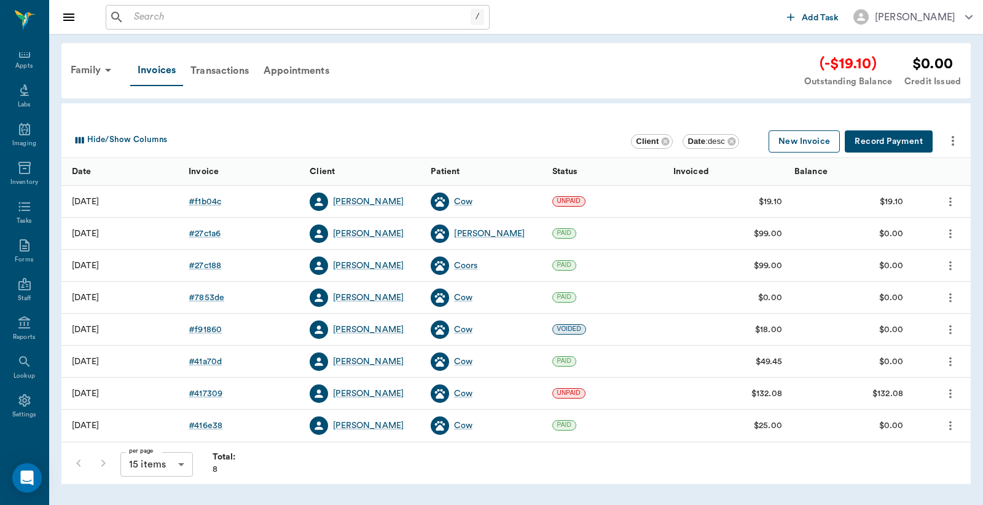
click at [803, 142] on button "New Invoice" at bounding box center [804, 141] width 71 height 23
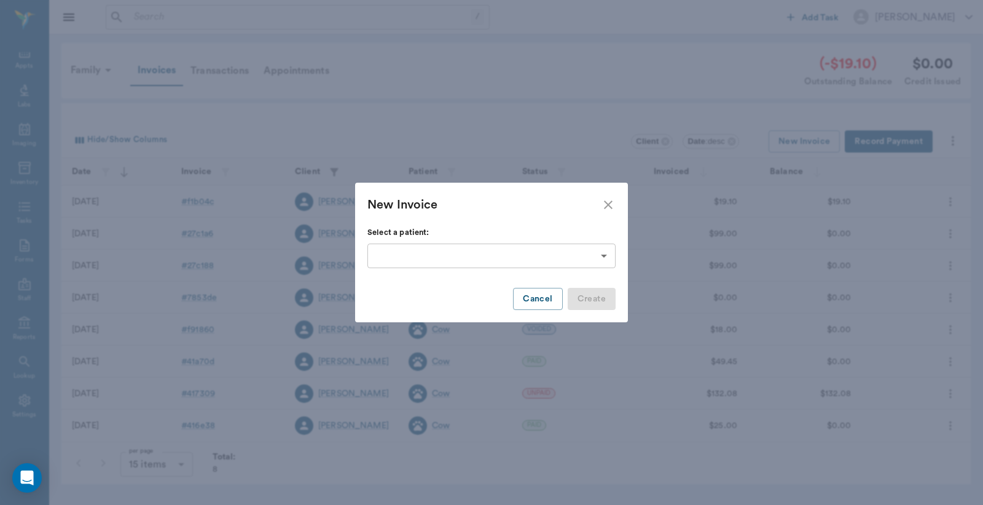
click at [605, 256] on body "/ ​ Add Task Dr. Bert Ellsworth Nectar Messages Appts Labs Imaging Inventory Ta…" at bounding box center [491, 252] width 983 height 505
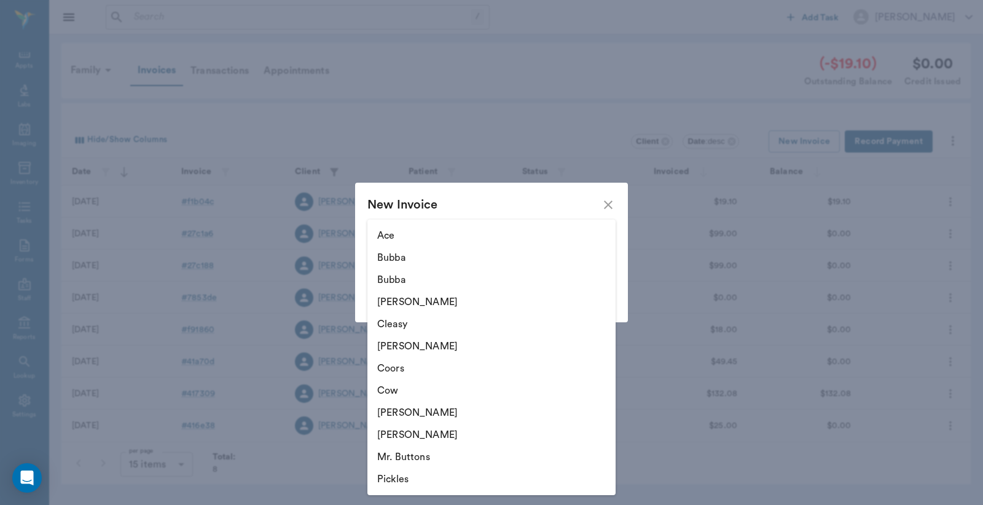
click at [414, 349] on li "Cletus" at bounding box center [492, 346] width 248 height 22
type input "68d6bc13fd7ed29a425f8c0c"
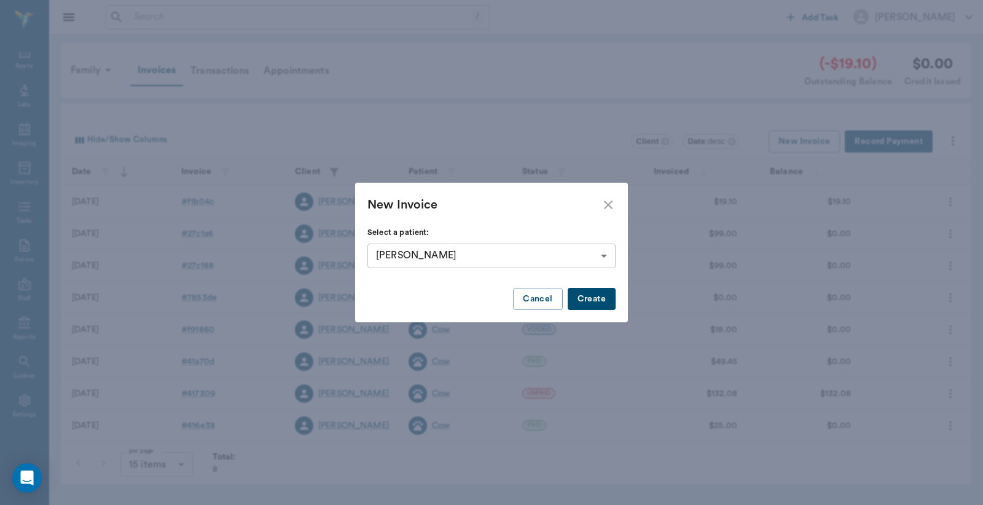
click at [602, 302] on button "Create" at bounding box center [592, 299] width 48 height 23
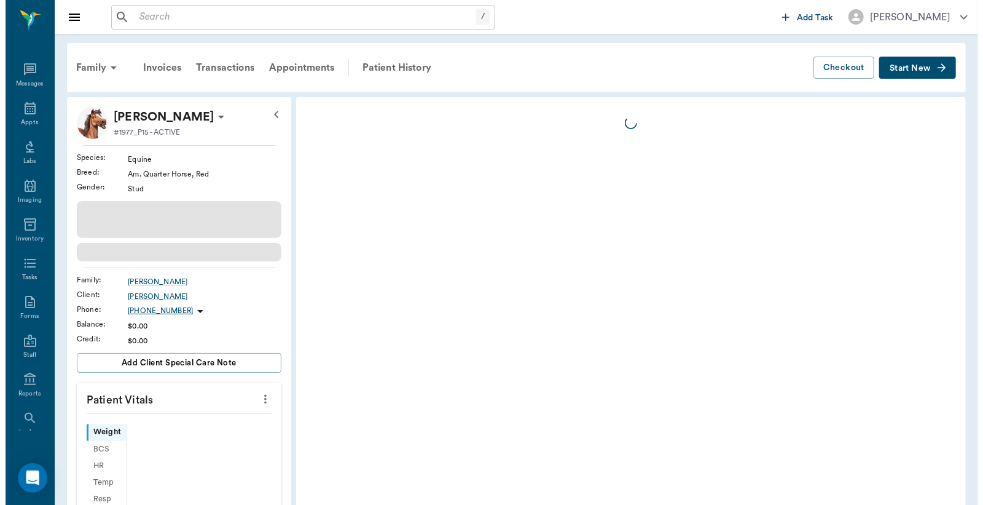
scroll to position [57, 0]
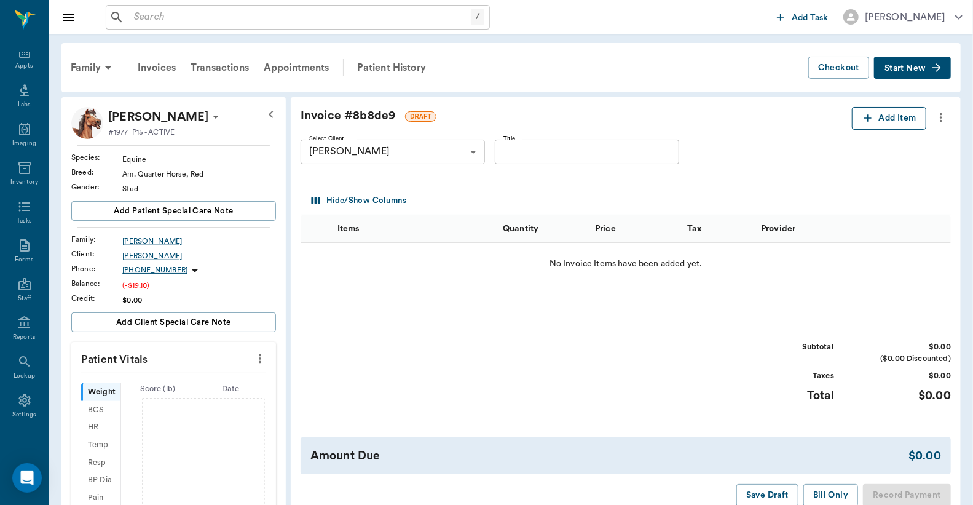
click at [874, 119] on button "Add Item" at bounding box center [889, 118] width 74 height 23
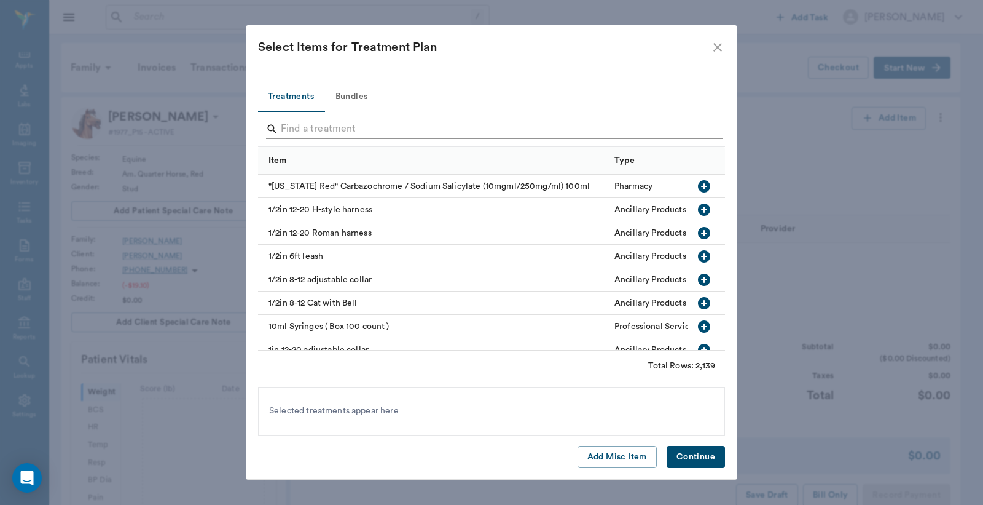
click at [286, 131] on input "Search" at bounding box center [492, 129] width 423 height 20
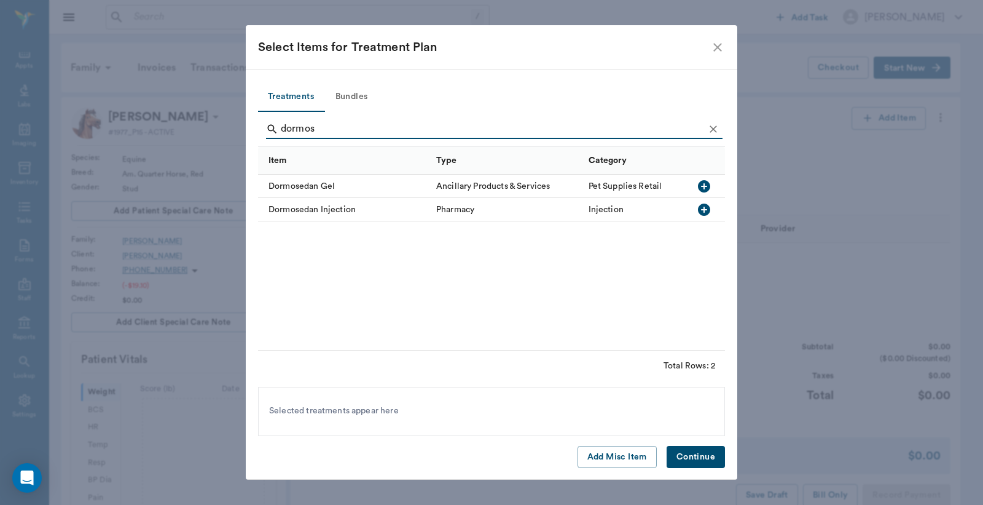
type input "dormos"
click at [704, 186] on icon "button" at bounding box center [704, 186] width 15 height 15
click at [703, 457] on button "Continue" at bounding box center [696, 457] width 58 height 23
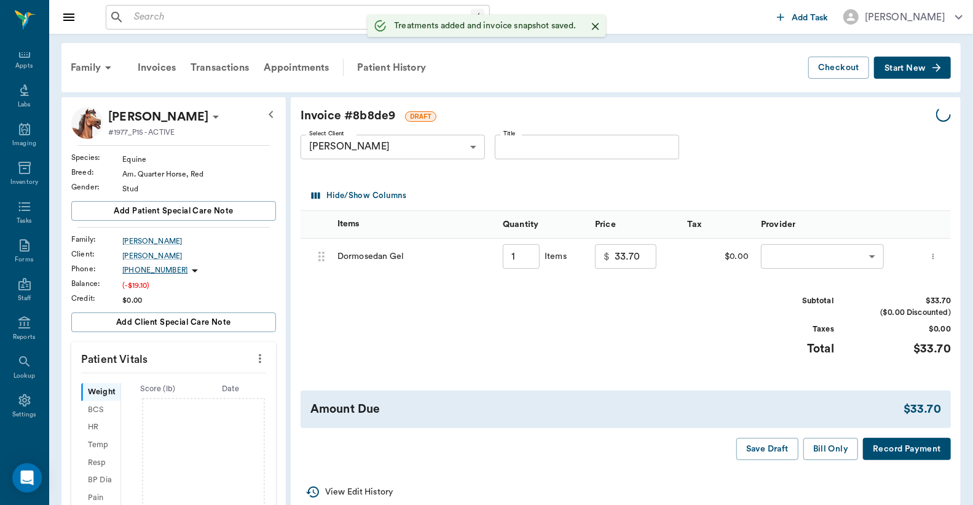
type input "1.00"
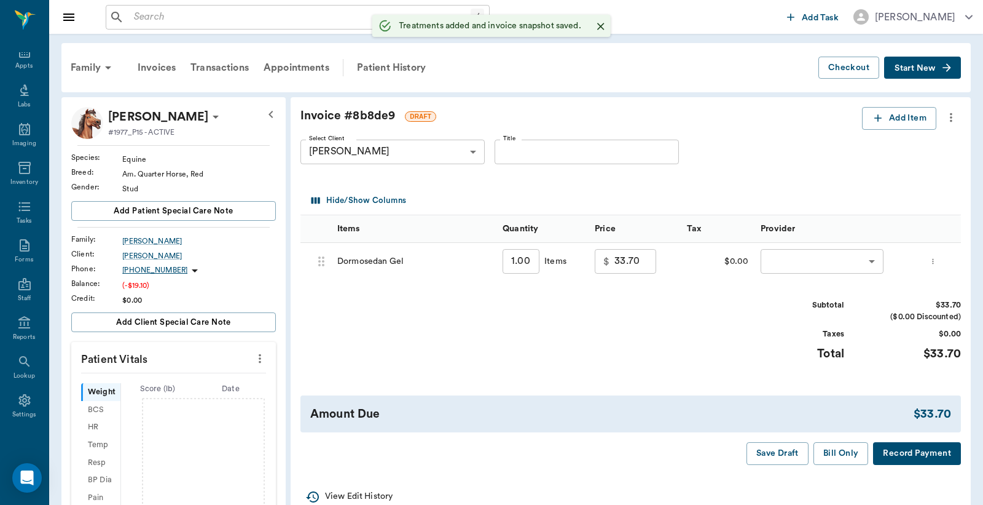
click at [803, 257] on body "/ ​ Add Task Dr. Bert Ellsworth Nectar Messages Appts Labs Imaging Inventory Ta…" at bounding box center [491, 392] width 983 height 784
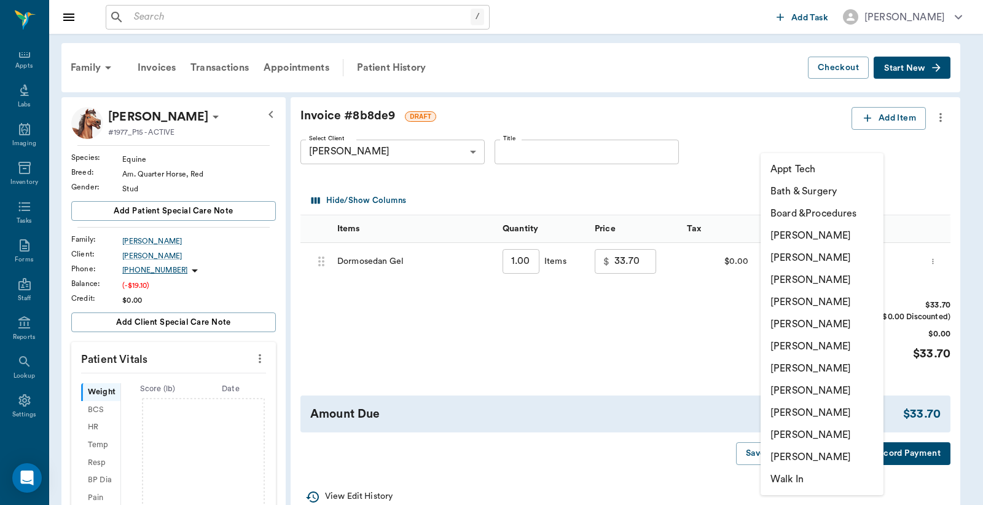
click at [789, 255] on li "[PERSON_NAME]" at bounding box center [822, 257] width 123 height 22
type input "none-63ec2e2852e12b0ba117910e"
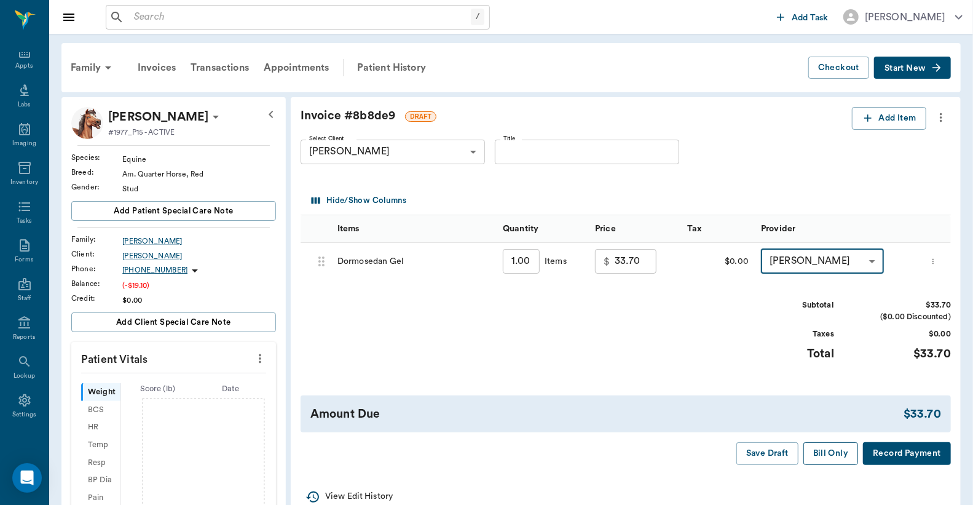
click at [838, 458] on button "Bill Only" at bounding box center [830, 453] width 55 height 23
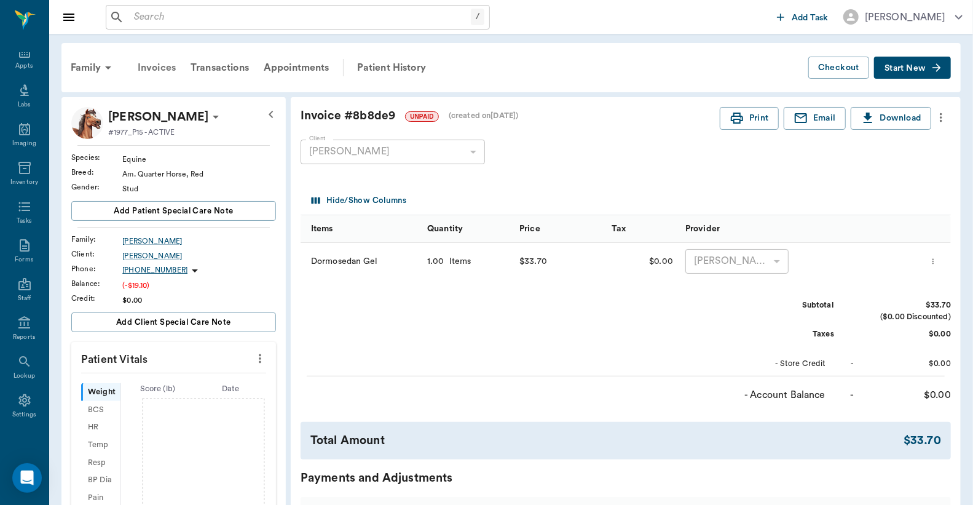
click at [168, 66] on div "Invoices" at bounding box center [156, 68] width 53 height 30
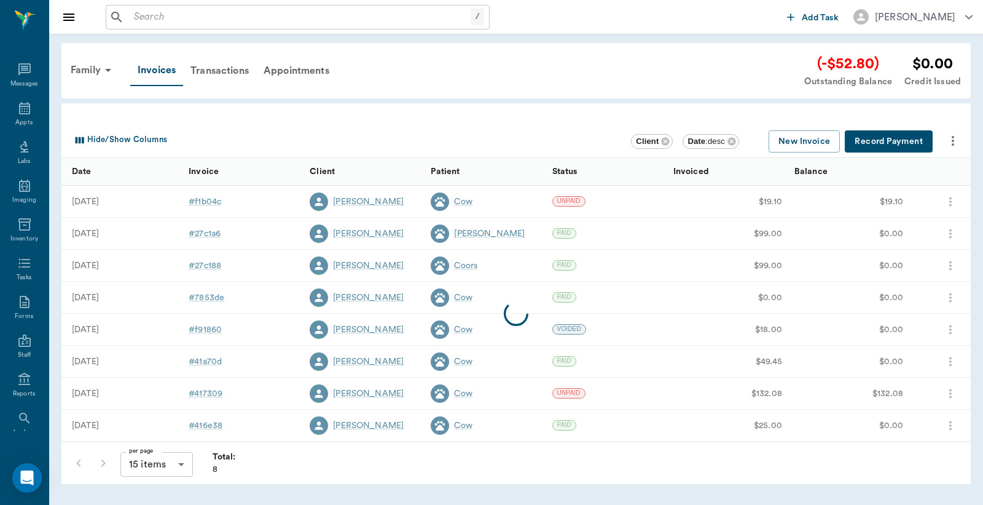
scroll to position [57, 0]
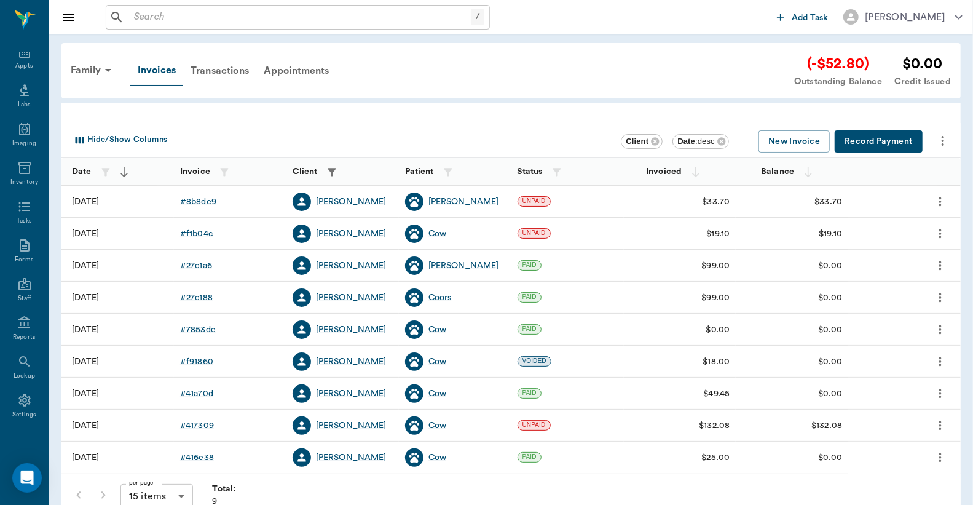
click at [871, 140] on button "Record Payment" at bounding box center [879, 141] width 88 height 23
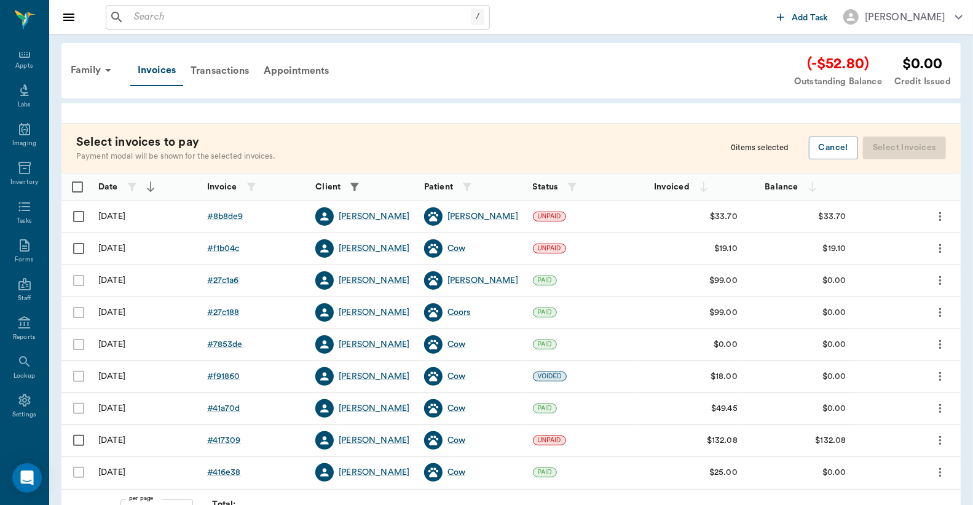
click at [77, 216] on input "Select row" at bounding box center [79, 216] width 26 height 26
checkbox input "false"
checkbox input "true"
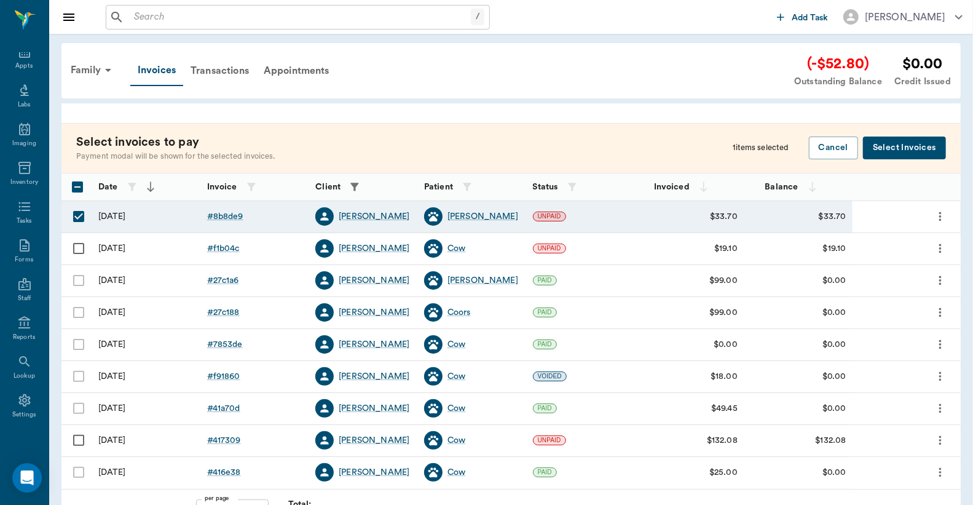
click at [79, 247] on input "Select row" at bounding box center [79, 248] width 26 height 26
checkbox input "true"
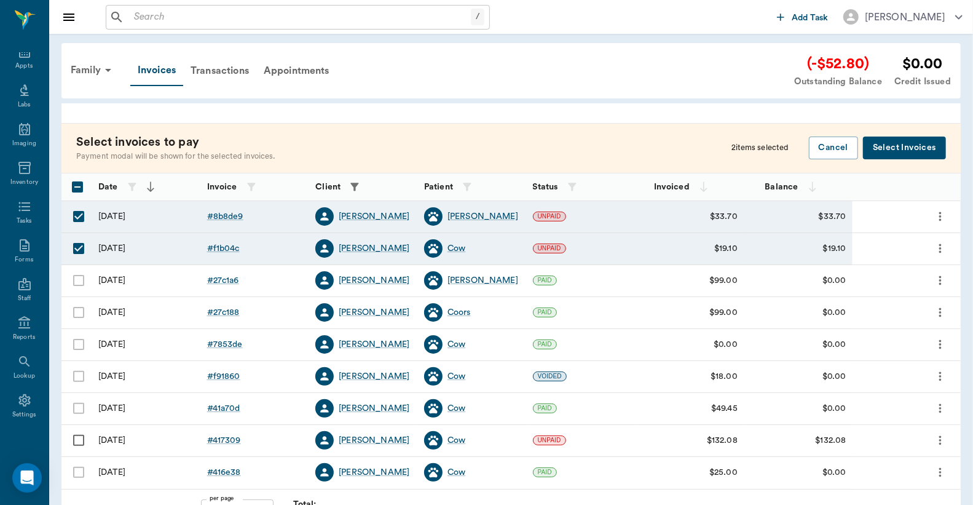
click at [897, 149] on button "Select Invoices" at bounding box center [904, 147] width 83 height 23
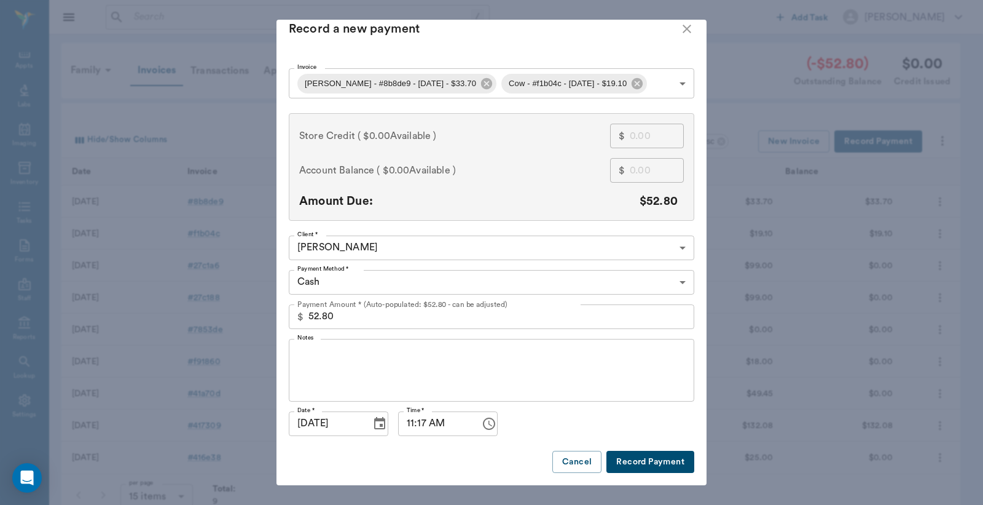
click at [655, 450] on button "Record Payment" at bounding box center [651, 461] width 88 height 23
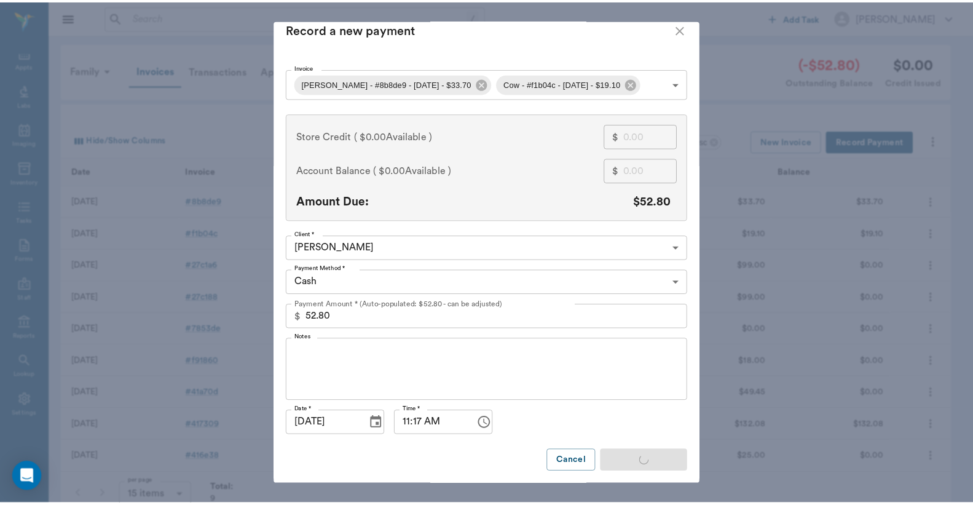
scroll to position [13, 0]
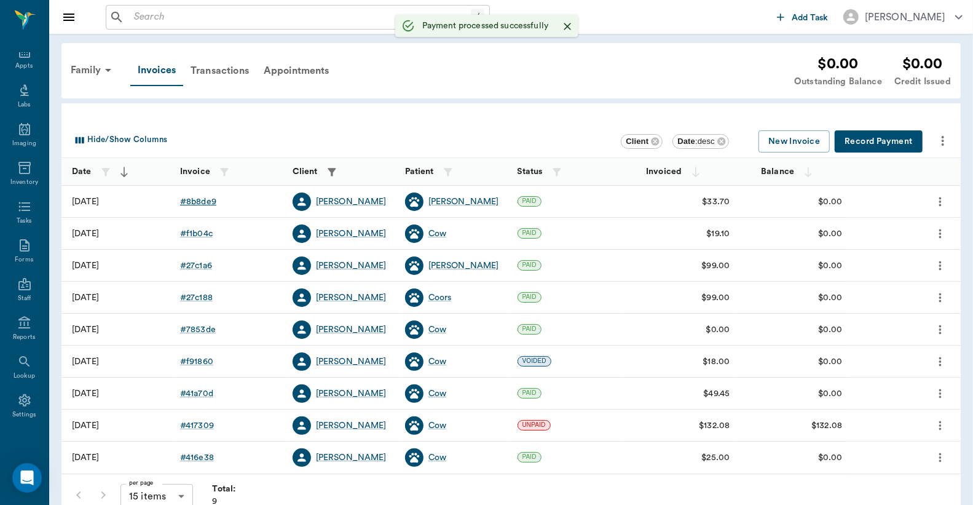
click at [205, 202] on div "# 8b8de9" at bounding box center [198, 201] width 36 height 12
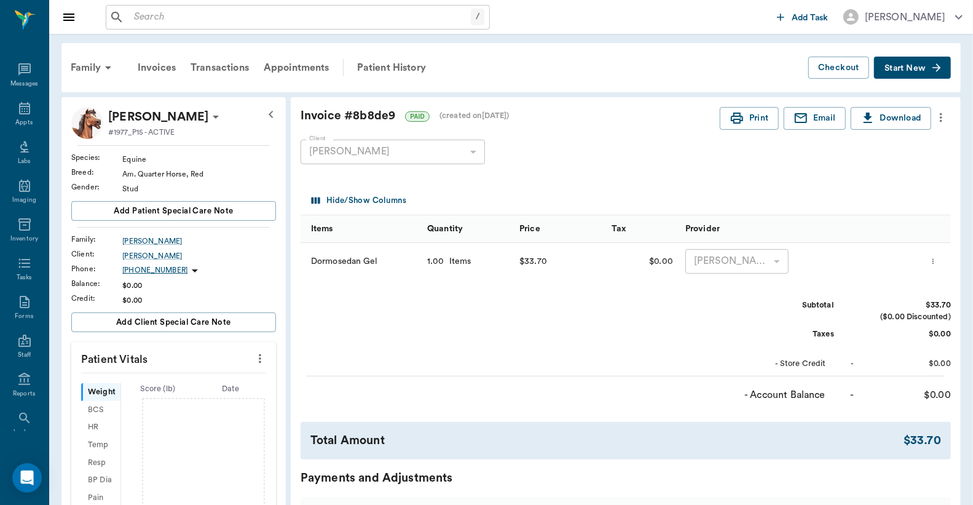
scroll to position [57, 0]
click at [748, 112] on button "Print" at bounding box center [749, 118] width 59 height 23
click at [156, 66] on div "Invoices" at bounding box center [156, 68] width 53 height 30
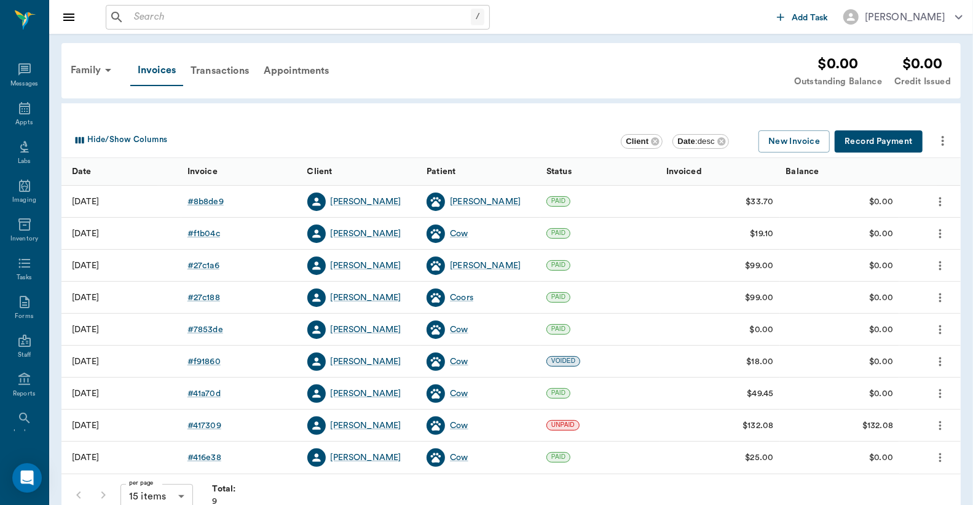
scroll to position [57, 0]
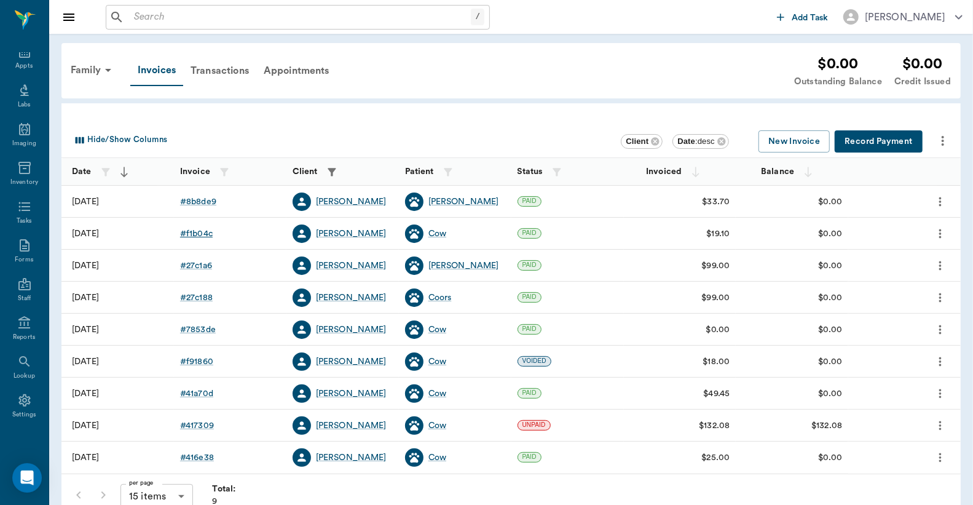
click at [200, 235] on div "# f1b04c" at bounding box center [196, 233] width 33 height 12
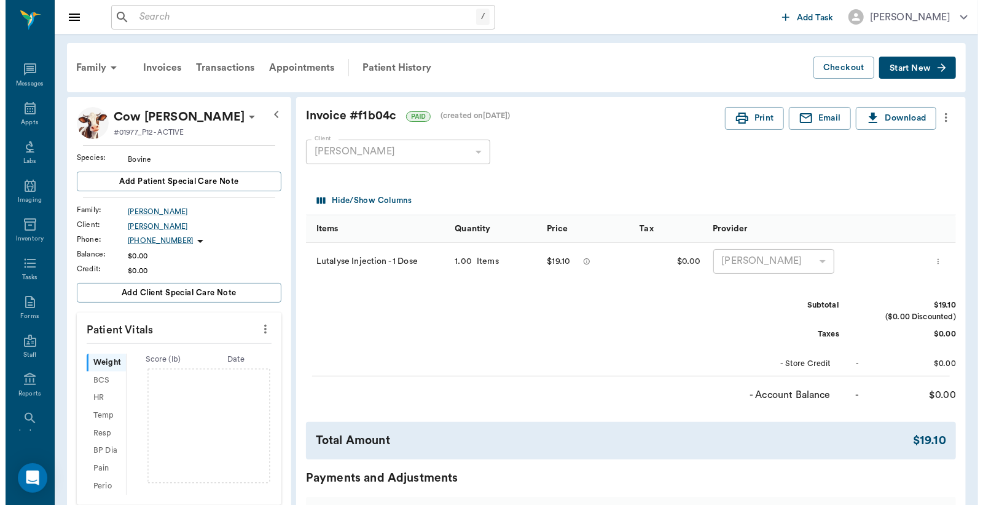
scroll to position [57, 0]
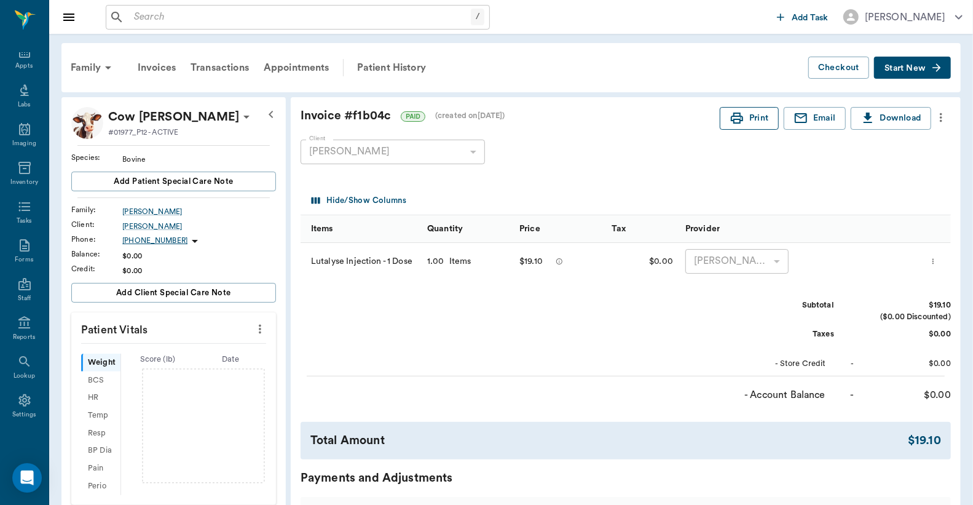
click at [755, 121] on button "Print" at bounding box center [749, 118] width 59 height 23
click at [17, 63] on div "Appts" at bounding box center [23, 65] width 17 height 9
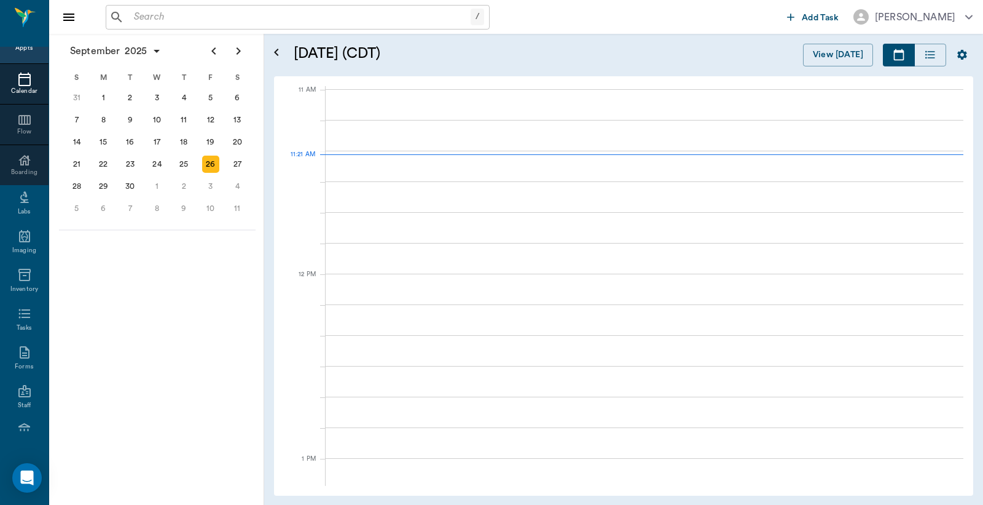
scroll to position [554, 0]
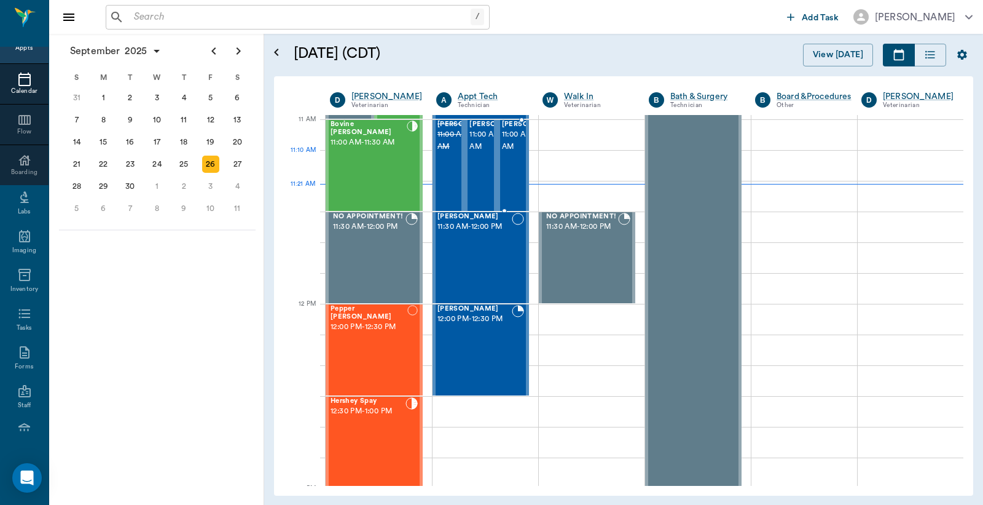
click at [507, 152] on span "11:00 AM - 11:30 AM" at bounding box center [532, 140] width 61 height 25
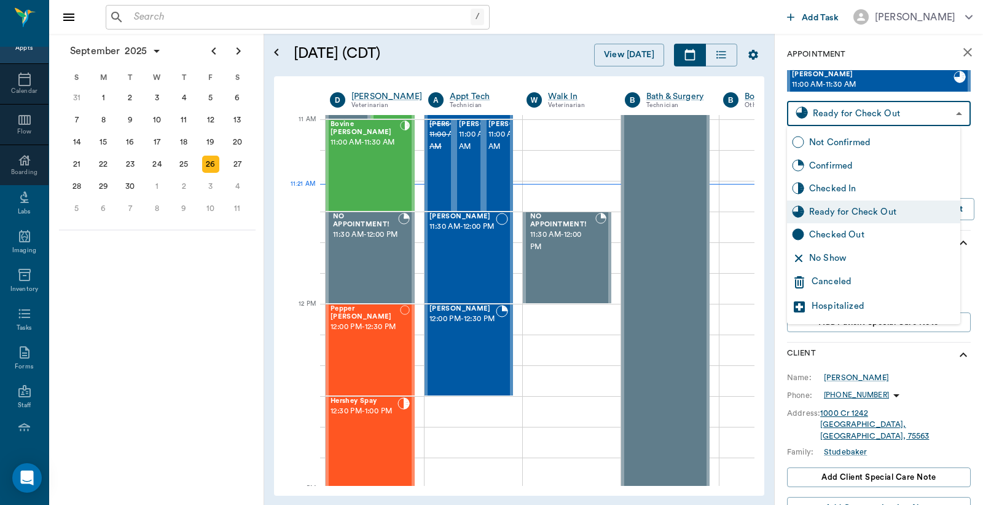
click at [855, 117] on body "/ ​ Add Task Dr. Bert Ellsworth Nectar Messages Appts Calendar Flow Boarding La…" at bounding box center [491, 252] width 983 height 505
click at [833, 237] on div "Checked Out" at bounding box center [882, 235] width 146 height 14
type input "CHECKED_OUT"
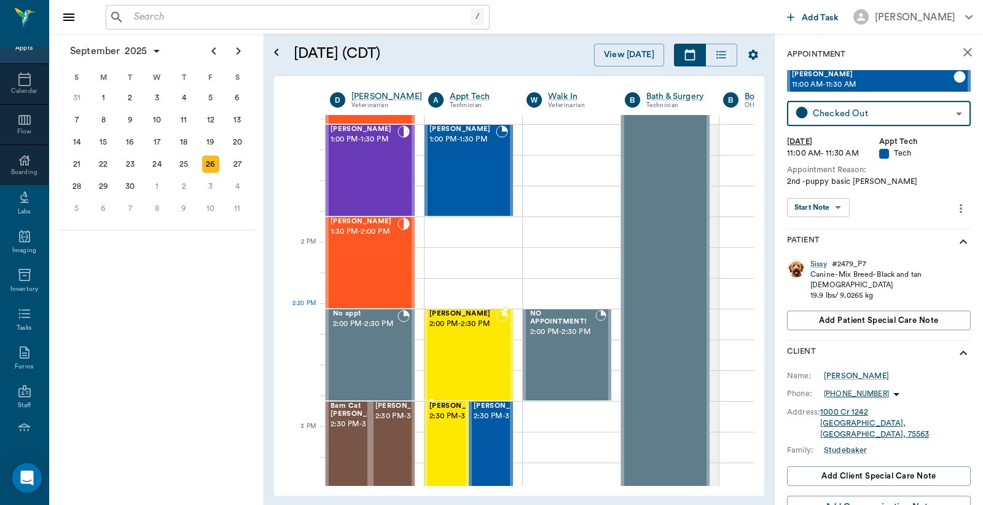
scroll to position [1009, 0]
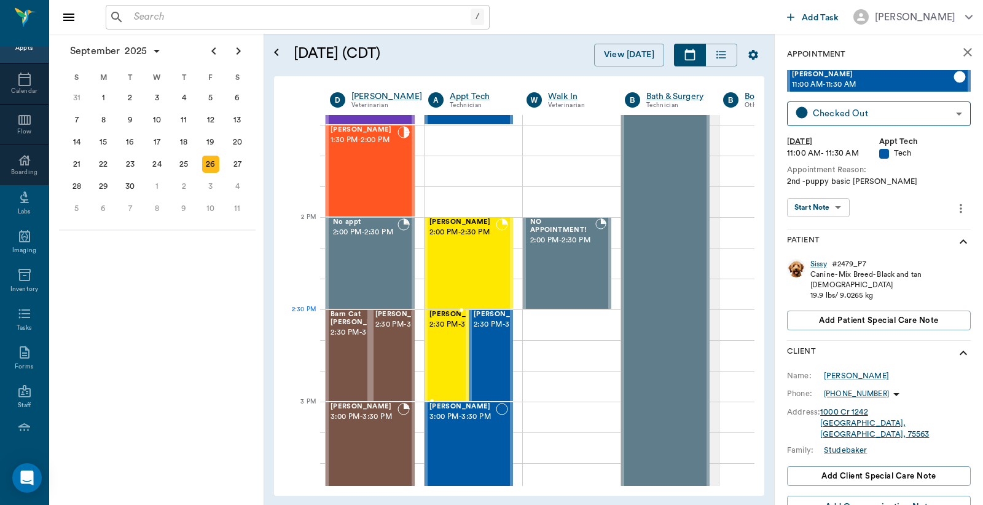
click at [440, 331] on span "2:30 PM - 3:00 PM" at bounding box center [460, 324] width 61 height 12
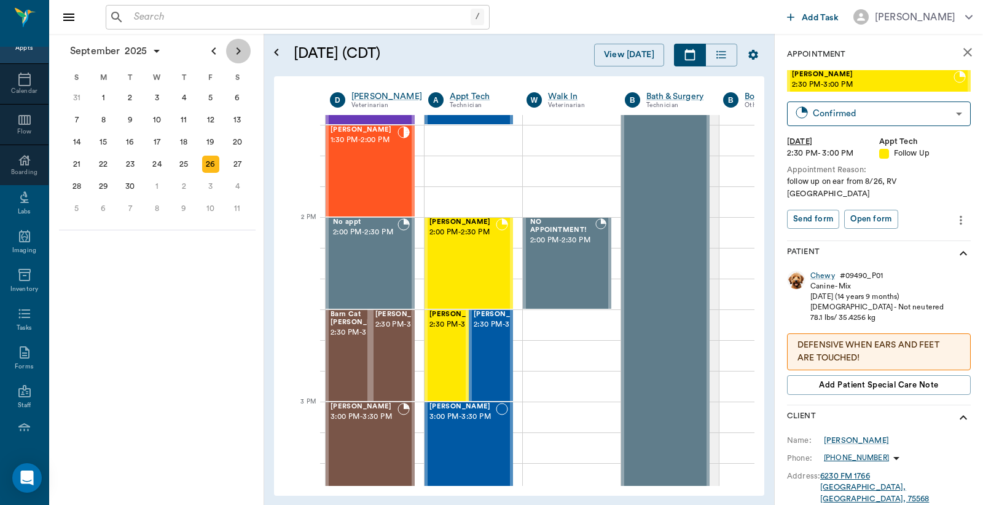
click at [238, 49] on icon "Next page" at bounding box center [239, 50] width 4 height 7
click at [130, 119] on div "7" at bounding box center [130, 119] width 17 height 17
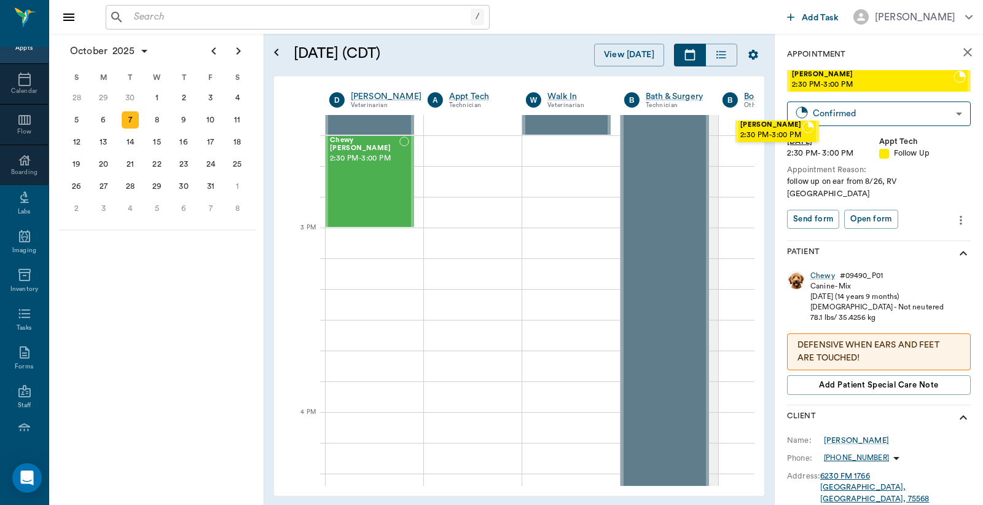
scroll to position [1172, 1]
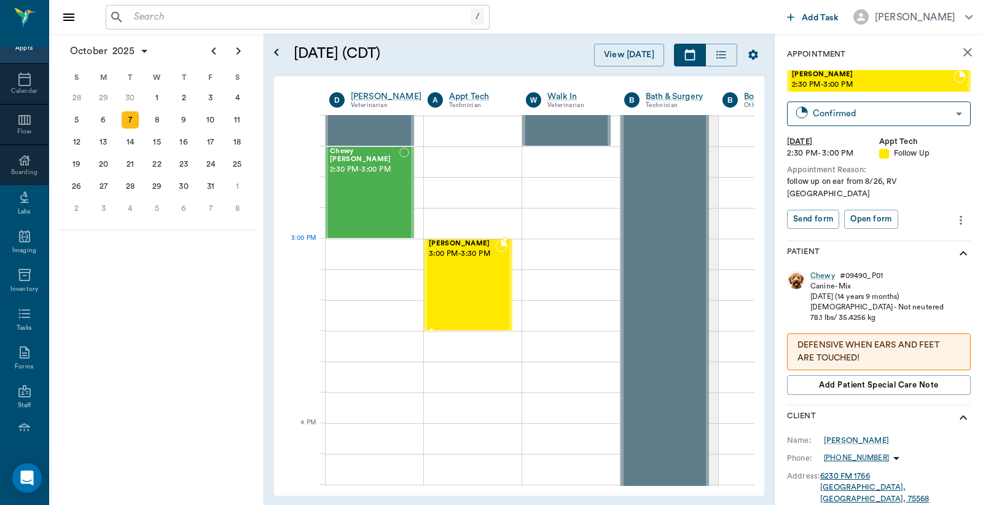
drag, startPoint x: 883, startPoint y: 82, endPoint x: 473, endPoint y: 266, distance: 449.2
click at [214, 47] on icon "Previous page" at bounding box center [214, 51] width 15 height 15
click at [211, 162] on div "26" at bounding box center [210, 163] width 17 height 17
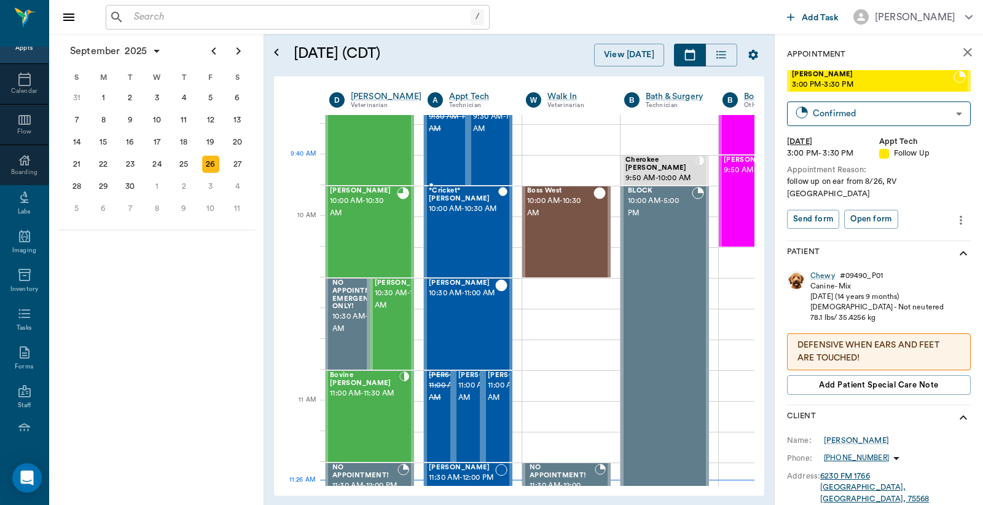
scroll to position [273, 1]
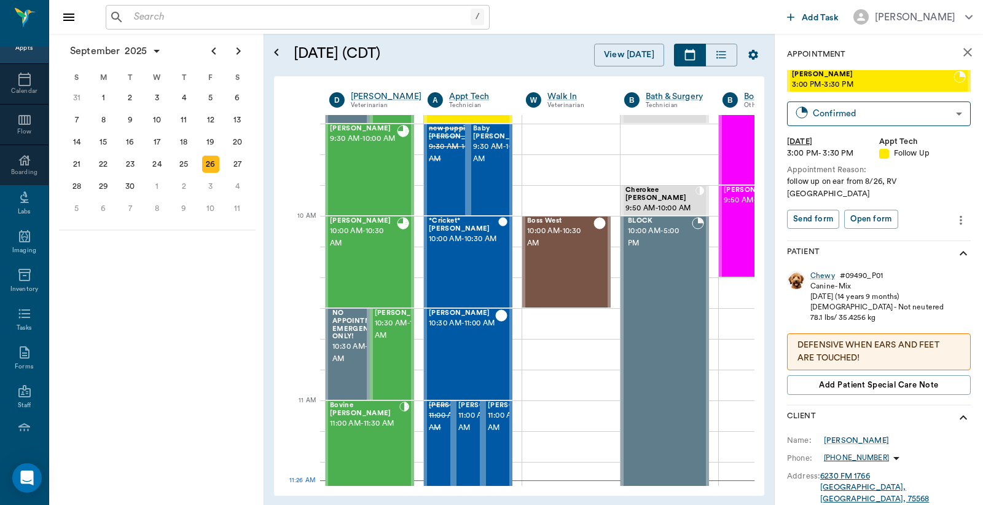
click at [964, 50] on icon "close" at bounding box center [968, 52] width 9 height 9
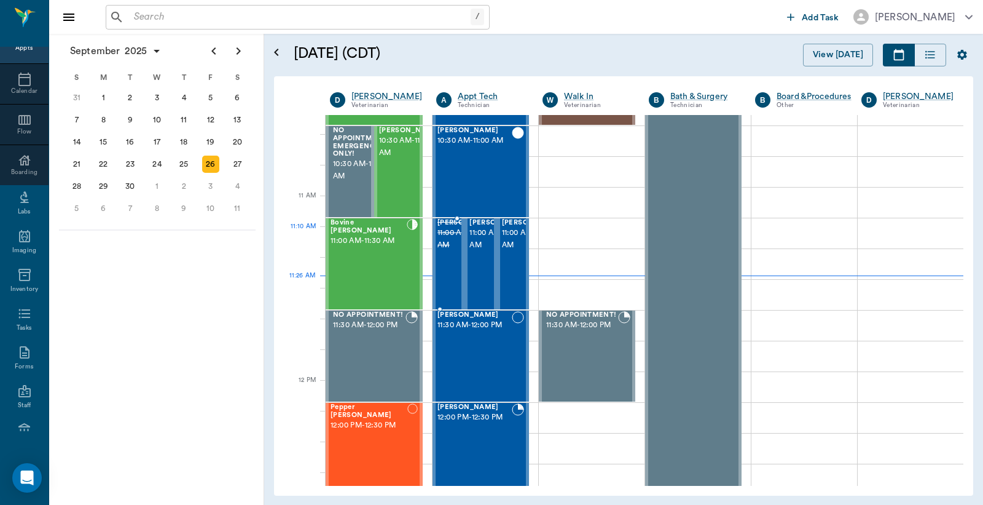
scroll to position [546, 0]
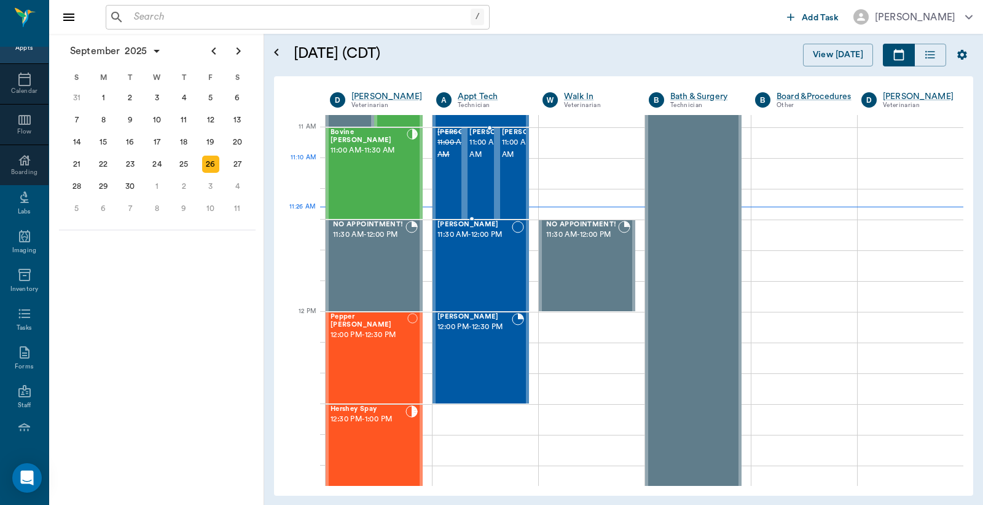
click at [477, 161] on span "11:00 AM - 11:30 AM" at bounding box center [500, 148] width 61 height 25
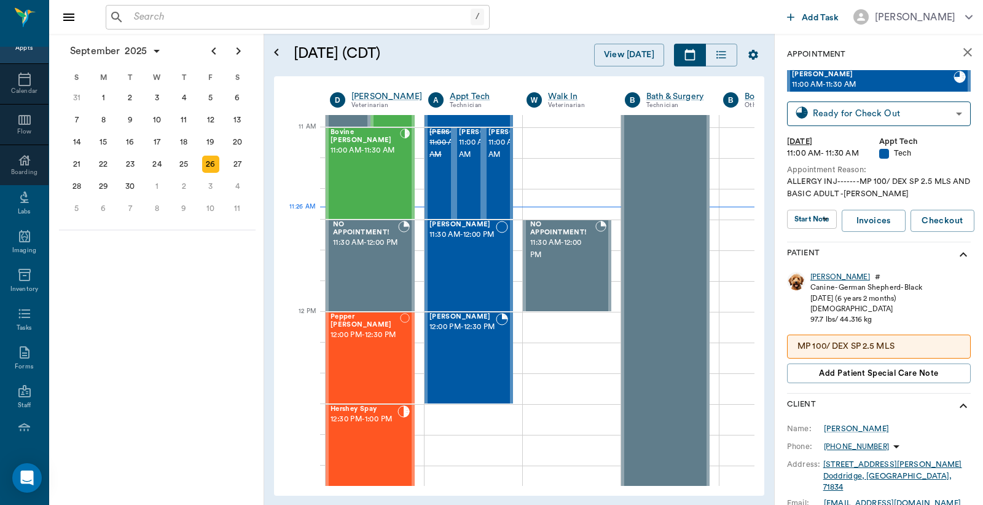
click at [825, 280] on div "[PERSON_NAME]" at bounding box center [841, 277] width 60 height 10
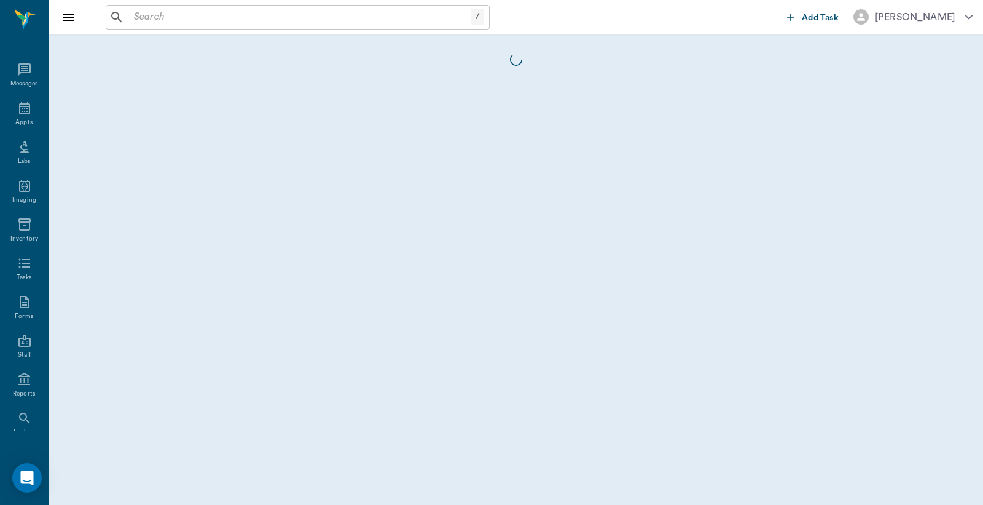
scroll to position [57, 0]
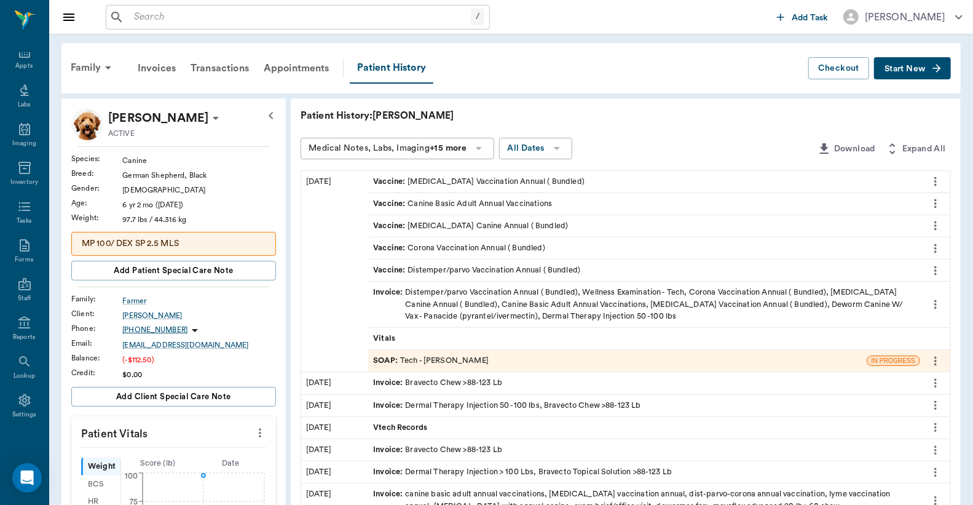
click at [487, 360] on div "SOAP : Tech - Julie Dickerson" at bounding box center [617, 361] width 498 height 22
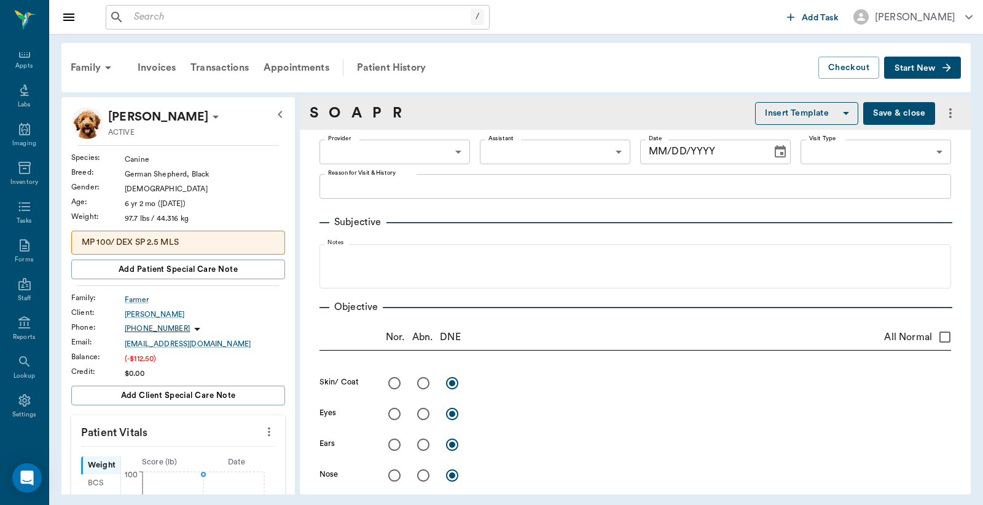
type input "63ec2e7e52e12b0ba117b124"
type input "65d2be4f46e3a538d89b8c1a"
type textarea "ALLERGY INJ-------MP 100/ DEX SP 2.5 MLS AND BASIC ADULT -[PERSON_NAME]"
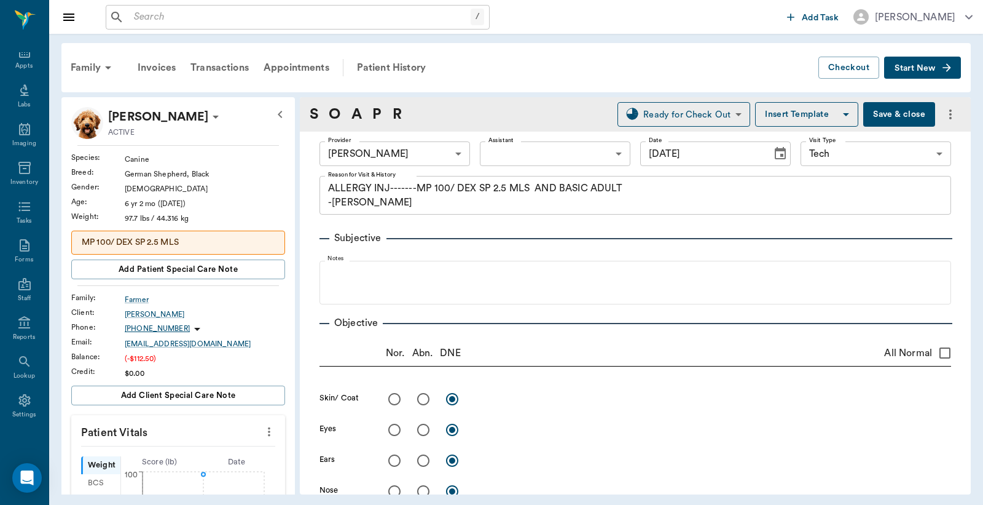
type input "[DATE]"
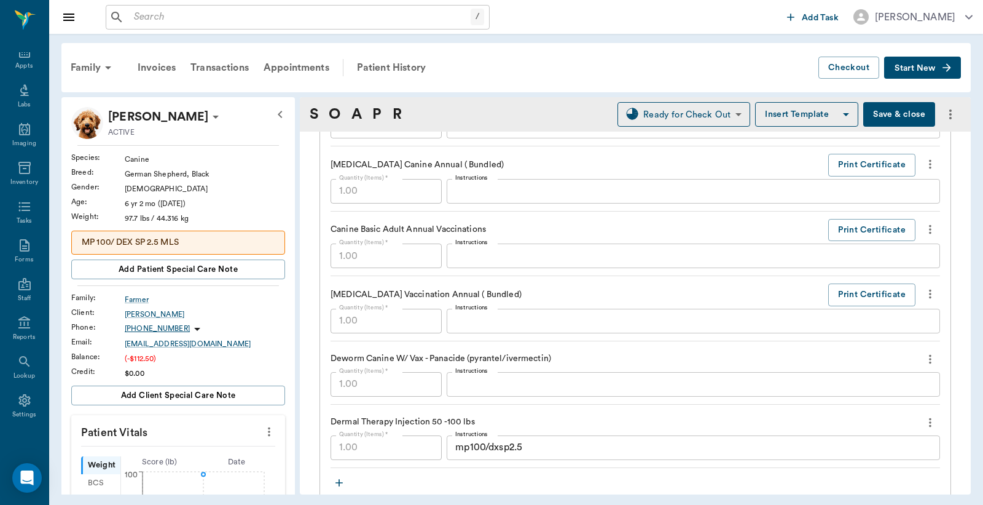
scroll to position [1002, 0]
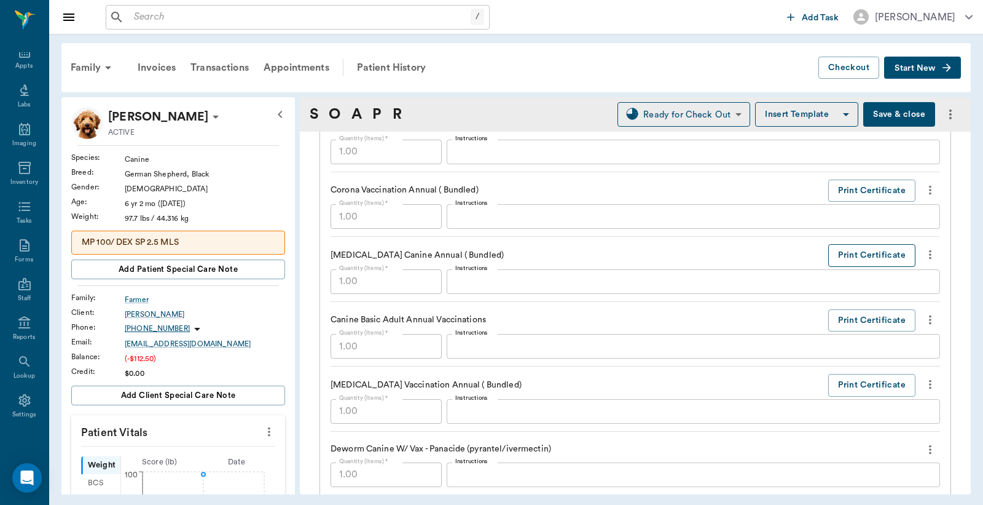
click at [843, 261] on button "Print Certificate" at bounding box center [871, 255] width 87 height 23
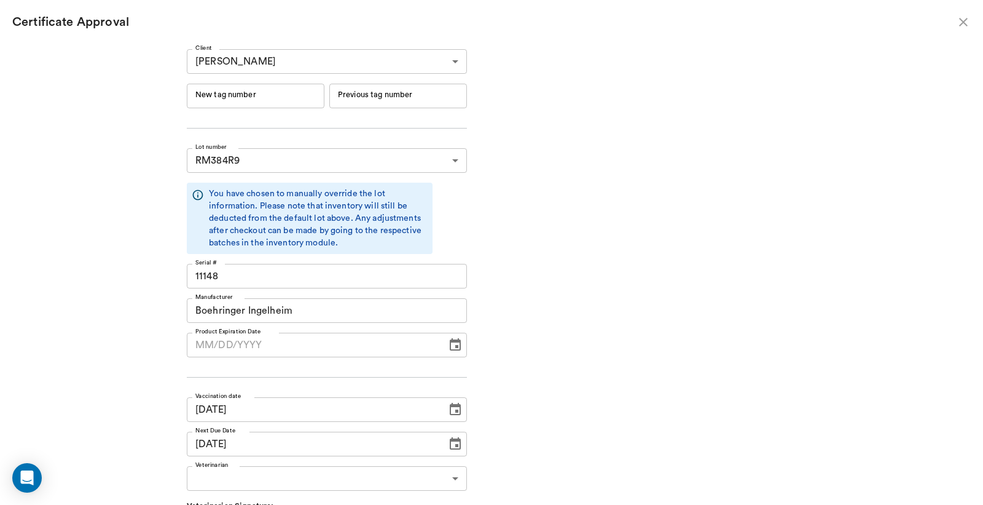
type input "[DATE]"
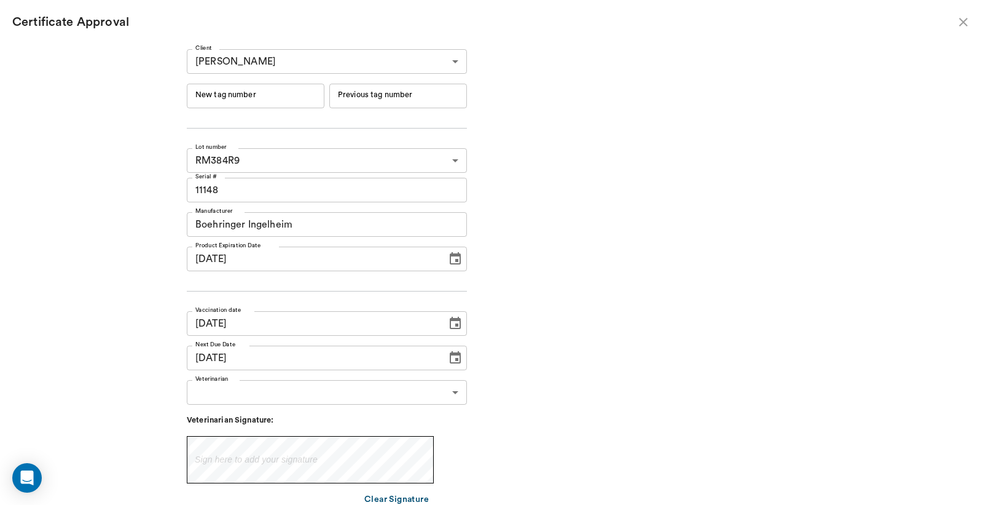
type input "[DATE]"
click at [271, 93] on input "New tag number" at bounding box center [256, 96] width 138 height 25
type input "254989"
click at [242, 390] on body "/ ​ Add Task Dr. Bert Ellsworth Nectar Messages Appts Labs Imaging Inventory Ta…" at bounding box center [491, 252] width 983 height 505
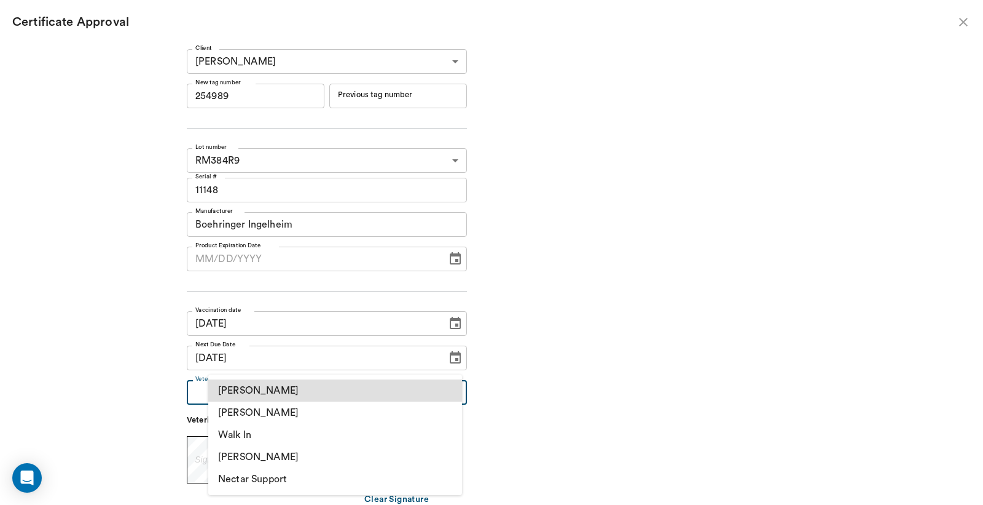
click at [246, 411] on li "[PERSON_NAME]" at bounding box center [335, 412] width 254 height 22
type input "63ec2f075fda476ae8351a4d"
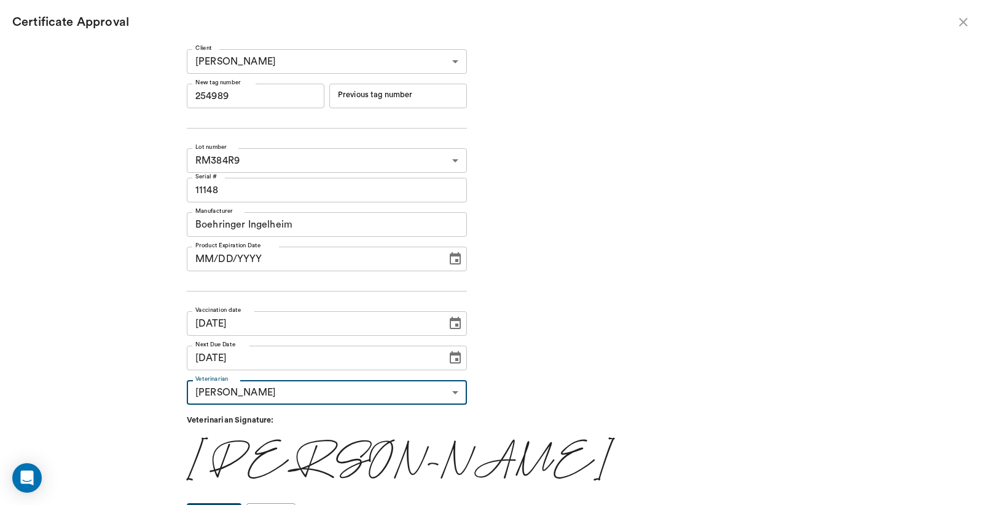
click at [226, 258] on input "MM/DD/YYYY" at bounding box center [312, 258] width 251 height 25
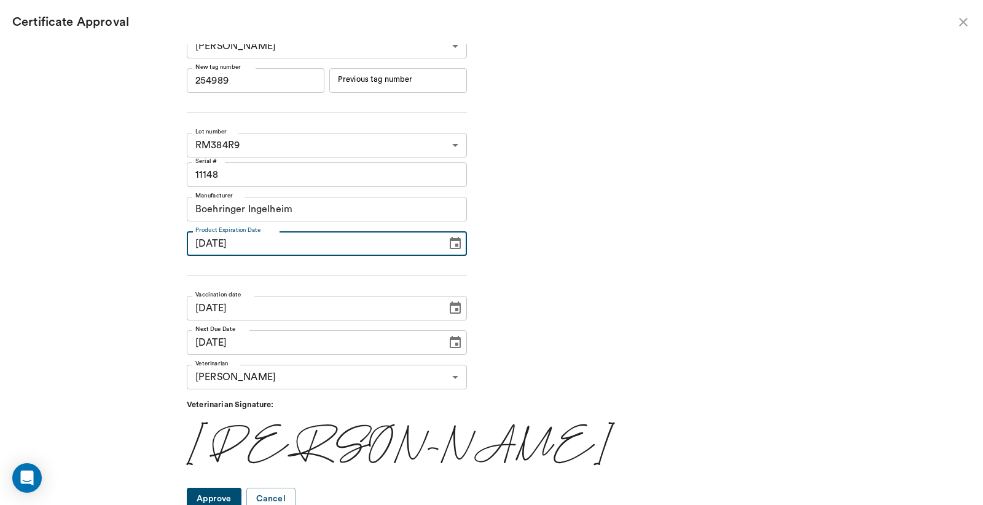
scroll to position [20, 0]
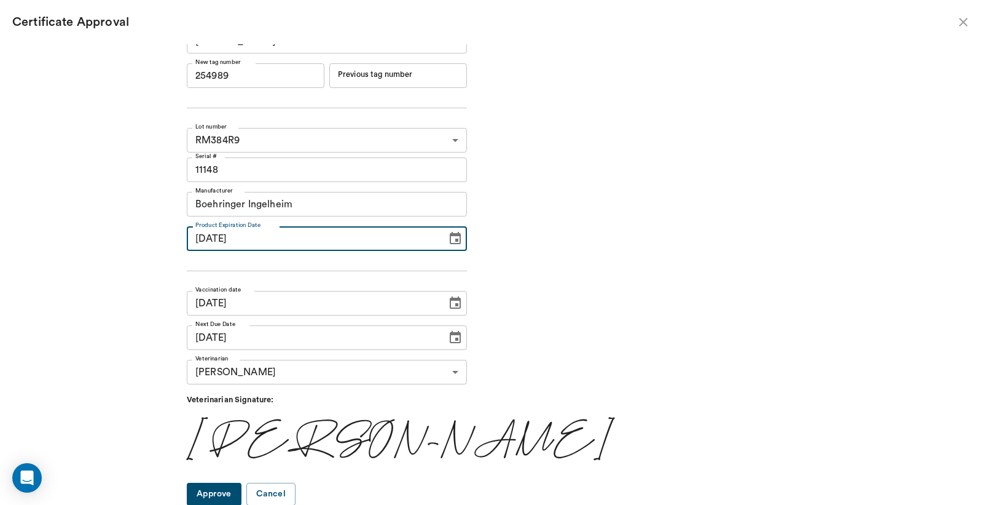
type input "09/16/2026"
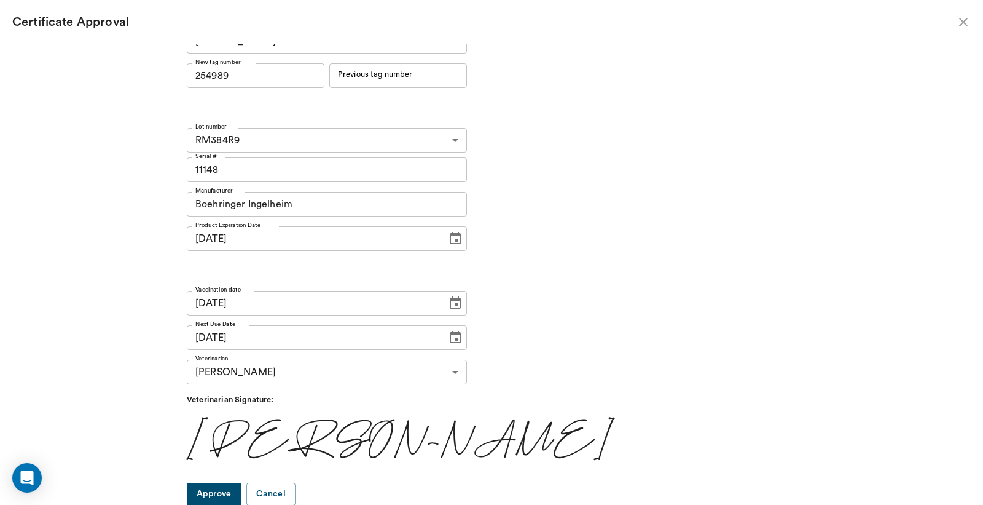
click at [232, 490] on button "Approve" at bounding box center [214, 493] width 55 height 23
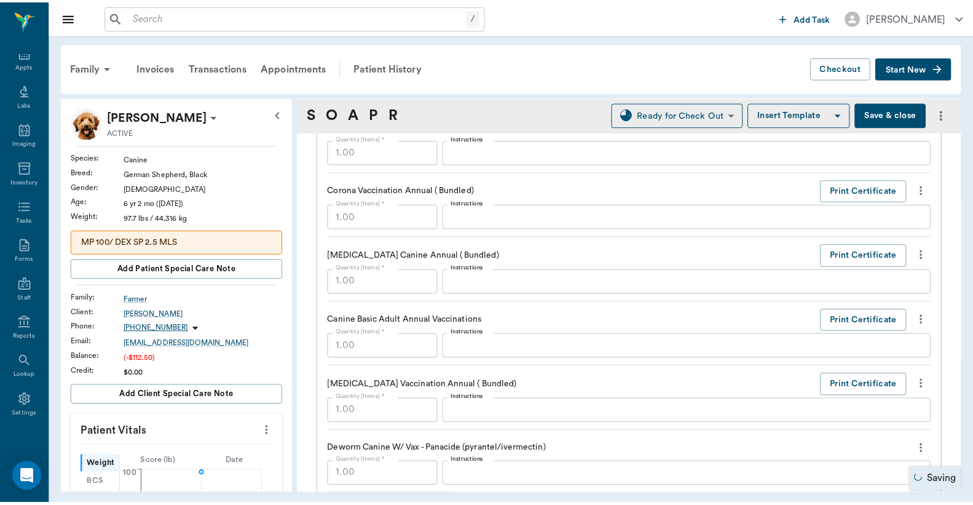
scroll to position [910, 0]
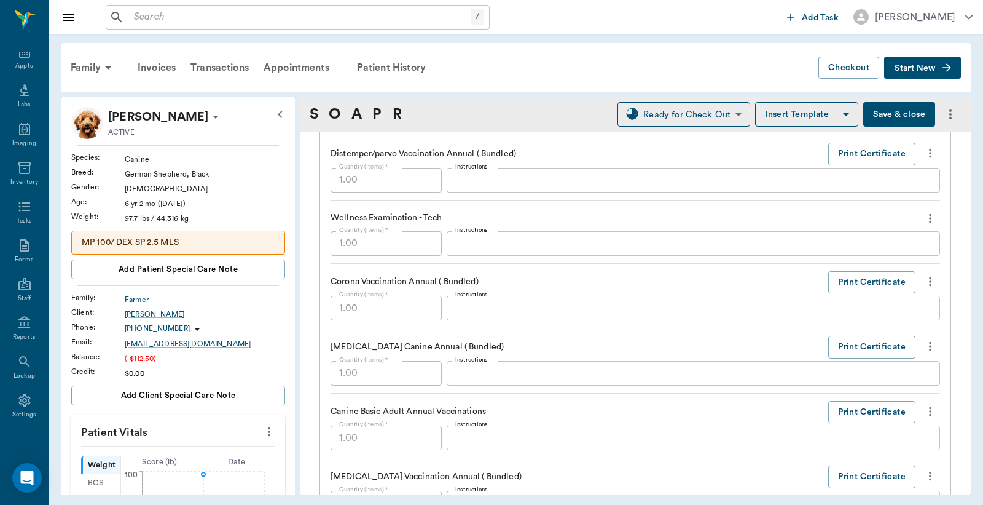
click at [381, 45] on div "Family Invoices Transactions Appointments Patient History Checkout Start New" at bounding box center [516, 67] width 910 height 49
click at [381, 58] on div "Patient History" at bounding box center [392, 68] width 84 height 30
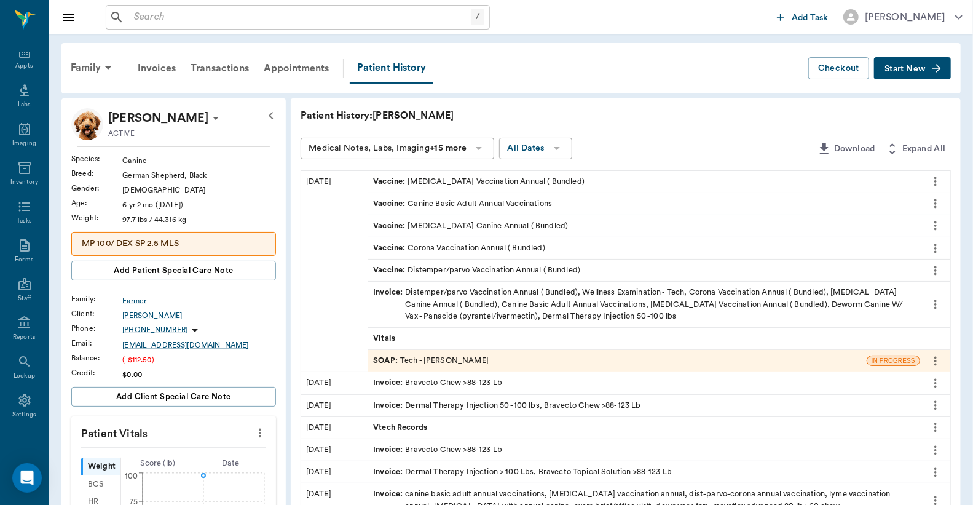
click at [463, 308] on div "Invoice : Distemper/parvo Vaccination Annual ( Bundled), Wellness Examination -…" at bounding box center [644, 304] width 542 height 36
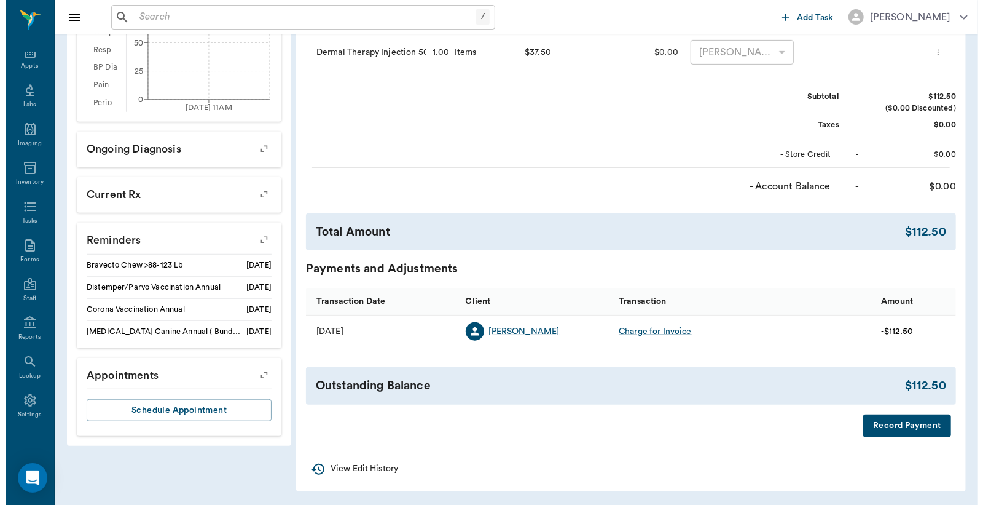
scroll to position [495, 0]
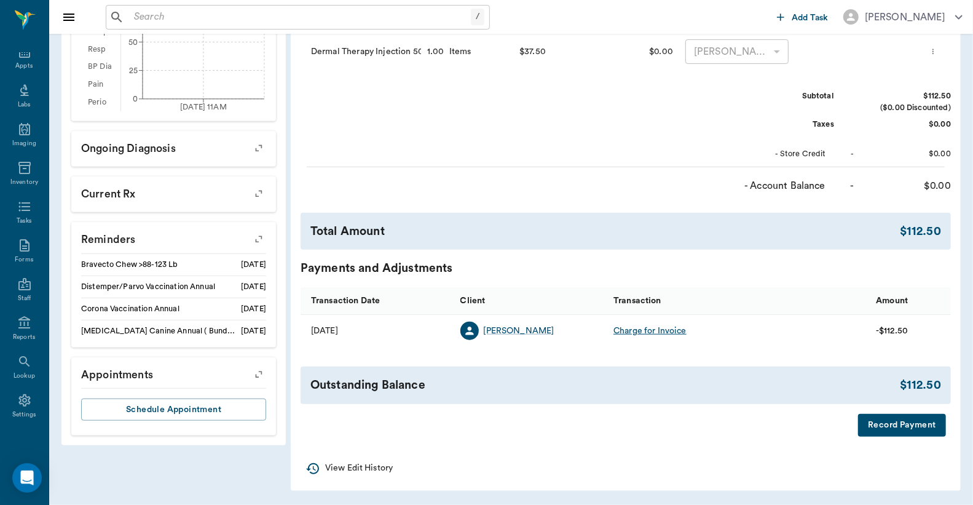
click at [880, 422] on button "Record Payment" at bounding box center [902, 425] width 88 height 23
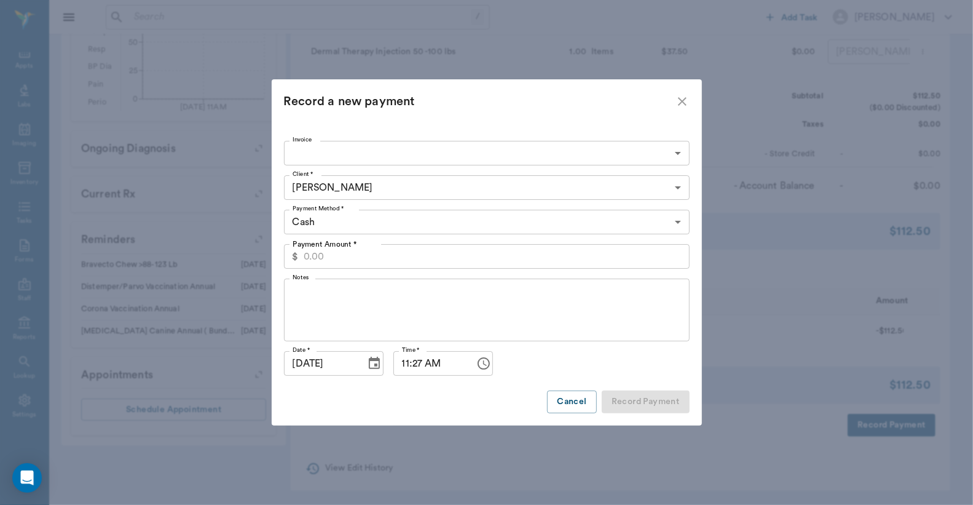
type input "68d6bddefd7ed29a425f8c18"
type input "112.50"
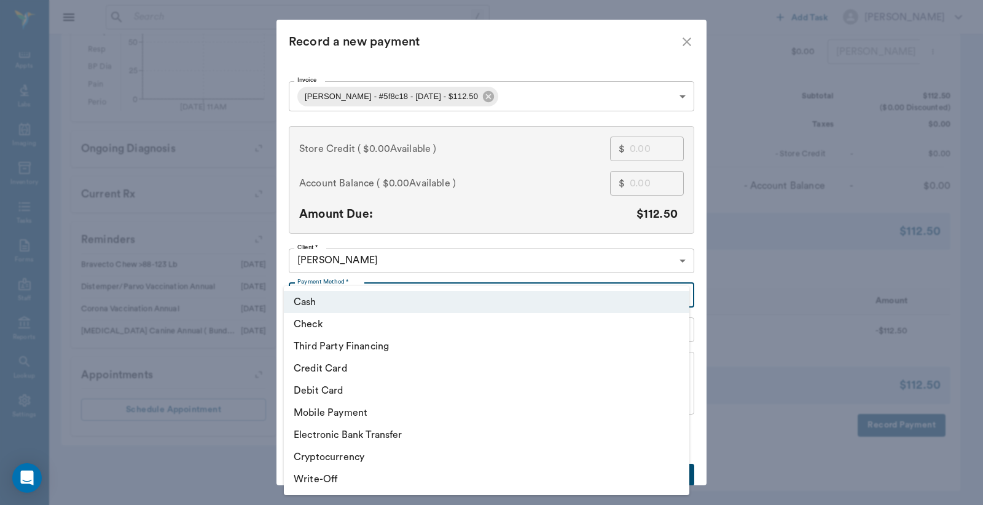
click at [348, 296] on body "/ ​ Add Task Dr. Bert Ellsworth Nectar Messages Appts Labs Imaging Inventory Ta…" at bounding box center [491, 9] width 983 height 991
click at [335, 366] on li "Credit Card" at bounding box center [487, 368] width 406 height 22
type input "CREDIT_CARD"
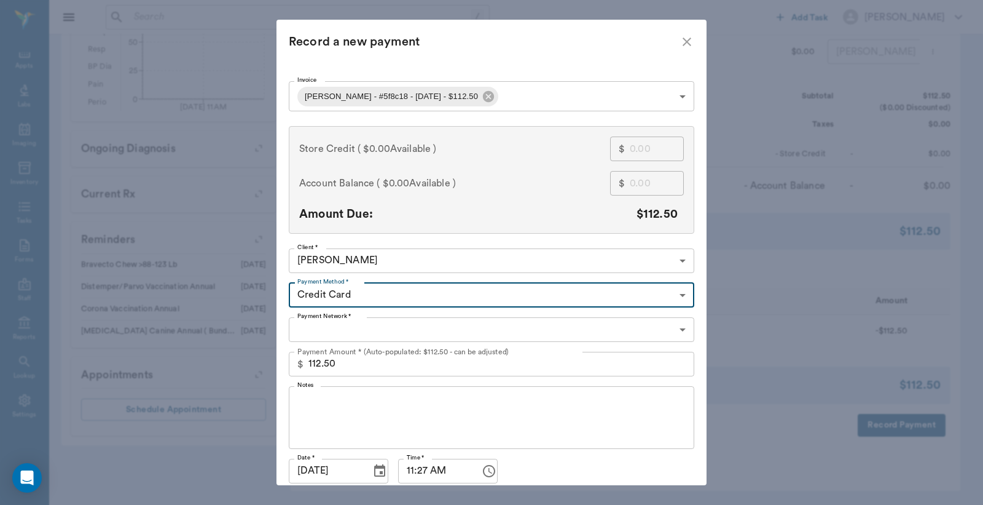
click at [355, 316] on div "Payment Network * ​ Payment Network *" at bounding box center [492, 329] width 406 height 34
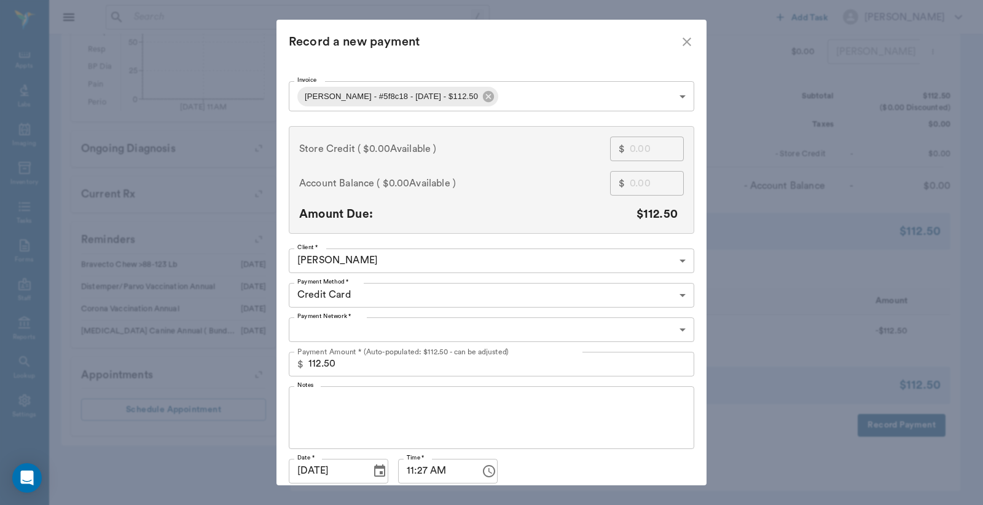
click at [355, 329] on body "/ ​ Add Task Dr. Bert Ellsworth Nectar Messages Appts Labs Imaging Inventory Ta…" at bounding box center [491, 9] width 983 height 991
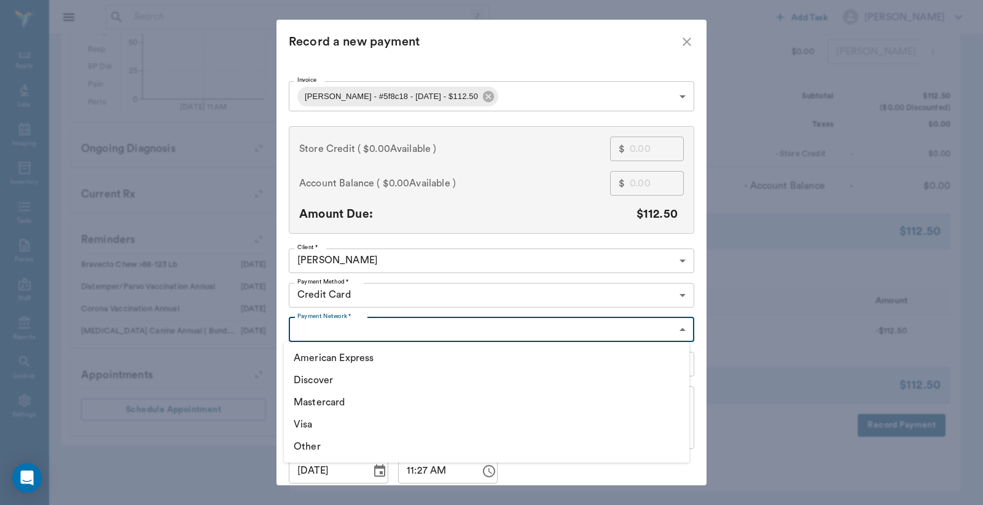
click at [298, 422] on li "Visa" at bounding box center [487, 424] width 406 height 22
type input "VISA"
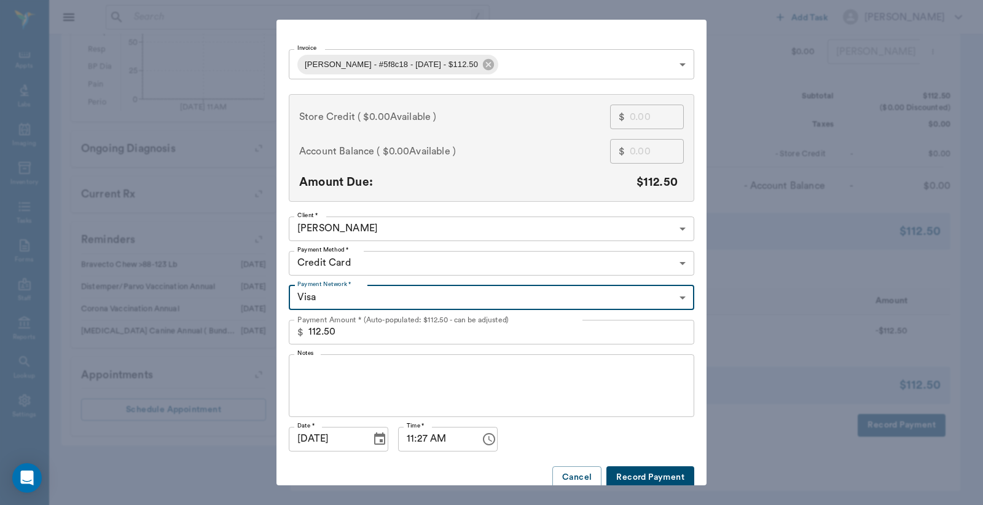
scroll to position [47, 0]
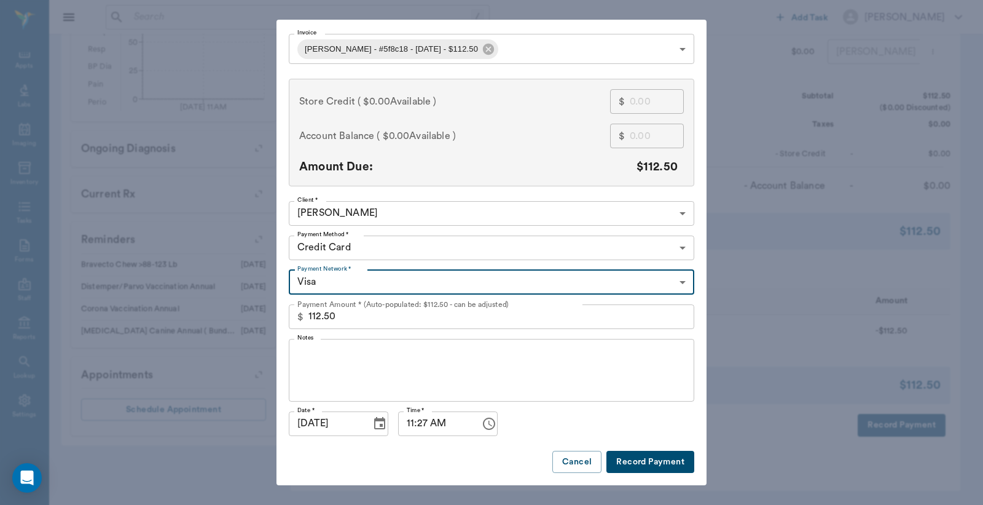
click at [634, 462] on button "Record Payment" at bounding box center [651, 461] width 88 height 23
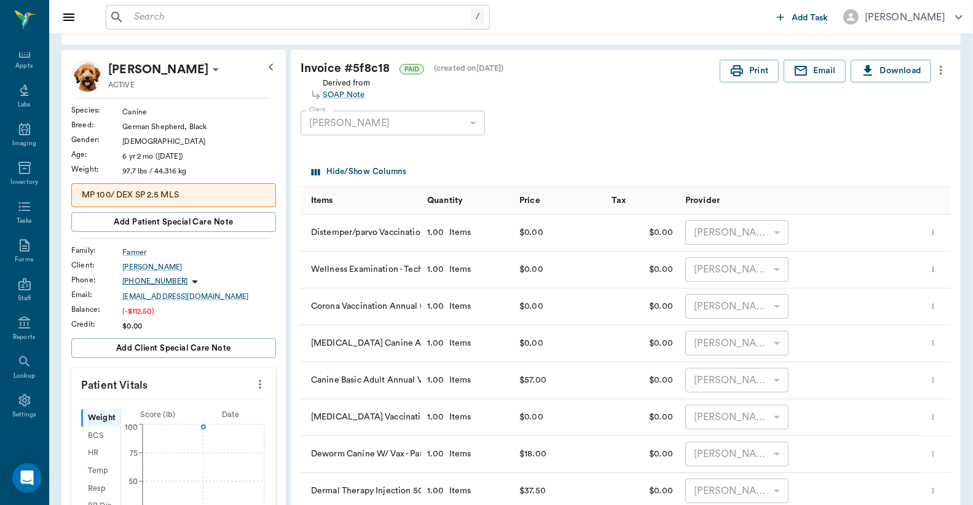
scroll to position [0, 0]
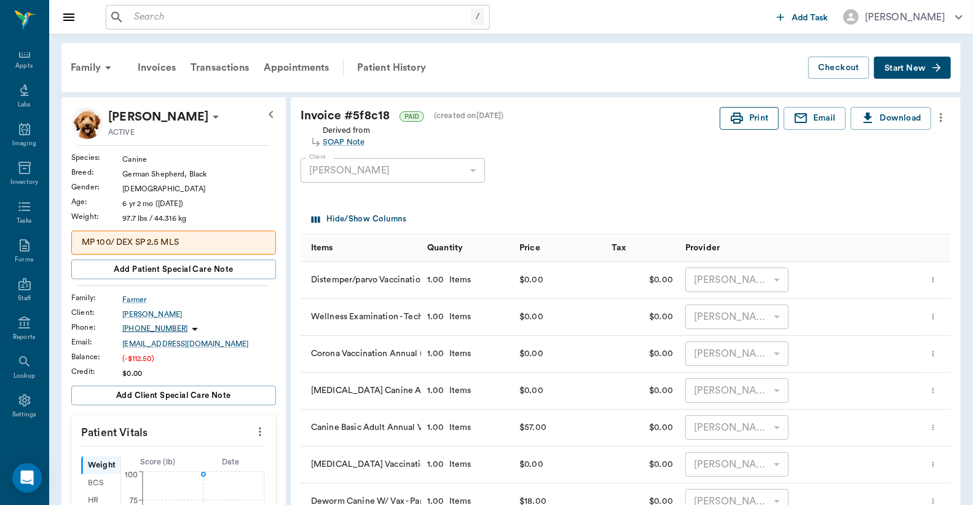
click at [764, 121] on button "Print" at bounding box center [749, 118] width 59 height 23
click at [18, 101] on icon at bounding box center [24, 108] width 15 height 15
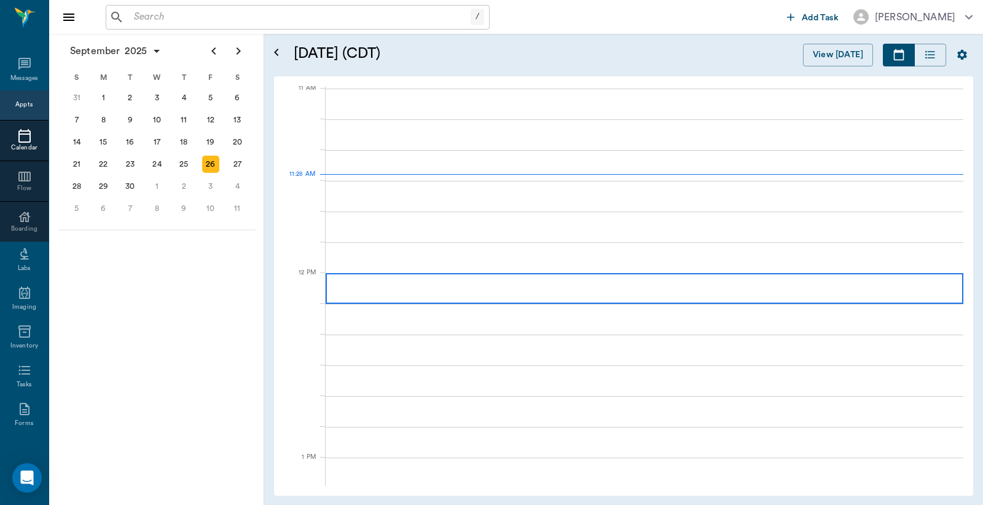
scroll to position [556, 0]
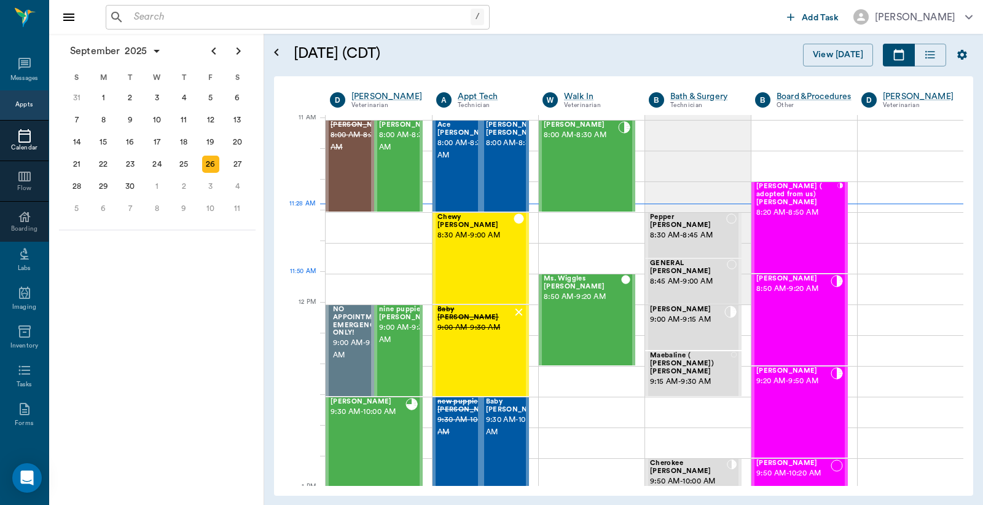
scroll to position [556, 0]
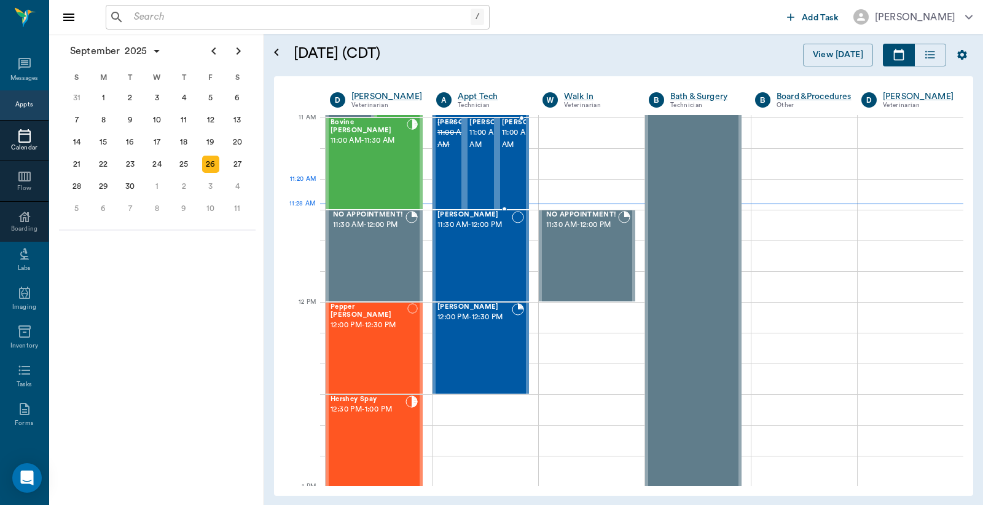
click at [509, 151] on span "11:00 AM - 11:30 AM" at bounding box center [532, 139] width 61 height 25
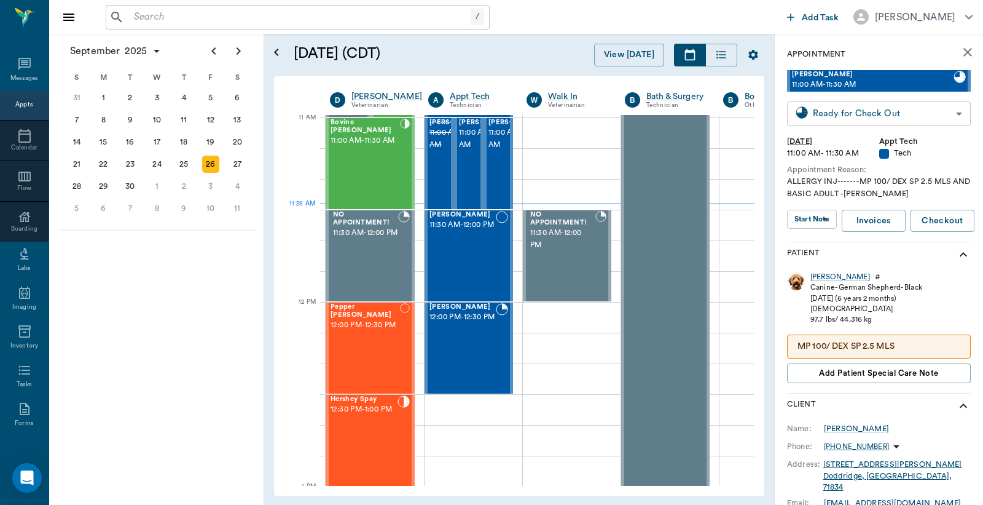
click at [820, 120] on body "/ ​ Add Task [PERSON_NAME] Nectar Messages Appts Calendar Flow Boarding Labs Im…" at bounding box center [491, 252] width 983 height 505
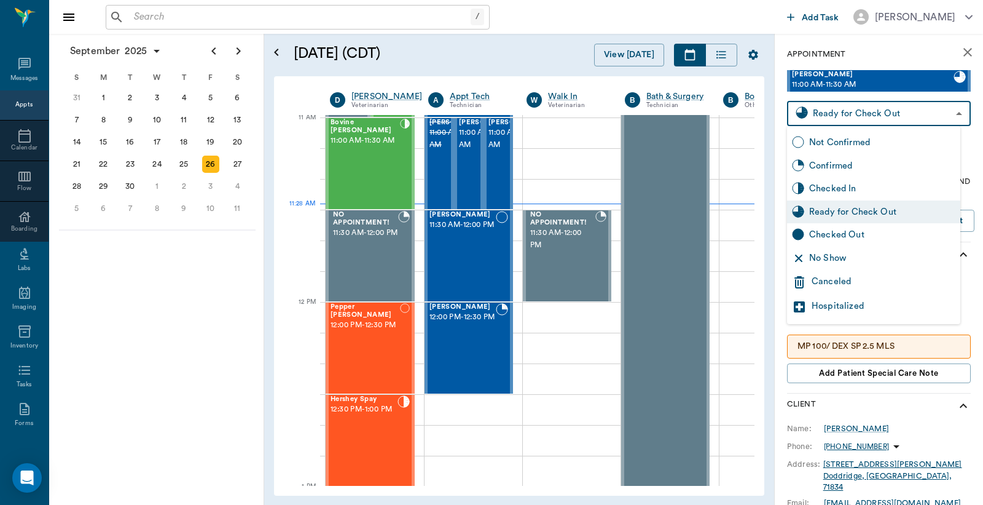
click at [825, 237] on div "Checked Out" at bounding box center [882, 235] width 146 height 14
type input "CHECKED_OUT"
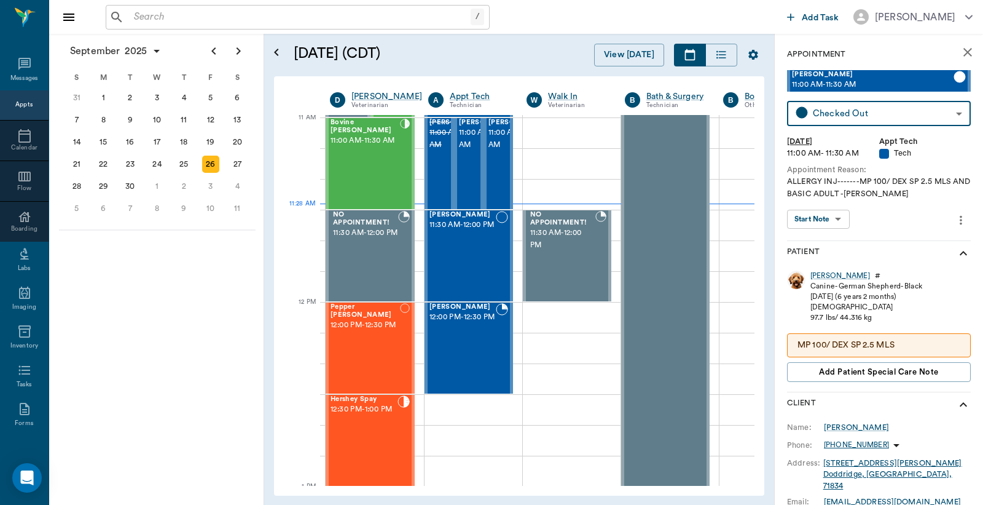
click at [964, 48] on icon "close" at bounding box center [968, 52] width 9 height 9
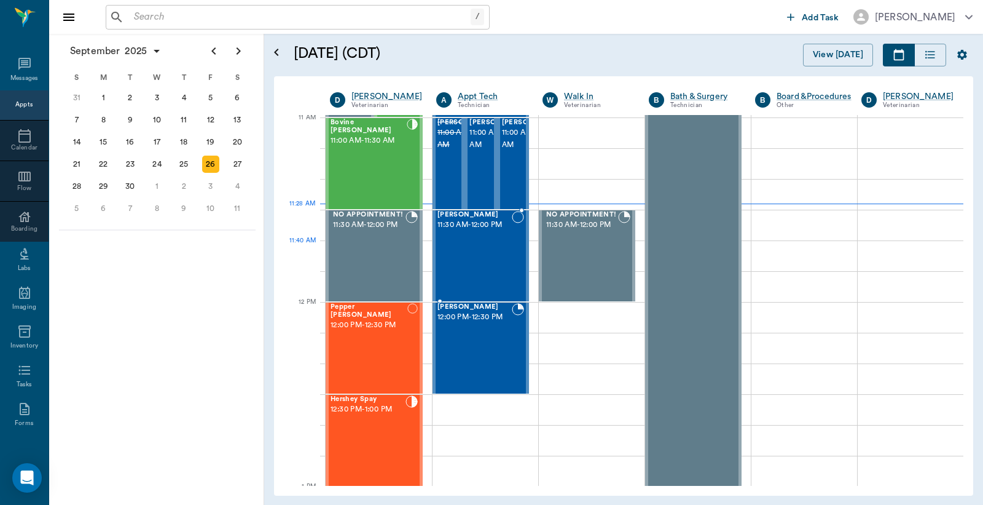
click at [470, 250] on div "[PERSON_NAME] 11:30 AM - 12:00 PM" at bounding box center [475, 256] width 74 height 90
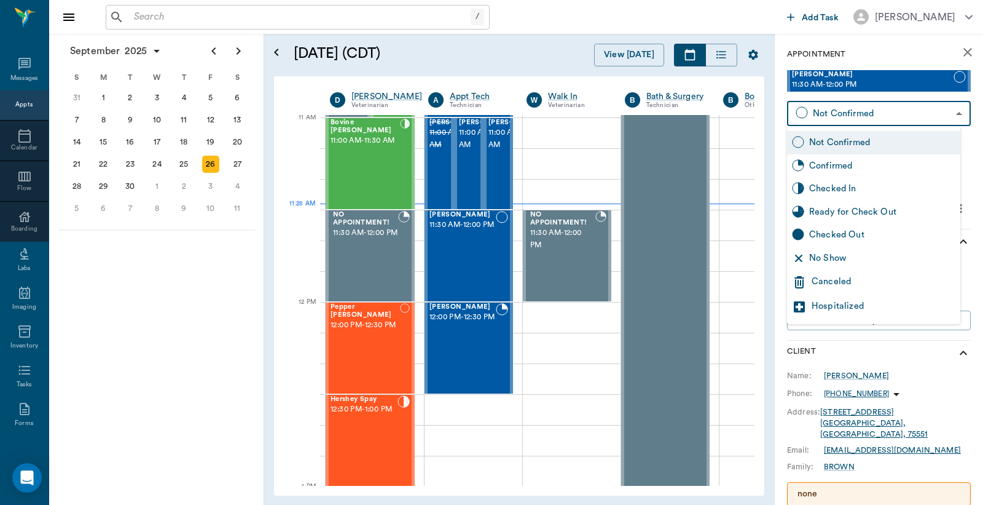
click at [852, 120] on body "/ ​ Add Task [PERSON_NAME] Nectar Messages Appts Calendar Flow Boarding Labs Im…" at bounding box center [491, 252] width 983 height 505
click at [831, 189] on div "Checked In" at bounding box center [882, 189] width 146 height 14
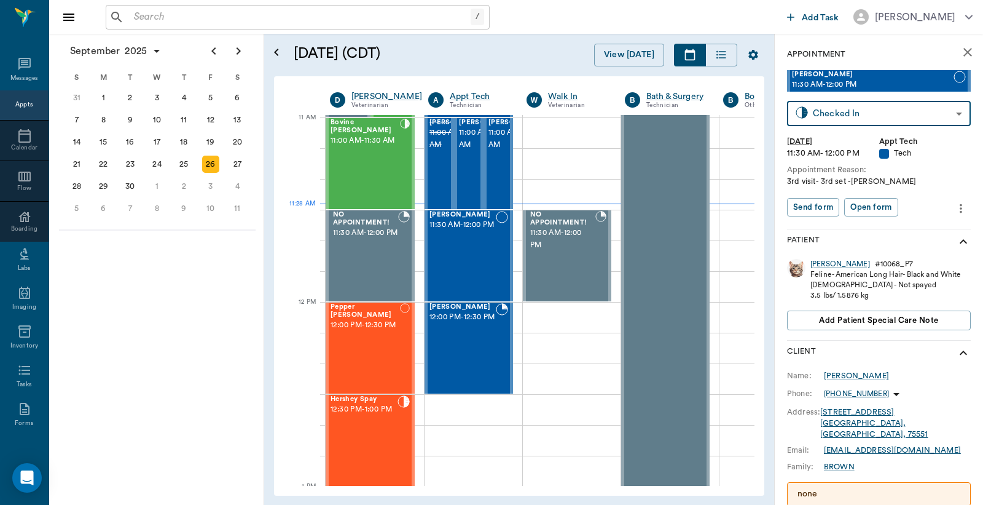
type input "CHECKED_IN"
click at [828, 203] on button "Print check-in report" at bounding box center [833, 207] width 92 height 19
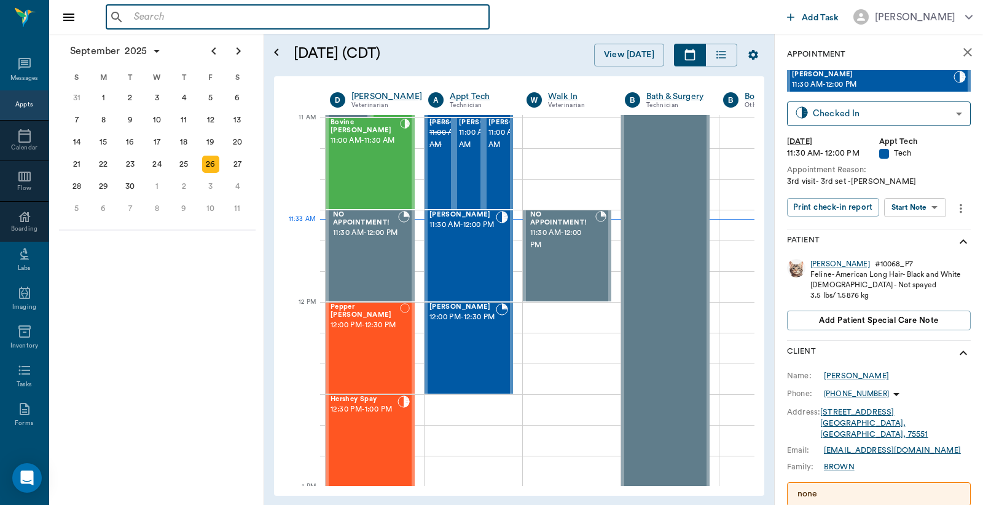
click at [130, 14] on input "text" at bounding box center [306, 17] width 355 height 17
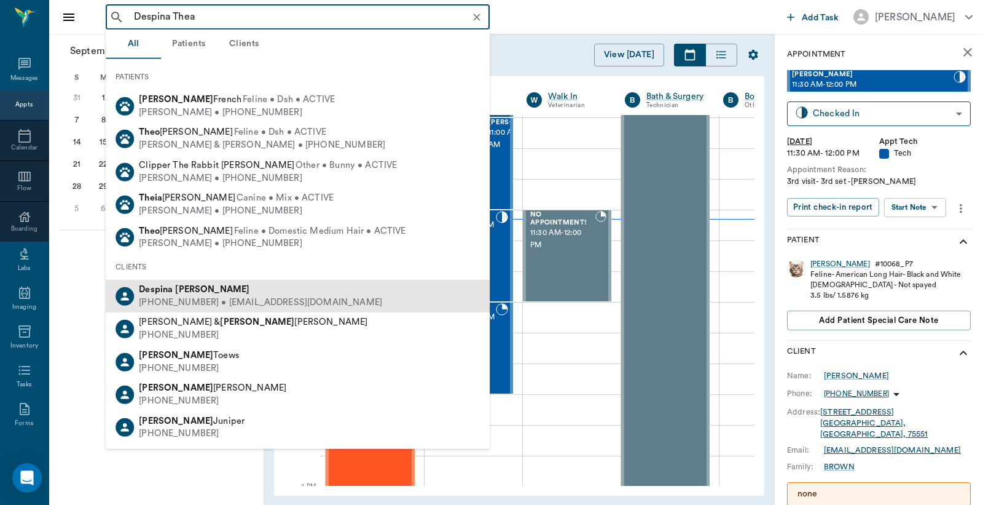
click at [200, 296] on div "[PHONE_NUMBER] • [EMAIL_ADDRESS][DOMAIN_NAME]" at bounding box center [260, 302] width 243 height 13
type input "Despina Thea"
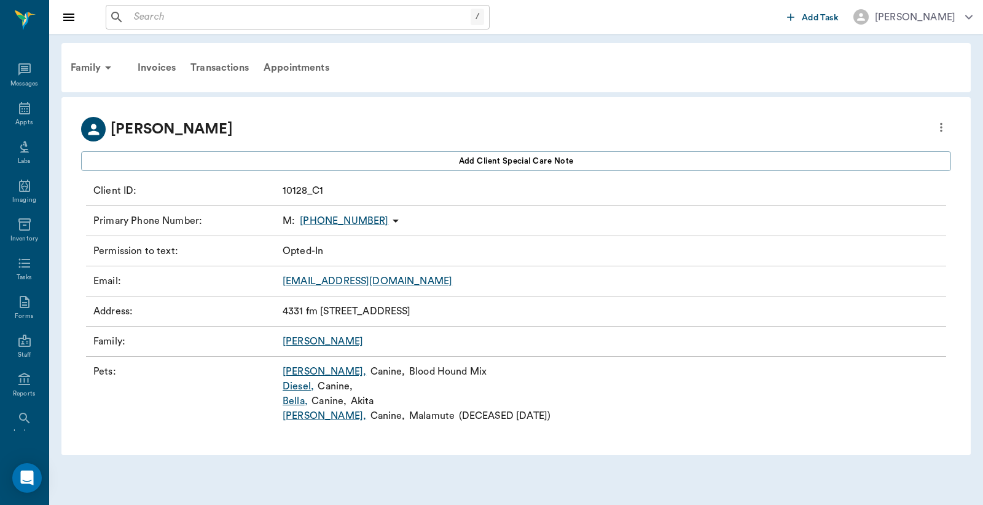
click at [297, 401] on link "[PERSON_NAME] ," at bounding box center [295, 400] width 25 height 15
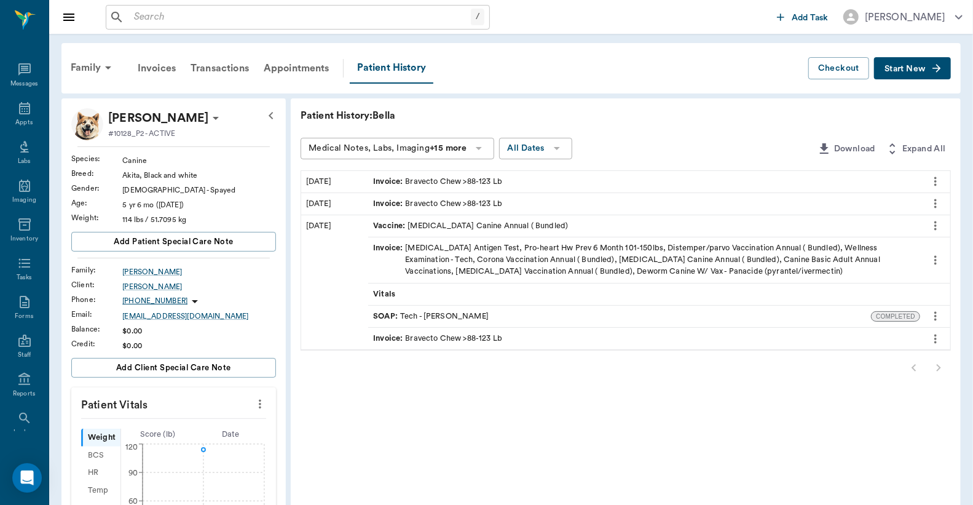
click at [936, 229] on icon "more" at bounding box center [935, 225] width 2 height 9
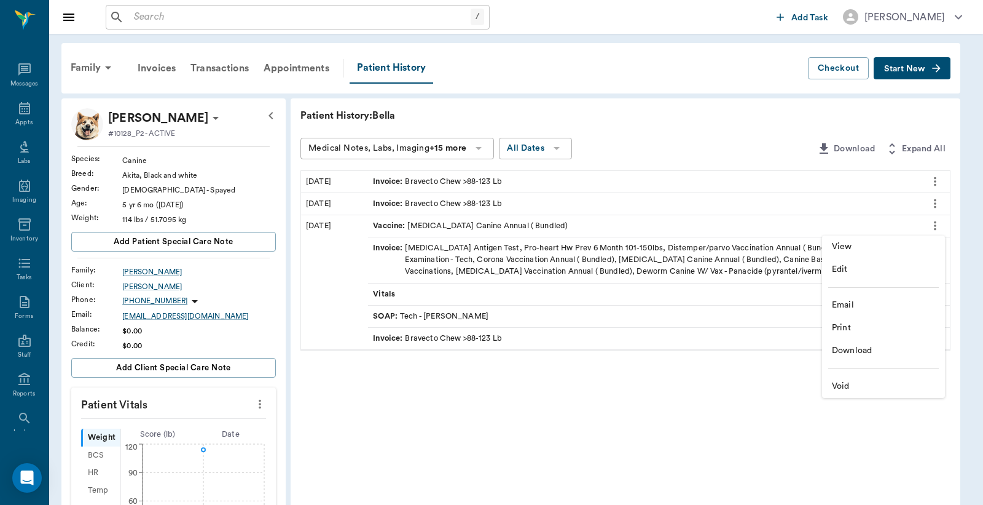
click at [857, 309] on span "Email" at bounding box center [883, 305] width 103 height 13
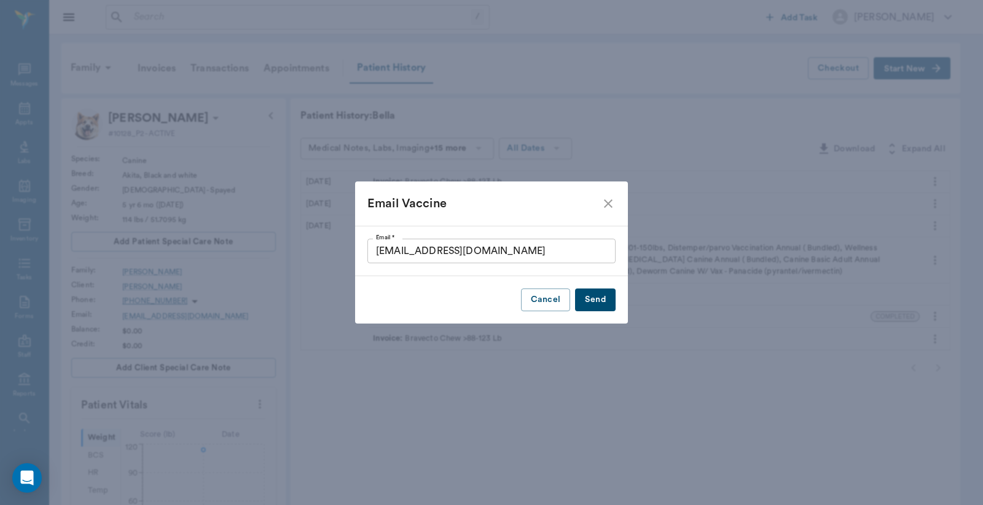
click at [421, 253] on input "[EMAIL_ADDRESS][DOMAIN_NAME]" at bounding box center [492, 250] width 248 height 25
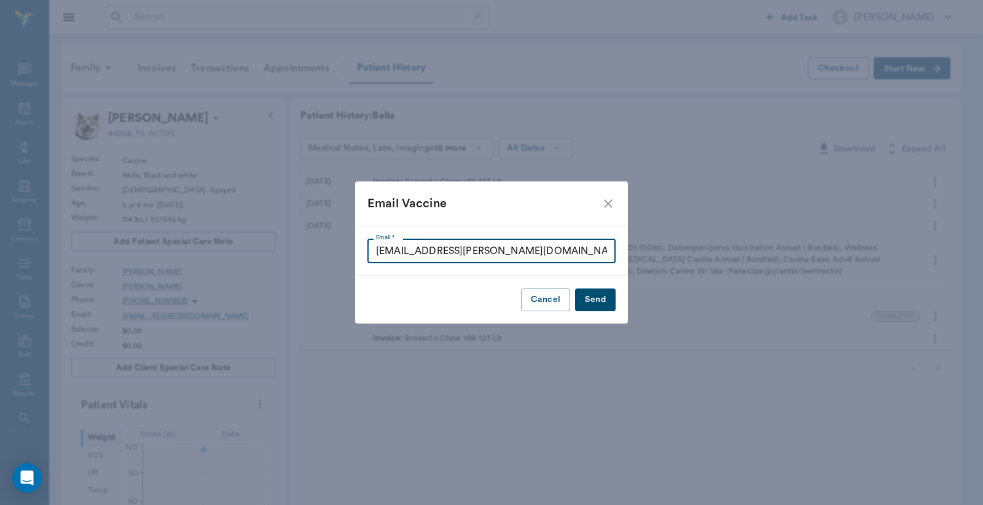
type input "[EMAIL_ADDRESS][PERSON_NAME][DOMAIN_NAME]"
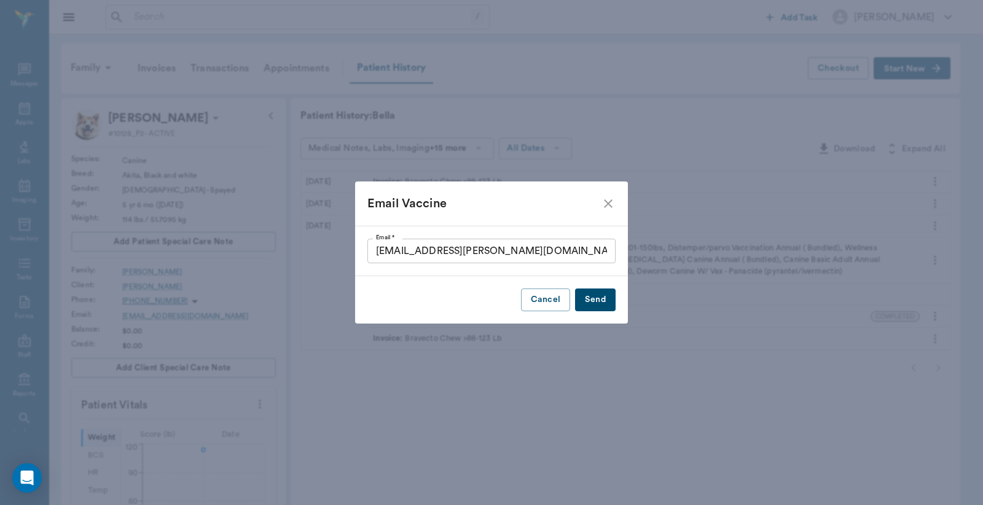
click at [595, 296] on button "Send" at bounding box center [595, 299] width 41 height 23
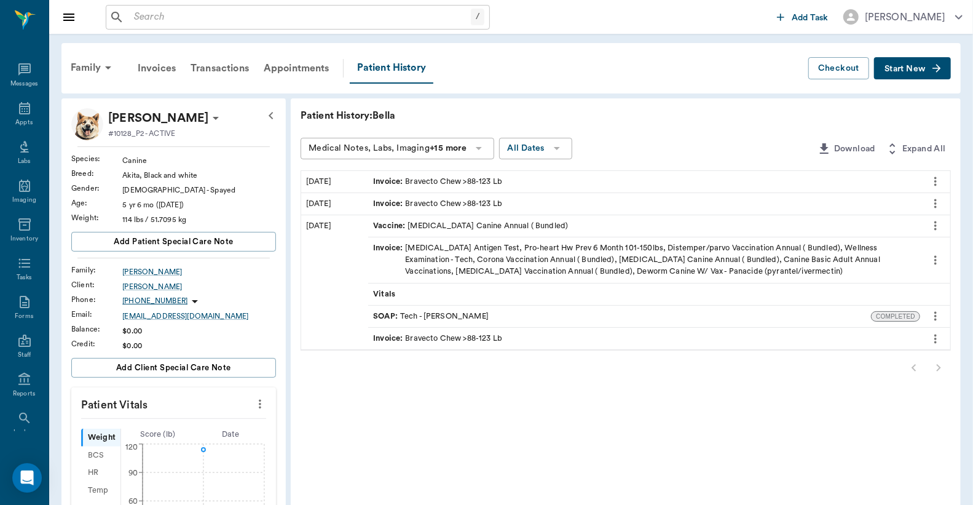
click at [213, 117] on icon at bounding box center [216, 118] width 6 height 3
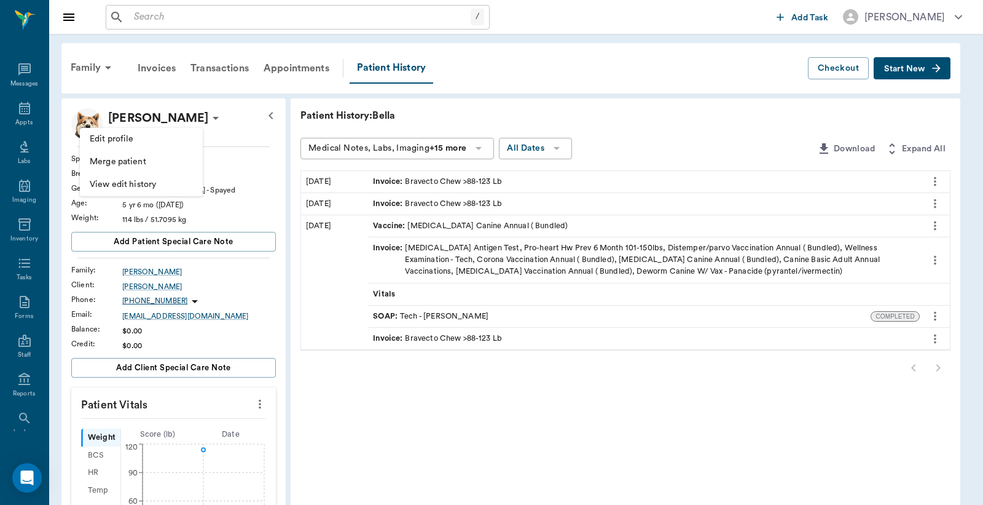
click at [585, 99] on div at bounding box center [491, 252] width 983 height 505
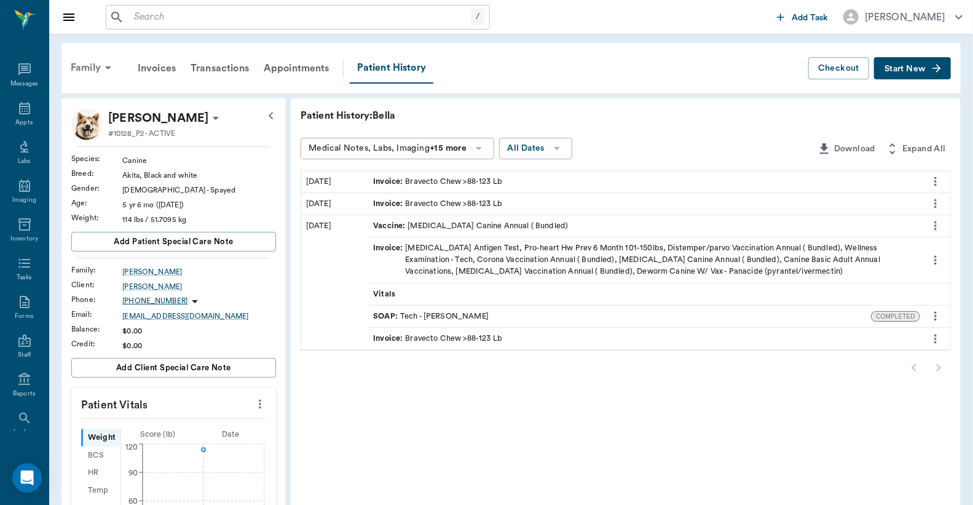
click at [91, 65] on div "Family" at bounding box center [93, 68] width 60 height 30
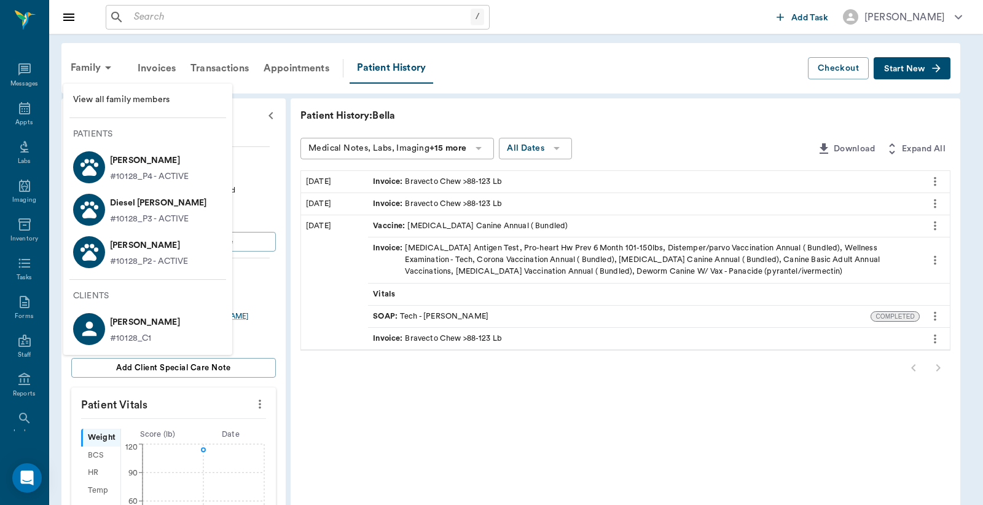
click at [146, 207] on p "Diesel [PERSON_NAME]" at bounding box center [158, 203] width 97 height 20
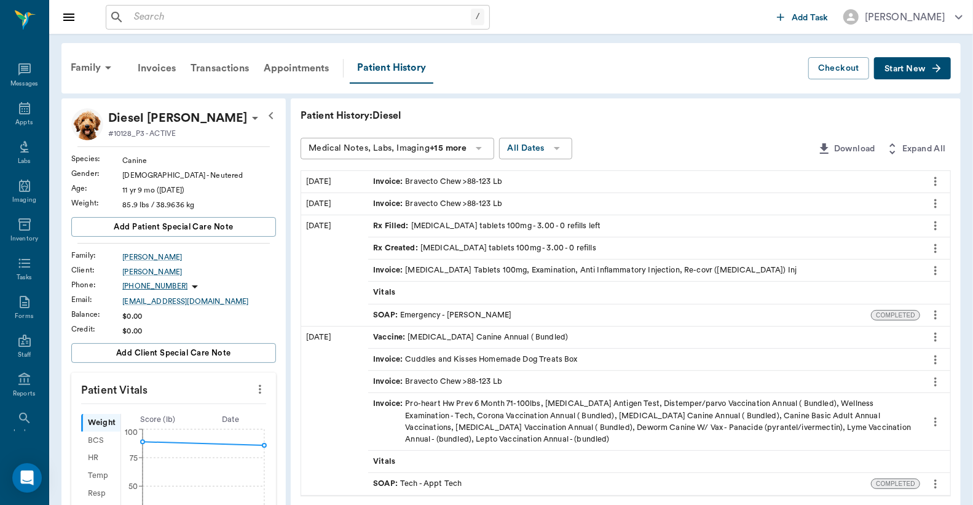
click at [938, 337] on icon "more" at bounding box center [936, 336] width 14 height 15
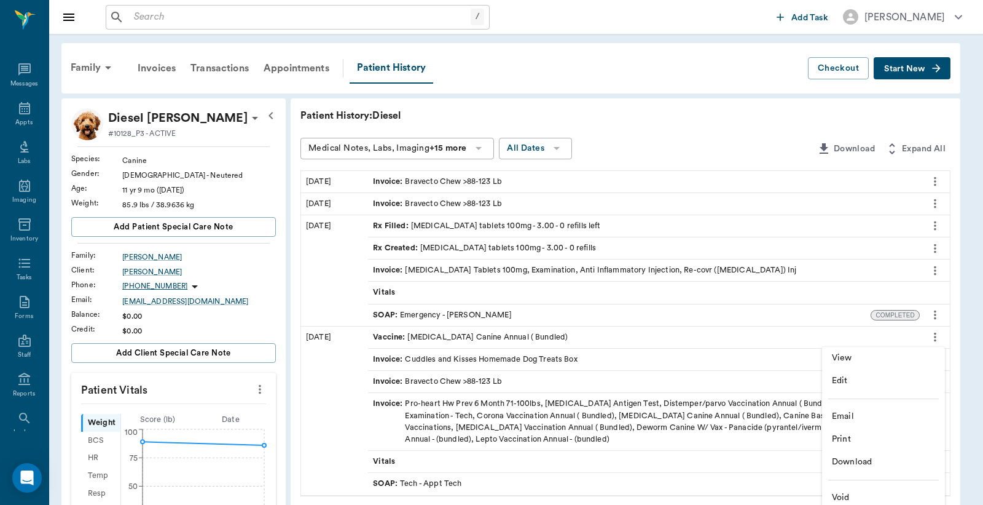
click at [857, 419] on span "Email" at bounding box center [883, 416] width 103 height 13
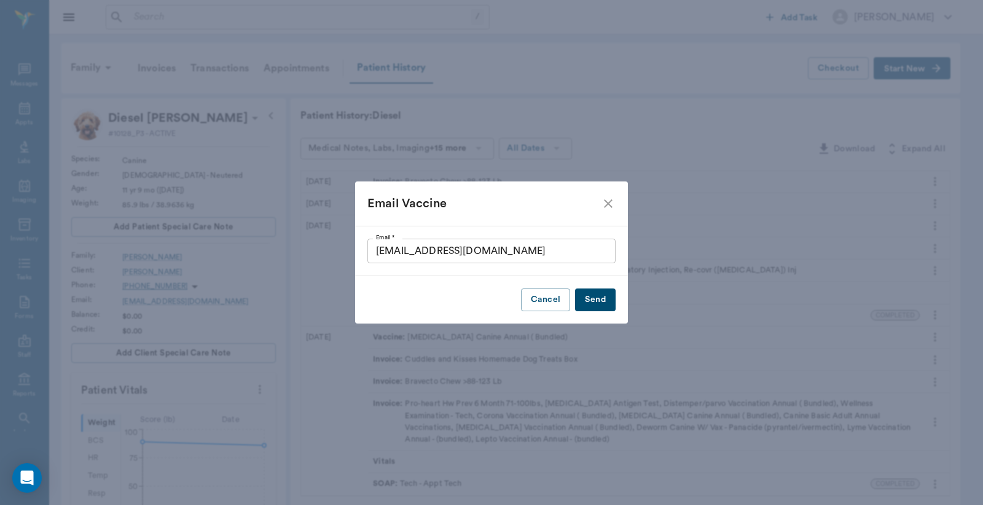
click at [420, 250] on input "[EMAIL_ADDRESS][DOMAIN_NAME]" at bounding box center [492, 250] width 248 height 25
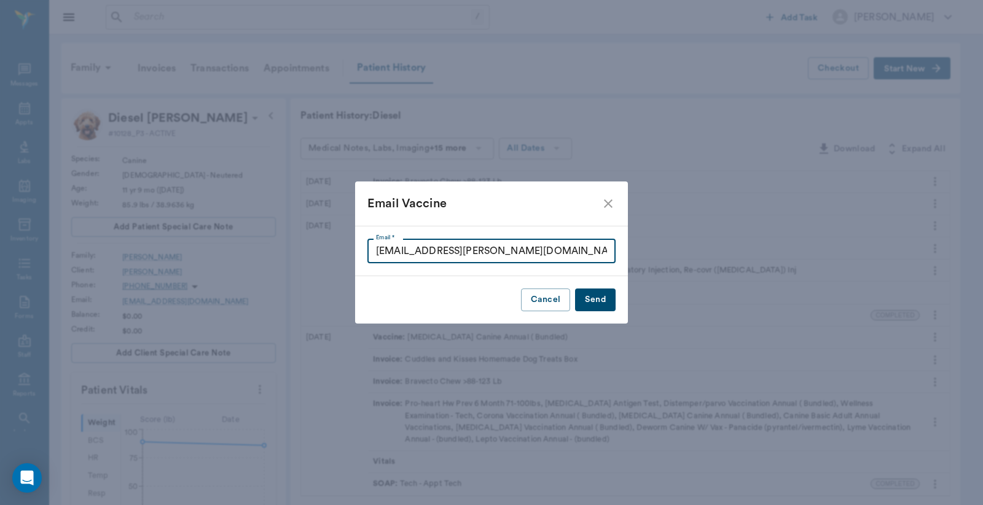
type input "[EMAIL_ADDRESS][PERSON_NAME][DOMAIN_NAME]"
click at [596, 302] on button "Send" at bounding box center [595, 299] width 41 height 23
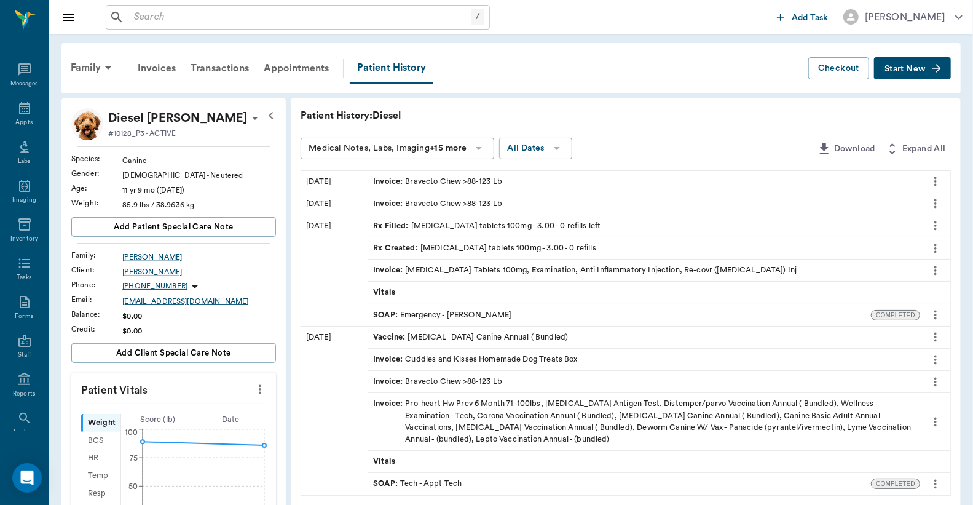
click at [161, 299] on div "Despina.twheatt@yahoo.com" at bounding box center [199, 301] width 154 height 11
click at [89, 65] on div "Family" at bounding box center [93, 68] width 60 height 30
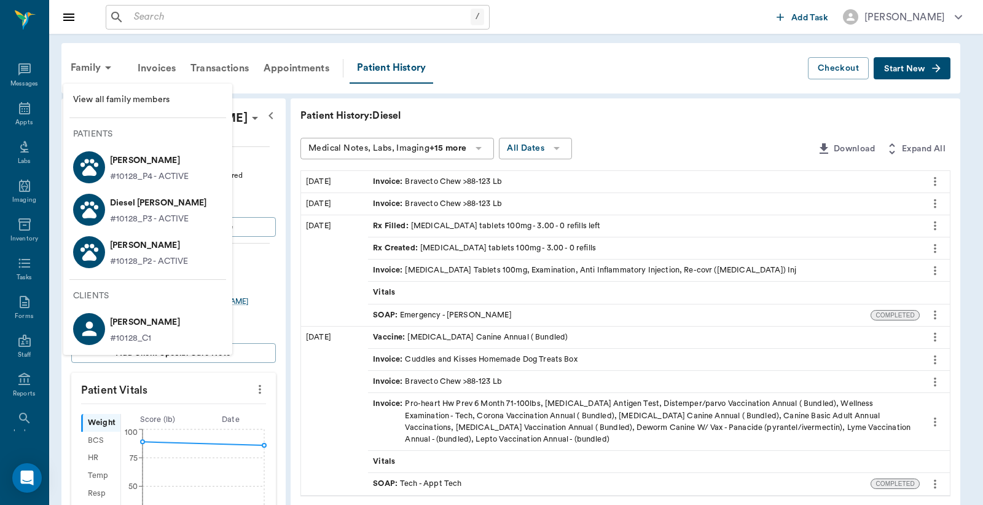
click at [146, 318] on p "Despina Thweatt" at bounding box center [145, 322] width 70 height 20
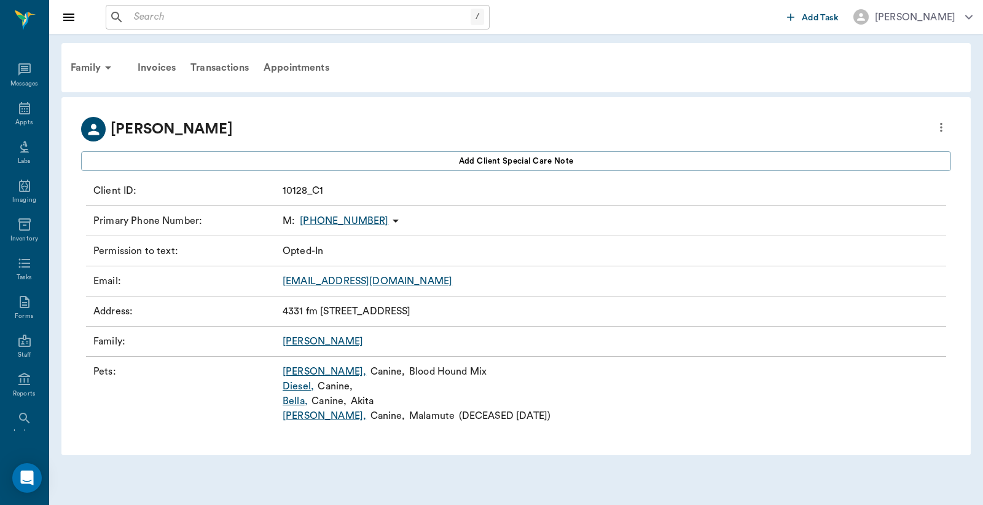
click at [940, 125] on icon "more" at bounding box center [942, 127] width 14 height 15
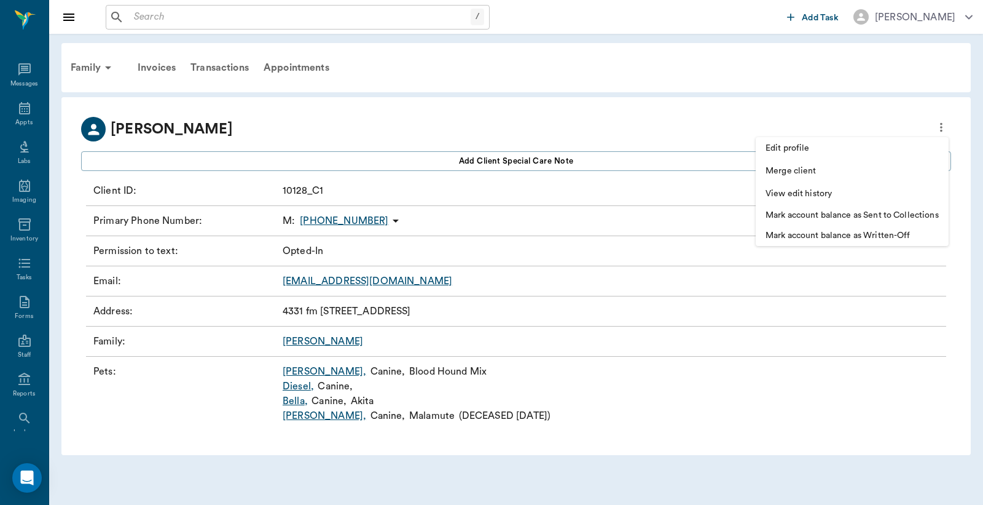
click at [806, 144] on span "Edit profile" at bounding box center [852, 148] width 173 height 13
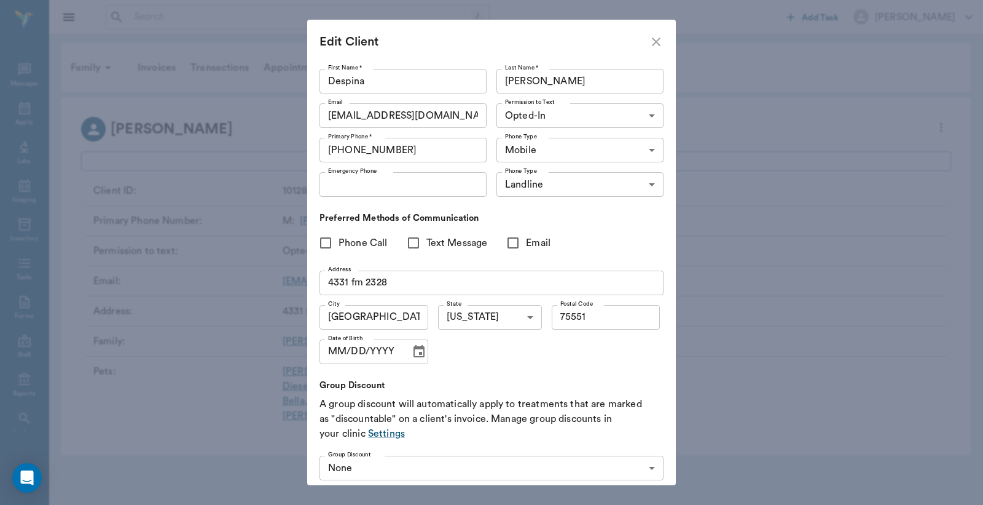
click at [371, 114] on input "Despina.twheatt@yahoo.com" at bounding box center [403, 115] width 167 height 25
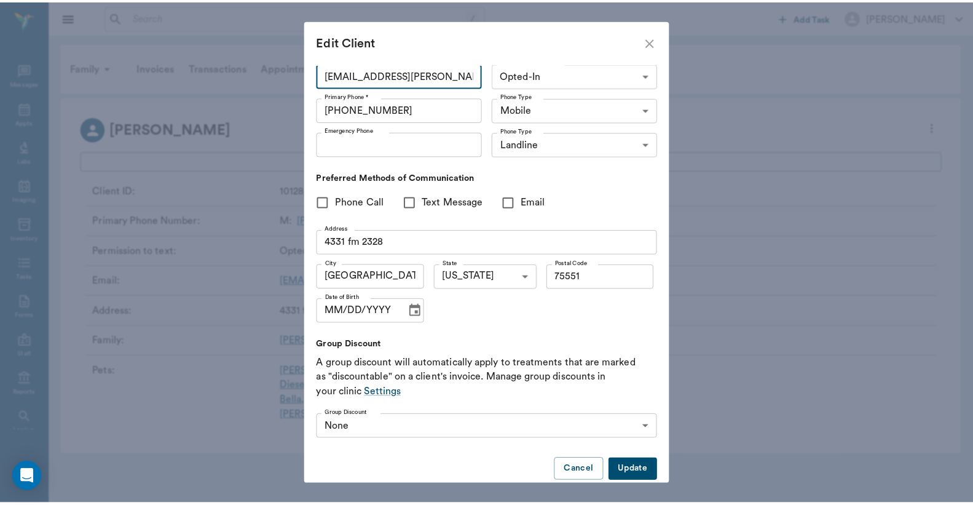
scroll to position [58, 0]
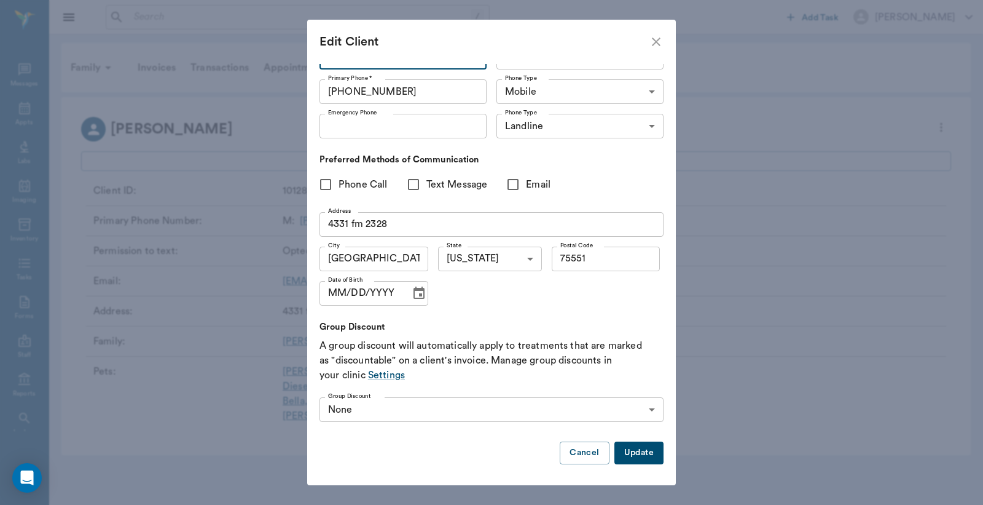
type input "Despina.thweatt@yahoo.com"
click at [631, 452] on button "Update" at bounding box center [639, 452] width 49 height 23
type input "UNKNOWN"
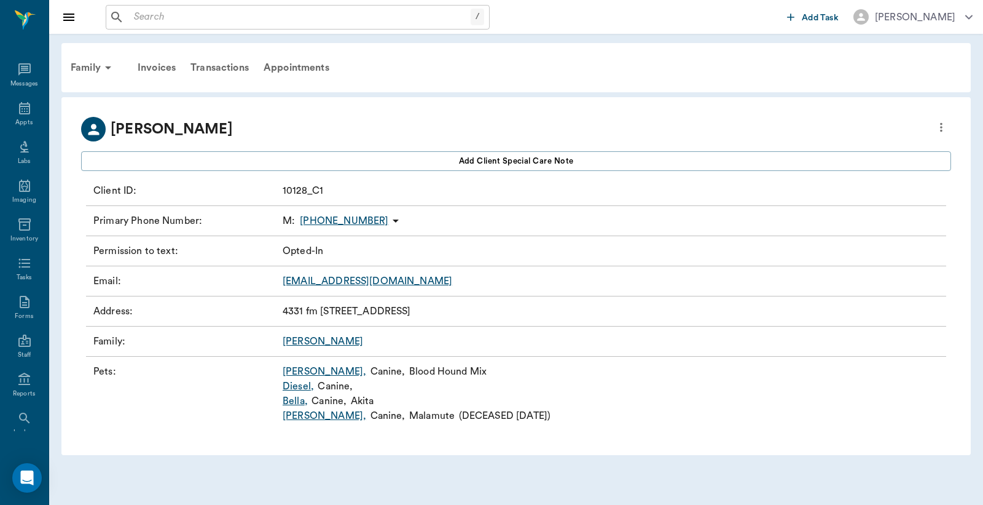
type input "OPT_IN"
type input "75551"
click at [300, 387] on link "Diesel ," at bounding box center [298, 386] width 31 height 15
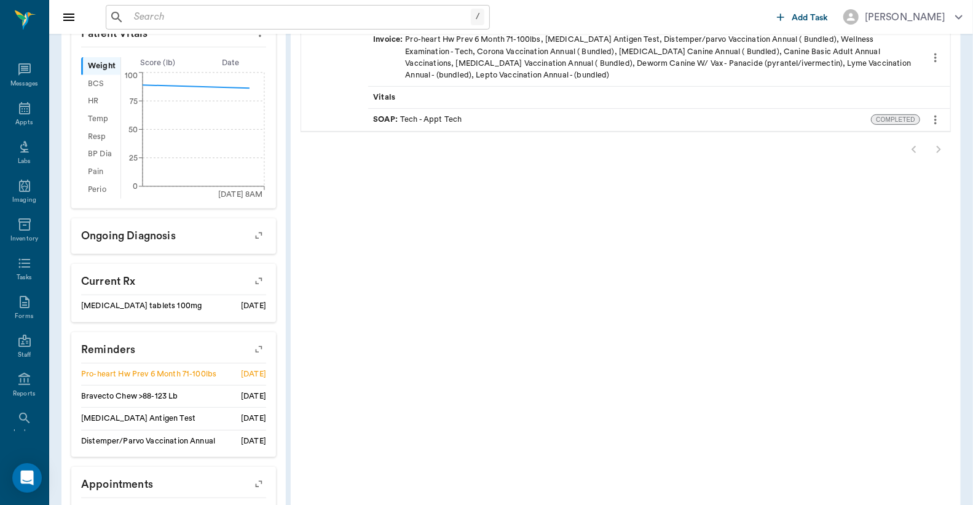
scroll to position [420, 0]
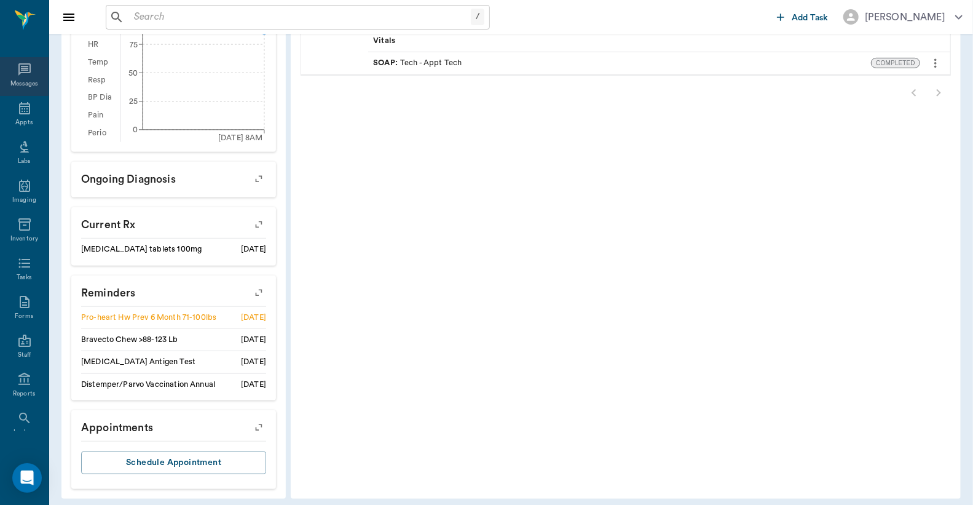
click at [17, 82] on div "Messages" at bounding box center [24, 83] width 28 height 9
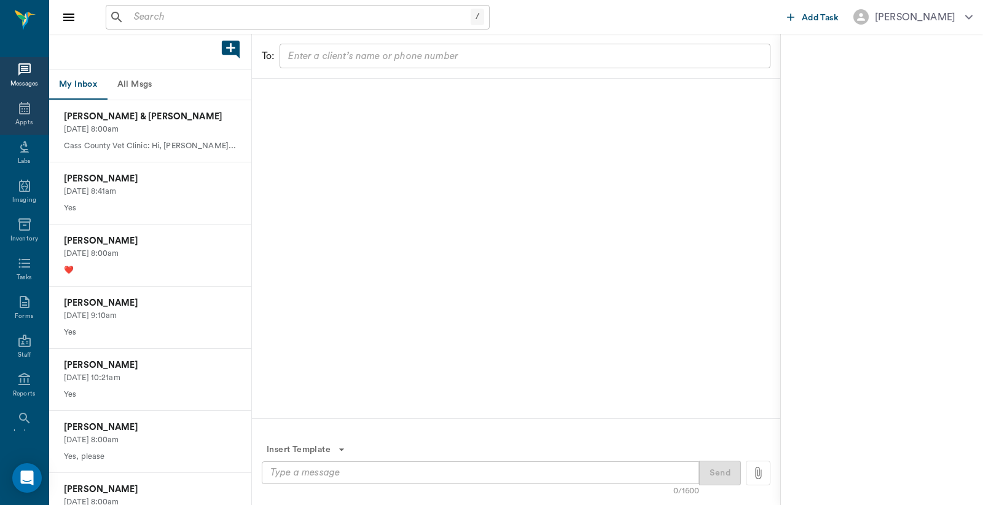
click at [17, 122] on div "Appts" at bounding box center [23, 122] width 17 height 9
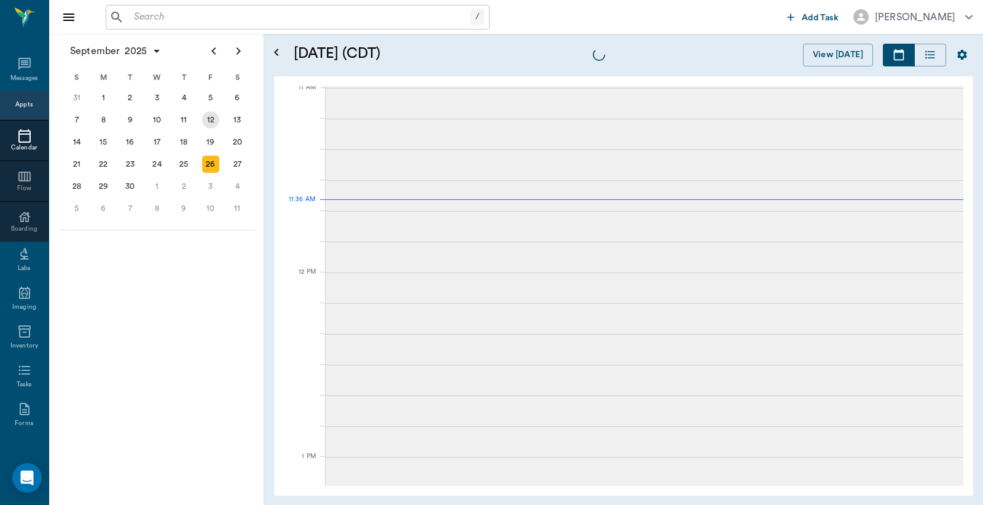
scroll to position [556, 0]
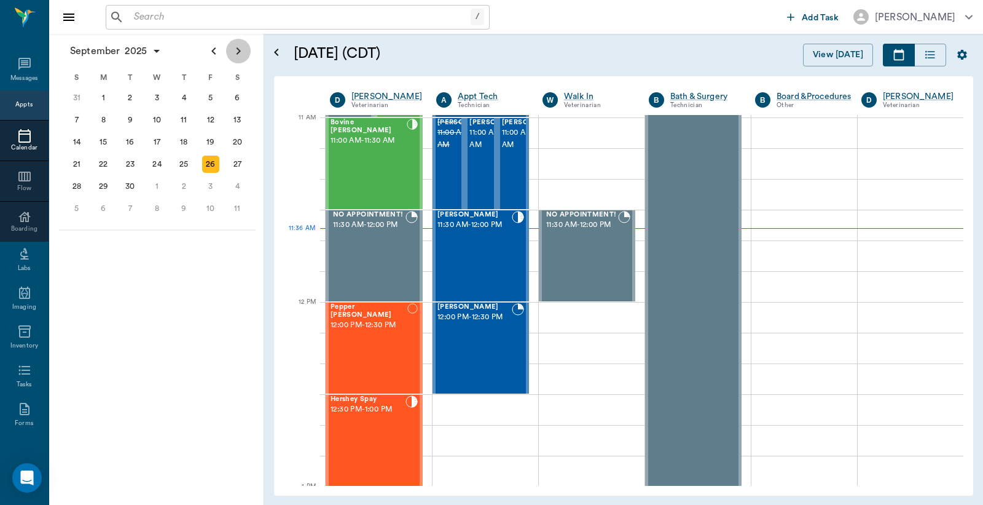
click at [237, 53] on icon "Next page" at bounding box center [239, 50] width 4 height 7
click at [157, 96] on div "1" at bounding box center [157, 97] width 17 height 17
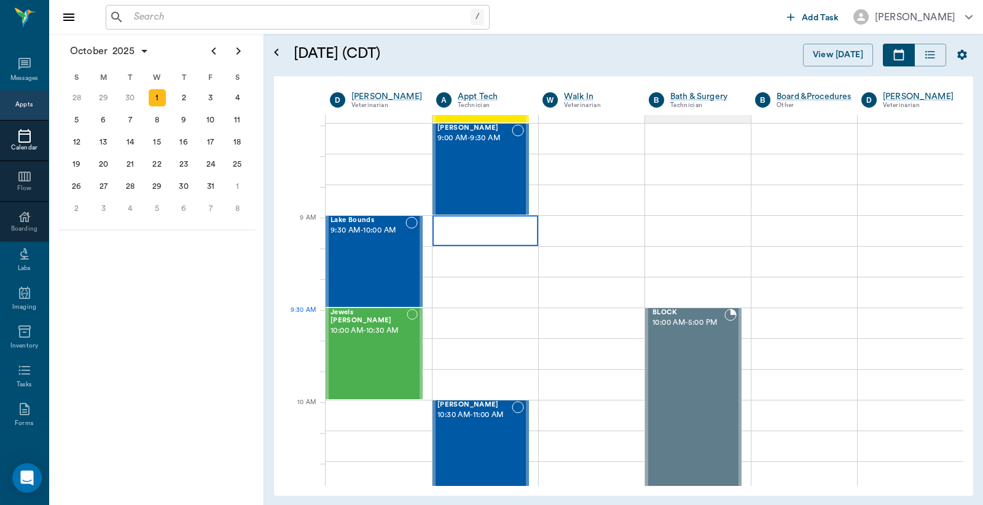
scroll to position [182, 0]
click at [468, 235] on div at bounding box center [486, 229] width 106 height 31
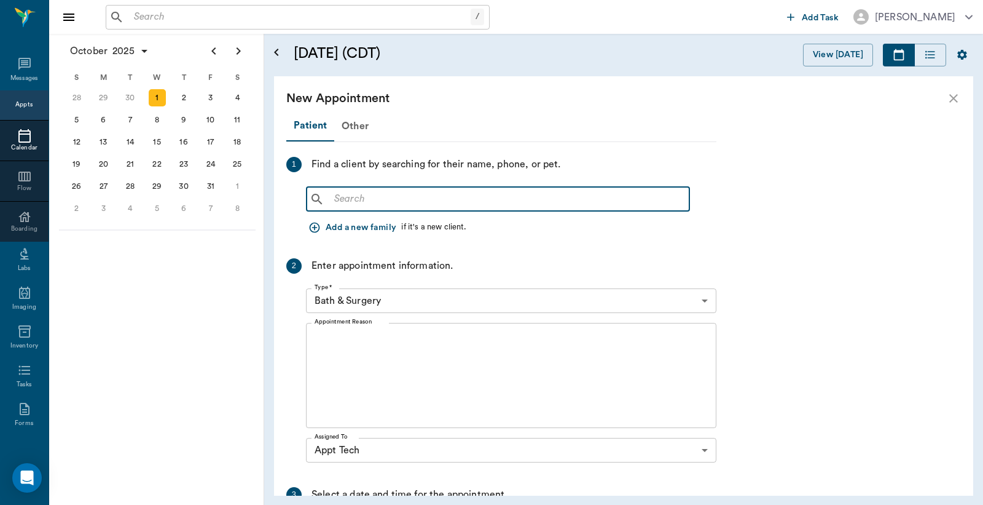
click at [331, 195] on input "text" at bounding box center [506, 199] width 355 height 17
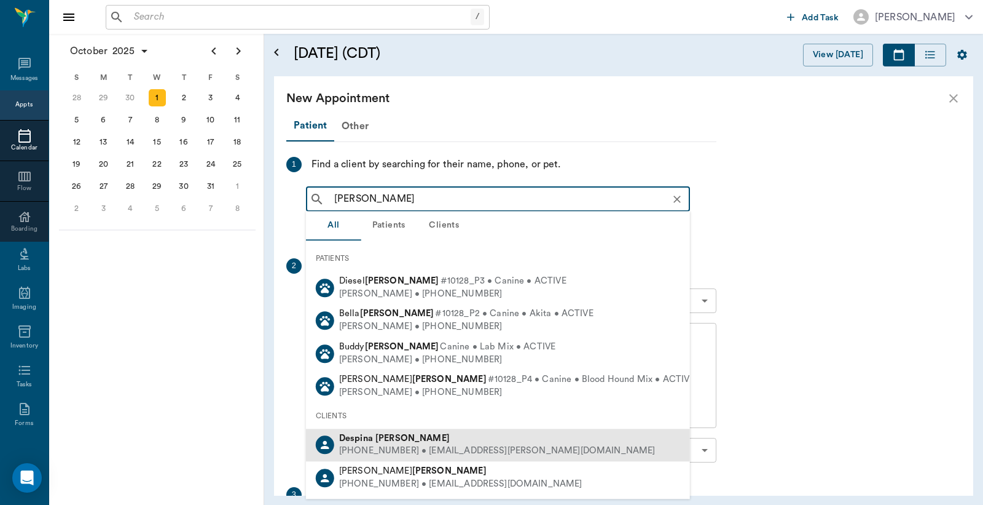
click at [431, 443] on div "Despina Thweatt" at bounding box center [497, 438] width 317 height 13
type input "Despina Theatt"
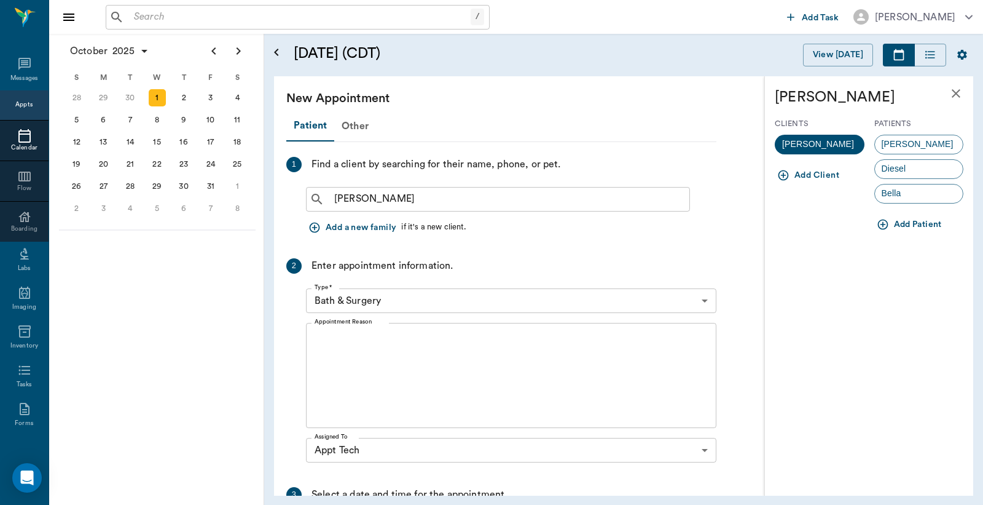
click at [900, 172] on span "Diesel" at bounding box center [894, 168] width 38 height 13
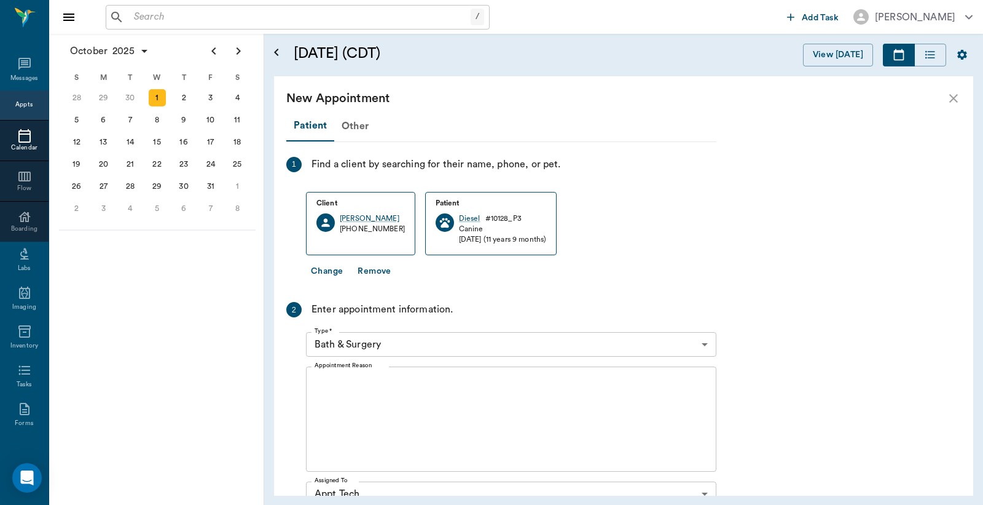
click at [705, 343] on body "/ ​ Add Task Dr. Bert Ellsworth Nectar Messages Appts Calendar Flow Boarding La…" at bounding box center [491, 252] width 983 height 505
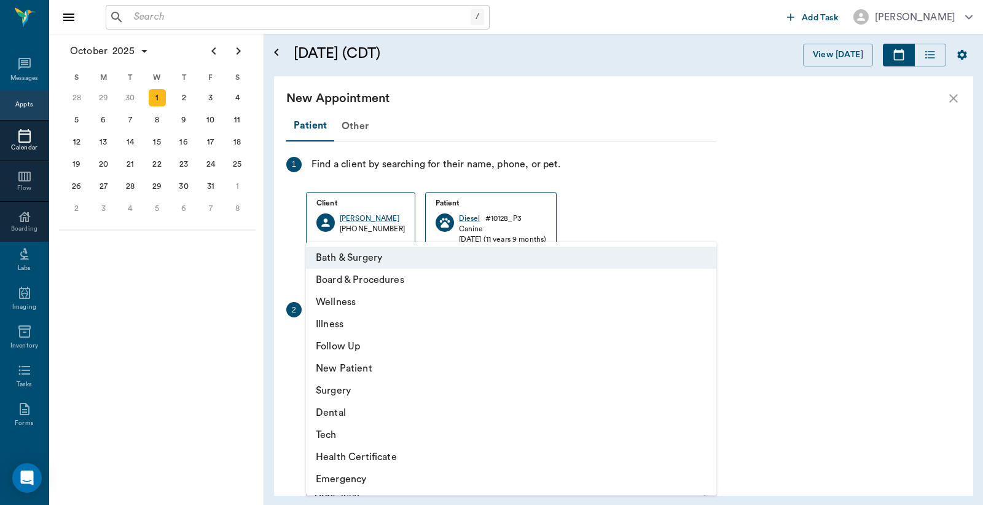
click at [373, 439] on li "Tech" at bounding box center [511, 434] width 411 height 22
type input "65d2be4f46e3a538d89b8c1a"
type input "10:00 AM"
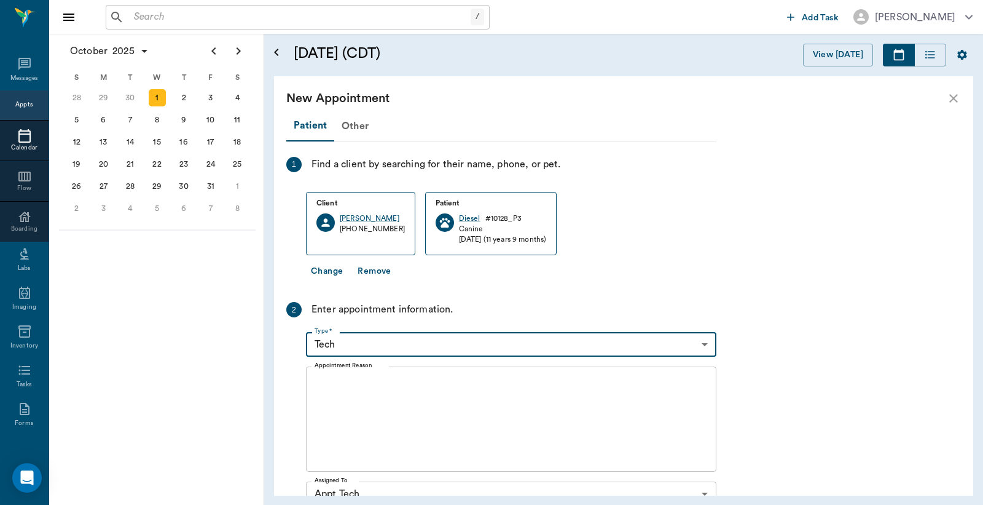
click at [318, 378] on textarea "Appointment Reason" at bounding box center [511, 419] width 393 height 85
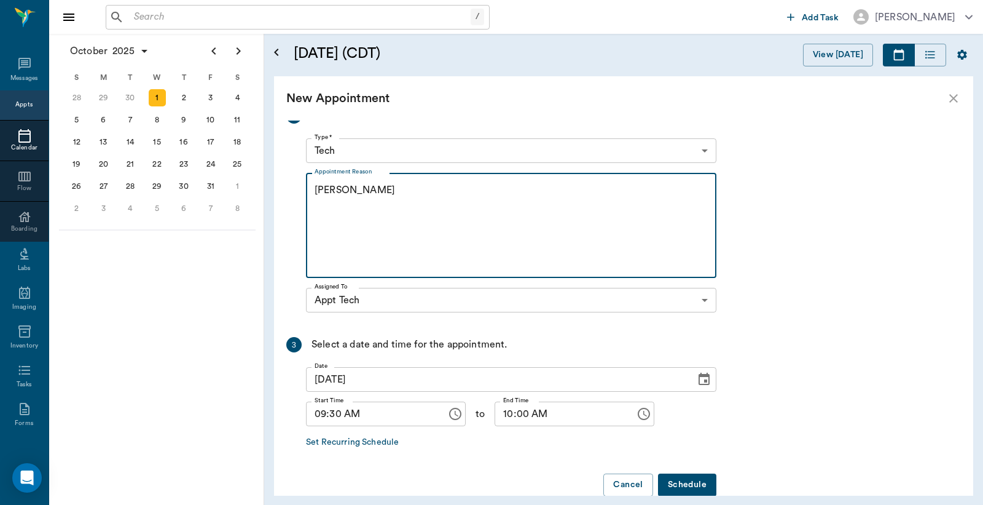
scroll to position [216, 0]
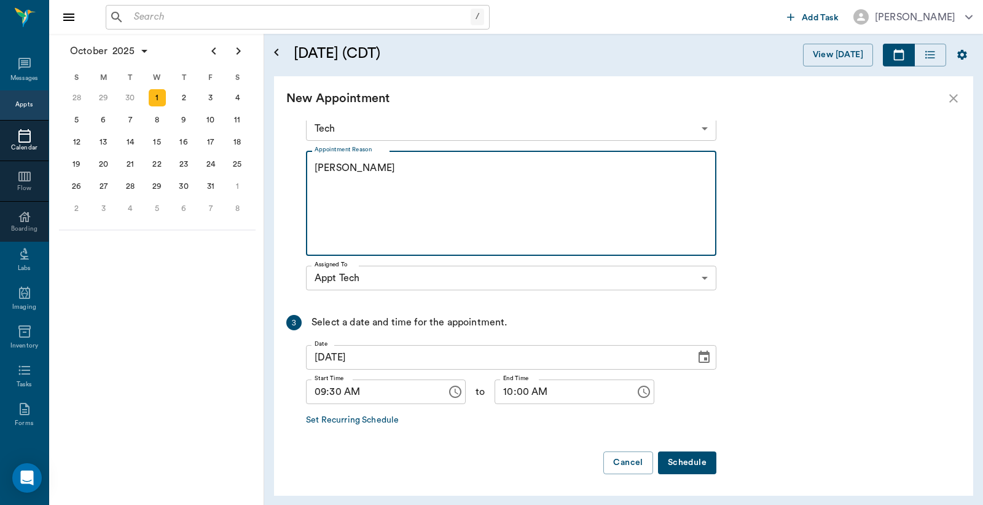
type textarea "HWI Christy"
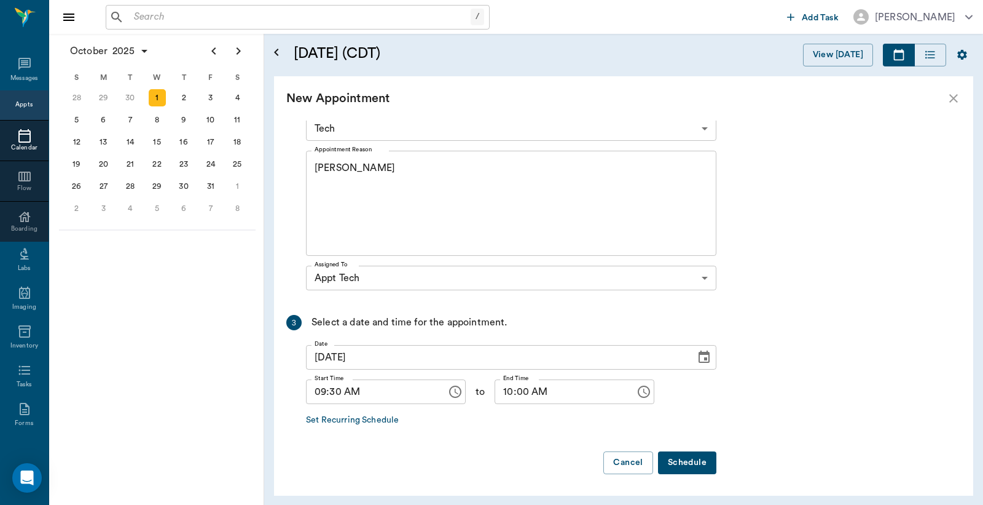
click at [685, 463] on button "Schedule" at bounding box center [687, 462] width 58 height 23
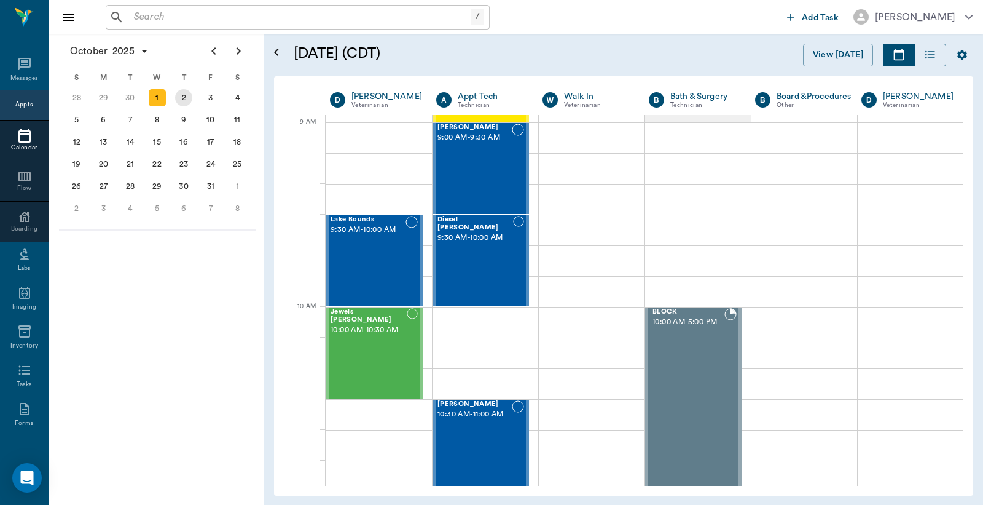
click at [186, 96] on div "2" at bounding box center [183, 97] width 17 height 17
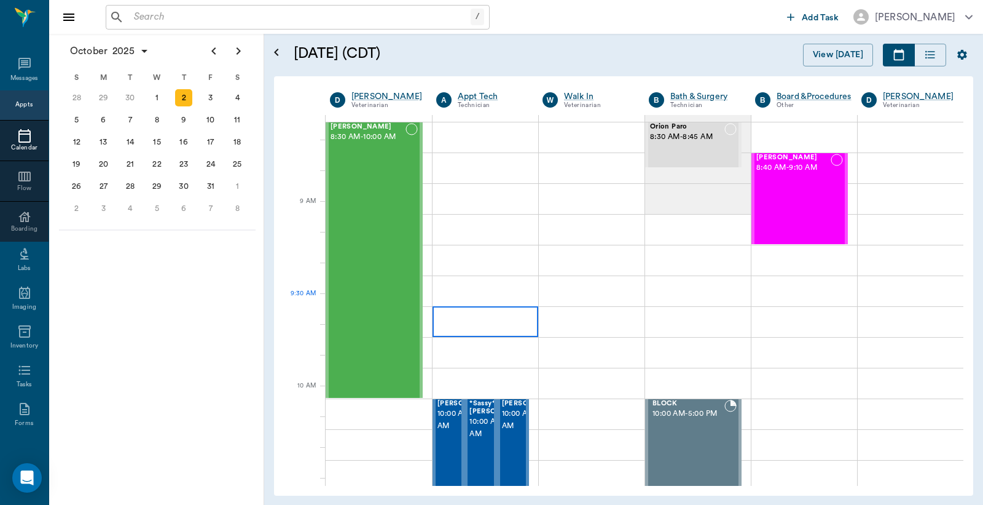
scroll to position [181, 0]
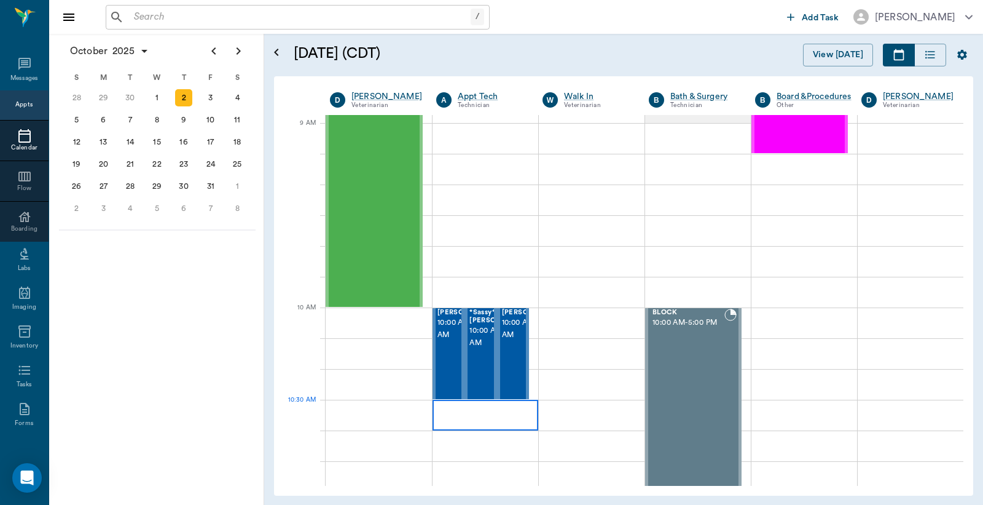
click at [471, 420] on div at bounding box center [486, 414] width 106 height 31
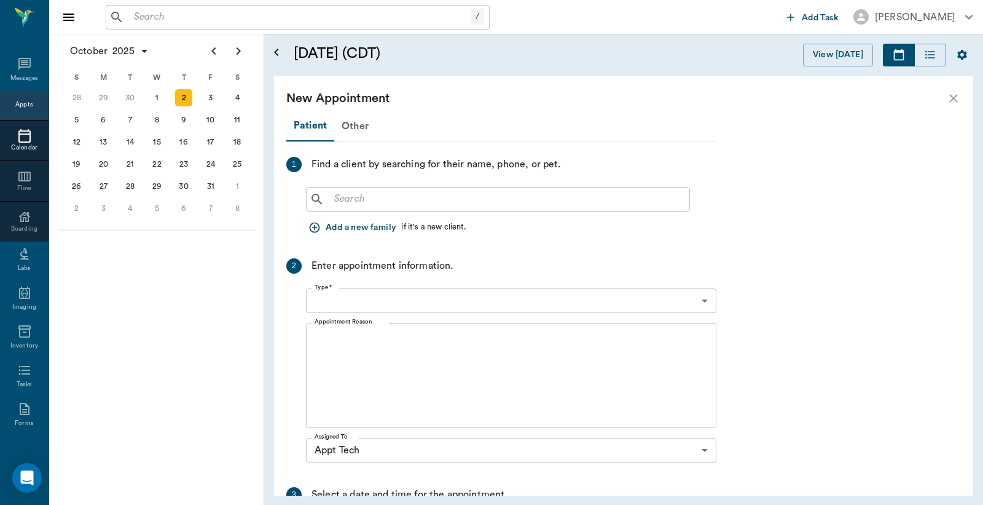
type input "10/02/2025"
type input "10:30 AM"
type input "10:45 AM"
click at [336, 199] on input "text" at bounding box center [506, 199] width 355 height 17
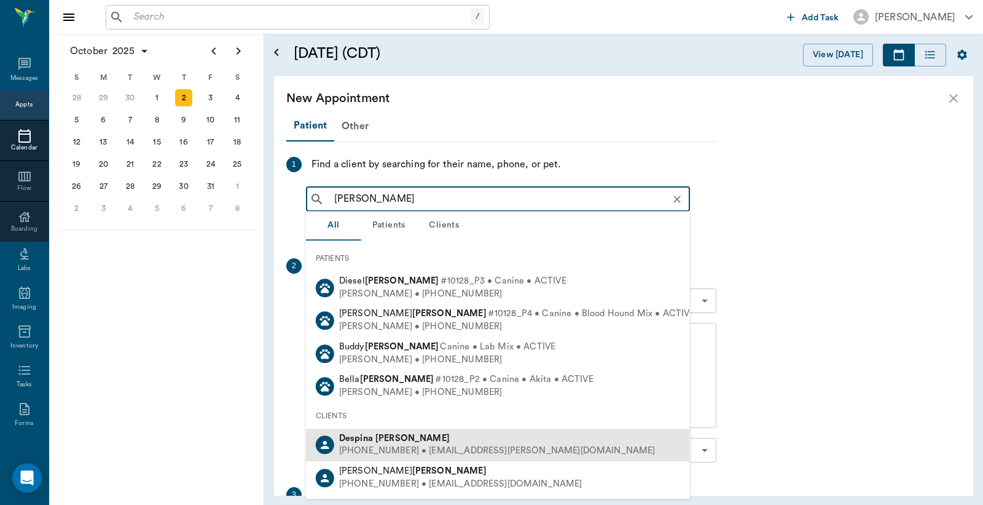
click at [407, 447] on div "(903) 799-0238 • Despina.thweatt@yahoo.com" at bounding box center [497, 451] width 317 height 13
type input "Despina Theatt"
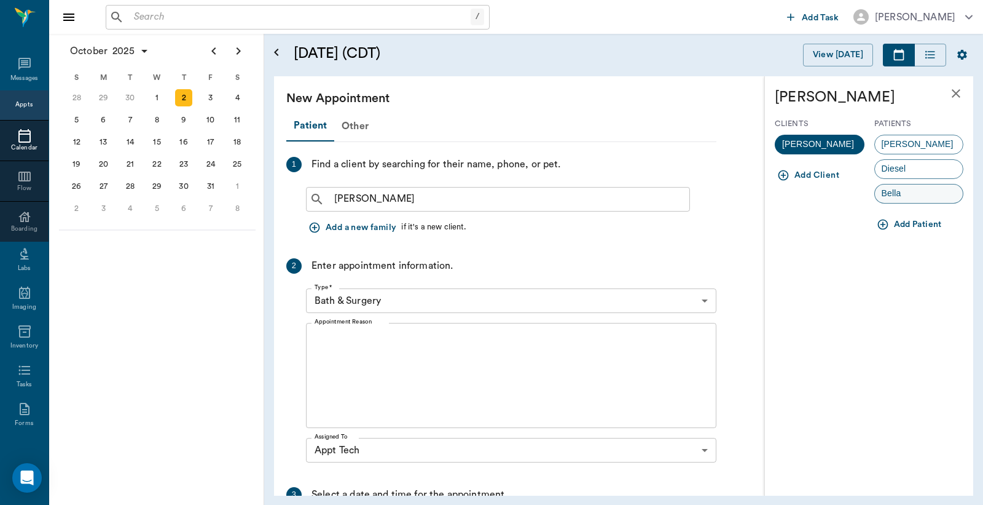
click at [905, 199] on span "Bella" at bounding box center [891, 193] width 33 height 13
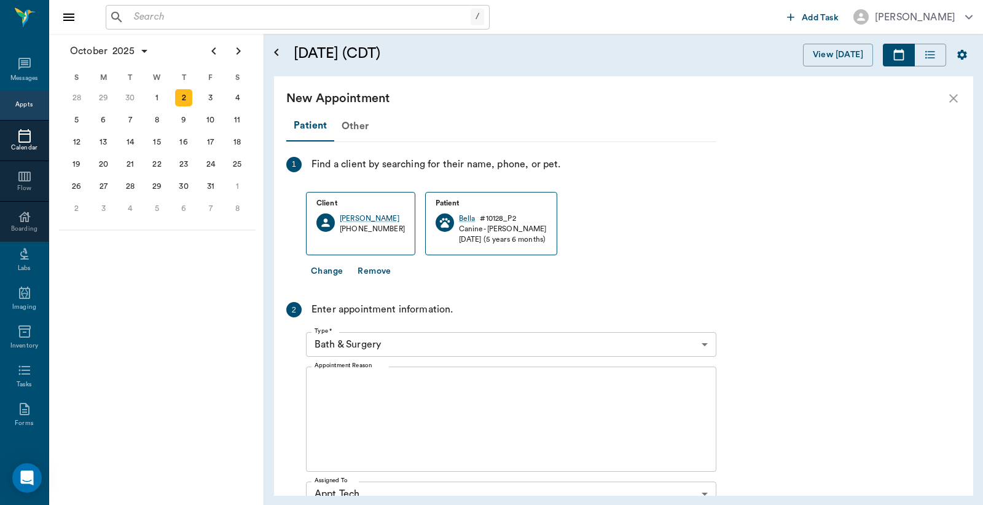
click at [710, 344] on body "/ ​ Add Task Dr. Bert Ellsworth Nectar Messages Appts Calendar Flow Boarding La…" at bounding box center [491, 252] width 983 height 505
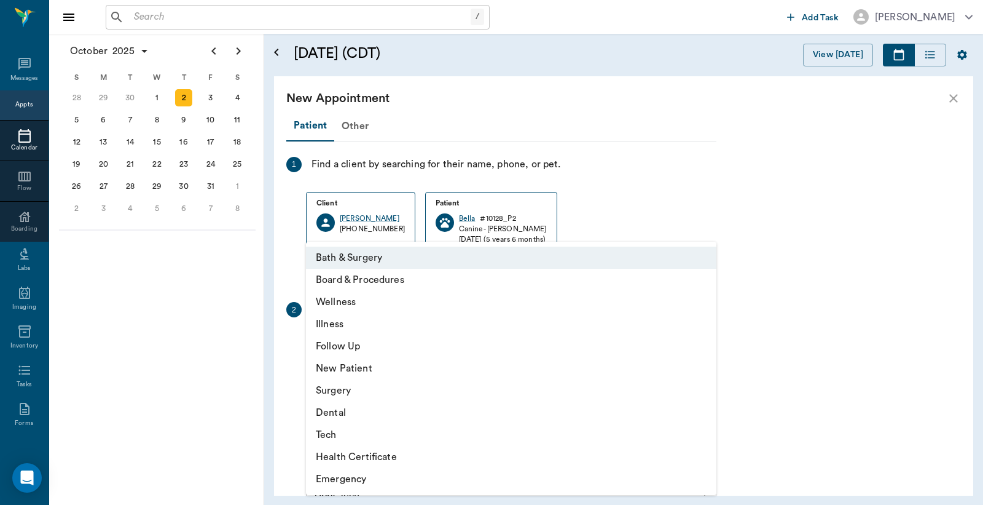
click at [341, 435] on li "Tech" at bounding box center [511, 434] width 411 height 22
type input "65d2be4f46e3a538d89b8c1a"
type input "11:00 AM"
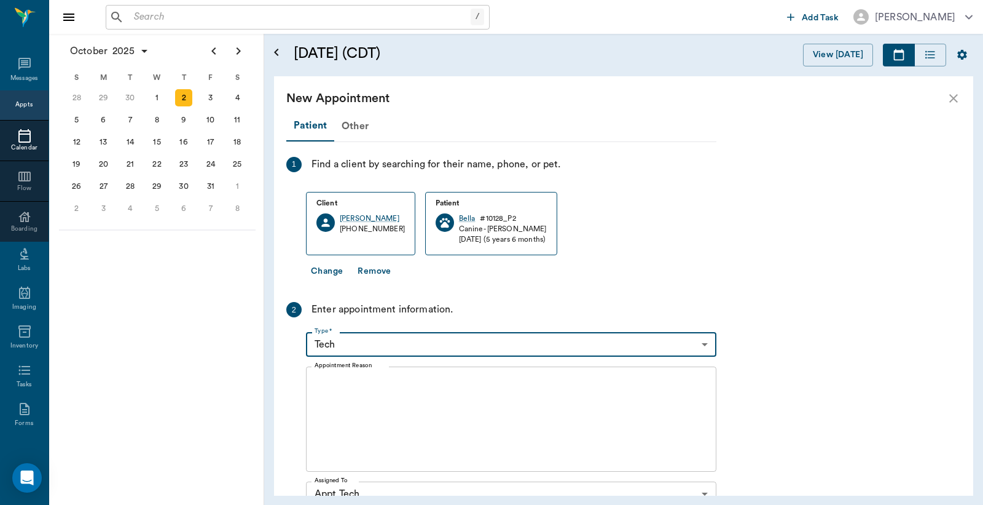
click at [326, 385] on textarea "Appointment Reason" at bounding box center [511, 419] width 393 height 85
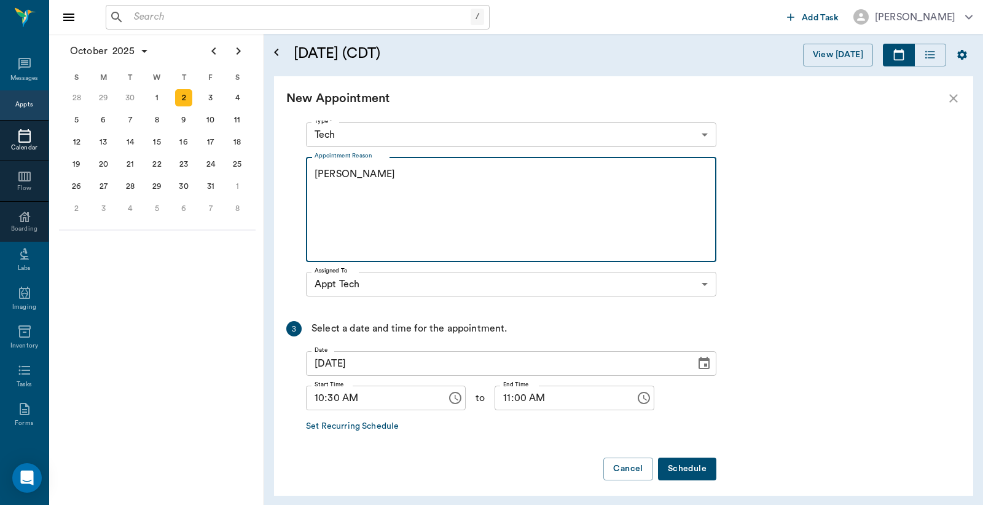
scroll to position [216, 0]
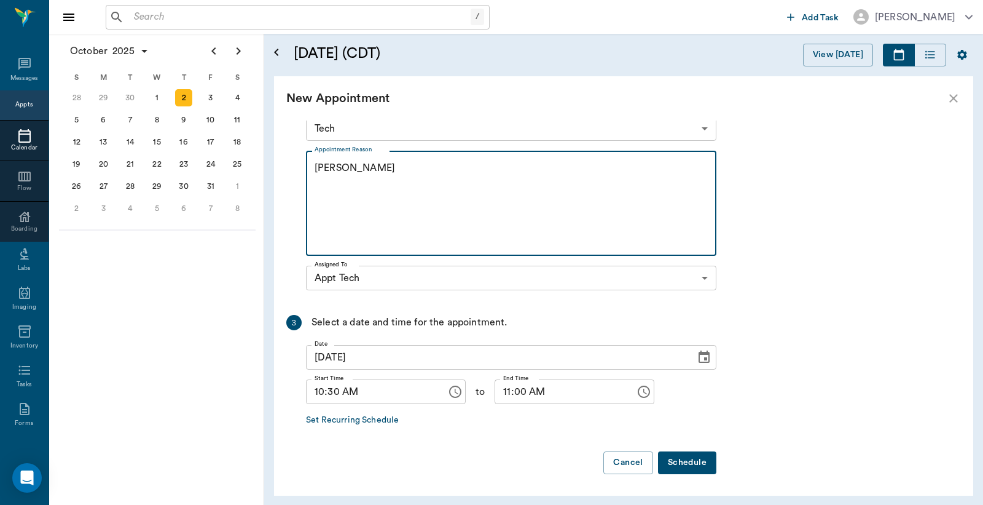
type textarea "HWI Christy"
click at [691, 464] on button "Schedule" at bounding box center [687, 462] width 58 height 23
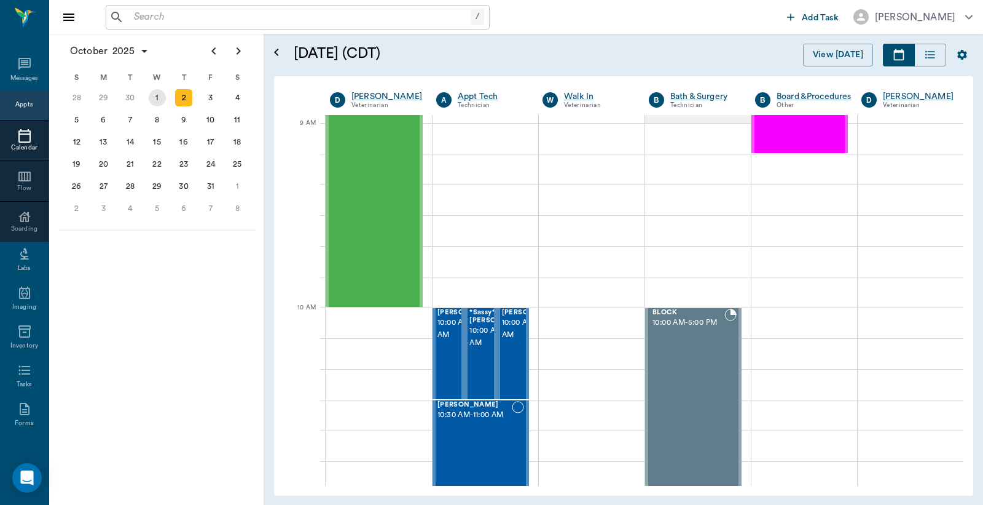
click at [155, 96] on div "1" at bounding box center [157, 97] width 17 height 17
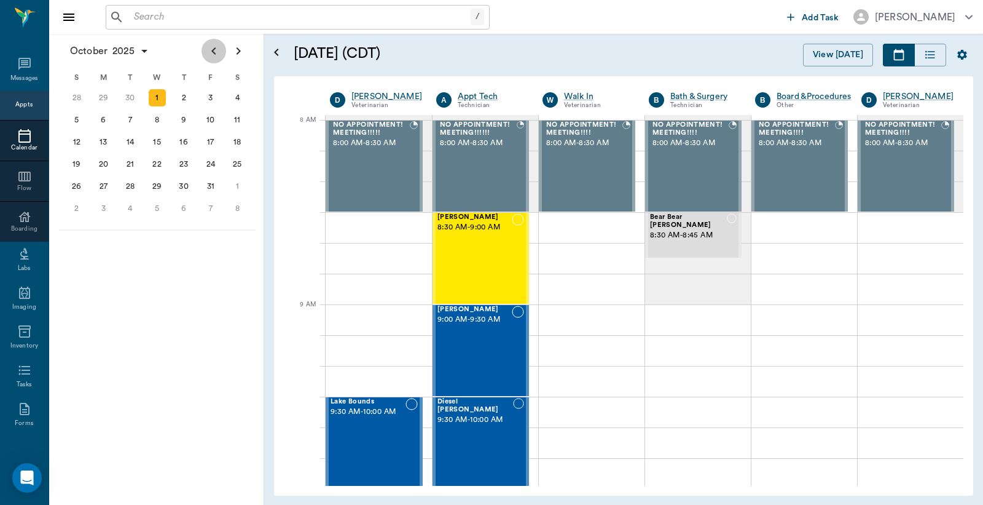
click at [216, 50] on icon "Previous page" at bounding box center [214, 51] width 15 height 15
click at [211, 160] on div "26" at bounding box center [210, 163] width 17 height 17
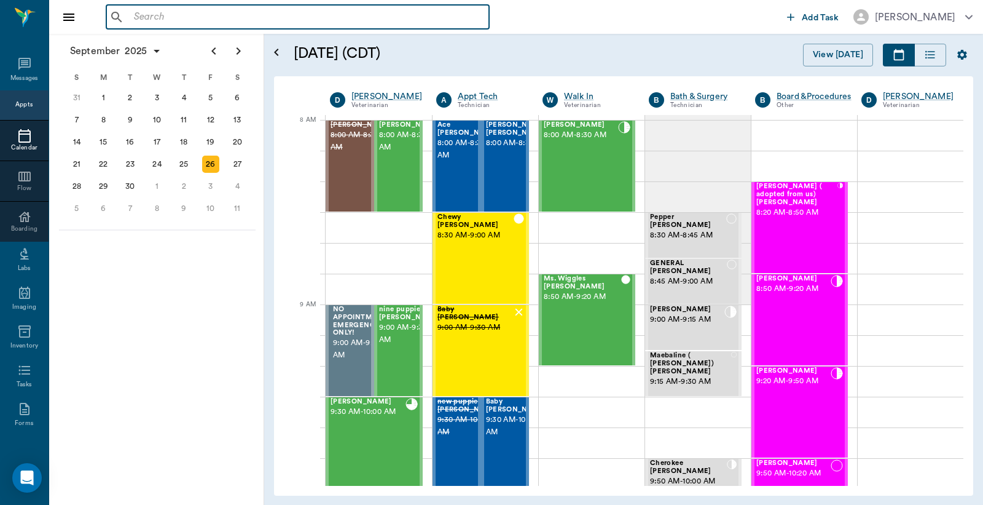
click at [133, 20] on input "text" at bounding box center [306, 17] width 355 height 17
click at [132, 18] on input "text" at bounding box center [306, 17] width 355 height 17
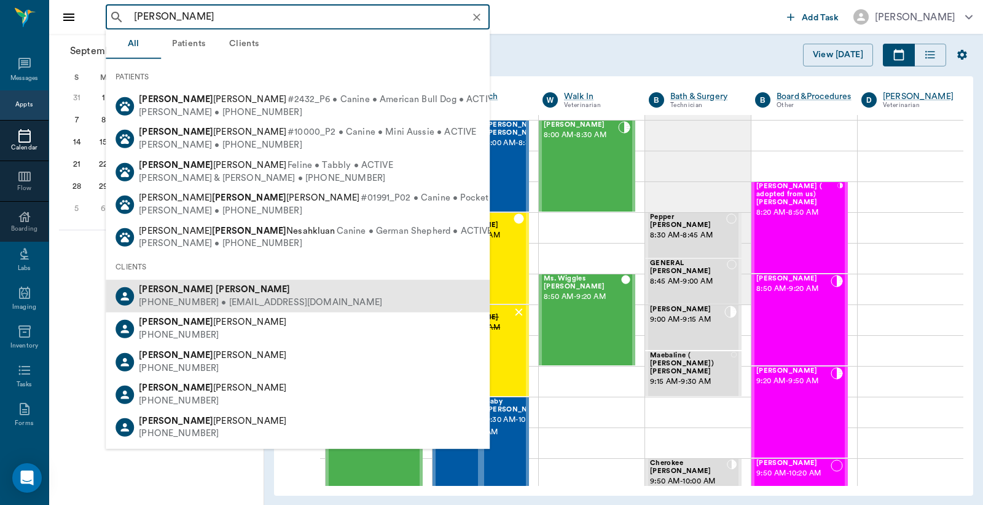
click at [183, 301] on div "(281) 935-6658 • POWER.SCOUT1@gmail.com" at bounding box center [260, 302] width 243 height 13
type input "Ray Walthall"
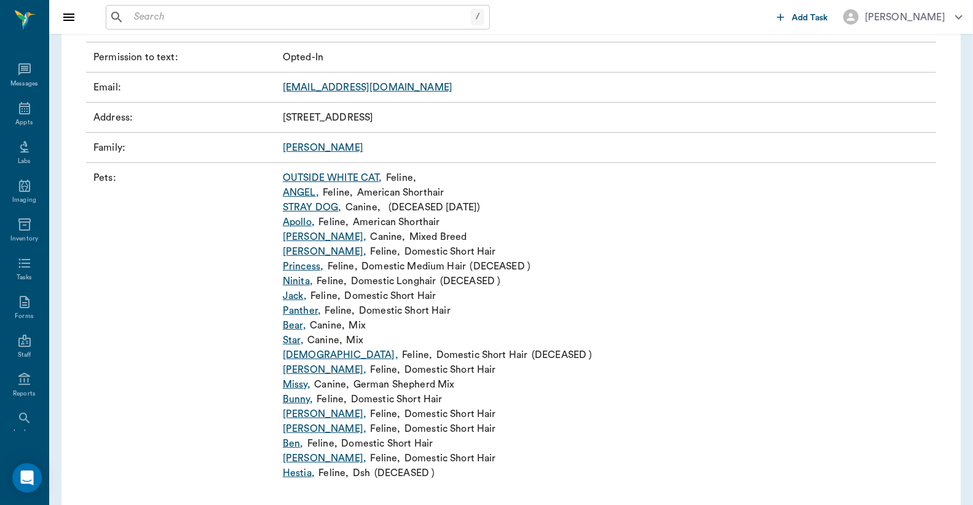
scroll to position [244, 0]
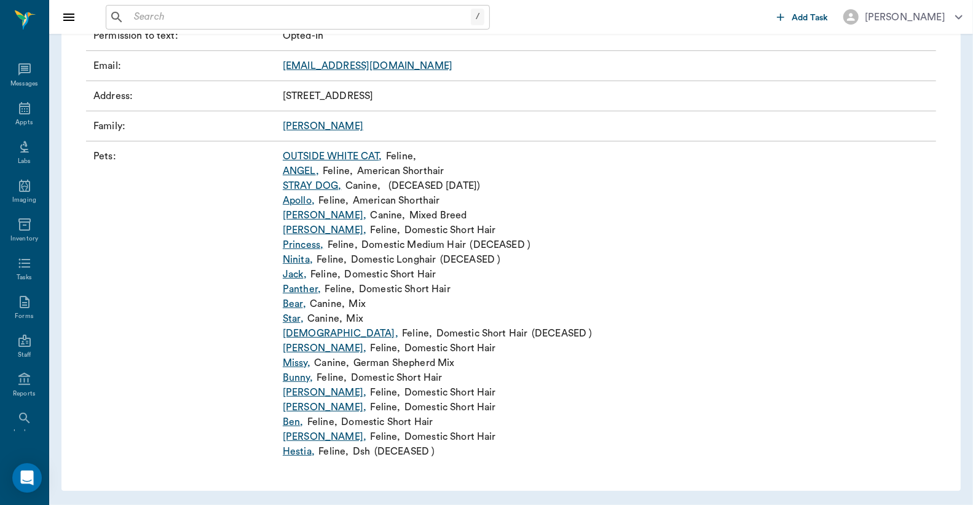
click at [294, 409] on link "Jerry ," at bounding box center [325, 406] width 84 height 15
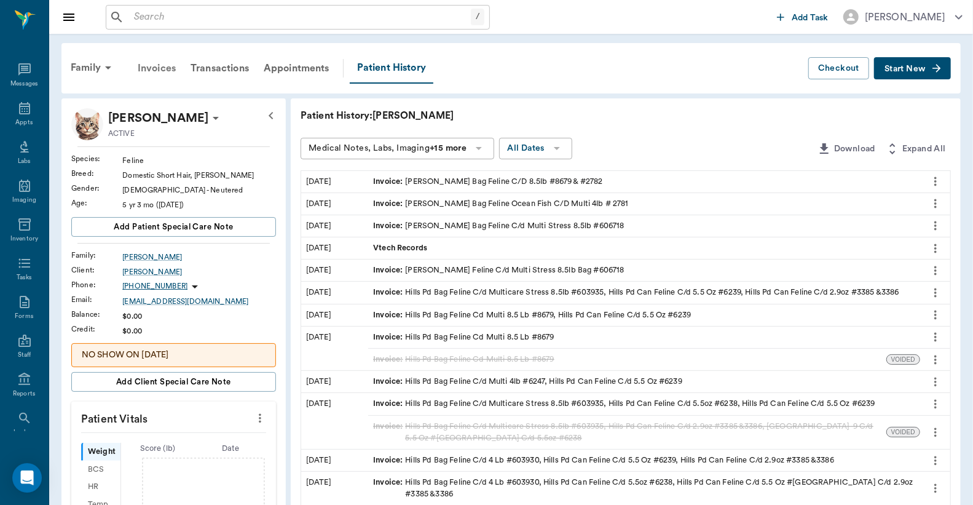
click at [164, 69] on div "Invoices" at bounding box center [156, 68] width 53 height 30
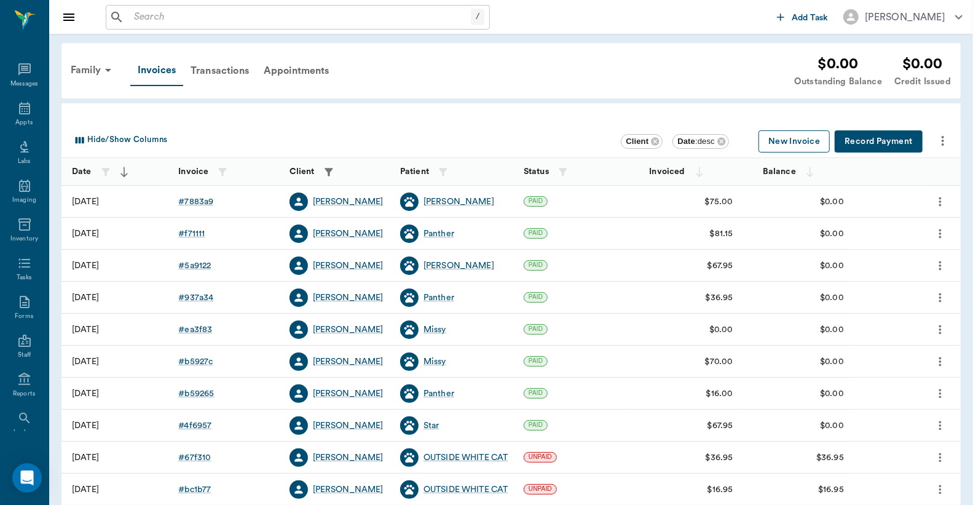
click at [789, 143] on button "New Invoice" at bounding box center [793, 141] width 71 height 23
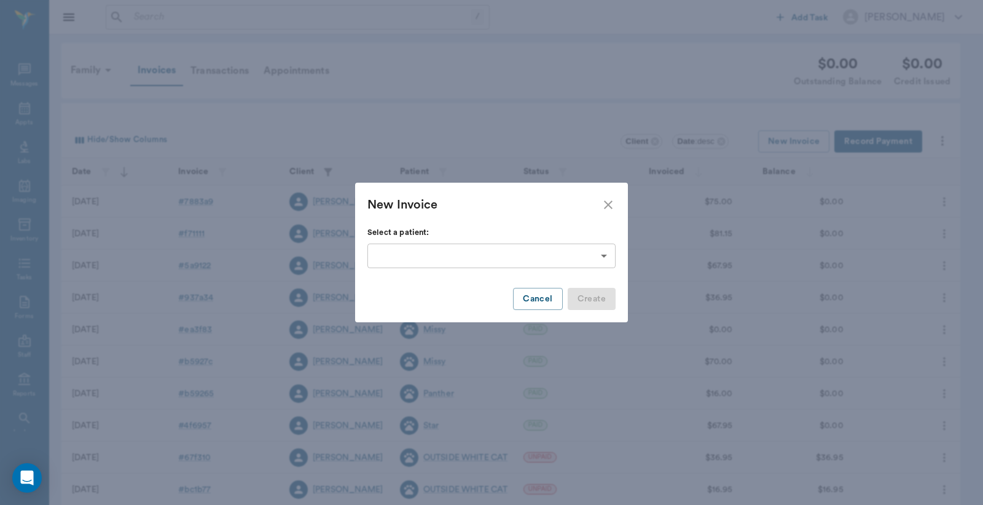
click at [605, 254] on body "/ ​ Add Task Dr. Bert Ellsworth Nectar Messages Appts Labs Imaging Inventory Ta…" at bounding box center [491, 361] width 983 height 722
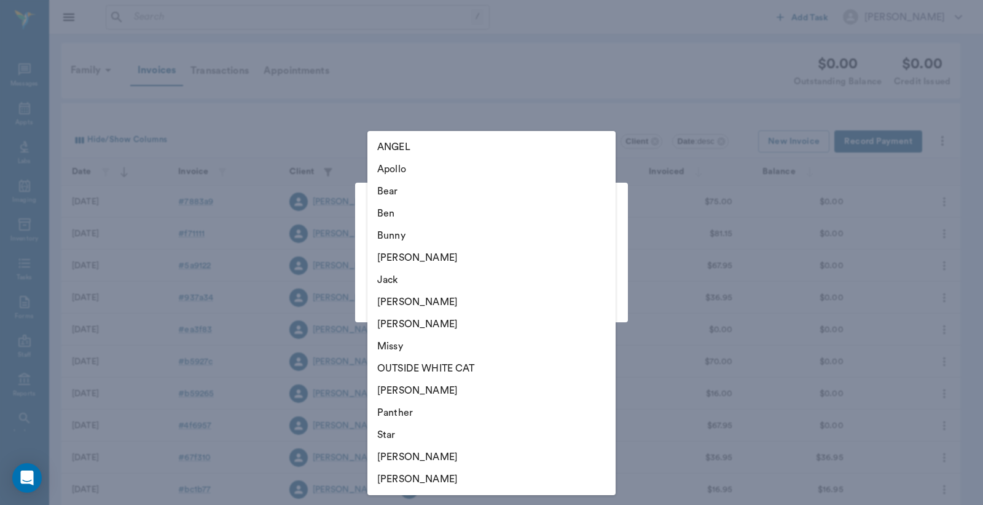
click at [391, 300] on li "Jerry" at bounding box center [492, 302] width 248 height 22
type input "63ec32d1bf929af01c1deb64"
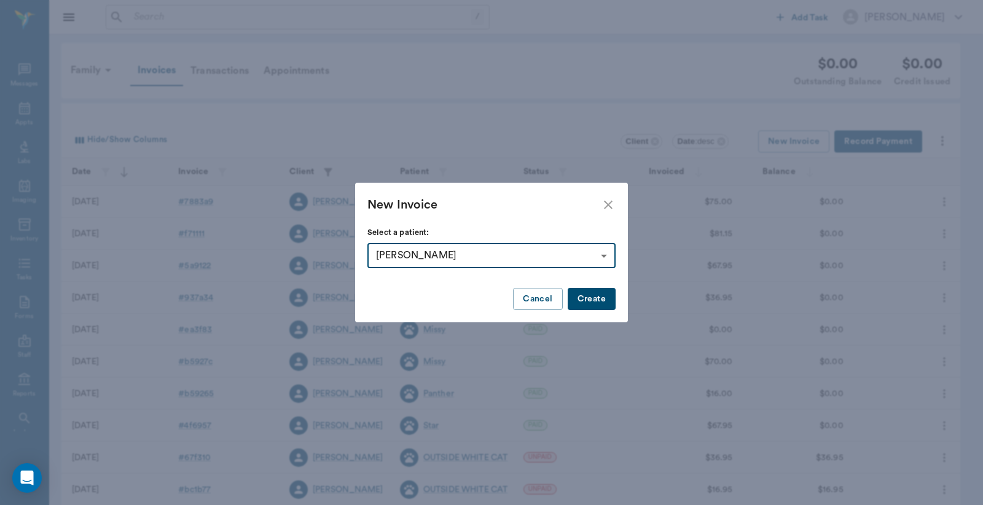
click at [599, 296] on button "Create" at bounding box center [592, 299] width 48 height 23
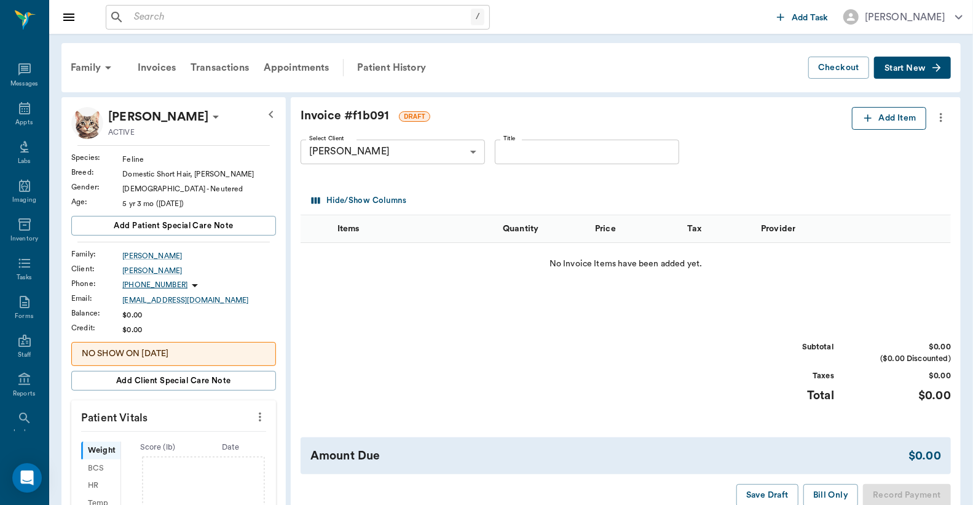
click at [886, 121] on button "Add Item" at bounding box center [889, 118] width 74 height 23
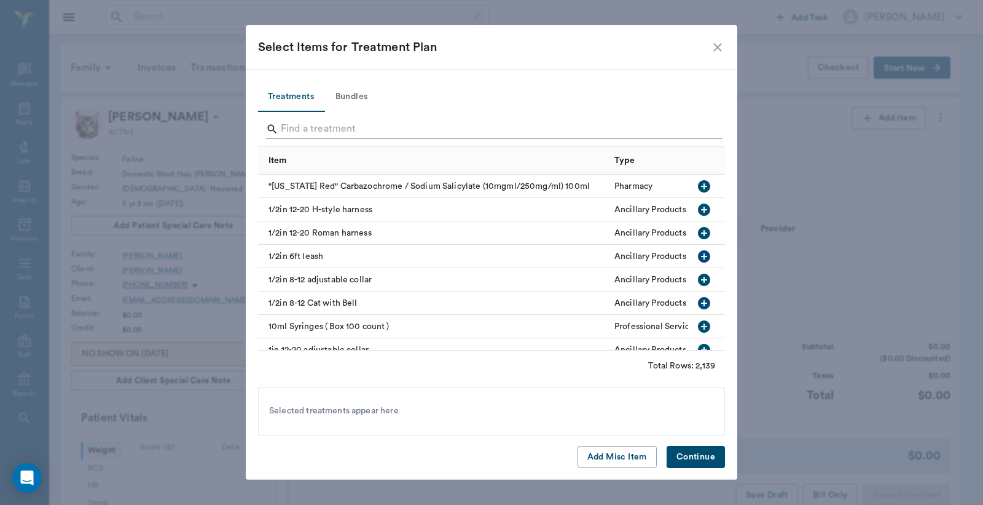
click at [281, 127] on input "Search" at bounding box center [492, 129] width 423 height 20
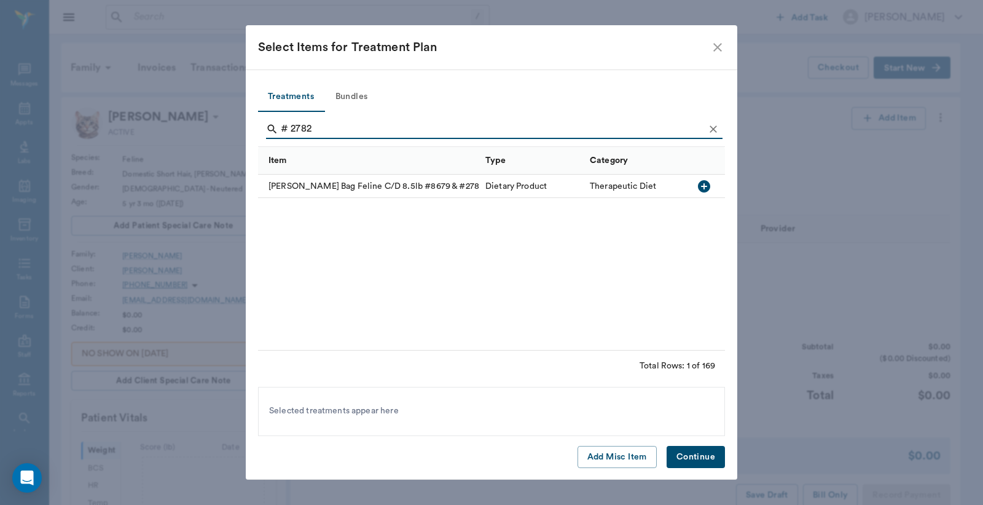
type input "# 2782"
click at [705, 185] on icon "button" at bounding box center [704, 186] width 12 height 12
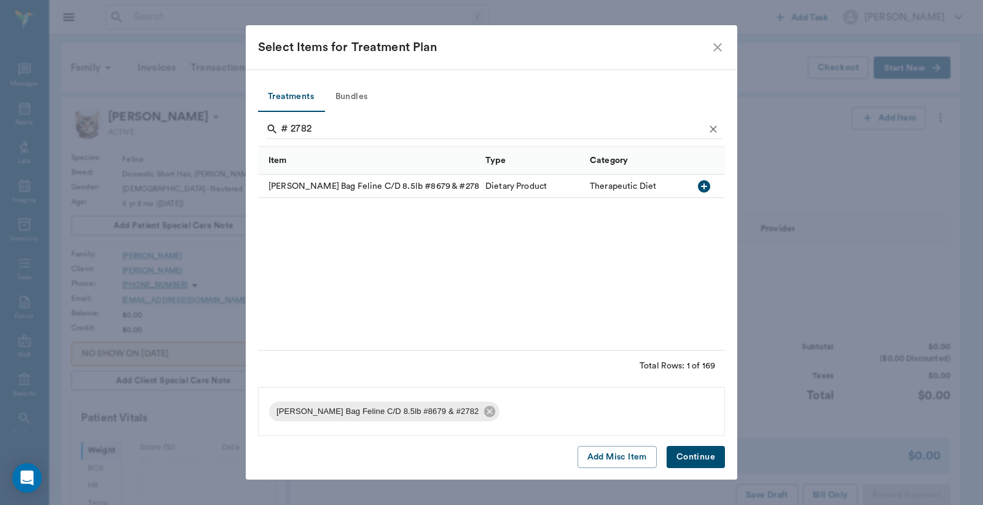
click at [693, 455] on button "Continue" at bounding box center [696, 457] width 58 height 23
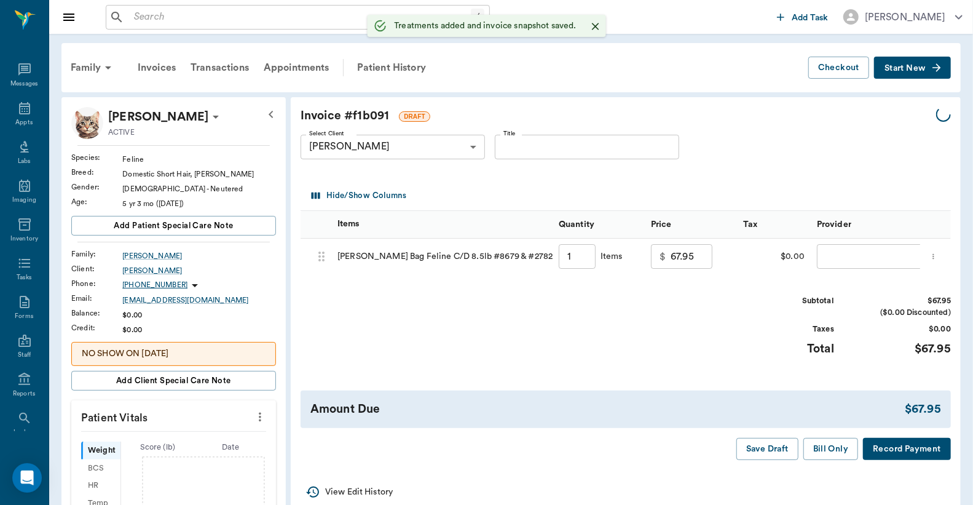
type input "1.00"
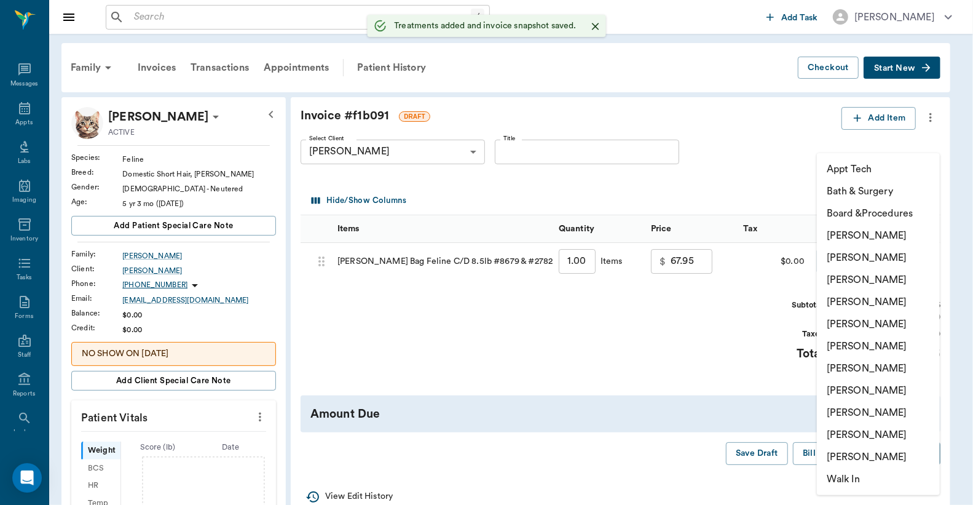
click at [835, 263] on body "/ ​ Add Task Dr. Bert Ellsworth Nectar Messages Appts Labs Imaging Inventory Ta…" at bounding box center [486, 421] width 973 height 842
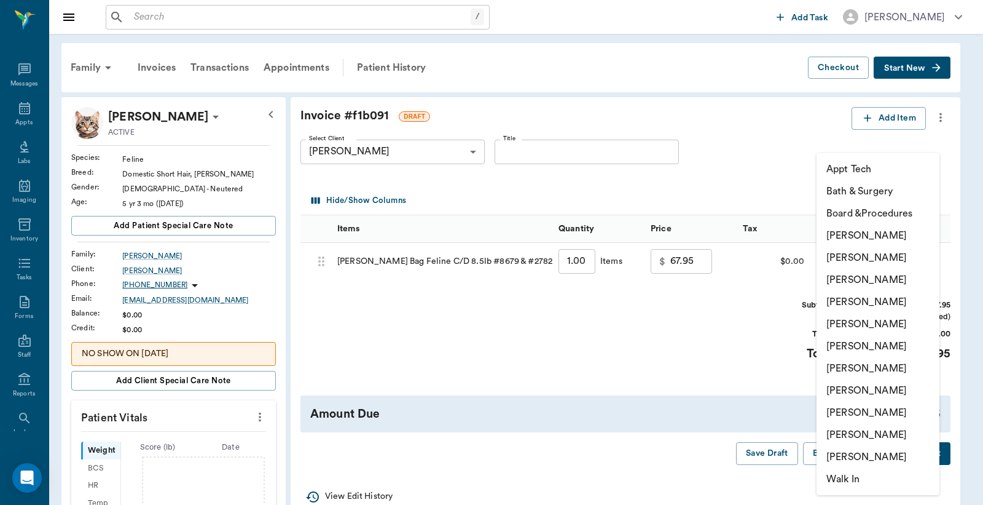
click at [834, 258] on li "Christy Dudley" at bounding box center [878, 257] width 123 height 22
type input "none-63ec2e2852e12b0ba117910e"
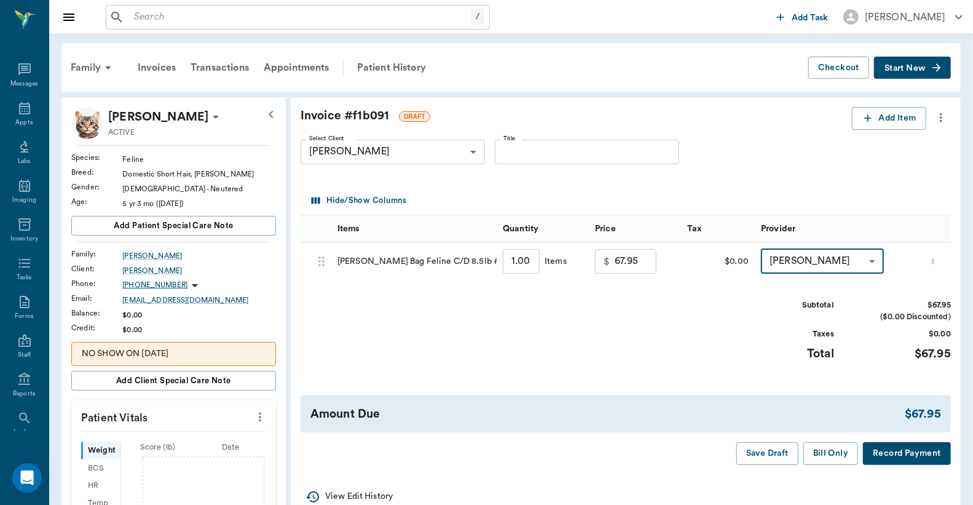
click at [889, 455] on button "Record Payment" at bounding box center [907, 453] width 88 height 23
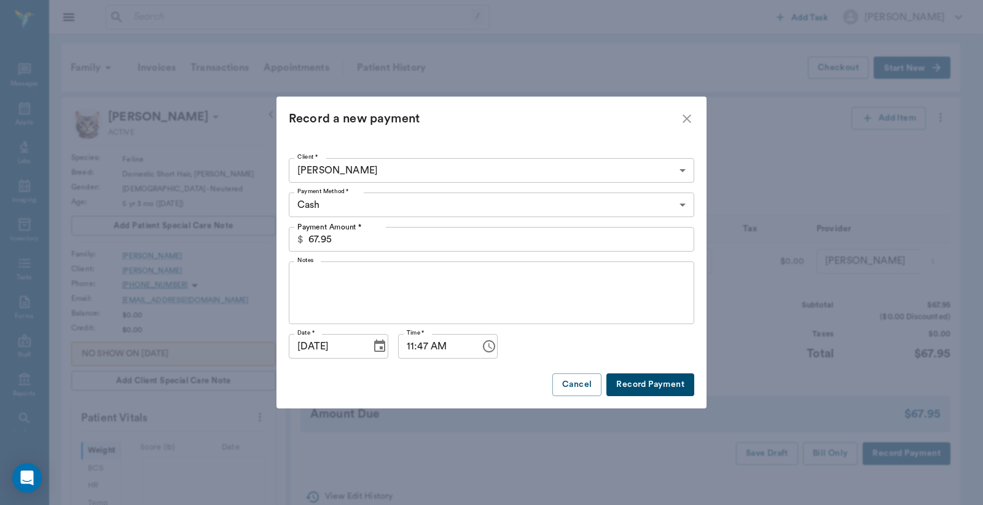
click at [682, 207] on body "/ ​ Add Task Dr. Bert Ellsworth Nectar Messages Appts Labs Imaging Inventory Ta…" at bounding box center [491, 421] width 983 height 842
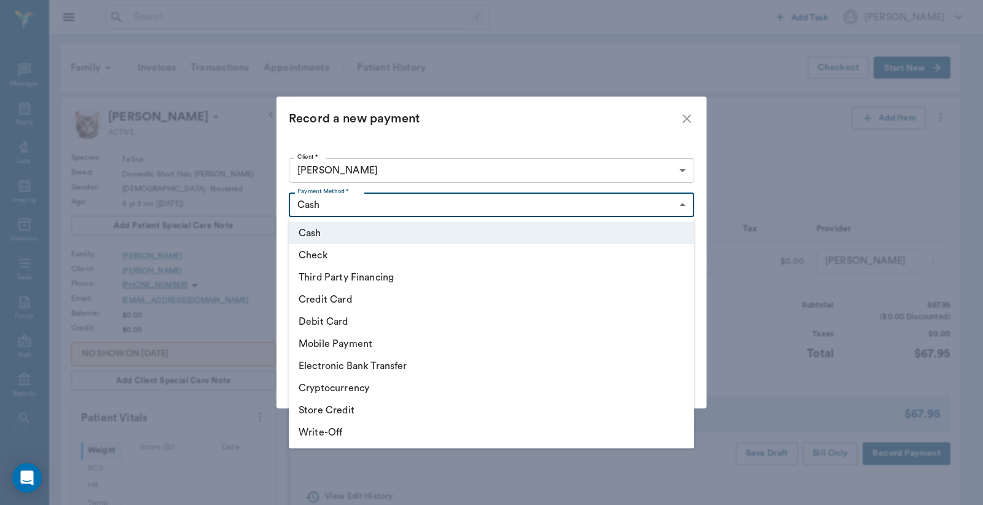
click at [377, 326] on li "Debit Card" at bounding box center [492, 321] width 406 height 22
type input "DEBIT_CARD"
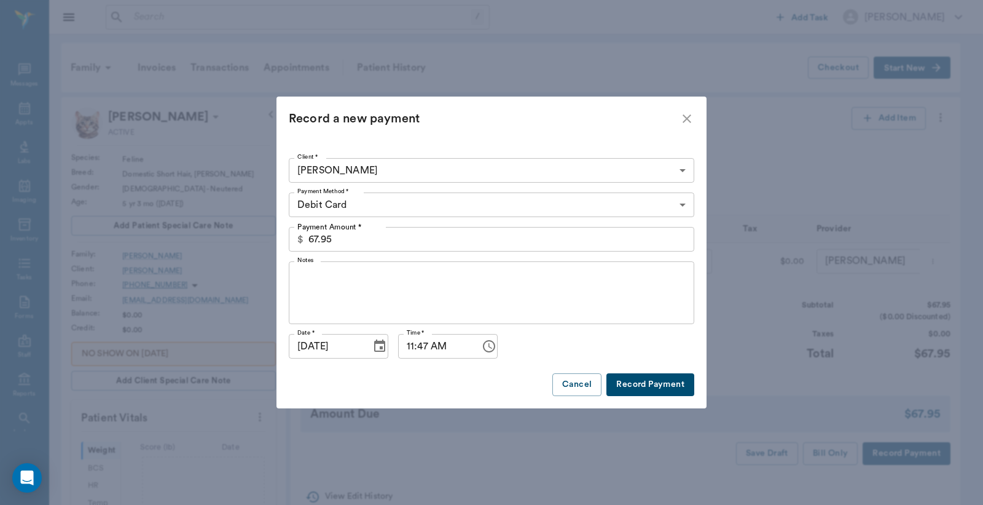
click at [673, 390] on button "Record Payment" at bounding box center [651, 384] width 88 height 23
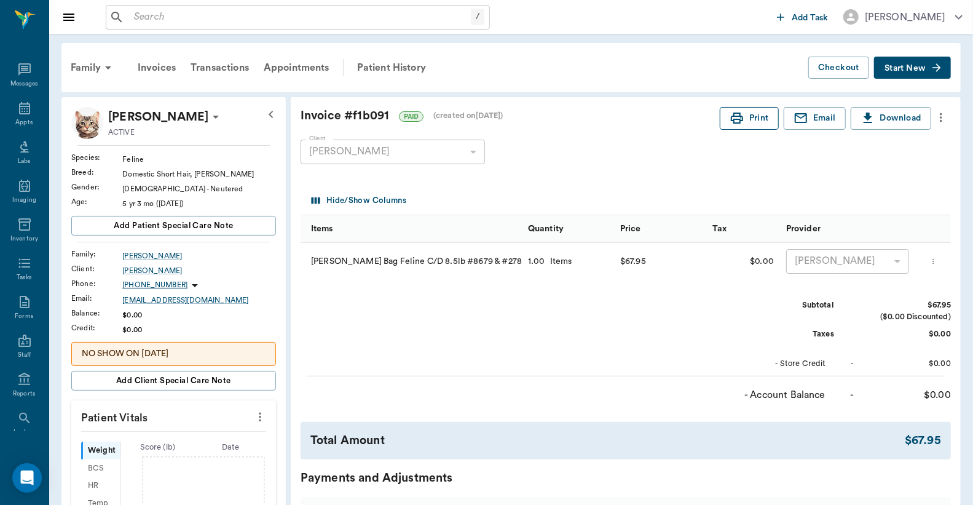
click at [752, 121] on button "Print" at bounding box center [749, 118] width 59 height 23
click at [20, 119] on div "Appts" at bounding box center [23, 122] width 17 height 9
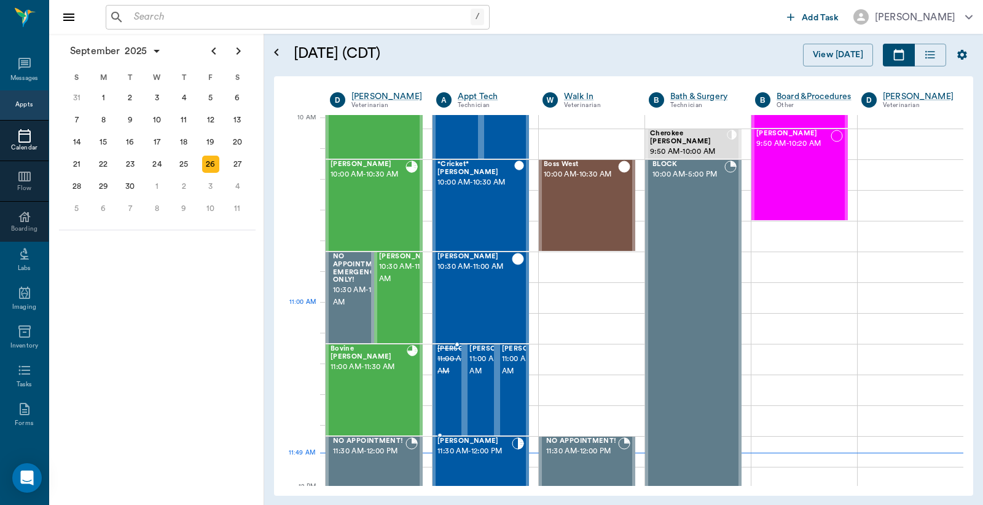
scroll to position [371, 0]
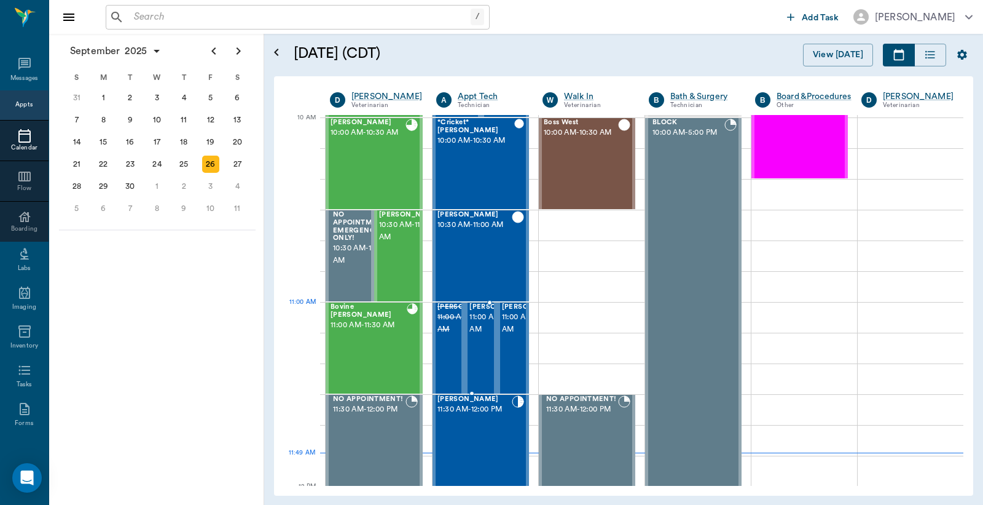
click at [478, 324] on span "11:00 AM - 11:30 AM" at bounding box center [500, 323] width 61 height 25
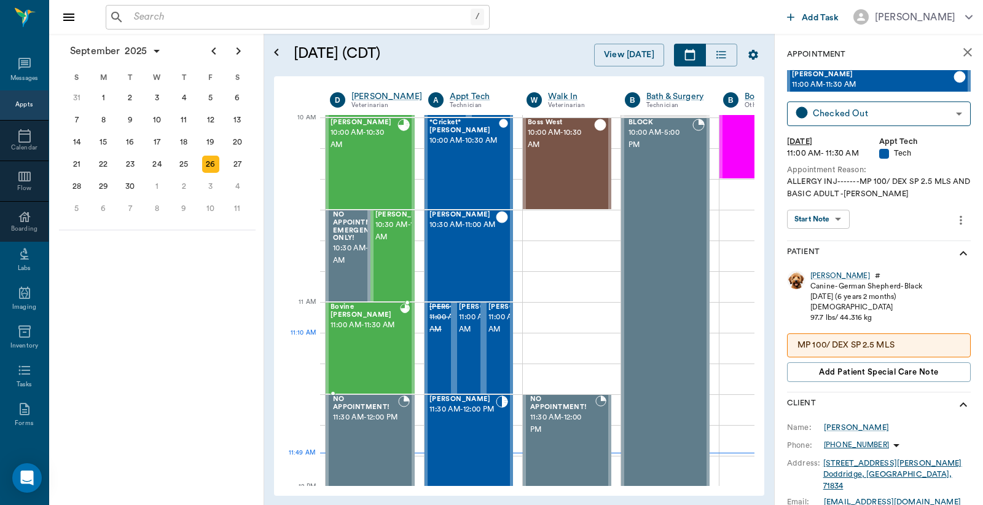
click at [377, 331] on span "11:00 AM - 11:30 AM" at bounding box center [365, 325] width 69 height 12
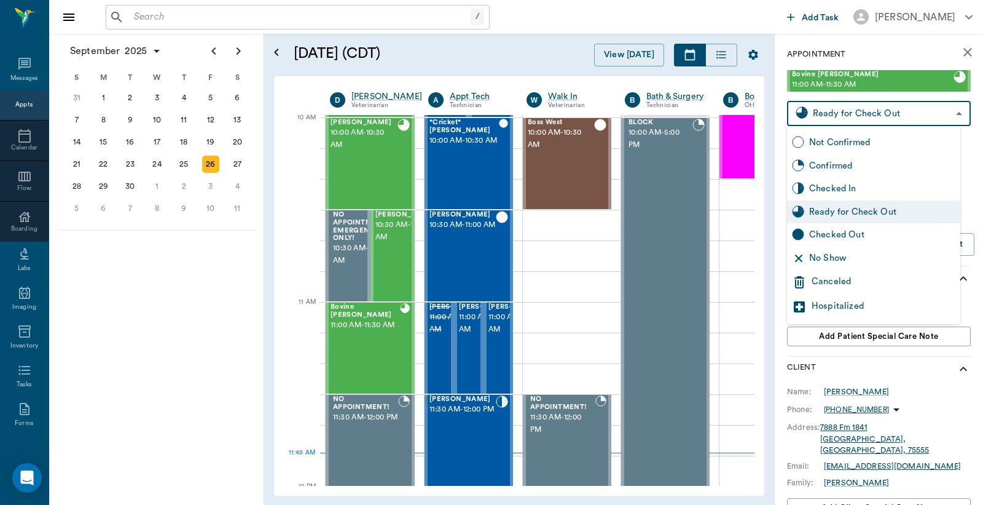
click at [853, 114] on body "/ ​ Add Task Dr. Bert Ellsworth Nectar Messages Appts Calendar Flow Boarding La…" at bounding box center [491, 252] width 983 height 505
click at [847, 235] on div "Checked Out" at bounding box center [882, 235] width 146 height 14
type input "CHECKED_OUT"
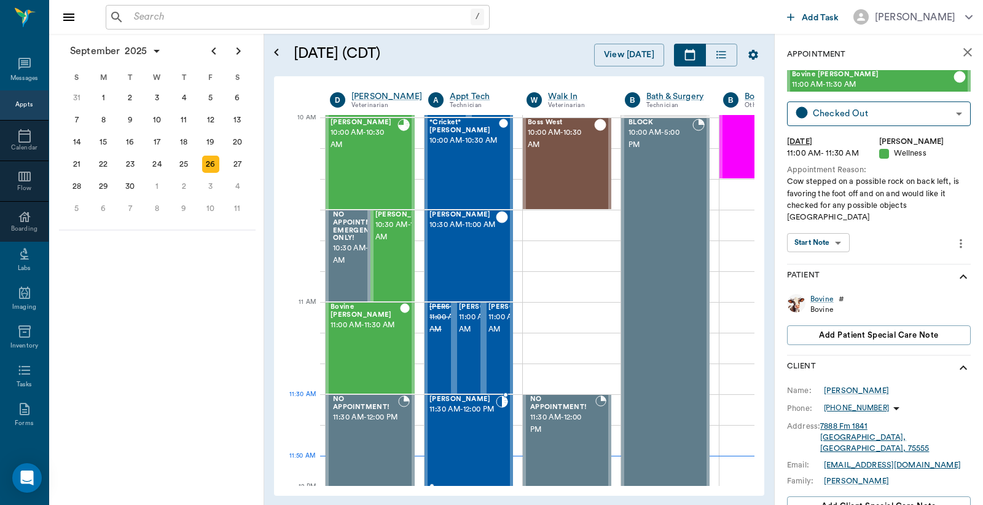
click at [457, 415] on span "11:30 AM - 12:00 PM" at bounding box center [463, 409] width 66 height 12
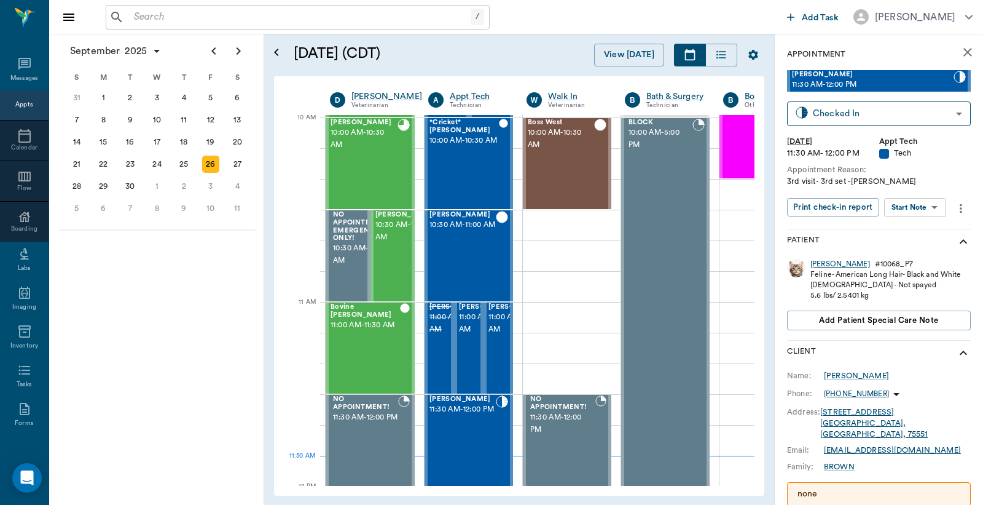
click at [821, 262] on div "Annie" at bounding box center [841, 264] width 60 height 10
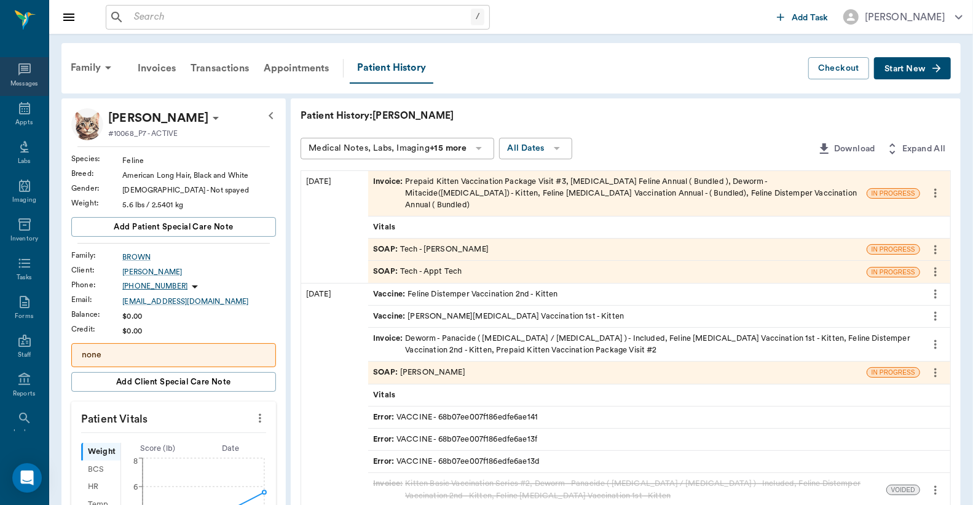
click at [18, 77] on div "Messages" at bounding box center [24, 76] width 49 height 39
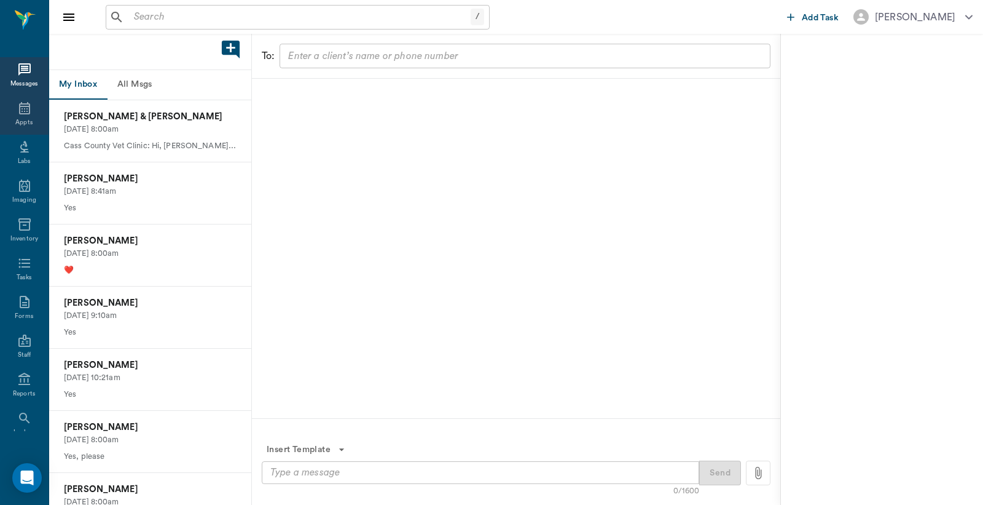
click at [22, 119] on div "Appts" at bounding box center [23, 122] width 17 height 9
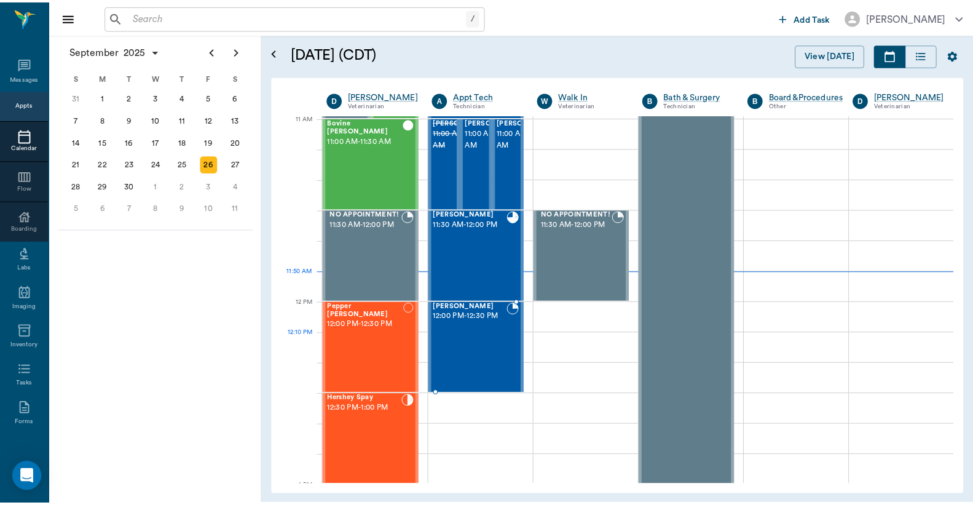
scroll to position [555, 0]
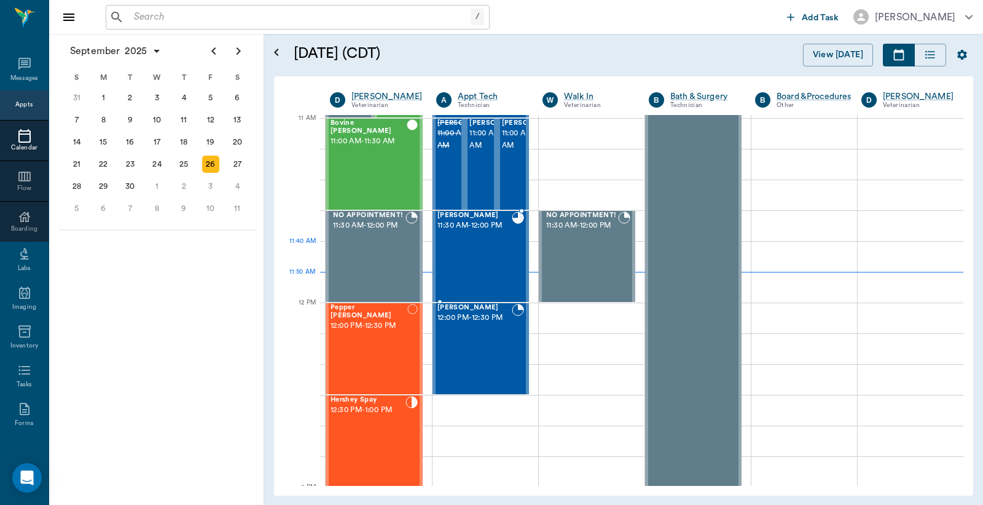
click at [465, 241] on div "Annie BROWN 11:30 AM - 12:00 PM" at bounding box center [475, 256] width 74 height 90
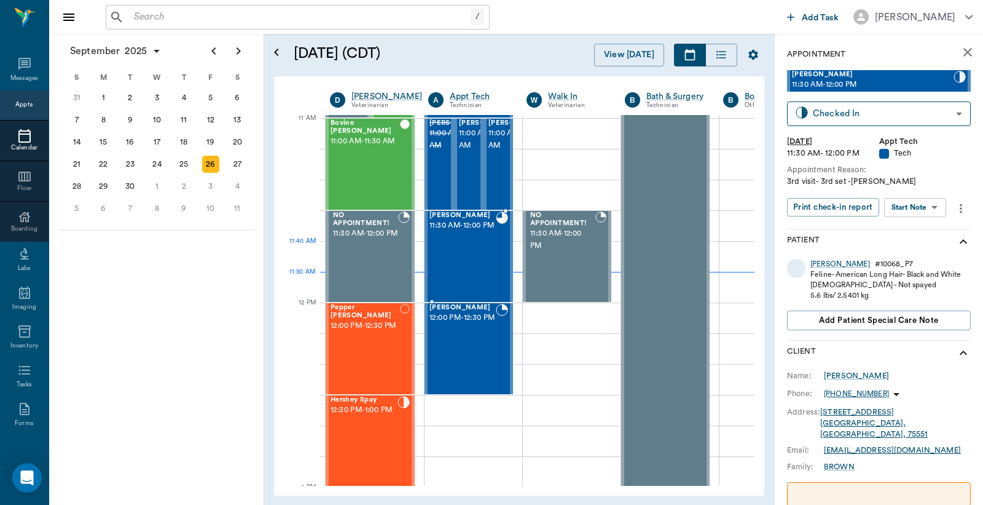
type input "READY_TO_CHECKOUT"
click at [824, 266] on div "Annie" at bounding box center [841, 265] width 60 height 10
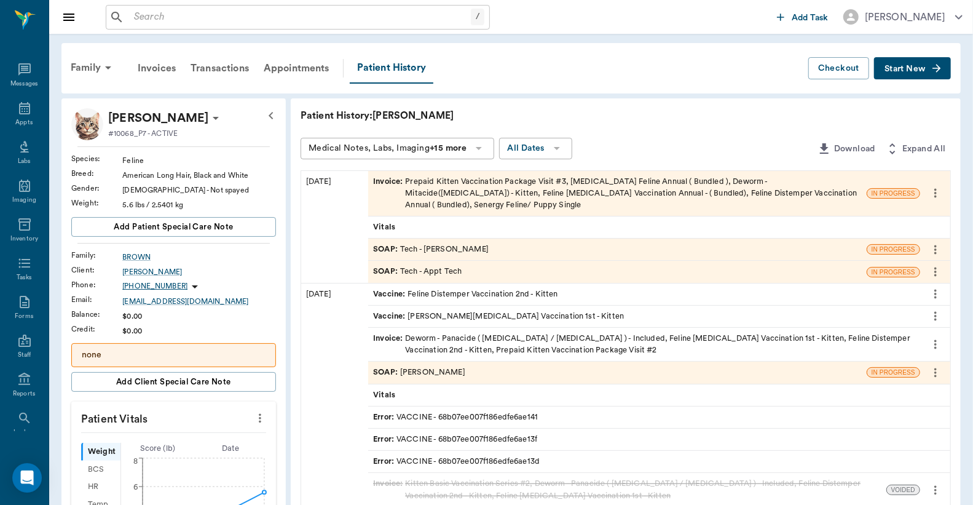
click at [480, 193] on div "Invoice : Prepaid Kitten Vaccination Package Visit #3, Rabies Vaccination Felin…" at bounding box center [617, 194] width 489 height 36
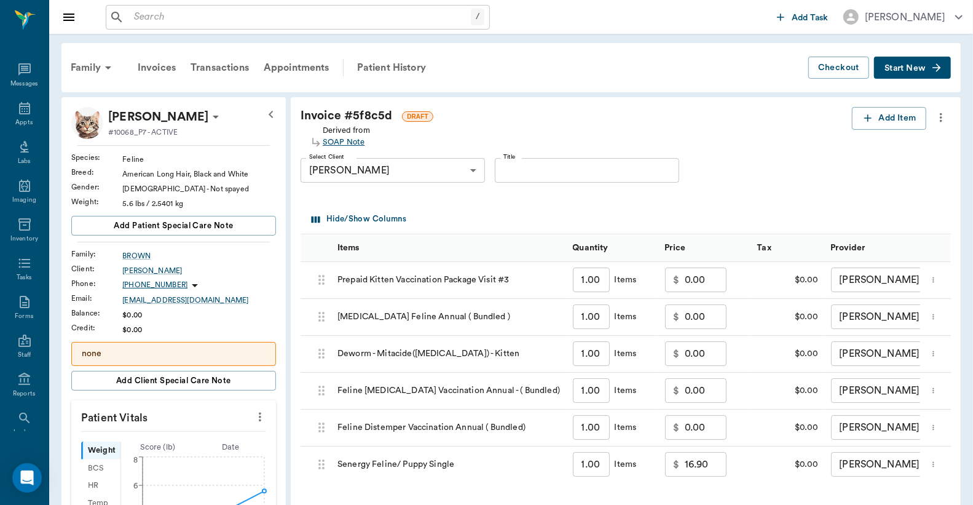
click at [345, 140] on div "SOAP Note" at bounding box center [346, 142] width 47 height 12
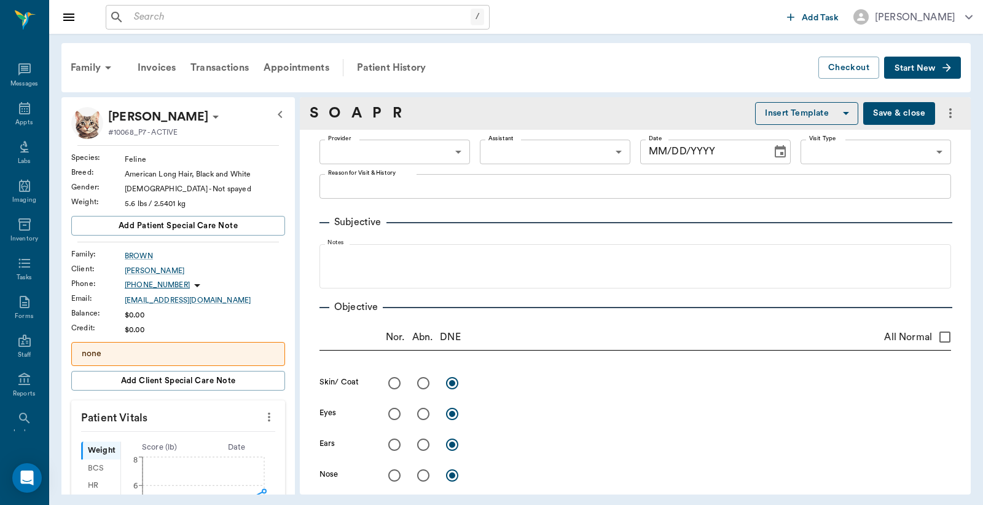
type input "63ec2e7e52e12b0ba117b124"
type input "65d2be4f46e3a538d89b8c1a"
type textarea "3rd visit- 3rd set -Jess"
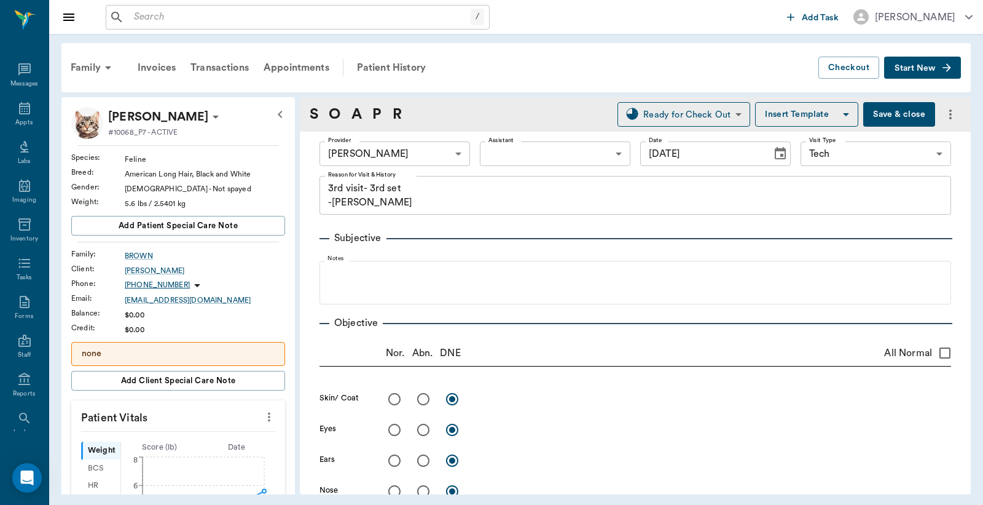
type input "[DATE]"
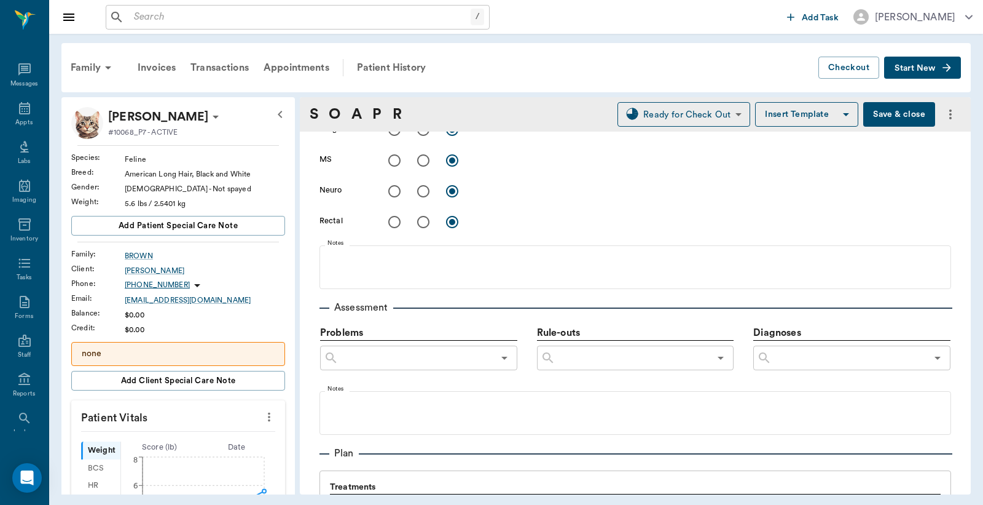
scroll to position [819, 0]
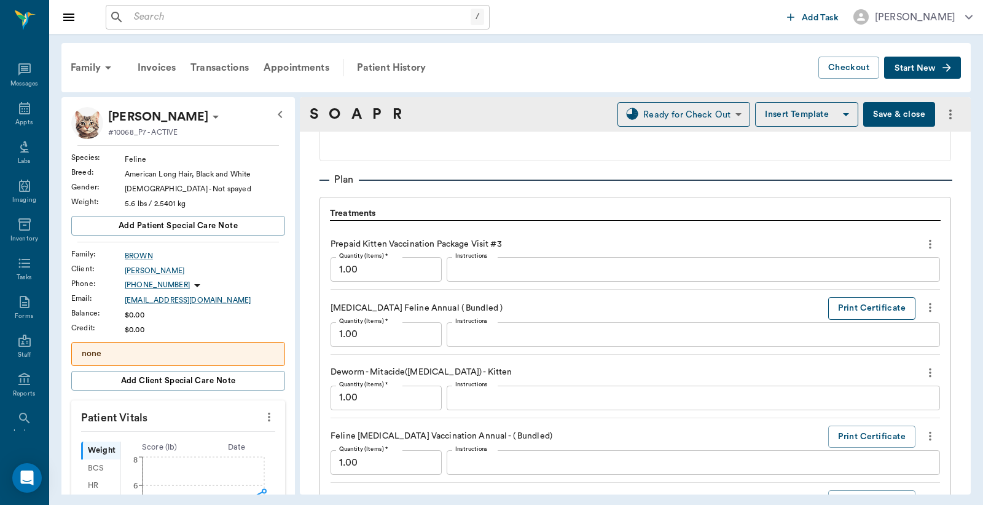
click at [860, 308] on button "Print Certificate" at bounding box center [871, 308] width 87 height 23
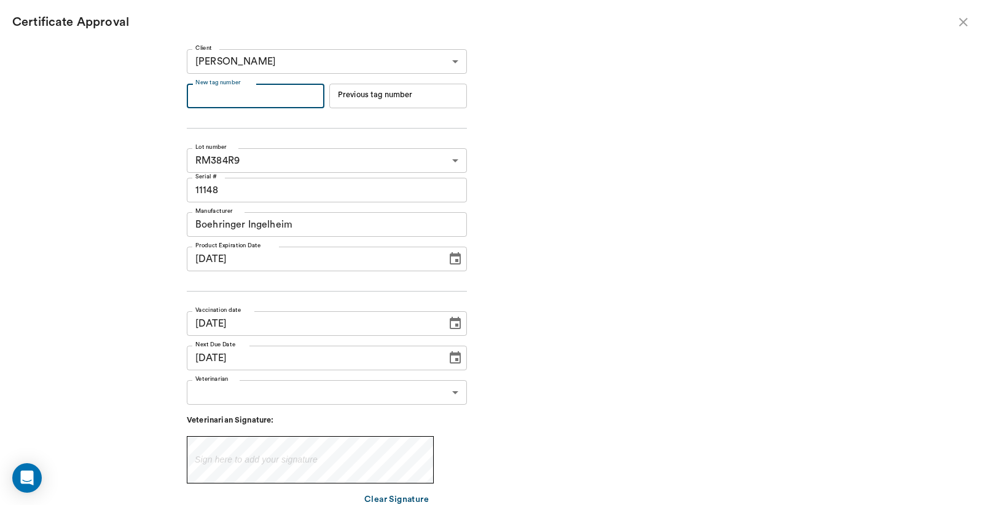
click at [218, 97] on input "New tag number" at bounding box center [256, 96] width 138 height 25
type input "254940"
click at [451, 395] on body "/ ​ Add Task [PERSON_NAME] Nectar Messages Appts Labs Imaging Inventory Tasks F…" at bounding box center [491, 252] width 983 height 505
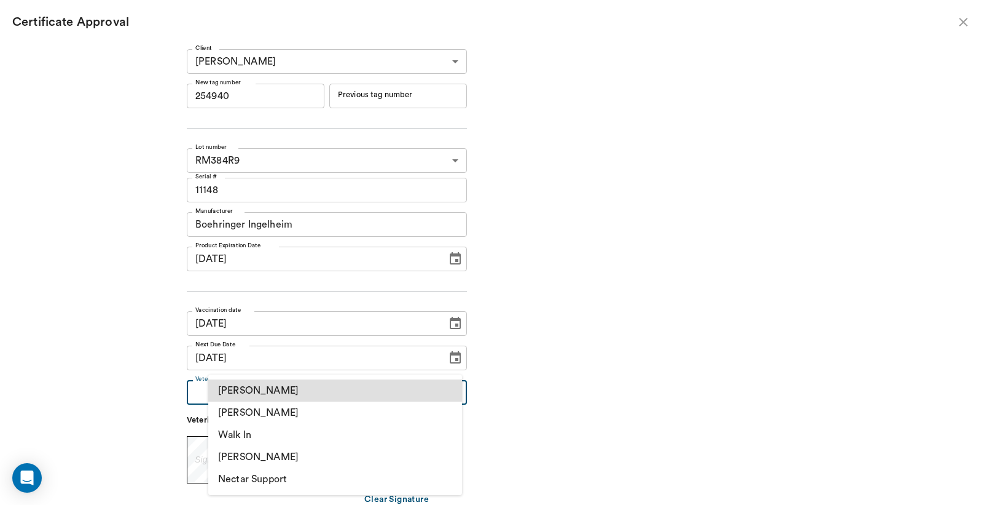
click at [272, 413] on li "[PERSON_NAME]" at bounding box center [335, 412] width 254 height 22
type input "63ec2f075fda476ae8351a4d"
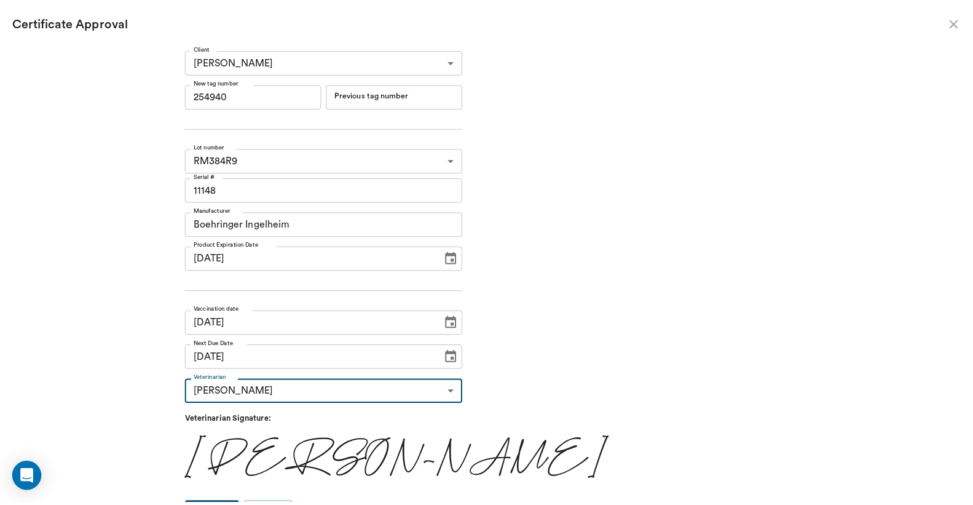
scroll to position [20, 0]
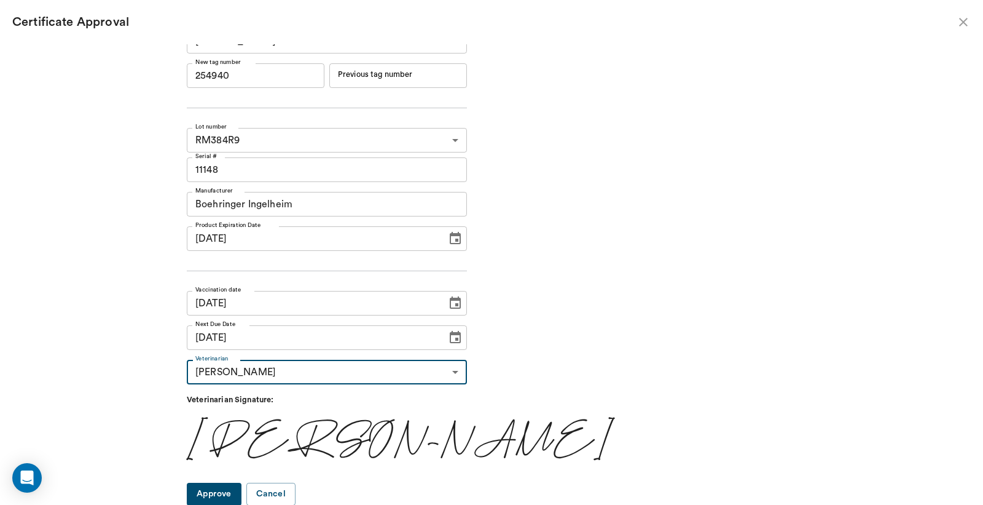
click at [237, 495] on button "Approve" at bounding box center [214, 493] width 55 height 23
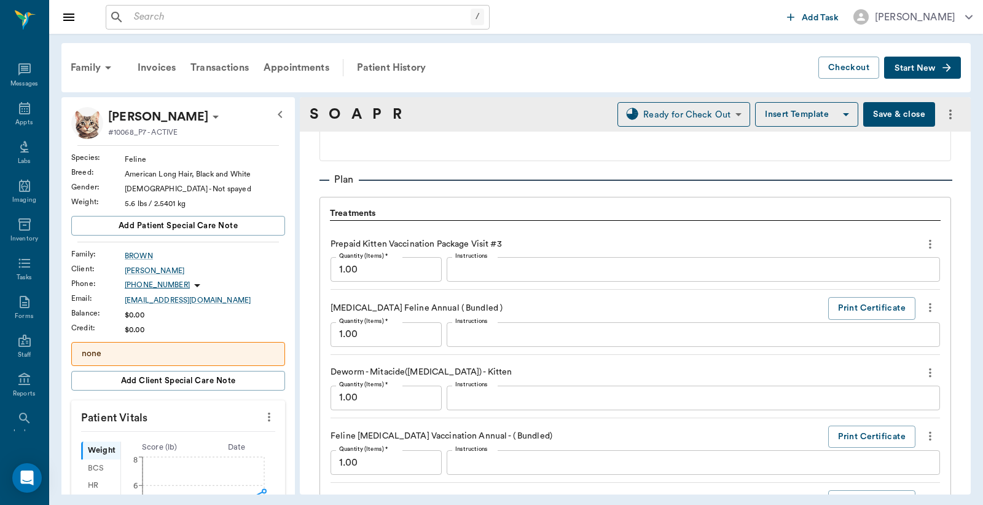
click at [897, 117] on button "Save & close" at bounding box center [900, 114] width 72 height 25
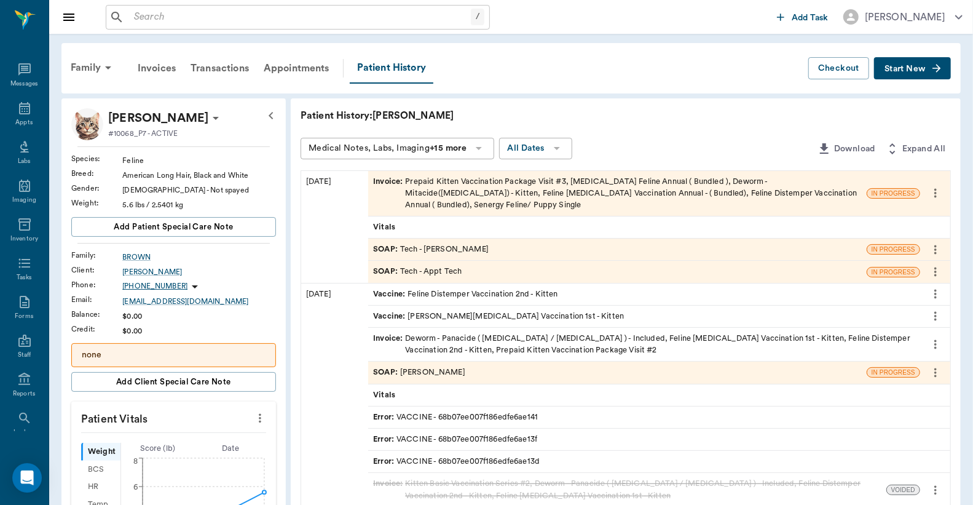
click at [470, 187] on div "Invoice : Prepaid Kitten Vaccination Package Visit #3, [MEDICAL_DATA] Feline An…" at bounding box center [617, 194] width 489 height 36
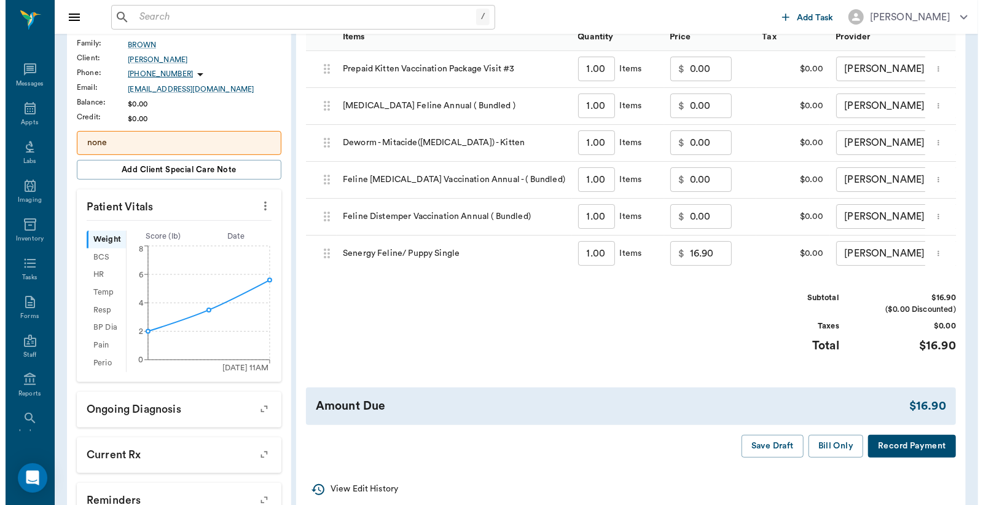
scroll to position [273, 0]
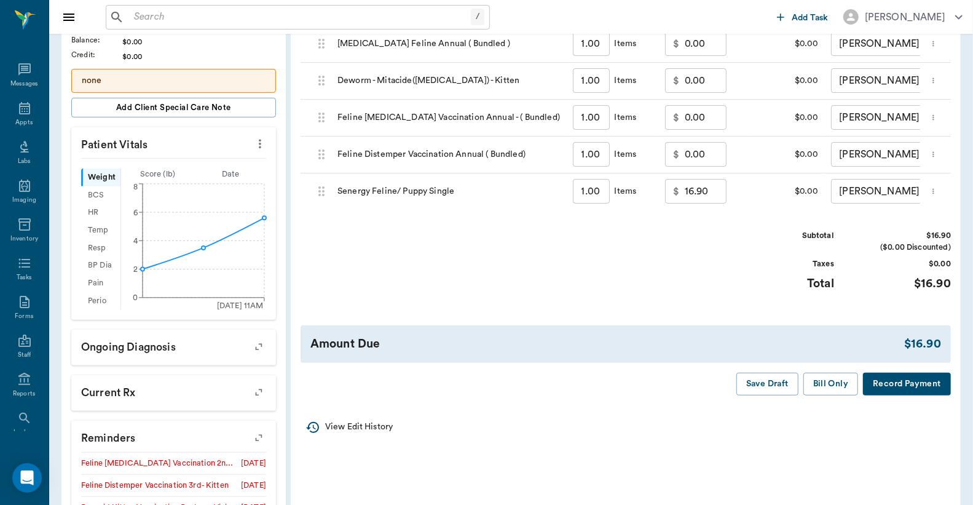
click at [907, 393] on button "Record Payment" at bounding box center [907, 383] width 88 height 23
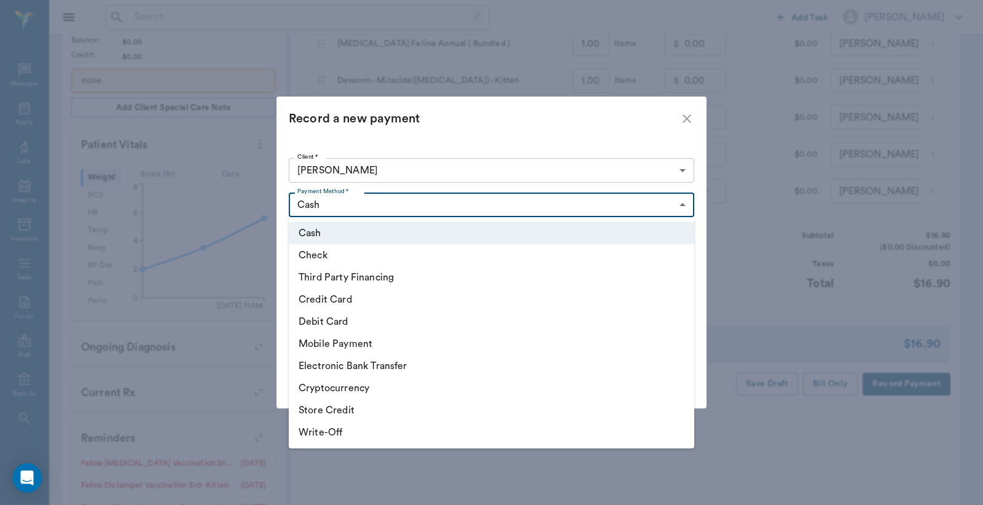
click at [687, 207] on body "/ ​ Add Task [PERSON_NAME] Nectar Messages Appts Labs Imaging Inventory Tasks F…" at bounding box center [491, 192] width 983 height 930
click at [359, 323] on li "Debit Card" at bounding box center [492, 321] width 406 height 22
type input "DEBIT_CARD"
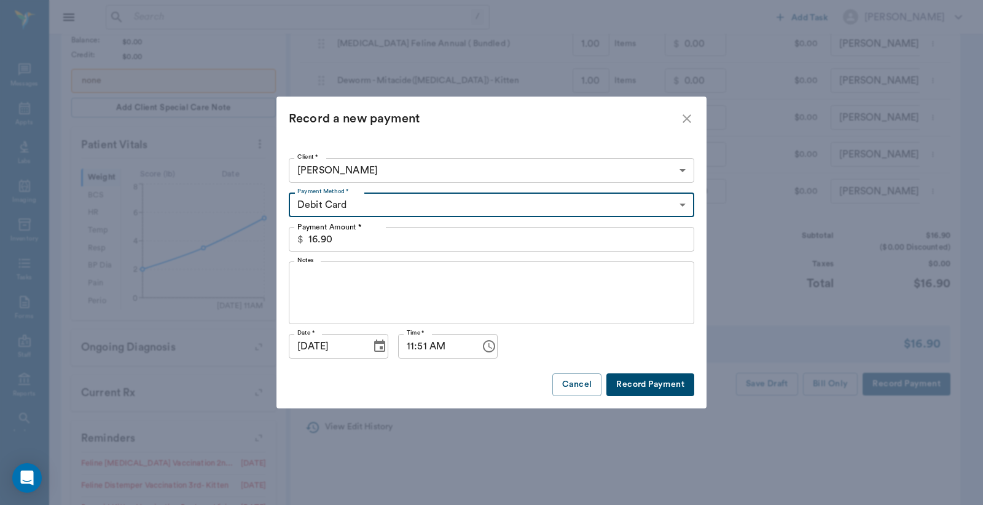
click at [638, 384] on button "Record Payment" at bounding box center [651, 384] width 88 height 23
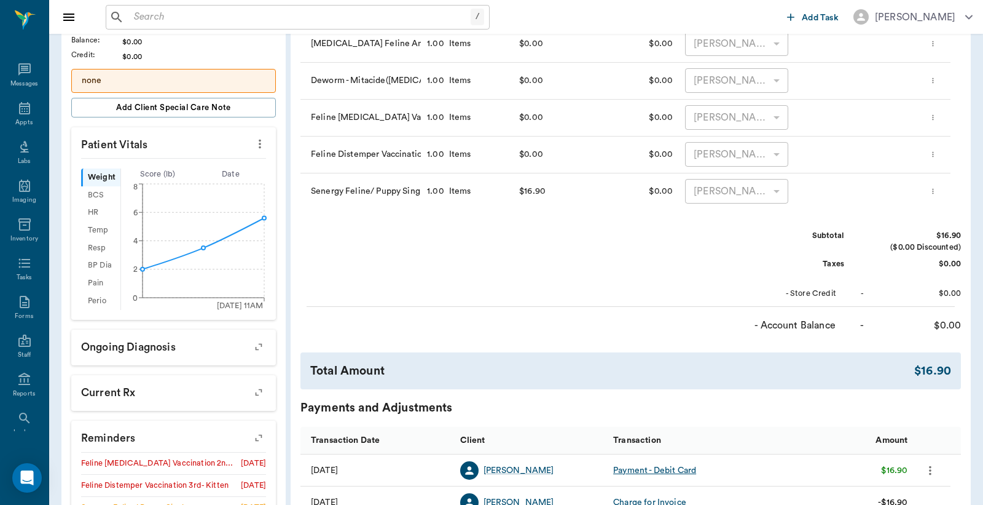
scroll to position [0, 0]
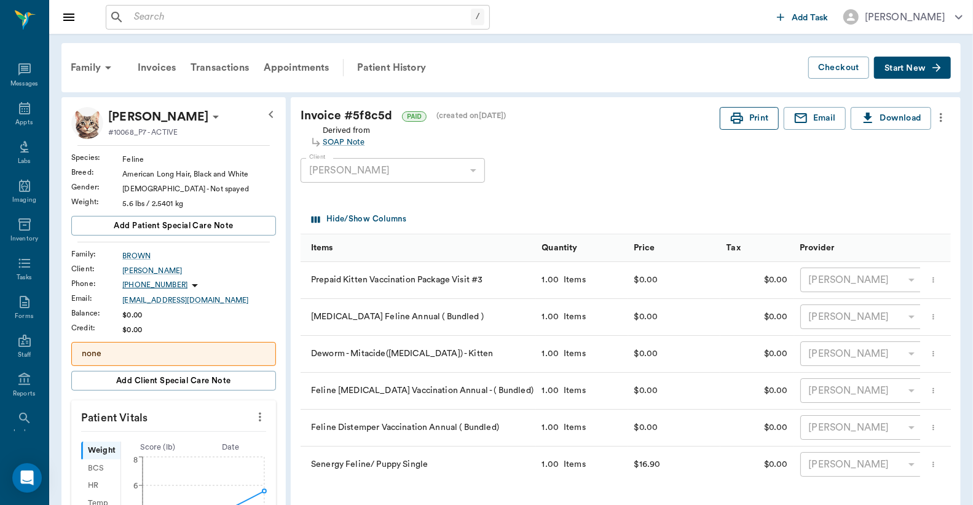
click at [748, 118] on button "Print" at bounding box center [749, 118] width 59 height 23
click at [17, 120] on div "Appts" at bounding box center [23, 122] width 17 height 9
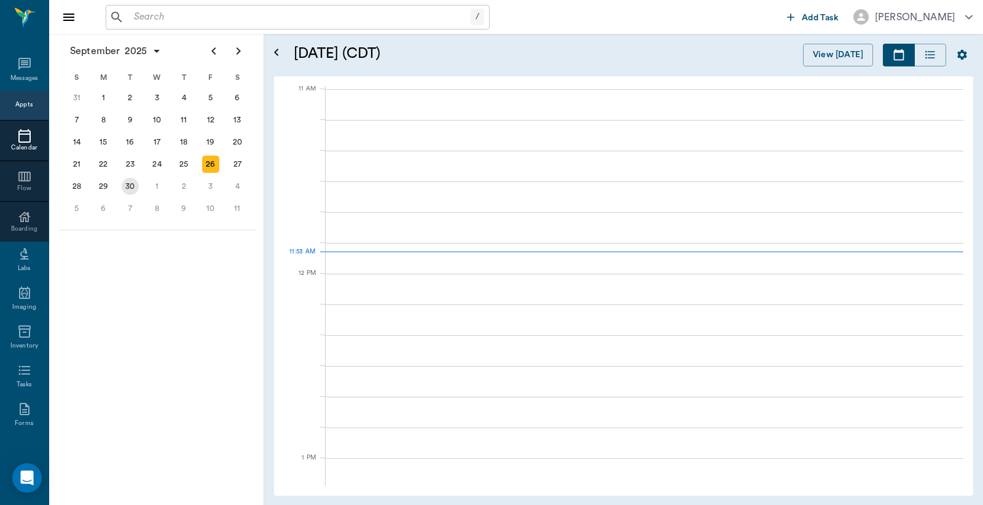
scroll to position [554, 0]
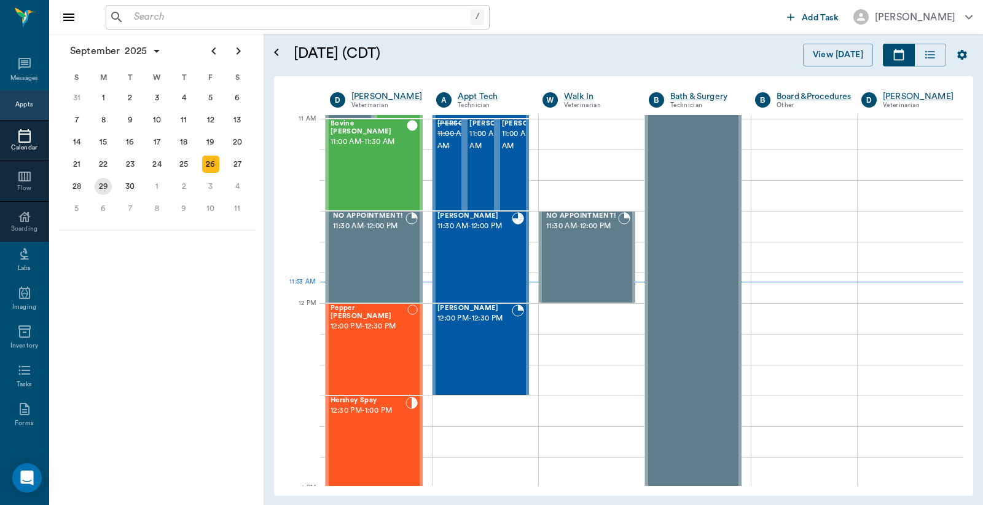
click at [100, 180] on div "29" at bounding box center [103, 186] width 17 height 17
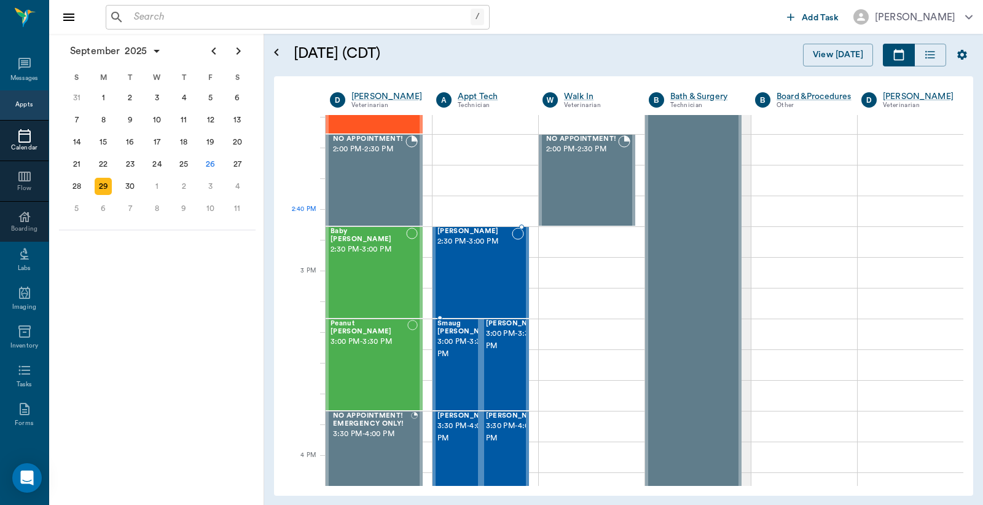
scroll to position [1183, 0]
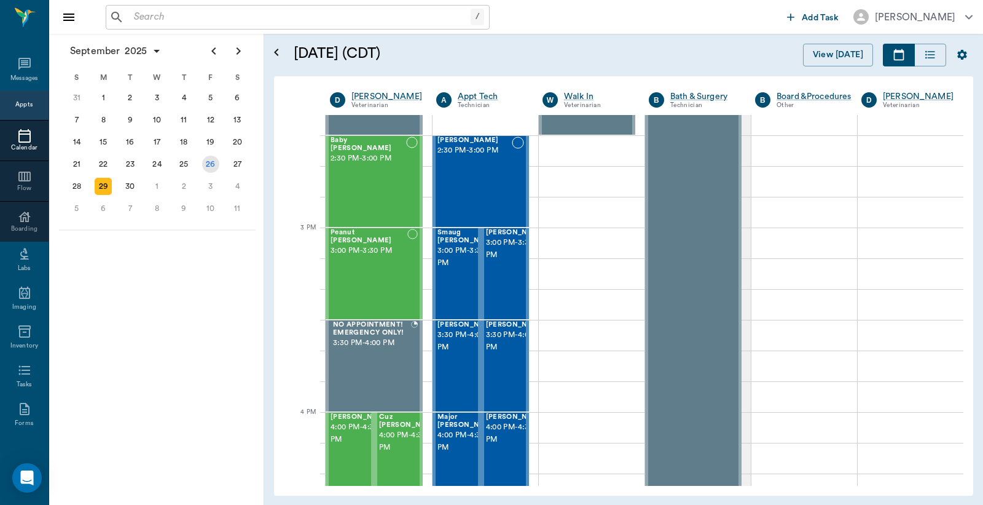
click at [210, 160] on div "26" at bounding box center [210, 163] width 17 height 17
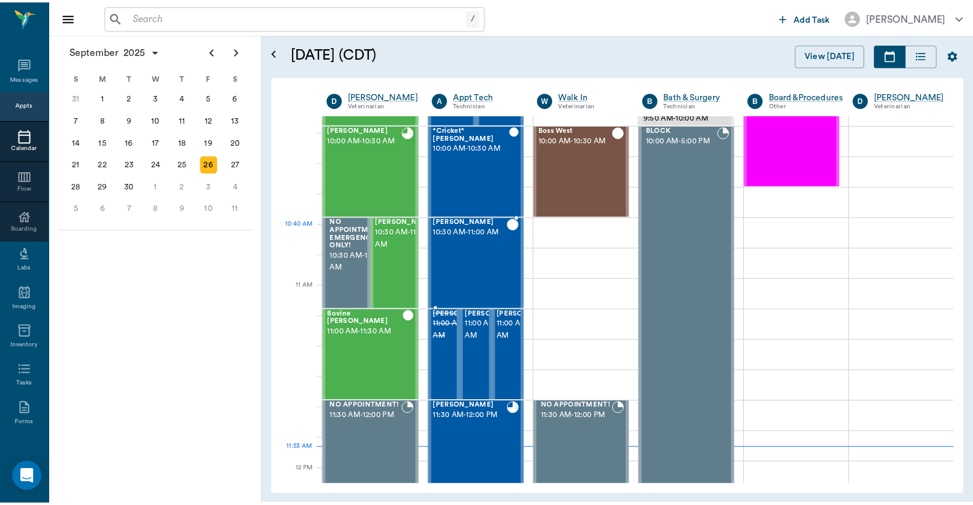
scroll to position [455, 0]
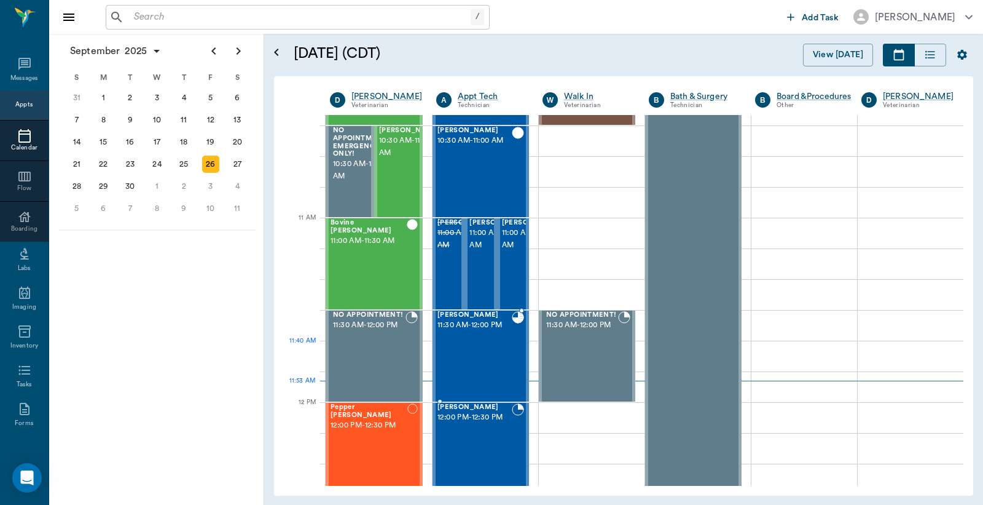
click at [486, 355] on div "[PERSON_NAME] 11:30 AM - 12:00 PM" at bounding box center [475, 356] width 74 height 90
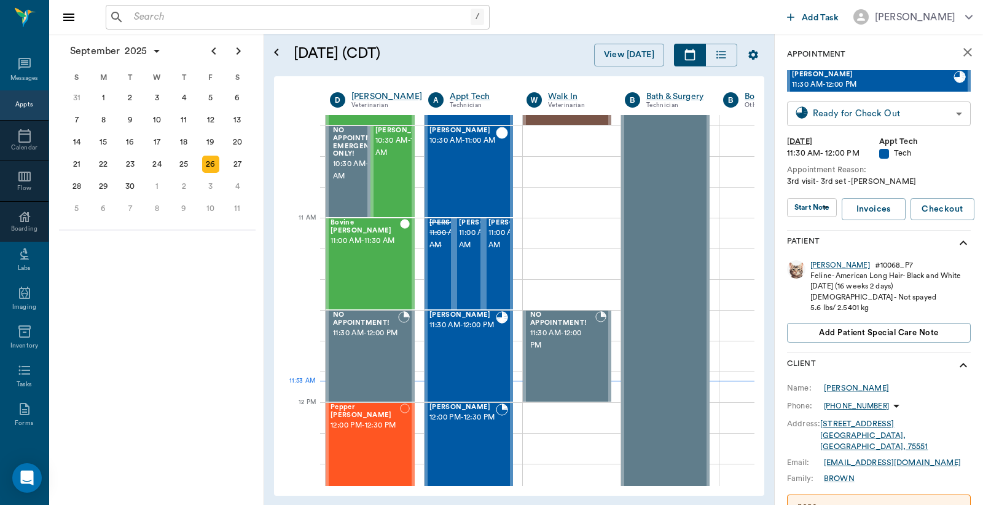
click at [859, 108] on body "/ ​ Add Task [PERSON_NAME] Nectar Messages Appts Calendar Flow Boarding Labs Im…" at bounding box center [491, 252] width 983 height 505
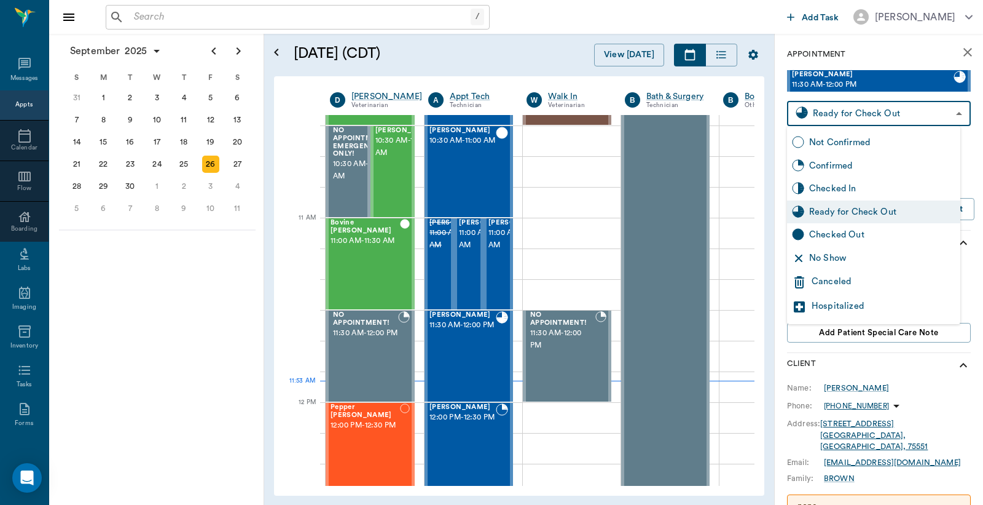
click at [832, 237] on div "Checked Out" at bounding box center [882, 235] width 146 height 14
type input "CHECKED_OUT"
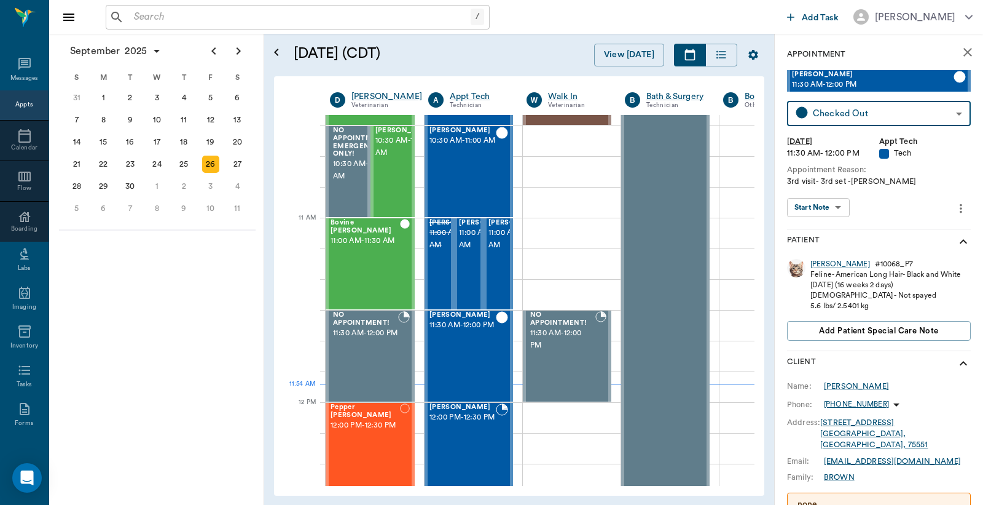
click at [133, 15] on input "text" at bounding box center [300, 17] width 342 height 17
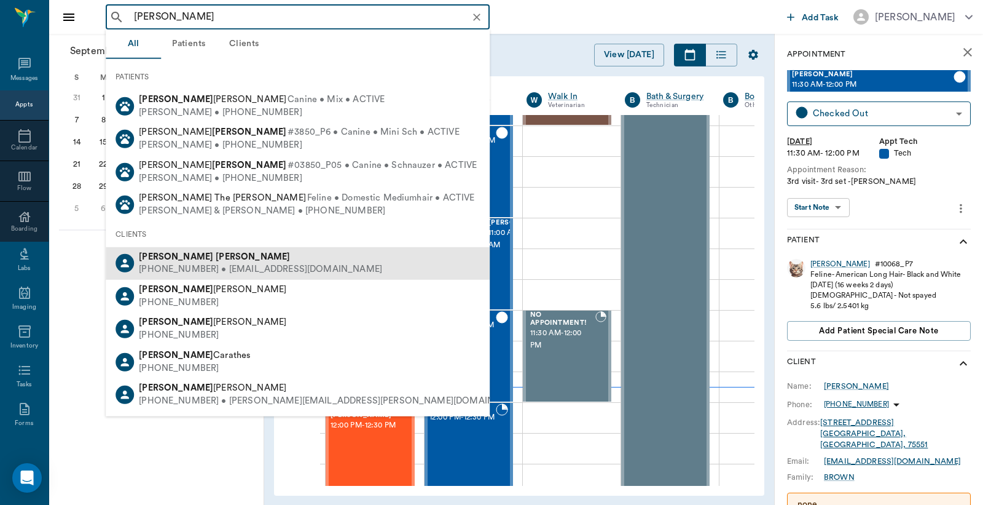
click at [179, 265] on div "[PHONE_NUMBER] • [EMAIL_ADDRESS][DOMAIN_NAME]" at bounding box center [260, 269] width 243 height 13
type input "[PERSON_NAME]"
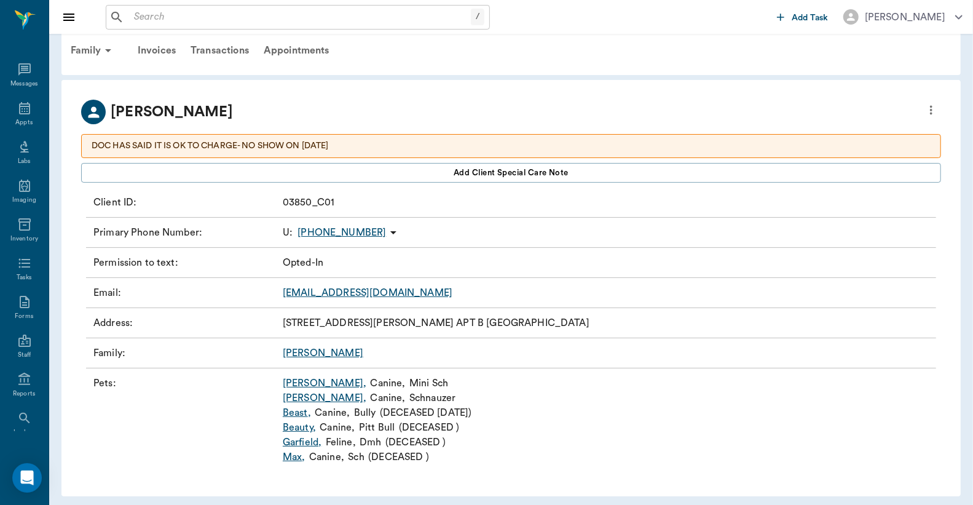
scroll to position [23, 0]
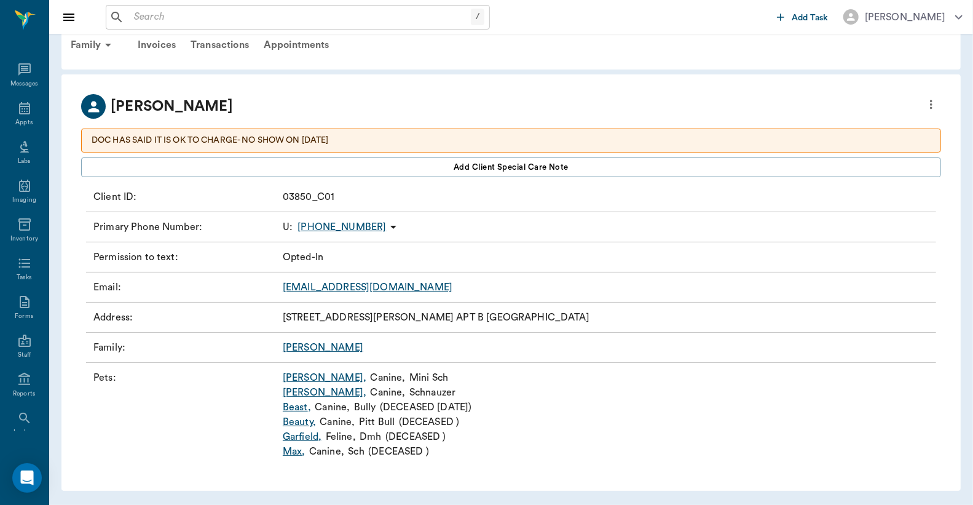
click at [298, 378] on link "[PERSON_NAME] ," at bounding box center [325, 377] width 84 height 15
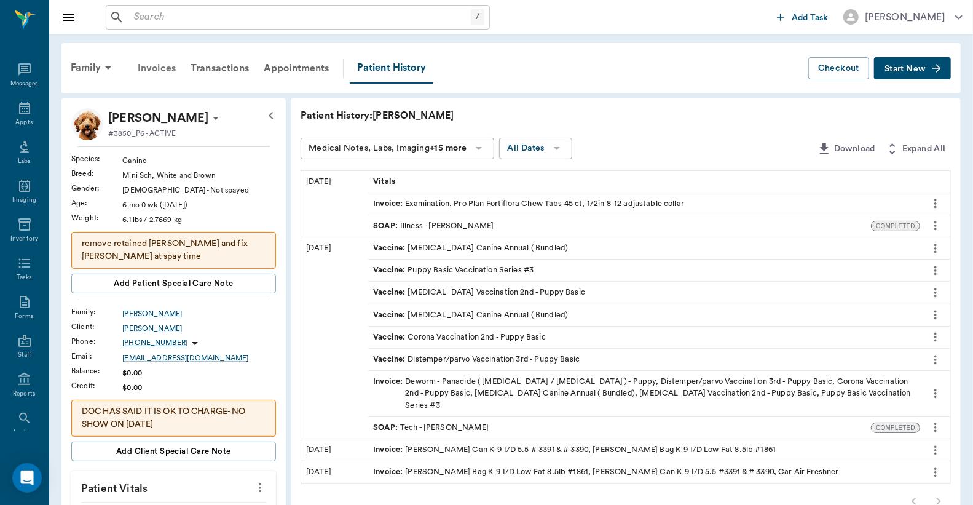
click at [161, 68] on div "Invoices" at bounding box center [156, 68] width 53 height 30
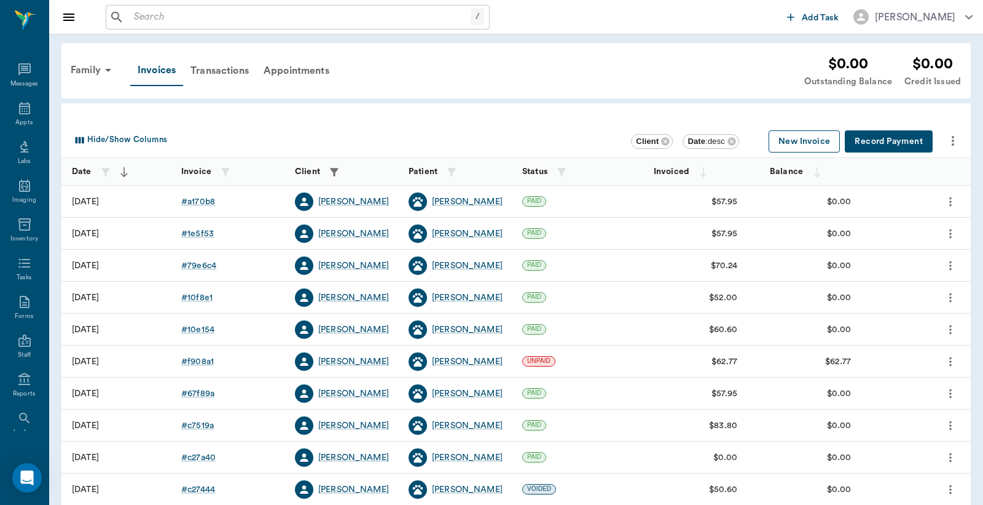
click at [810, 144] on button "New Invoice" at bounding box center [804, 141] width 71 height 23
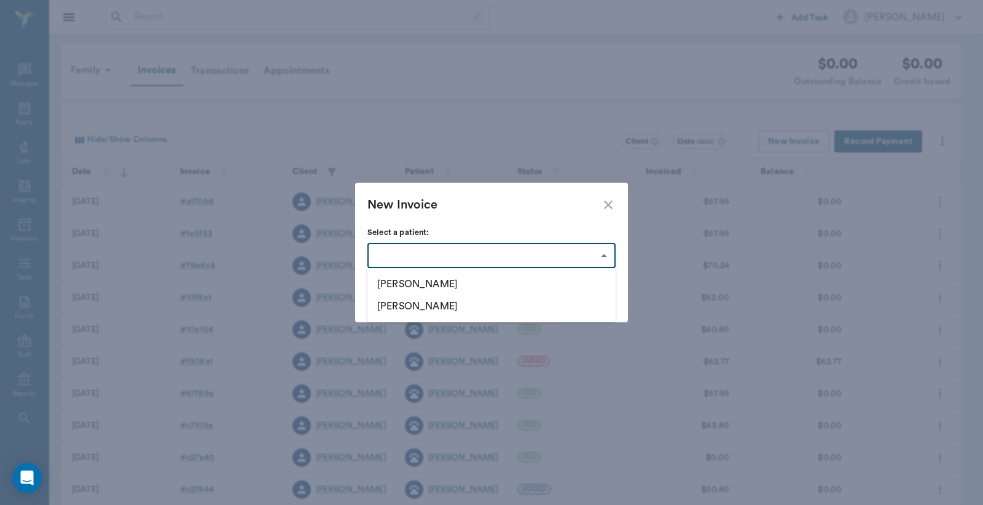
click at [603, 254] on body "/ ​ Add Task [PERSON_NAME] Nectar Messages Appts Labs Imaging Inventory Tasks F…" at bounding box center [491, 361] width 983 height 722
click at [403, 285] on li "[PERSON_NAME]" at bounding box center [492, 284] width 248 height 22
type input "688ceba138a8930543f908a0"
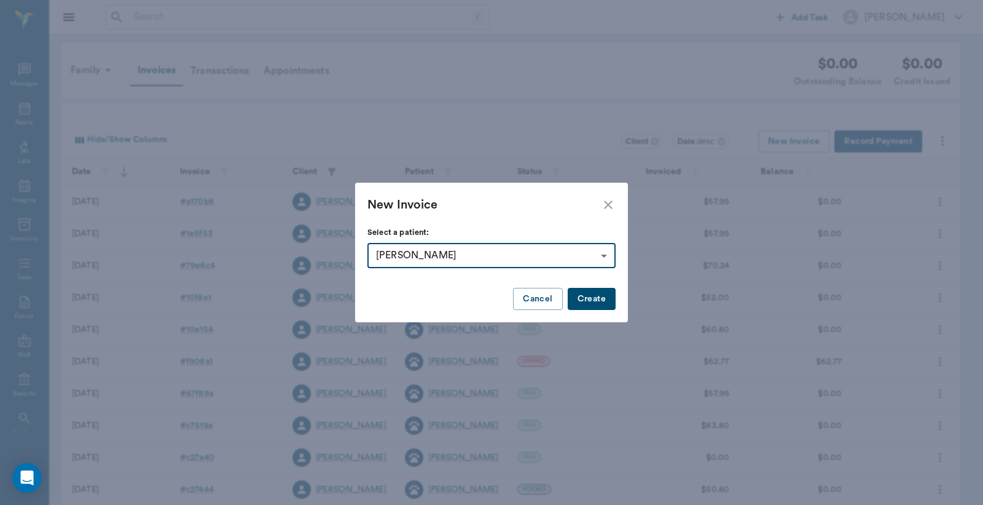
click at [585, 297] on button "Create" at bounding box center [592, 299] width 48 height 23
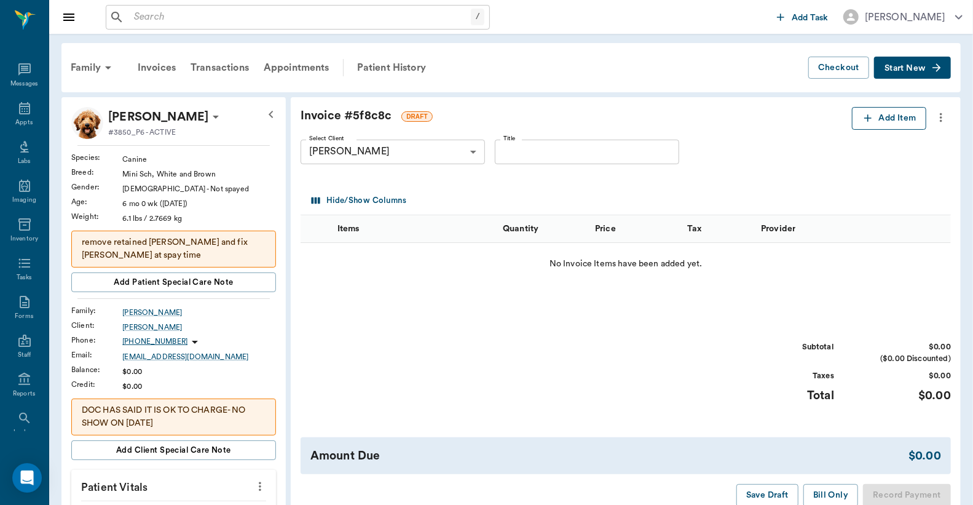
click at [868, 119] on icon "button" at bounding box center [868, 118] width 12 height 12
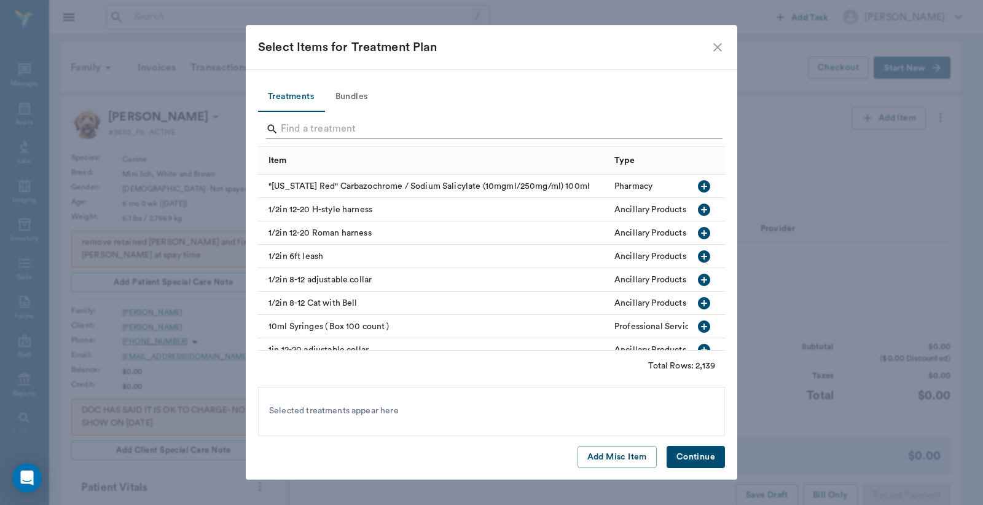
click at [289, 127] on input "Search" at bounding box center [492, 129] width 423 height 20
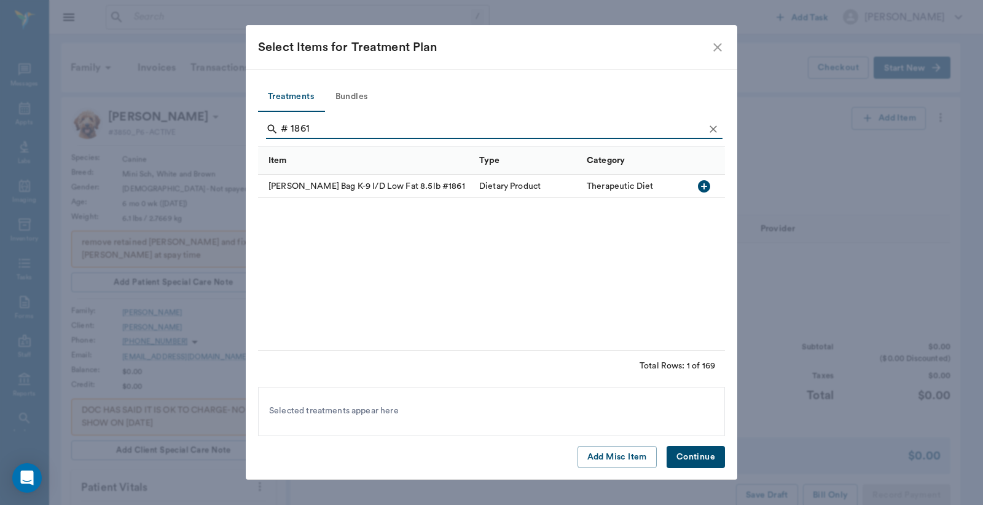
type input "# 1861"
click at [705, 185] on icon "button" at bounding box center [704, 186] width 12 height 12
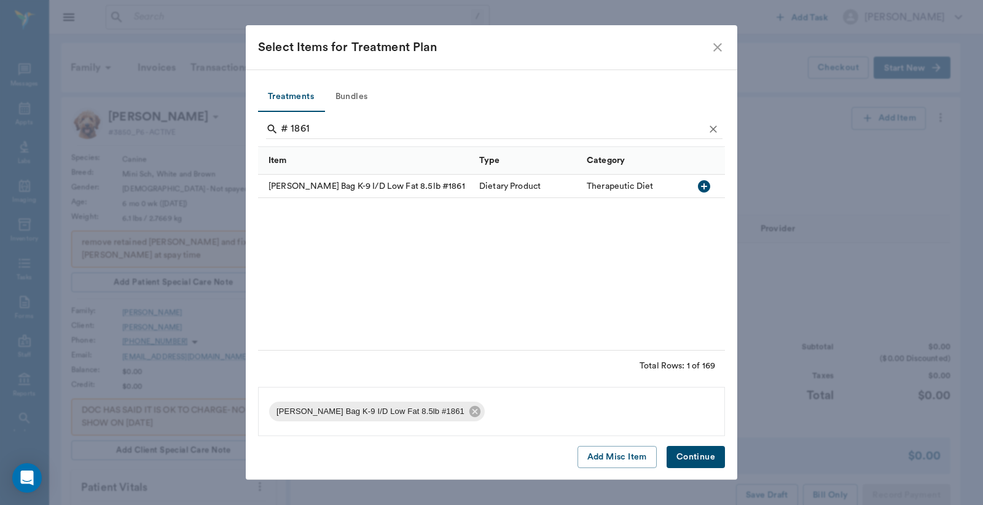
click at [698, 457] on button "Continue" at bounding box center [696, 457] width 58 height 23
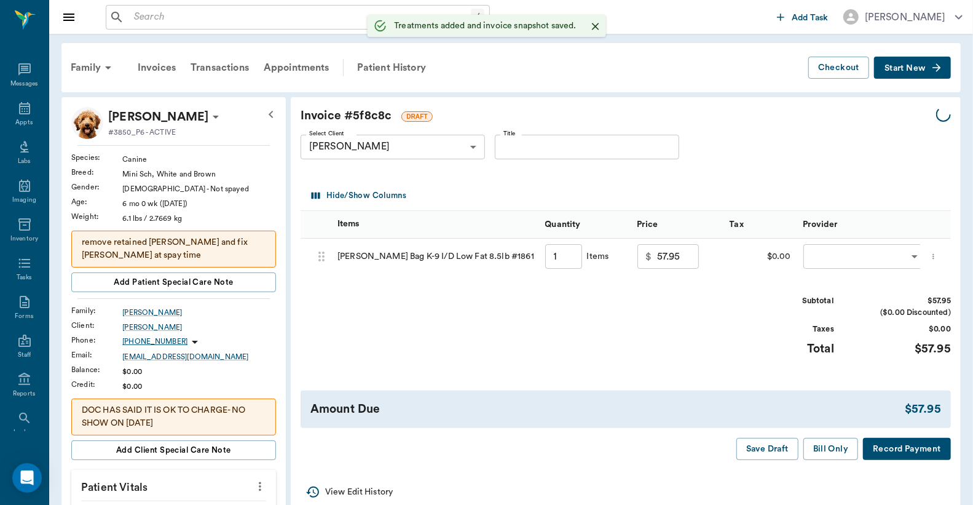
type input "1.00"
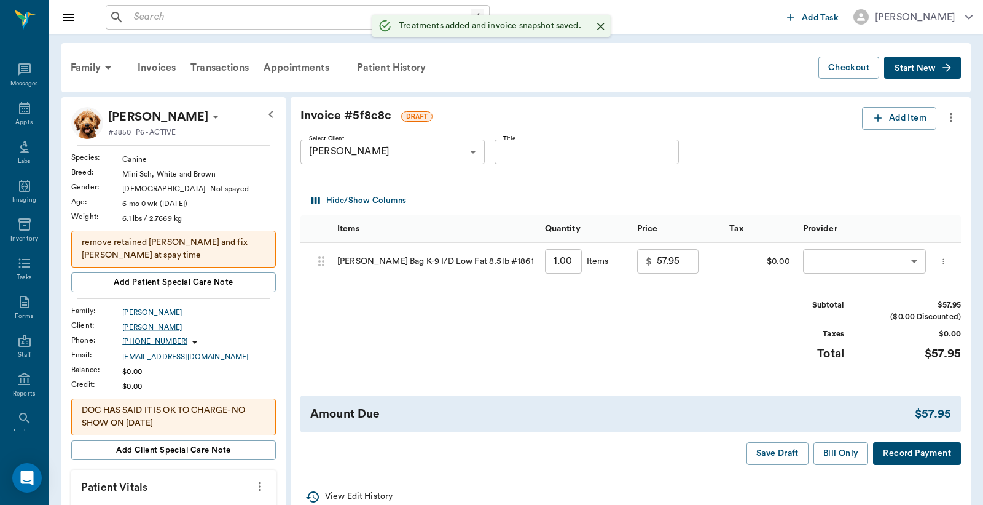
click at [839, 261] on body "/ ​ Add Task [PERSON_NAME] Nectar Messages Appts Labs Imaging Inventory Tasks F…" at bounding box center [491, 489] width 983 height 978
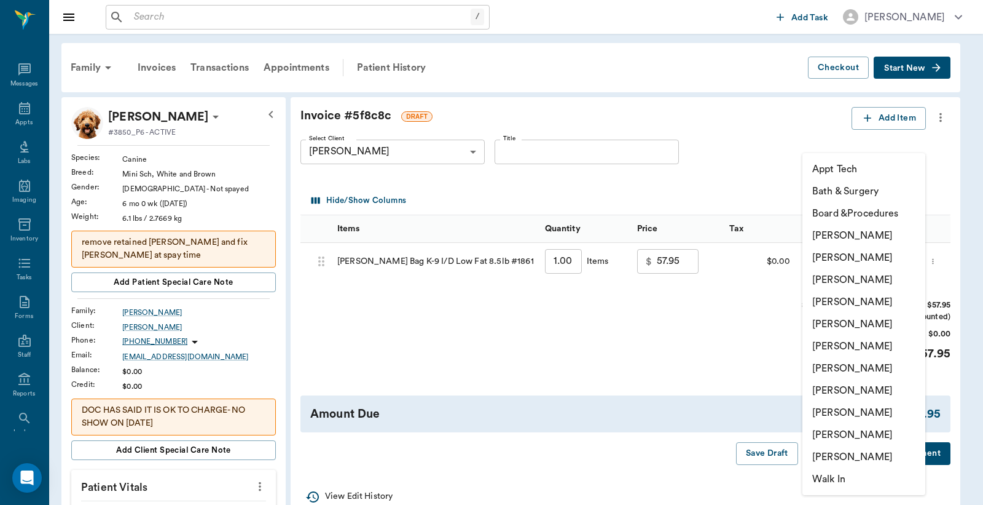
click at [824, 261] on li "[PERSON_NAME]" at bounding box center [864, 257] width 123 height 22
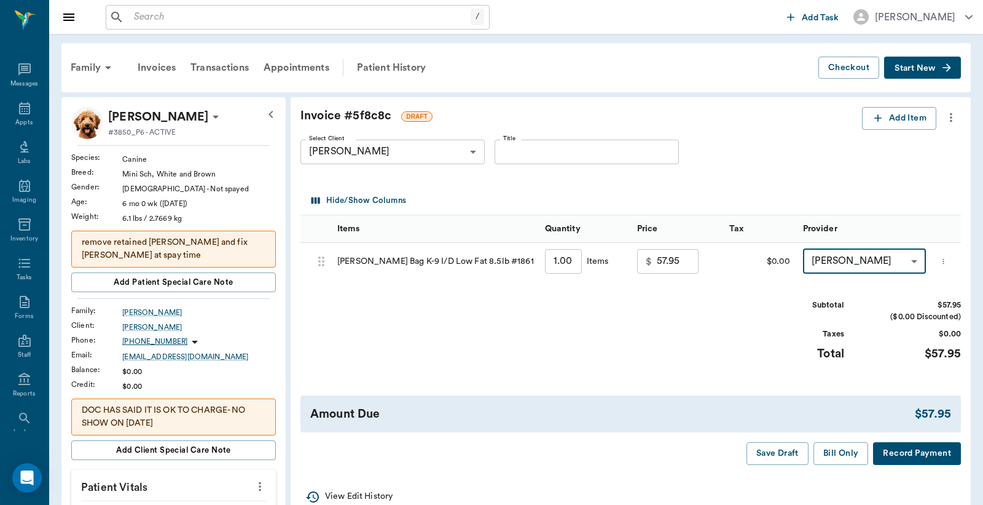
type input "none-63ec2e2852e12b0ba117910e"
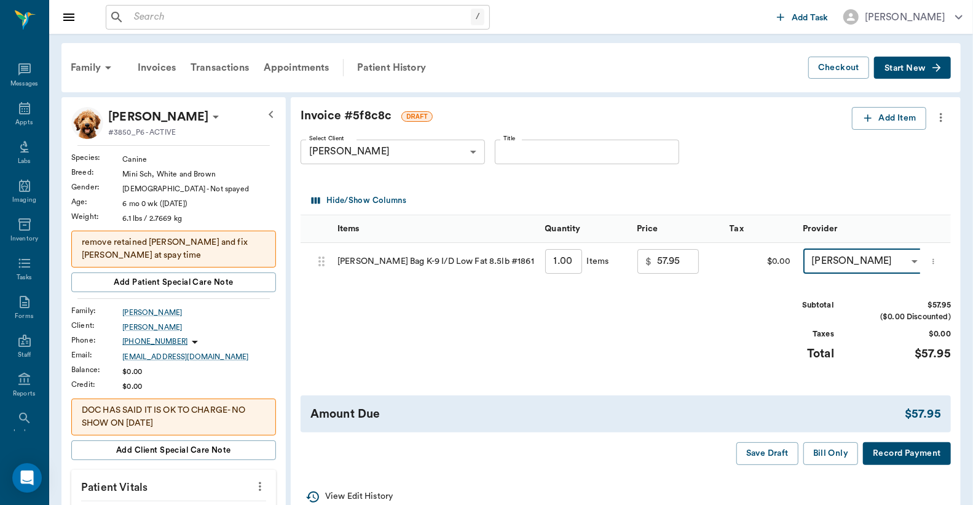
click at [904, 463] on button "Record Payment" at bounding box center [907, 453] width 88 height 23
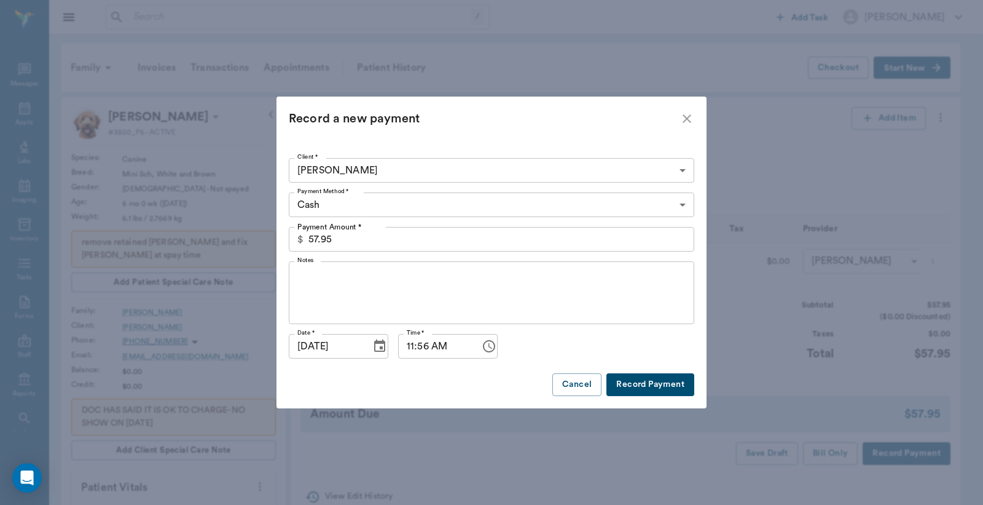
click at [645, 388] on button "Record Payment" at bounding box center [651, 384] width 88 height 23
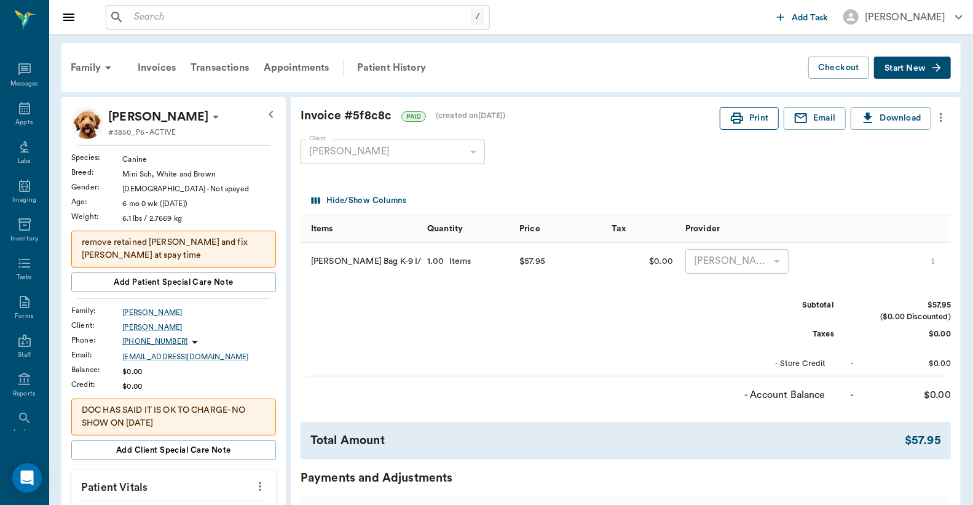
click at [757, 122] on button "Print" at bounding box center [749, 118] width 59 height 23
click at [21, 114] on icon at bounding box center [24, 108] width 15 height 15
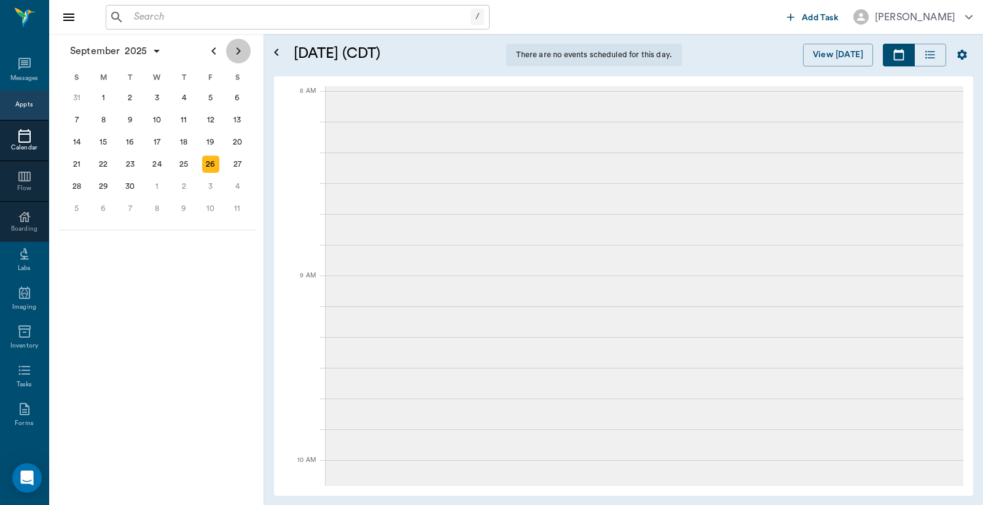
scroll to position [556, 0]
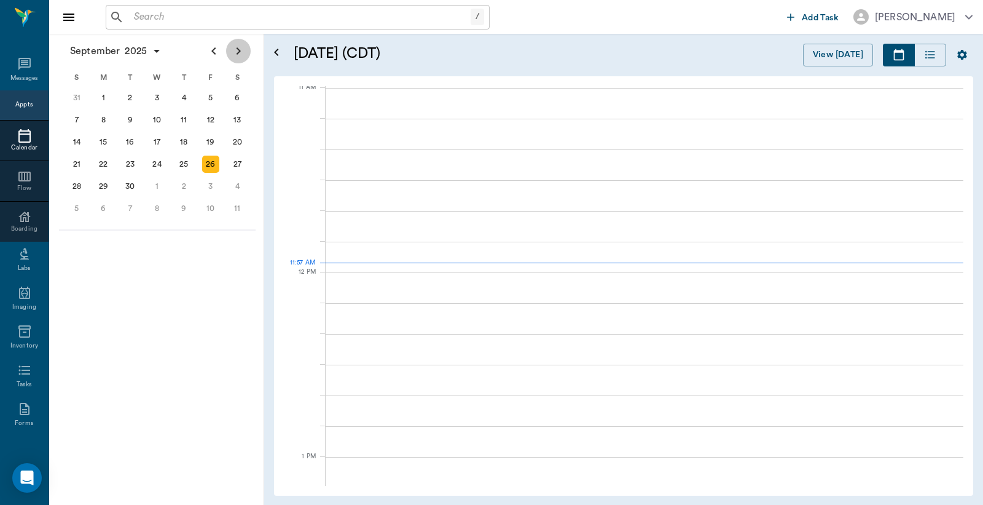
click at [235, 52] on icon "Next page" at bounding box center [238, 51] width 15 height 15
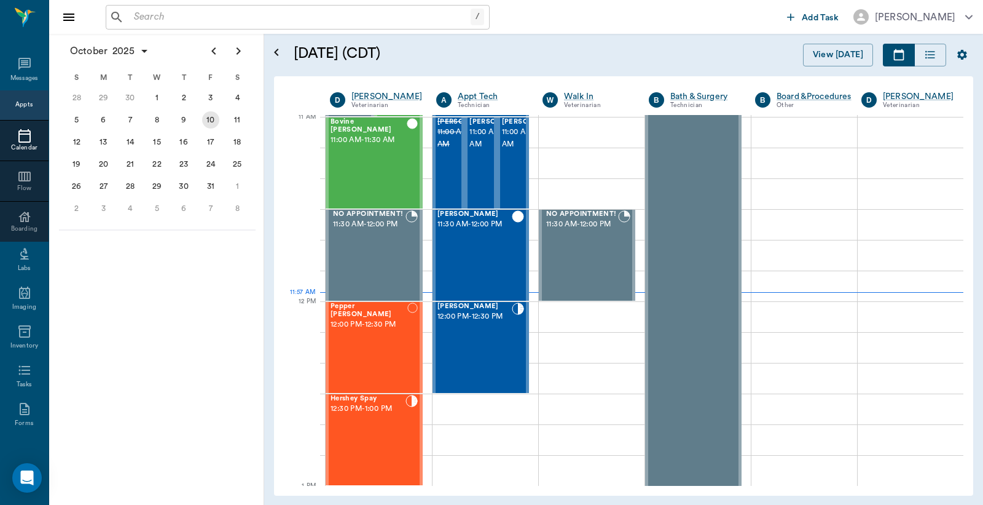
click at [210, 117] on div "10" at bounding box center [210, 119] width 17 height 17
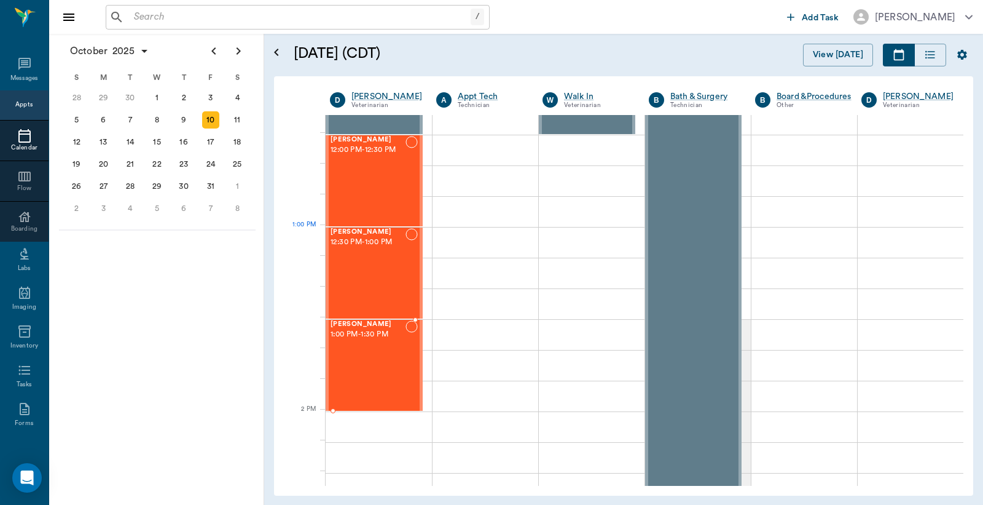
scroll to position [819, 0]
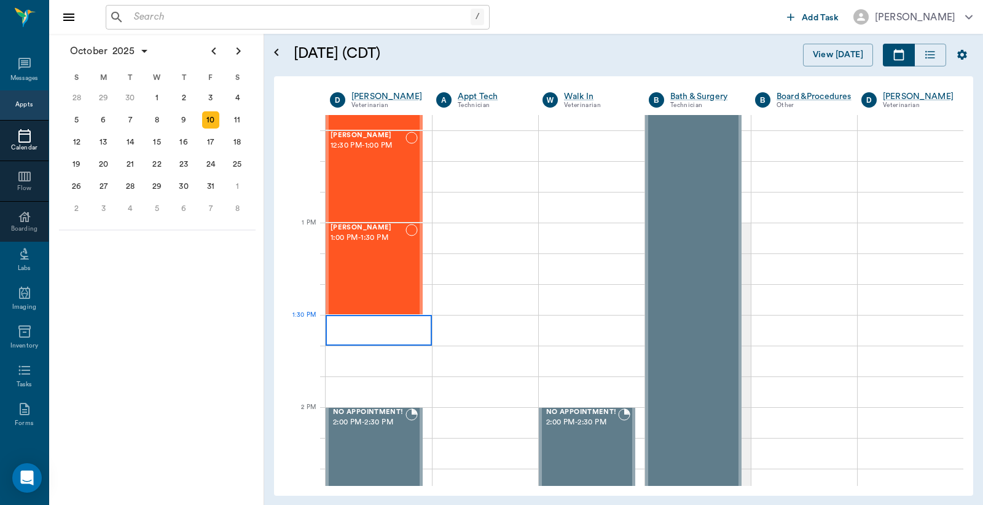
click at [348, 328] on div at bounding box center [379, 330] width 106 height 31
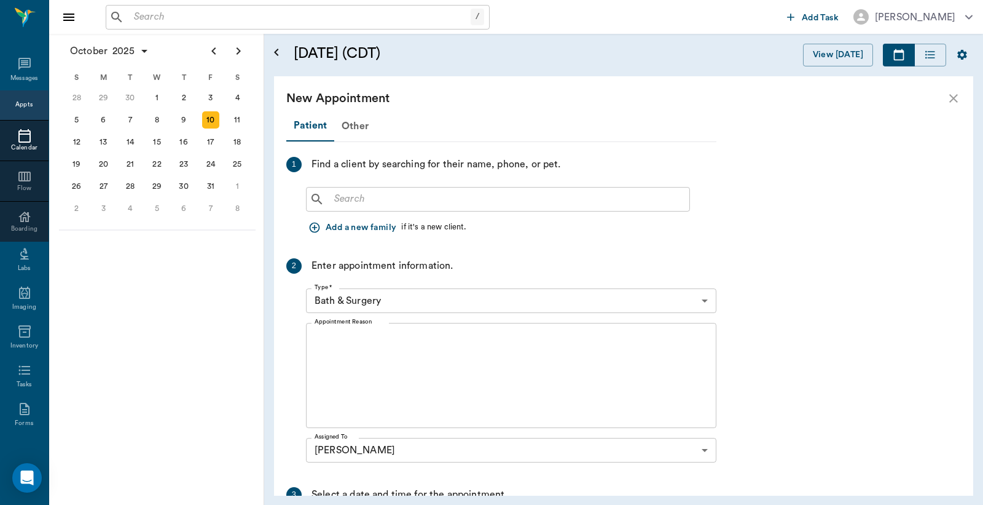
click at [332, 197] on input "text" at bounding box center [506, 199] width 355 height 17
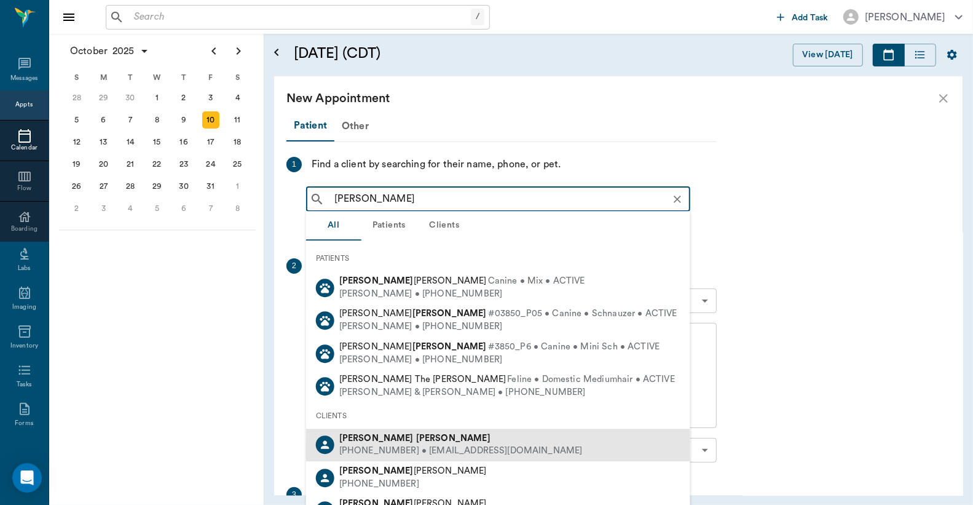
click at [364, 451] on div "[PHONE_NUMBER] • [EMAIL_ADDRESS][DOMAIN_NAME]" at bounding box center [460, 451] width 243 height 13
type input "[PERSON_NAME]"
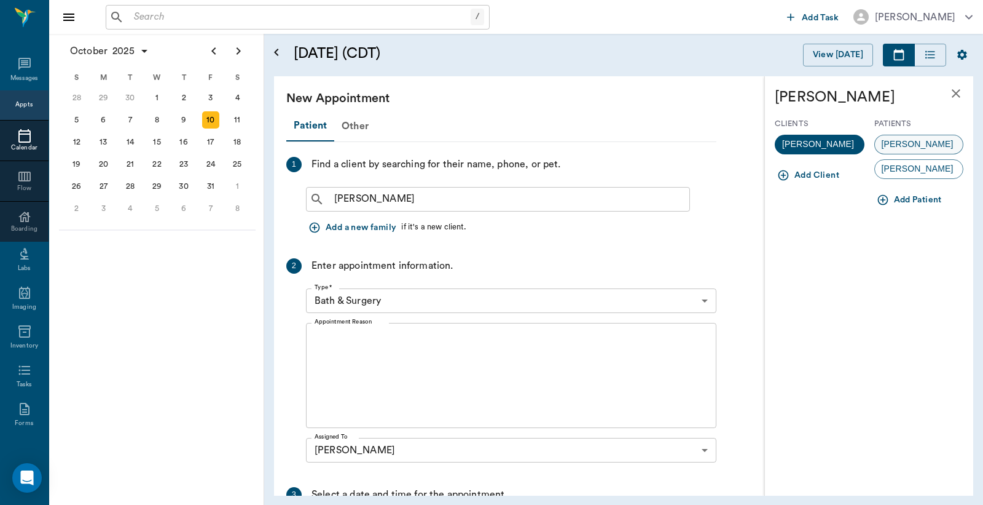
click at [889, 146] on span "[PERSON_NAME]" at bounding box center [917, 144] width 85 height 13
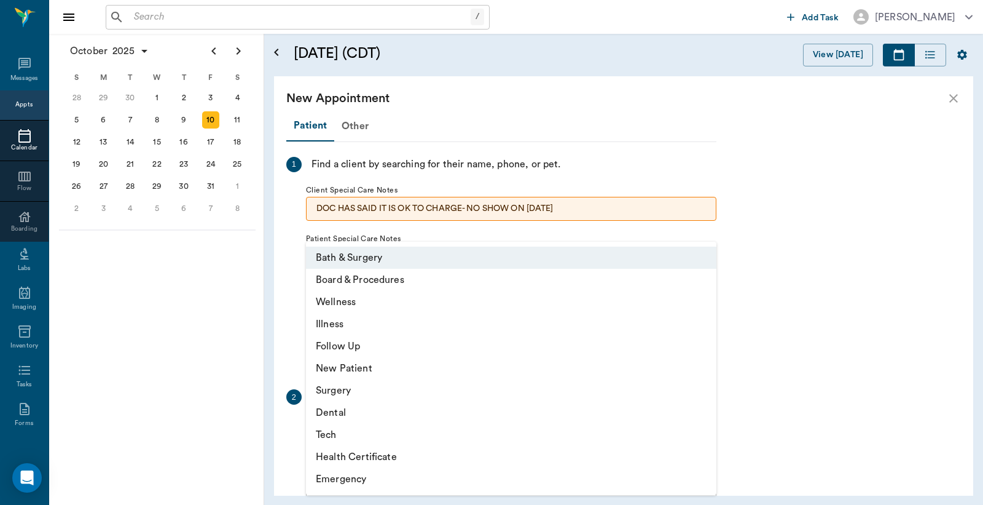
click at [704, 427] on body "/ ​ Add Task [PERSON_NAME] Nectar Messages Appts Calendar Flow Boarding Labs Im…" at bounding box center [491, 252] width 983 height 505
click at [345, 394] on li "Surgery" at bounding box center [511, 390] width 411 height 22
type input "65d2be4f46e3a538d89b8c18"
type input "02:00 PM"
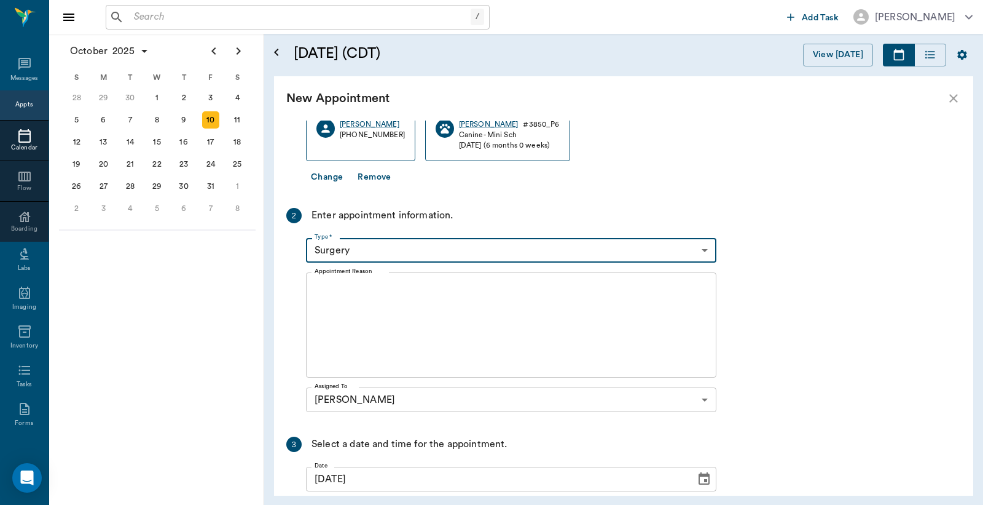
scroll to position [182, 0]
click at [315, 282] on textarea "Appointment Reason" at bounding box center [511, 324] width 393 height 85
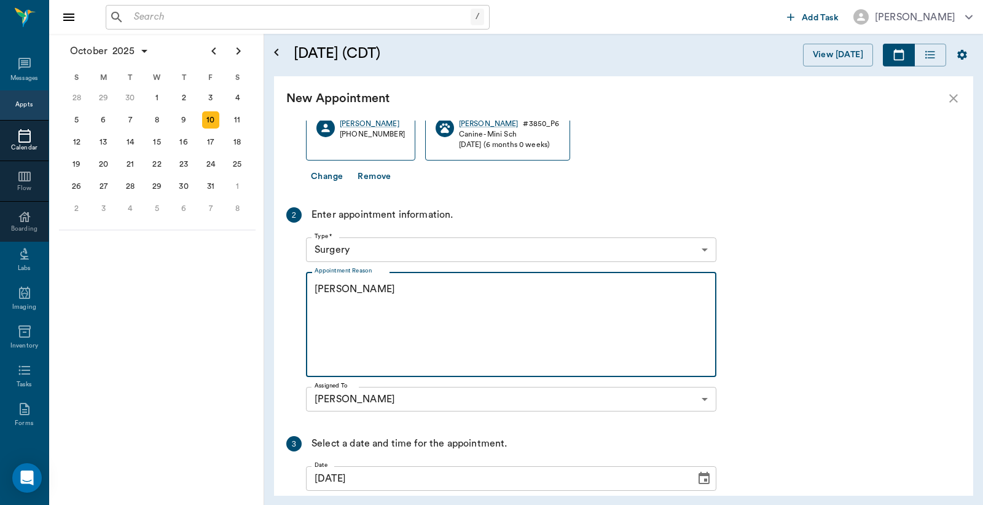
click at [334, 287] on textarea "[PERSON_NAME]" at bounding box center [511, 324] width 393 height 85
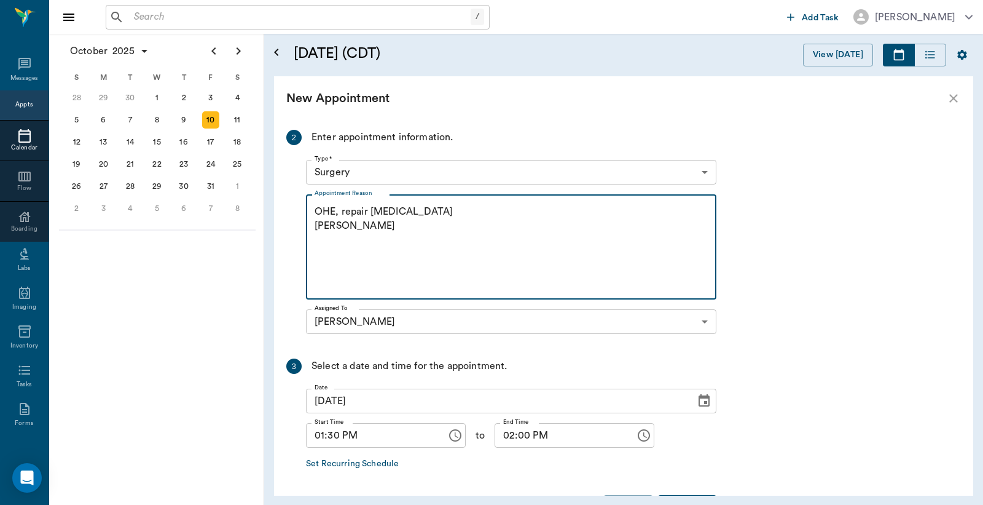
scroll to position [304, 0]
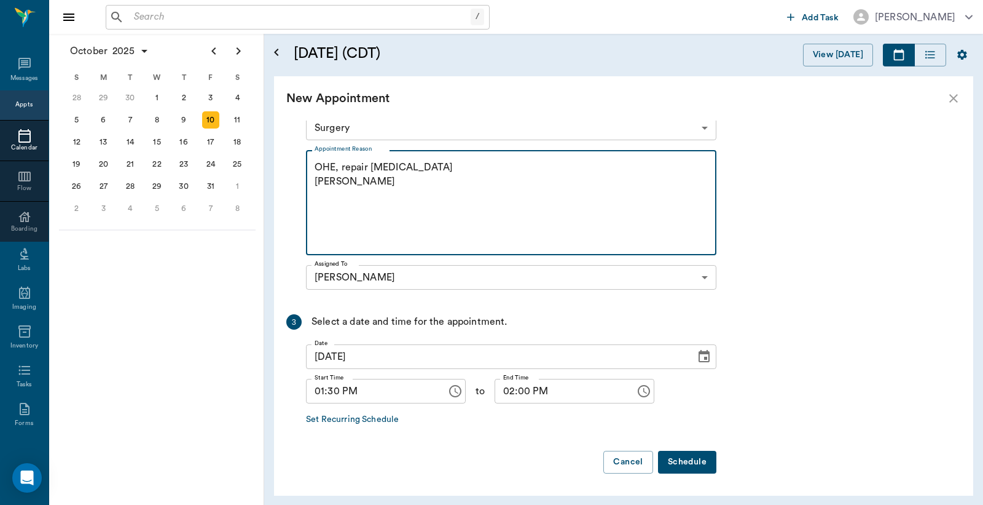
type textarea "OHE, repair [MEDICAL_DATA] [PERSON_NAME]"
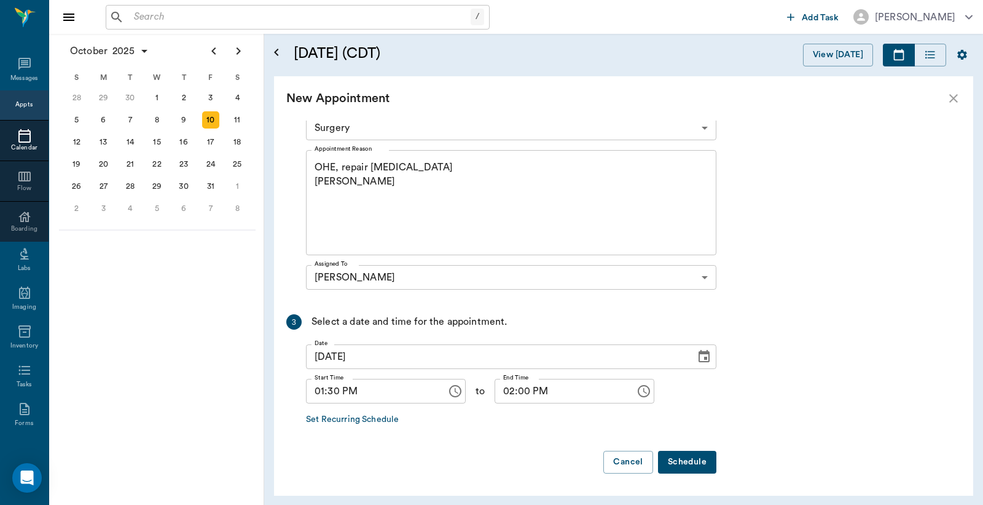
click at [678, 462] on button "Schedule" at bounding box center [687, 461] width 58 height 23
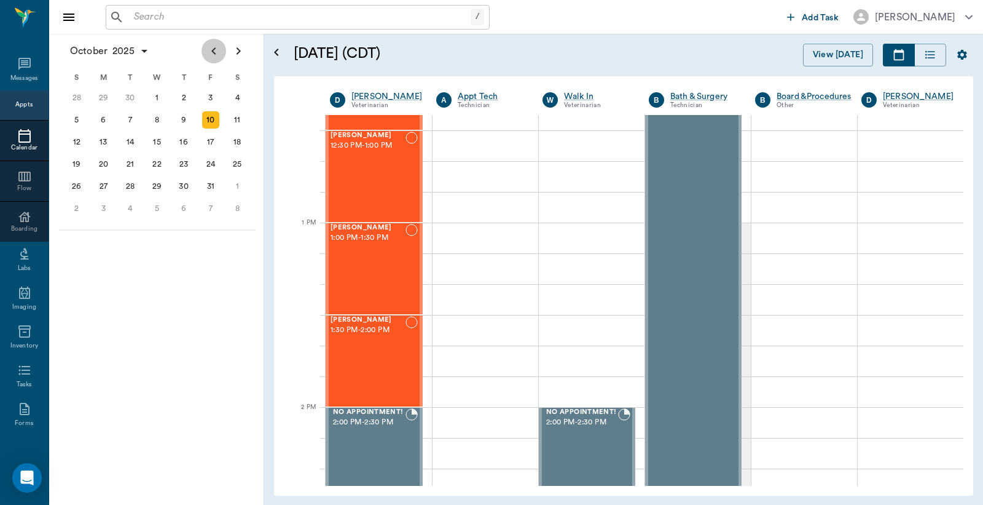
click at [210, 51] on icon "Previous page" at bounding box center [214, 51] width 15 height 15
click at [212, 161] on div "26" at bounding box center [210, 163] width 17 height 17
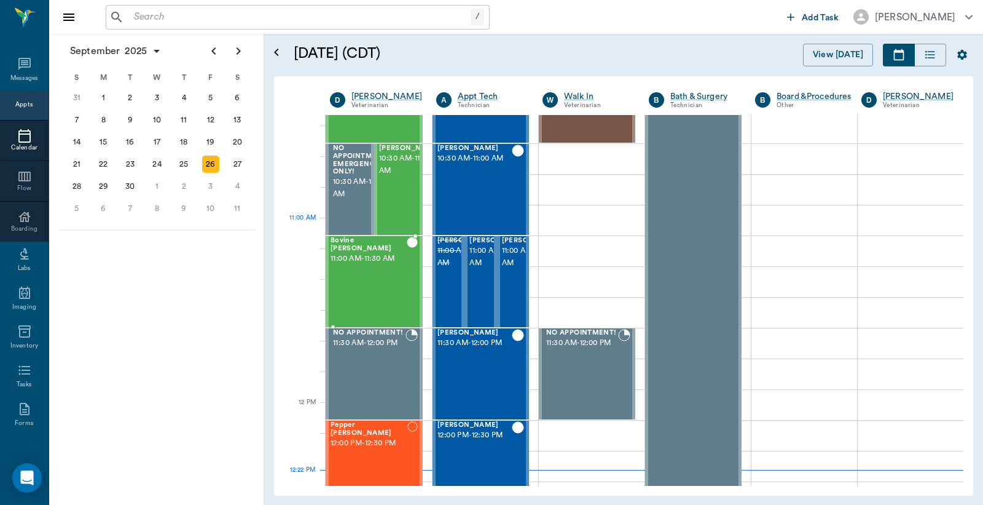
scroll to position [455, 0]
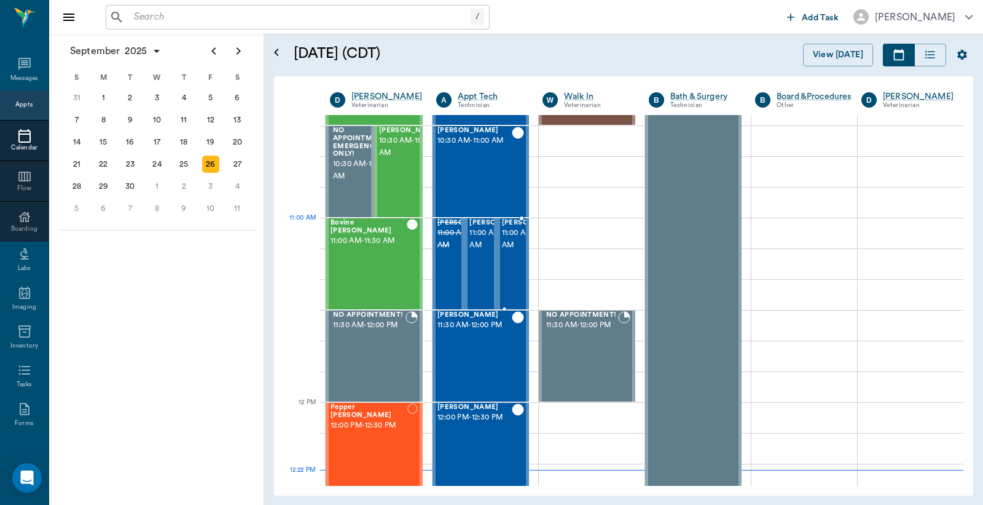
click at [507, 242] on span "11:00 AM - 11:30 AM" at bounding box center [532, 239] width 61 height 25
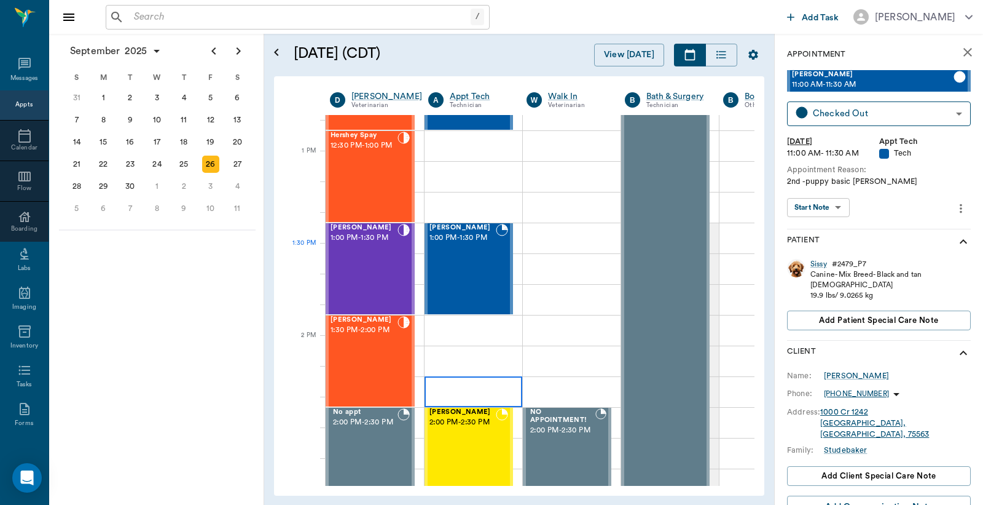
scroll to position [910, 0]
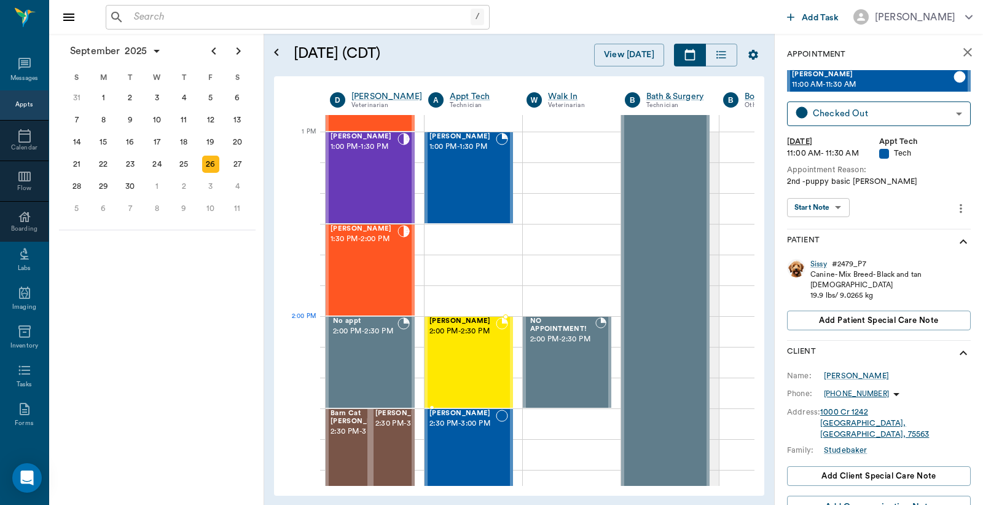
click at [463, 345] on div "[PERSON_NAME] 2:00 PM - 2:30 PM" at bounding box center [463, 362] width 66 height 90
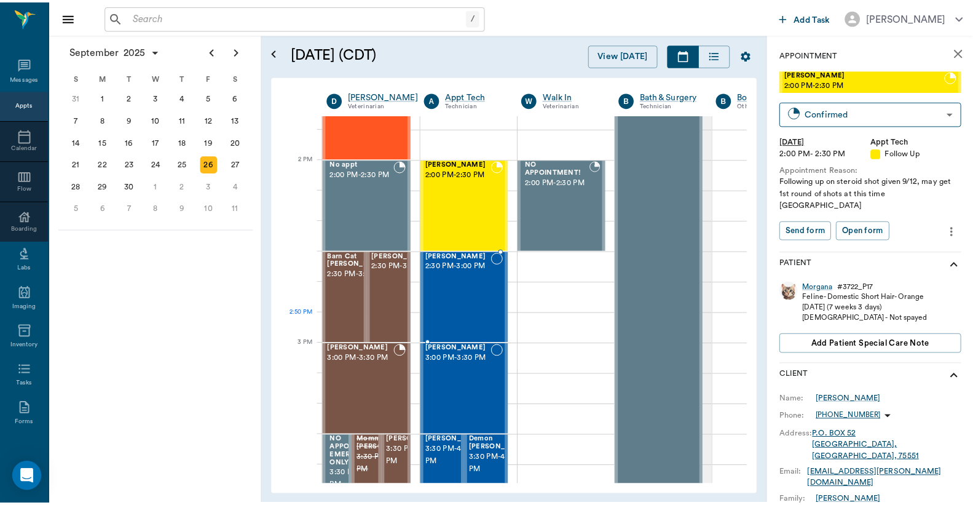
scroll to position [1092, 0]
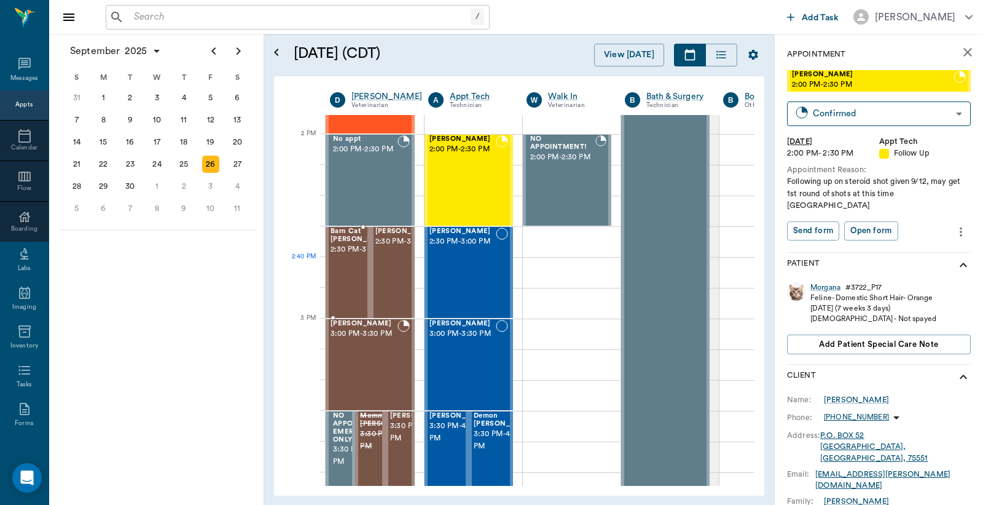
click at [347, 256] on span "2:30 PM - 3:00 PM" at bounding box center [361, 249] width 61 height 12
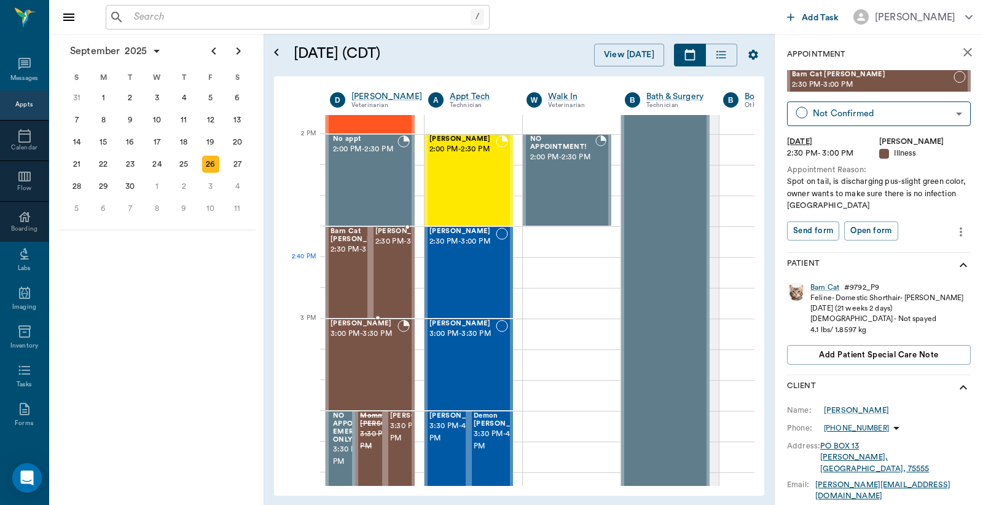
click at [398, 248] on span "2:30 PM - 3:00 PM" at bounding box center [406, 241] width 61 height 12
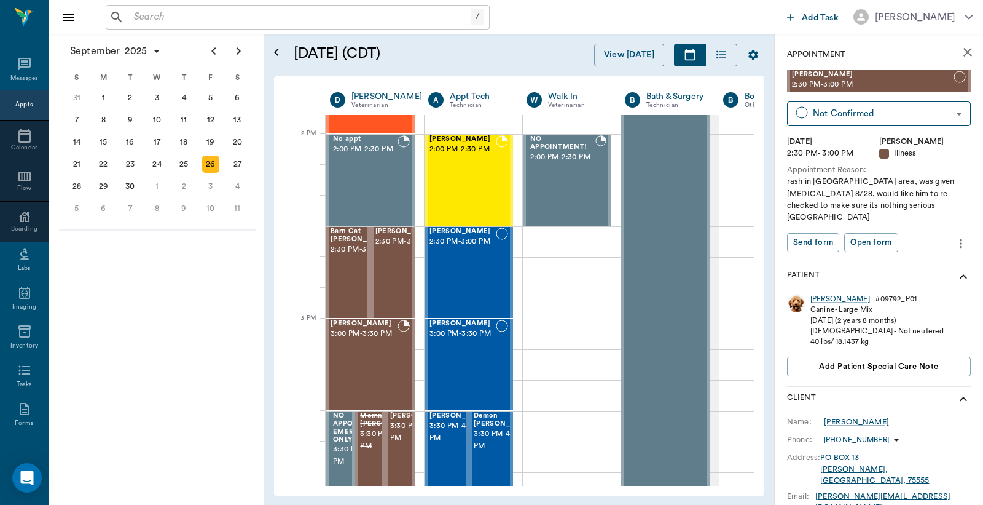
click at [135, 19] on input "text" at bounding box center [300, 17] width 342 height 17
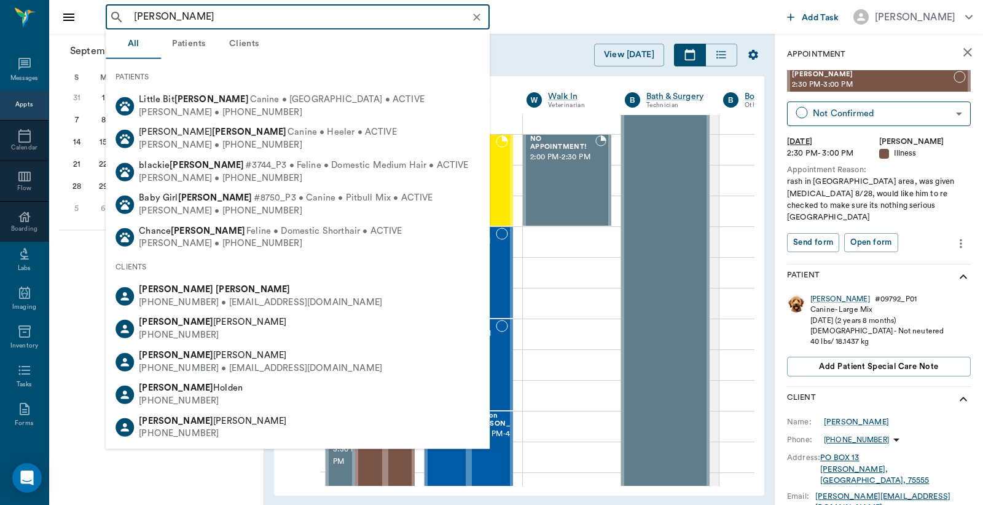
click at [191, 296] on div "[PHONE_NUMBER] • [EMAIL_ADDRESS][DOMAIN_NAME]" at bounding box center [260, 302] width 243 height 13
type input "Stacy Kight"
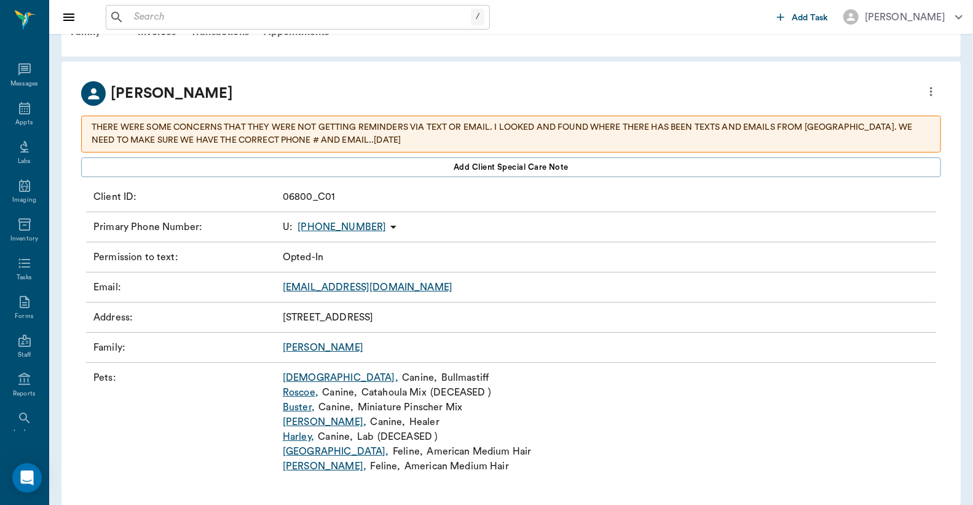
scroll to position [51, 0]
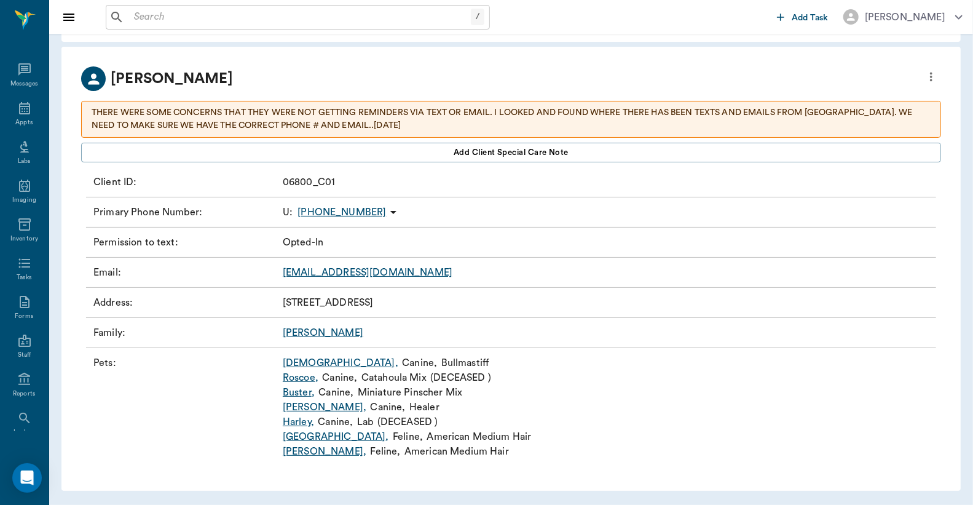
click at [294, 361] on link "Zeus ," at bounding box center [341, 362] width 116 height 15
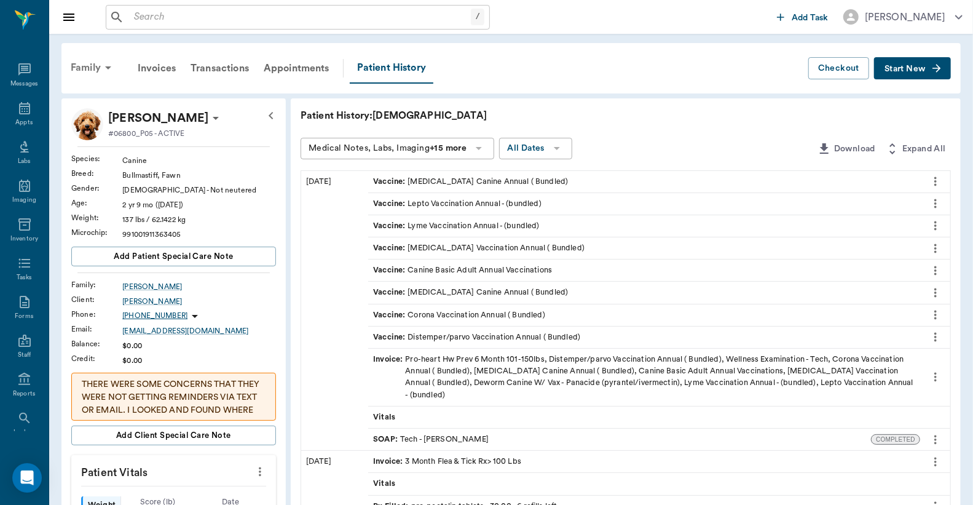
click at [94, 68] on div "Family" at bounding box center [93, 68] width 60 height 30
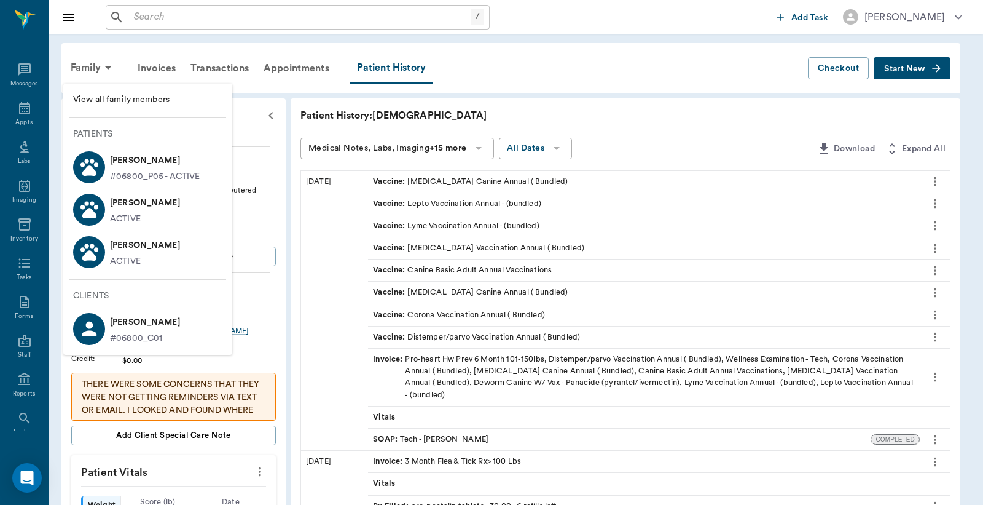
click at [145, 213] on div "ACTIVE" at bounding box center [145, 219] width 70 height 13
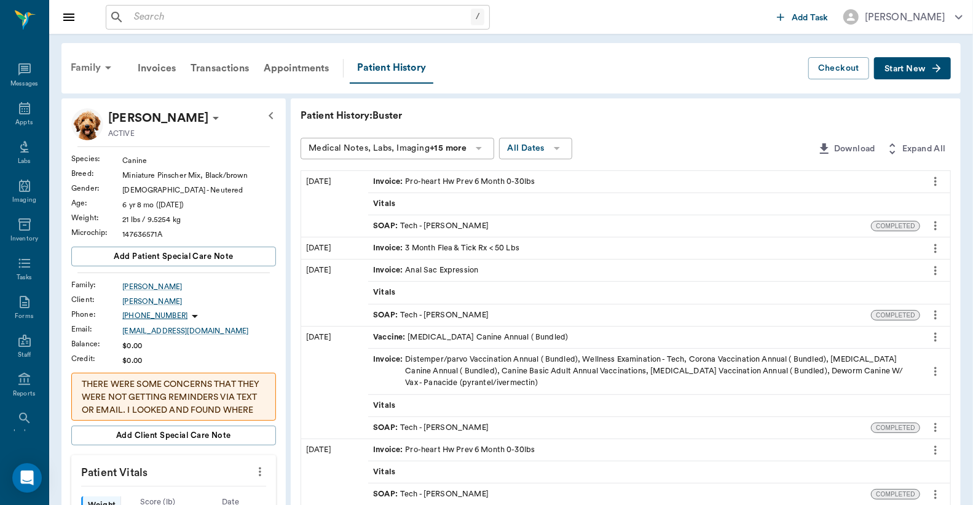
click at [94, 65] on div "Family" at bounding box center [93, 68] width 60 height 30
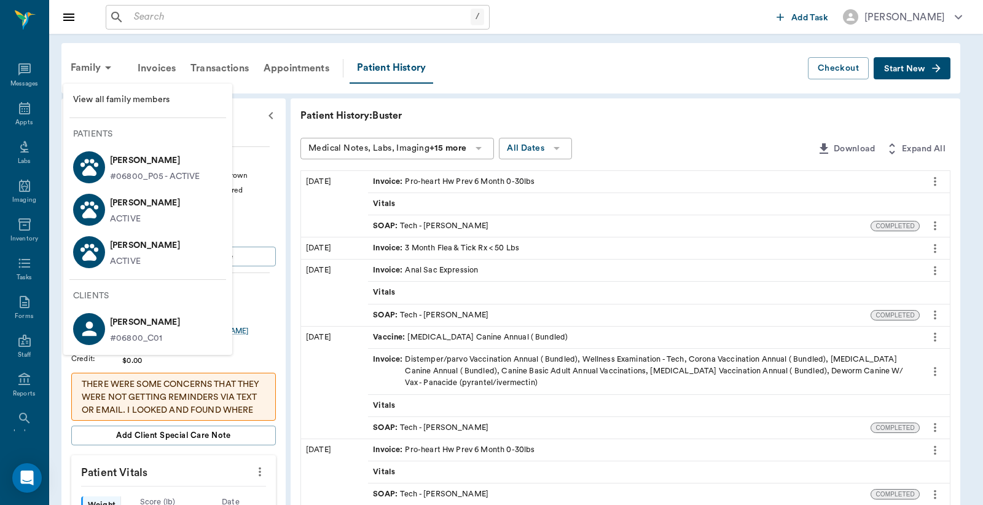
click at [146, 261] on div "ACTIVE" at bounding box center [145, 261] width 70 height 13
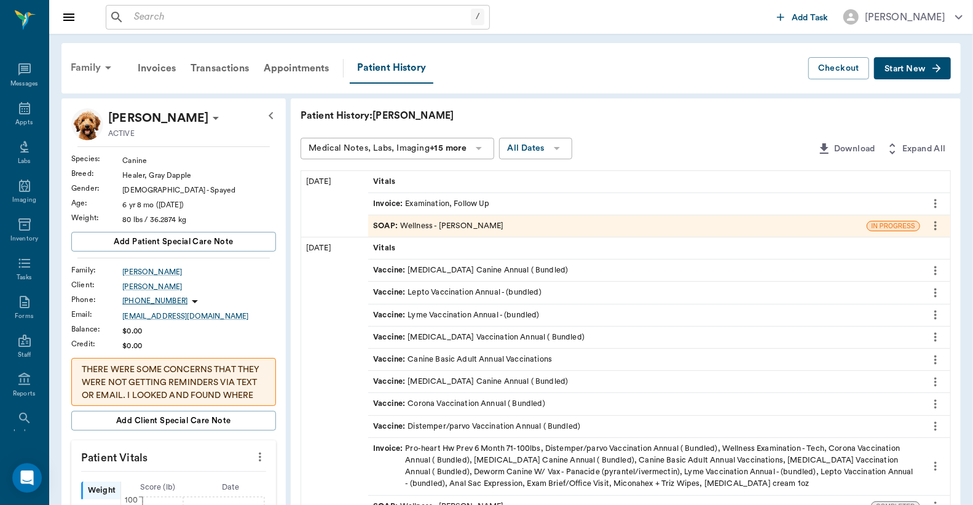
click at [87, 65] on div "Family" at bounding box center [93, 68] width 60 height 30
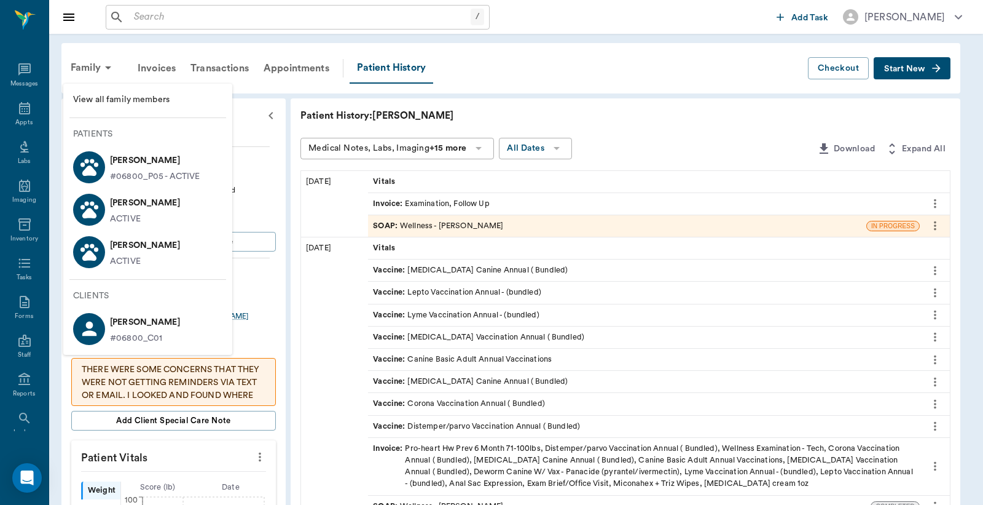
click at [134, 166] on p "[PERSON_NAME]" at bounding box center [155, 161] width 90 height 20
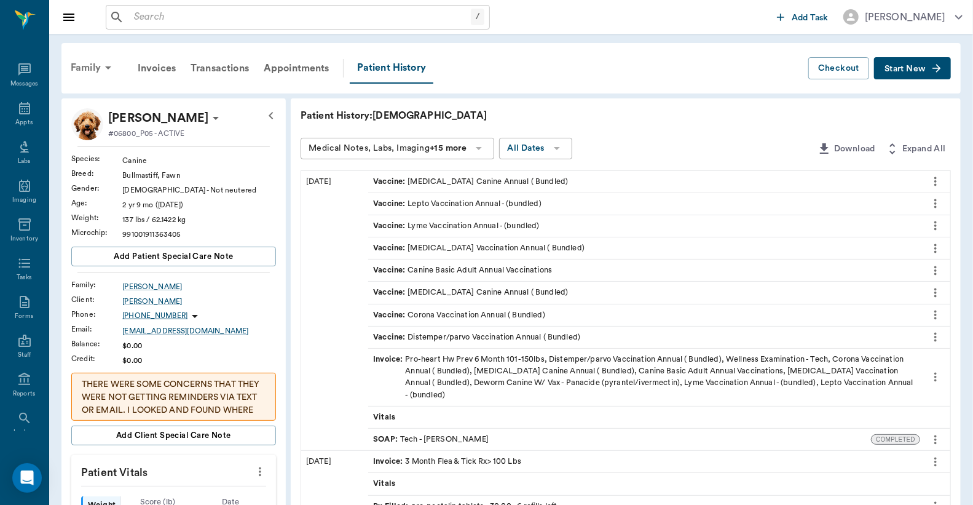
click at [87, 65] on div "Family" at bounding box center [93, 68] width 60 height 30
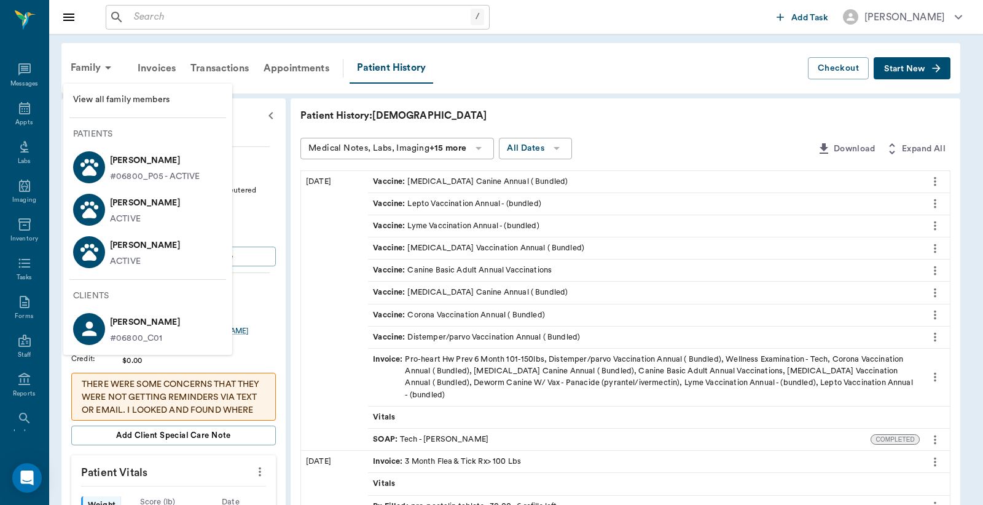
click at [130, 209] on p "[PERSON_NAME]" at bounding box center [145, 203] width 70 height 20
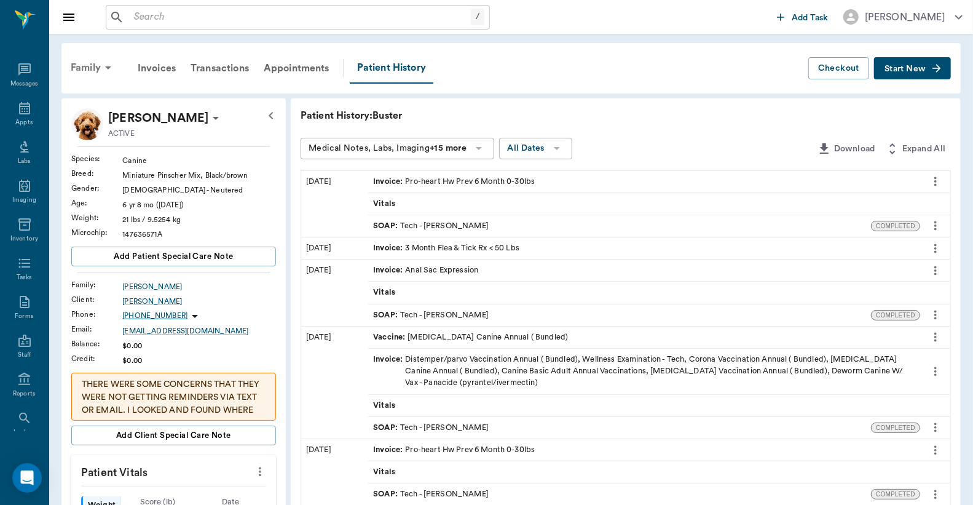
click at [90, 65] on div "Family" at bounding box center [93, 68] width 60 height 30
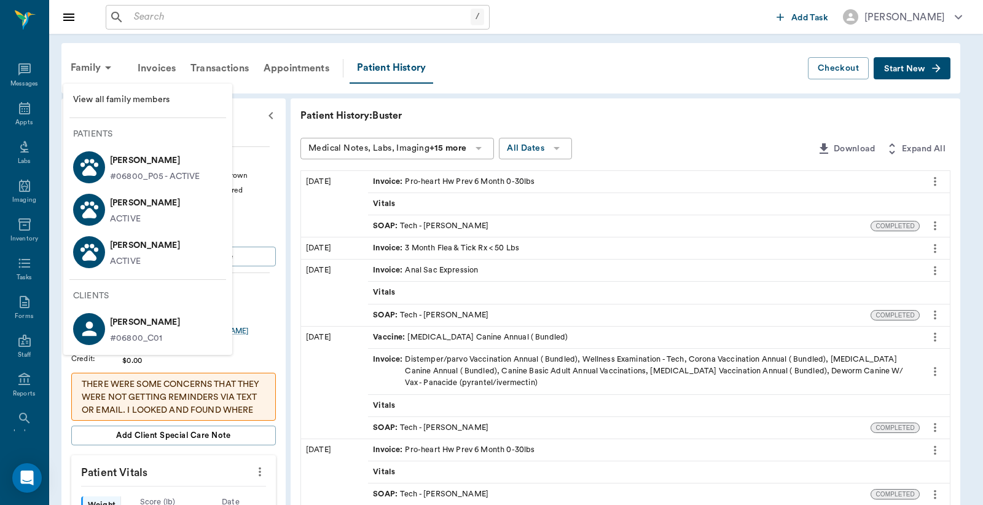
click at [128, 250] on p "[PERSON_NAME]" at bounding box center [145, 245] width 70 height 20
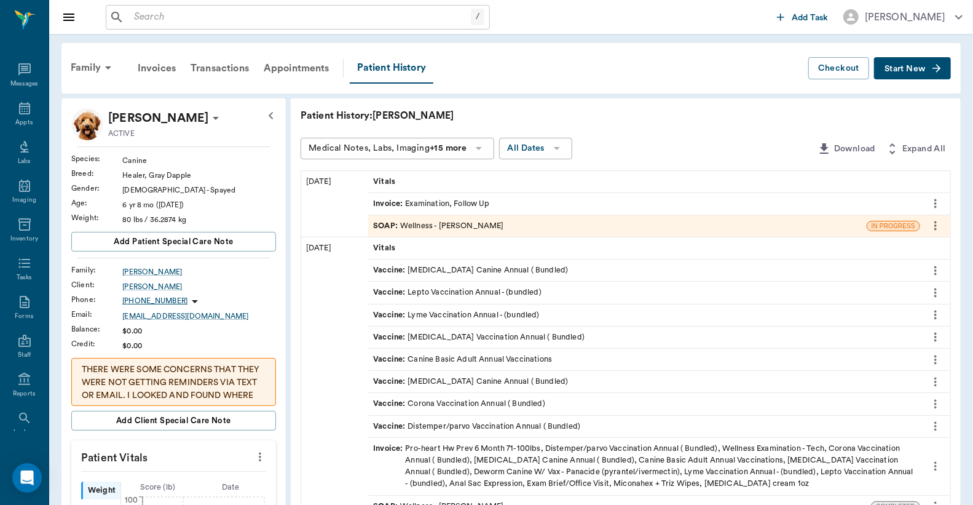
click at [923, 69] on span "Start New" at bounding box center [904, 69] width 41 height 0
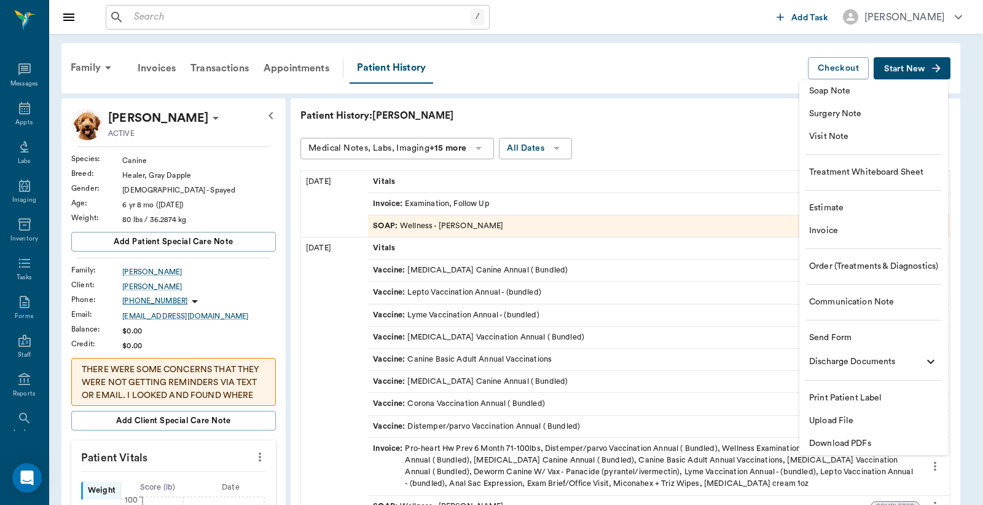
click at [840, 140] on span "Visit Note" at bounding box center [873, 136] width 129 height 13
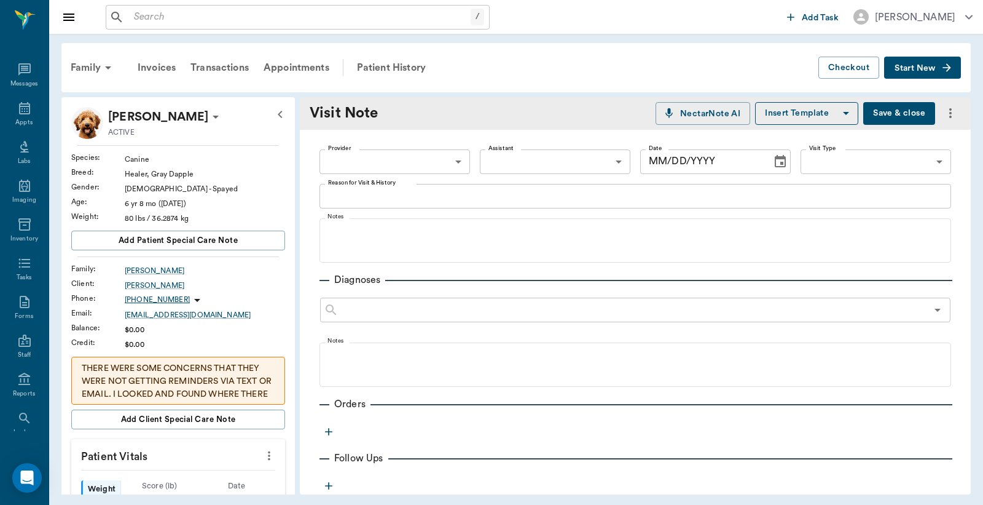
type input "[DATE]"
click at [330, 433] on icon "button" at bounding box center [329, 431] width 12 height 12
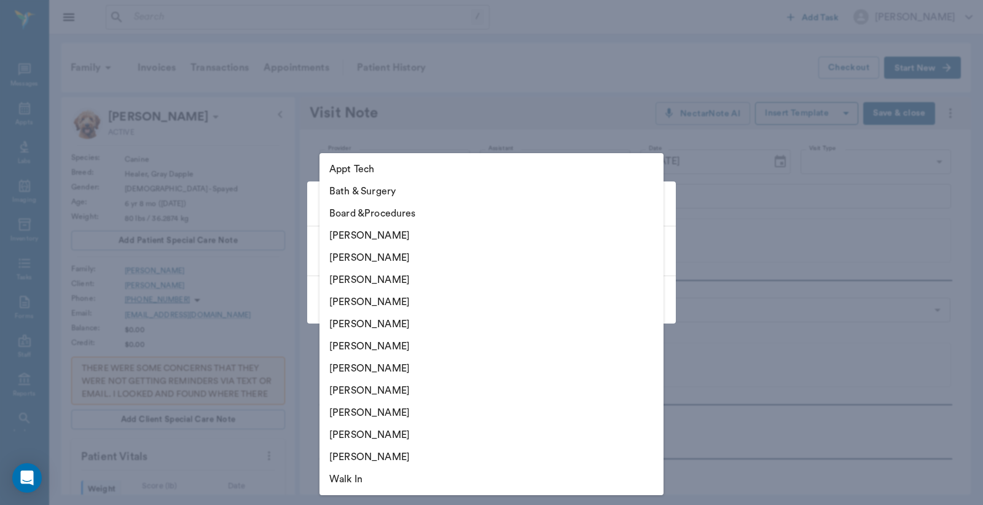
click at [651, 248] on body "/ ​ Add Task Dr. Bert Ellsworth Nectar Messages Appts Labs Imaging Inventory Ta…" at bounding box center [491, 252] width 983 height 505
click at [387, 256] on li "Christy Dudley" at bounding box center [492, 257] width 344 height 22
type input "63ec2e2852e12b0ba117910e"
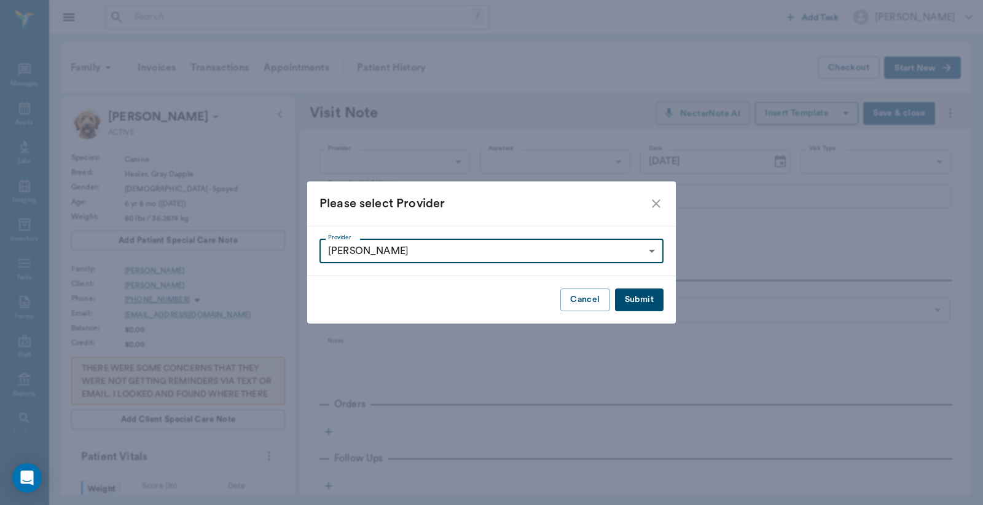
click at [635, 299] on button "Submit" at bounding box center [639, 299] width 49 height 23
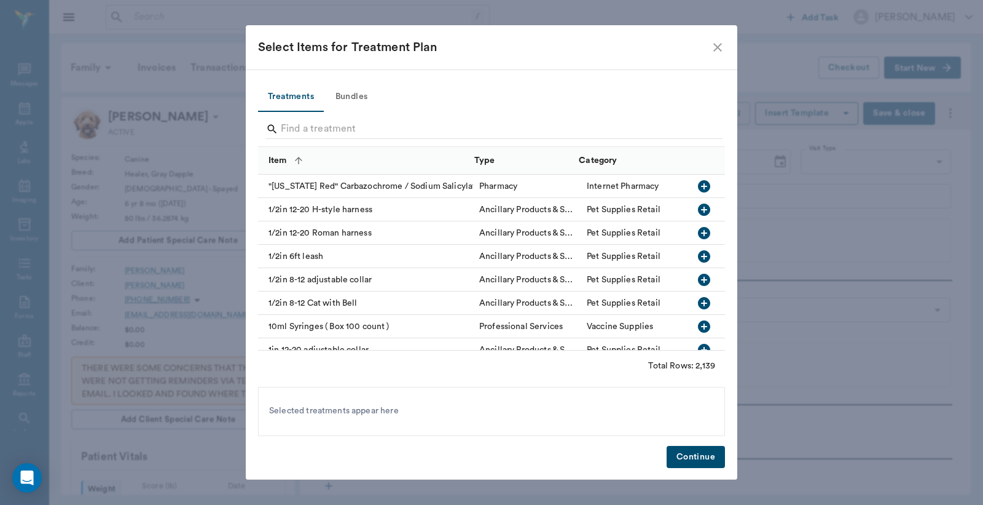
type input "63ec2e2852e12b0ba117910e"
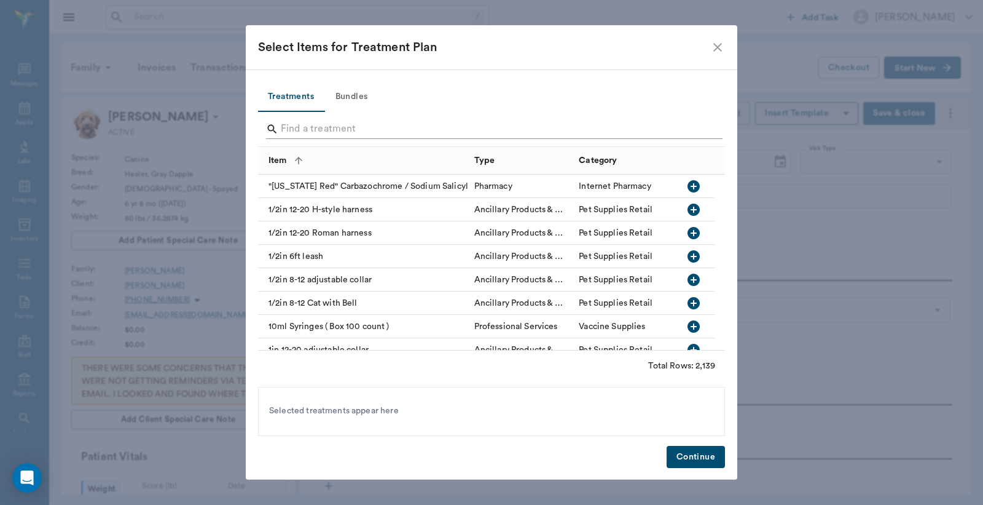
click at [285, 130] on input "Search" at bounding box center [492, 129] width 423 height 20
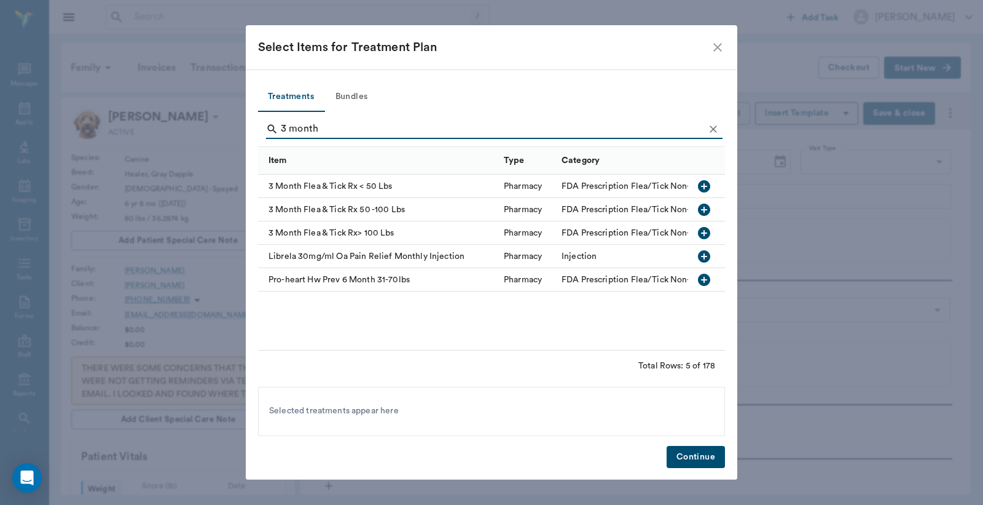
type input "3 month"
click at [702, 207] on icon "button" at bounding box center [704, 209] width 12 height 12
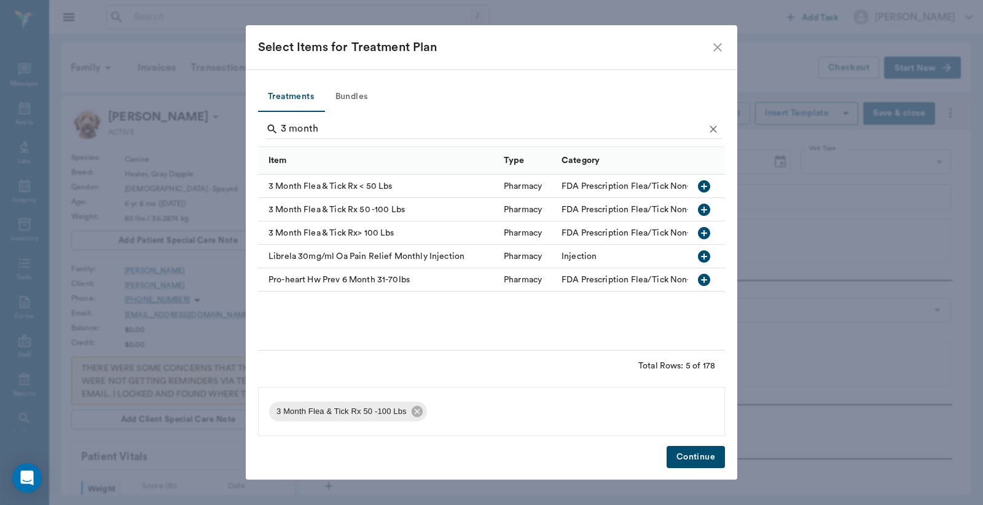
click at [706, 458] on button "Continue" at bounding box center [696, 457] width 58 height 23
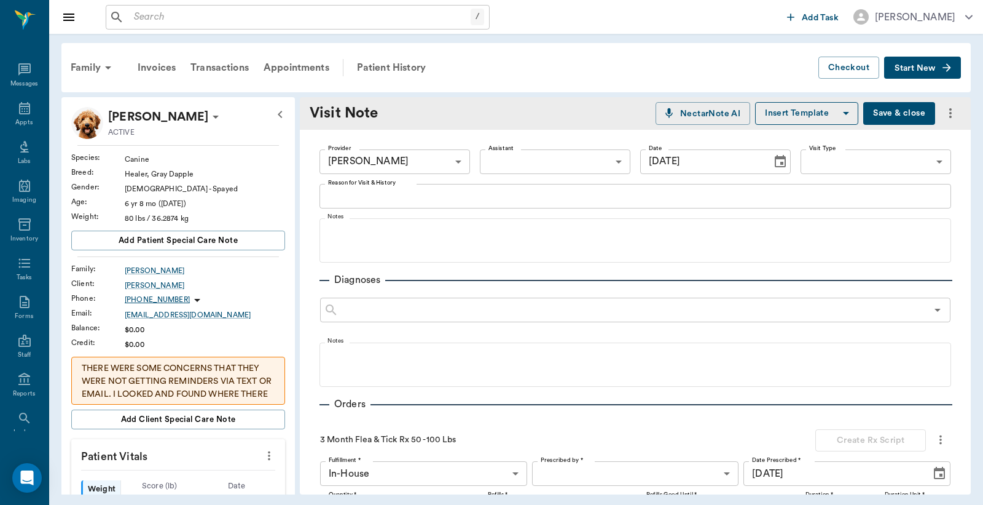
scroll to position [281, 0]
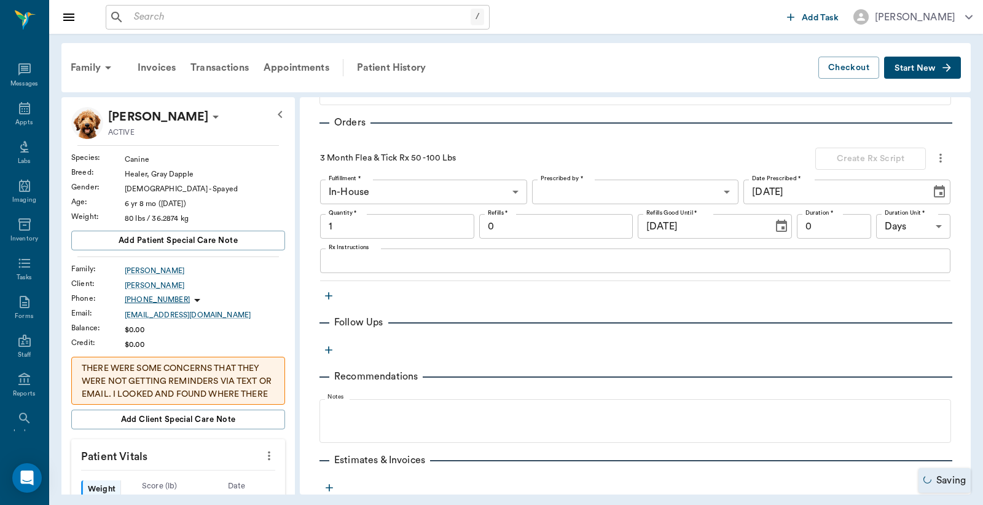
type input "1.00"
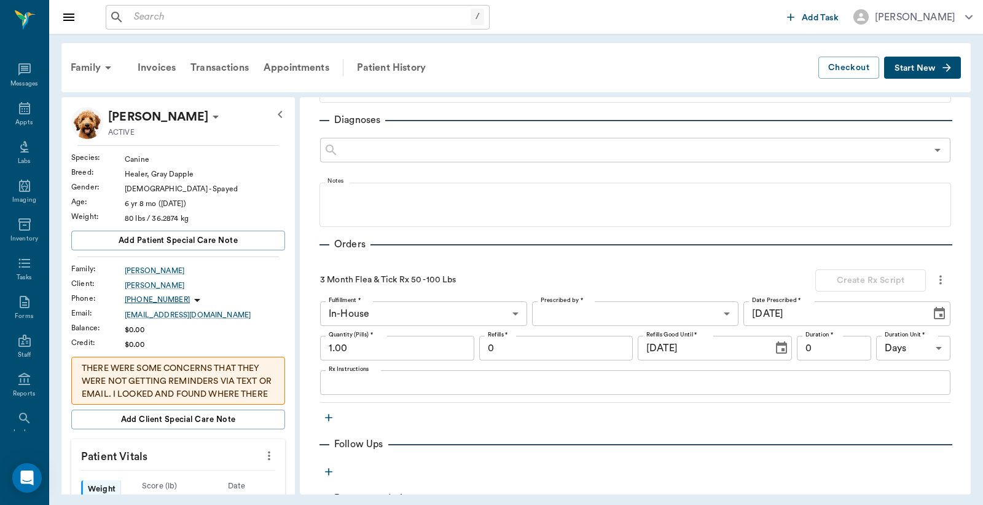
scroll to position [379, 0]
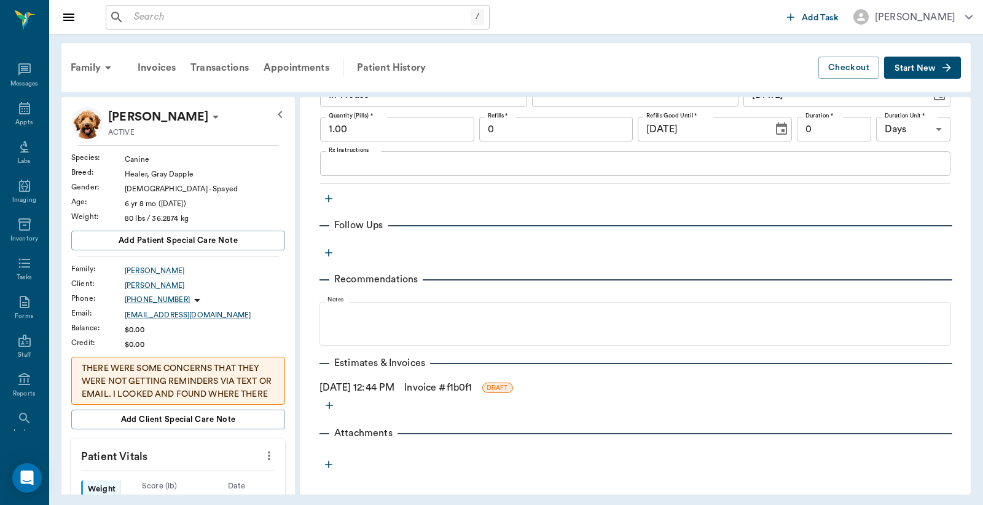
click at [456, 388] on link "Invoice # f1b0f1" at bounding box center [438, 387] width 68 height 15
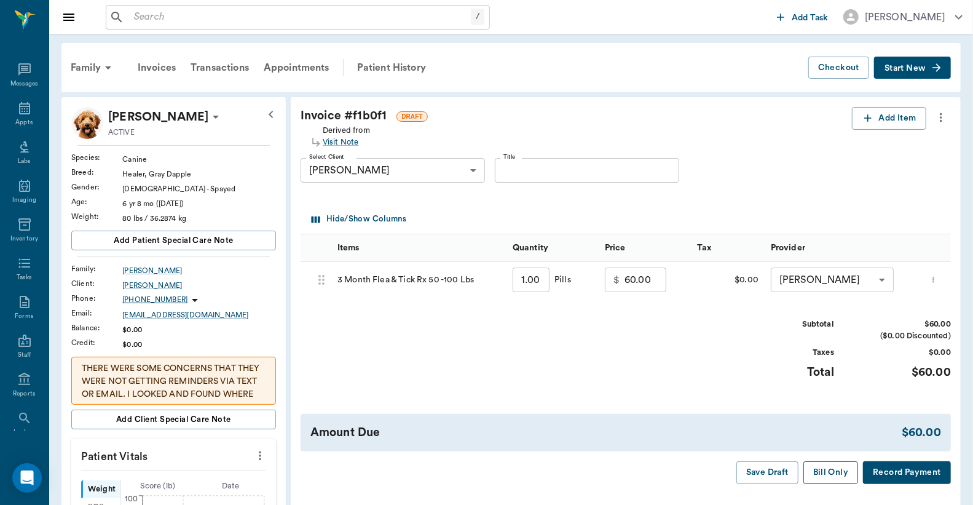
click at [822, 482] on button "Bill Only" at bounding box center [830, 472] width 55 height 23
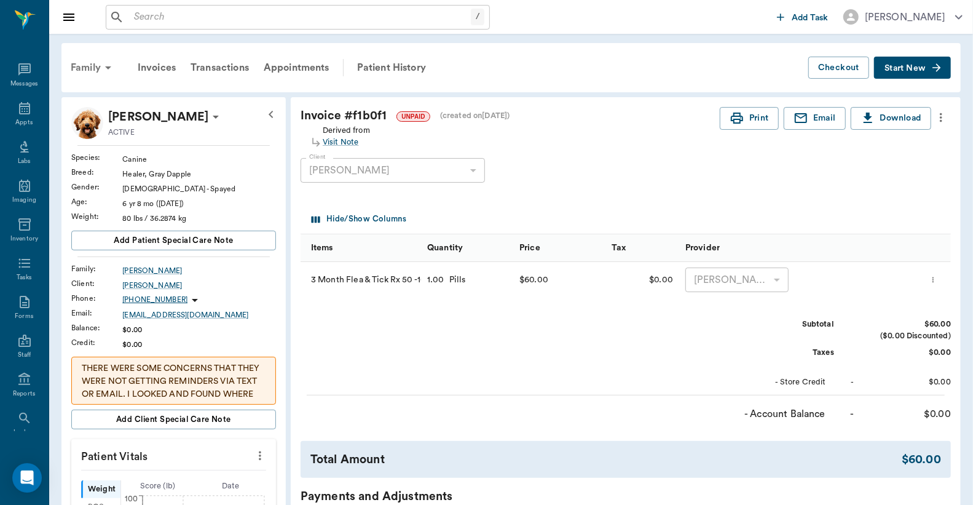
click at [88, 66] on div "Family" at bounding box center [93, 68] width 60 height 30
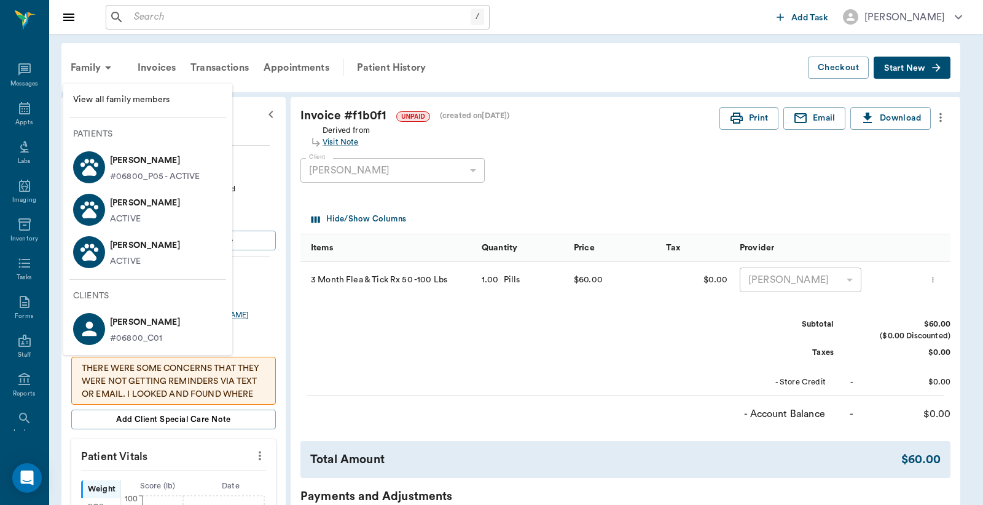
click at [148, 206] on p "Buster Kightlinger" at bounding box center [145, 203] width 70 height 20
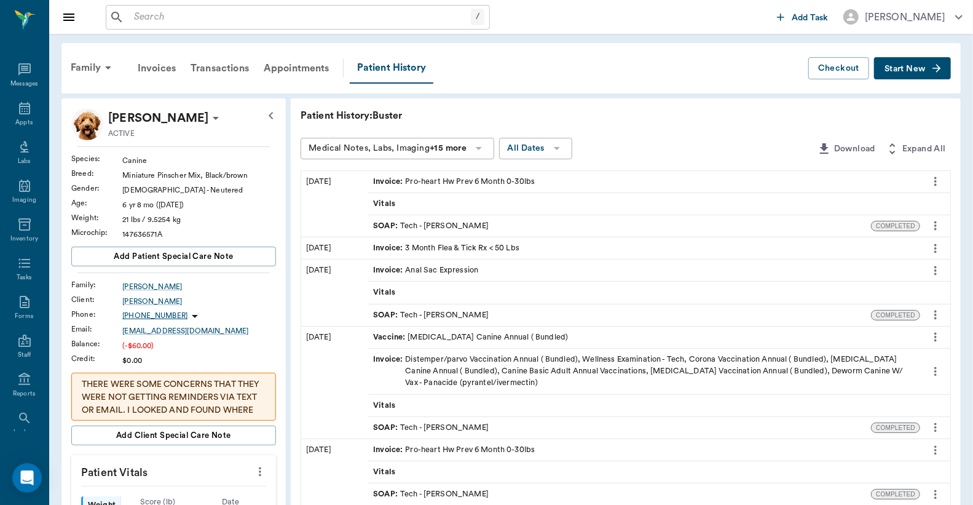
click at [918, 69] on span "Start New" at bounding box center [904, 69] width 41 height 0
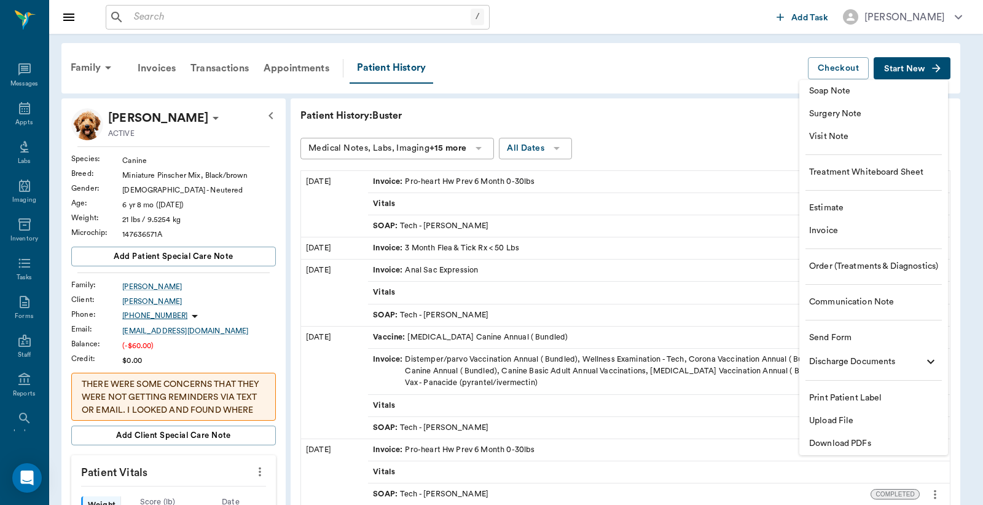
click at [847, 138] on span "Visit Note" at bounding box center [873, 136] width 129 height 13
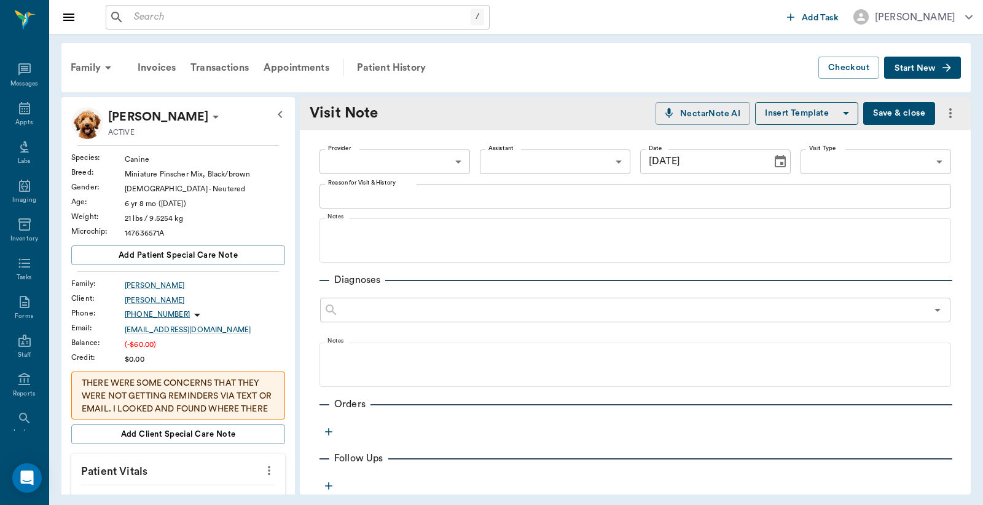
type input "[DATE]"
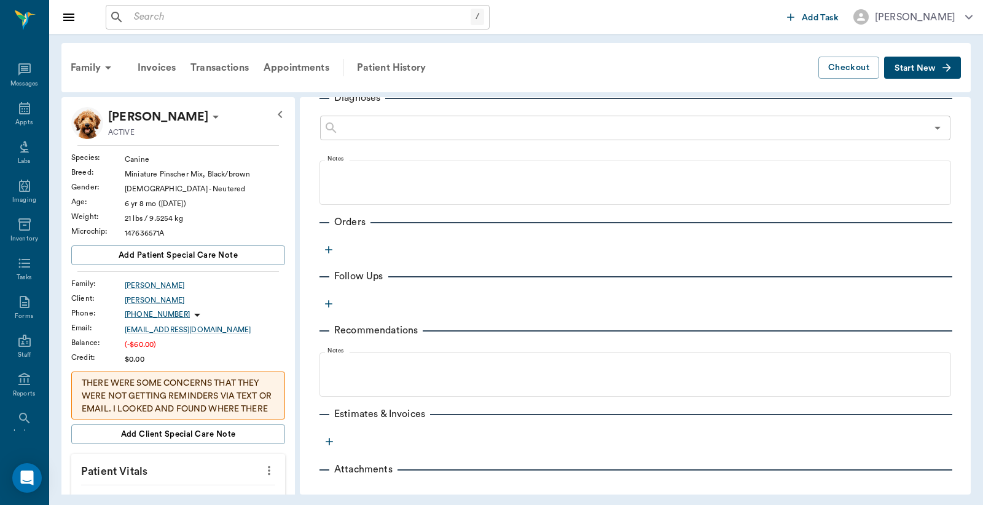
click at [329, 248] on icon "button" at bounding box center [328, 249] width 7 height 7
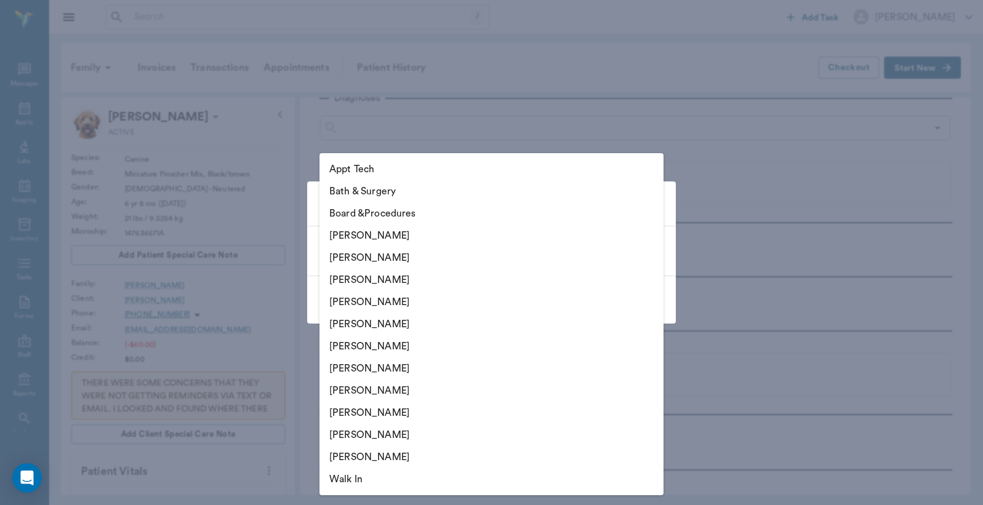
click at [650, 250] on body "/ ​ Add Task Dr. Bert Ellsworth Nectar Messages Appts Labs Imaging Inventory Ta…" at bounding box center [491, 252] width 983 height 505
click at [409, 261] on li "Christy Dudley" at bounding box center [492, 257] width 344 height 22
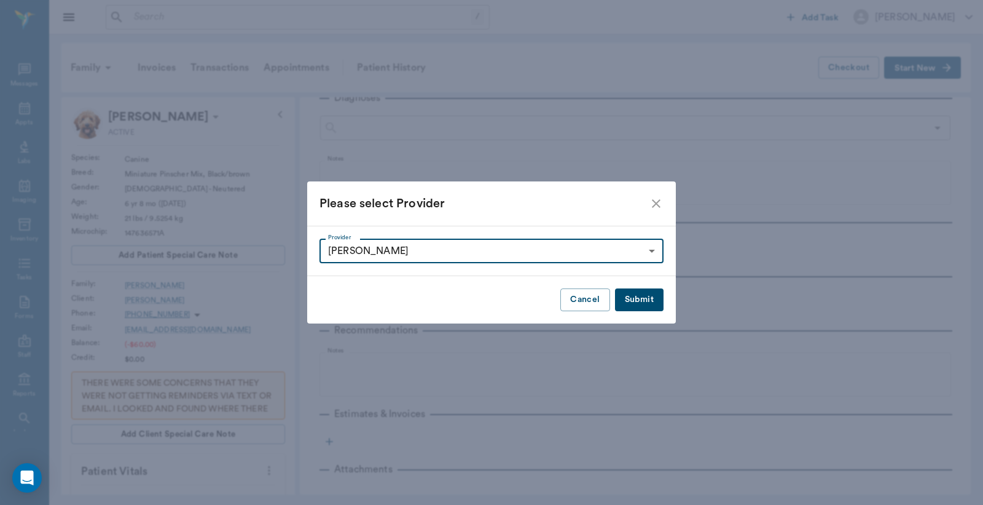
type input "63ec2e2852e12b0ba117910e"
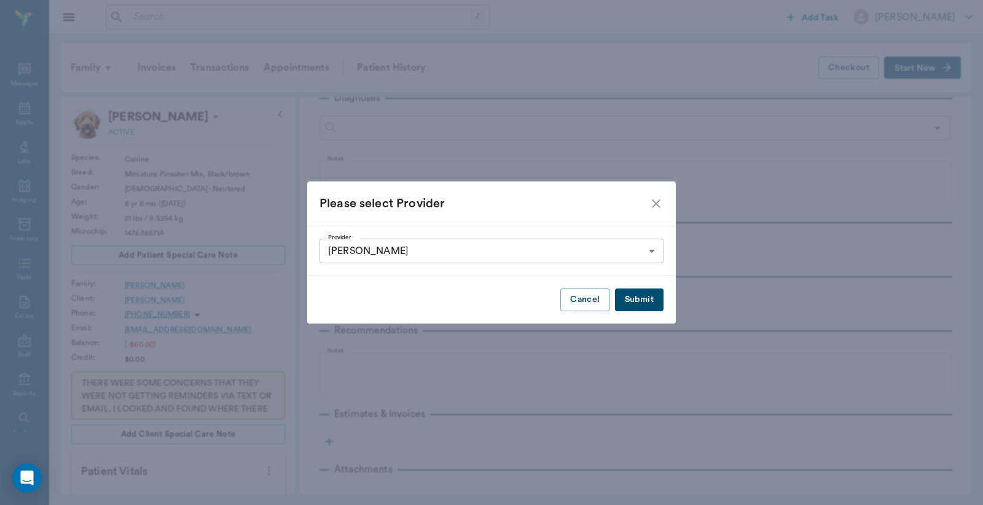
click at [636, 299] on button "Submit" at bounding box center [639, 299] width 49 height 23
type input "63ec2e2852e12b0ba117910e"
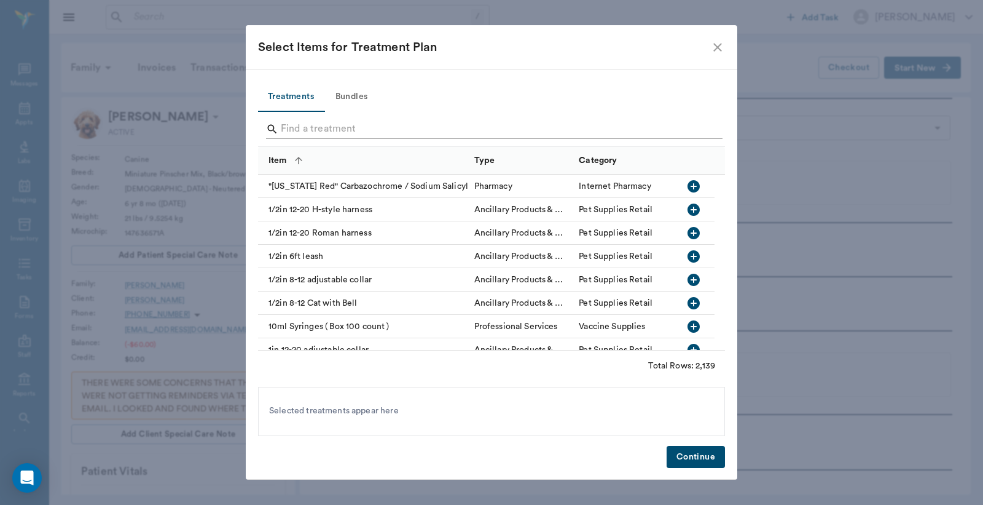
click at [284, 127] on input "Search" at bounding box center [492, 129] width 423 height 20
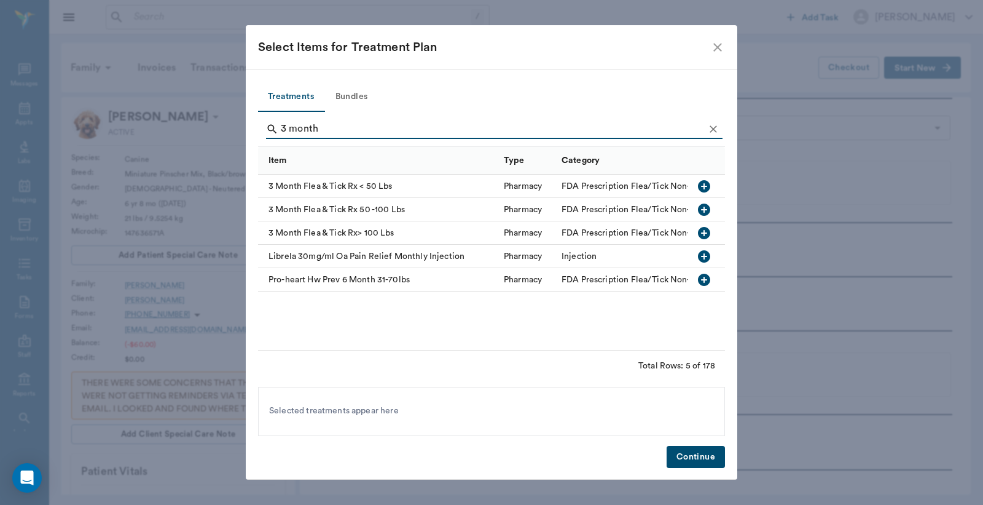
type input "3 month"
click at [705, 186] on icon "button" at bounding box center [704, 186] width 15 height 15
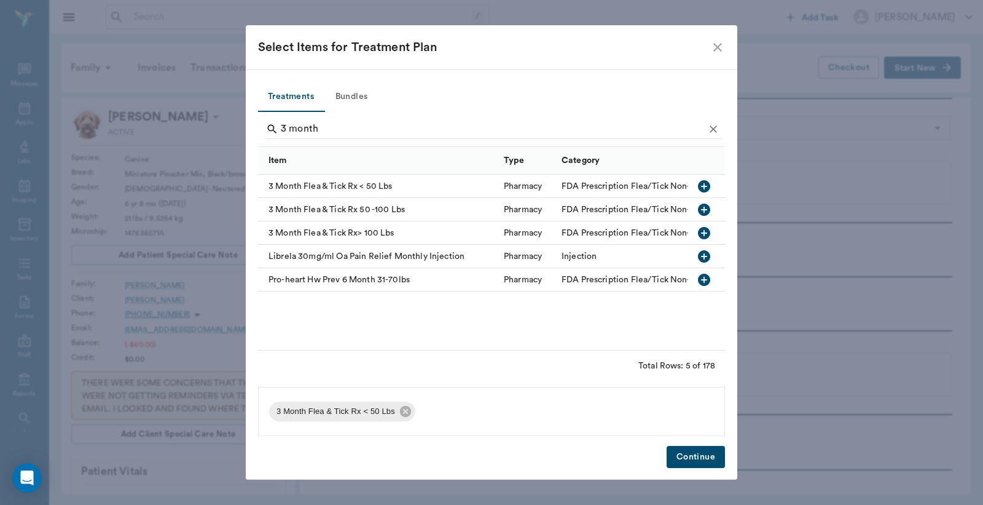
click at [689, 457] on button "Continue" at bounding box center [696, 457] width 58 height 23
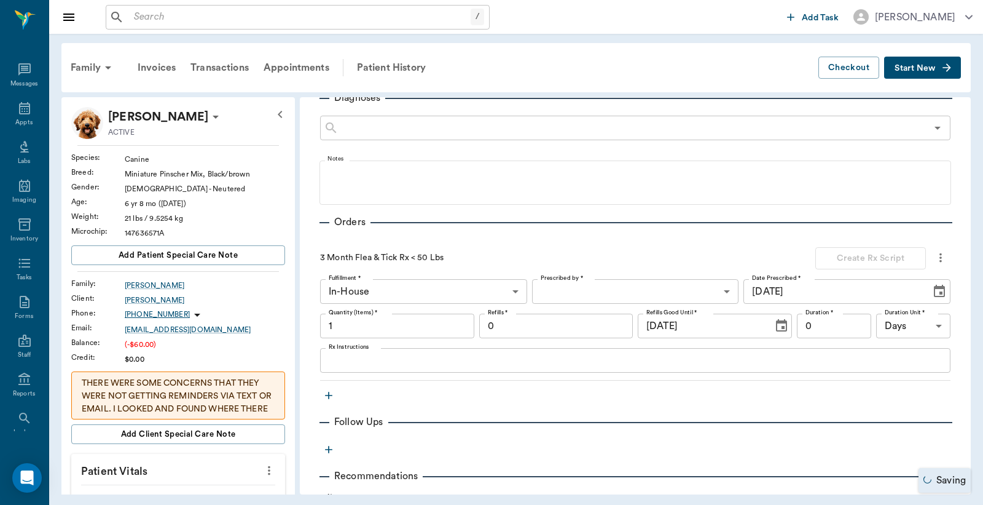
type input "1.00"
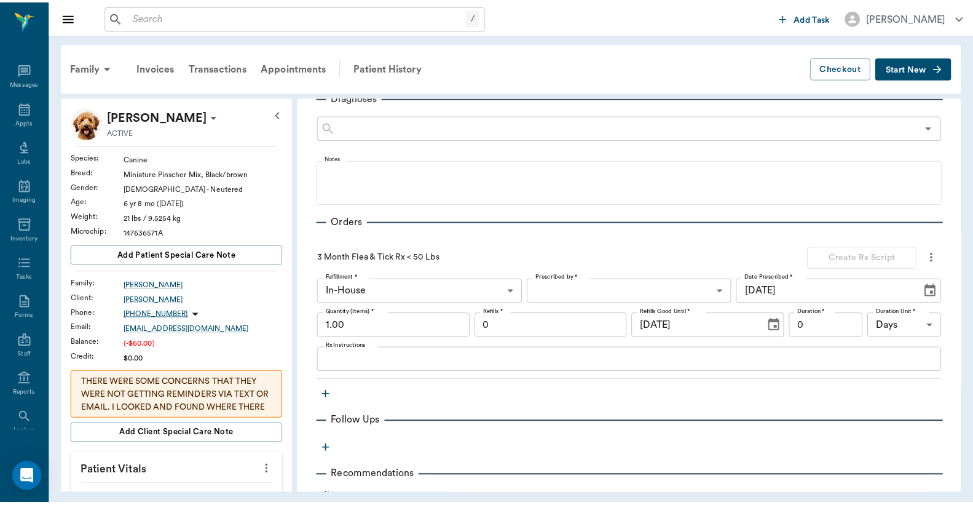
scroll to position [379, 0]
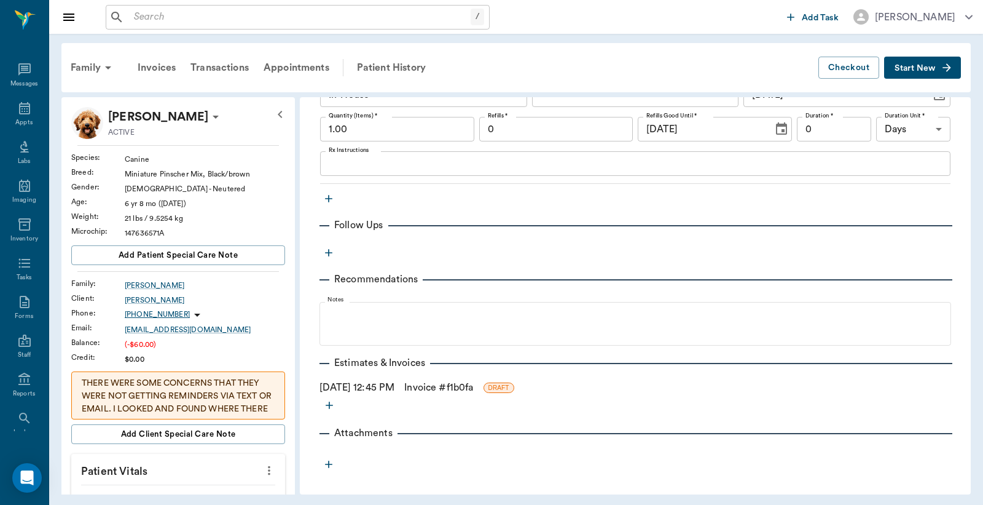
click at [462, 388] on link "Invoice # f1b0fa" at bounding box center [438, 387] width 69 height 15
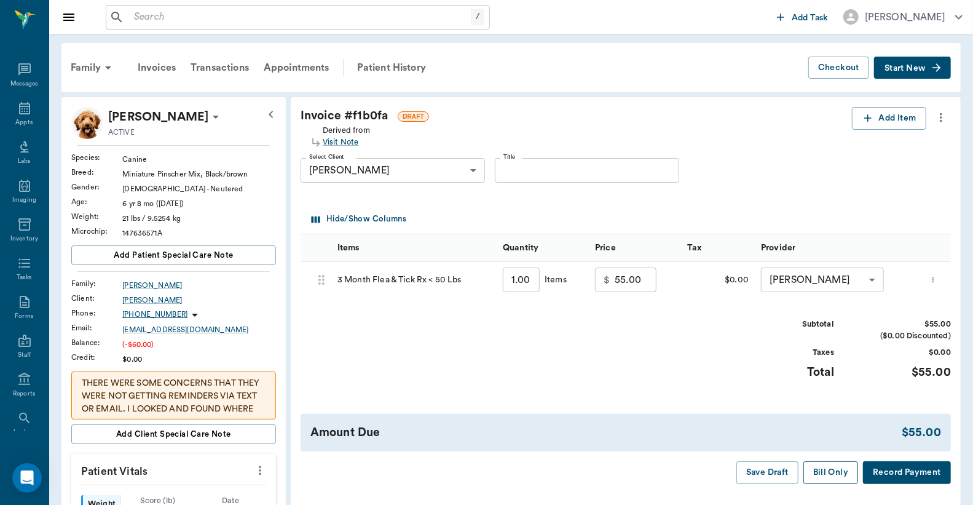
click at [827, 471] on button "Bill Only" at bounding box center [830, 472] width 55 height 23
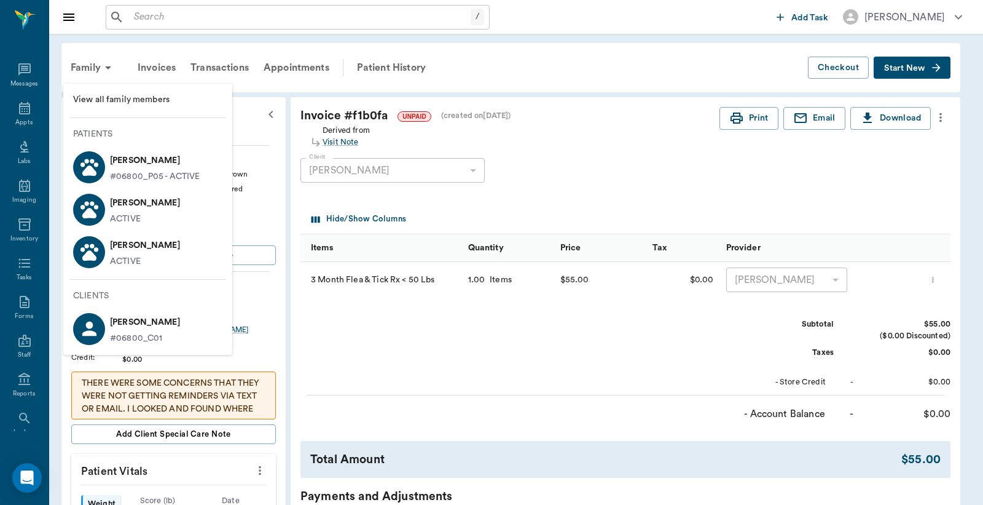
click at [152, 167] on p "[PERSON_NAME]" at bounding box center [155, 161] width 90 height 20
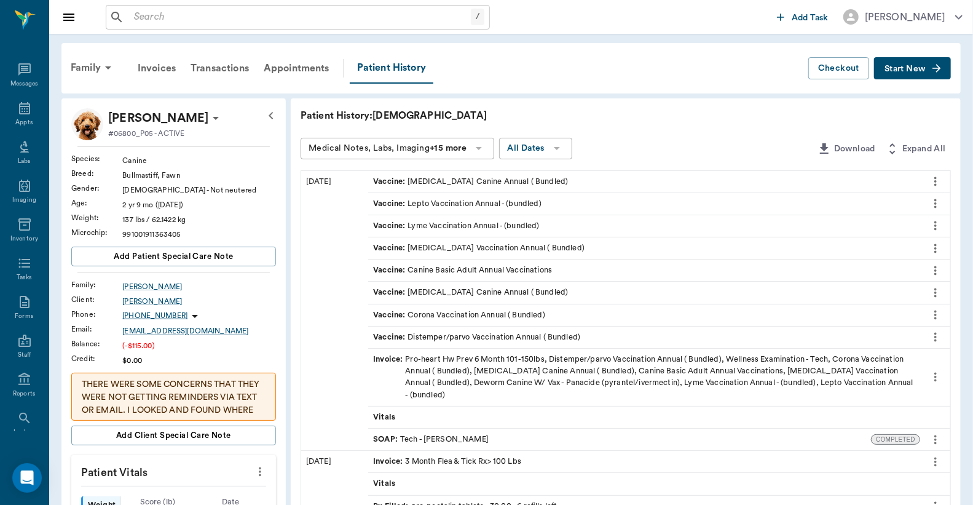
click at [899, 69] on span "Start New" at bounding box center [904, 69] width 41 height 0
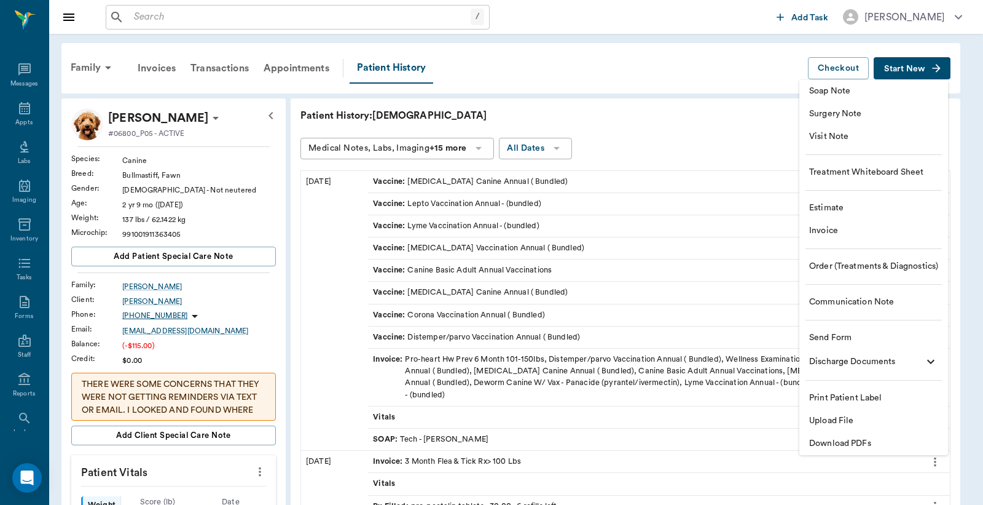
click at [891, 141] on span "Visit Note" at bounding box center [873, 136] width 129 height 13
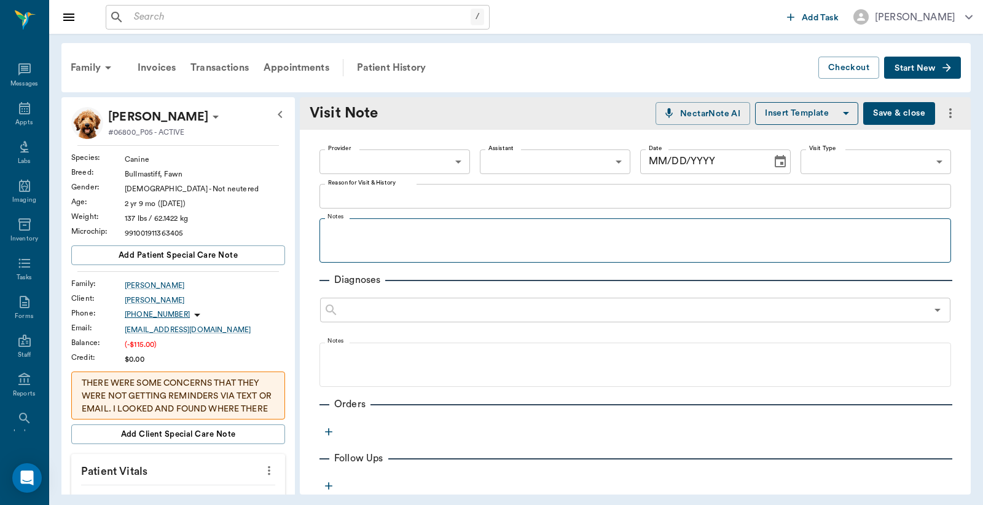
type input "[DATE]"
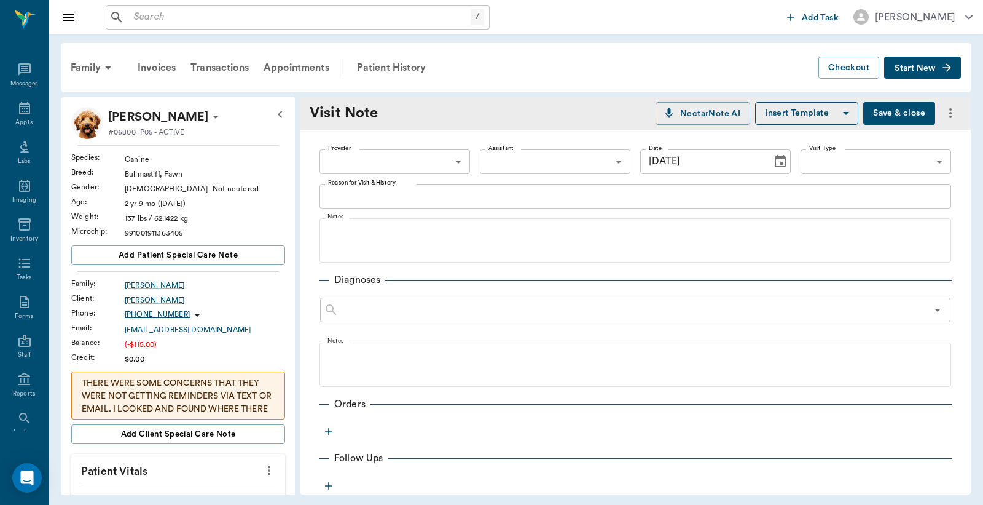
click at [329, 428] on icon "button" at bounding box center [328, 431] width 7 height 7
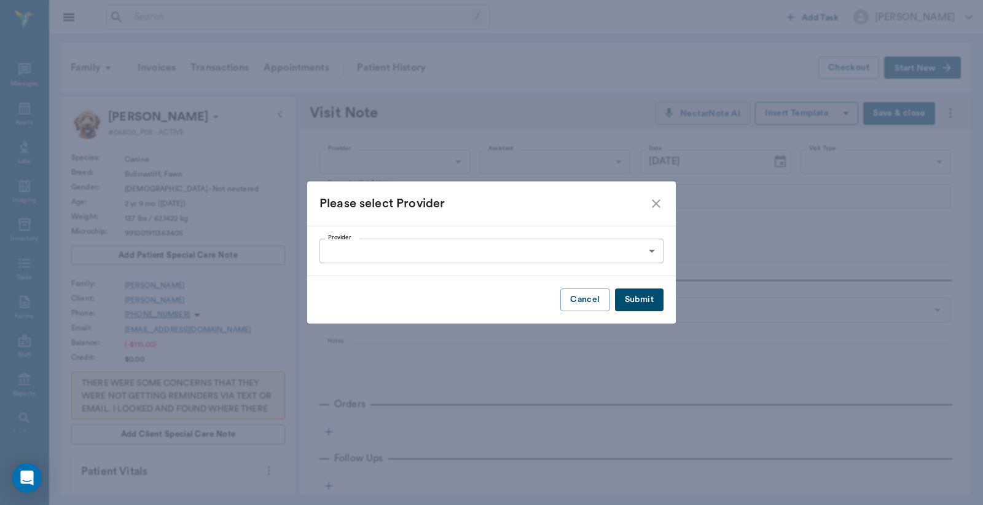
click at [653, 253] on body "/ ​ Add Task [PERSON_NAME] Nectar Messages Appts Labs Imaging Inventory Tasks F…" at bounding box center [491, 252] width 983 height 505
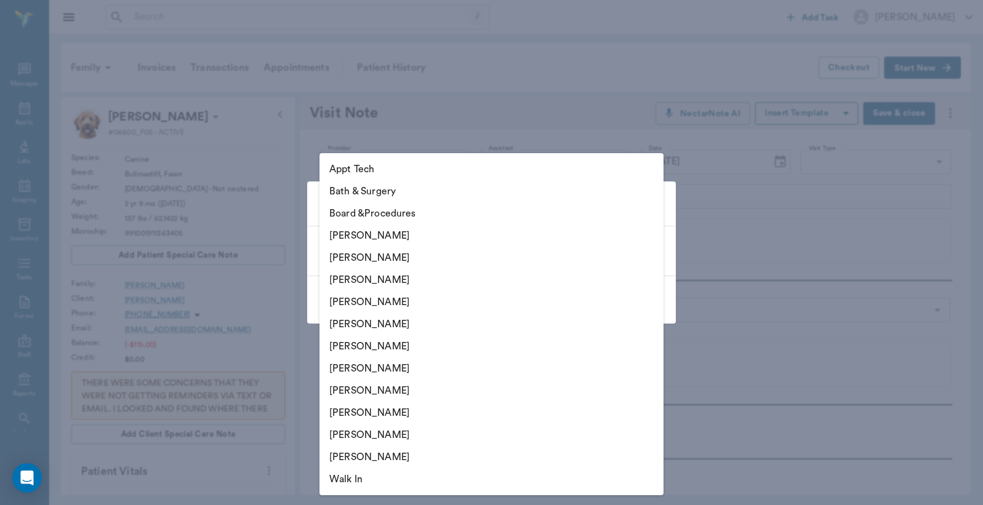
click at [382, 261] on li "[PERSON_NAME]" at bounding box center [492, 257] width 344 height 22
type input "63ec2e2852e12b0ba117910e"
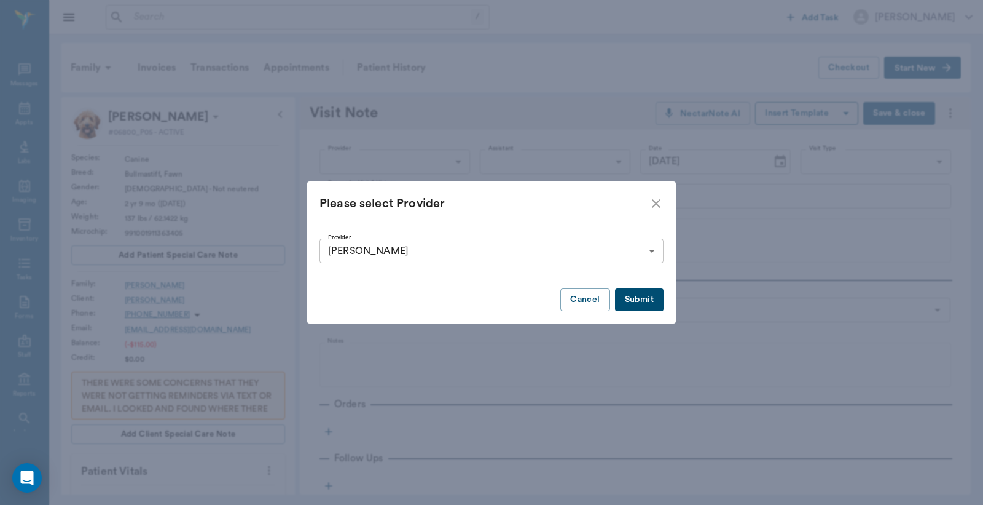
click at [650, 297] on button "Submit" at bounding box center [639, 299] width 49 height 23
type input "63ec2e2852e12b0ba117910e"
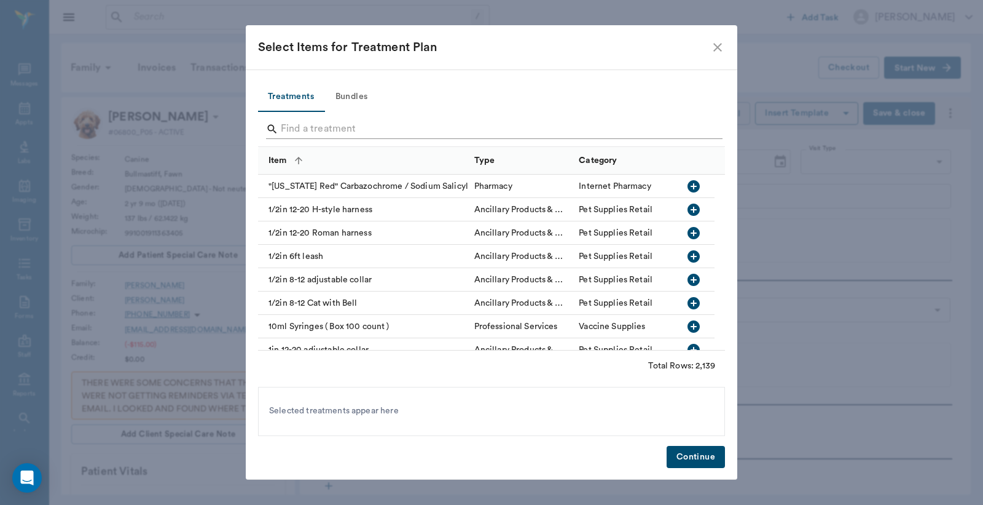
click at [287, 128] on input "Search" at bounding box center [492, 129] width 423 height 20
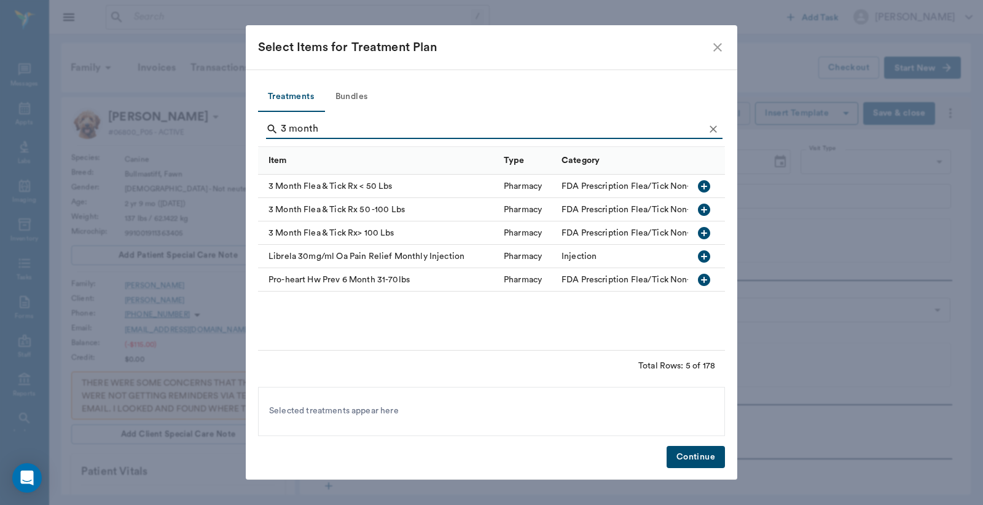
type input "3 month"
click at [704, 232] on icon "button" at bounding box center [704, 233] width 15 height 15
click at [683, 457] on button "Continue" at bounding box center [696, 457] width 58 height 23
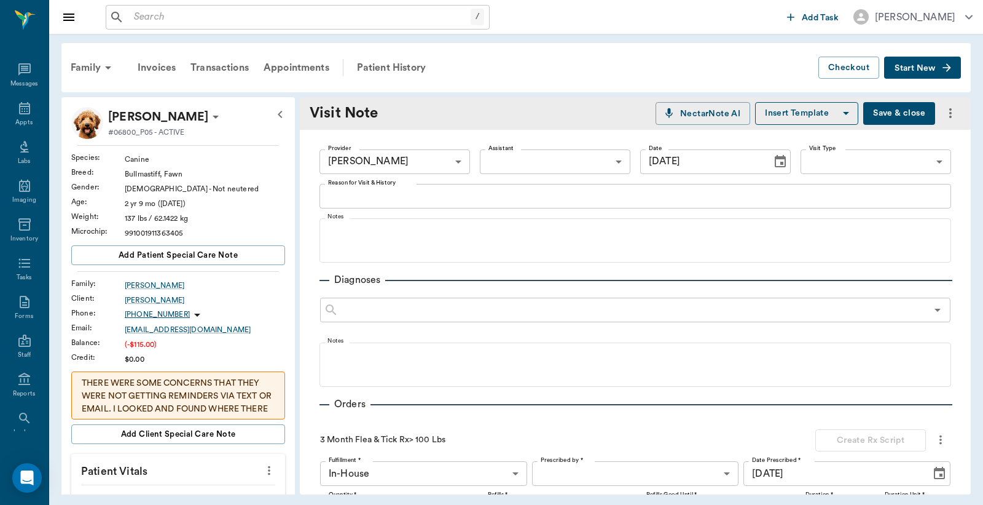
scroll to position [281, 0]
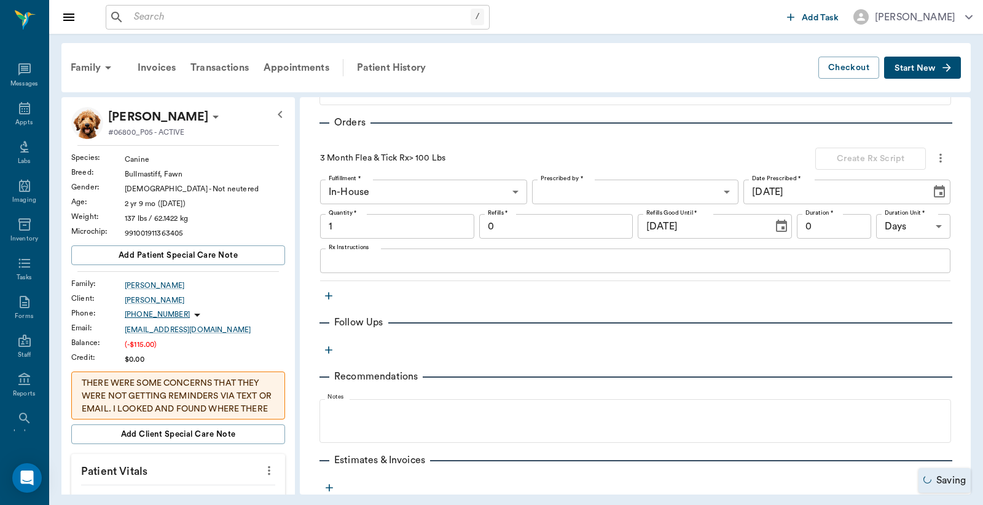
type input "1.00"
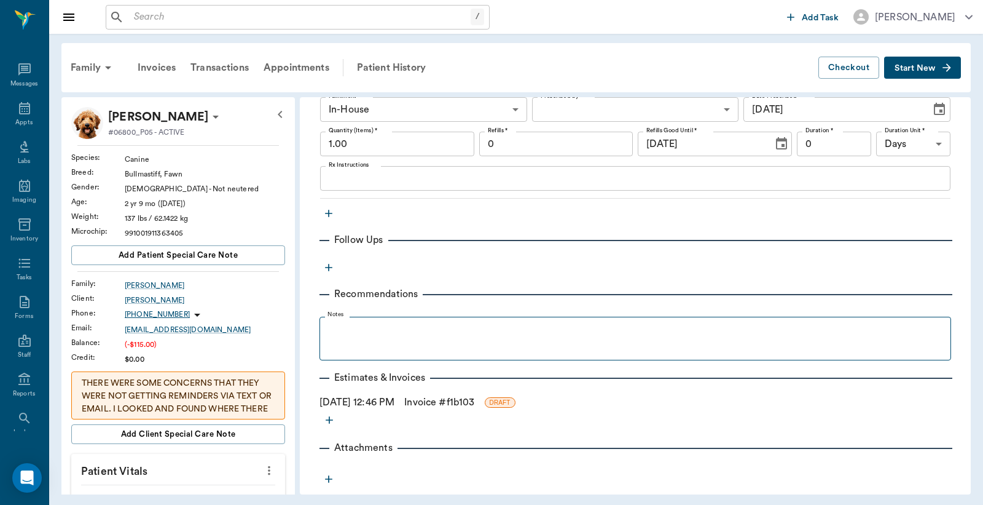
scroll to position [379, 0]
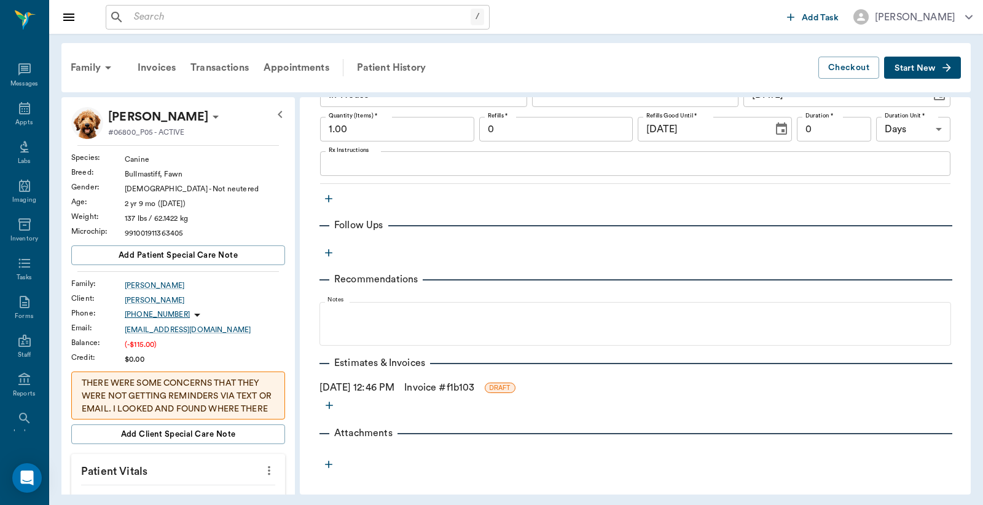
click at [457, 388] on link "Invoice # f1b103" at bounding box center [439, 387] width 70 height 15
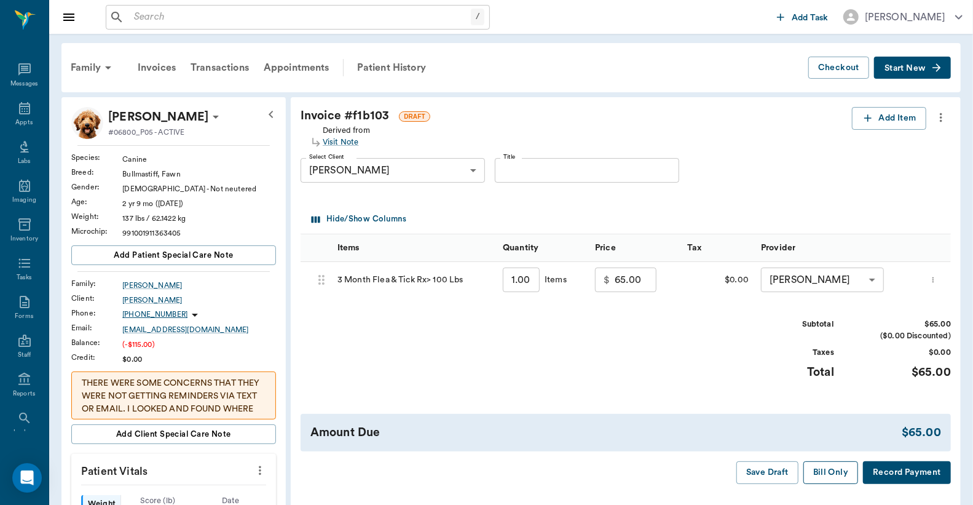
click at [822, 474] on button "Bill Only" at bounding box center [830, 472] width 55 height 23
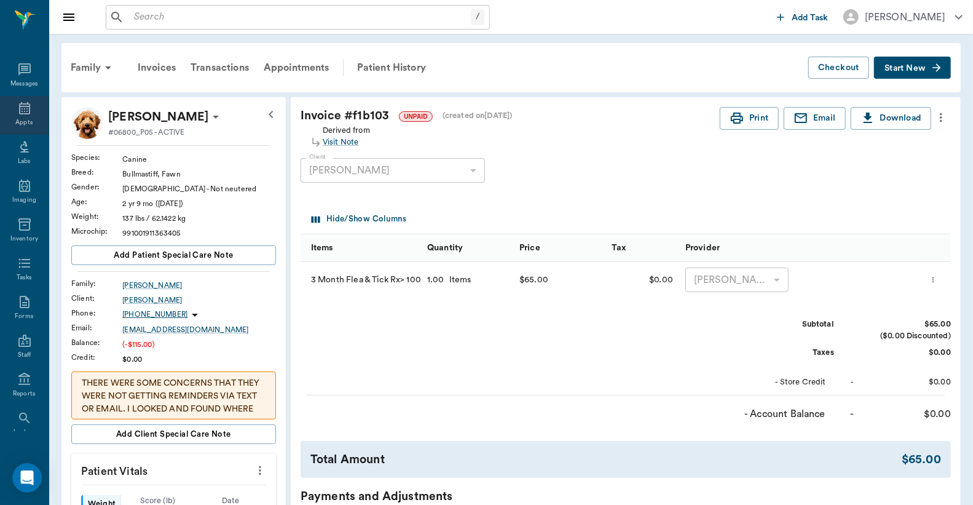
click at [17, 114] on icon at bounding box center [24, 108] width 15 height 15
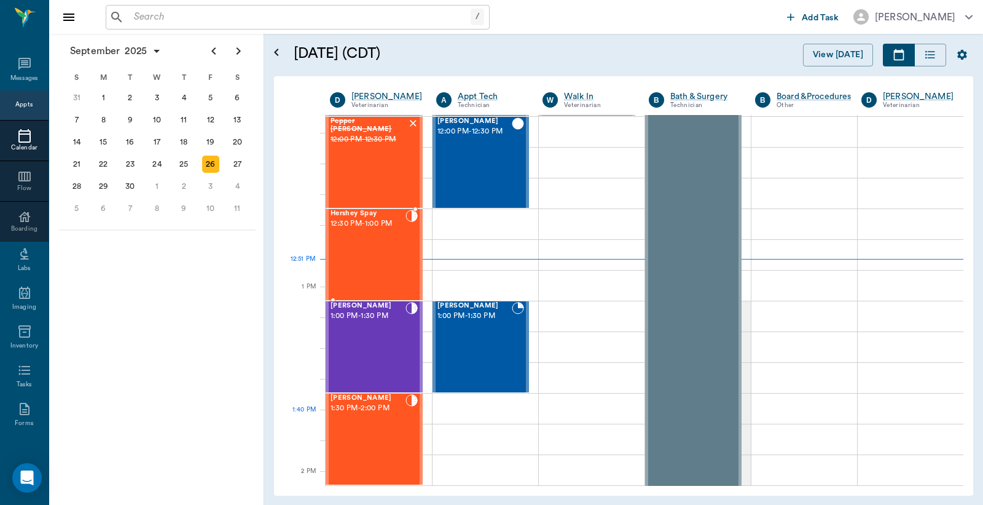
scroll to position [777, 0]
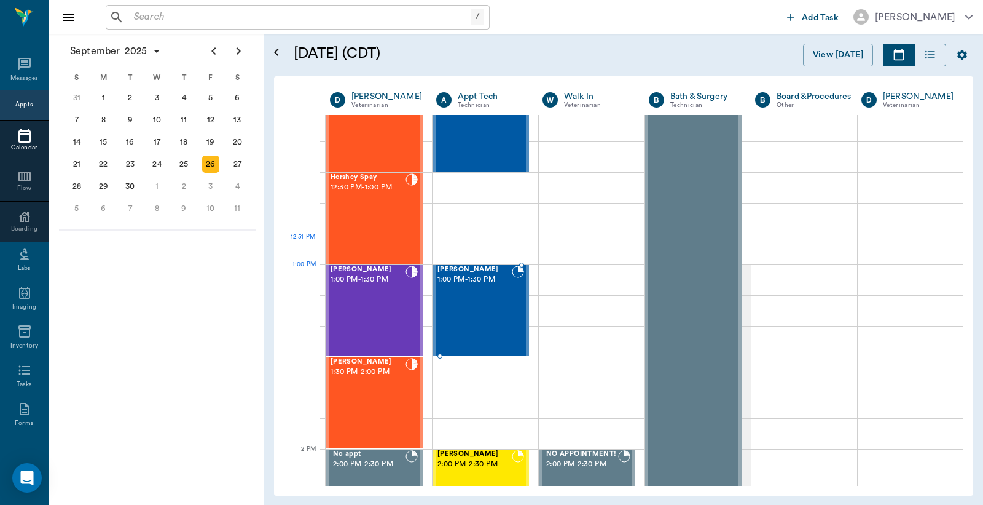
click at [461, 293] on div "[PERSON_NAME] 1:00 PM - 1:30 PM" at bounding box center [475, 311] width 74 height 90
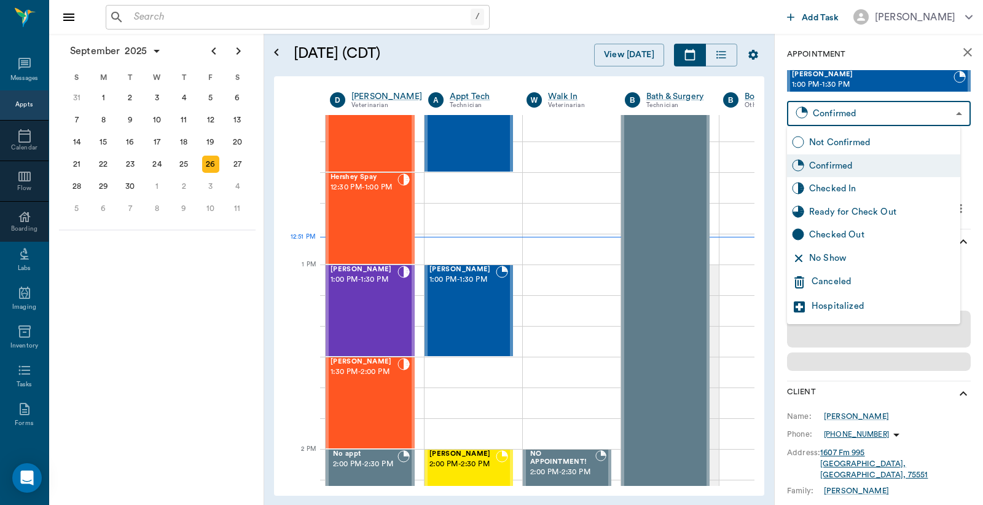
click at [833, 120] on body "/ ​ Add Task [PERSON_NAME] Nectar Messages Appts Calendar Flow Boarding Labs Im…" at bounding box center [491, 252] width 983 height 505
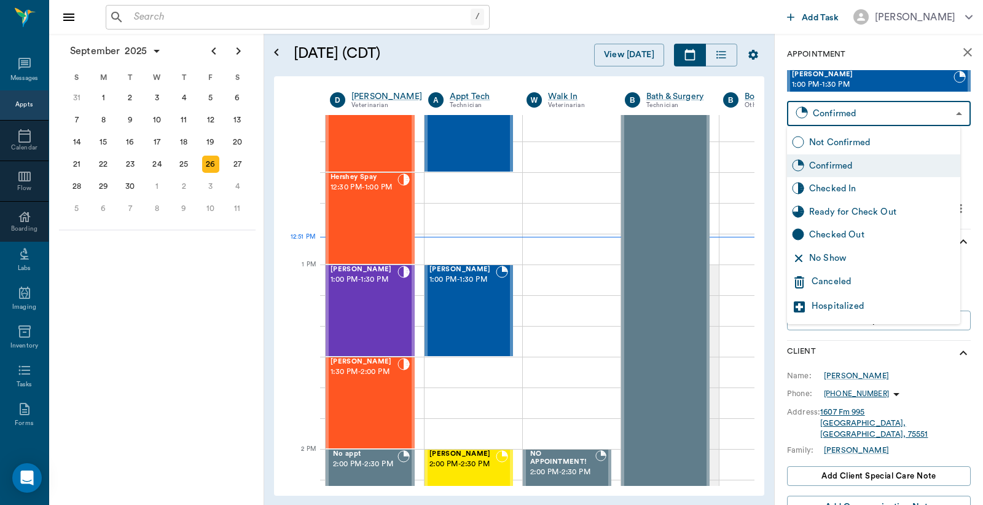
click at [826, 191] on div "Checked In" at bounding box center [882, 189] width 146 height 14
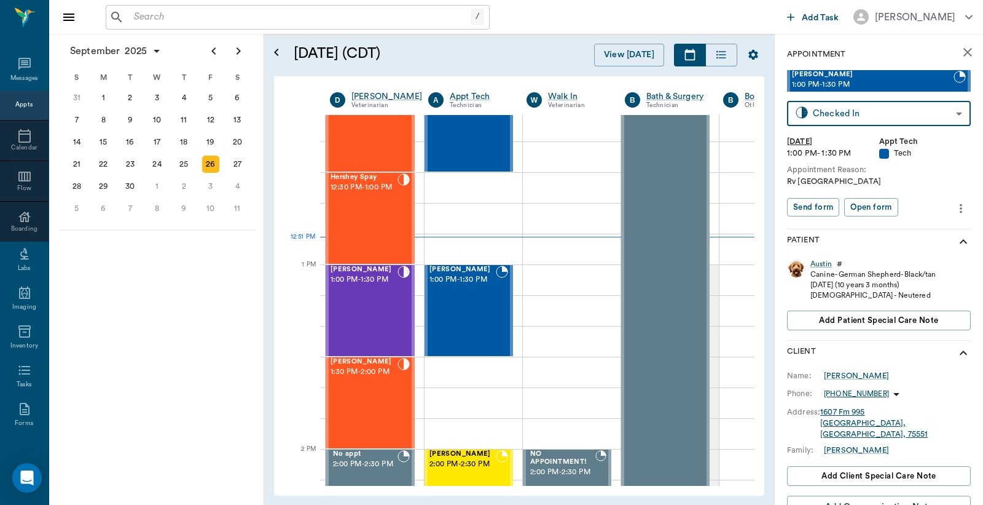
type input "CHECKED_IN"
click at [836, 204] on button "Print check-in report" at bounding box center [833, 207] width 92 height 19
click at [379, 311] on div "[PERSON_NAME] 1:00 PM - 1:30 PM" at bounding box center [364, 311] width 67 height 90
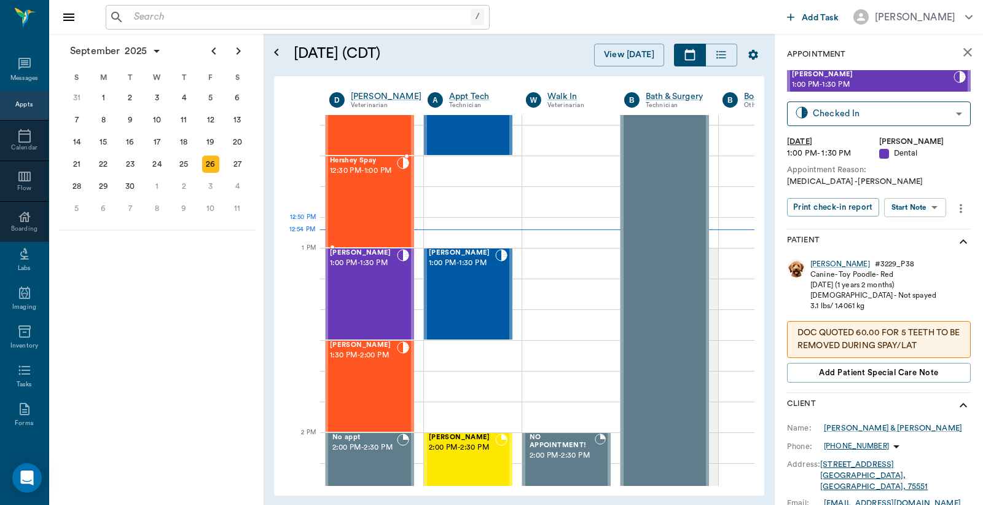
scroll to position [832, 1]
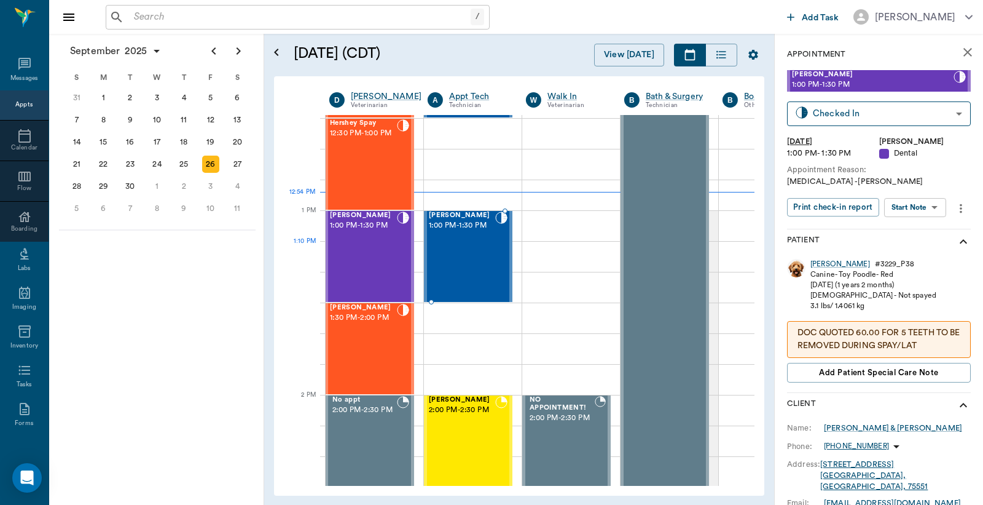
click at [452, 242] on div "[PERSON_NAME] 1:00 PM - 1:30 PM" at bounding box center [462, 256] width 66 height 90
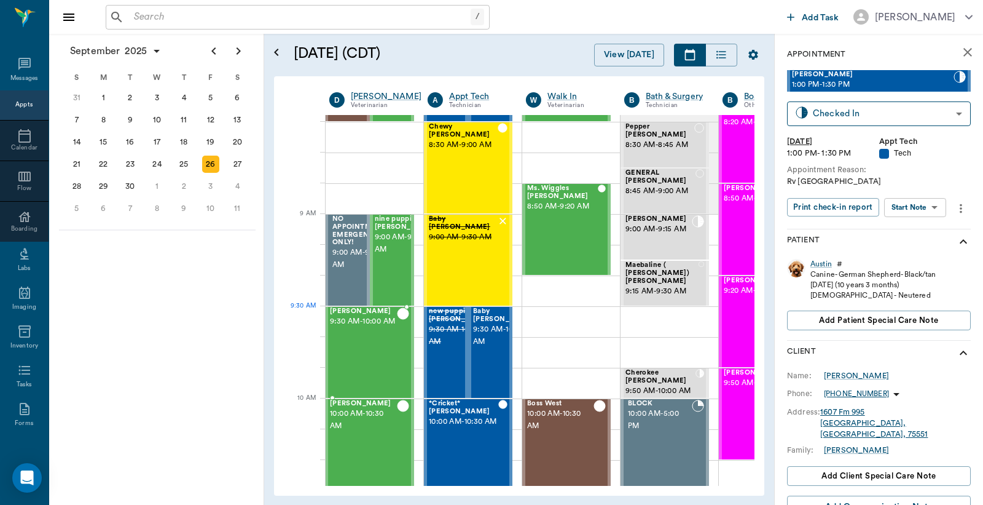
scroll to position [0, 1]
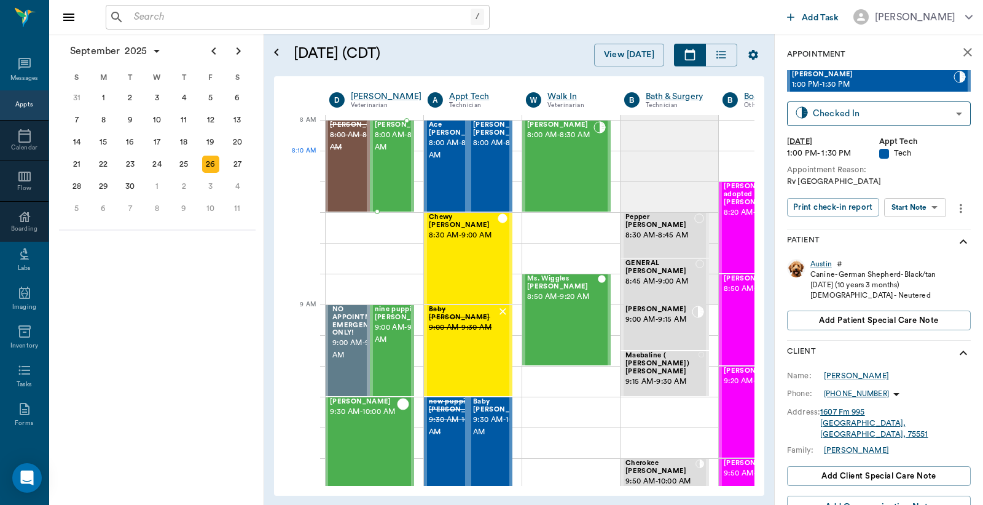
click at [400, 154] on span "8:00 AM - 8:30 AM" at bounding box center [405, 141] width 61 height 25
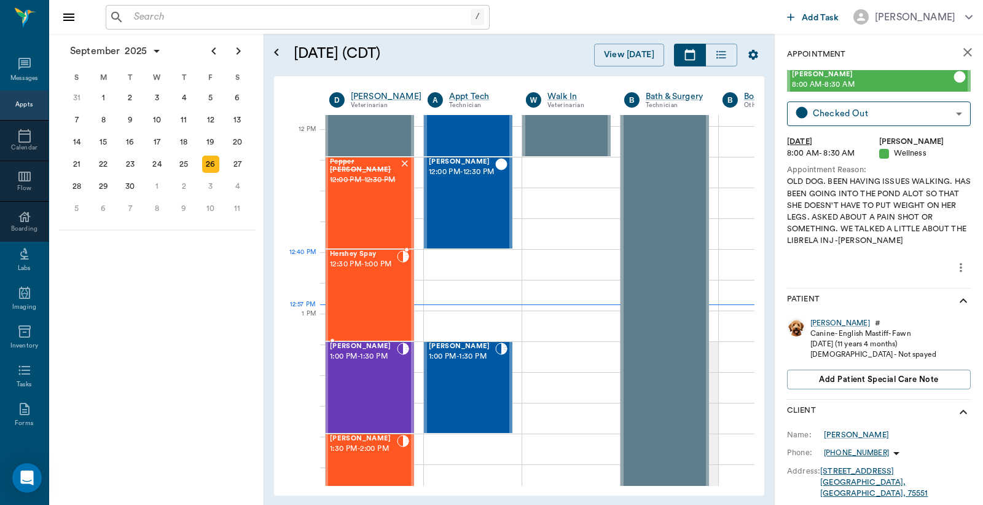
scroll to position [728, 1]
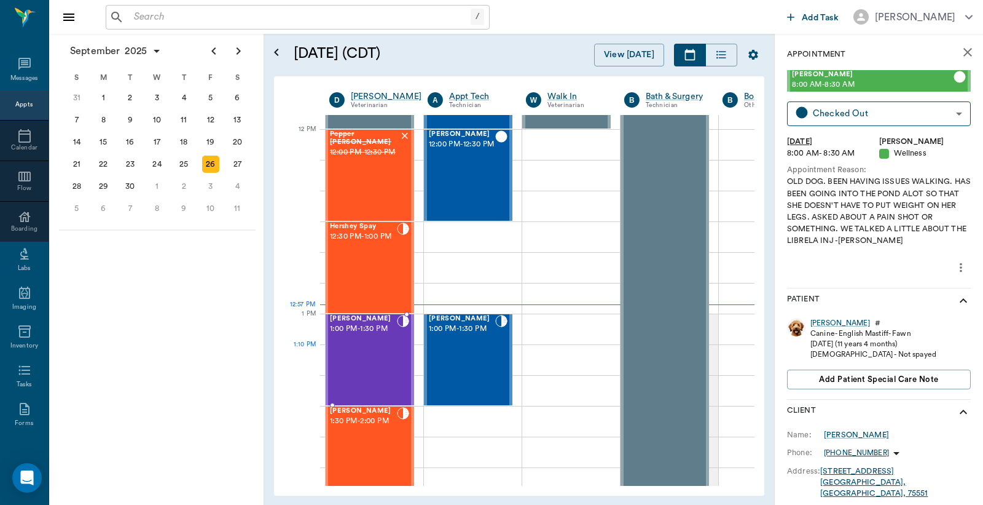
click at [383, 348] on div "[PERSON_NAME] 1:00 PM - 1:30 PM" at bounding box center [363, 360] width 67 height 90
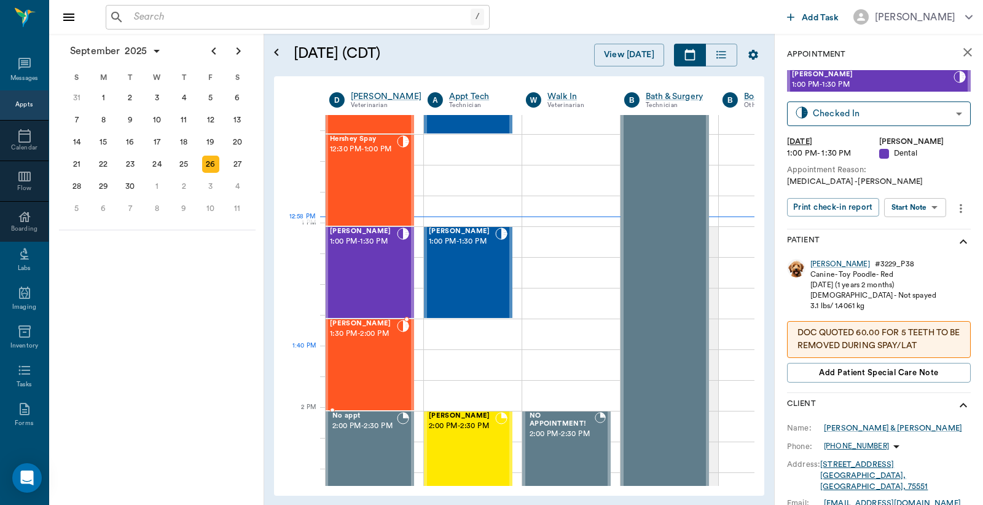
scroll to position [819, 1]
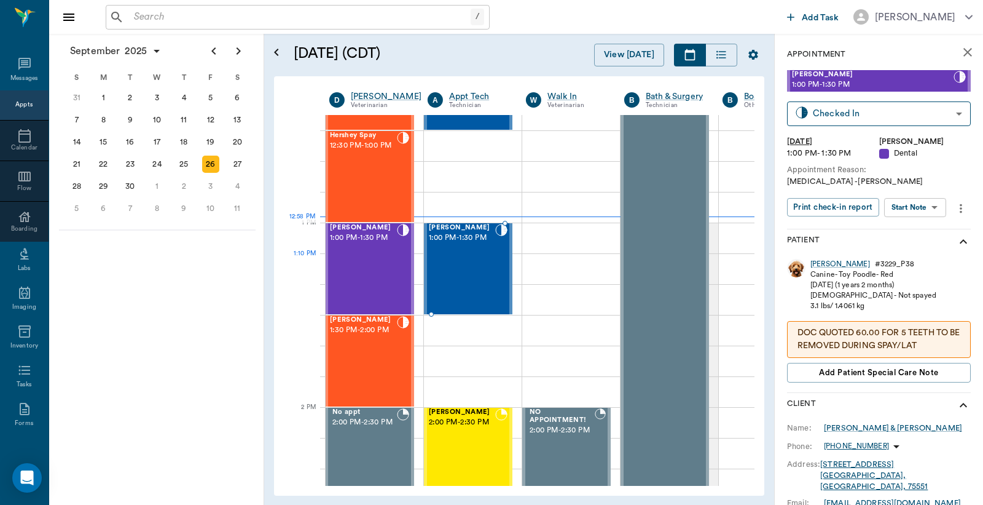
click at [476, 261] on div "[PERSON_NAME] 1:00 PM - 1:30 PM" at bounding box center [462, 269] width 66 height 90
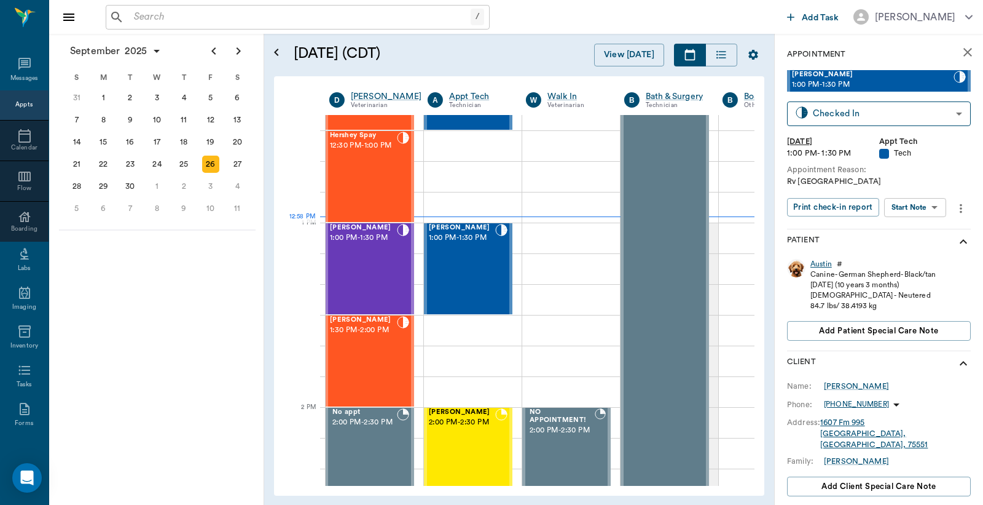
click at [822, 263] on div "Austin" at bounding box center [822, 264] width 22 height 10
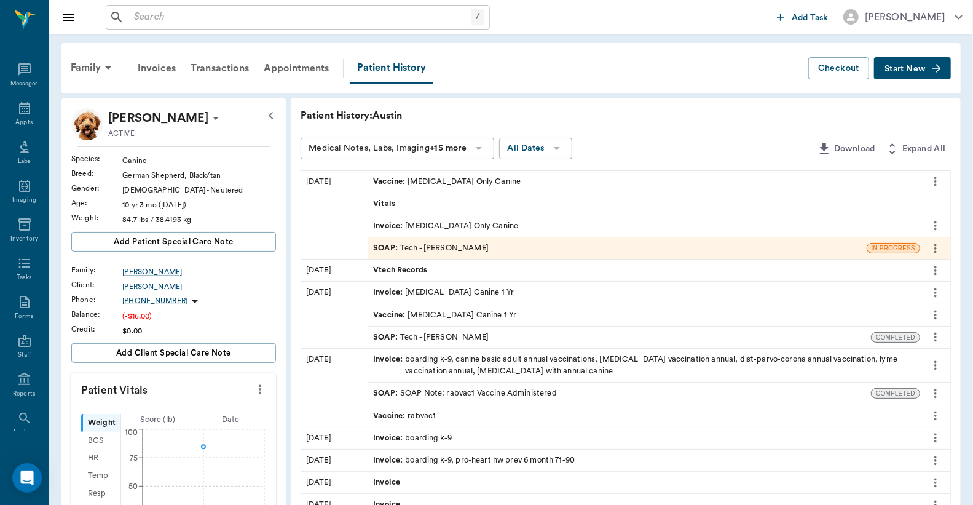
click at [503, 222] on div "Invoice : [MEDICAL_DATA] Only Canine" at bounding box center [445, 226] width 145 height 12
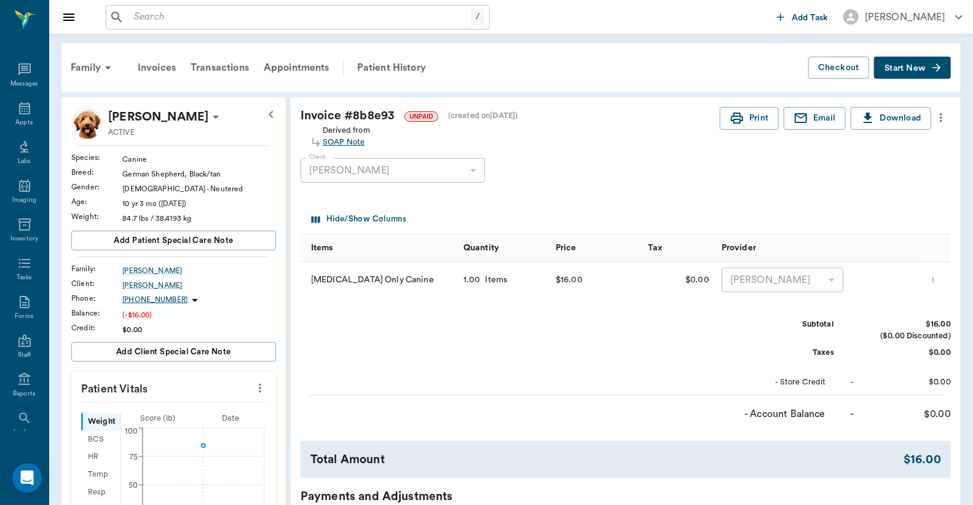
click at [345, 140] on div "SOAP Note" at bounding box center [346, 142] width 47 height 12
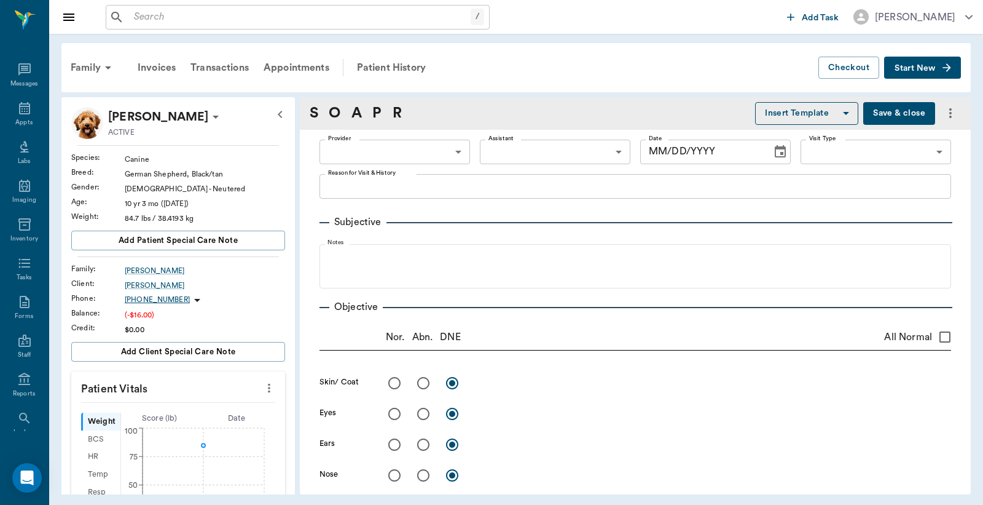
type input "642ef10e332a41444de2bad1"
type input "65d2be4f46e3a538d89b8c1a"
type textarea "Rv [GEOGRAPHIC_DATA]"
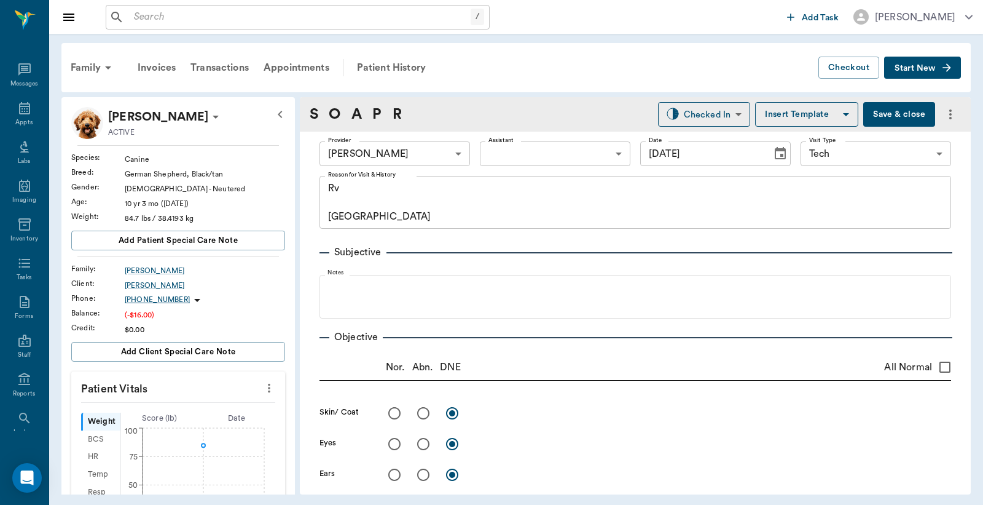
type input "[DATE]"
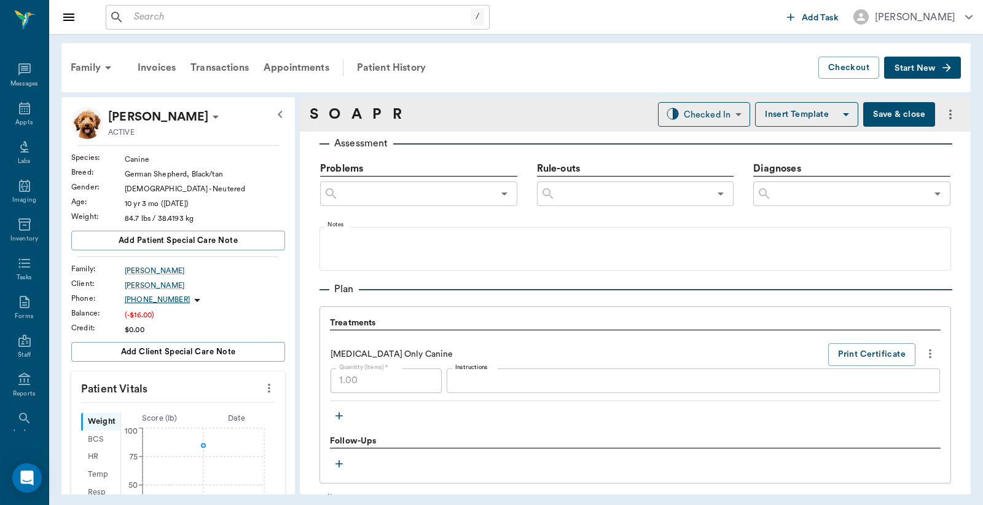
scroll to position [718, 0]
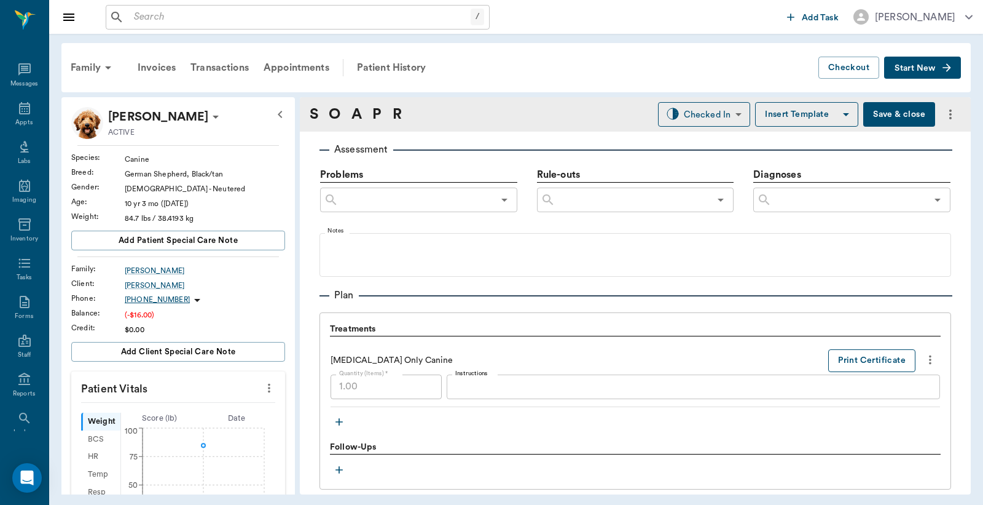
click at [862, 354] on button "Print Certificate" at bounding box center [871, 360] width 87 height 23
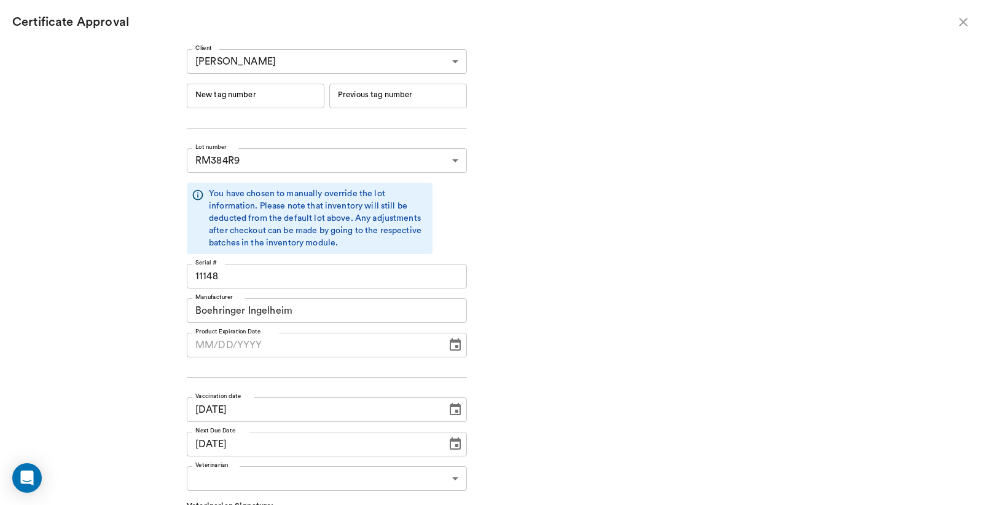
type input "[DATE]"
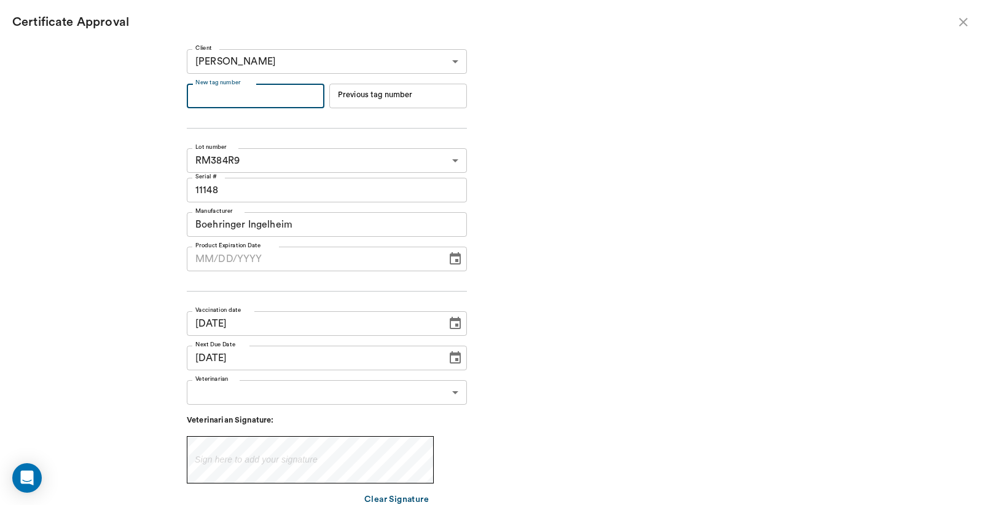
click at [217, 96] on input "New tag number" at bounding box center [256, 96] width 138 height 25
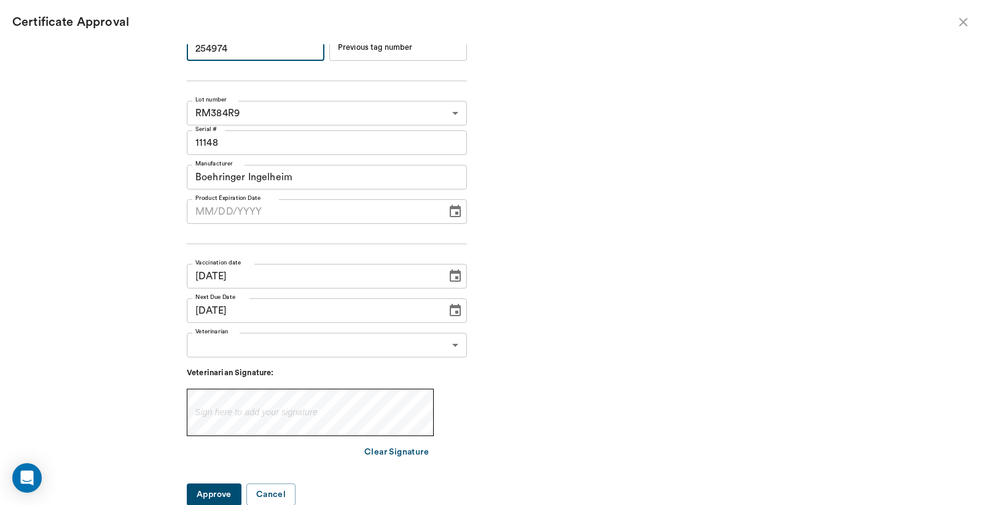
type input "254974"
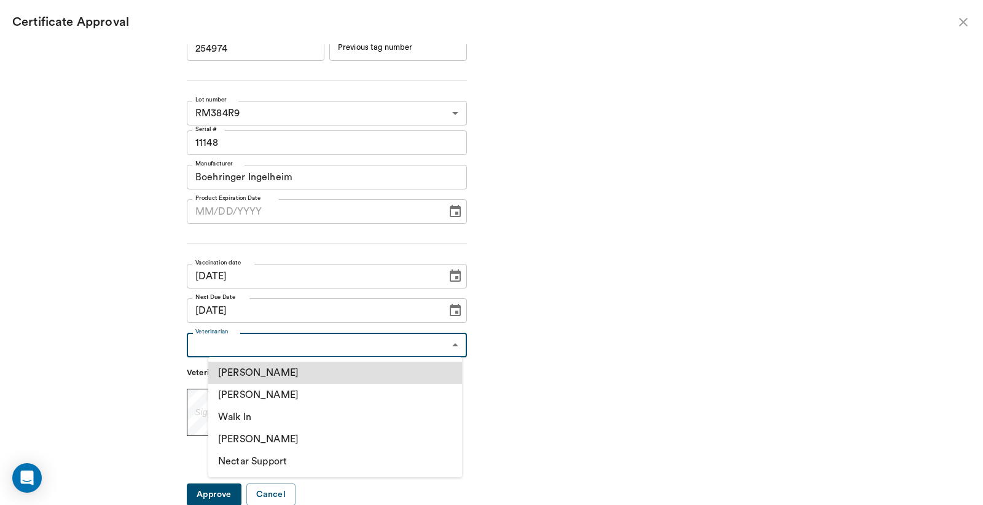
click at [450, 342] on body "/ ​ Add Task [PERSON_NAME] Nectar Messages Appts Labs Imaging Inventory Tasks F…" at bounding box center [491, 252] width 983 height 505
click at [278, 397] on li "[PERSON_NAME]" at bounding box center [335, 395] width 254 height 22
type input "63ec2f075fda476ae8351a4d"
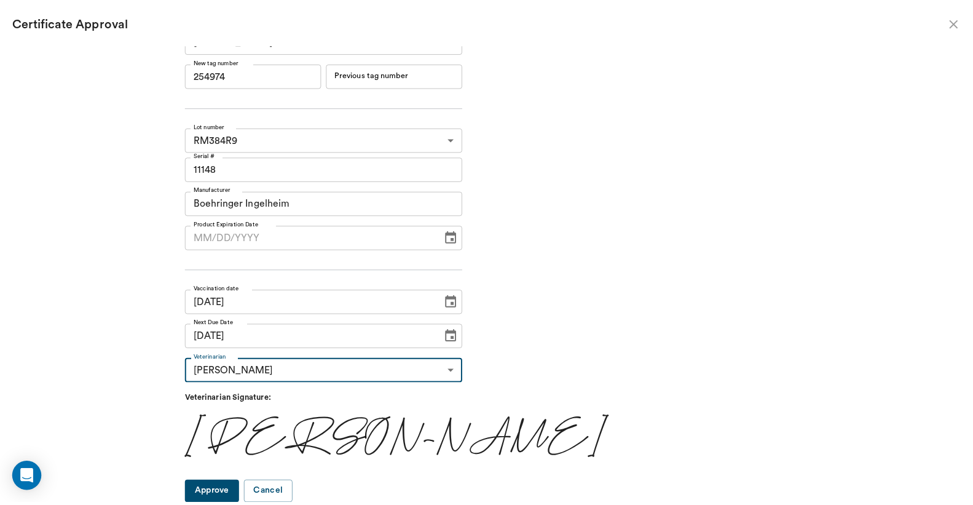
scroll to position [20, 0]
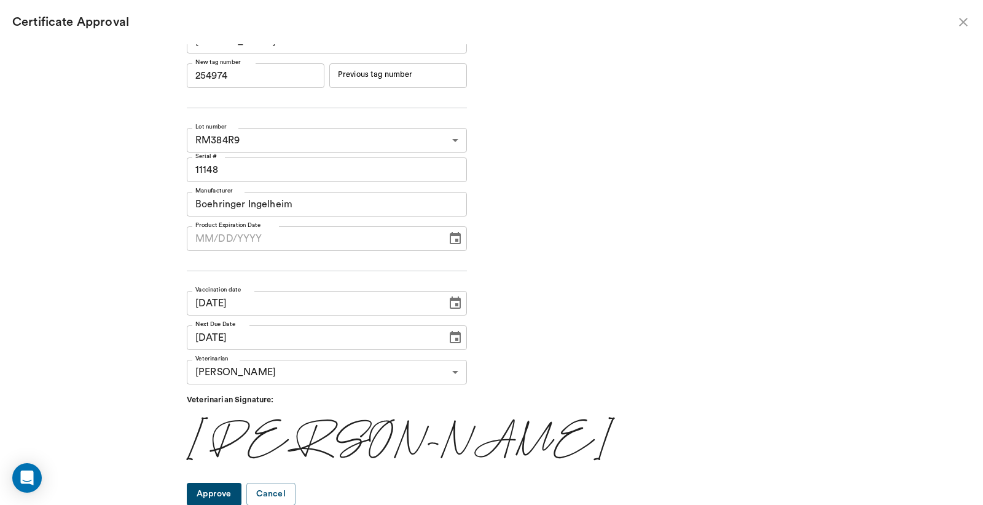
click at [238, 499] on button "Approve" at bounding box center [214, 493] width 55 height 23
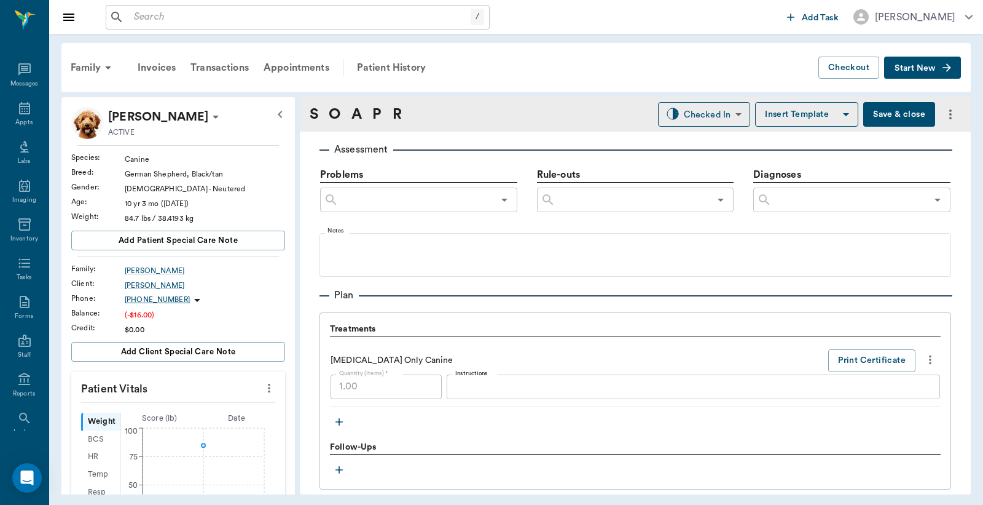
click at [894, 117] on button "Save & close" at bounding box center [900, 114] width 72 height 25
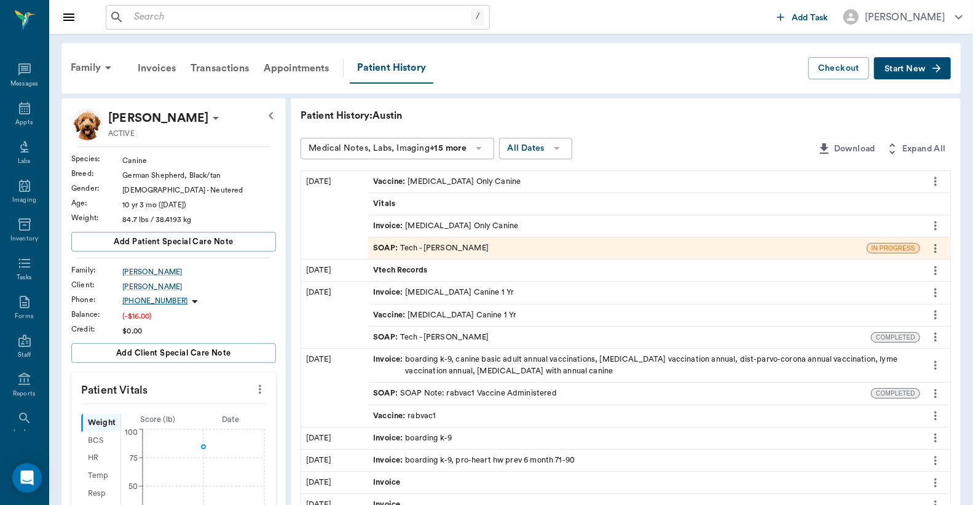
click at [499, 226] on div "Invoice : [MEDICAL_DATA] Only Canine" at bounding box center [445, 226] width 145 height 12
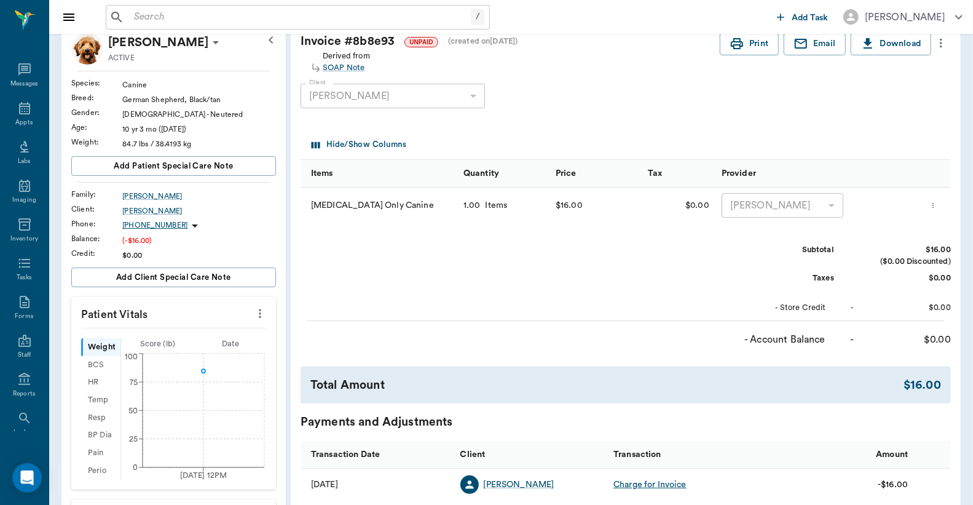
scroll to position [182, 0]
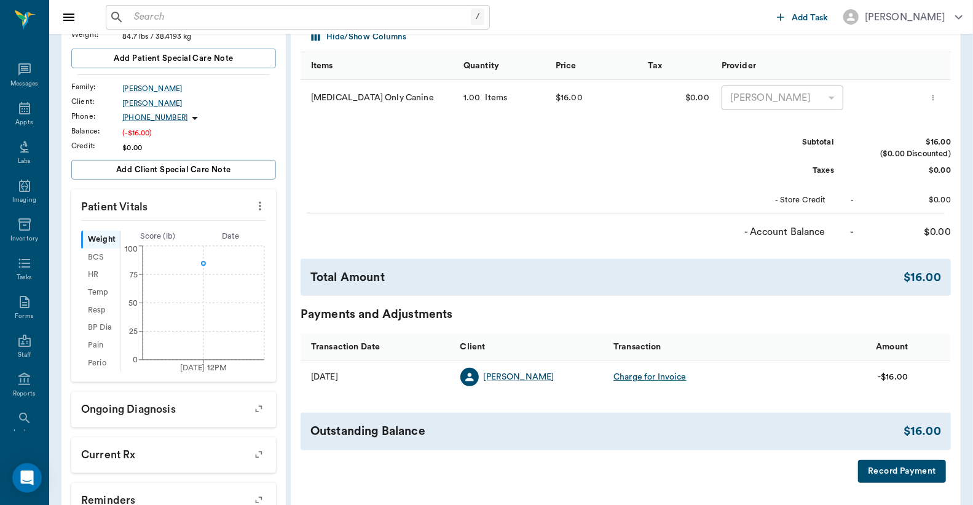
click at [908, 471] on button "Record Payment" at bounding box center [902, 471] width 88 height 23
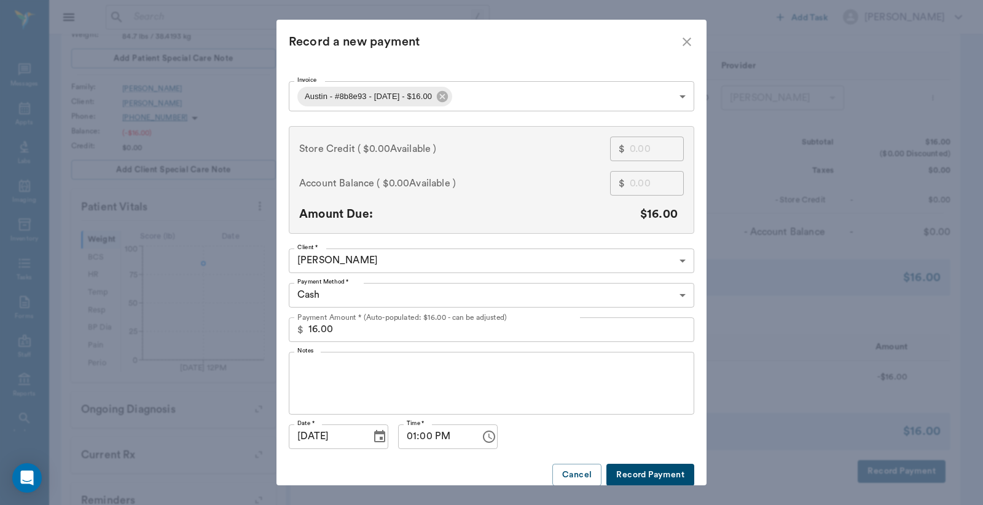
click at [679, 291] on body "/ ​ Add Task [PERSON_NAME] Nectar Messages Appts Labs Imaging Inventory Tasks F…" at bounding box center [491, 280] width 983 height 924
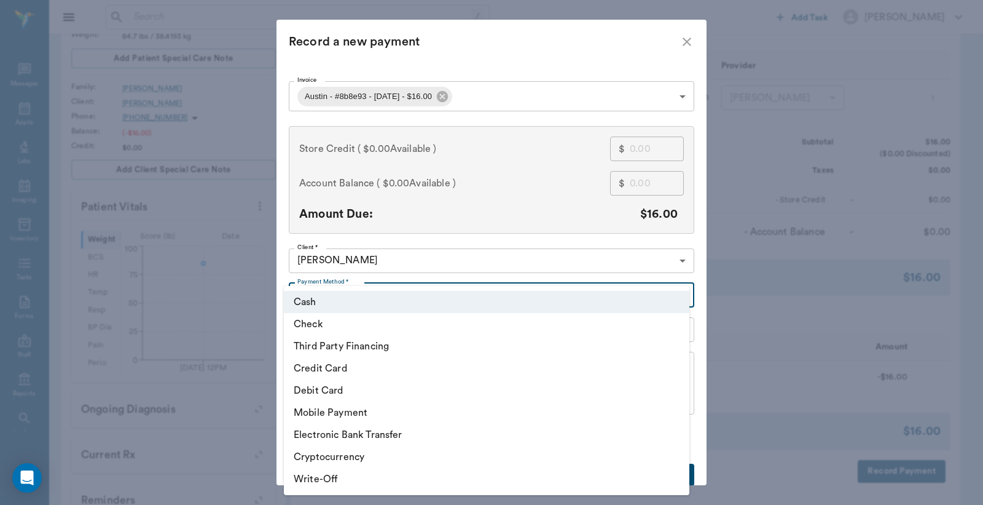
click at [367, 390] on li "Debit Card" at bounding box center [487, 390] width 406 height 22
type input "DEBIT_CARD"
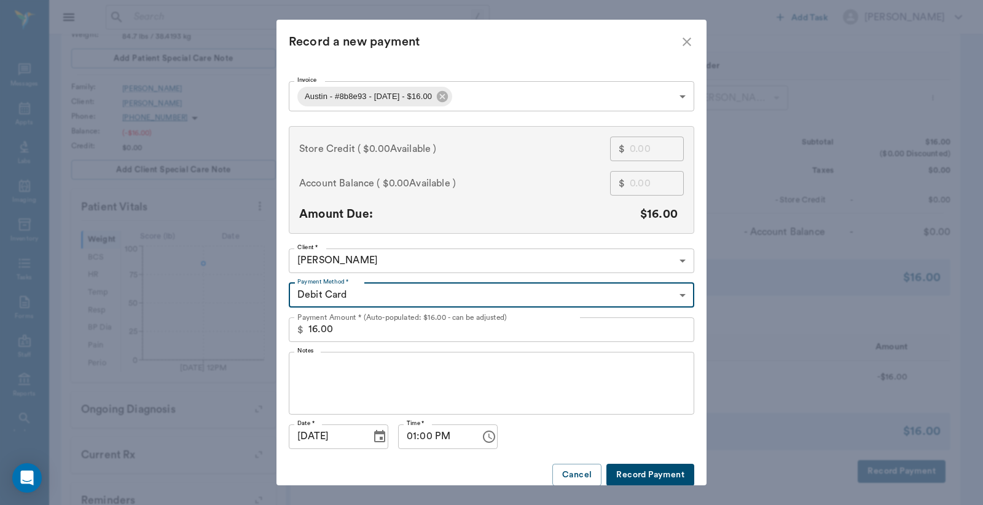
click at [635, 480] on button "Record Payment" at bounding box center [651, 474] width 88 height 23
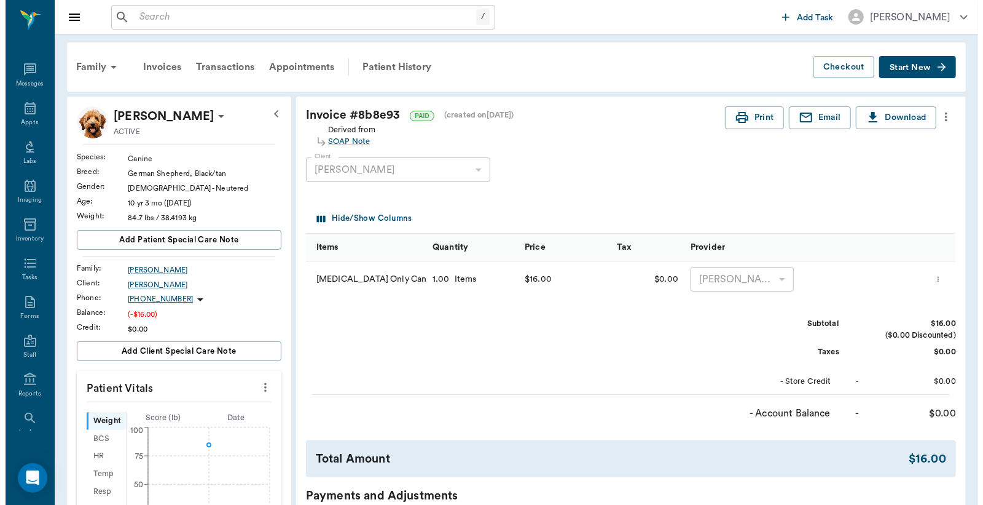
scroll to position [0, 0]
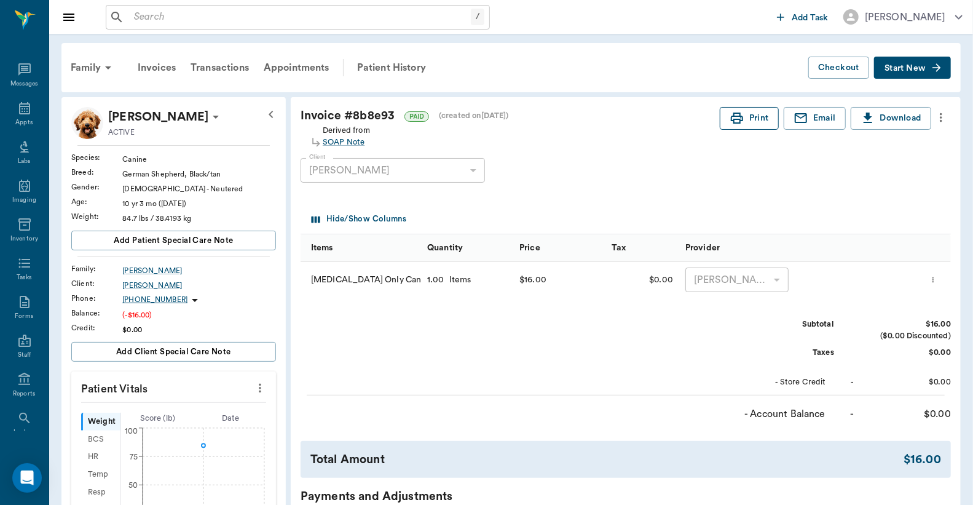
click at [745, 122] on button "Print" at bounding box center [749, 118] width 59 height 23
click at [133, 15] on input "text" at bounding box center [300, 17] width 342 height 17
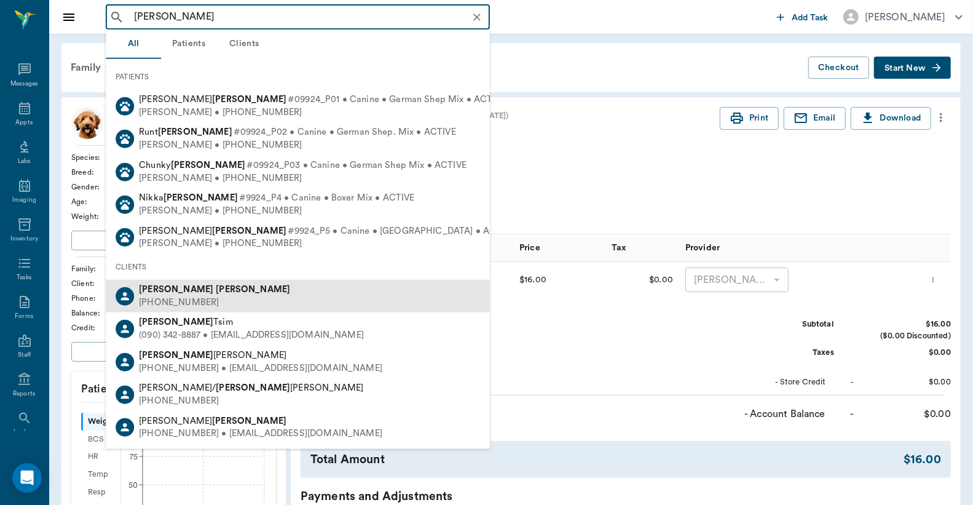
click at [222, 291] on div "[PERSON_NAME] [PHONE_NUMBER]" at bounding box center [298, 296] width 384 height 33
type input "[PERSON_NAME]"
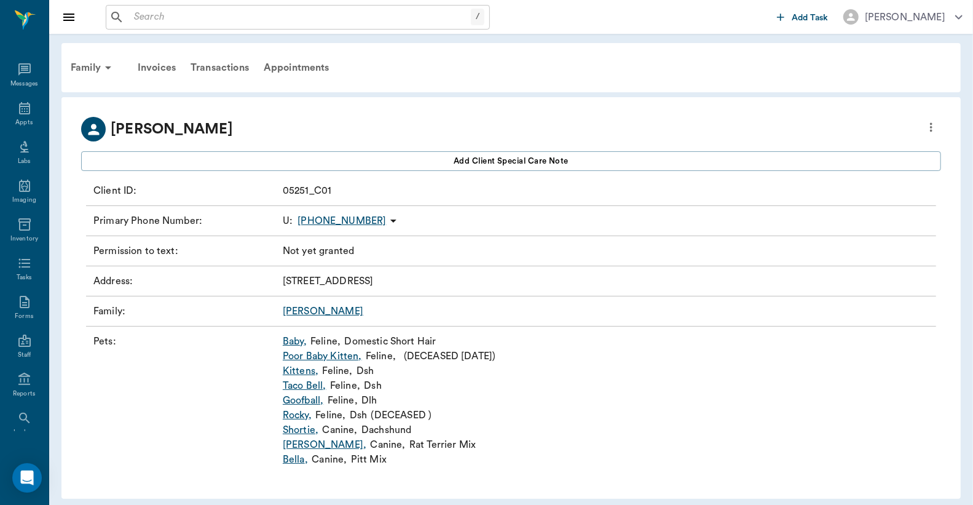
click at [293, 340] on link "Baby ," at bounding box center [295, 341] width 24 height 15
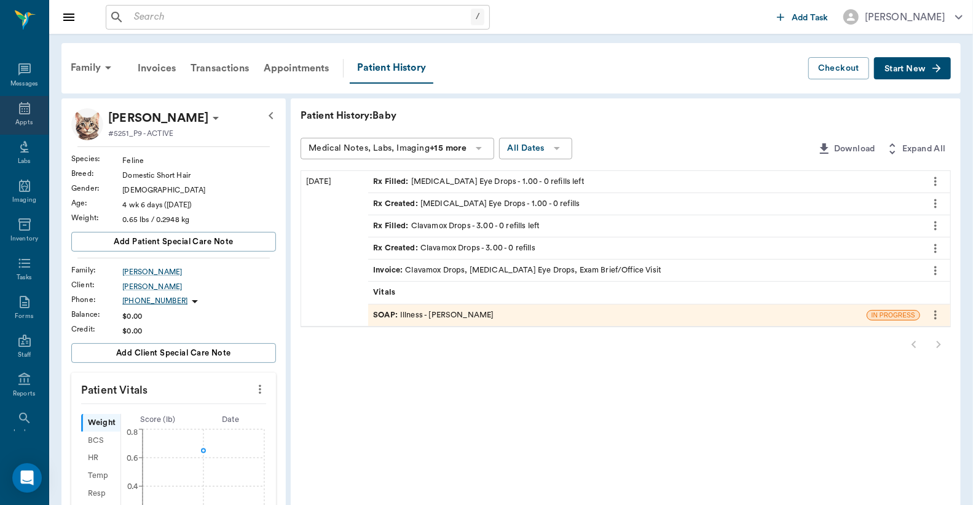
click at [17, 114] on icon at bounding box center [24, 108] width 15 height 15
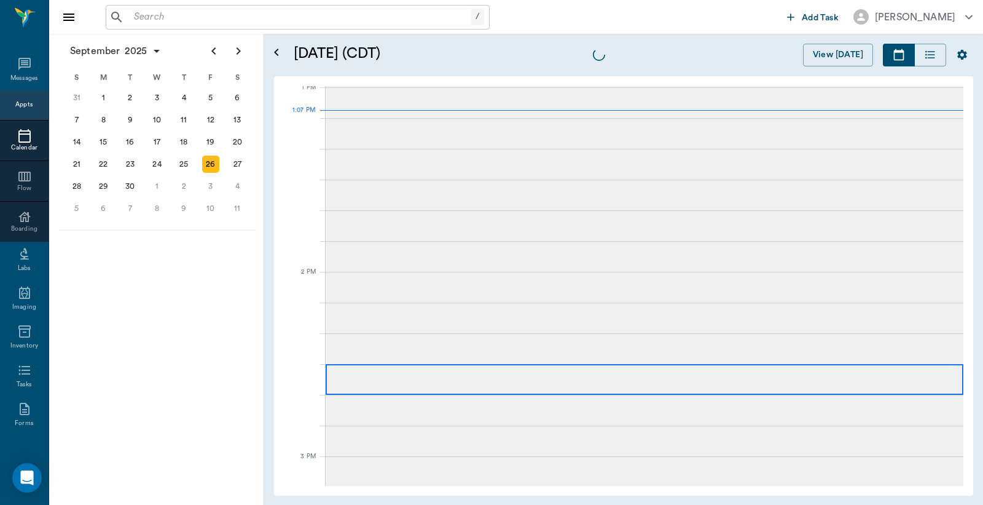
scroll to position [923, 0]
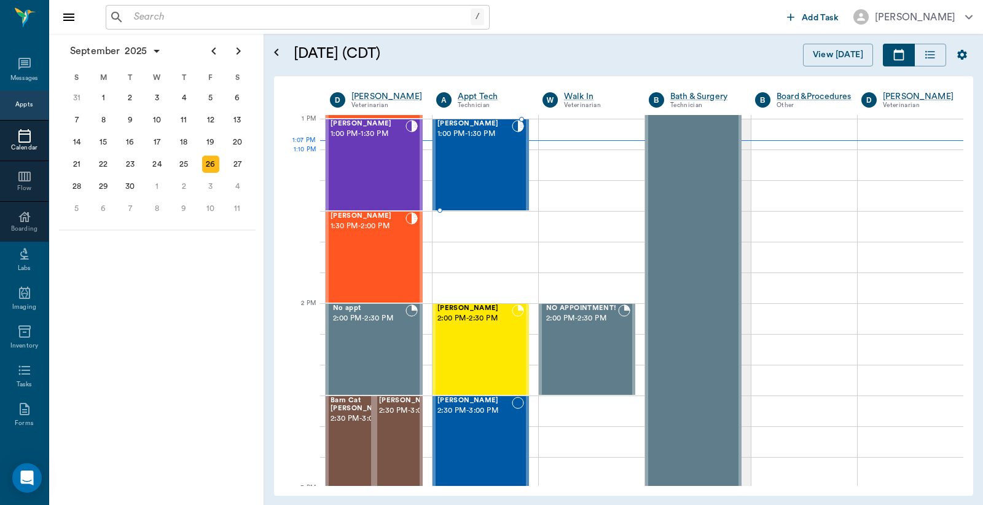
click at [478, 159] on div "[PERSON_NAME] 1:00 PM - 1:30 PM" at bounding box center [475, 165] width 74 height 90
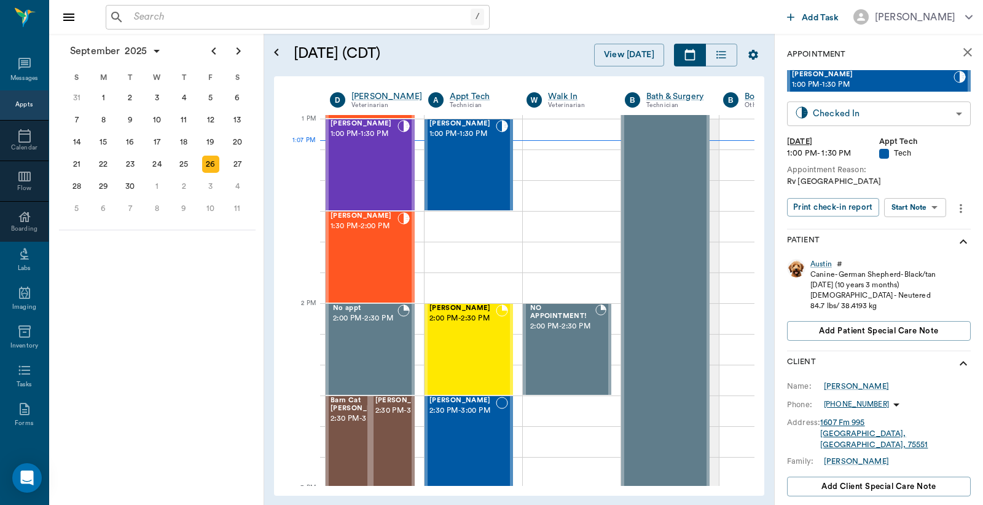
click at [830, 115] on body "/ ​ Add Task [PERSON_NAME] Nectar Messages Appts Calendar Flow Boarding Labs Im…" at bounding box center [491, 252] width 983 height 505
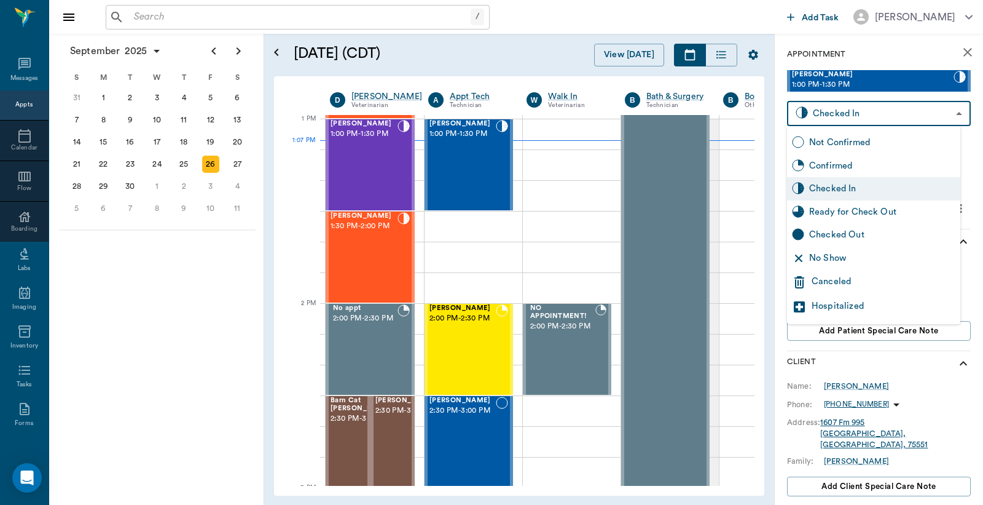
click at [824, 235] on div "Checked Out" at bounding box center [882, 235] width 146 height 14
type input "CHECKED_OUT"
